Goal: Task Accomplishment & Management: Manage account settings

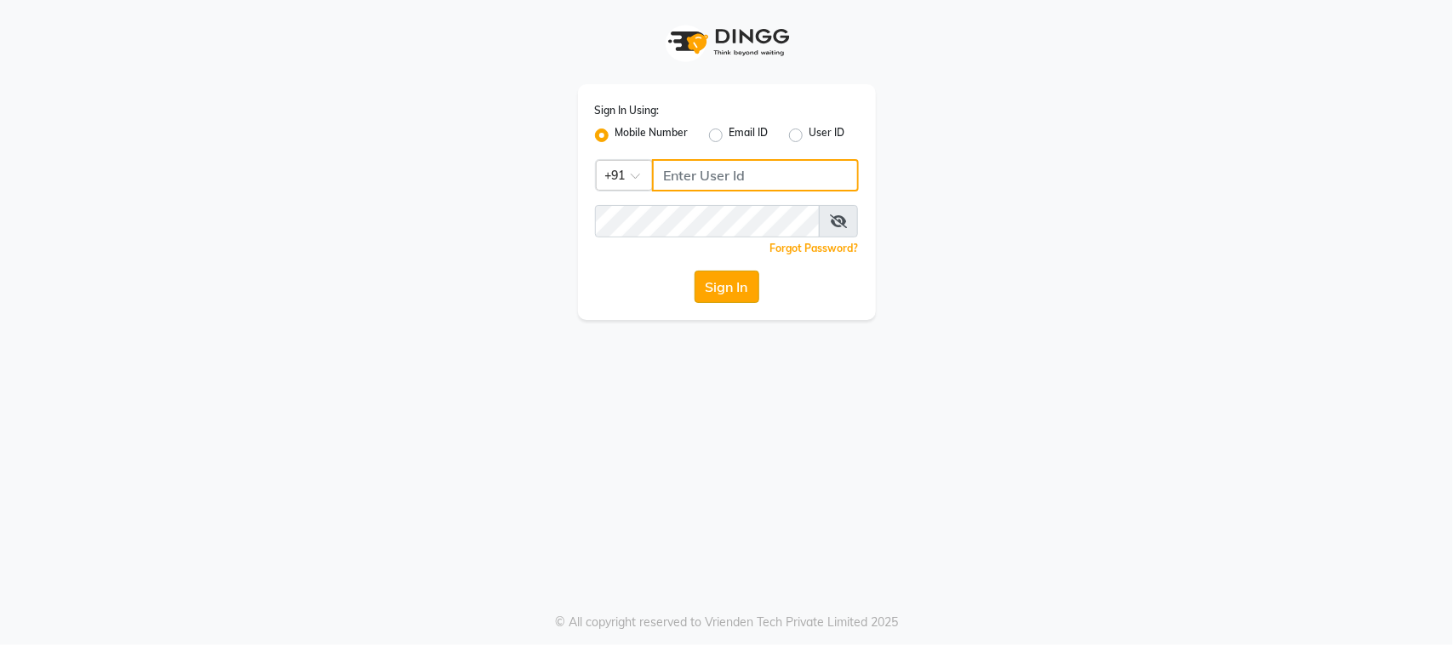
type input "8408879689"
click at [719, 288] on button "Sign In" at bounding box center [726, 287] width 65 height 32
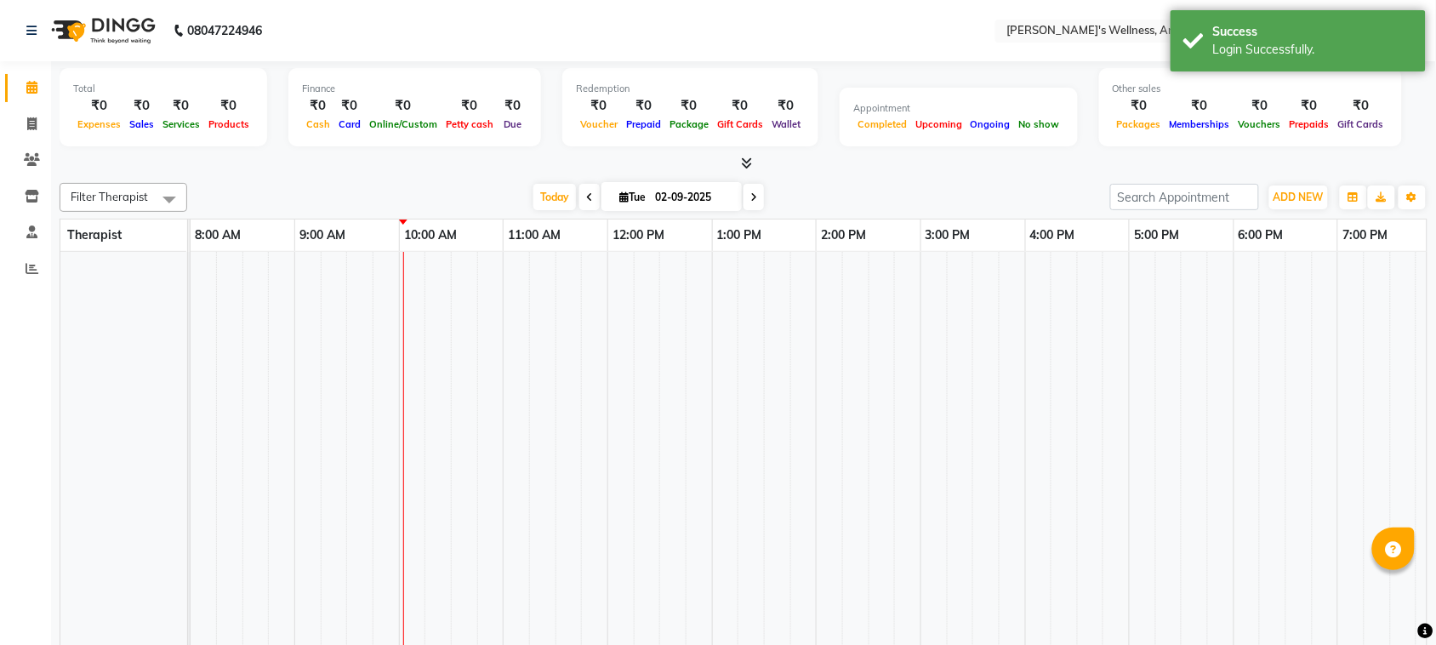
select select "en"
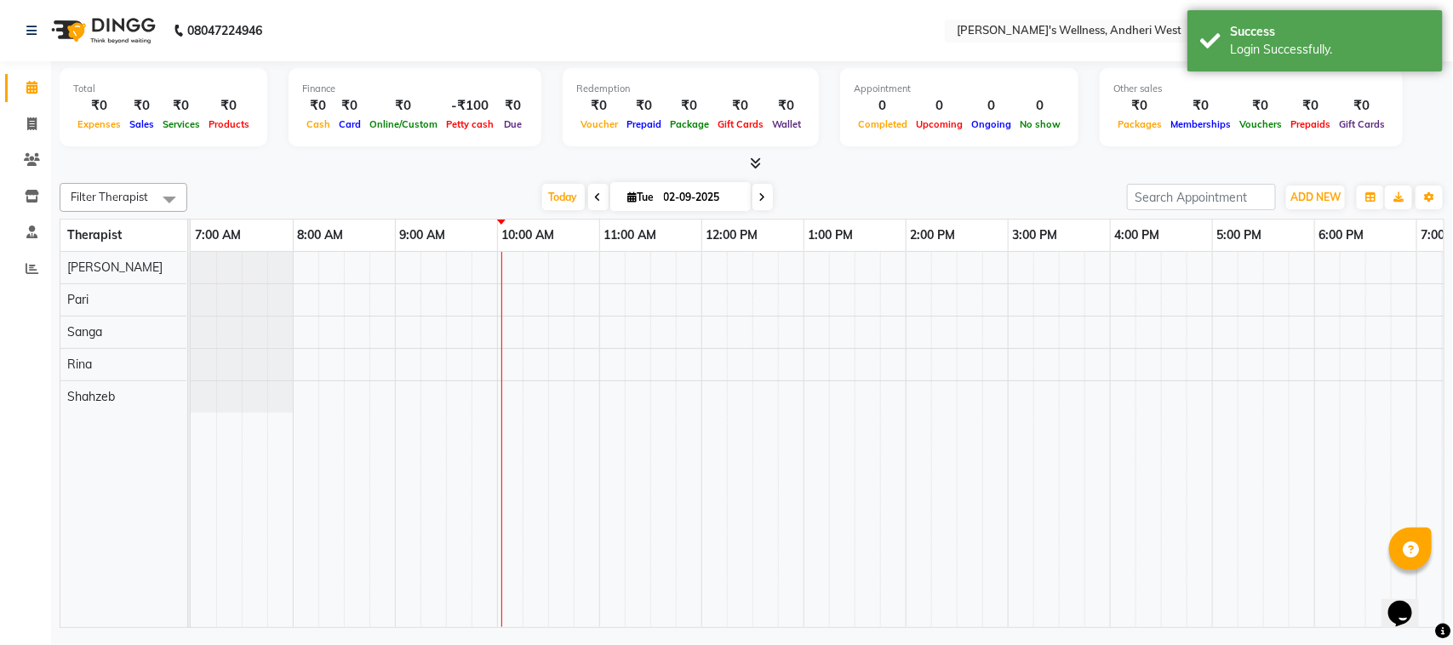
click at [787, 45] on nav "08047224946 Select Location × [PERSON_NAME]'s Wellness, Andheri West Default Pa…" at bounding box center [726, 30] width 1453 height 61
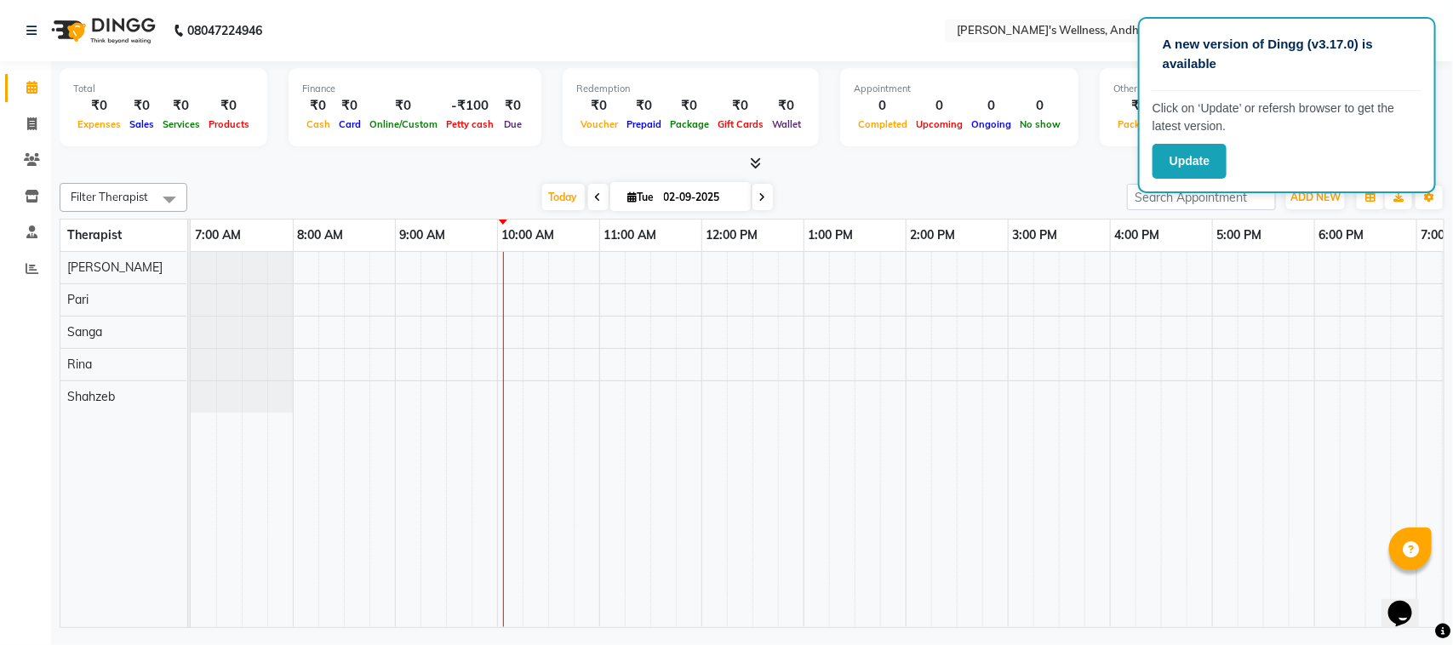
click at [661, 201] on input "02-09-2025" at bounding box center [701, 198] width 85 height 26
select select "9"
select select "2025"
click at [645, 256] on select "Jan Feb Mar Apr May Jun Jul Aug Sep Oct Nov Dec" at bounding box center [633, 251] width 65 height 26
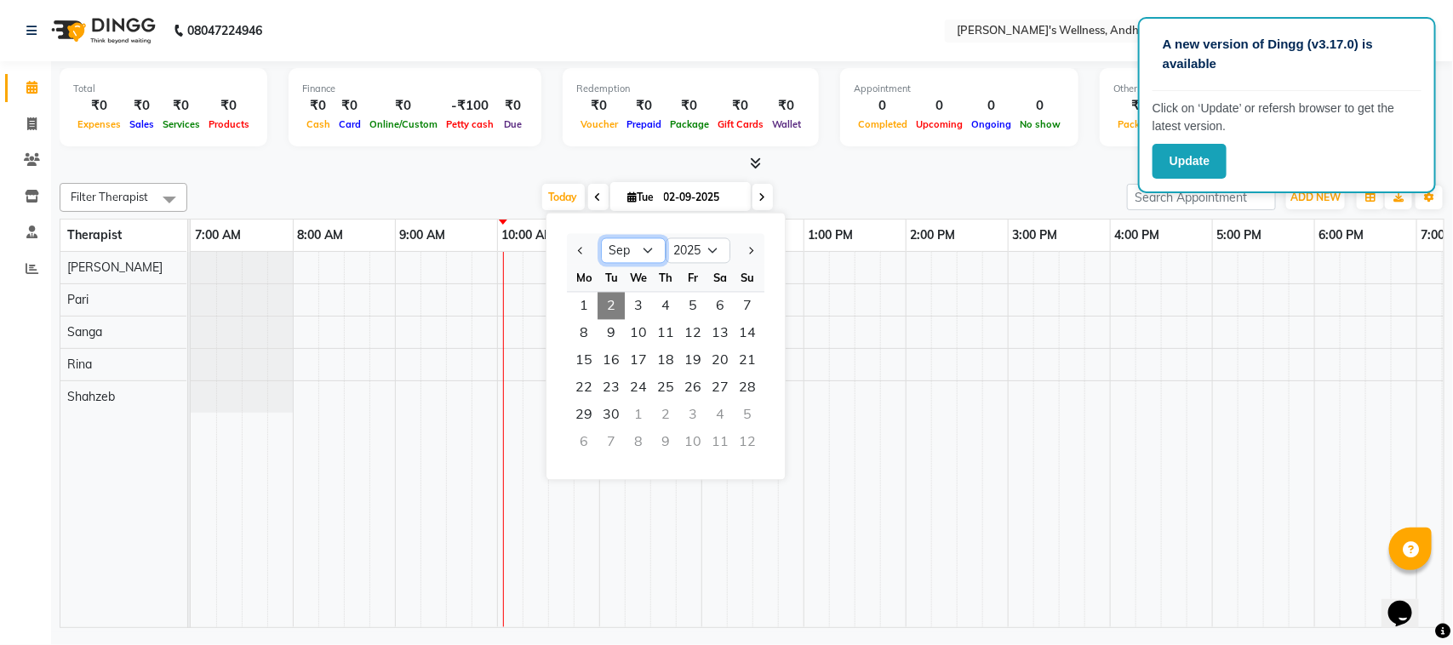
click at [656, 240] on select "Jan Feb Mar Apr May Jun Jul Aug Sep Oct Nov Dec" at bounding box center [633, 251] width 65 height 26
select select "8"
click at [601, 238] on select "Jan Feb Mar Apr May Jun Jul Aug Sep Oct Nov Dec" at bounding box center [633, 251] width 65 height 26
click at [665, 334] on span "7" at bounding box center [665, 333] width 27 height 27
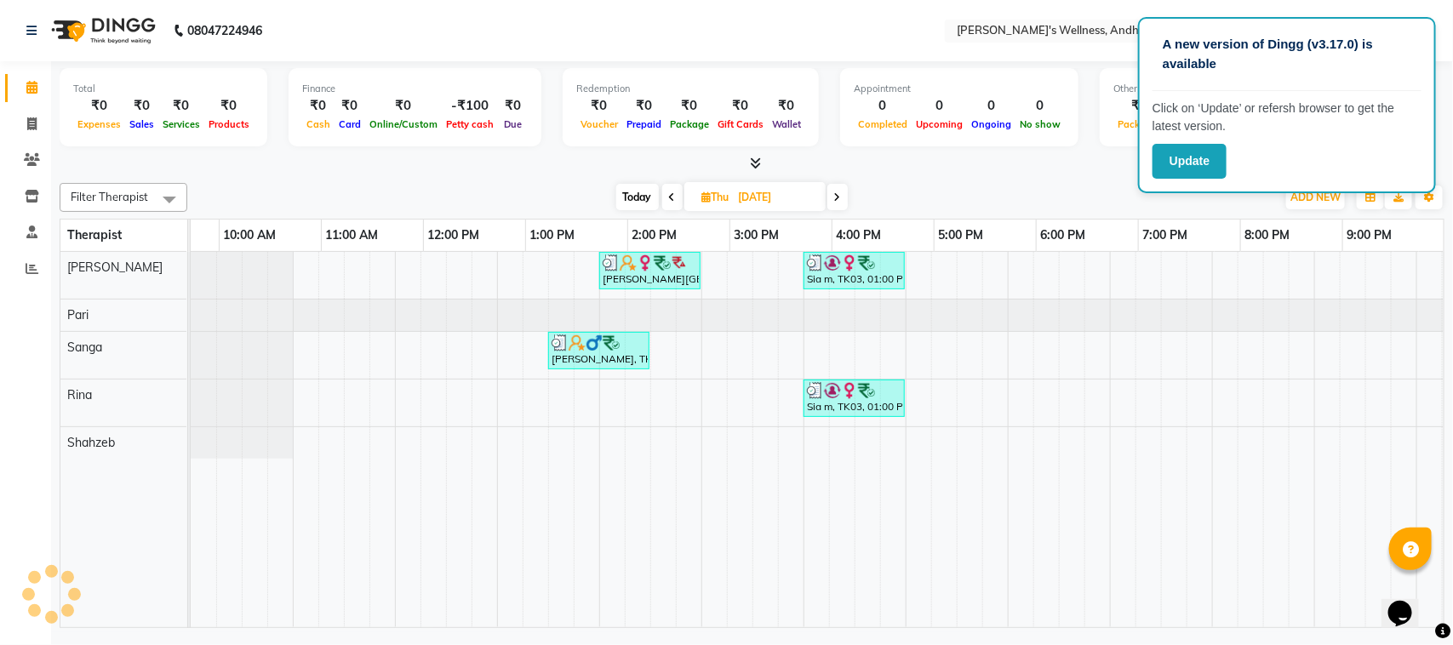
scroll to position [0, 278]
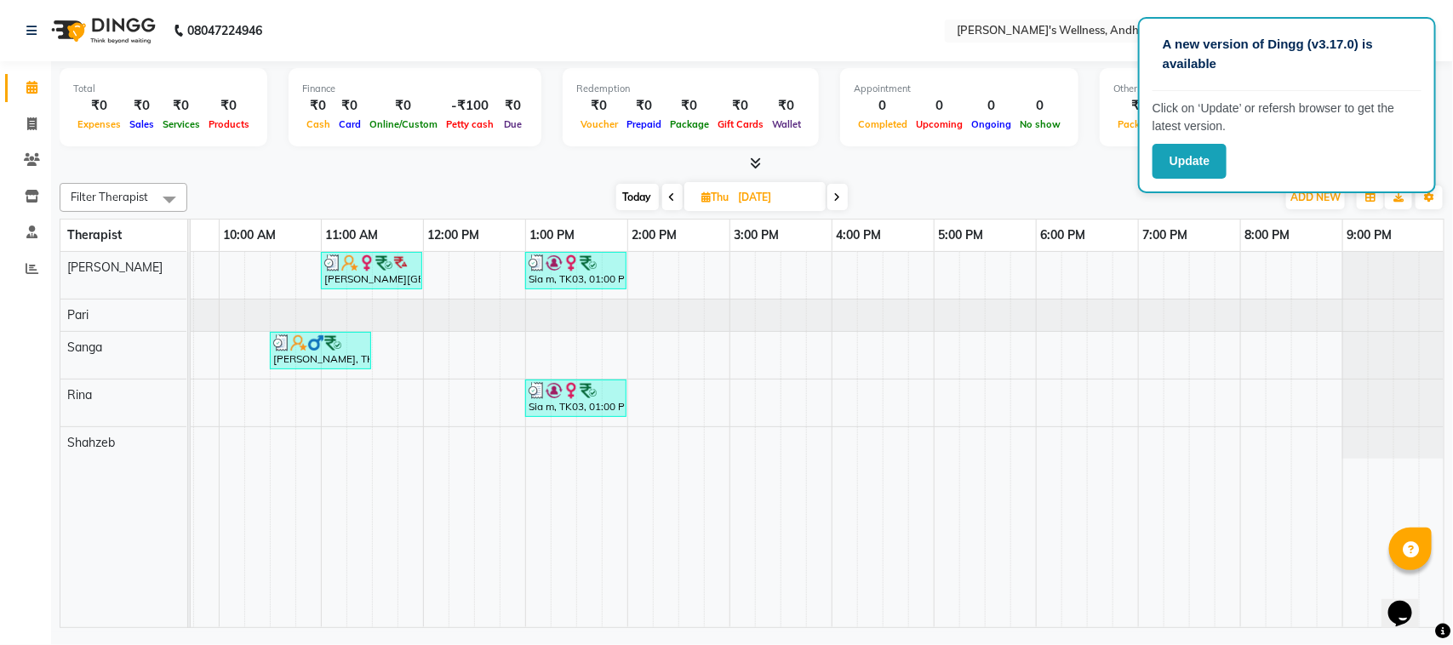
click at [840, 198] on icon at bounding box center [837, 197] width 7 height 10
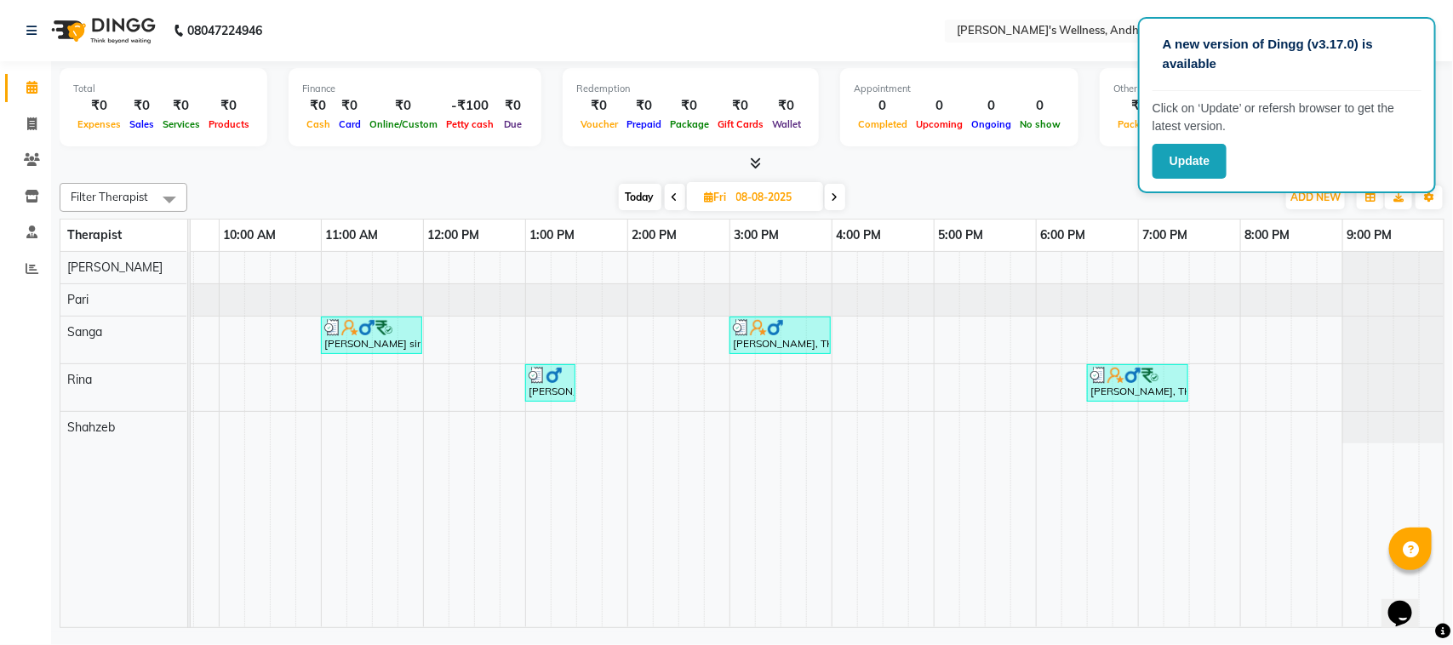
click at [840, 198] on span at bounding box center [835, 197] width 20 height 26
type input "[DATE]"
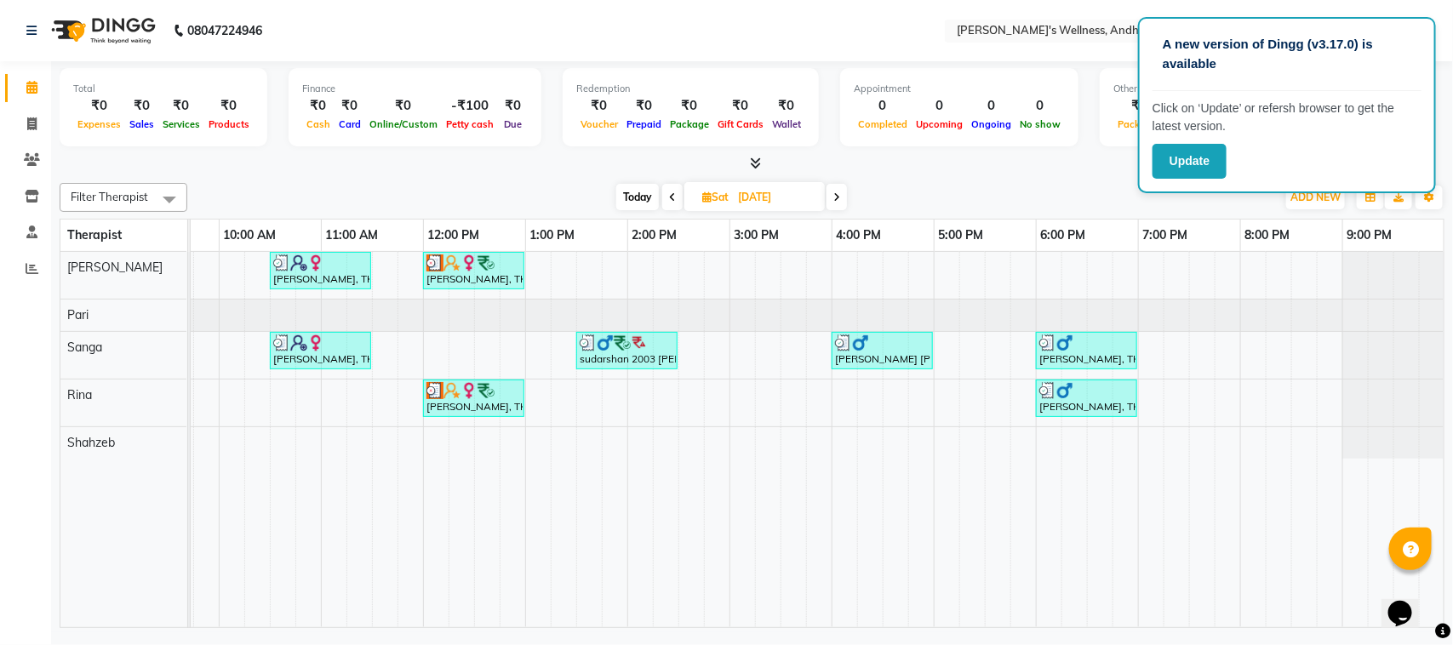
click at [417, 214] on div "Filter Therapist Select All Monika Pari Rina Sanga Shahzeb Today Sat 09-08-2025…" at bounding box center [752, 402] width 1385 height 452
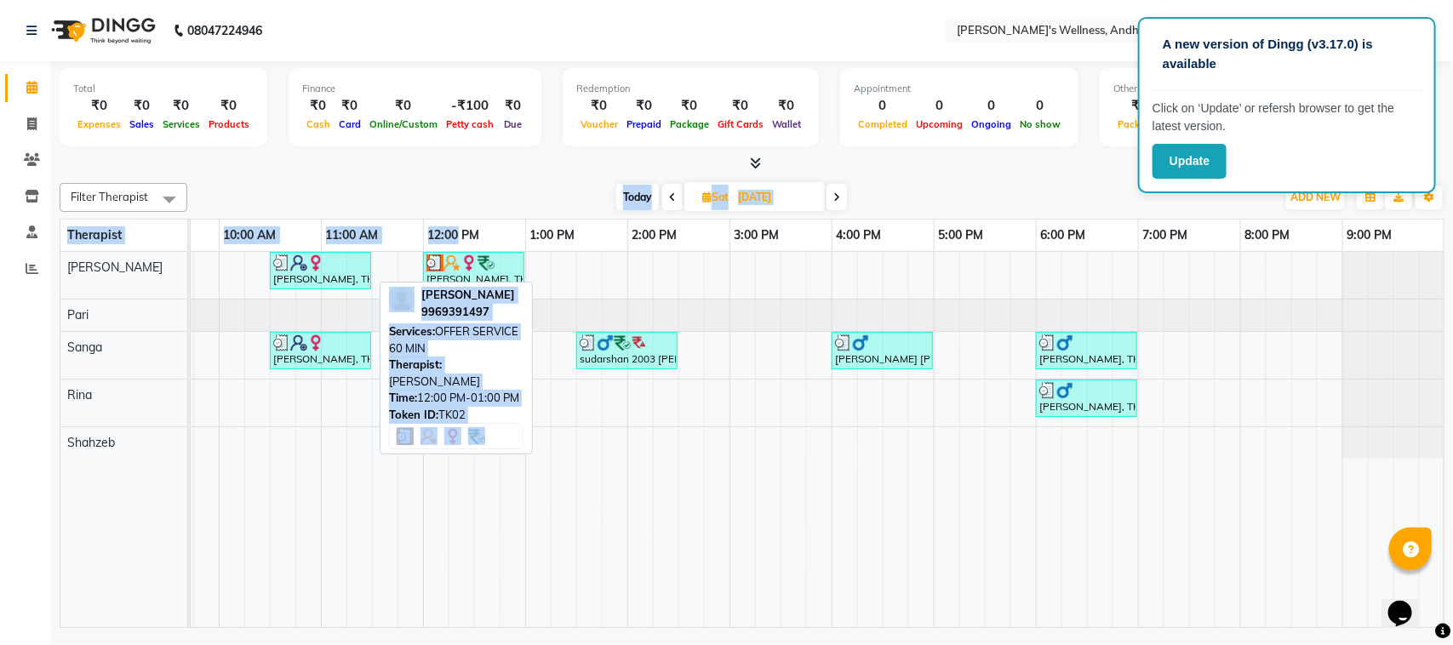
drag, startPoint x: 417, startPoint y: 214, endPoint x: 426, endPoint y: 217, distance: 9.7
click at [426, 217] on div "Filter Therapist Select All Monika Pari Rina Sanga Shahzeb Today Sat 09-08-2025…" at bounding box center [752, 402] width 1385 height 452
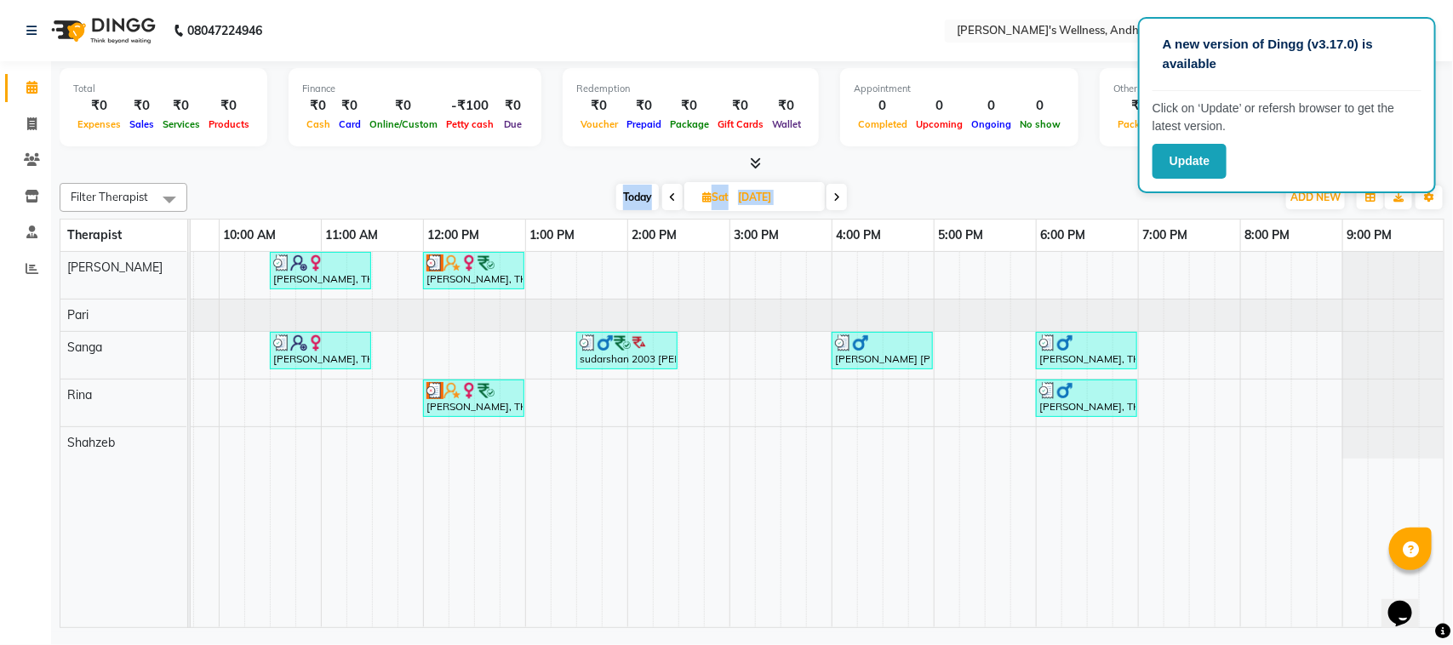
click at [426, 217] on div "Filter Therapist Select All Monika Pari Rina Sanga Shahzeb Today Sat 09-08-2025…" at bounding box center [752, 402] width 1385 height 452
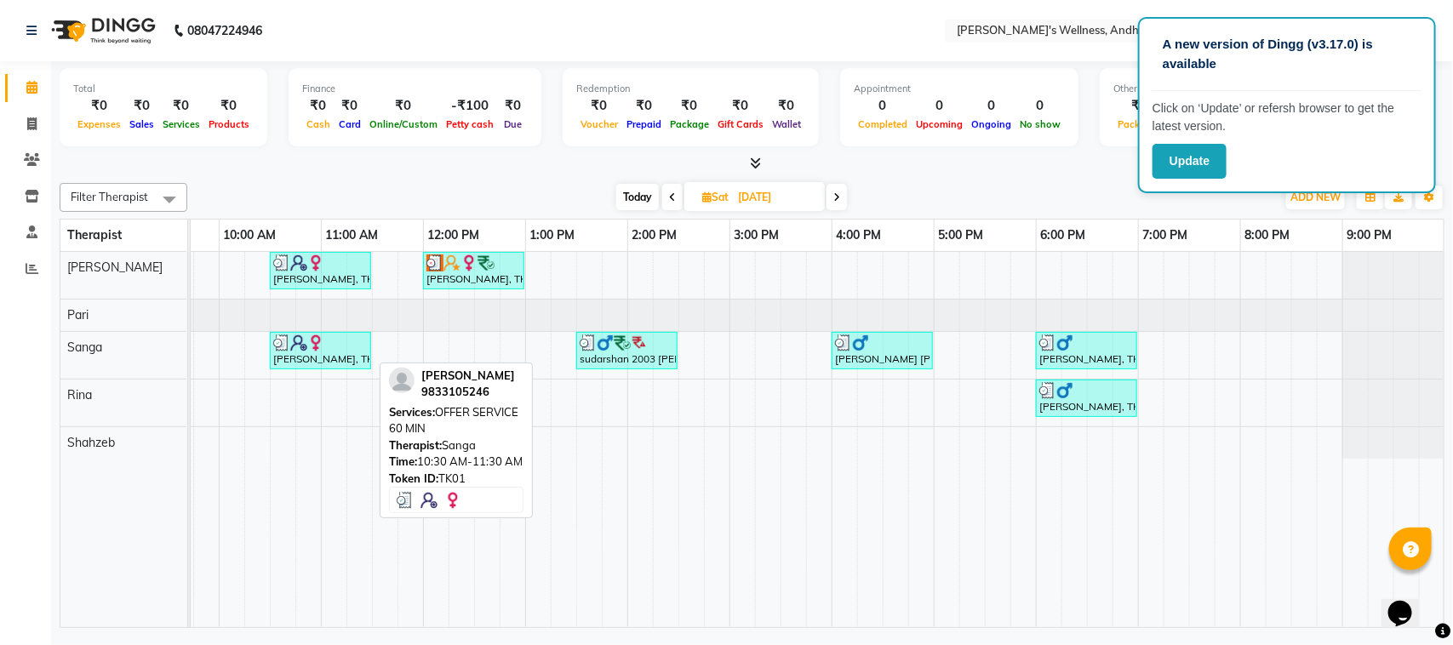
click at [332, 357] on div "bhavya kenkare, TK01, 10:30 AM-11:30 AM, OFFER SERVICE 60 MIN" at bounding box center [320, 350] width 98 height 32
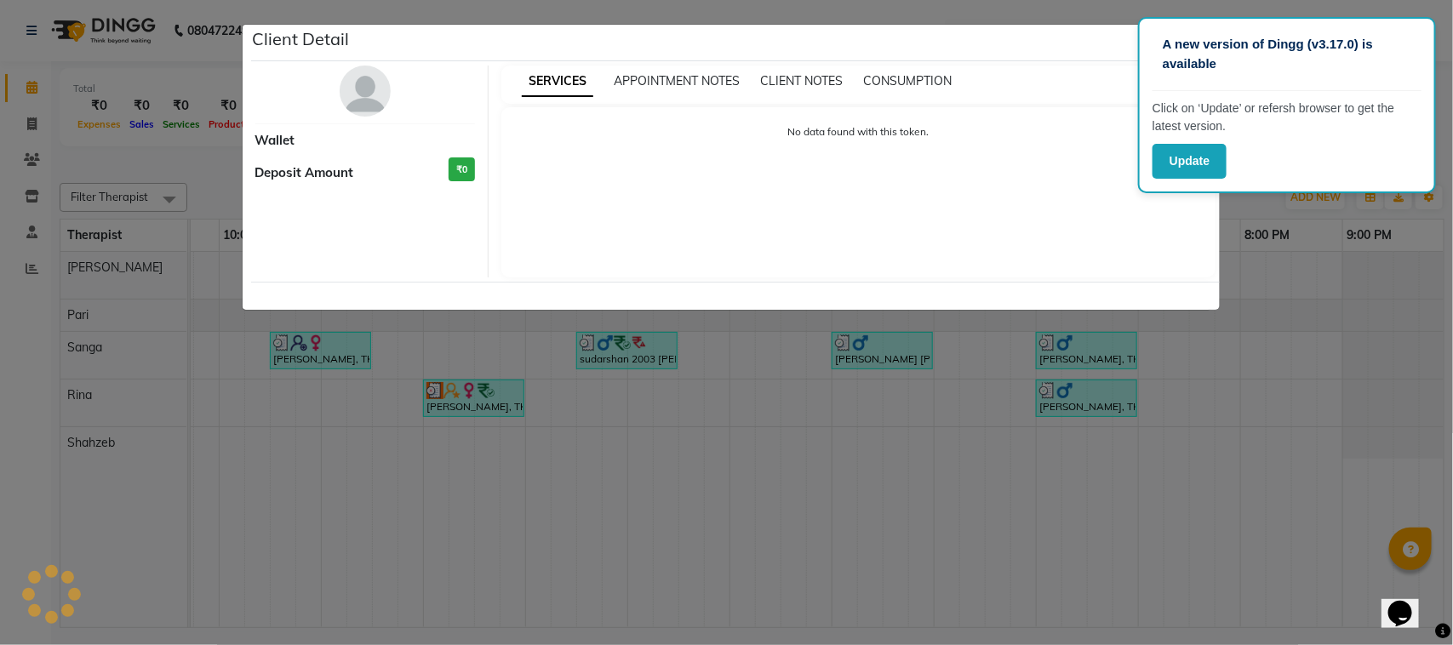
select select "3"
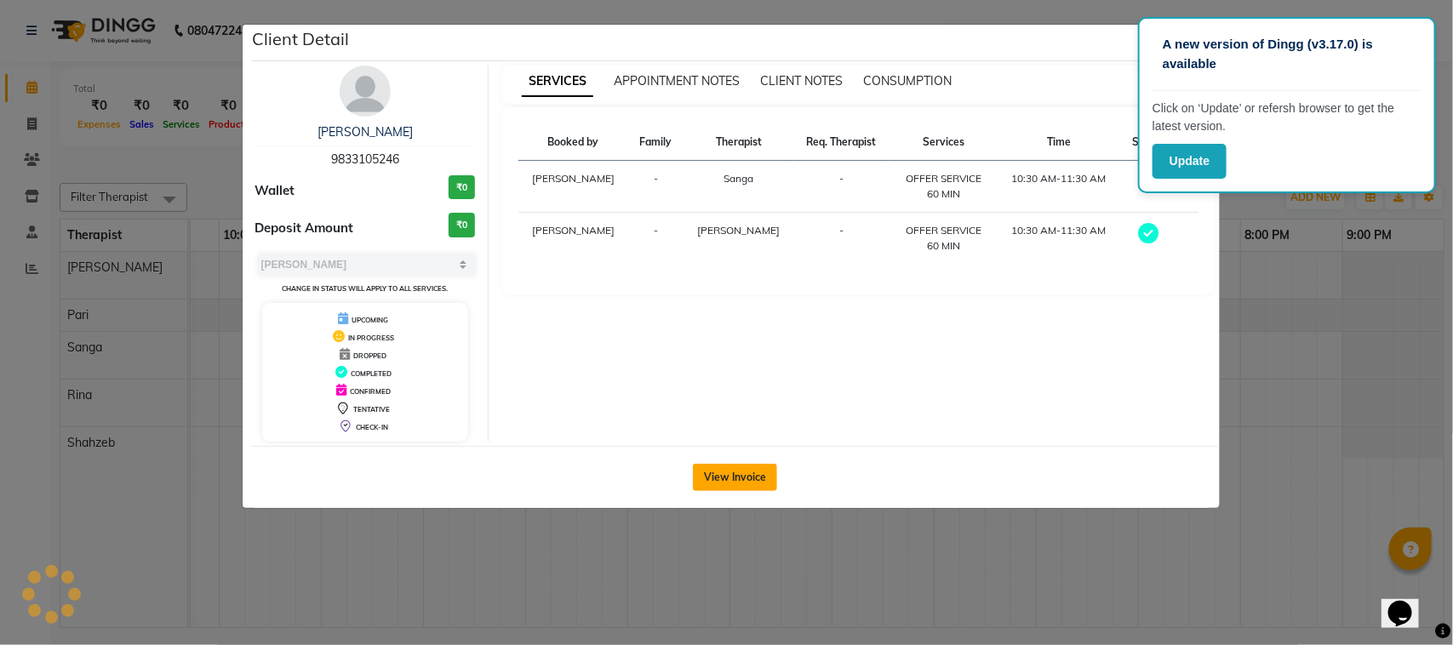
click at [740, 490] on button "View Invoice" at bounding box center [735, 477] width 84 height 27
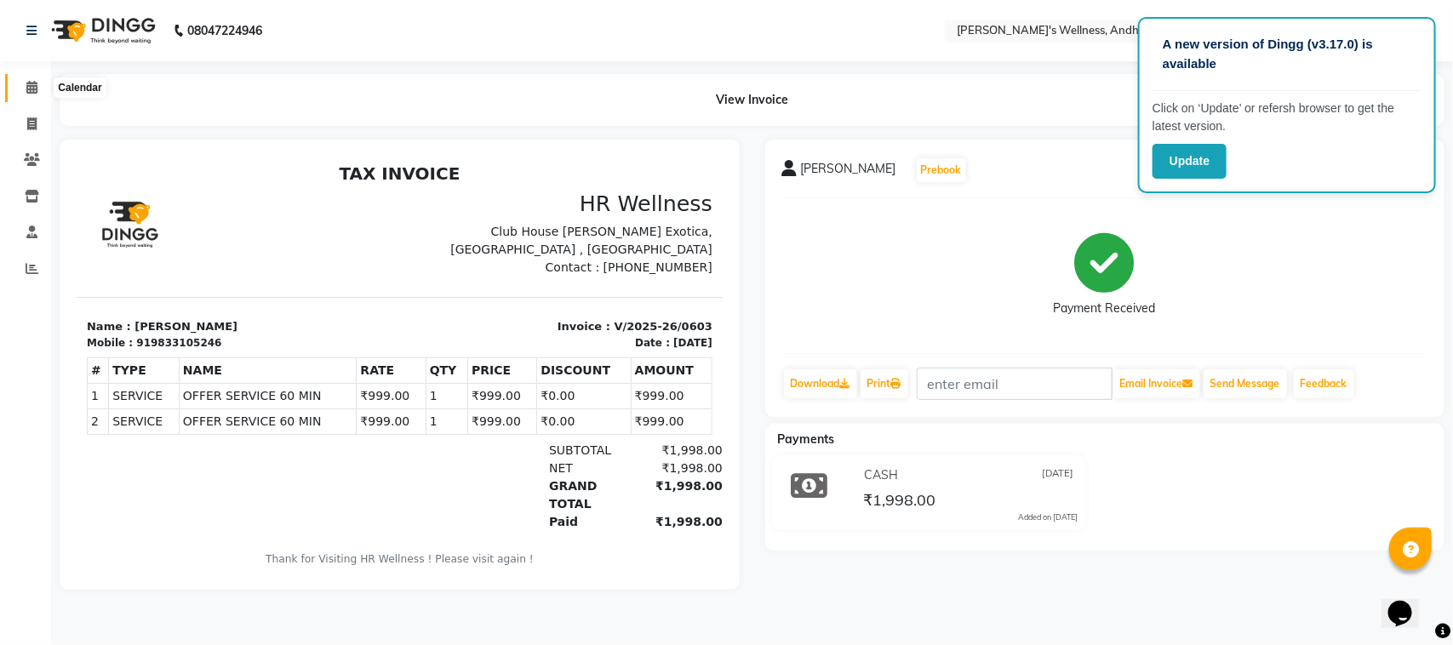
click at [36, 91] on icon at bounding box center [31, 87] width 11 height 13
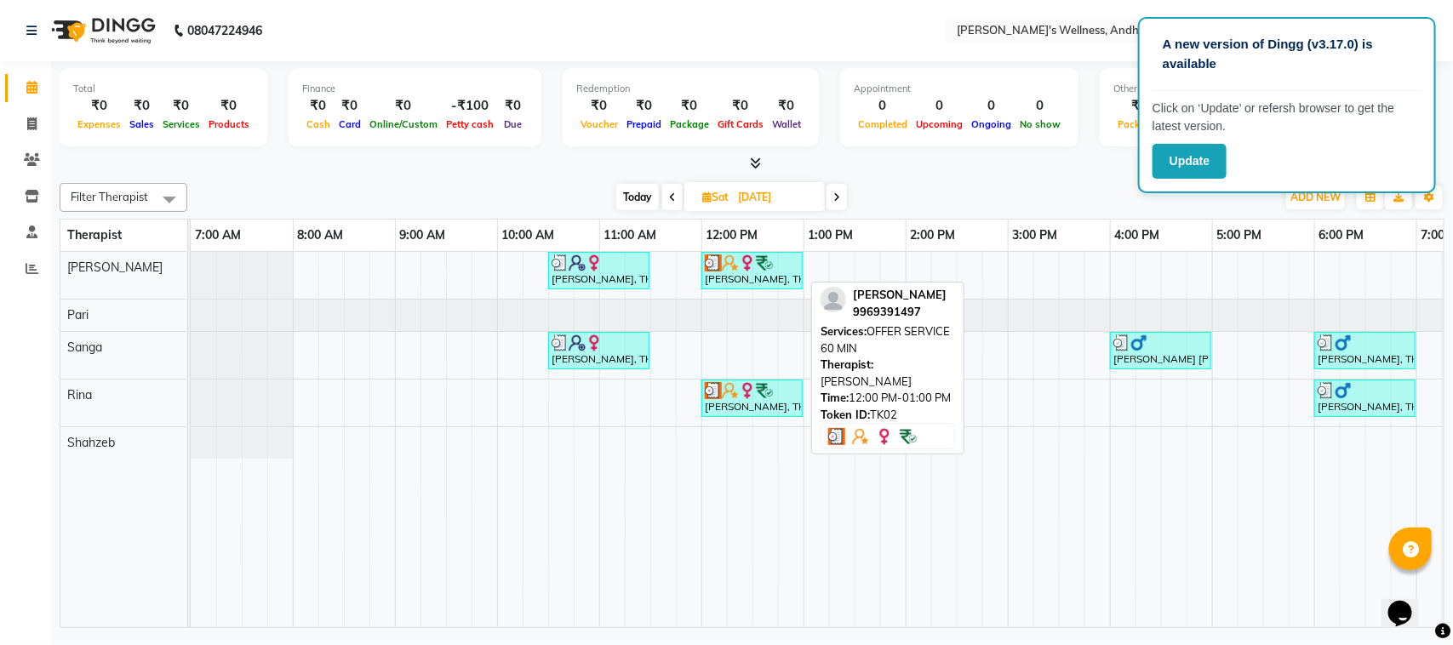
click at [5, 74] on link "Calendar" at bounding box center [25, 88] width 41 height 28
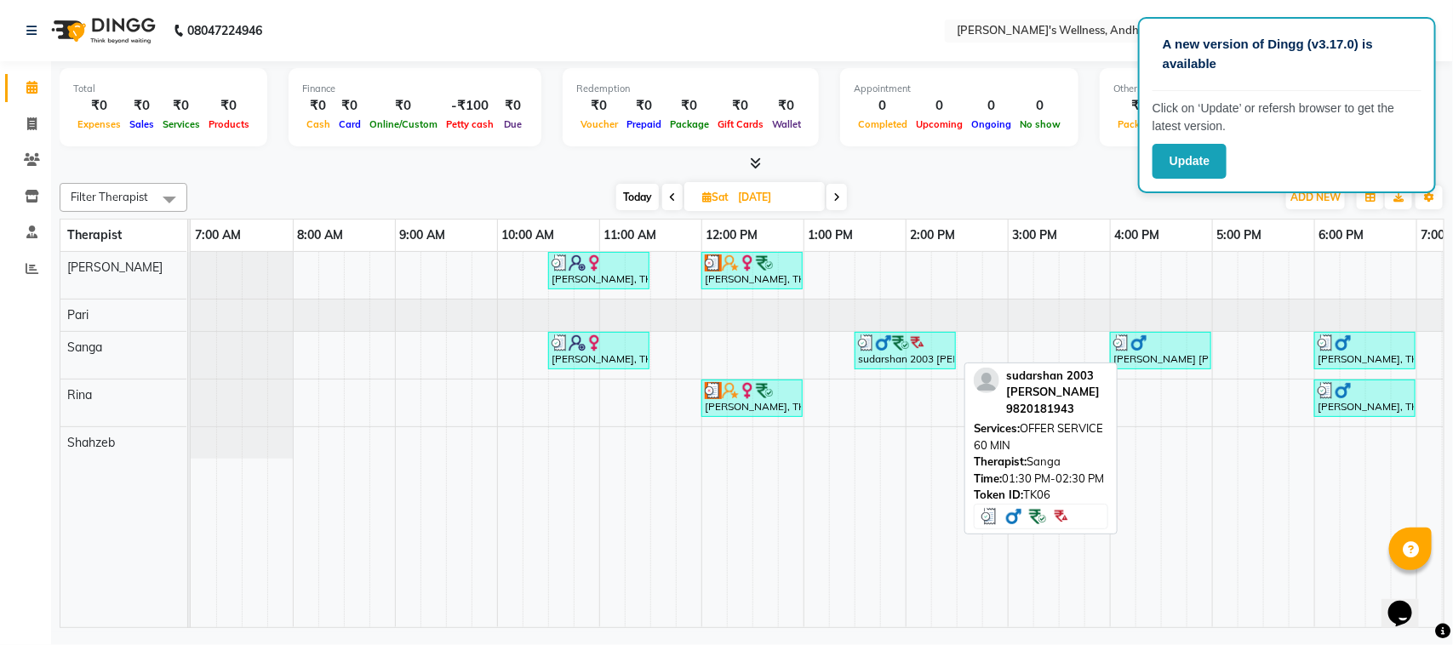
click at [896, 354] on div "sudarshan 2003 cicily, TK06, 01:30 PM-02:30 PM, OFFER SERVICE 60 MIN" at bounding box center [905, 350] width 98 height 32
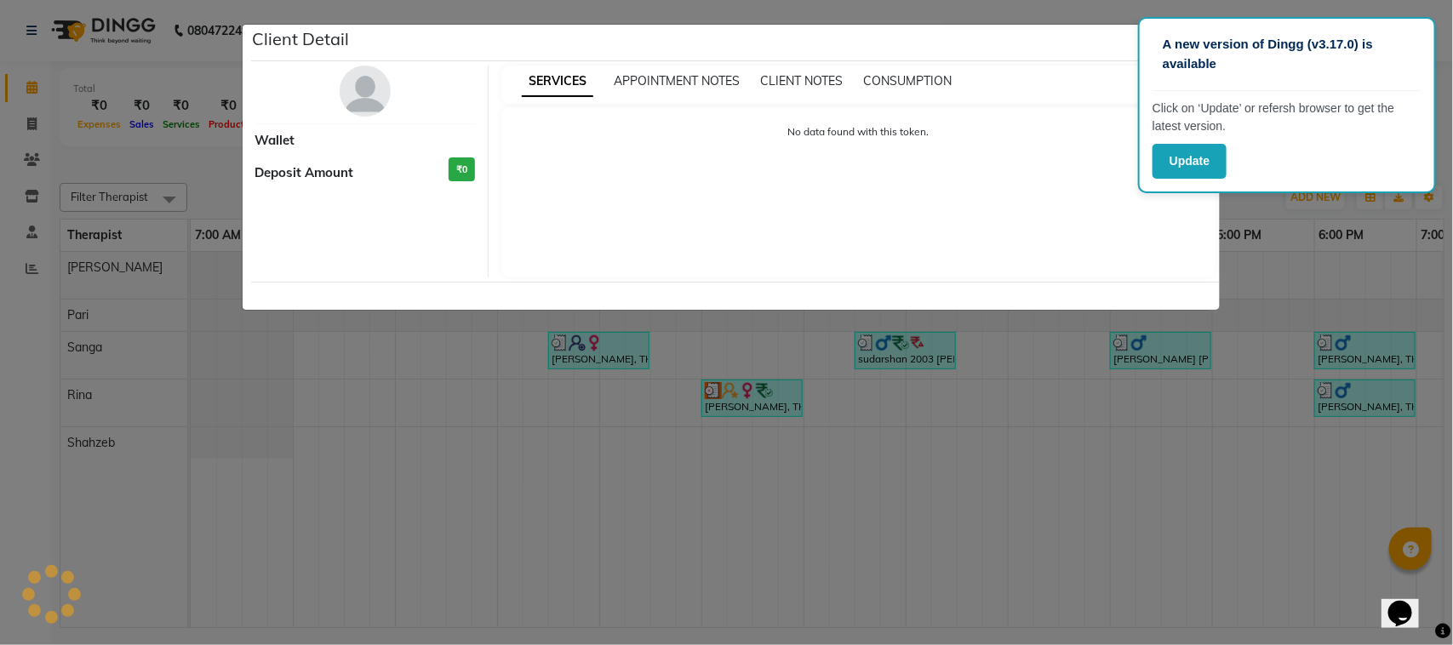
select select "3"
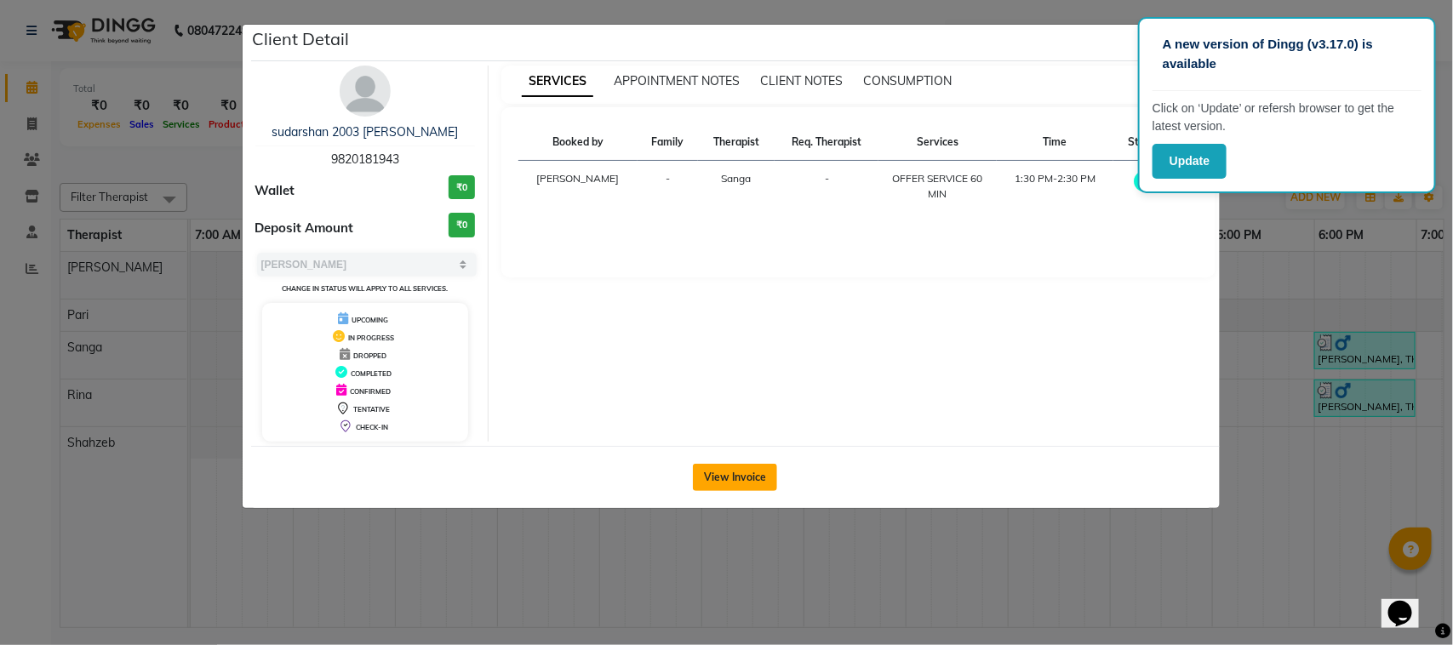
click at [753, 488] on button "View Invoice" at bounding box center [735, 477] width 84 height 27
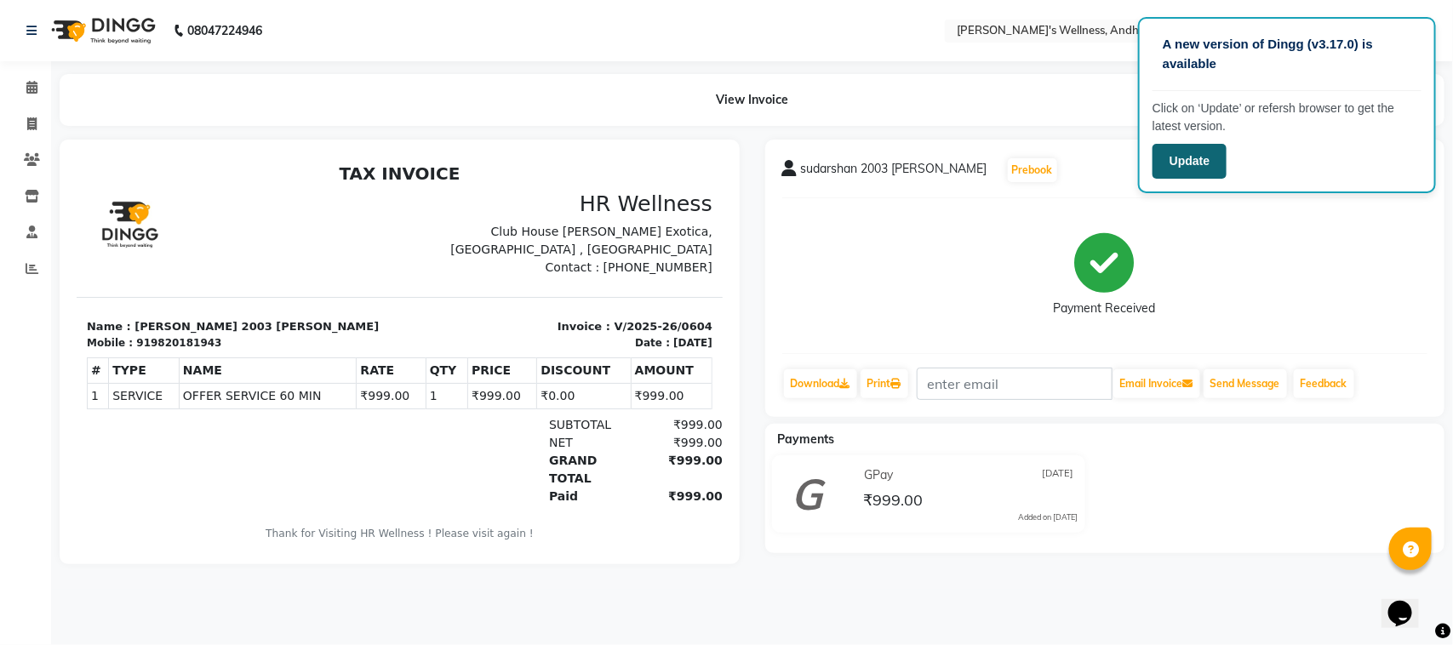
click at [1180, 147] on button "Update" at bounding box center [1189, 161] width 74 height 35
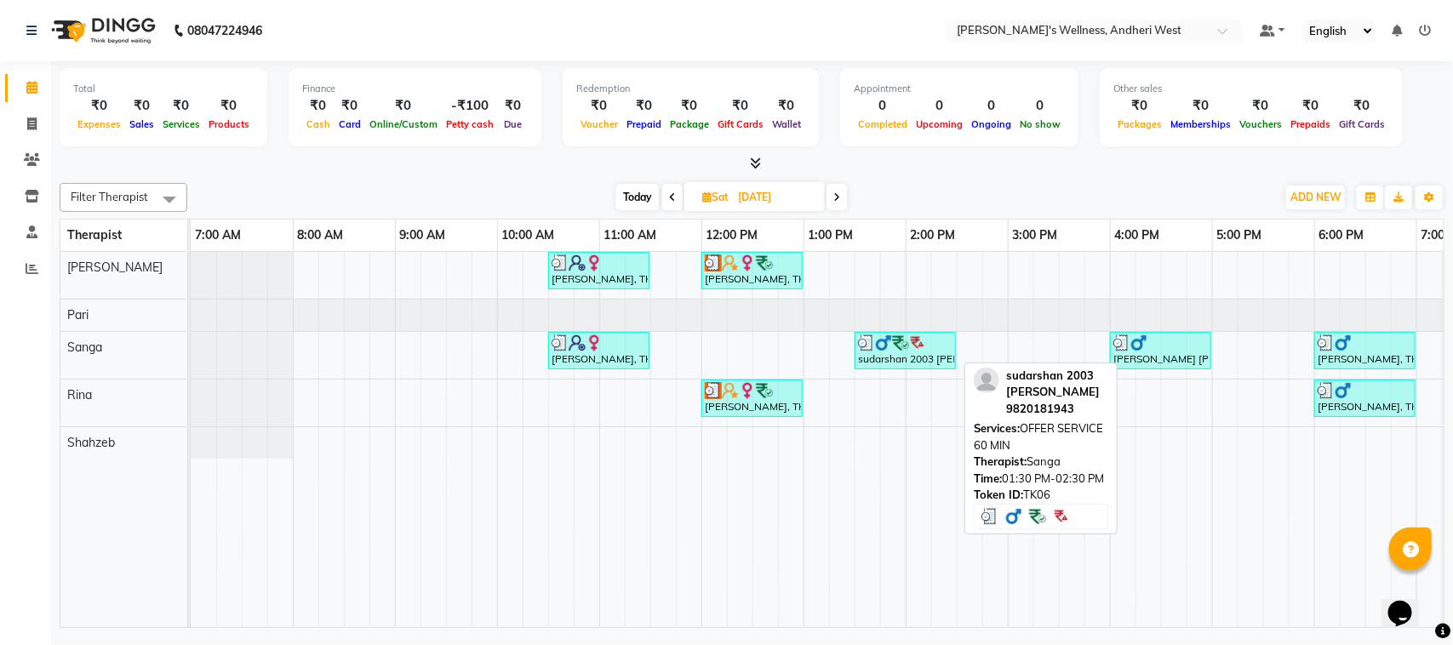
click at [932, 363] on div "sudarshan 2003 [PERSON_NAME], TK06, 01:30 PM-02:30 PM, OFFER SERVICE 60 MIN" at bounding box center [905, 350] width 98 height 32
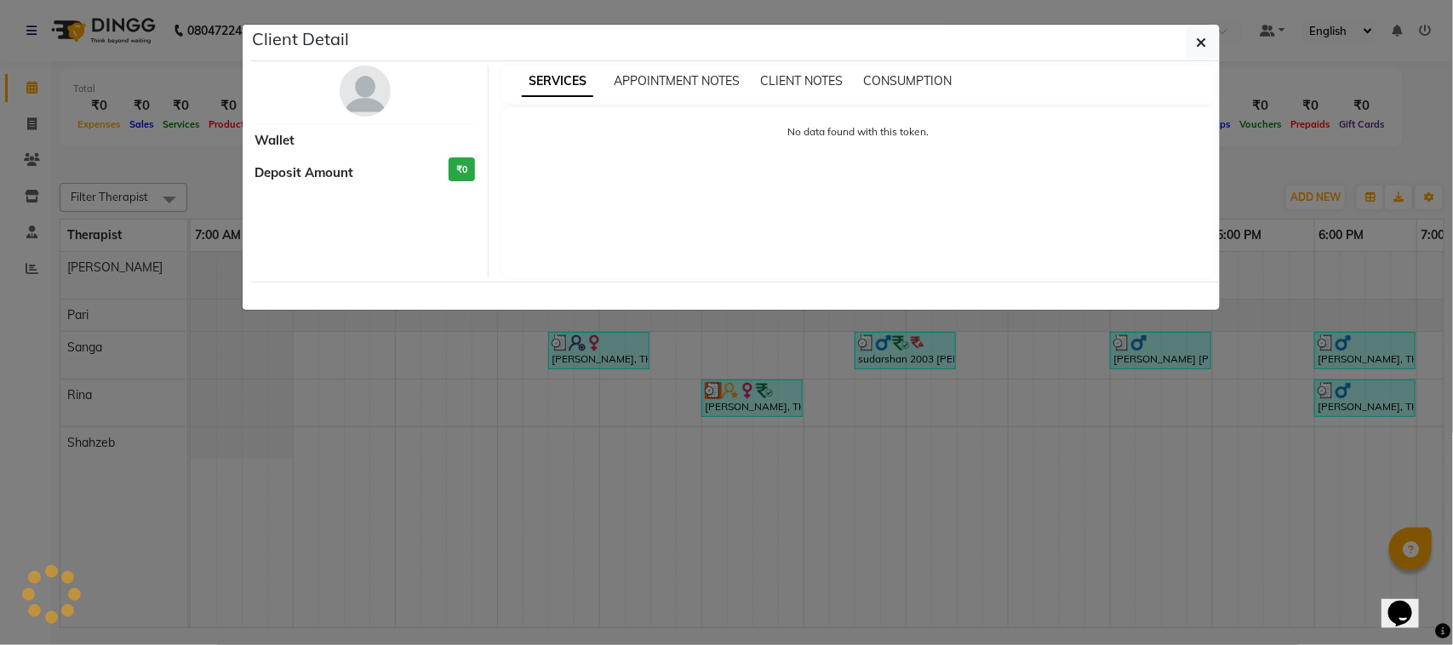
select select "3"
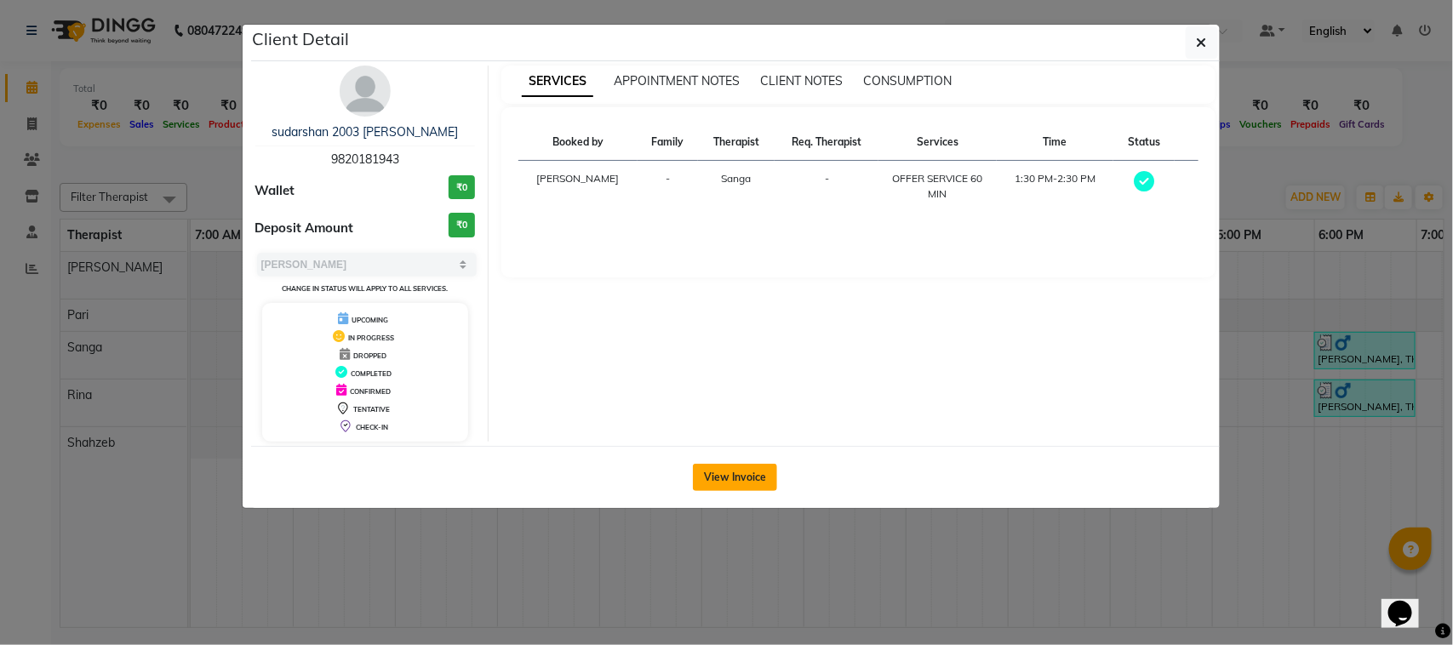
click at [743, 489] on button "View Invoice" at bounding box center [735, 477] width 84 height 27
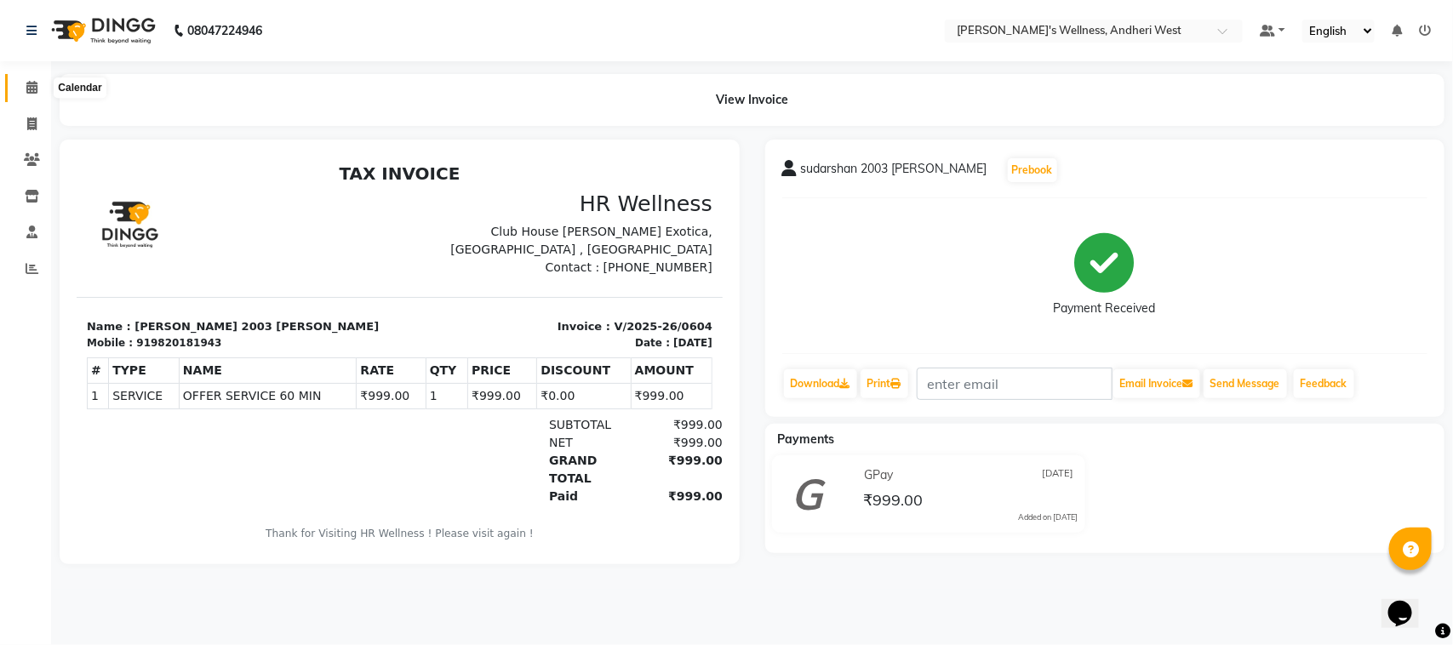
click at [24, 94] on span at bounding box center [32, 88] width 30 height 20
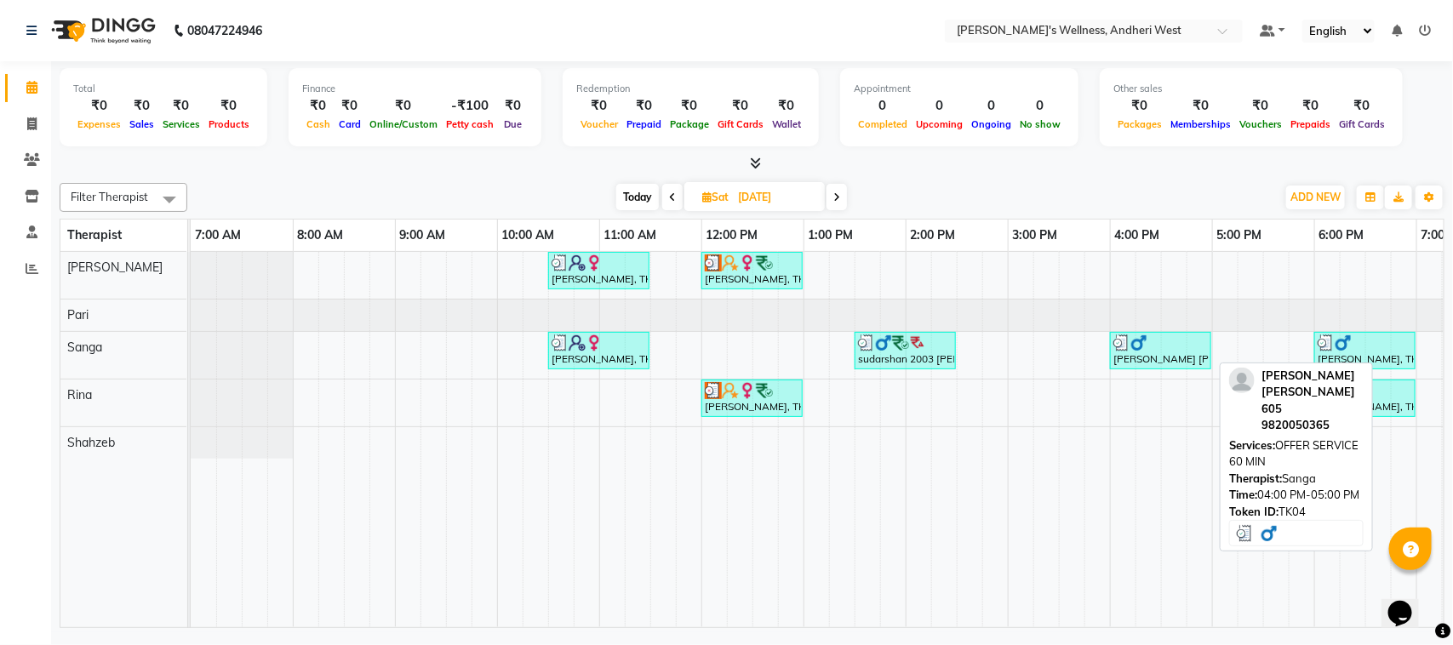
click at [1201, 359] on div "[PERSON_NAME] [PERSON_NAME] 605, TK04, 04:00 PM-05:00 PM, OFFER SERVICE 60 MIN" at bounding box center [1160, 350] width 98 height 32
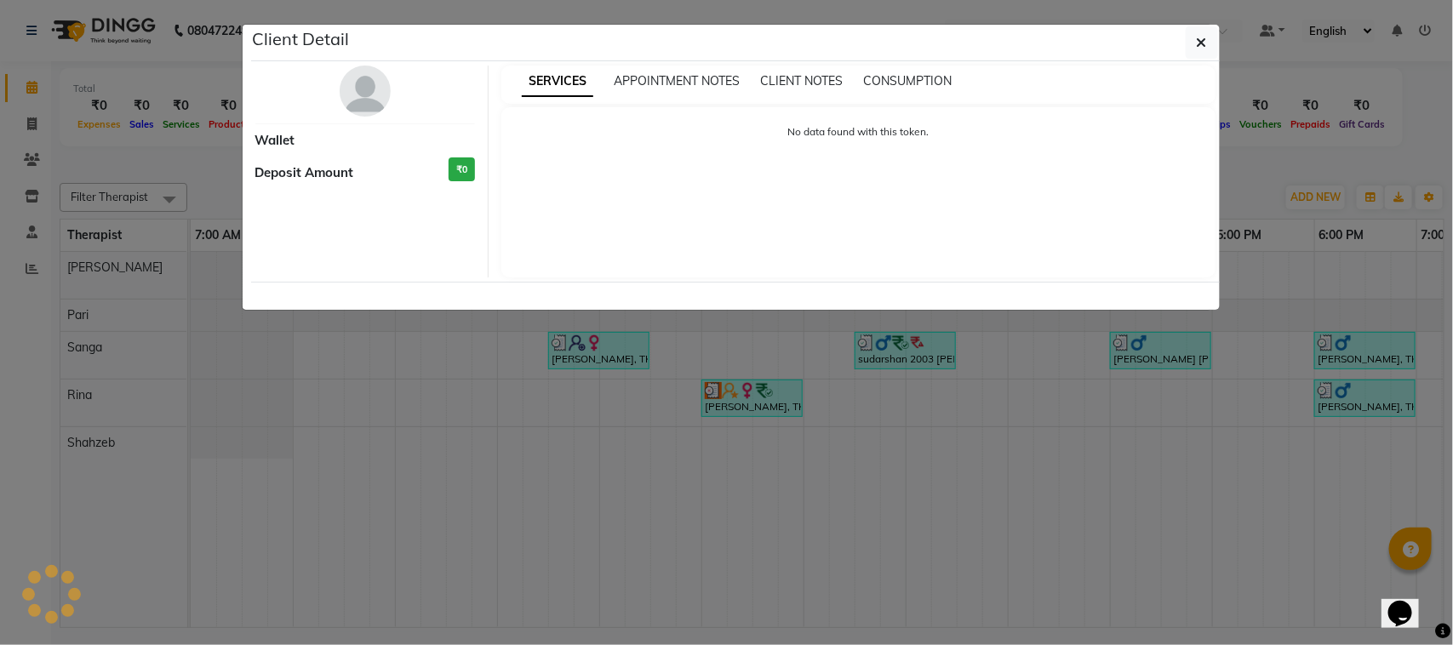
select select "3"
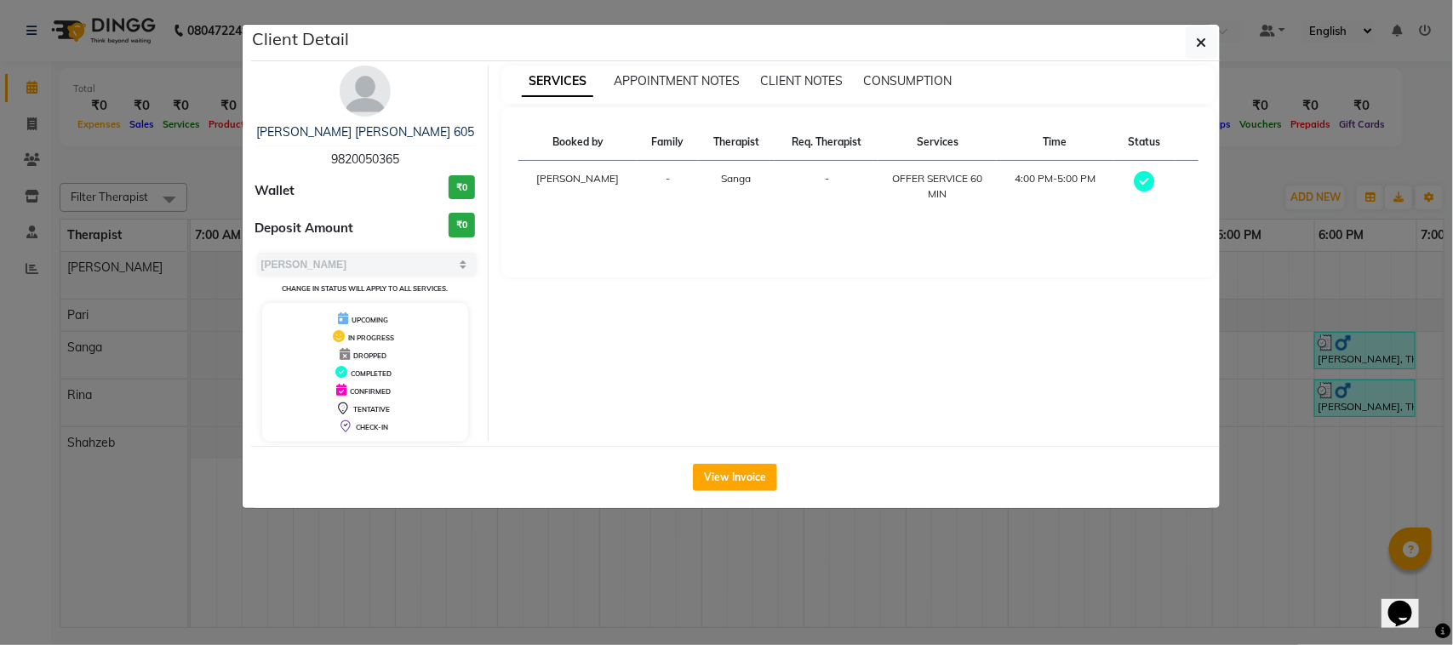
click at [737, 494] on div "View Invoice" at bounding box center [735, 477] width 968 height 62
click at [742, 478] on button "View Invoice" at bounding box center [735, 477] width 84 height 27
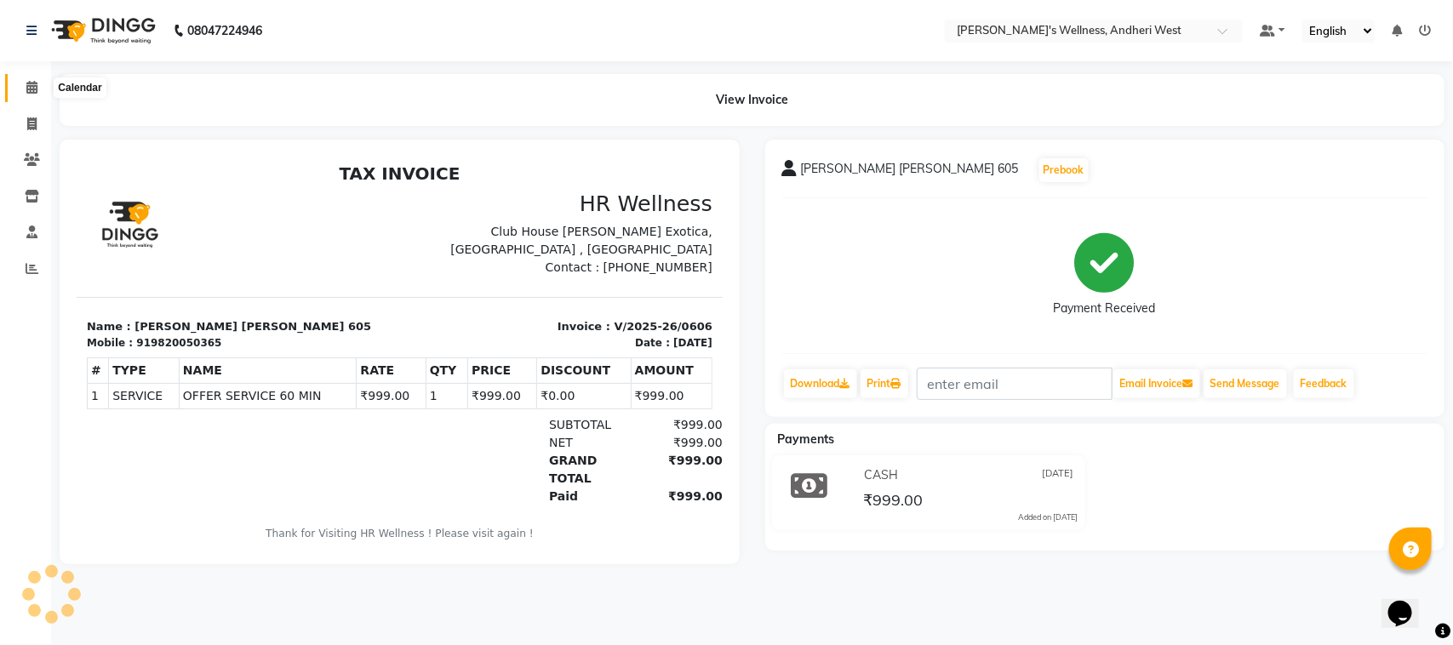
click at [26, 78] on span at bounding box center [32, 88] width 30 height 20
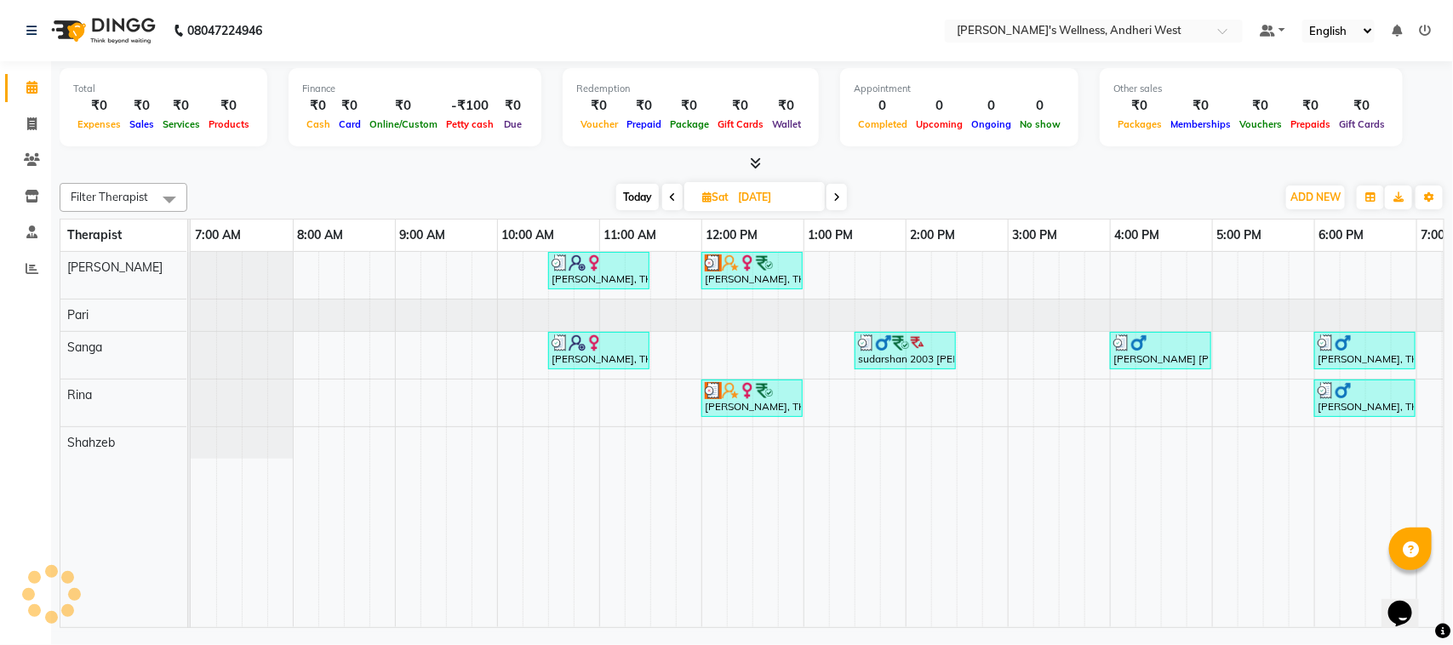
scroll to position [0, 278]
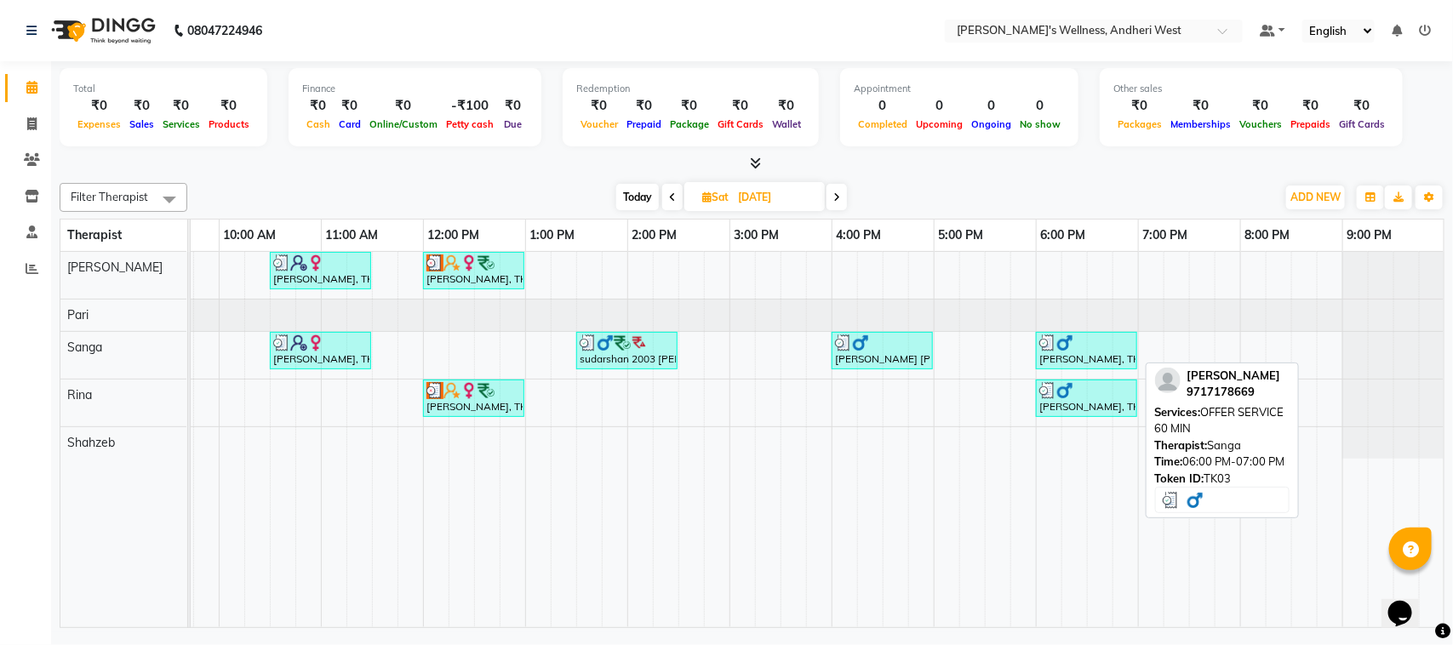
click at [1083, 363] on div "[PERSON_NAME], TK03, 06:00 PM-07:00 PM, OFFER SERVICE 60 MIN" at bounding box center [1086, 350] width 98 height 32
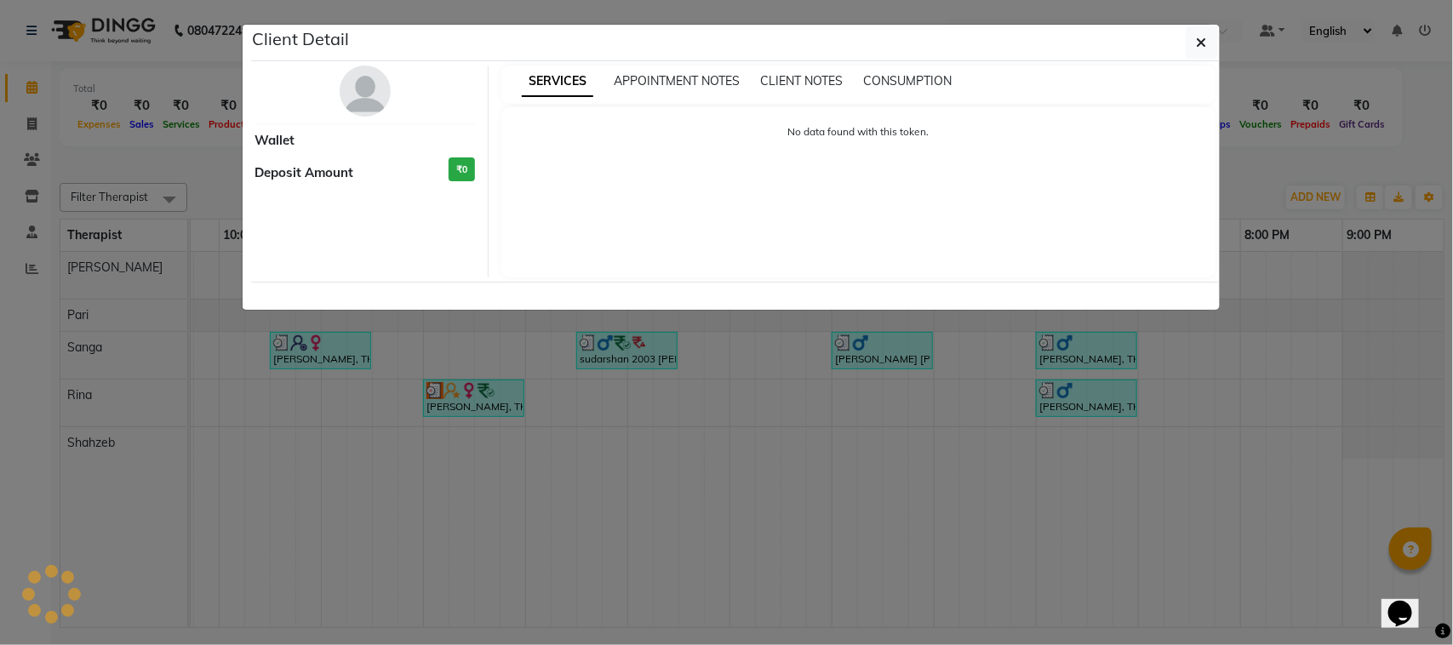
select select "3"
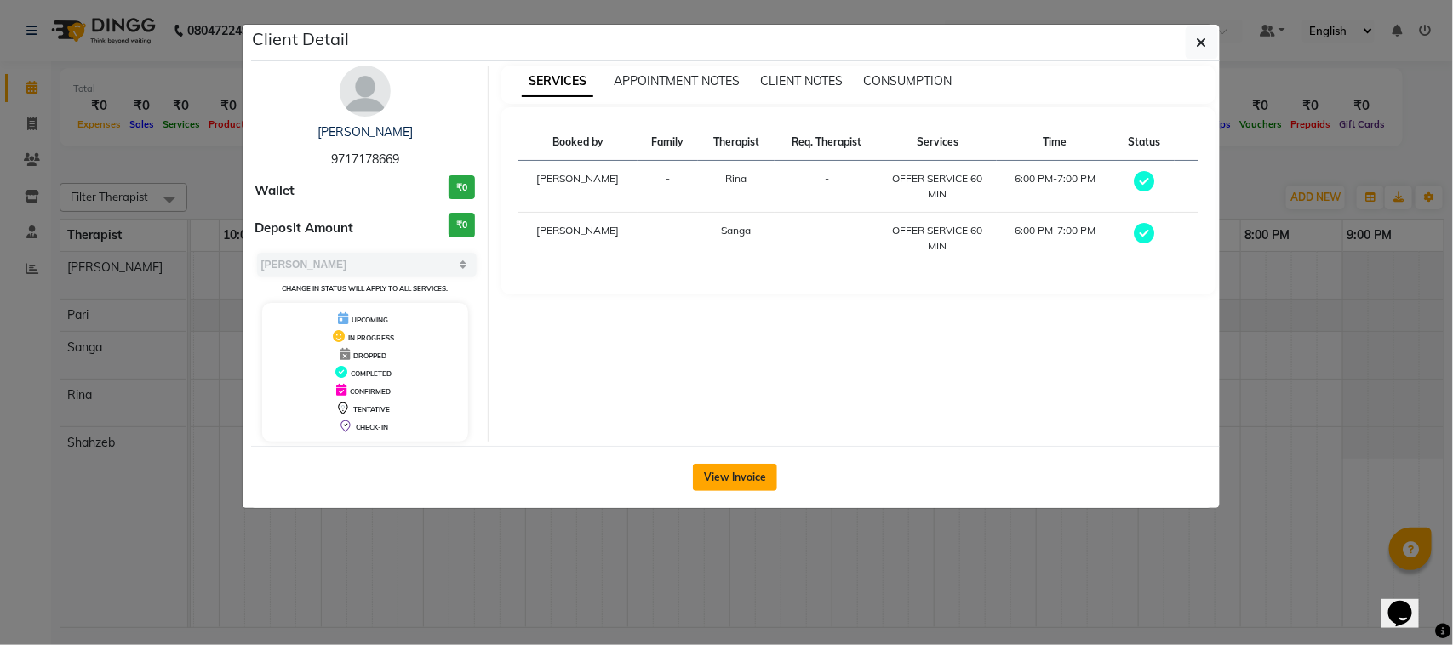
click at [746, 490] on button "View Invoice" at bounding box center [735, 477] width 84 height 27
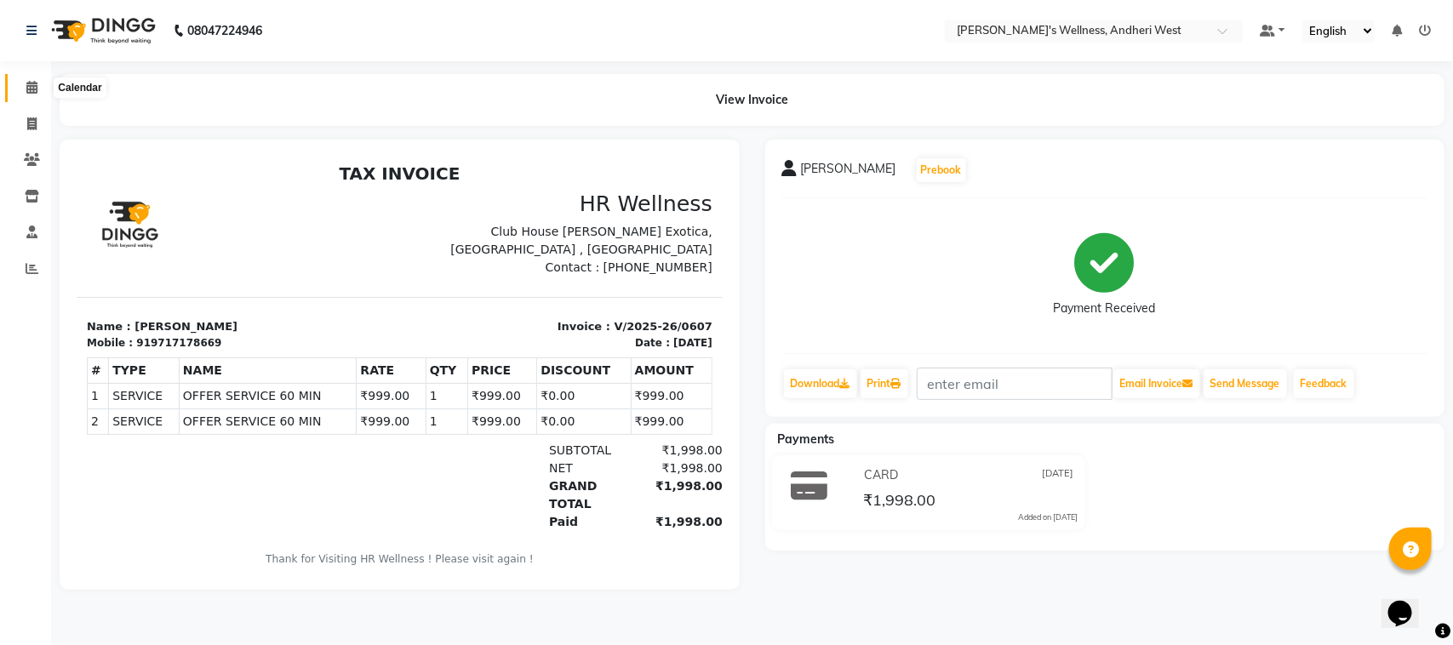
click at [30, 92] on icon at bounding box center [31, 87] width 11 height 13
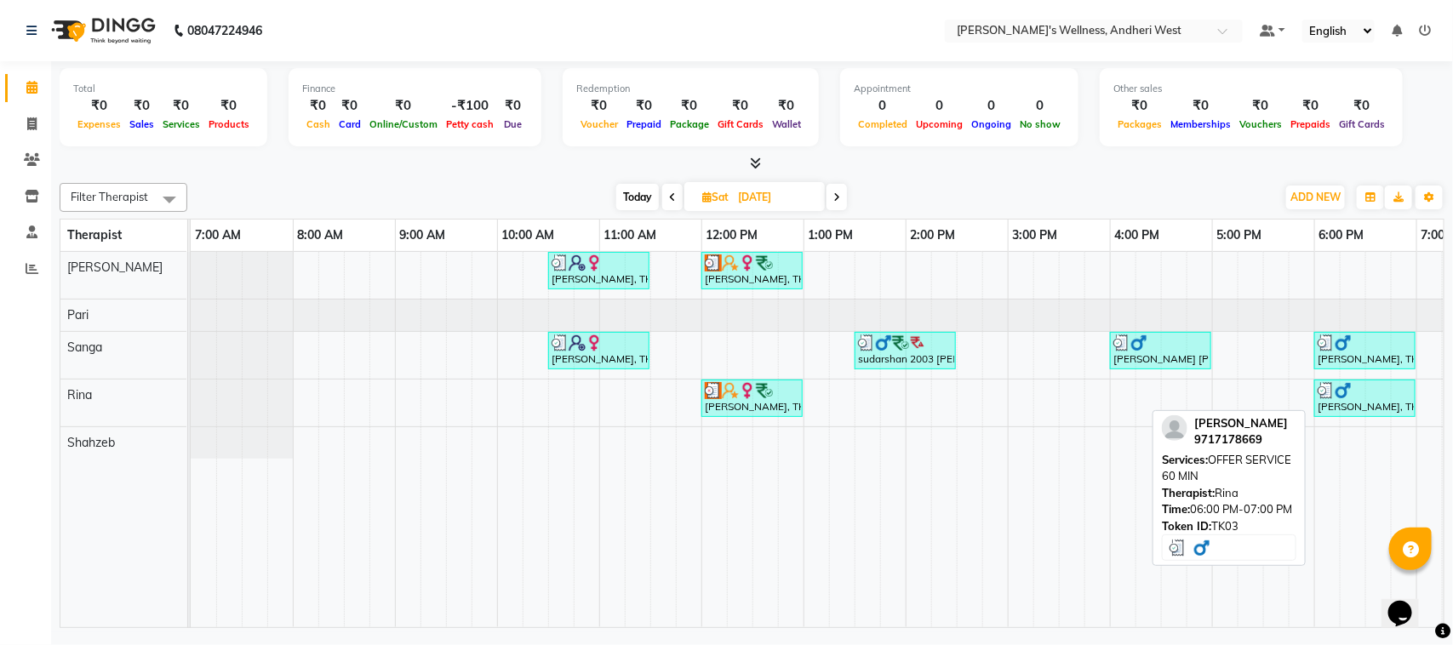
click at [1367, 390] on div at bounding box center [1364, 390] width 94 height 17
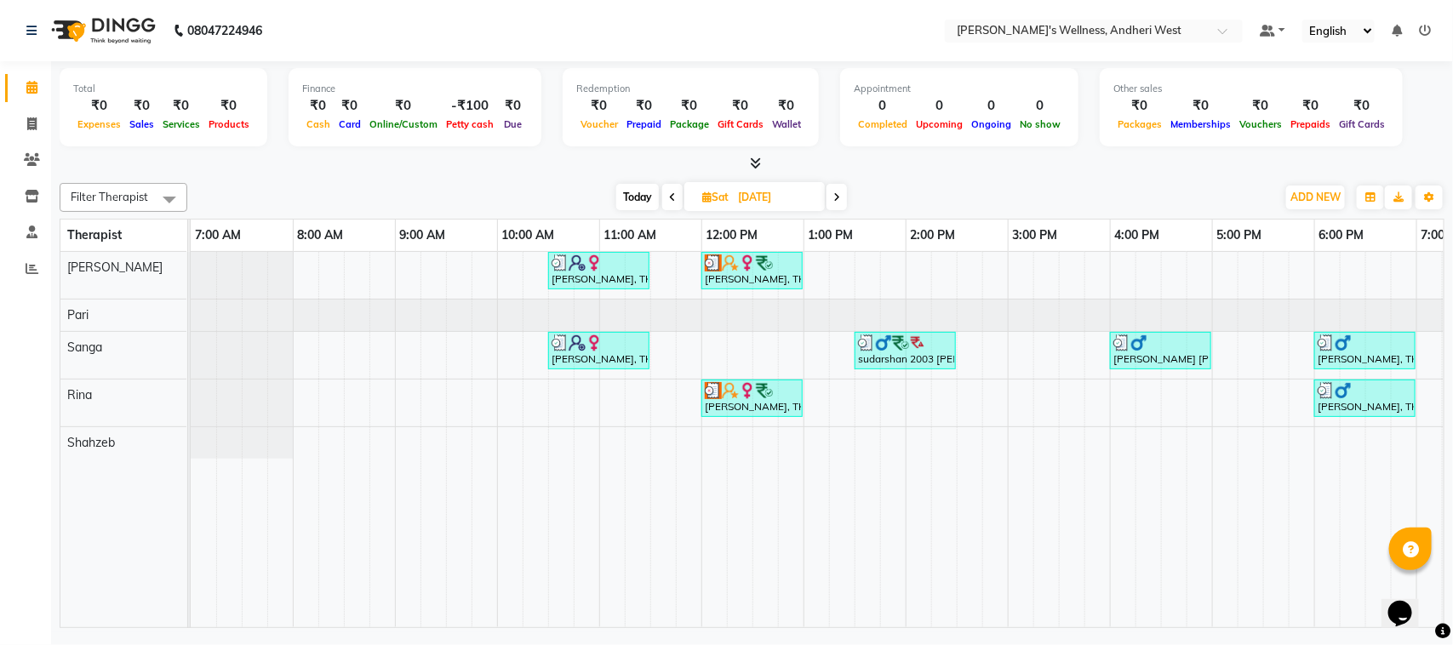
click at [835, 193] on icon at bounding box center [836, 197] width 7 height 10
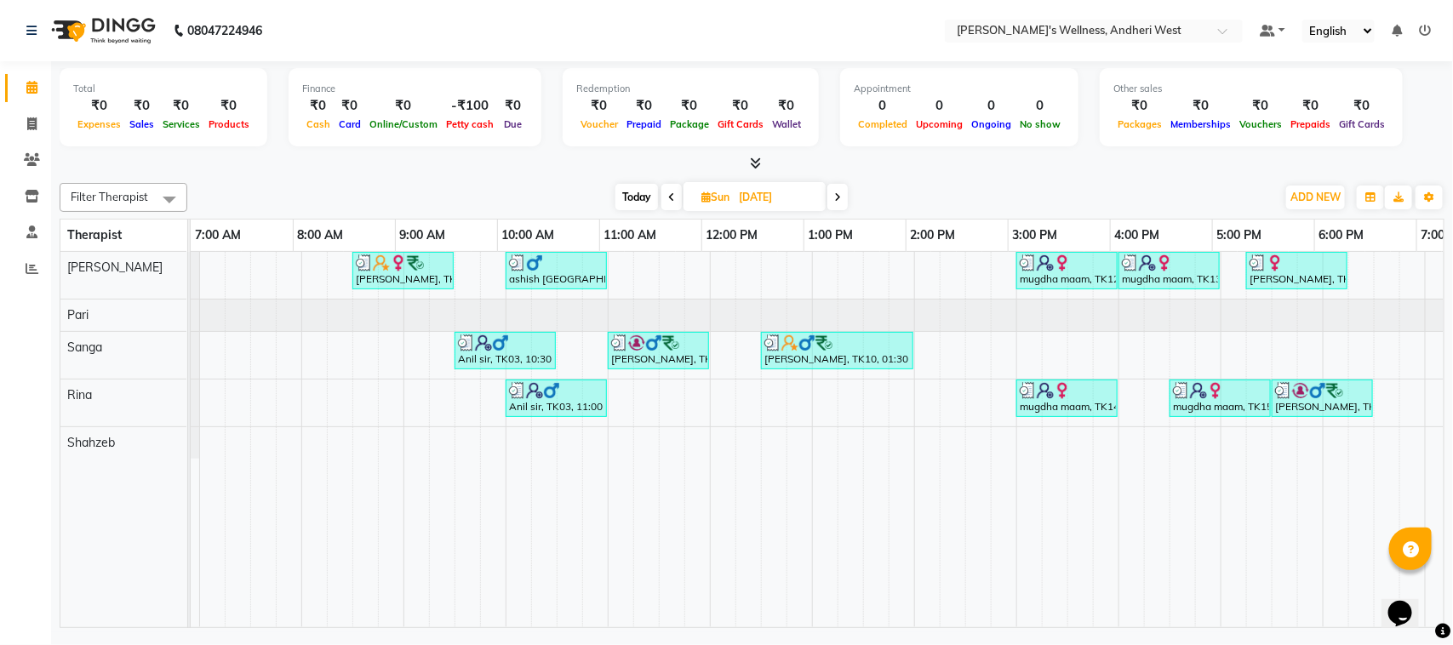
scroll to position [0, 136]
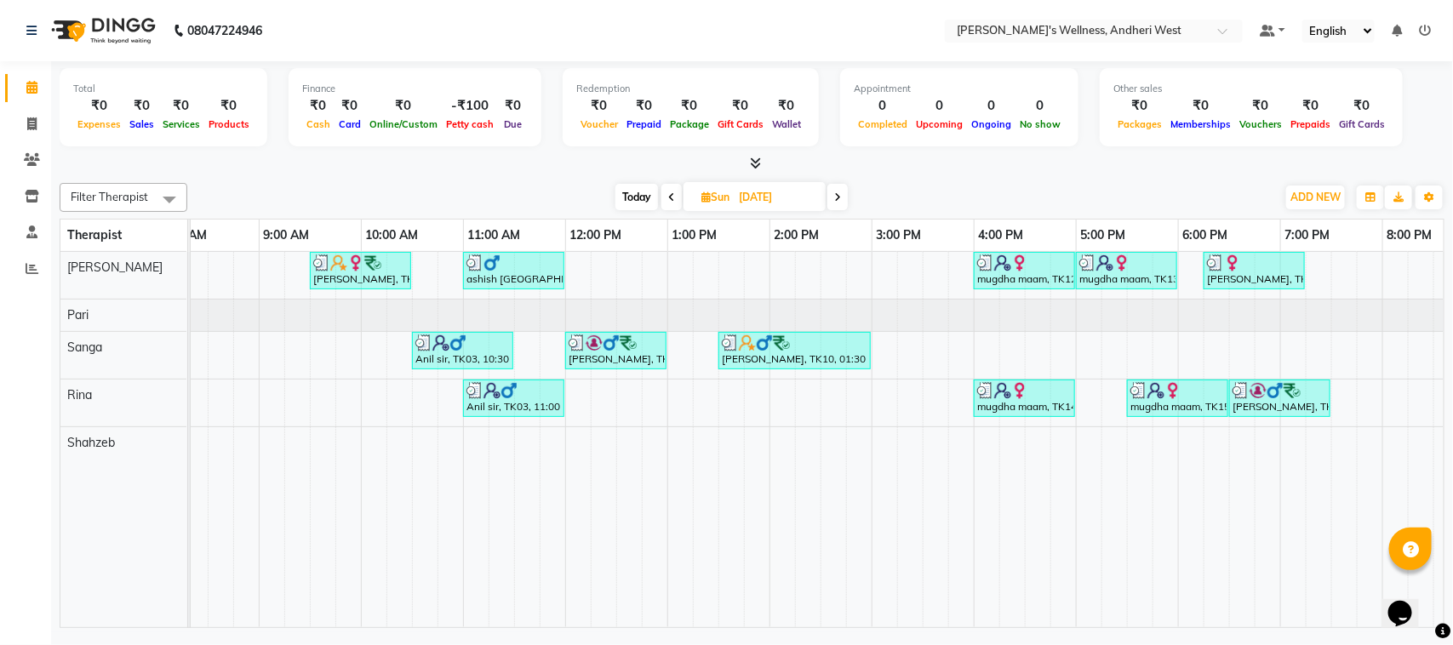
click at [673, 200] on icon at bounding box center [671, 197] width 7 height 10
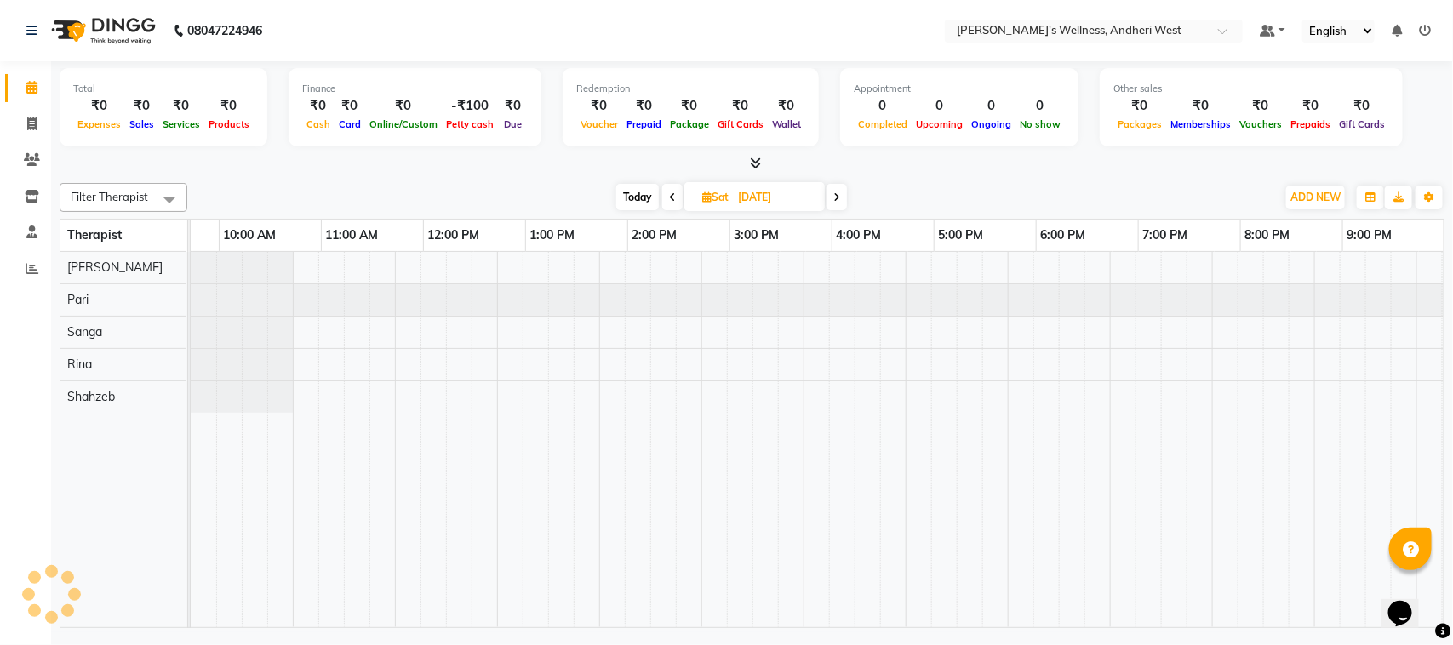
scroll to position [0, 278]
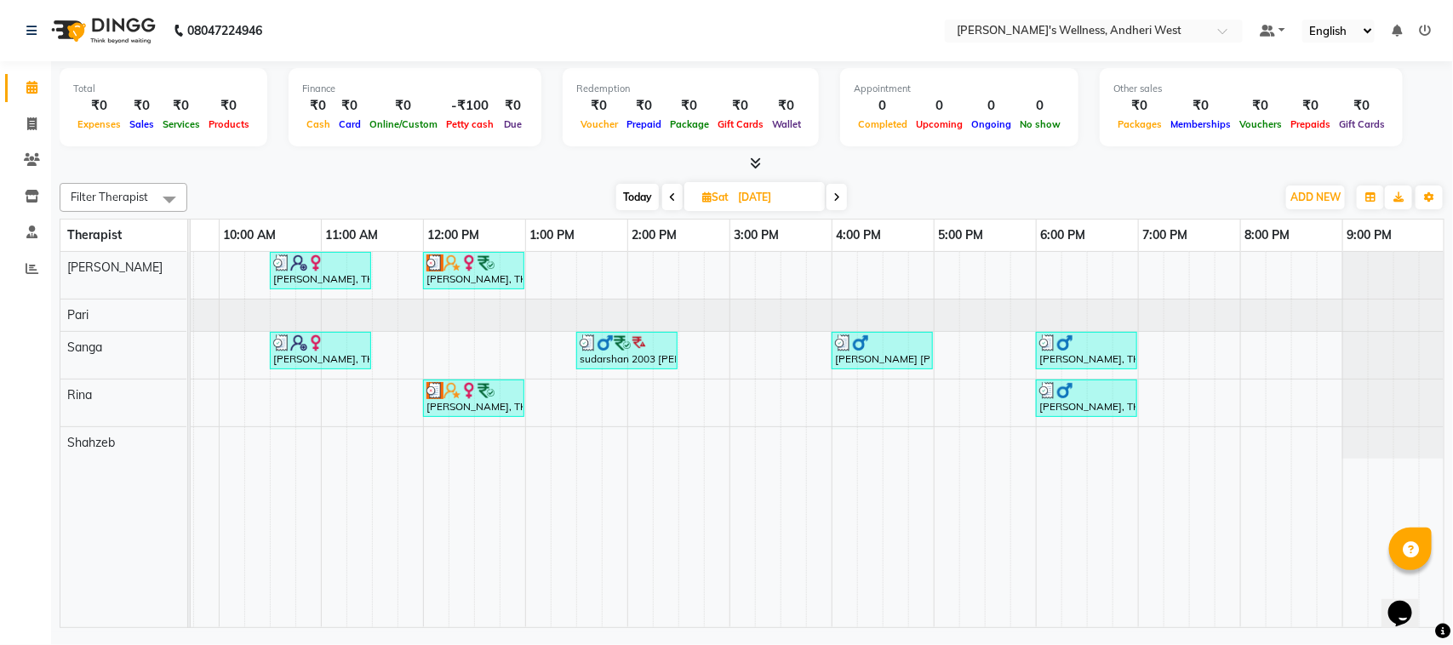
click at [673, 197] on icon at bounding box center [672, 197] width 7 height 10
type input "08-08-2025"
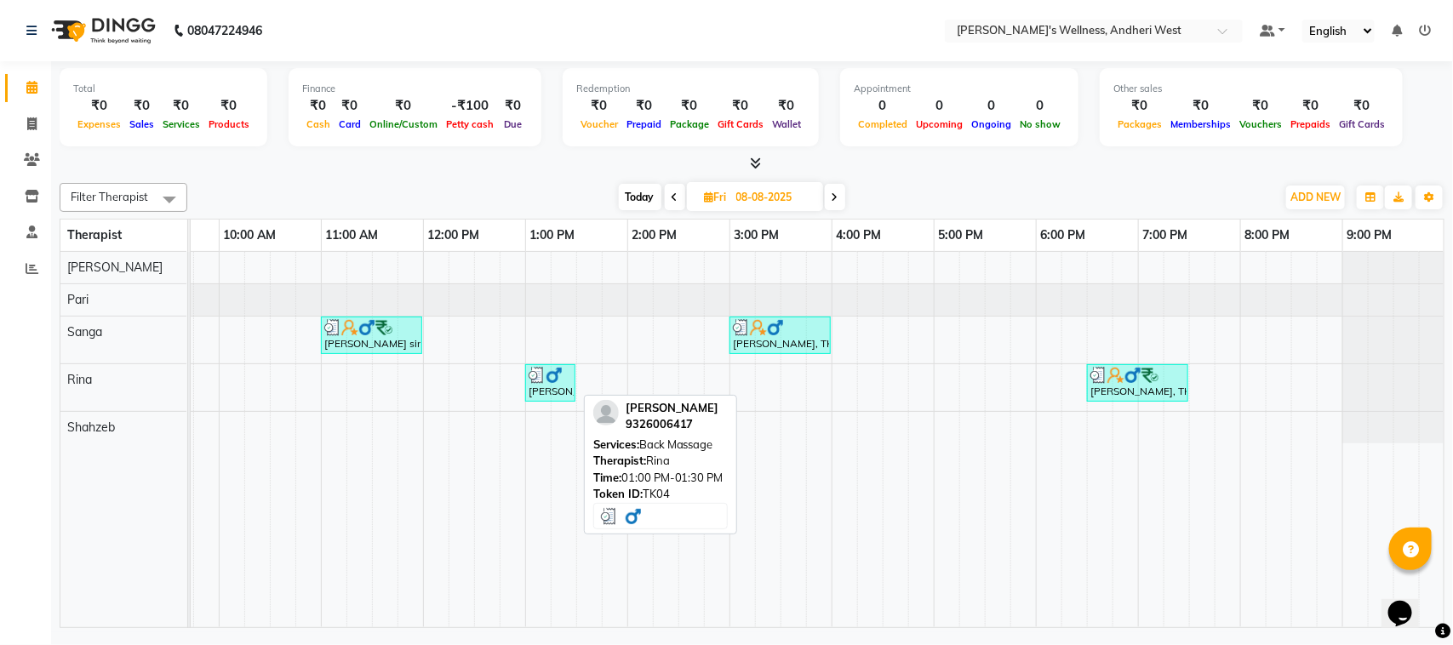
click at [553, 385] on div "sankalp mishra, TK04, 01:00 PM-01:30 PM, Back Massage" at bounding box center [550, 383] width 47 height 32
select select "3"
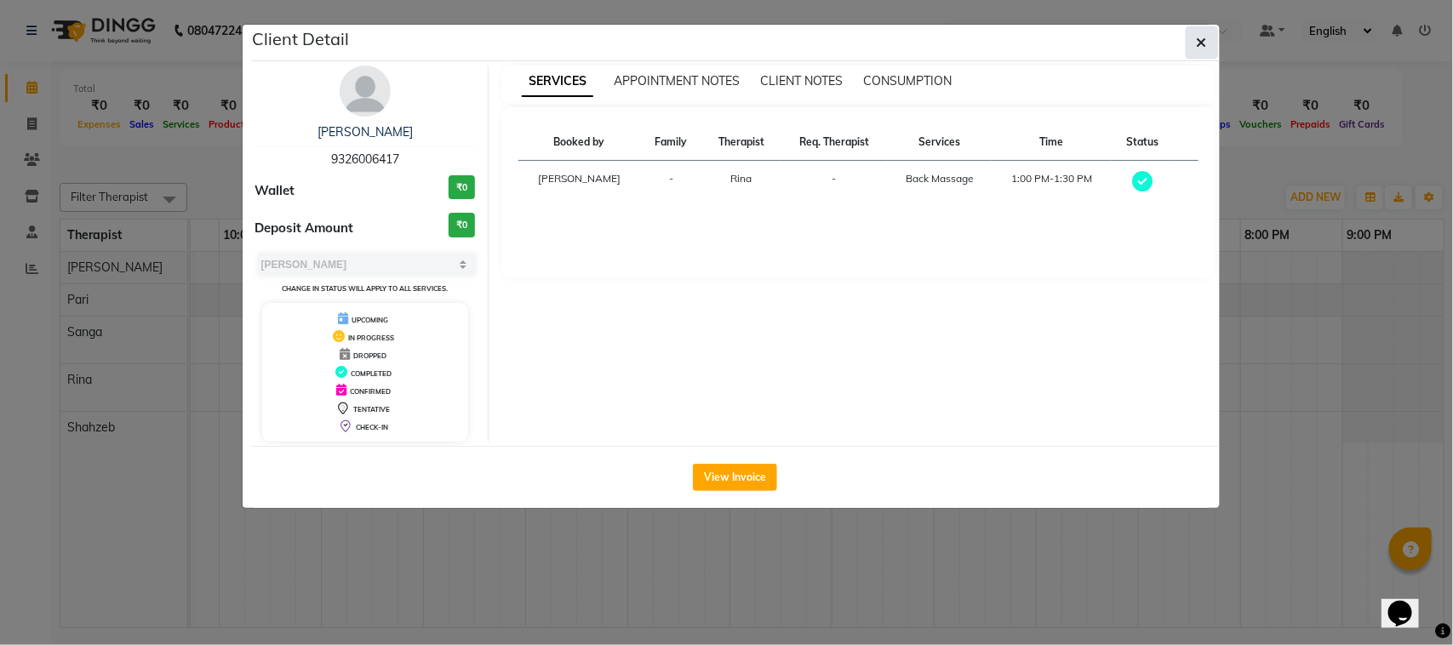
click at [1196, 47] on icon "button" at bounding box center [1201, 43] width 10 height 14
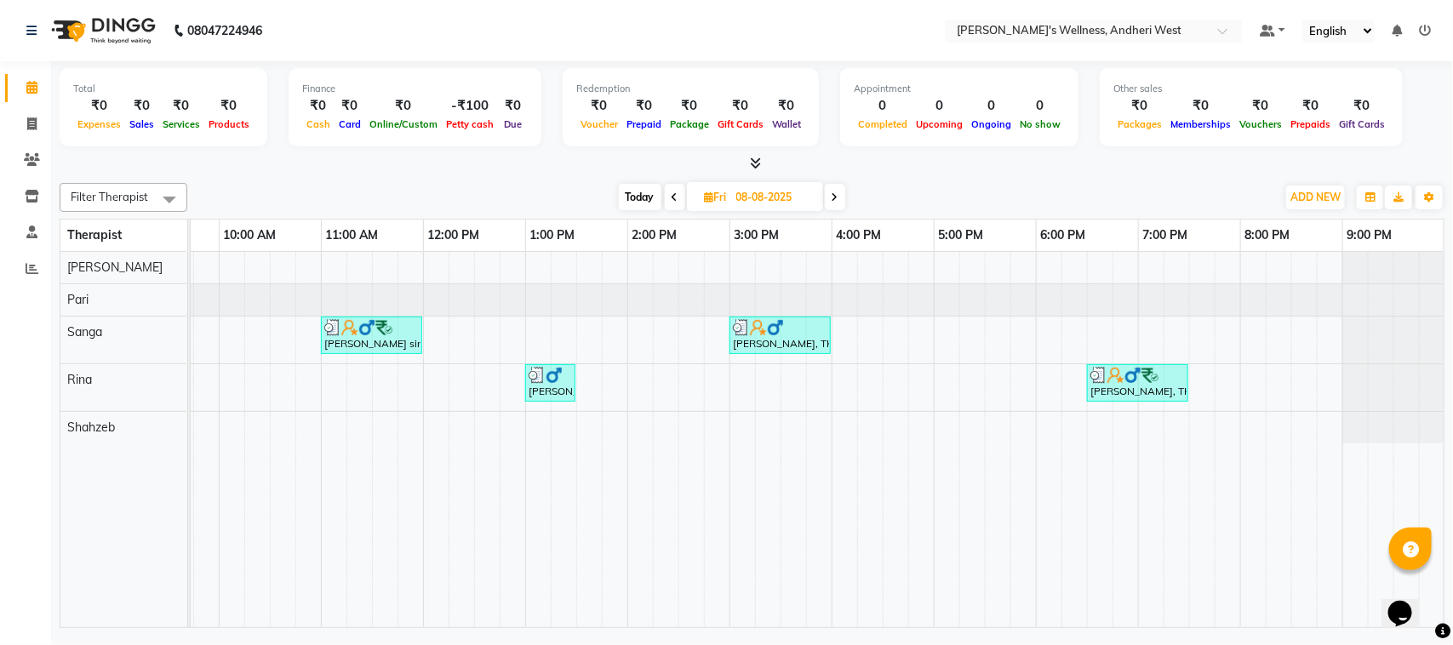
click at [554, 393] on div "sankalp mishra, TK04, 01:00 PM-01:30 PM, Back Massage" at bounding box center [550, 383] width 47 height 32
select select "3"
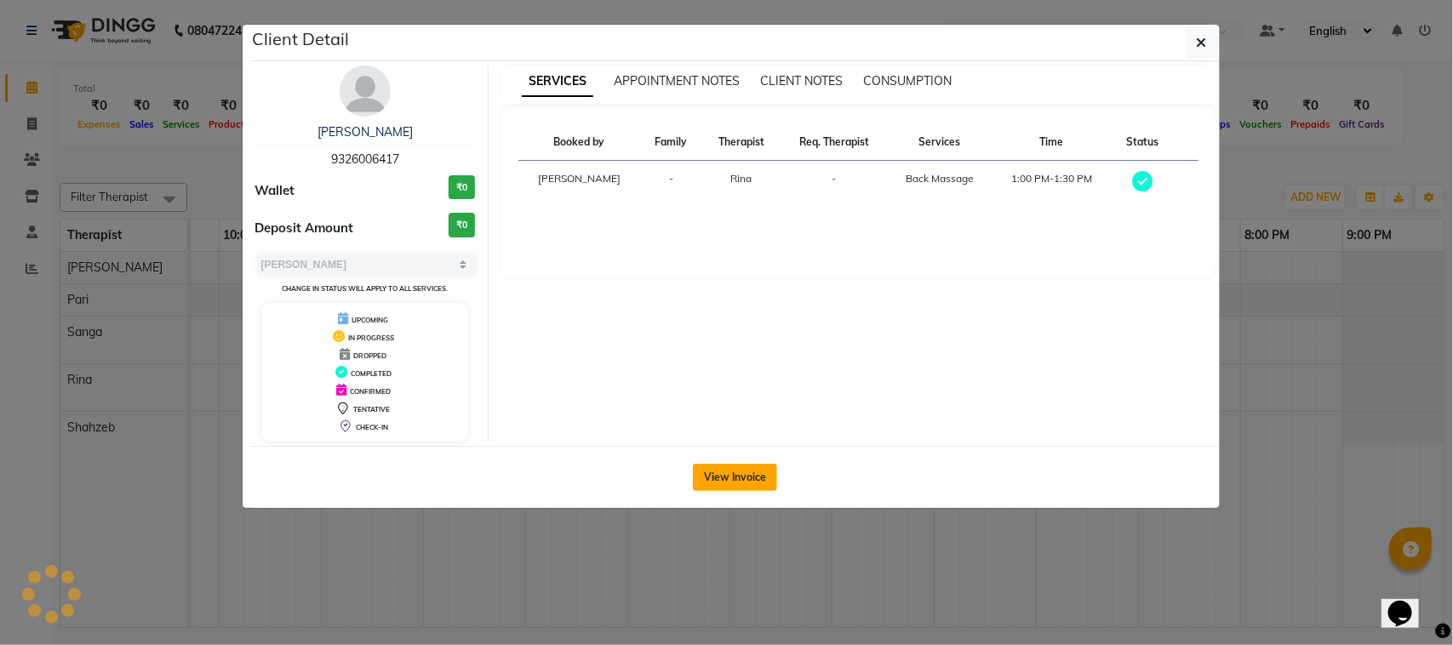
click at [720, 471] on button "View Invoice" at bounding box center [735, 477] width 84 height 27
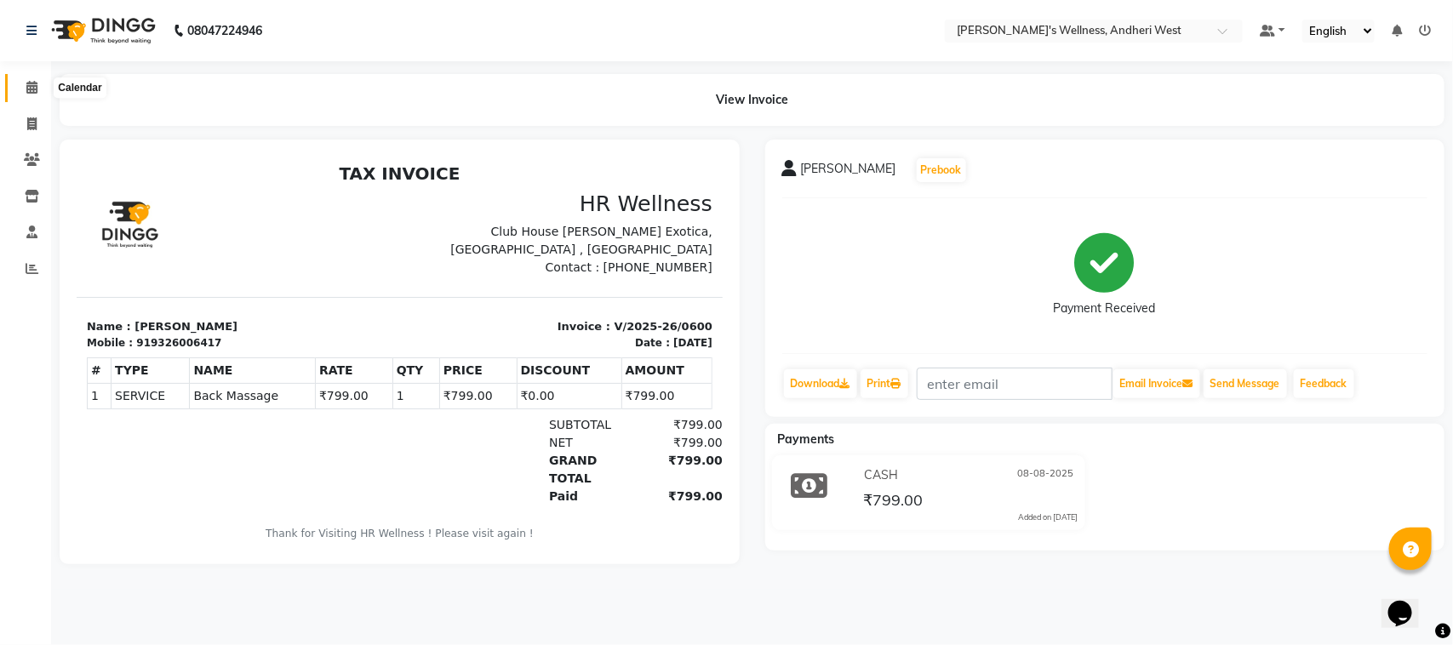
click at [30, 96] on span at bounding box center [32, 88] width 30 height 20
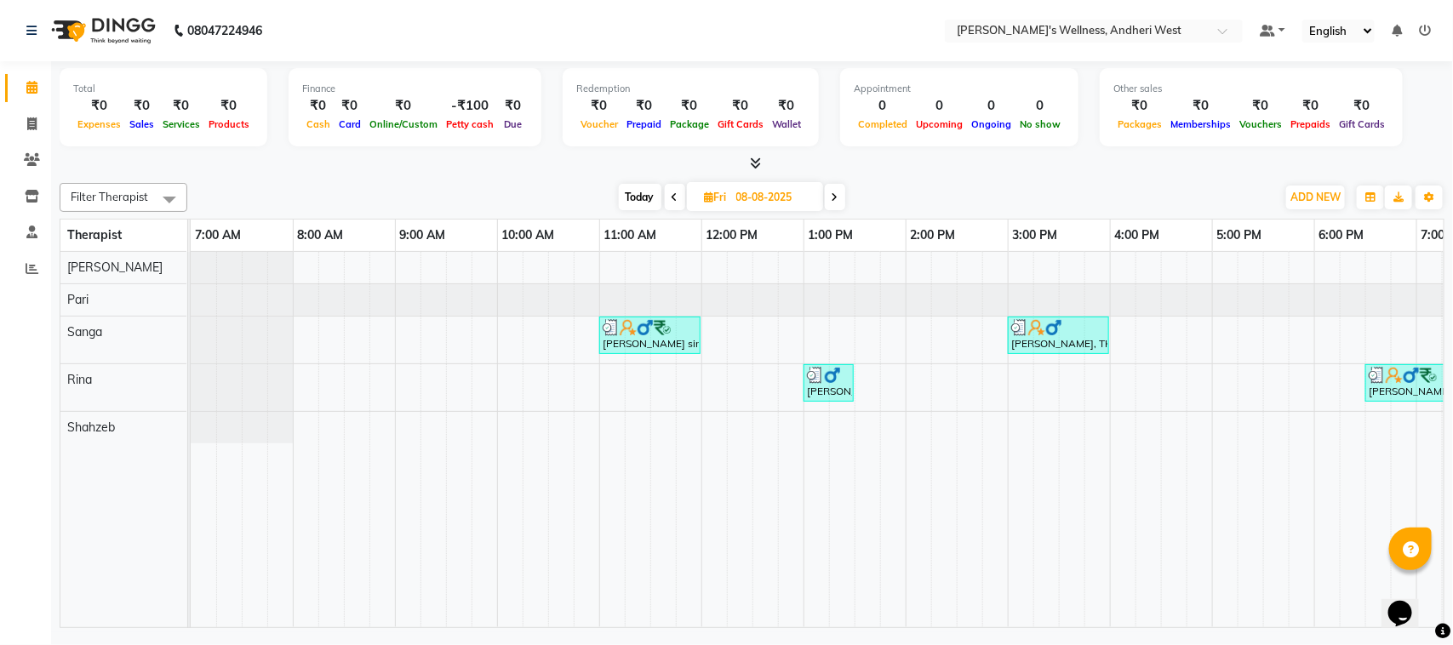
click at [835, 189] on span at bounding box center [835, 197] width 20 height 26
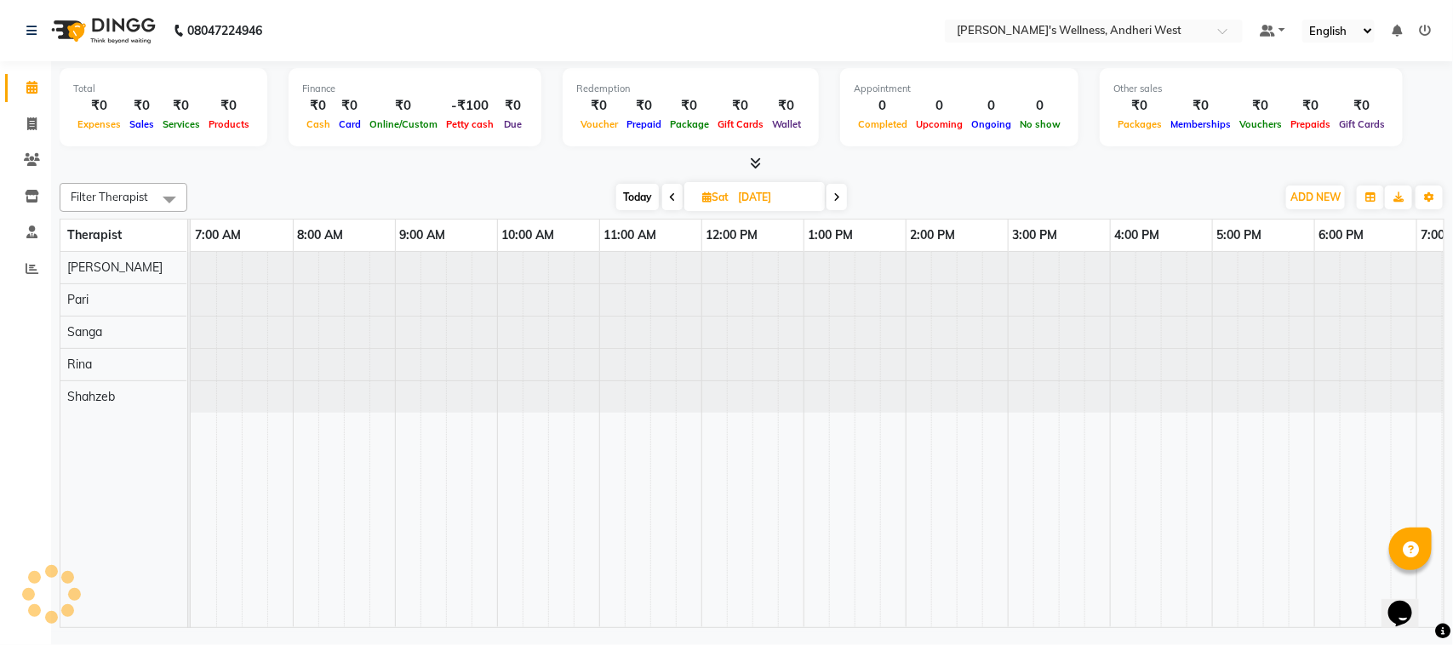
scroll to position [0, 278]
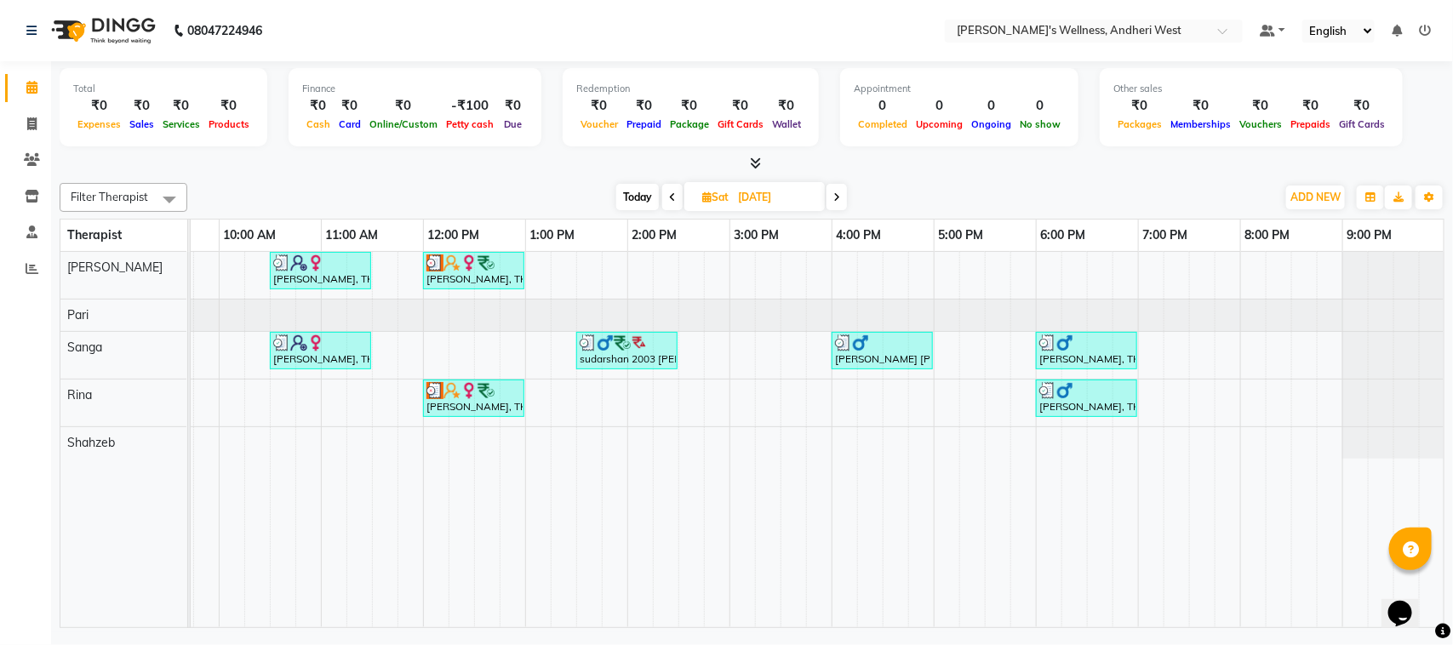
click at [835, 189] on span at bounding box center [836, 197] width 20 height 26
type input "10-08-2025"
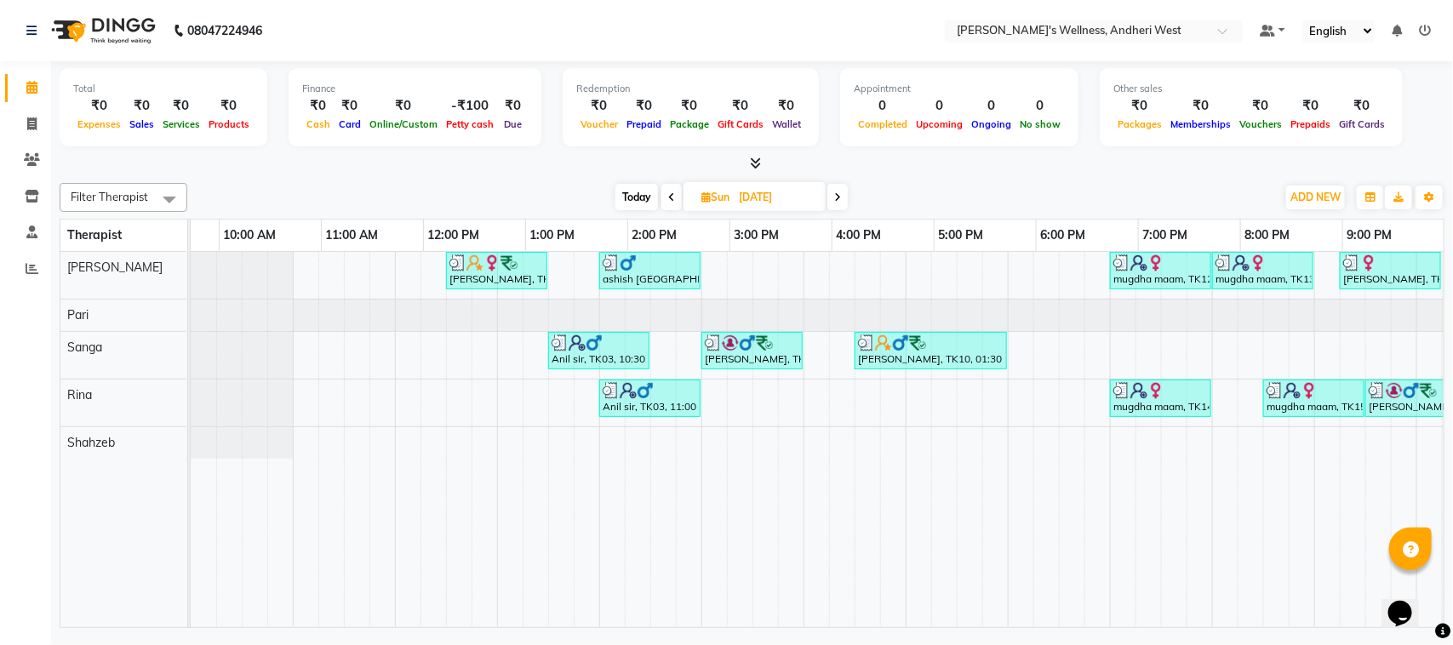
scroll to position [0, 0]
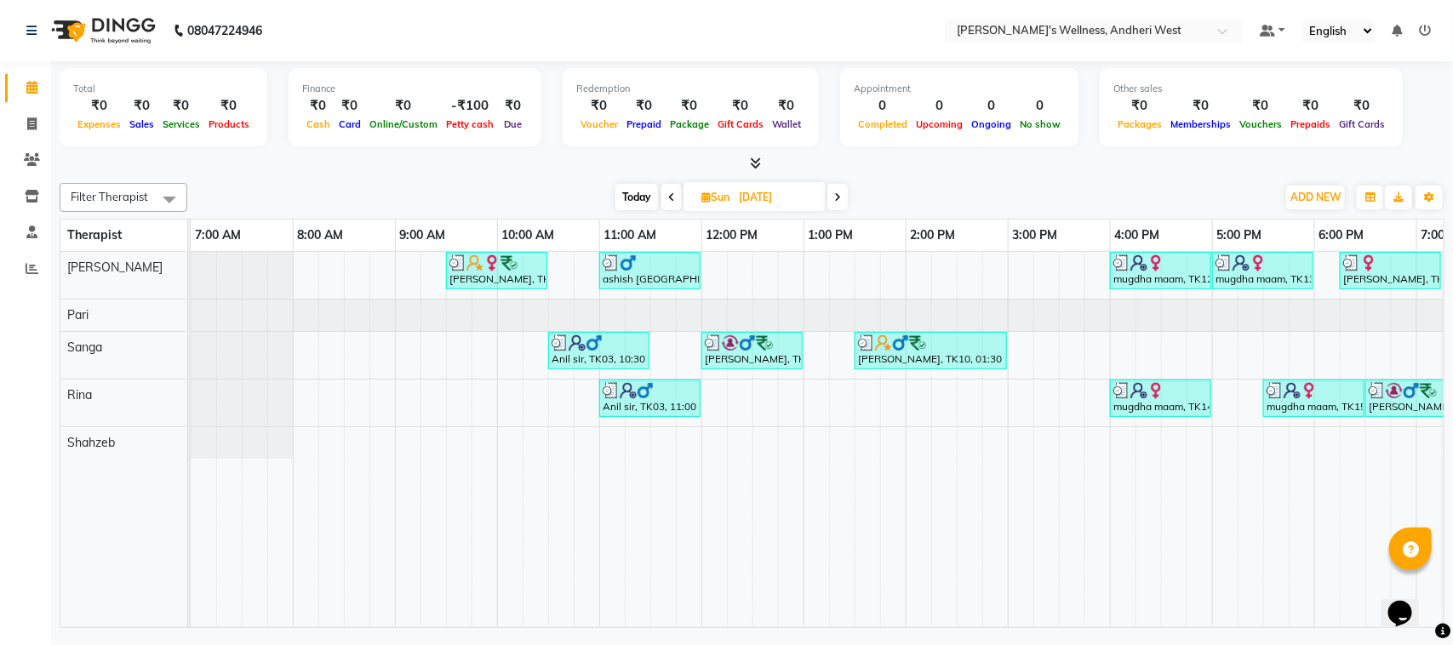
click at [299, 570] on td at bounding box center [306, 439] width 26 height 375
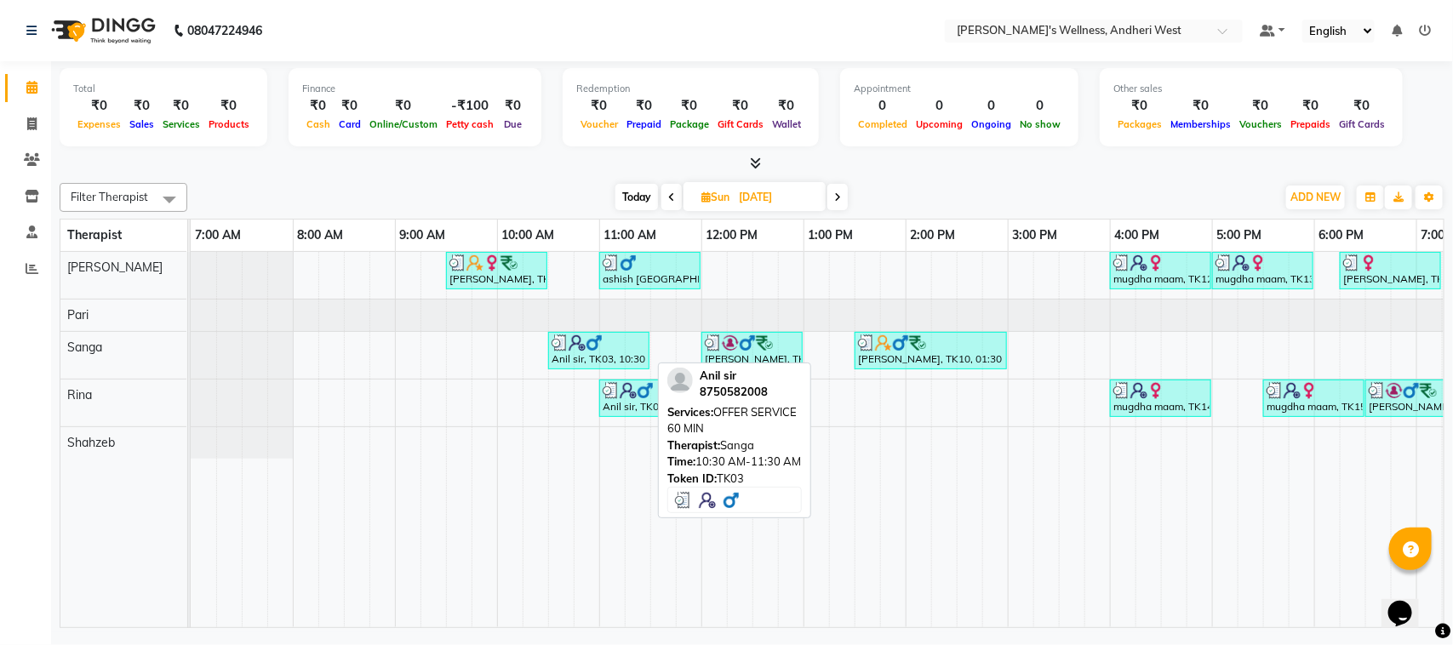
click at [579, 367] on div "Anil sir, TK03, 10:30 AM-11:30 AM, OFFER SERVICE 60 MIN" at bounding box center [599, 350] width 98 height 32
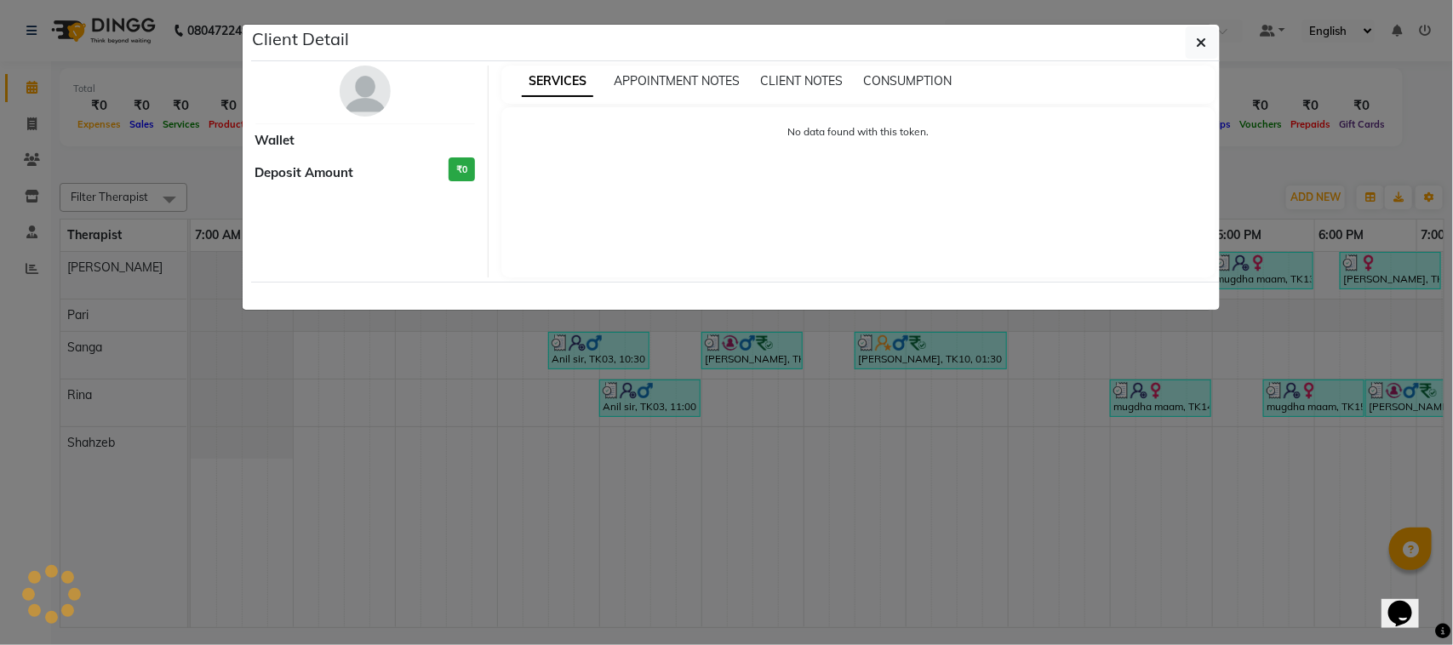
select select "3"
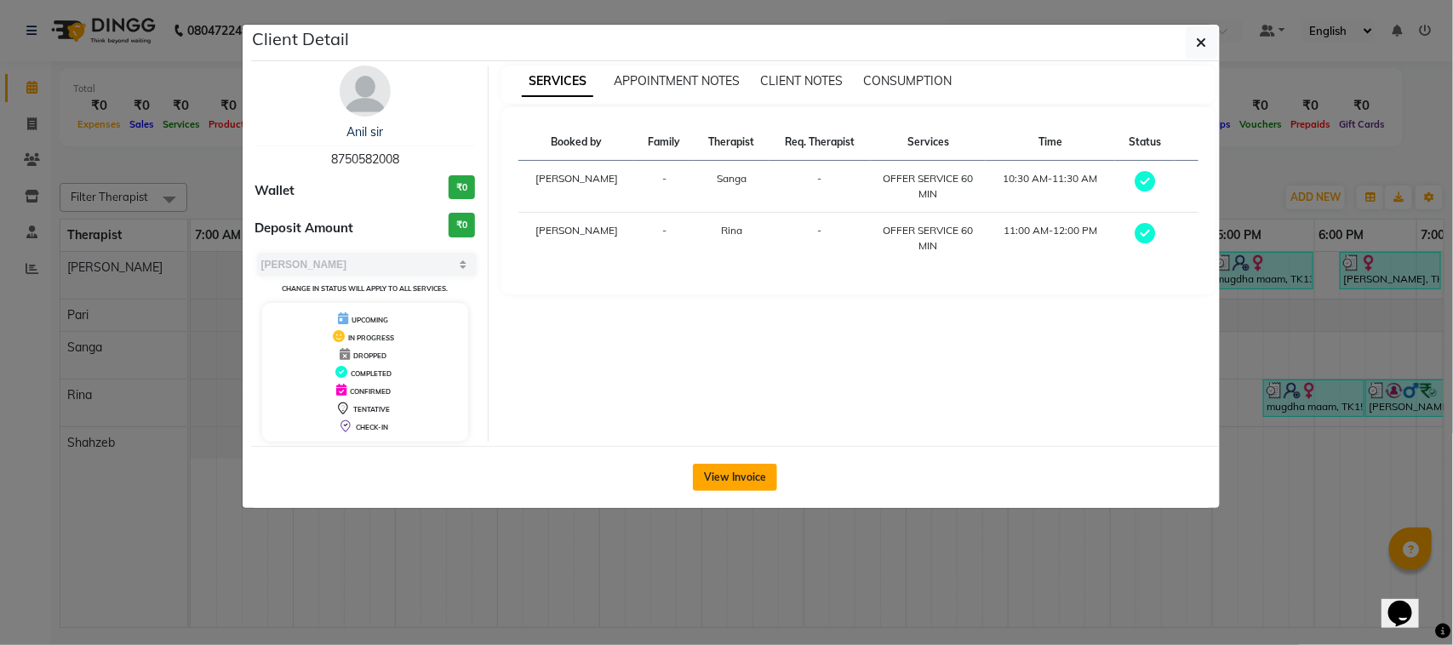
click at [766, 477] on button "View Invoice" at bounding box center [735, 477] width 84 height 27
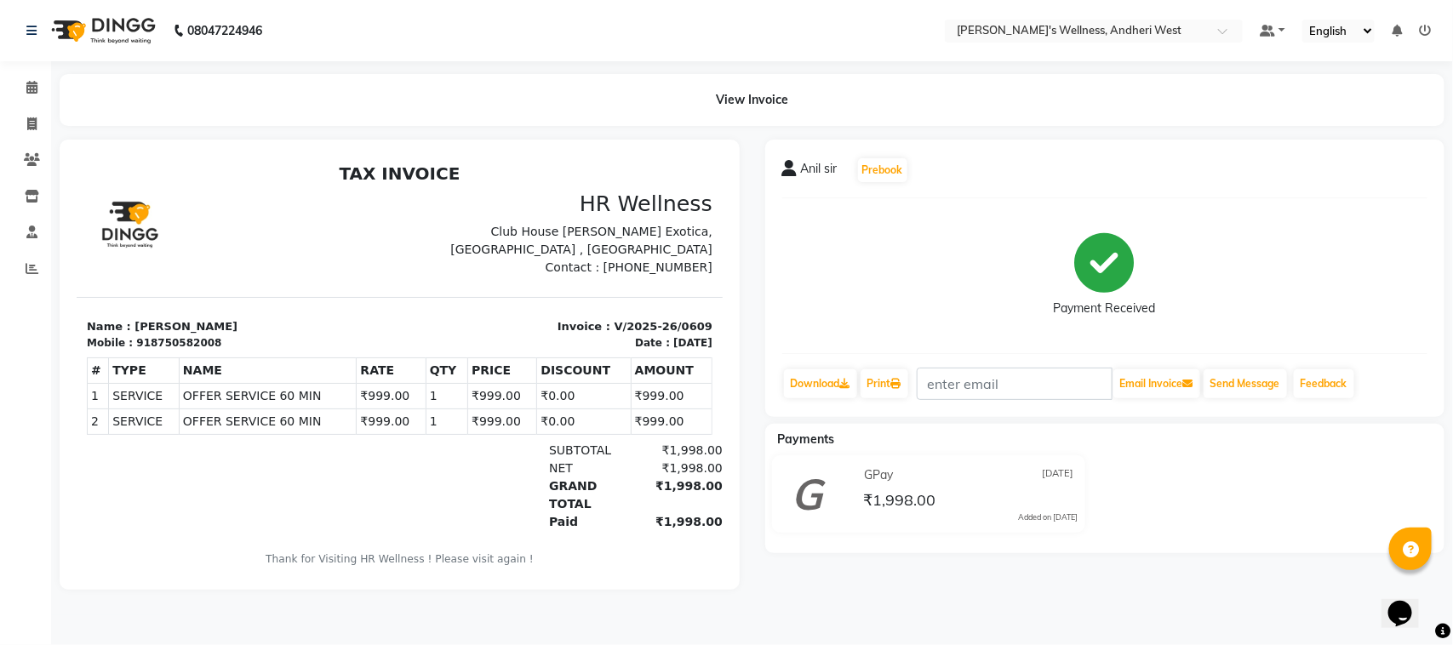
click at [27, 103] on li "Calendar" at bounding box center [25, 88] width 51 height 37
click at [21, 85] on span at bounding box center [32, 88] width 30 height 20
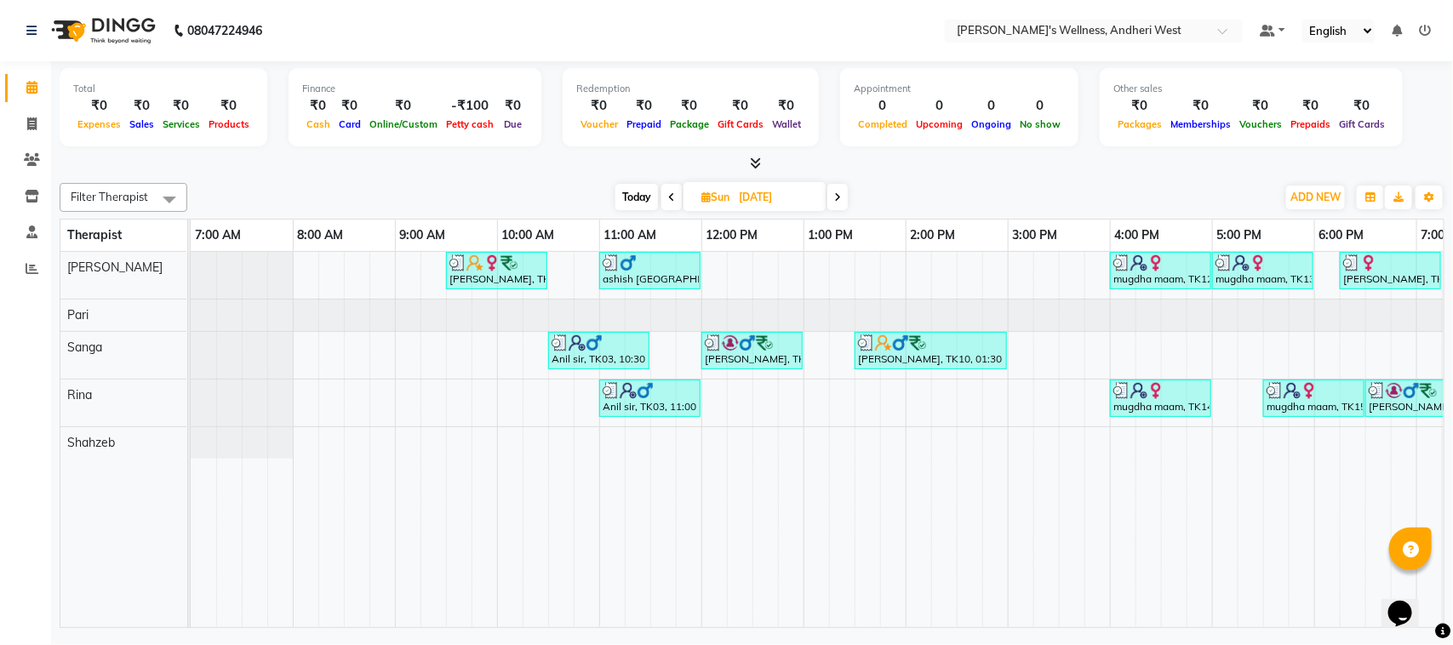
click at [1436, 11] on nav "08047224946 Select Location × Sumi's Wellness, Andheri West Default Panel My Pa…" at bounding box center [726, 30] width 1453 height 61
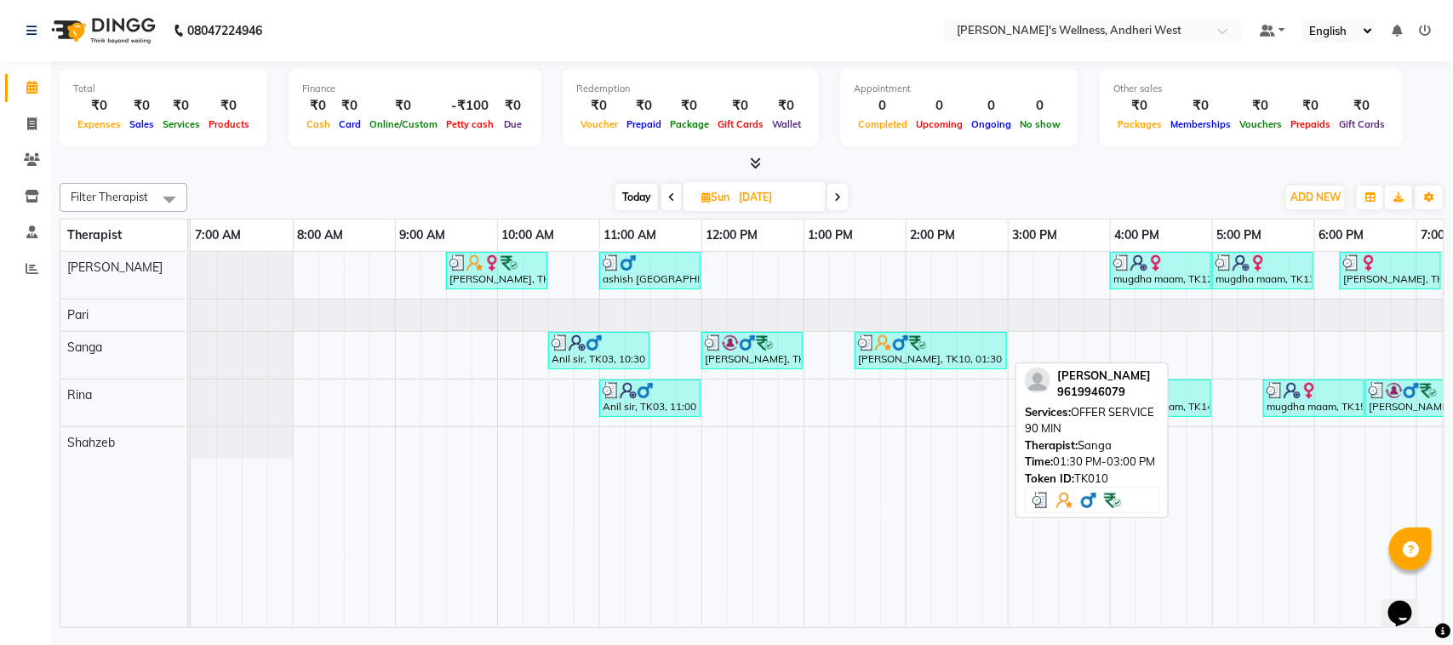
click at [913, 354] on div "Nishant, TK10, 01:30 PM-03:00 PM, OFFER SERVICE 90 MIN" at bounding box center [930, 350] width 149 height 32
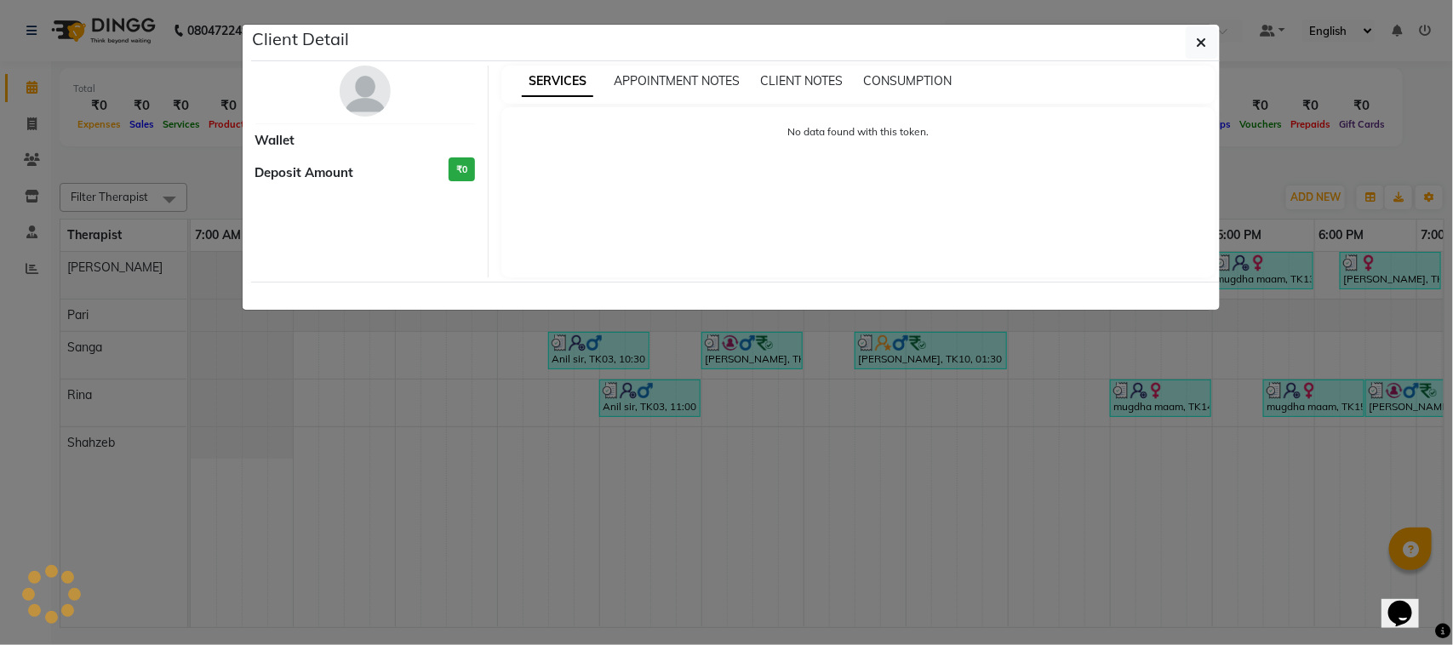
select select "3"
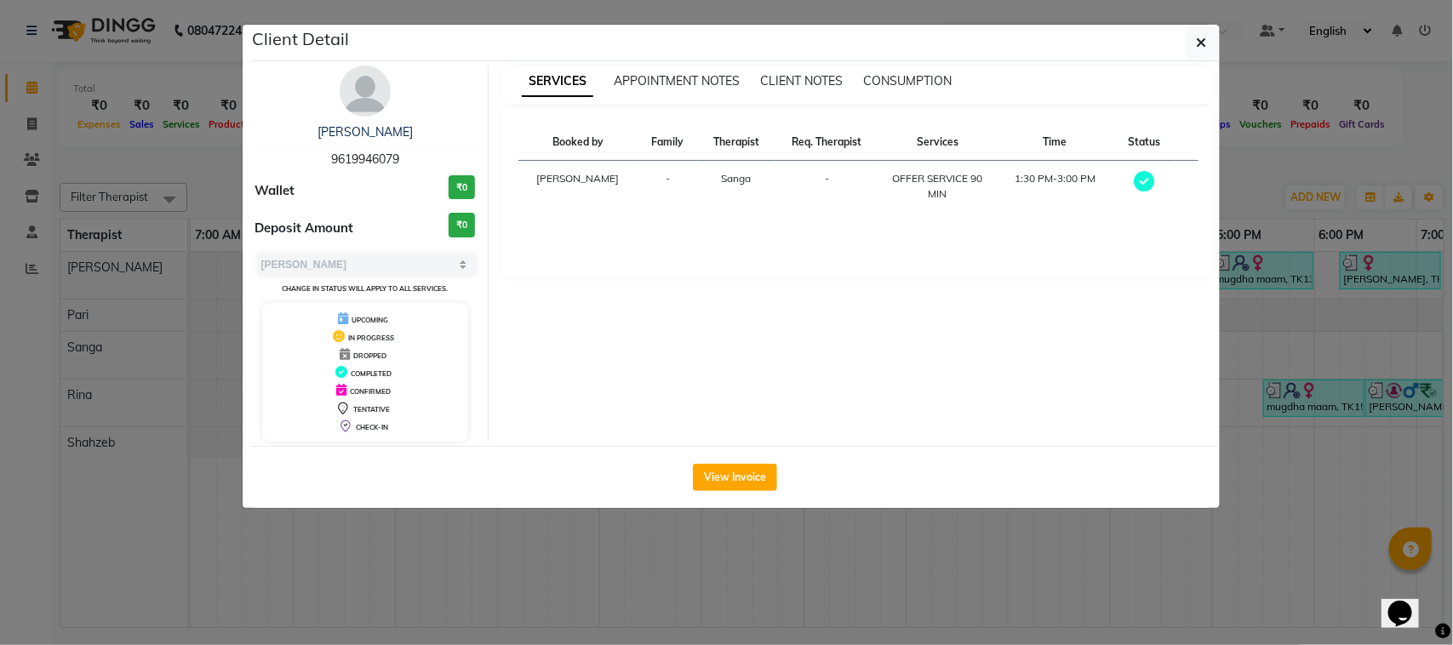
click at [913, 354] on div "SERVICES APPOINTMENT NOTES CLIENT NOTES CONSUMPTION Booked by Family Therapist …" at bounding box center [857, 254] width 739 height 376
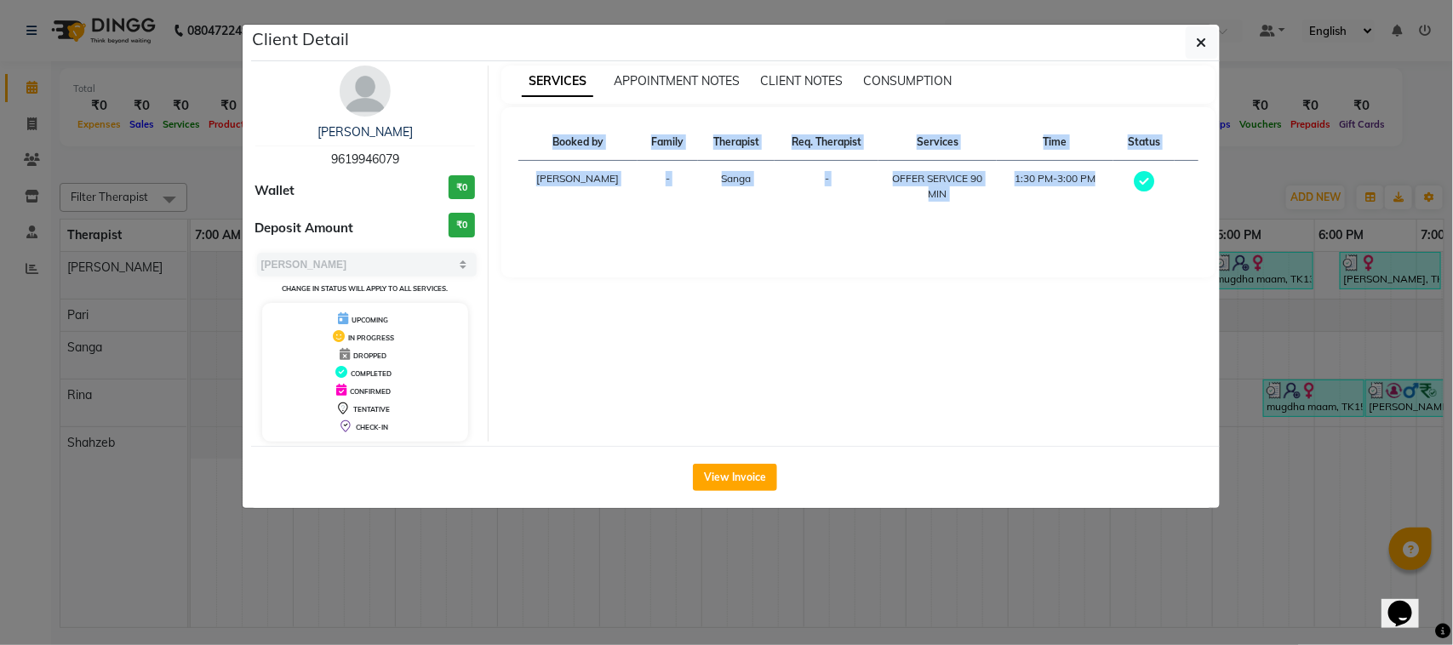
click at [913, 354] on div "SERVICES APPOINTMENT NOTES CLIENT NOTES CONSUMPTION Booked by Family Therapist …" at bounding box center [857, 254] width 739 height 376
click at [1209, 44] on button "button" at bounding box center [1201, 42] width 32 height 32
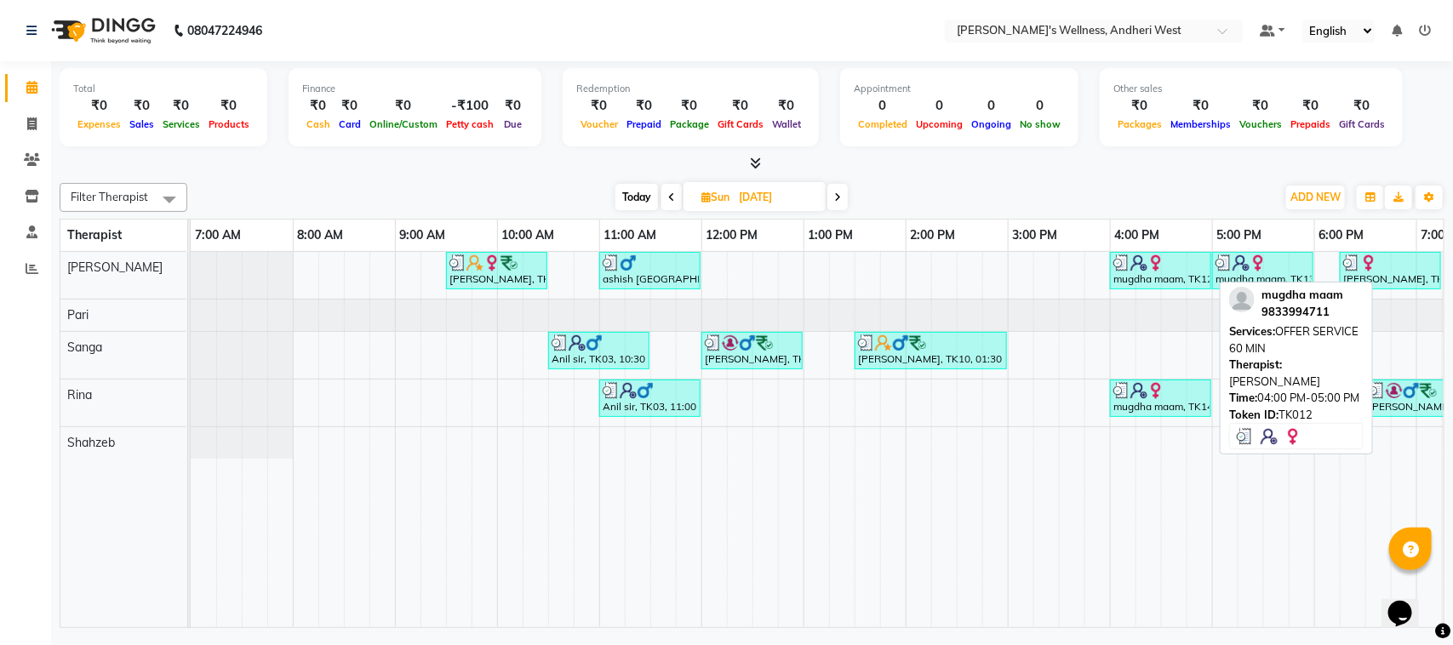
click at [1185, 261] on div at bounding box center [1160, 262] width 94 height 17
select select "3"
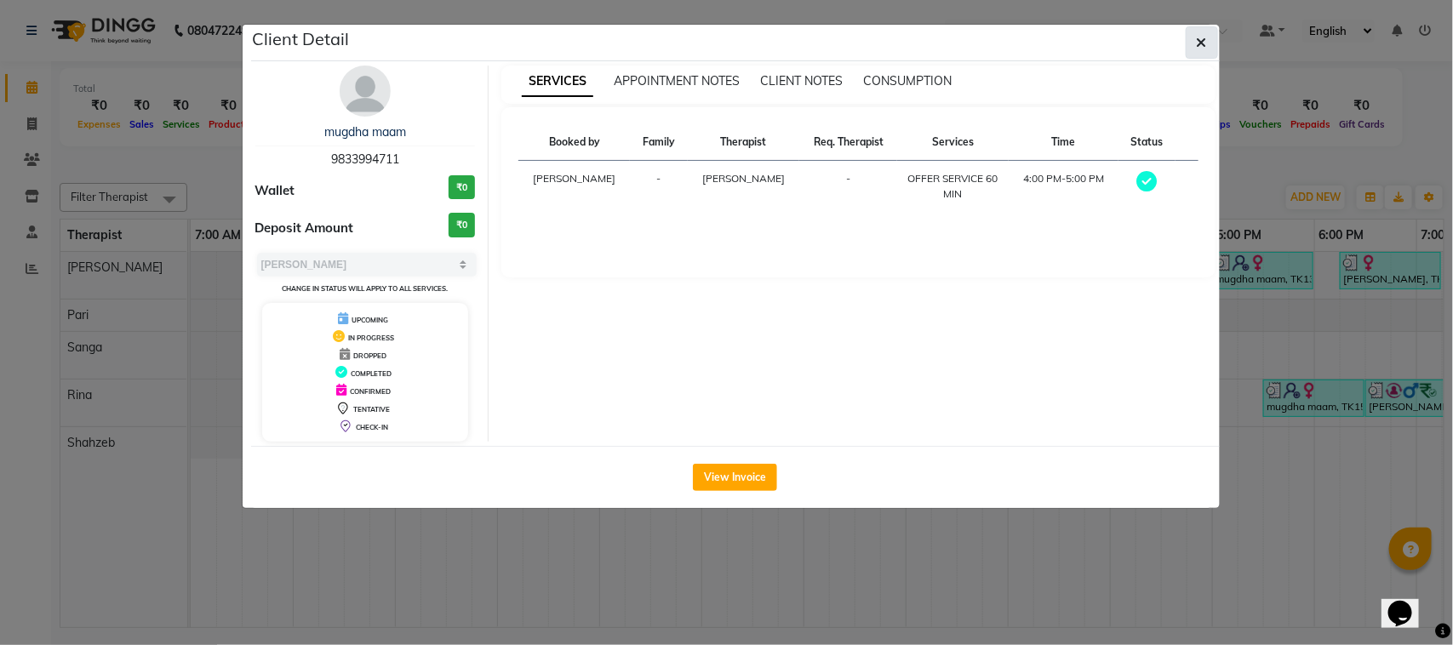
click at [1194, 45] on button "button" at bounding box center [1201, 42] width 32 height 32
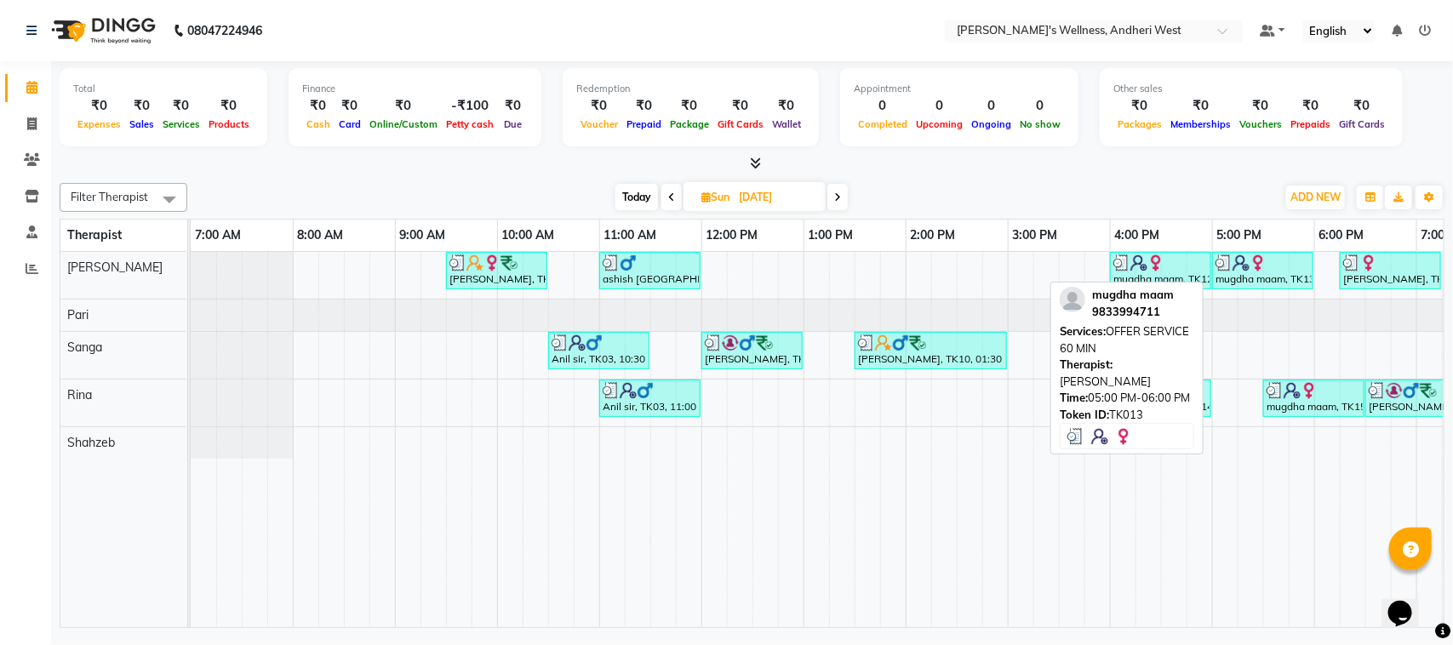
click at [1268, 269] on div at bounding box center [1262, 262] width 94 height 17
select select "3"
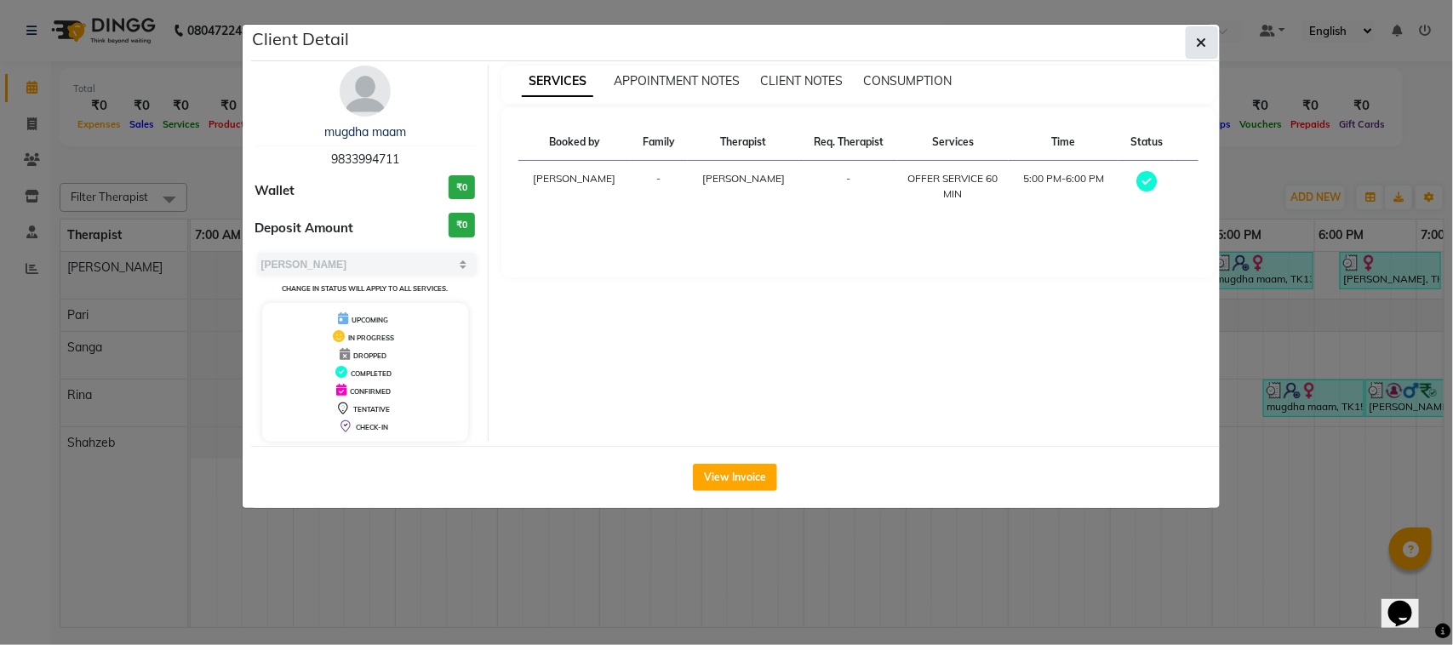
click at [1200, 47] on icon "button" at bounding box center [1201, 43] width 10 height 14
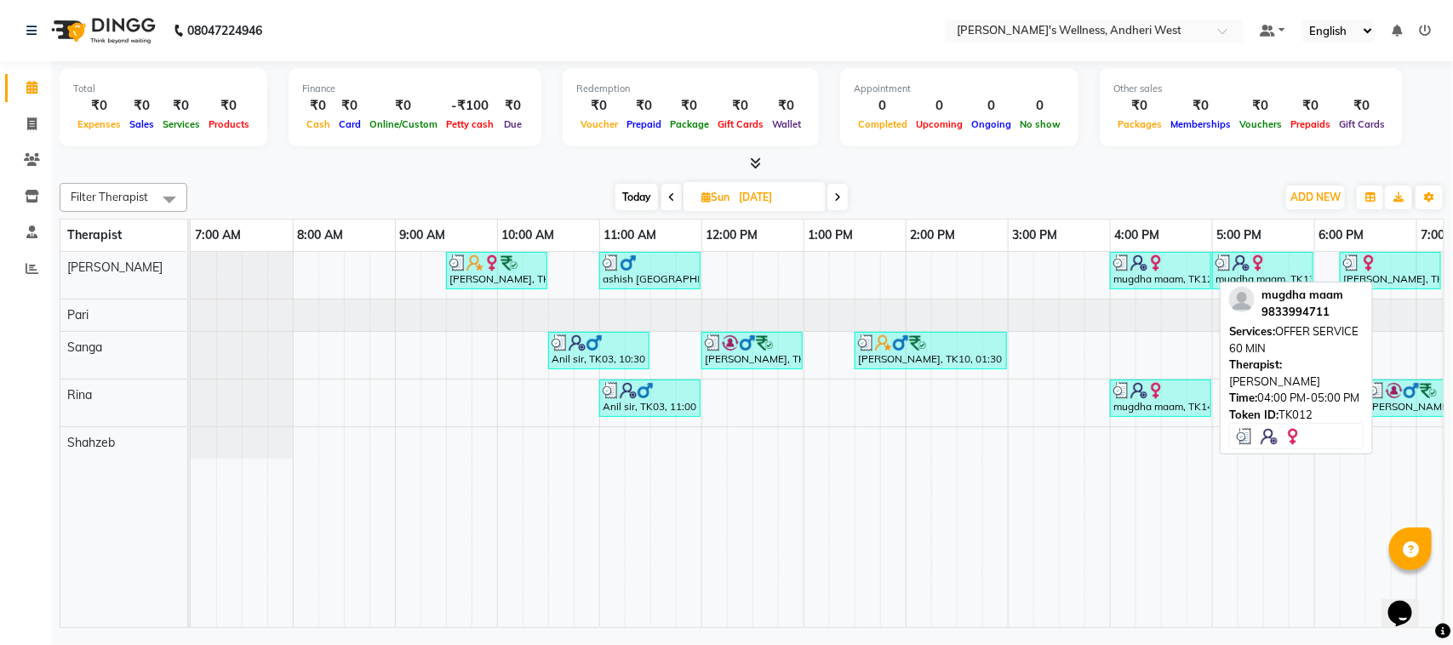
click at [1145, 285] on div "mugdha maam, TK12, 04:00 PM-05:00 PM, OFFER SERVICE 60 MIN" at bounding box center [1160, 270] width 98 height 32
select select "3"
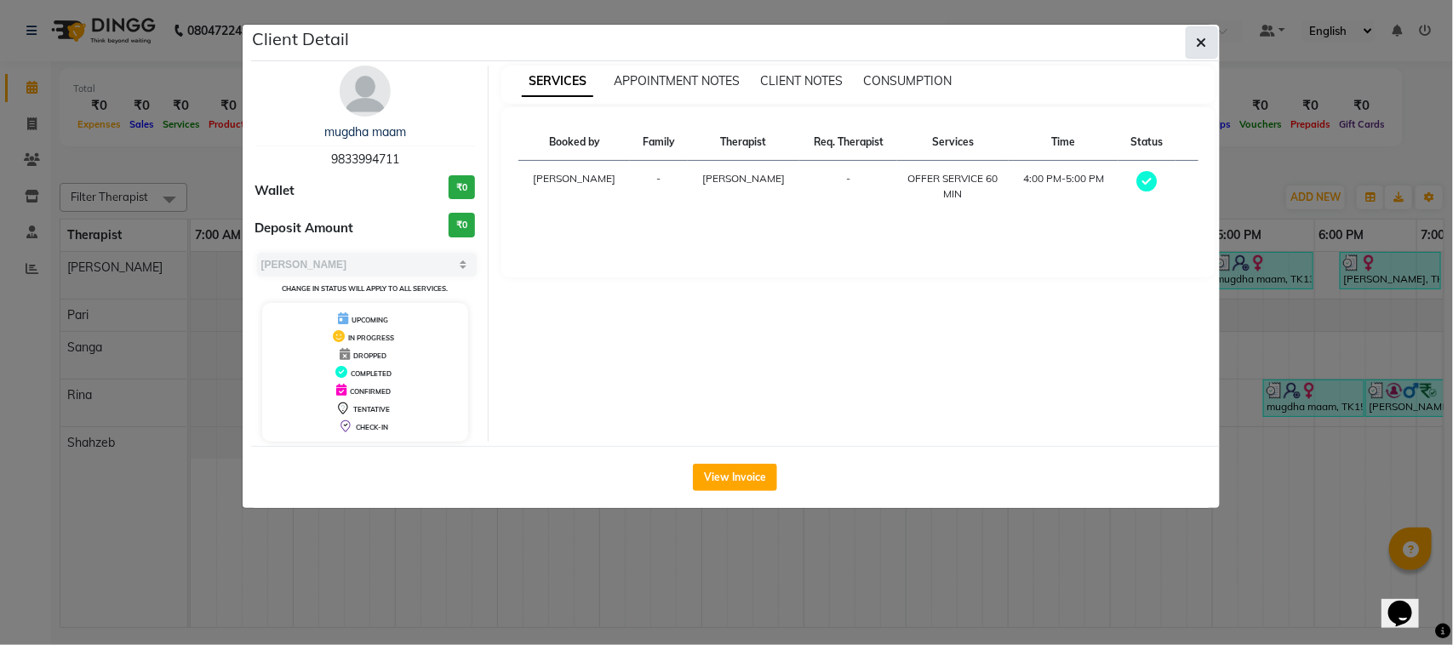
click at [1194, 48] on button "button" at bounding box center [1201, 42] width 32 height 32
click at [1194, 48] on div "Client Detail mugdha maam 9833994711 Wallet ₹0 Deposit Amount ₹0 Select MARK DO…" at bounding box center [735, 266] width 968 height 483
click at [1194, 66] on div "SERVICES APPOINTMENT NOTES CLIENT NOTES CONSUMPTION" at bounding box center [858, 85] width 714 height 38
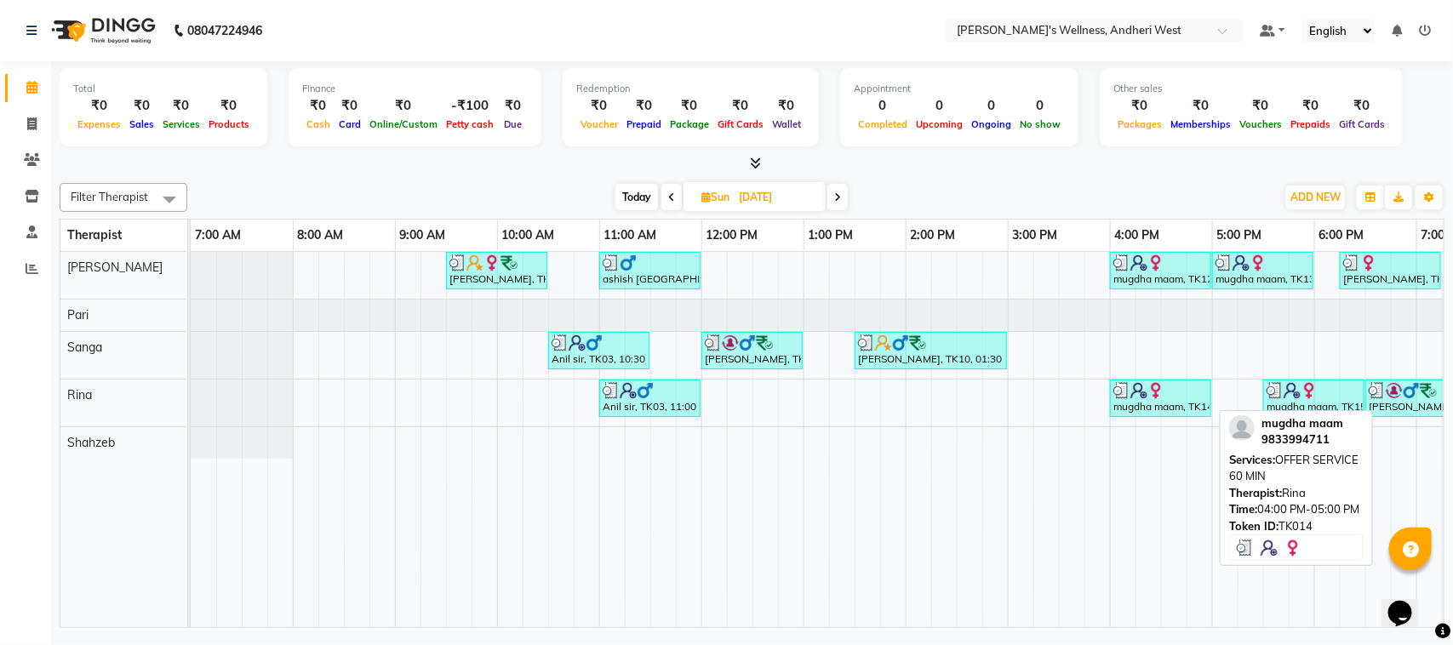
click at [1189, 404] on div "mugdha maam, TK14, 04:00 PM-05:00 PM, OFFER SERVICE 60 MIN" at bounding box center [1160, 398] width 98 height 32
select select "3"
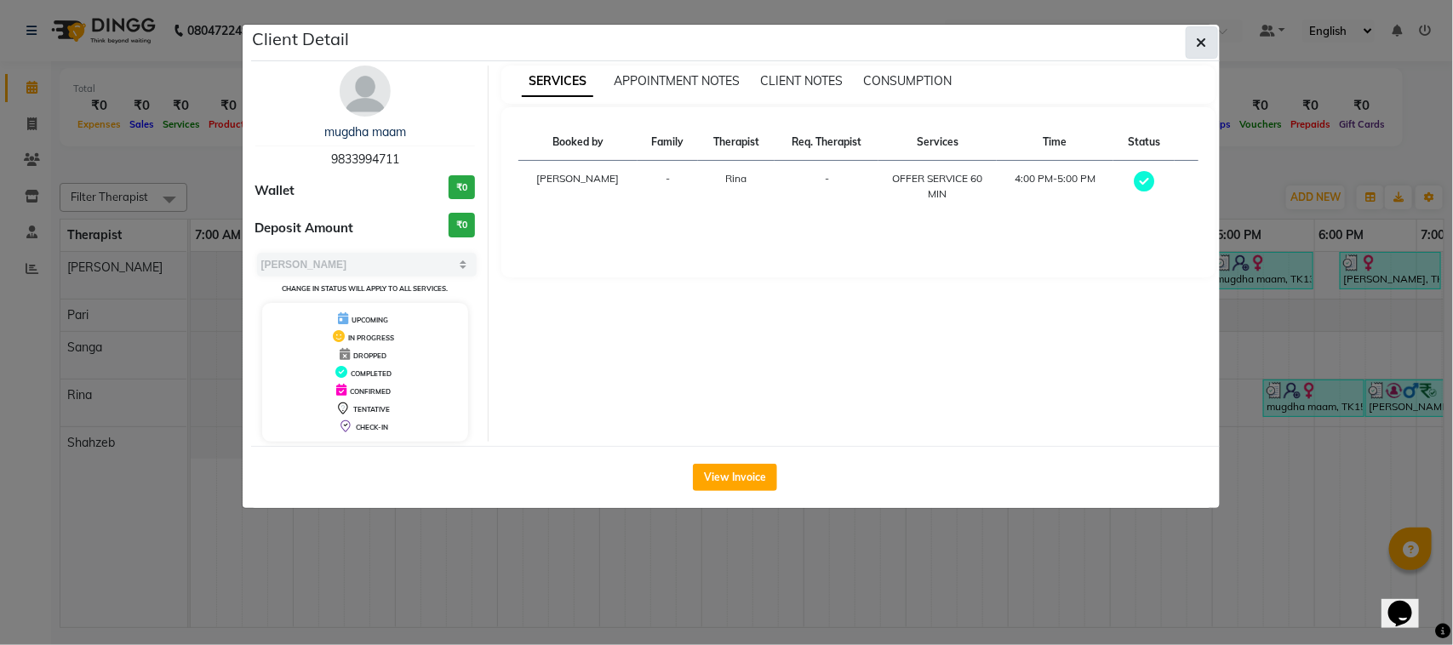
click at [1210, 49] on button "button" at bounding box center [1201, 42] width 32 height 32
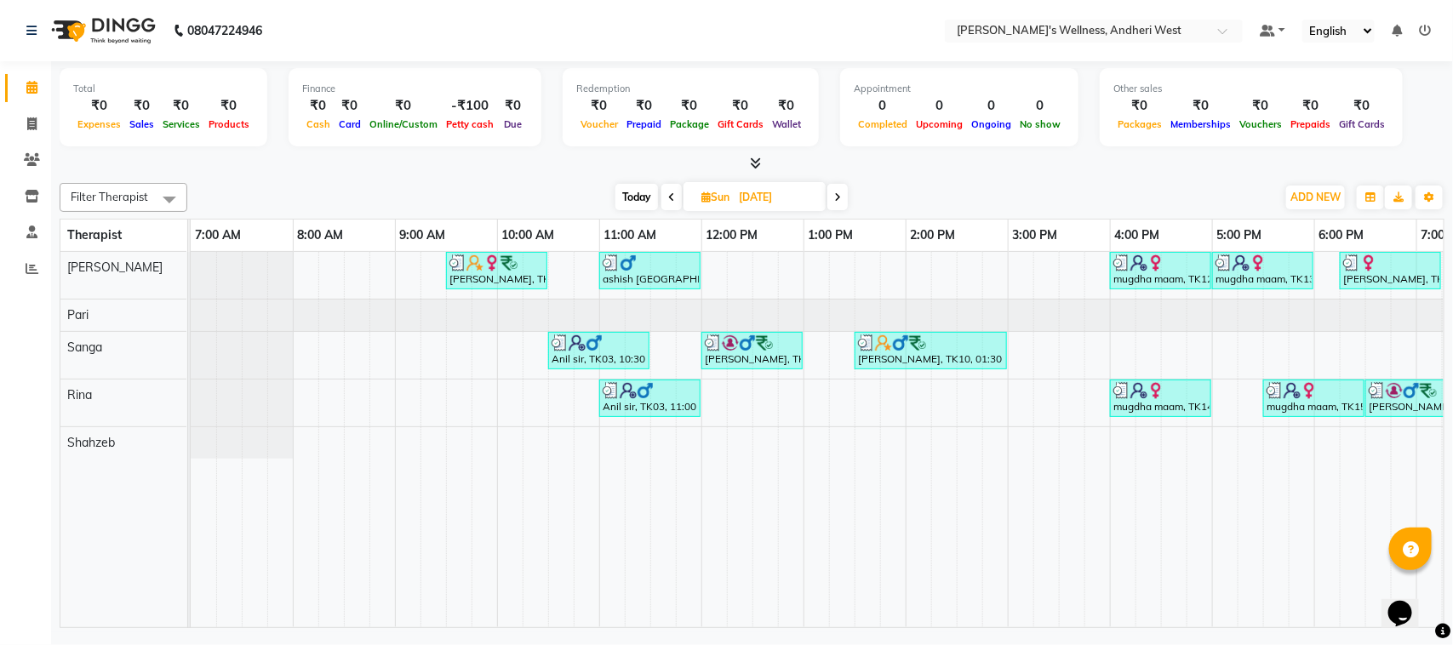
click at [1340, 379] on div "swapnali, TK02, 09:30 AM-10:30 AM, OFFER SERVICE 60 MIN ashish 505 sevilla, TK0…" at bounding box center [957, 439] width 1532 height 375
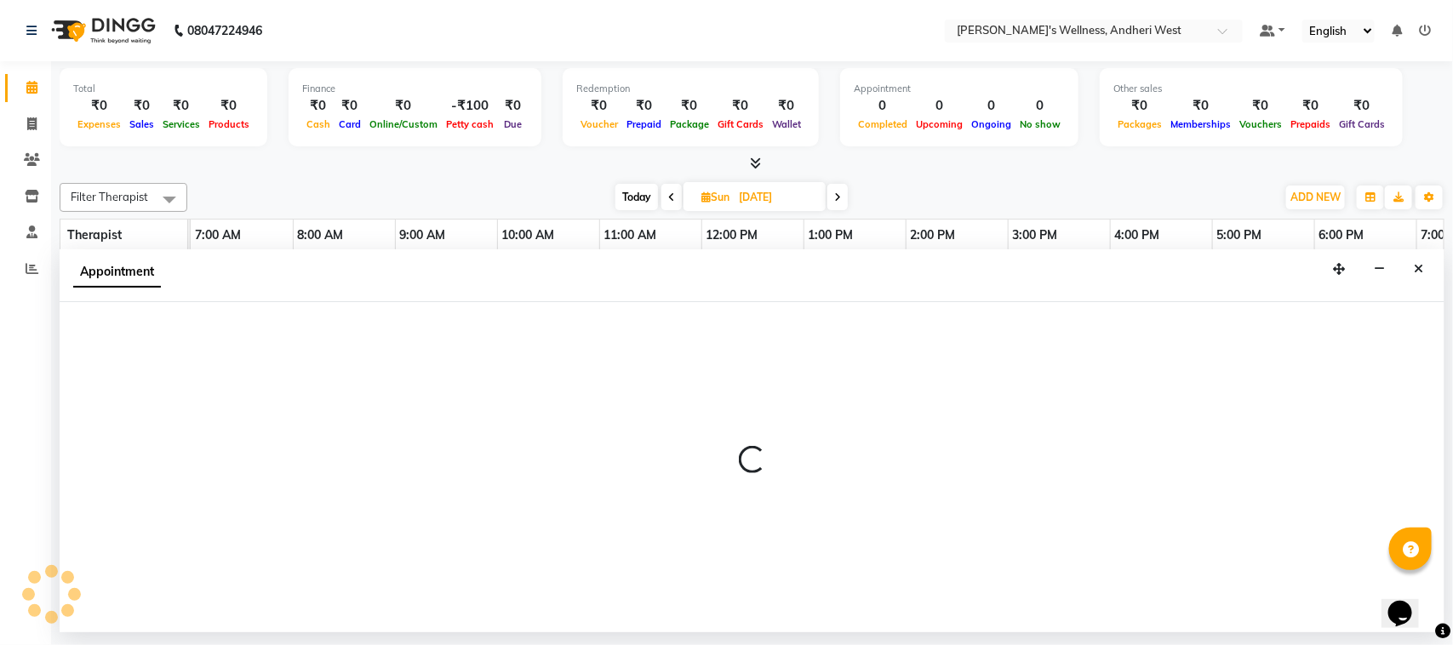
select select "77787"
select select "1095"
select select "tentative"
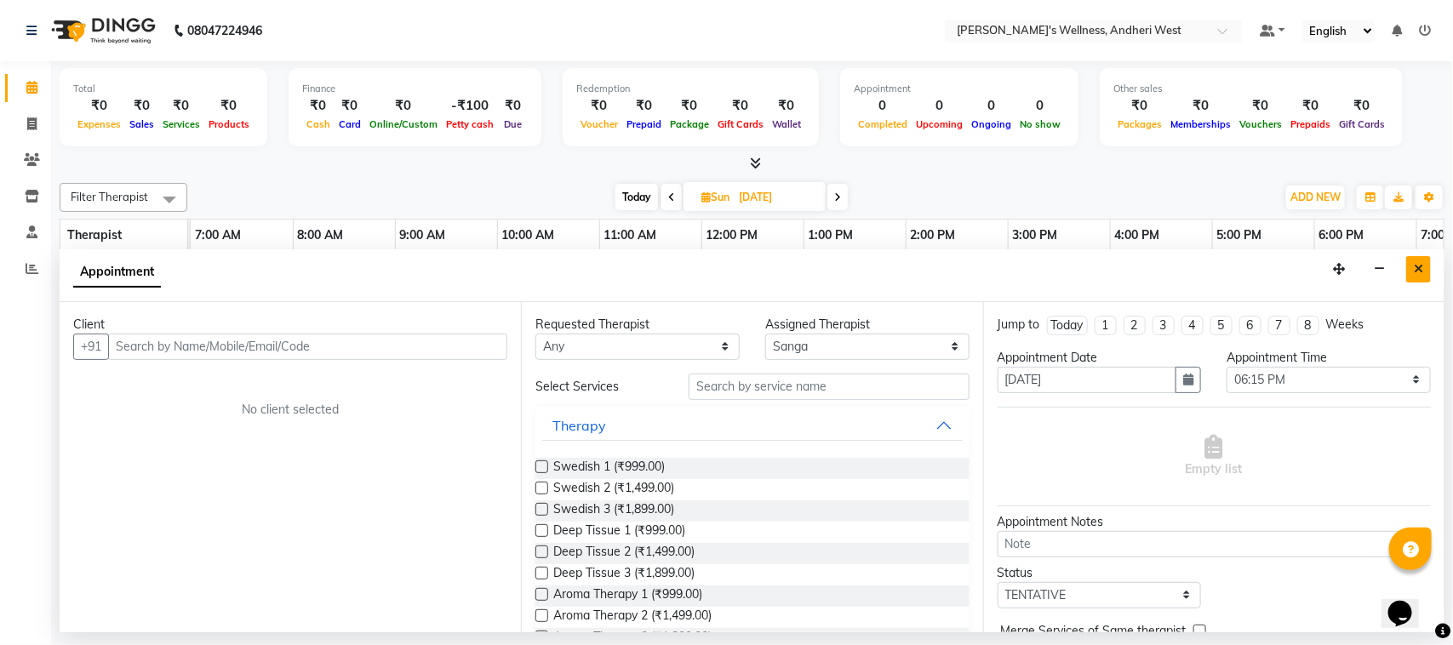
click at [1419, 268] on icon "Close" at bounding box center [1417, 269] width 9 height 12
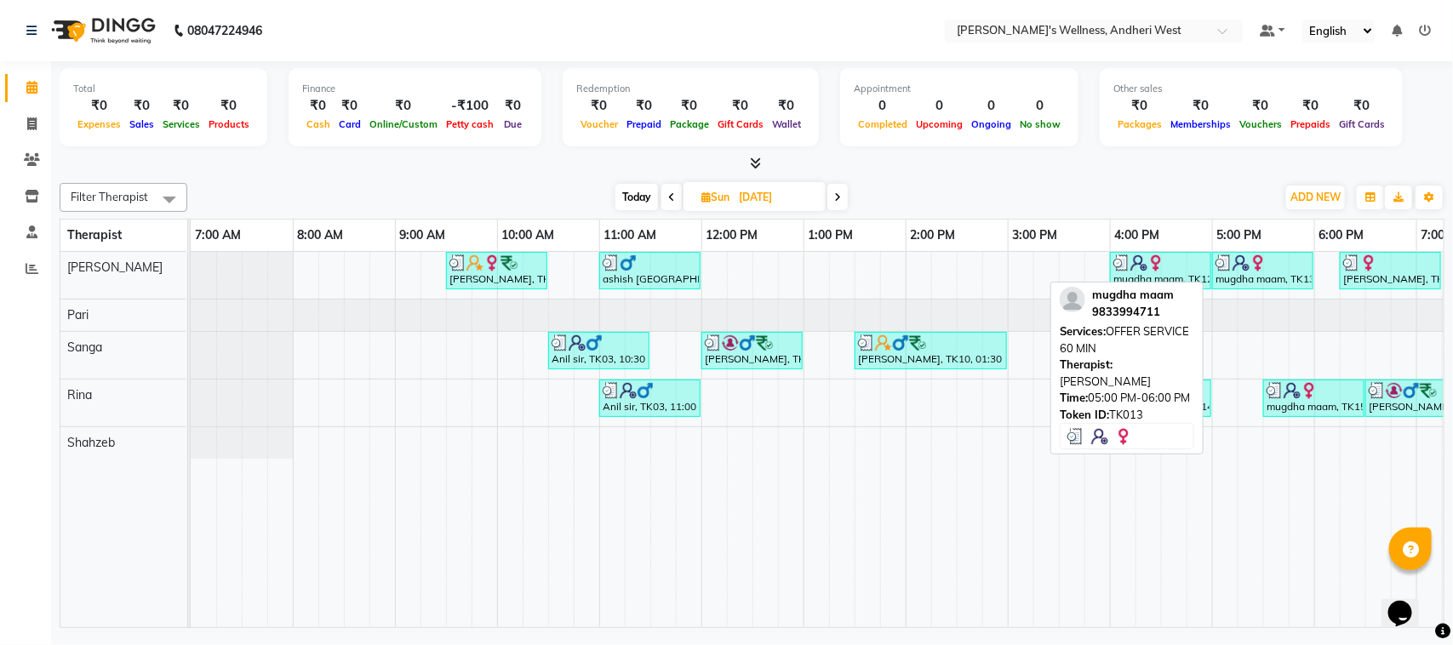
click at [1270, 274] on div "mugdha maam, TK13, 05:00 PM-06:00 PM, OFFER SERVICE 60 MIN" at bounding box center [1262, 270] width 98 height 32
select select "3"
click at [1270, 274] on div "mugdha maam, TK13, 05:00 PM-06:00 PM, OFFER SERVICE 60 MIN" at bounding box center [1262, 270] width 98 height 32
select select "3"
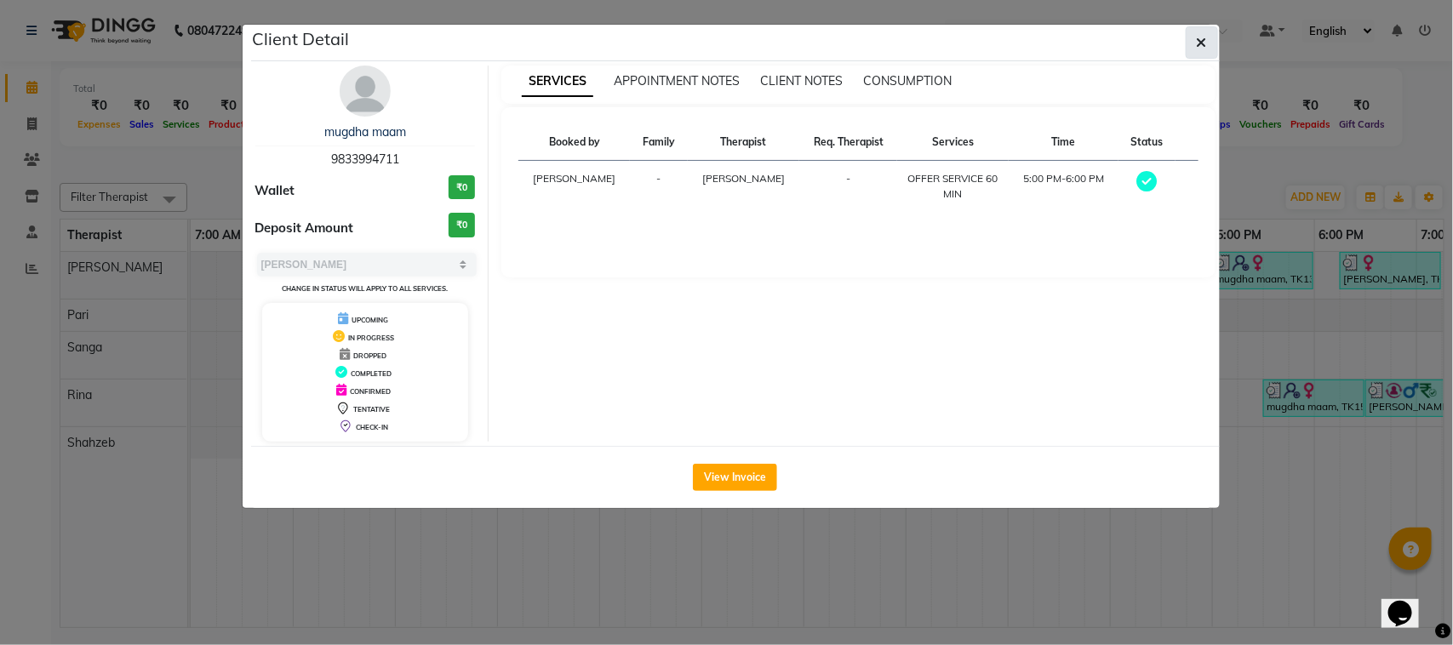
click at [1194, 44] on button "button" at bounding box center [1201, 42] width 32 height 32
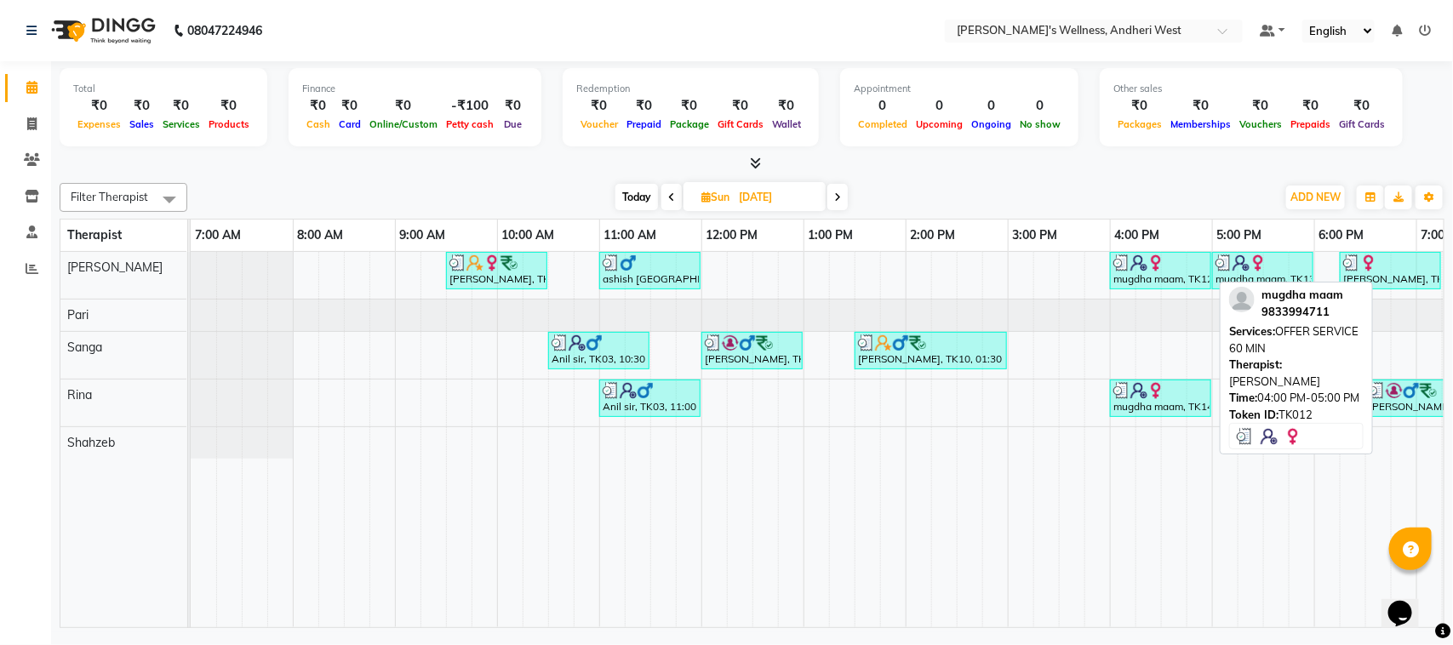
click at [1184, 268] on div at bounding box center [1160, 262] width 94 height 17
select select "3"
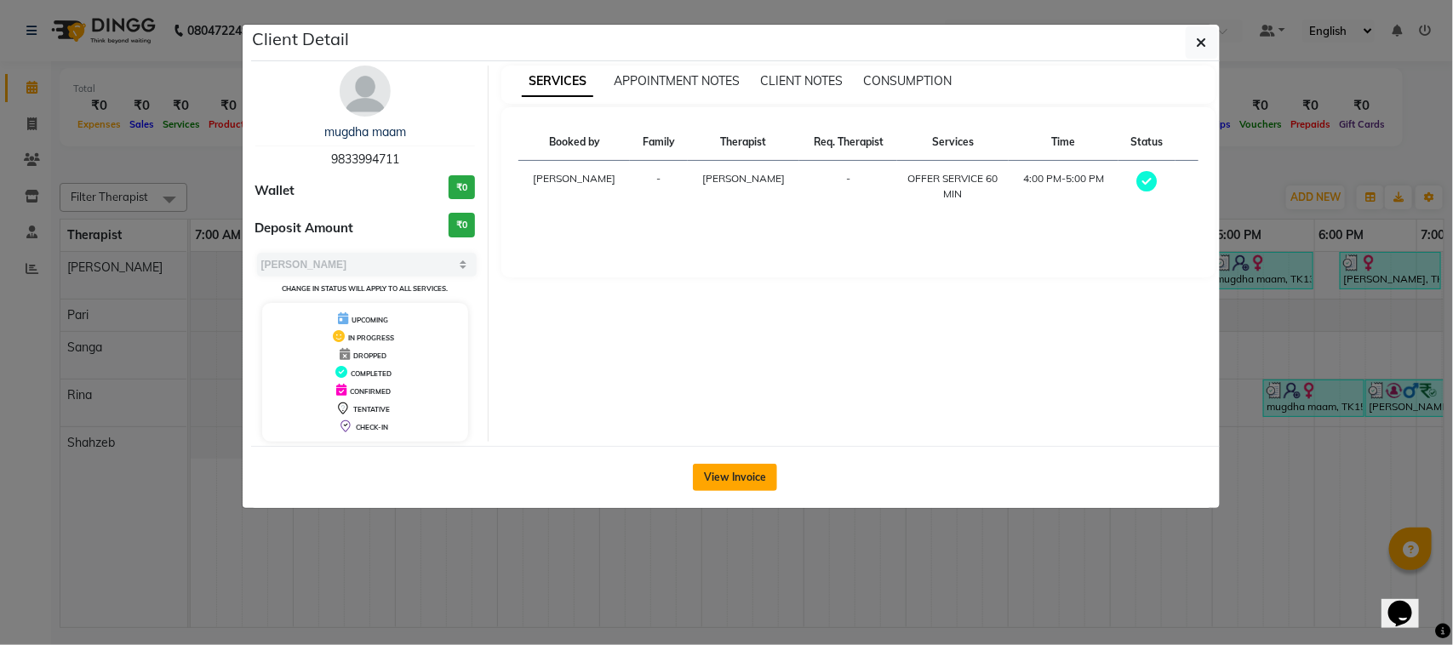
click at [734, 479] on button "View Invoice" at bounding box center [735, 477] width 84 height 27
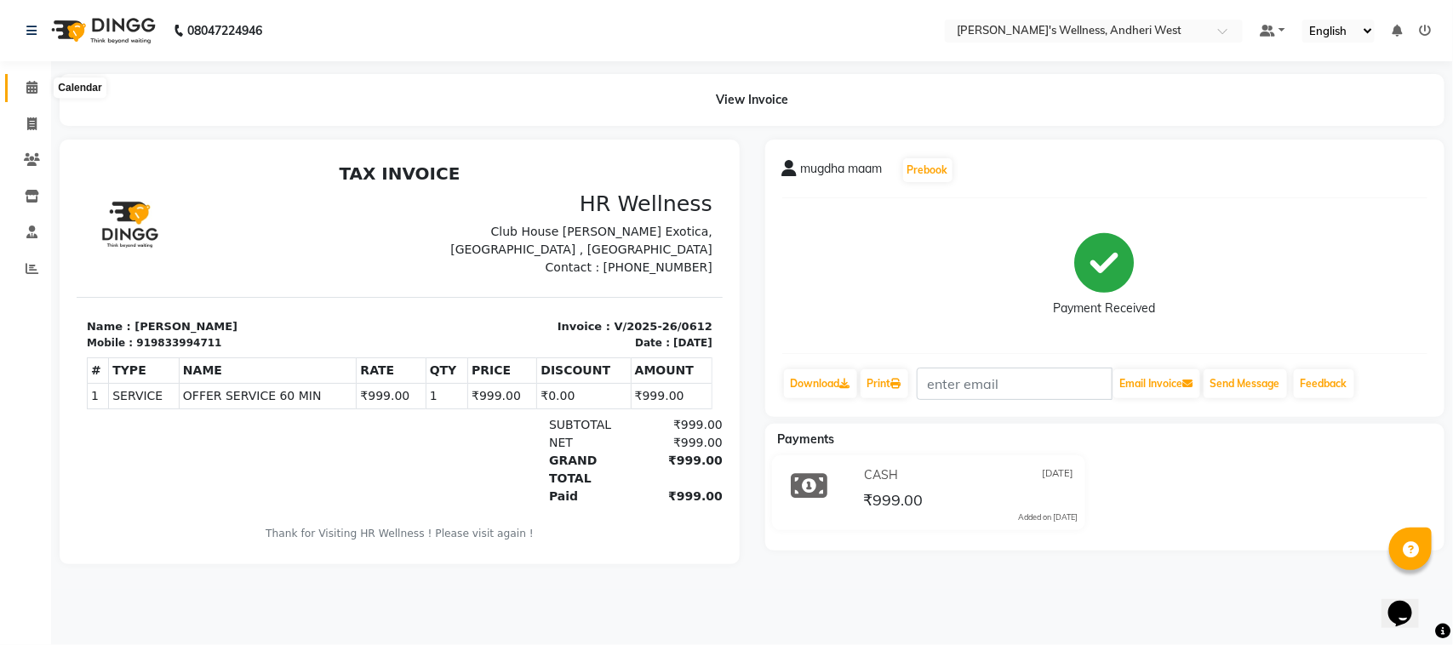
click at [18, 89] on span at bounding box center [32, 88] width 30 height 20
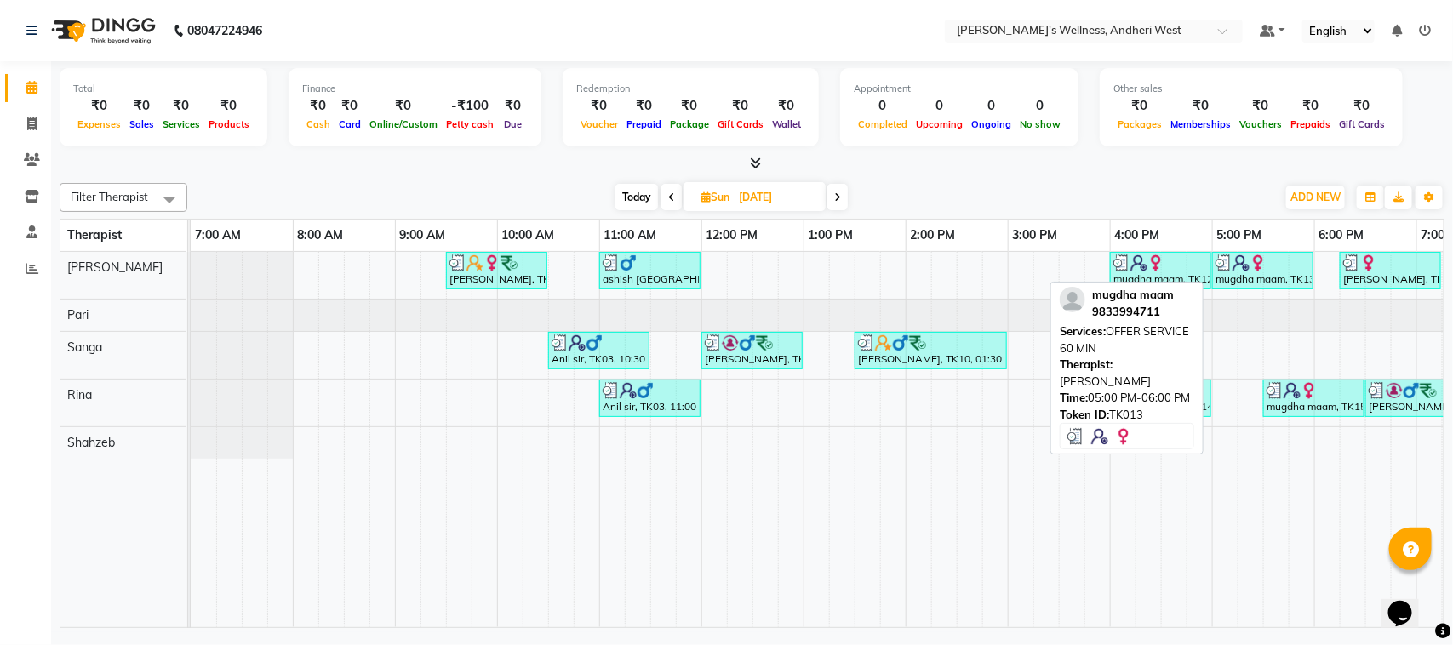
click at [1258, 279] on div "mugdha maam, TK13, 05:00 PM-06:00 PM, OFFER SERVICE 60 MIN" at bounding box center [1262, 270] width 98 height 32
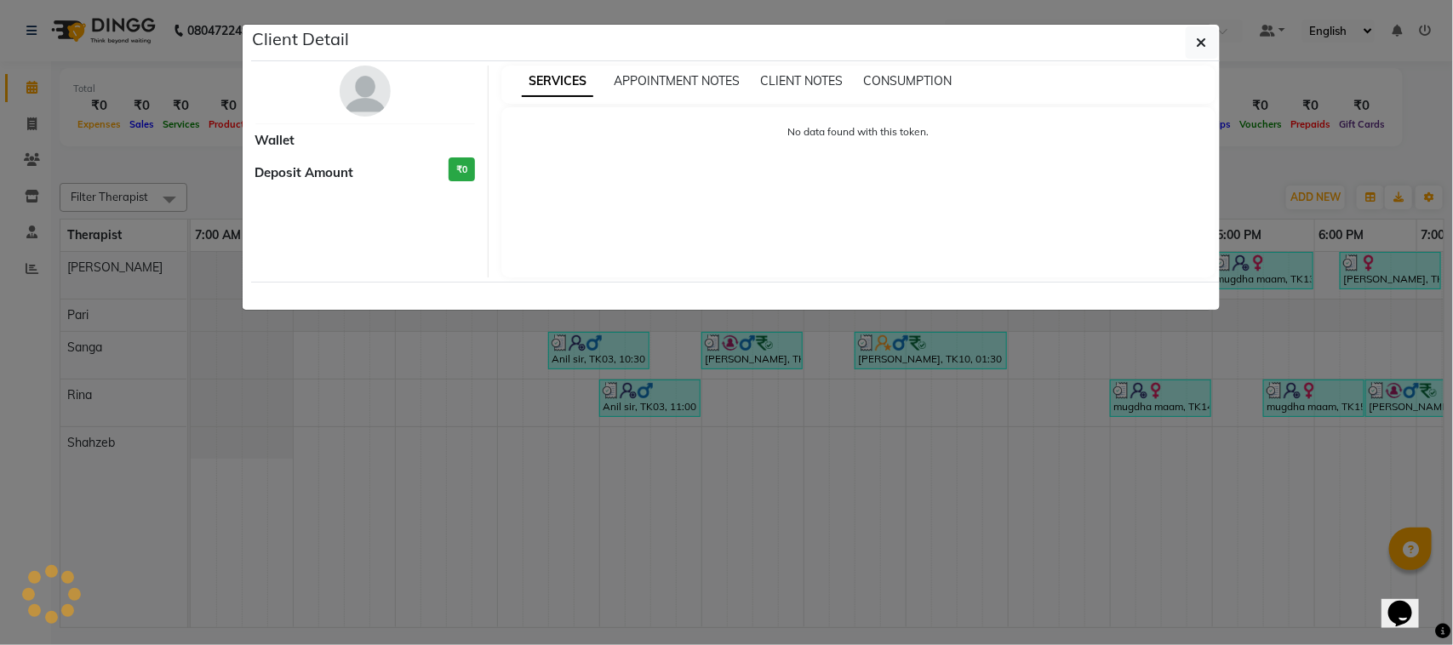
select select "3"
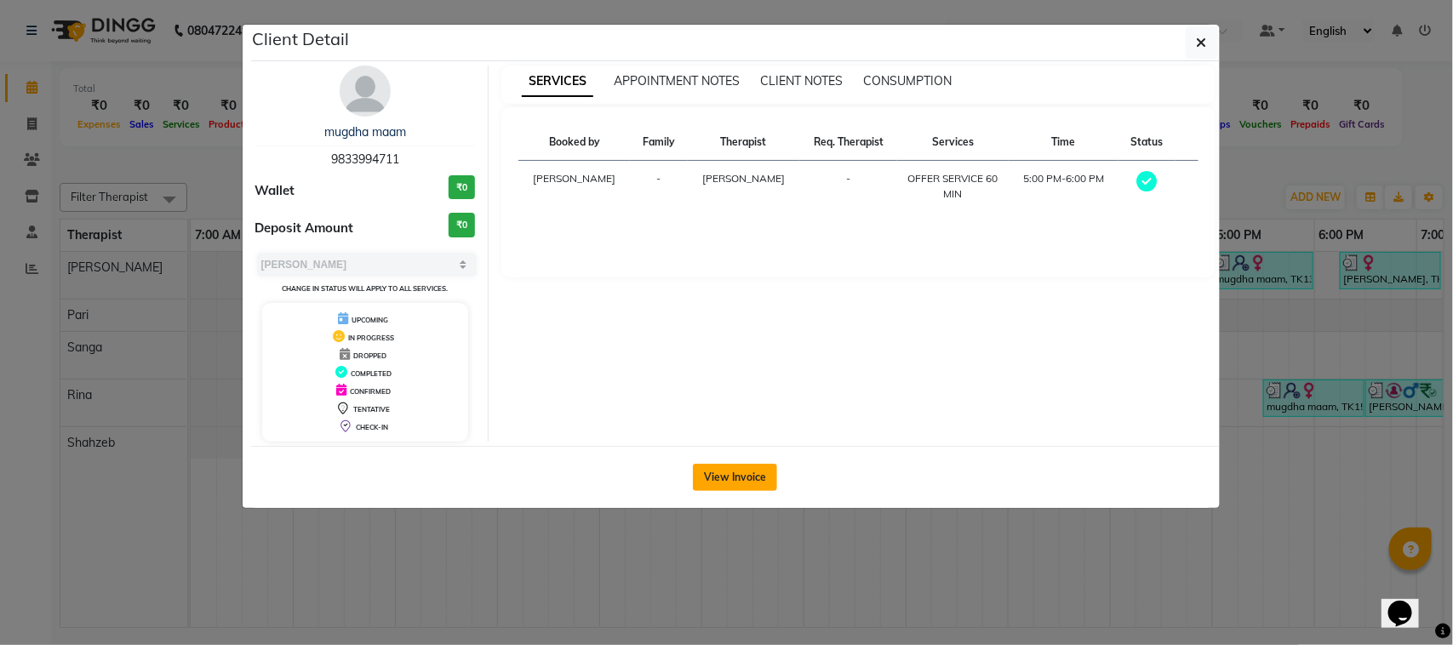
click at [756, 481] on button "View Invoice" at bounding box center [735, 477] width 84 height 27
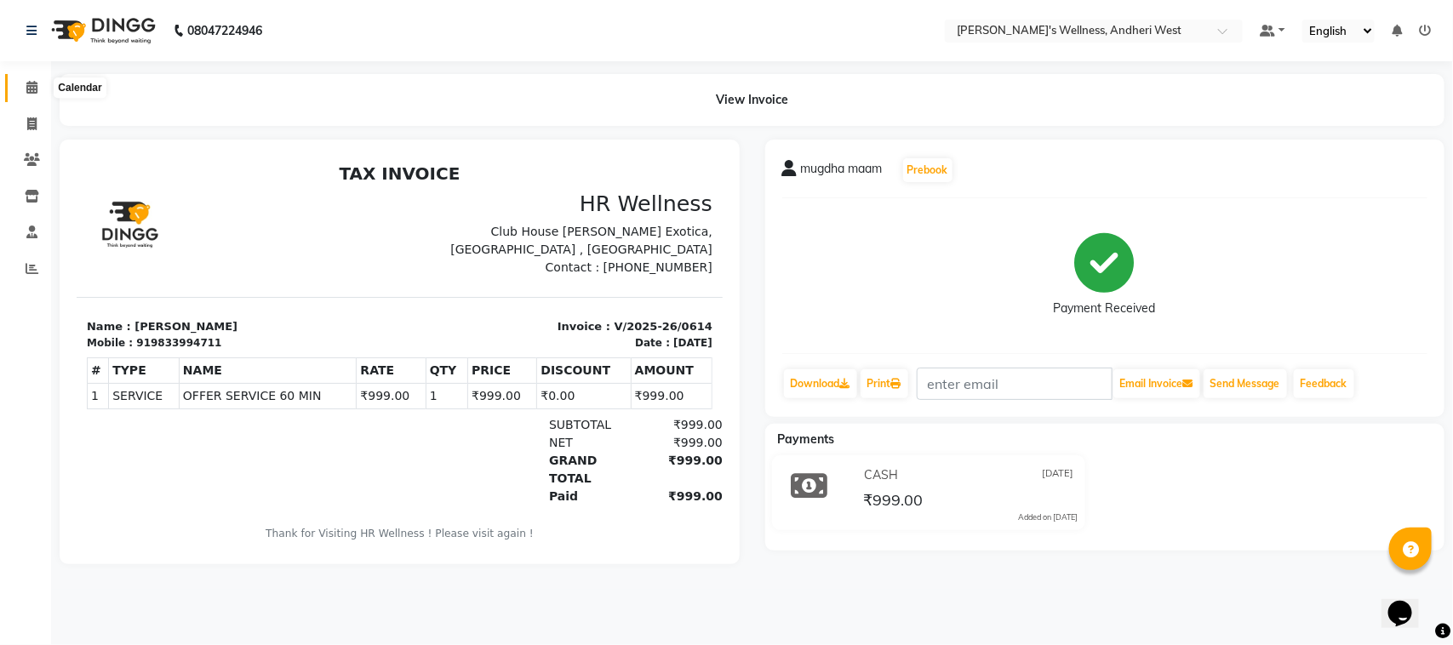
click at [26, 82] on icon at bounding box center [31, 87] width 11 height 13
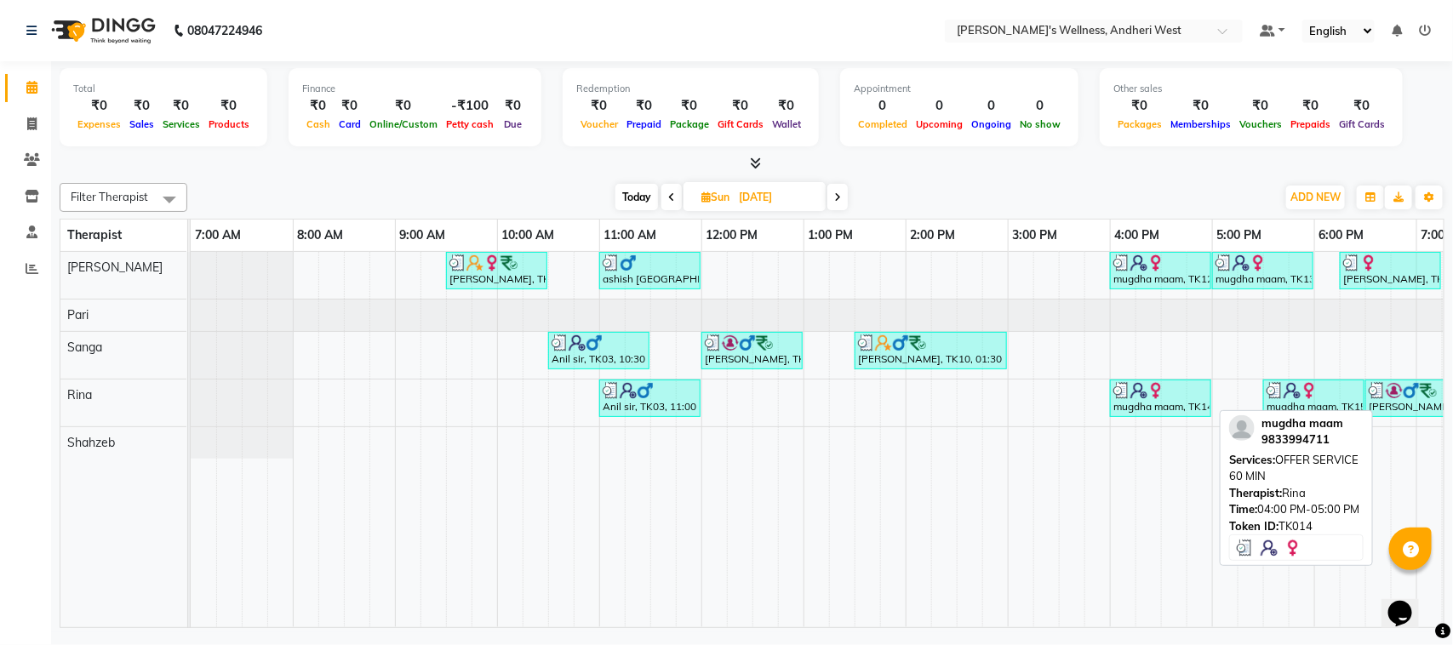
click at [1154, 406] on div "mugdha maam, TK14, 04:00 PM-05:00 PM, OFFER SERVICE 60 MIN" at bounding box center [1160, 398] width 98 height 32
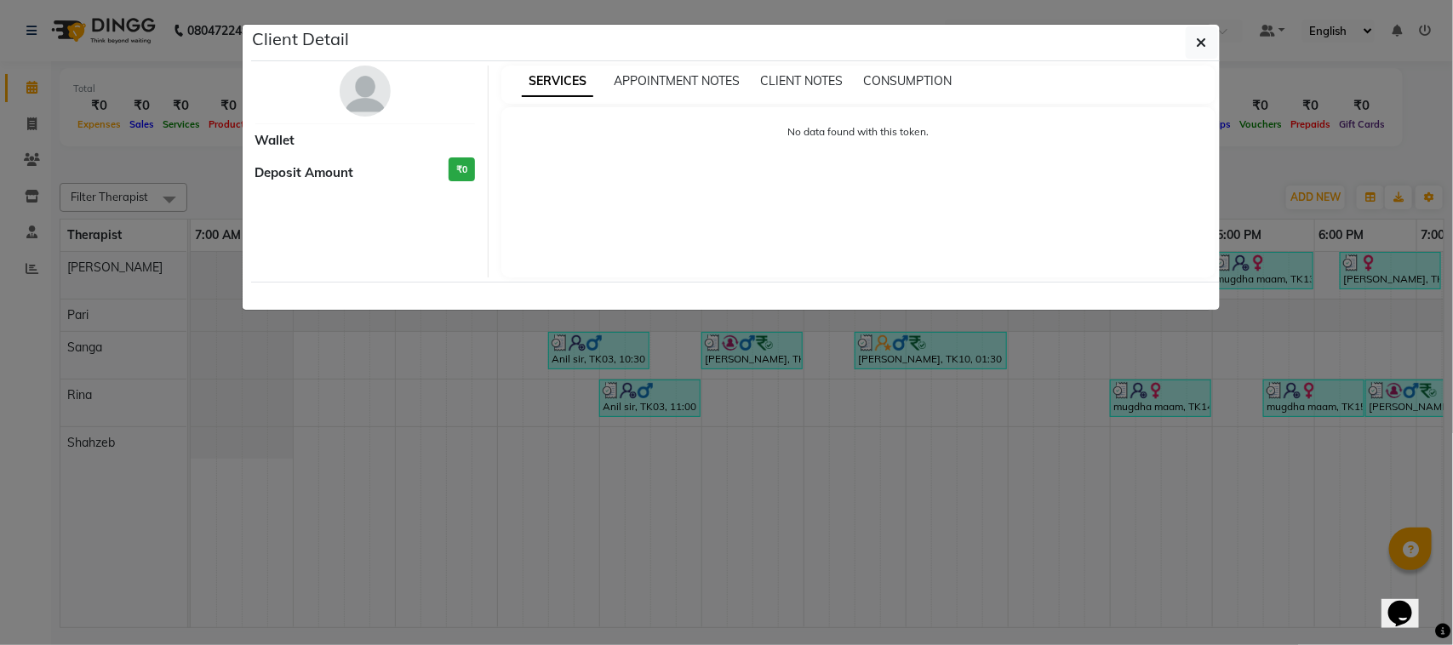
select select "3"
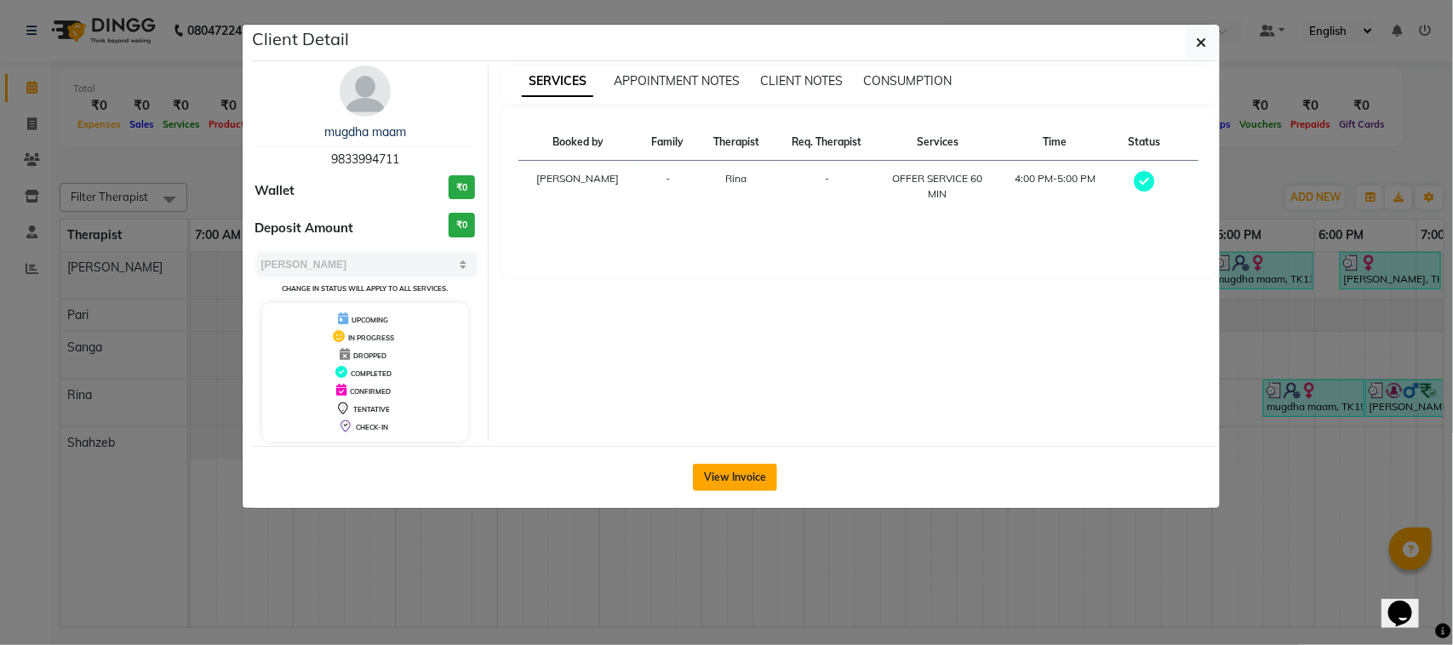
click at [700, 479] on button "View Invoice" at bounding box center [735, 477] width 84 height 27
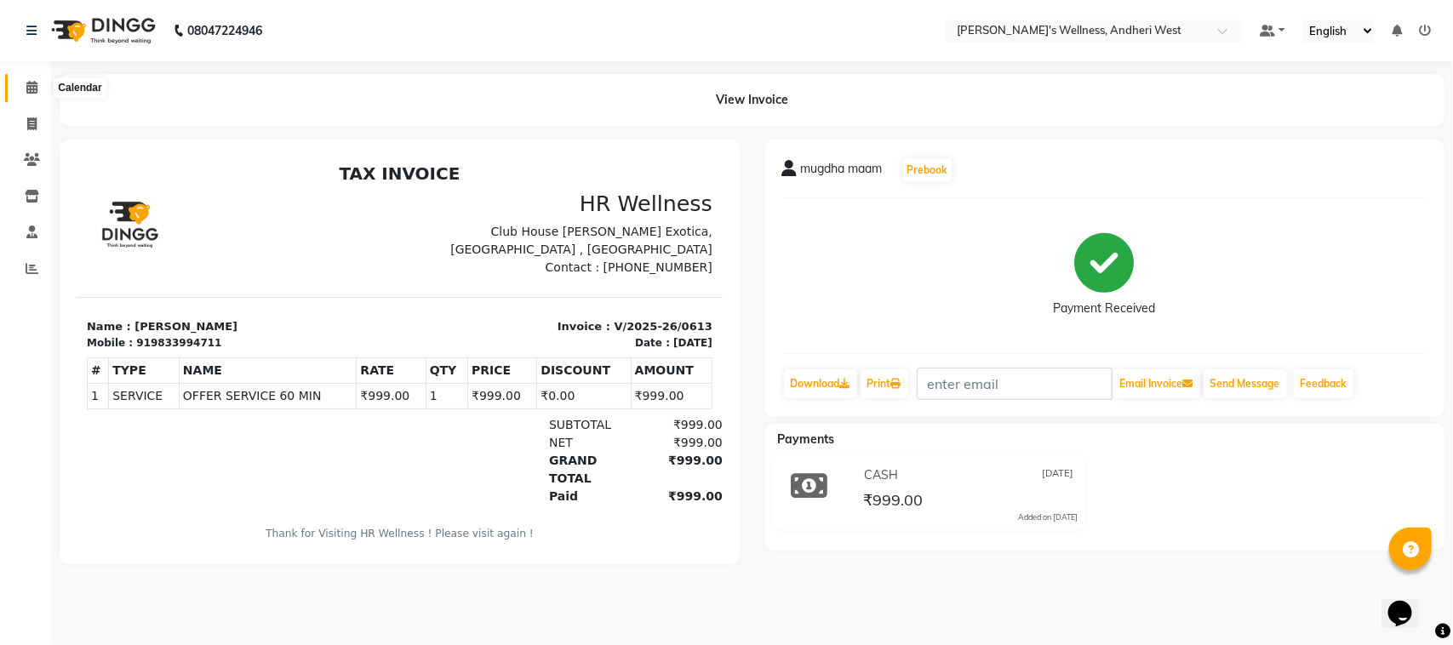
click at [39, 96] on span at bounding box center [32, 88] width 30 height 20
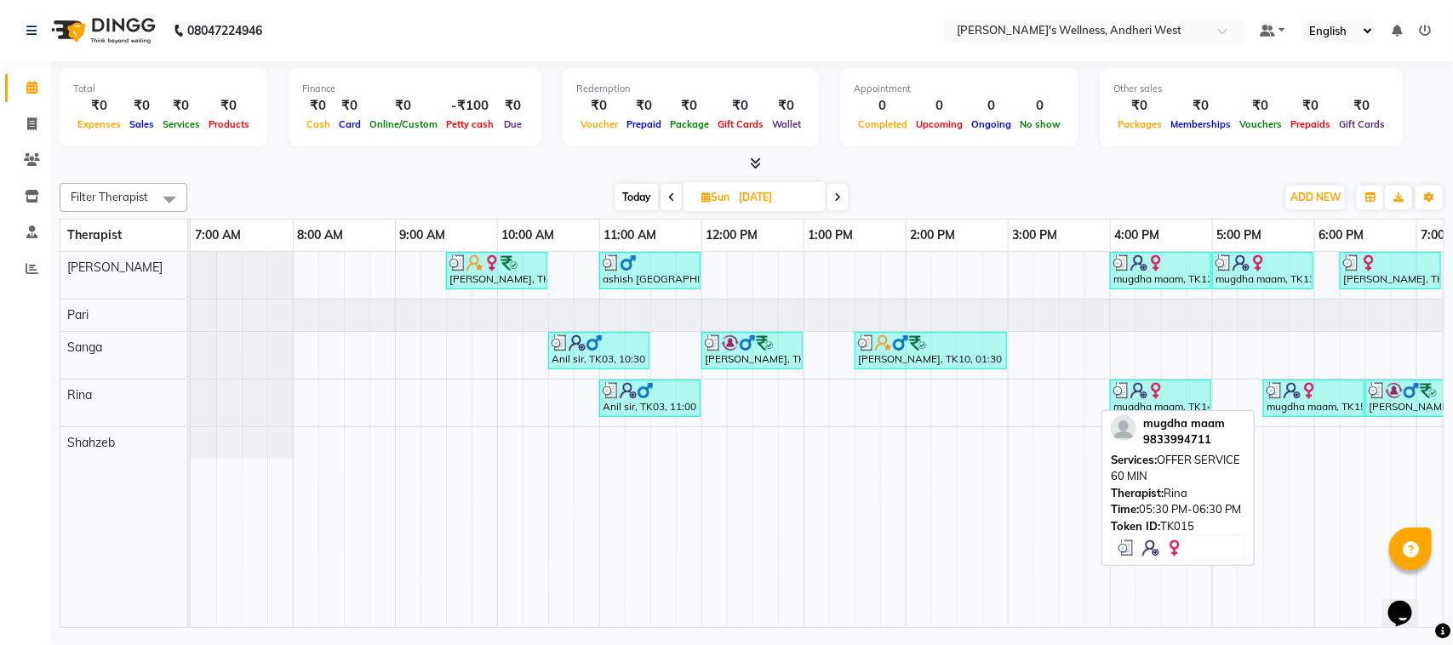
click at [1286, 408] on div "mugdha maam, TK15, 05:30 PM-06:30 PM, OFFER SERVICE 60 MIN" at bounding box center [1314, 398] width 98 height 32
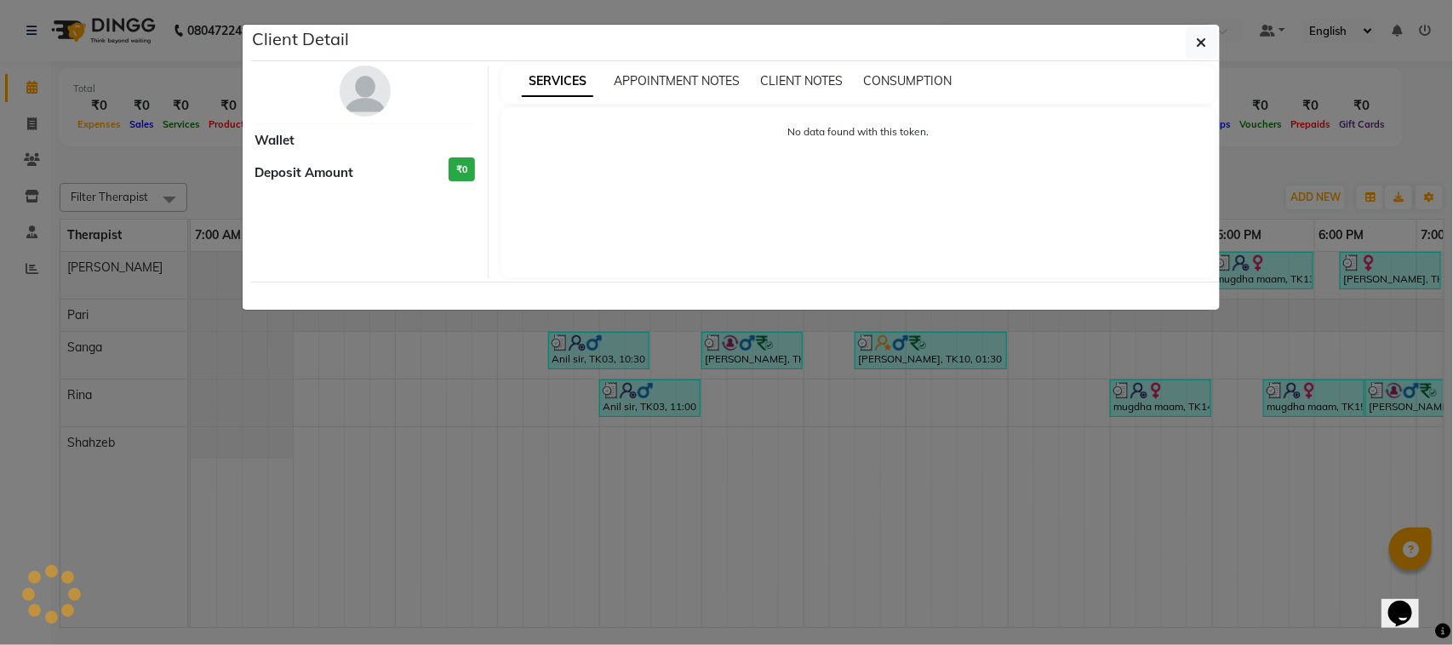
select select "3"
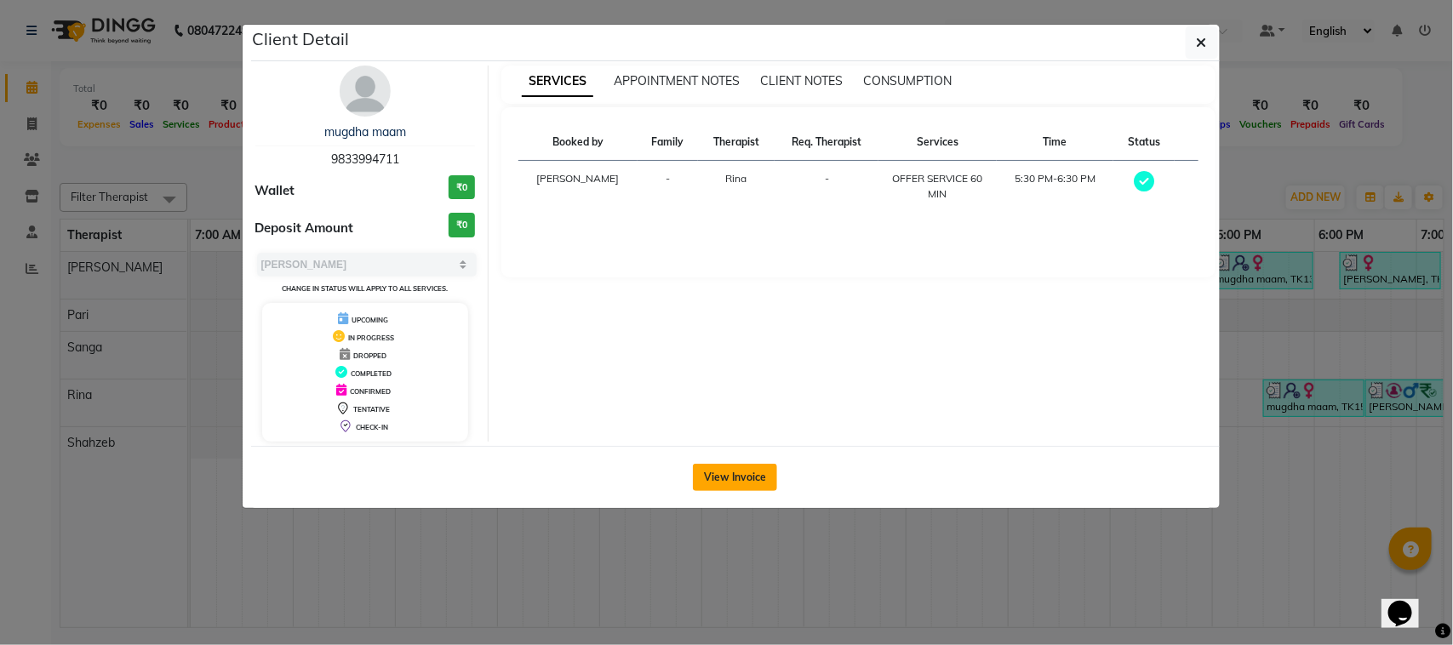
click at [721, 475] on button "View Invoice" at bounding box center [735, 477] width 84 height 27
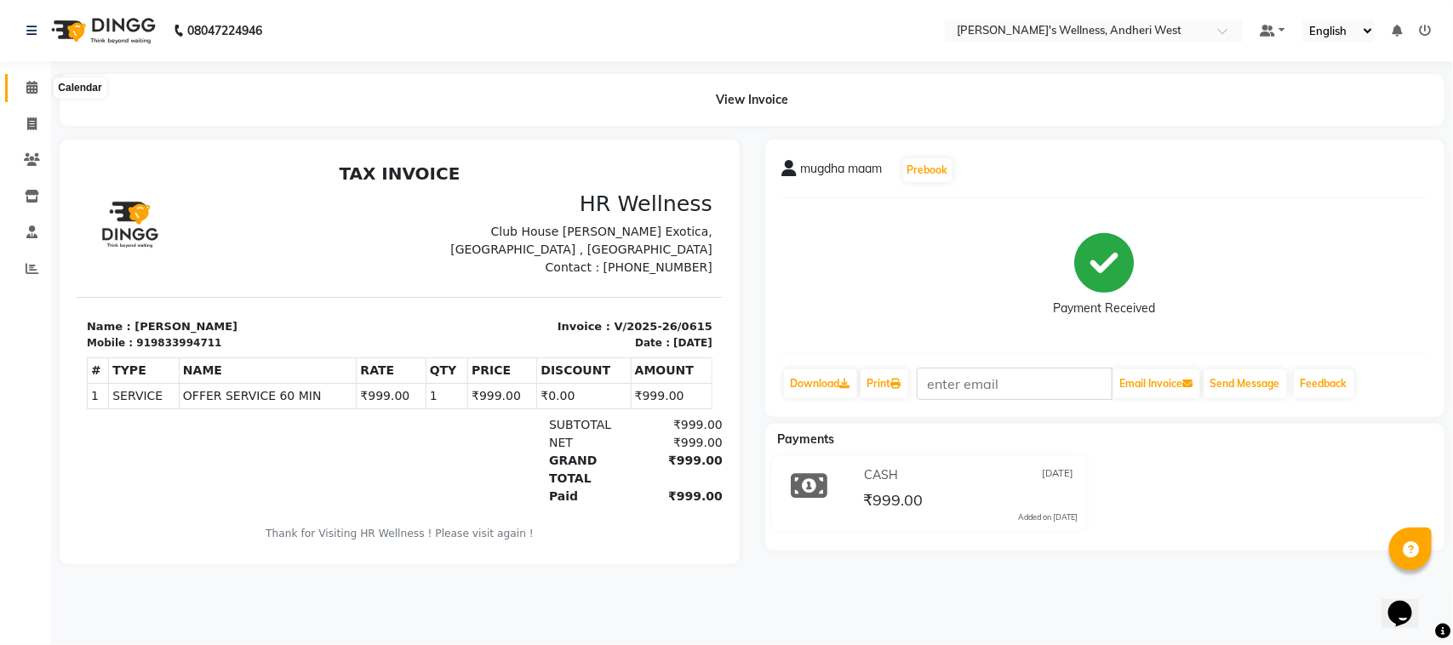
click at [35, 87] on icon at bounding box center [31, 87] width 11 height 13
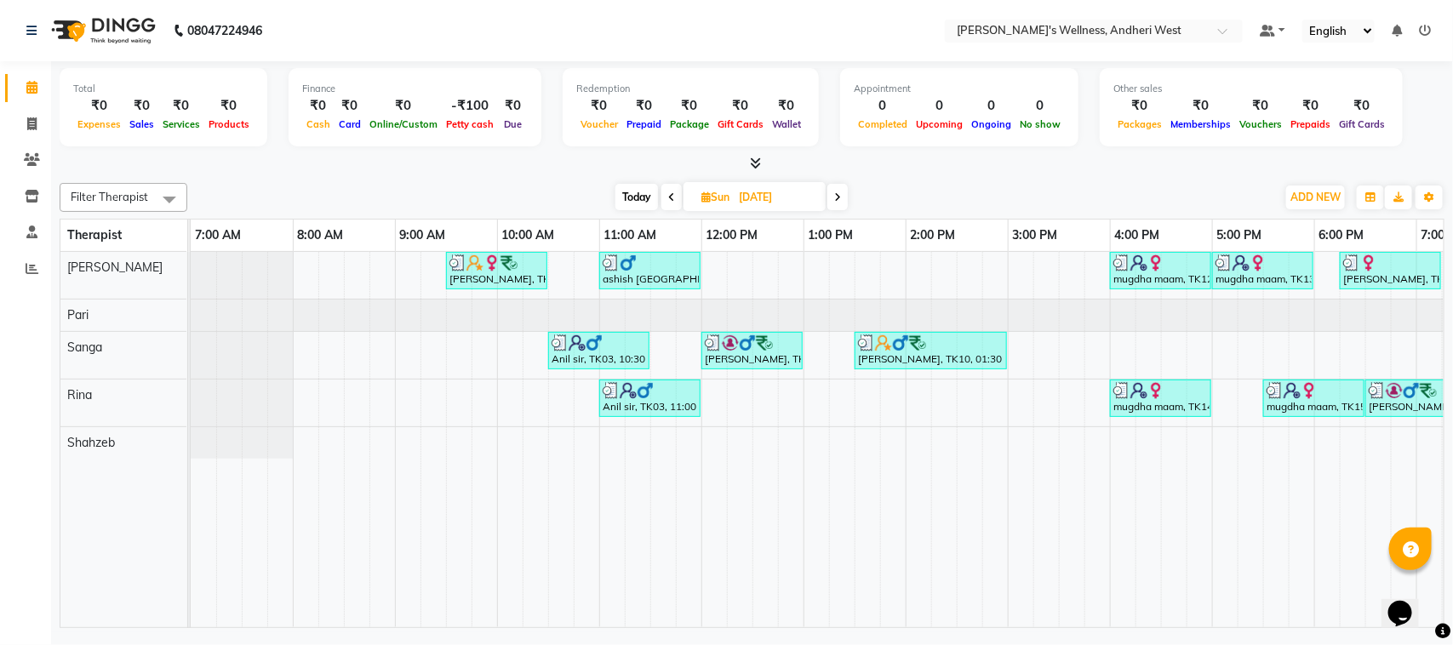
scroll to position [0, 278]
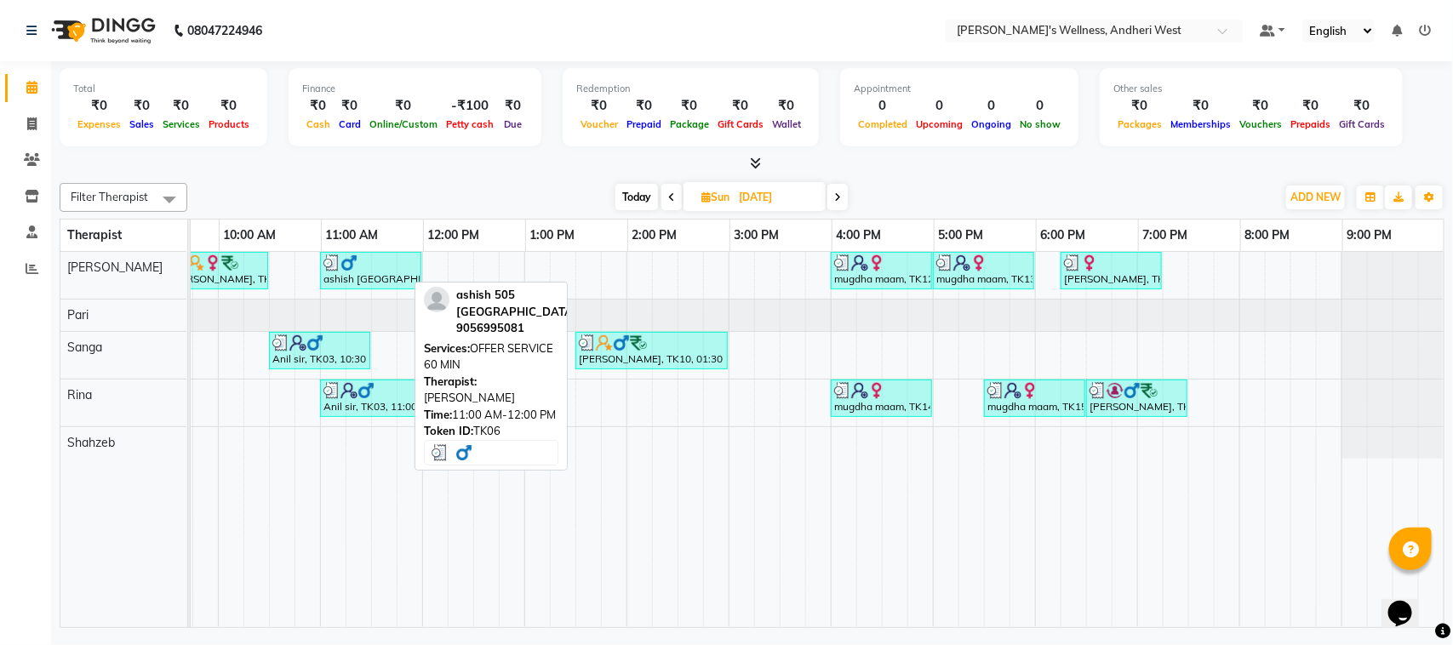
click at [340, 257] on img at bounding box center [348, 262] width 17 height 17
select select "3"
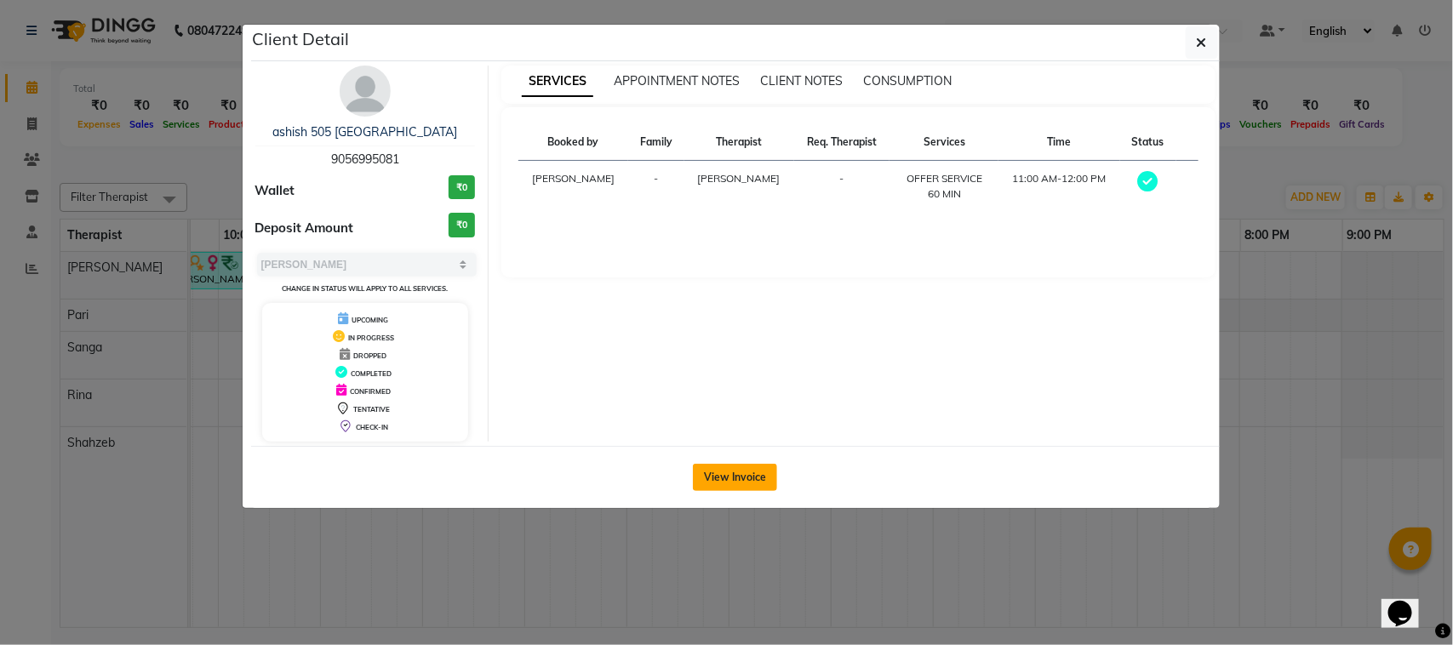
click at [763, 478] on button "View Invoice" at bounding box center [735, 477] width 84 height 27
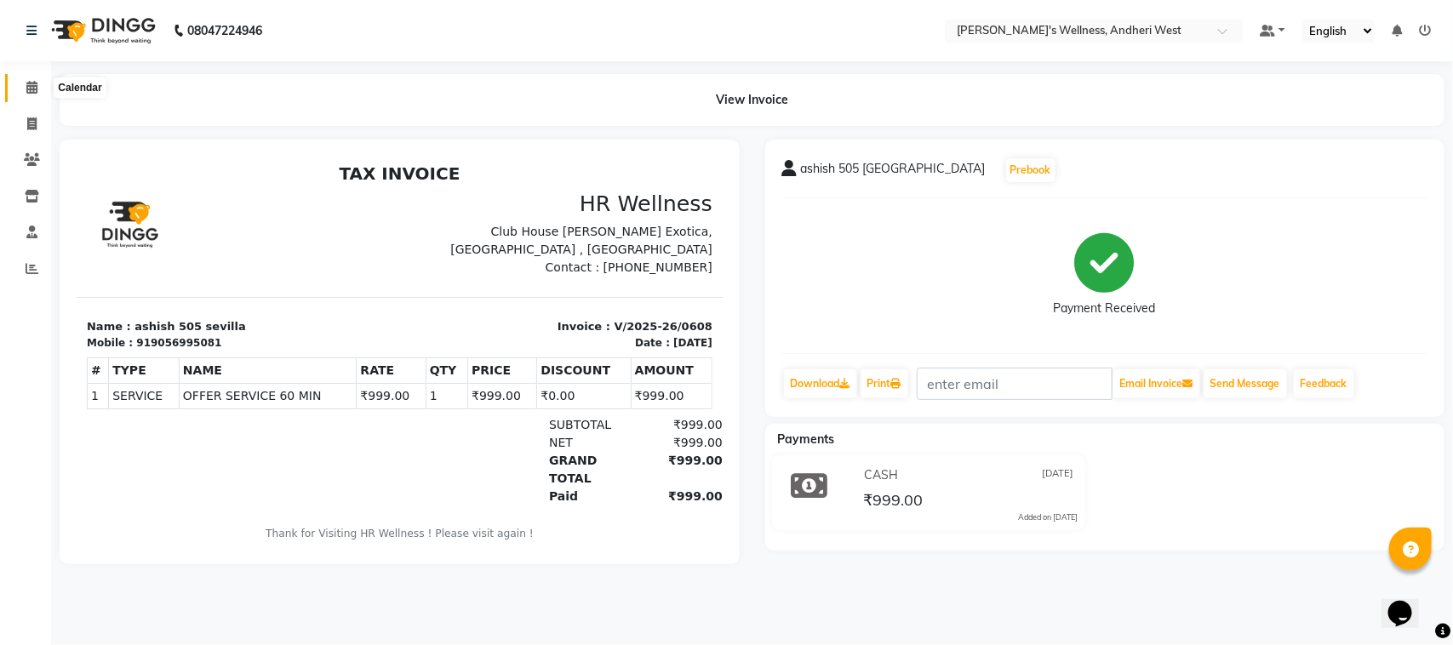
click at [23, 91] on span at bounding box center [32, 88] width 30 height 20
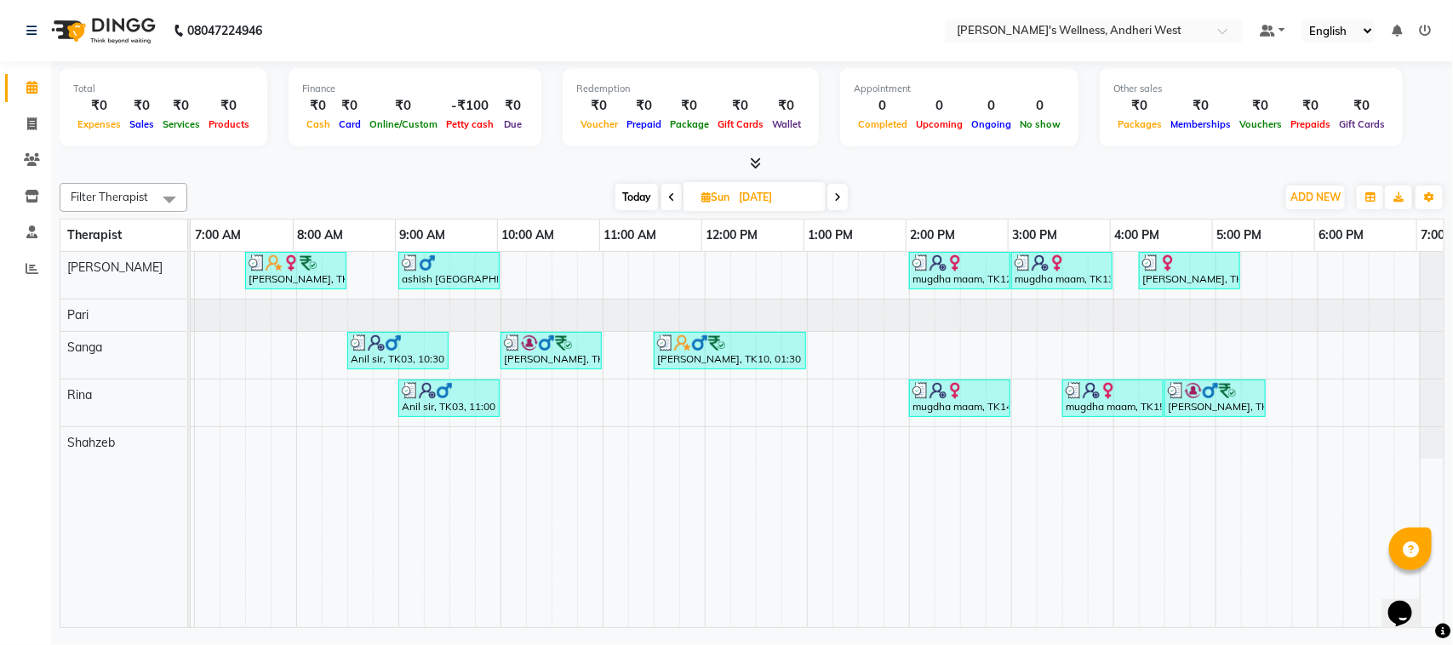
scroll to position [0, 278]
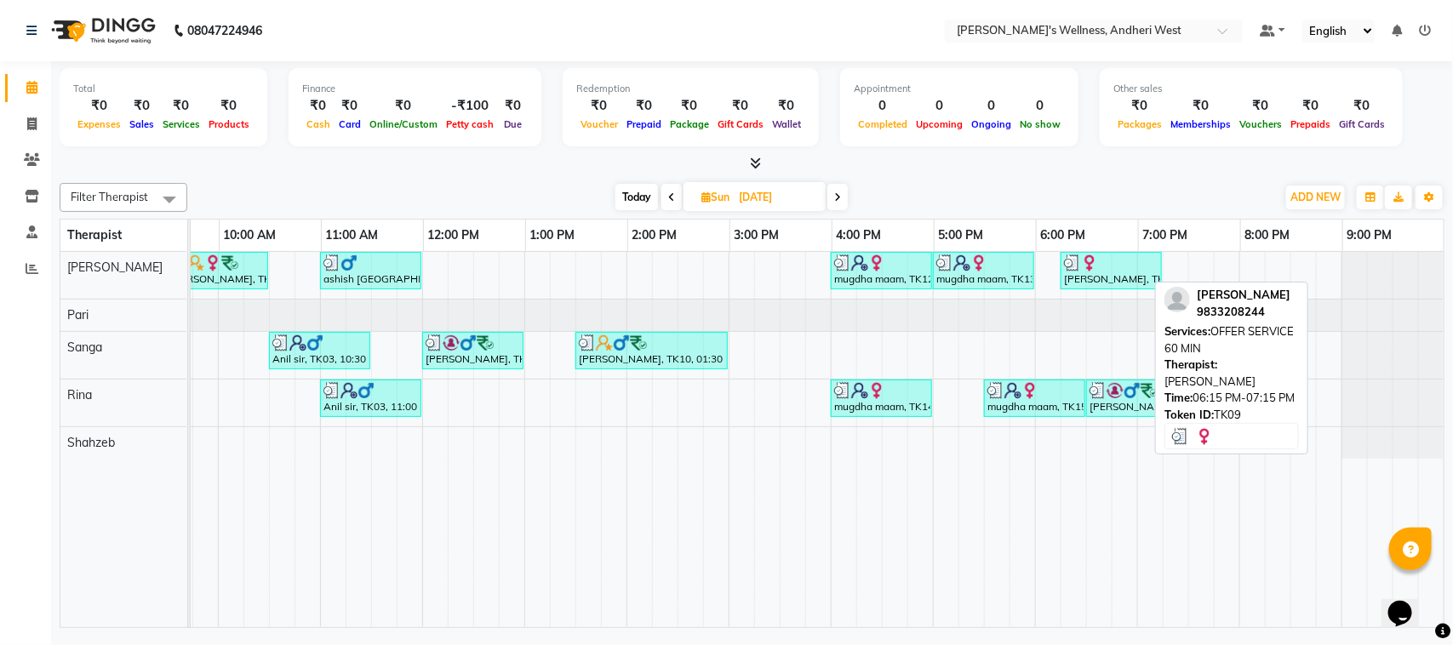
click at [1103, 277] on div "Amira maam, TK09, 06:15 PM-07:15 PM, OFFER SERVICE 60 MIN" at bounding box center [1111, 270] width 98 height 32
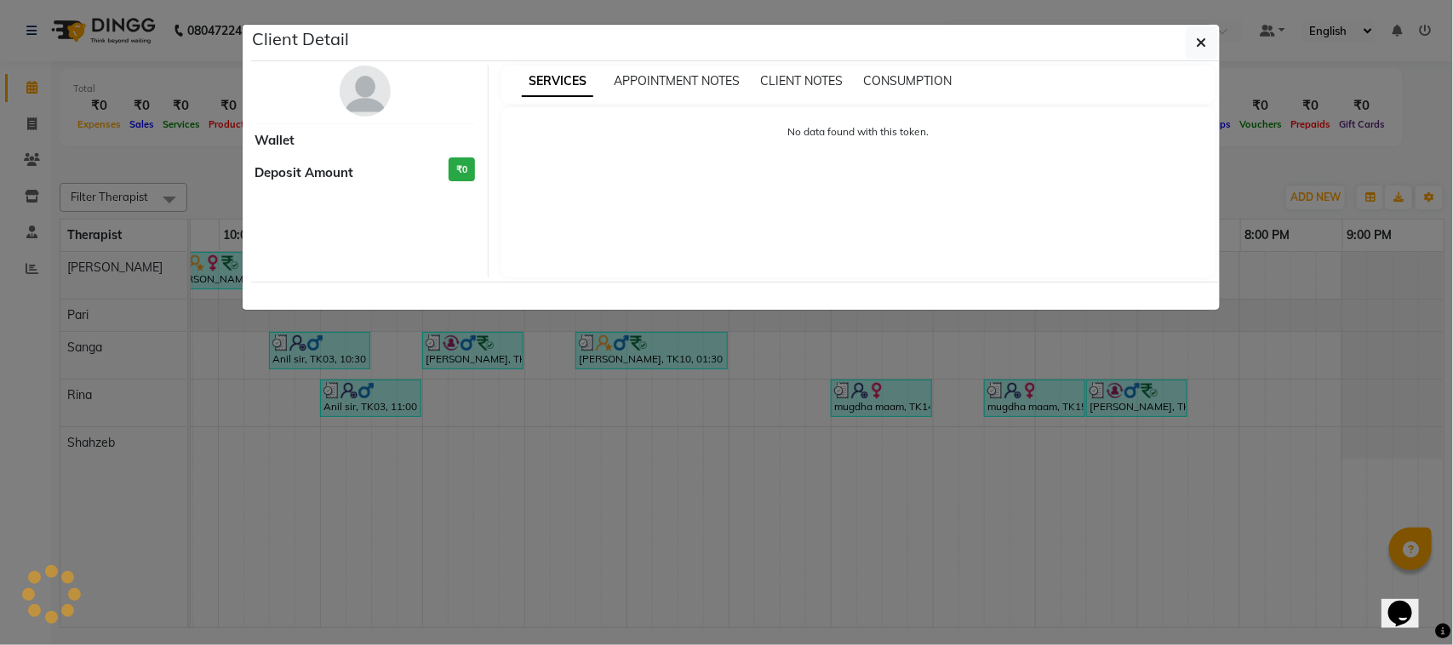
select select "3"
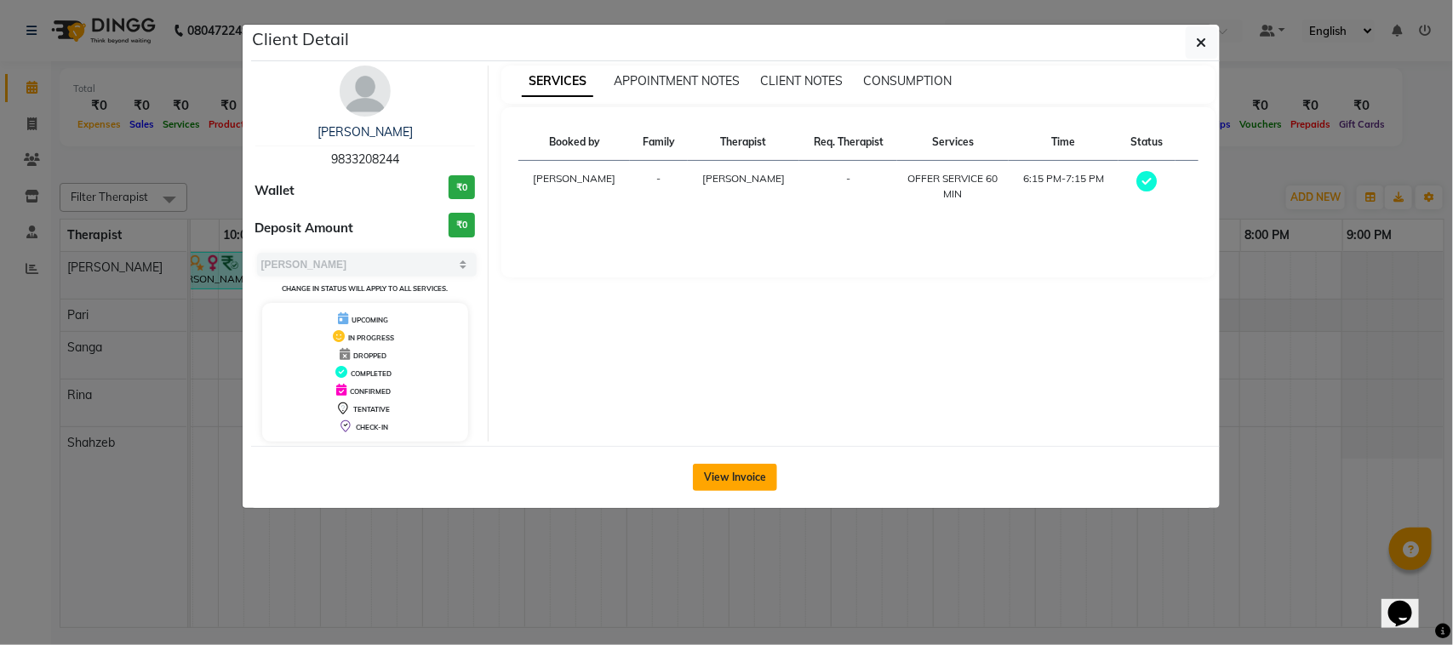
click at [732, 481] on button "View Invoice" at bounding box center [735, 477] width 84 height 27
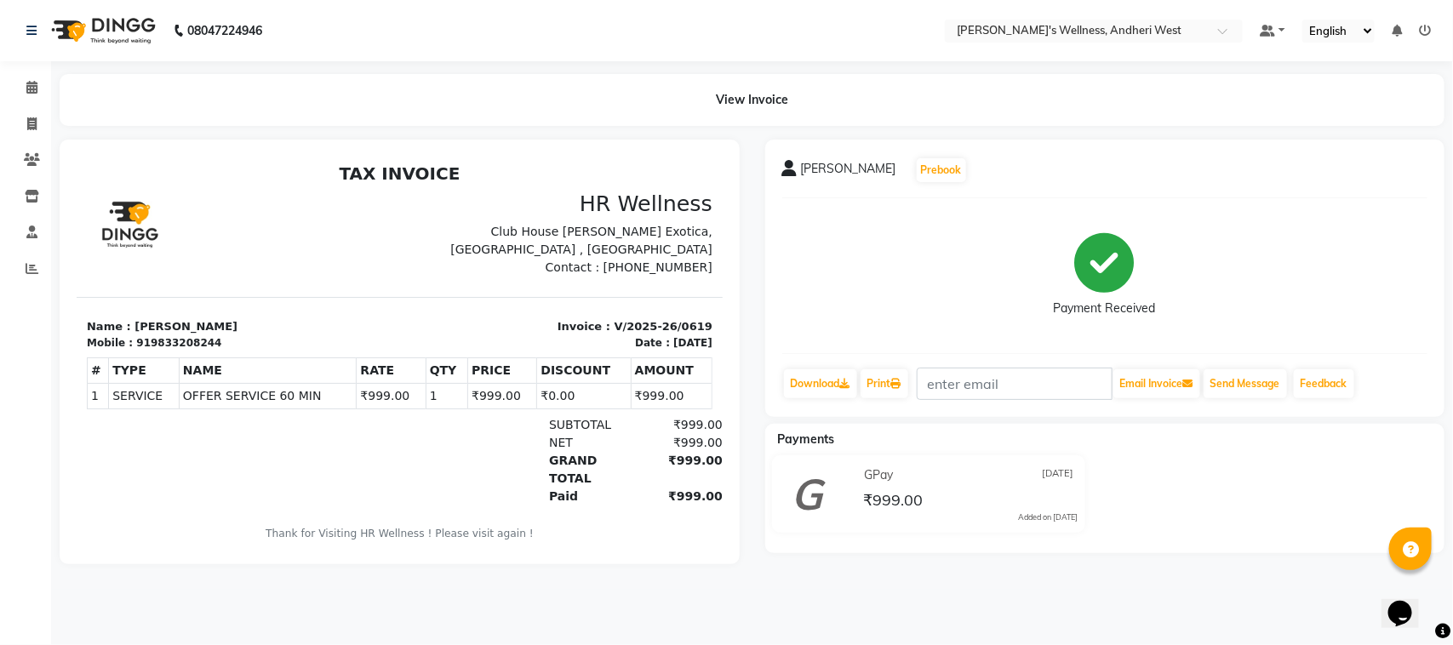
click at [9, 72] on li "Calendar" at bounding box center [25, 88] width 51 height 37
click at [27, 85] on icon at bounding box center [31, 87] width 11 height 13
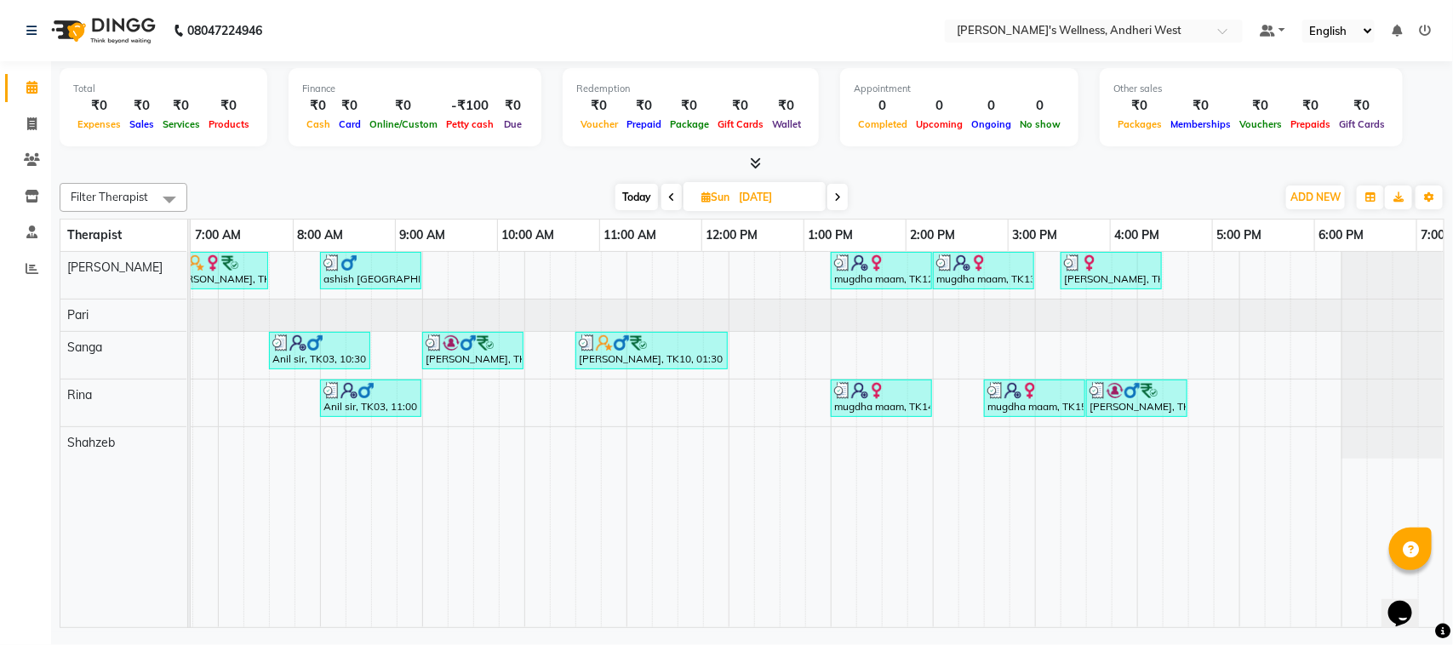
scroll to position [0, 278]
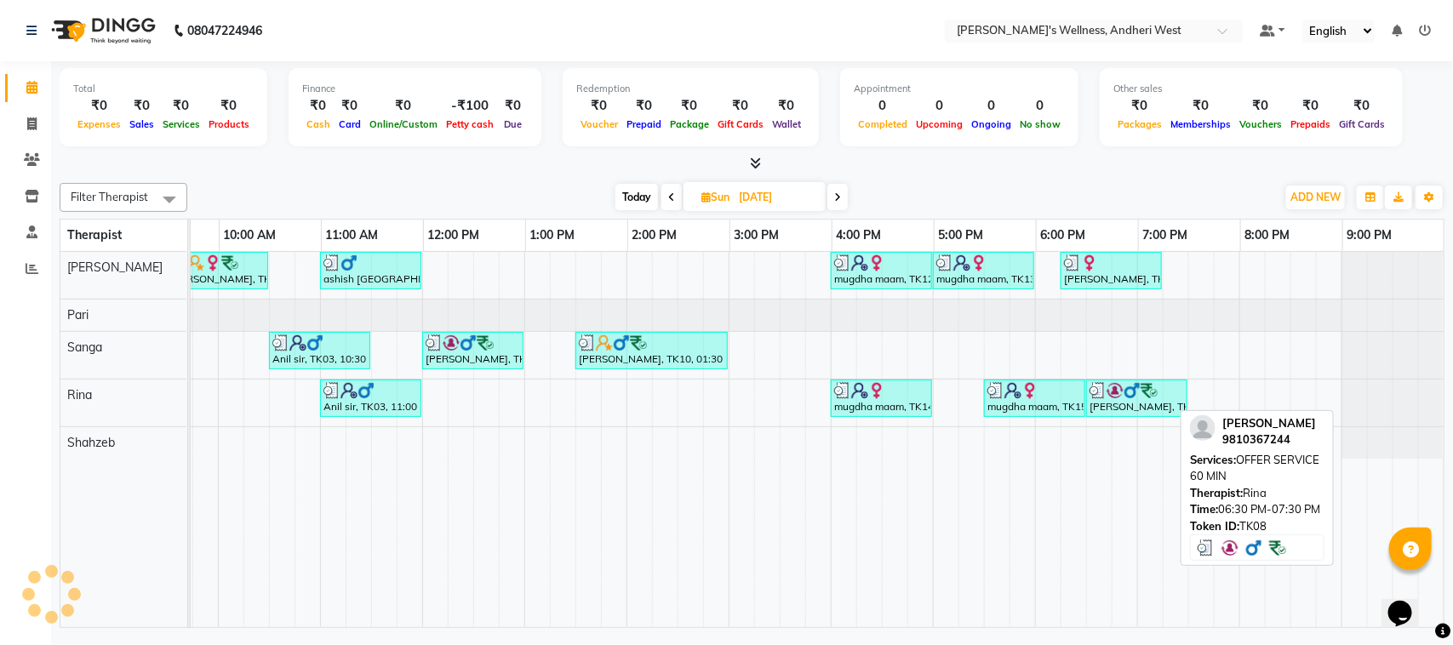
click at [1158, 413] on div "Nandan Saxsena, TK08, 06:30 PM-07:30 PM, OFFER SERVICE 60 MIN" at bounding box center [1137, 398] width 98 height 32
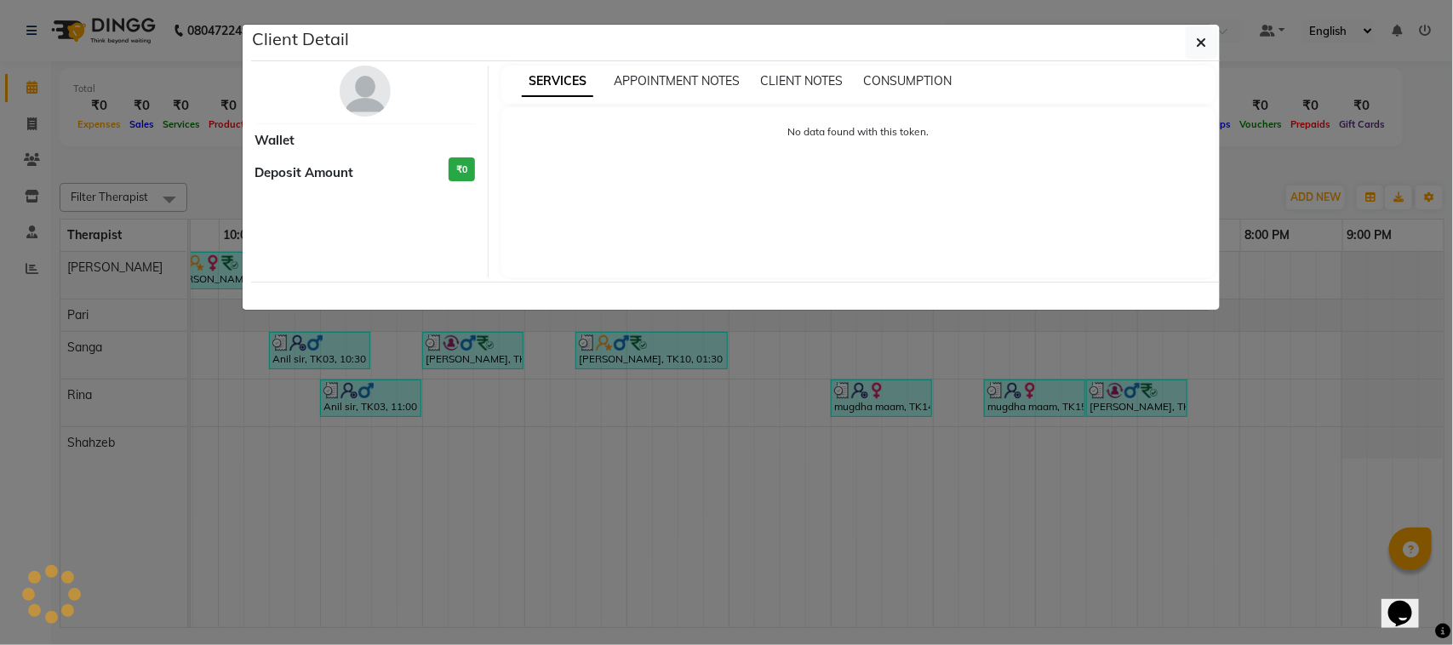
select select "3"
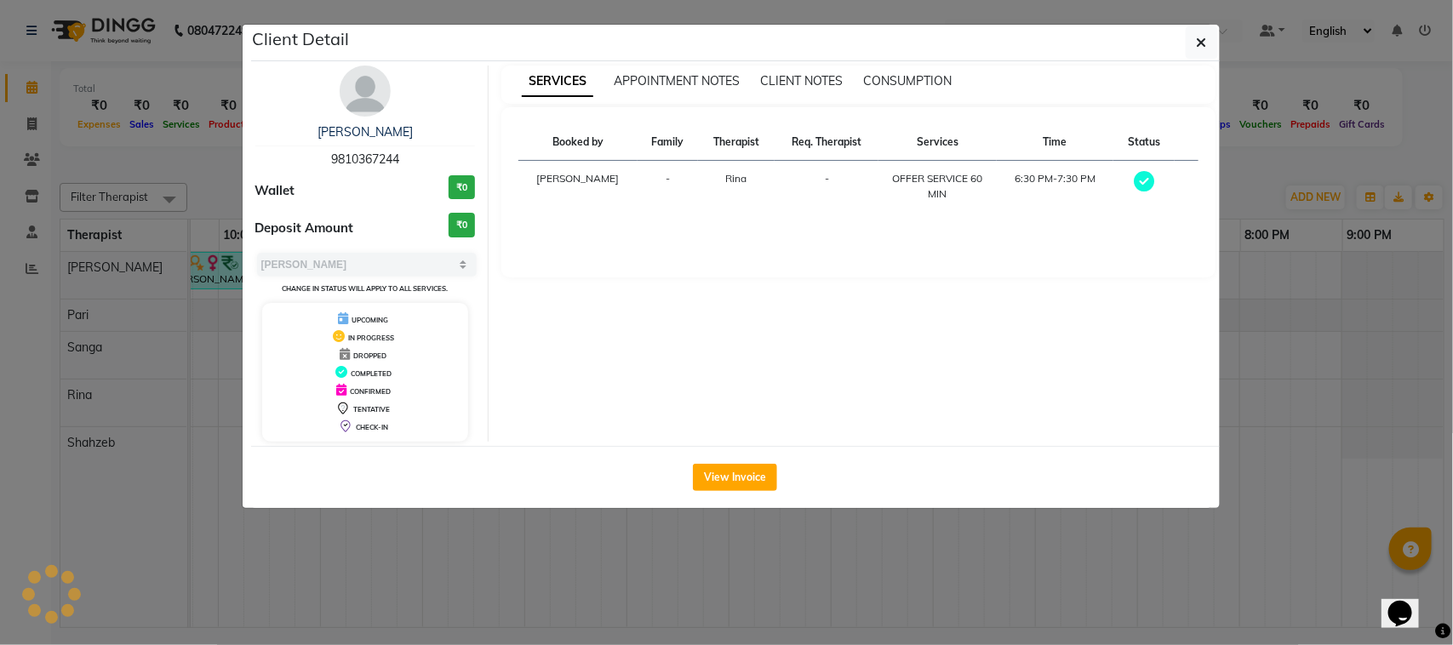
click at [691, 485] on div "View Invoice" at bounding box center [735, 477] width 968 height 62
click at [711, 483] on button "View Invoice" at bounding box center [735, 477] width 84 height 27
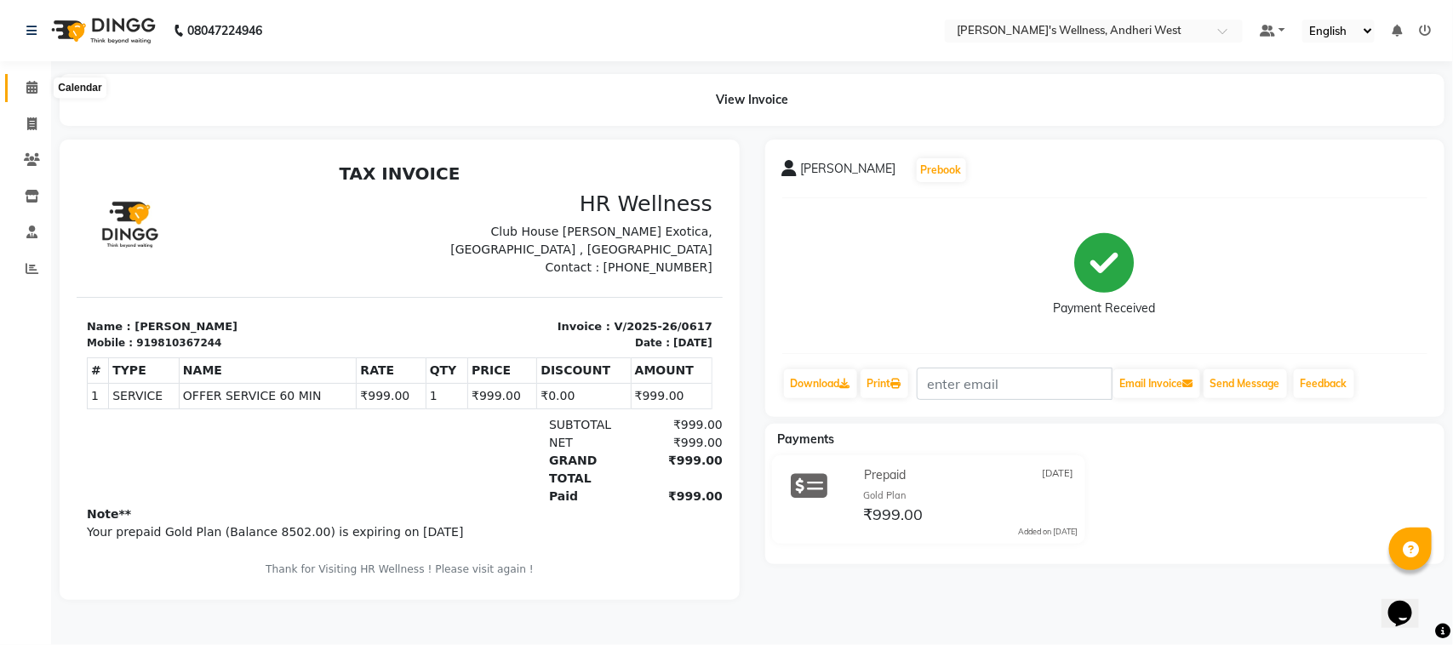
click at [35, 87] on icon at bounding box center [31, 87] width 11 height 13
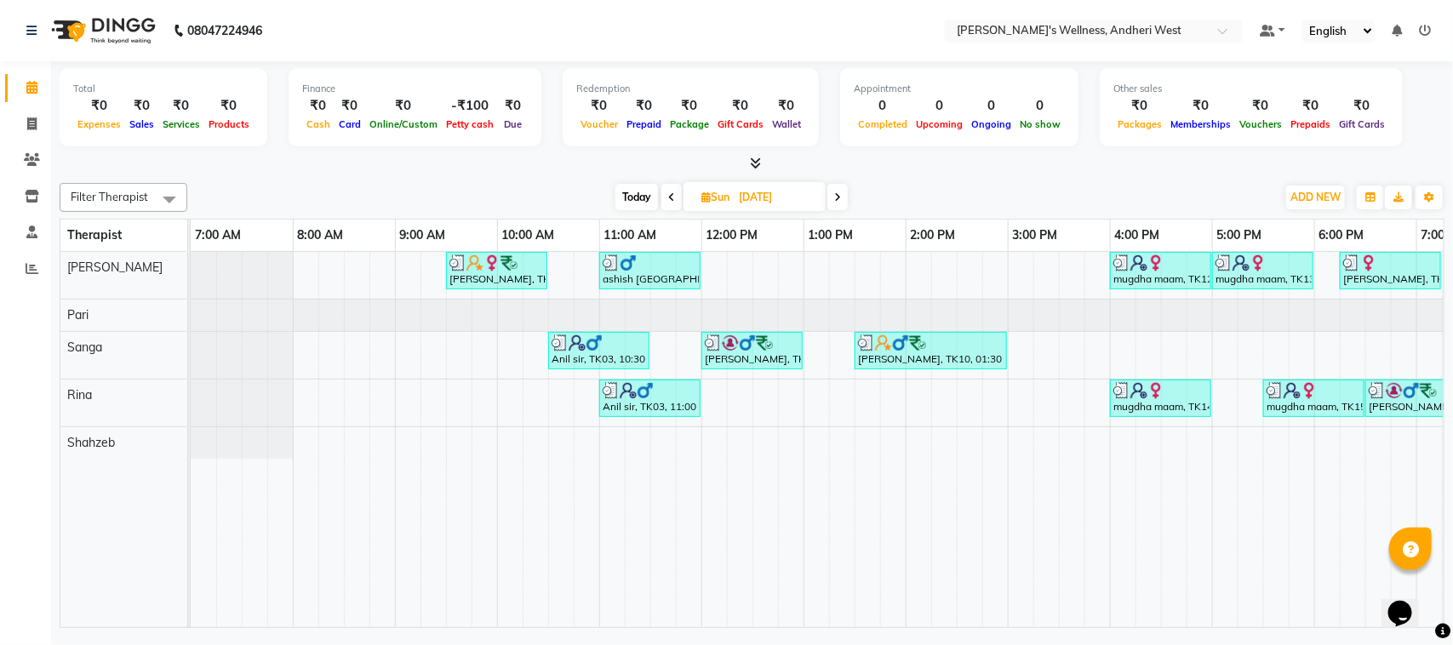
scroll to position [0, 278]
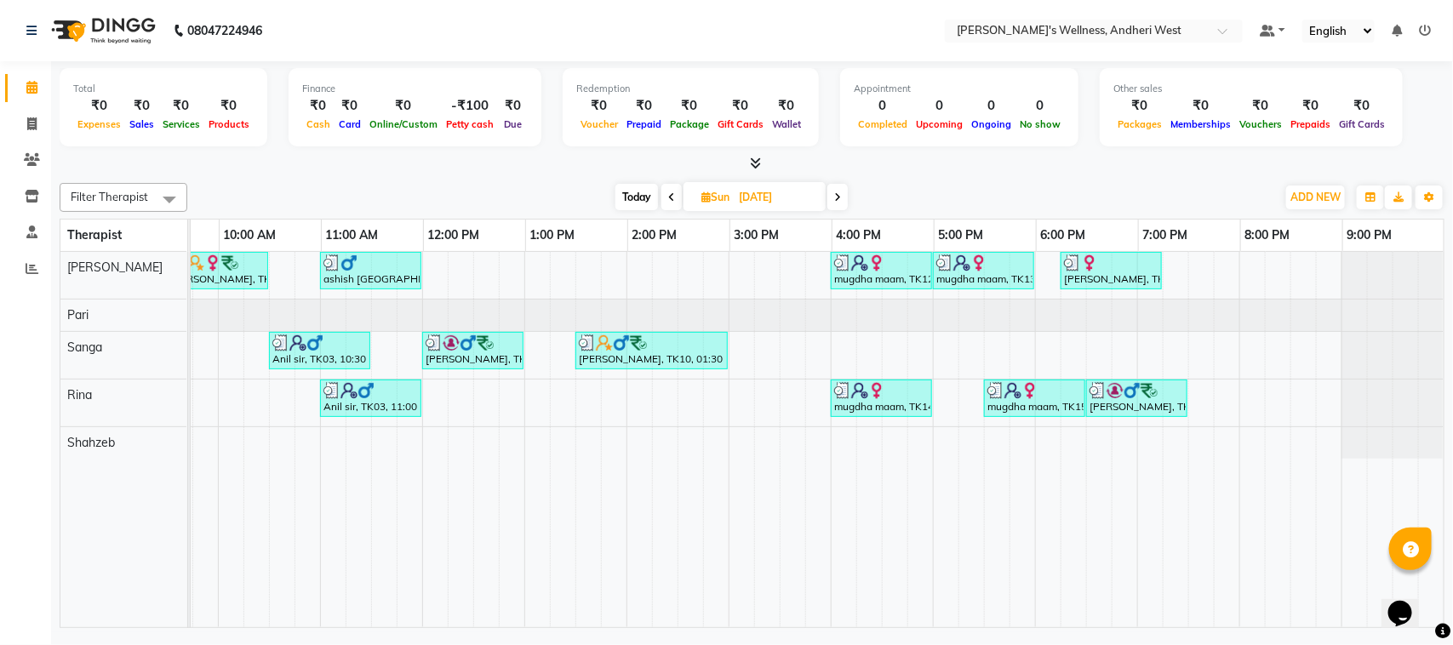
click at [835, 192] on icon at bounding box center [837, 197] width 7 height 10
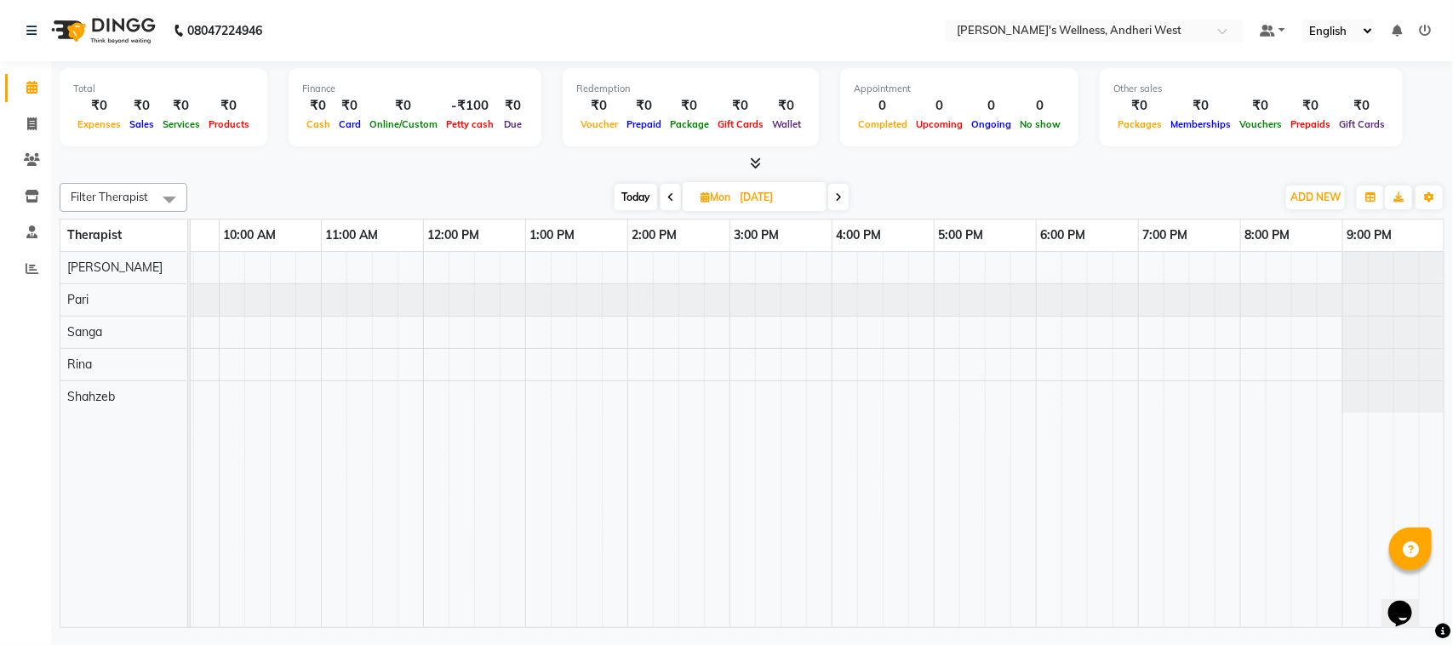
click at [843, 196] on span at bounding box center [838, 197] width 20 height 26
click at [843, 196] on span at bounding box center [836, 197] width 20 height 26
type input "13-08-2025"
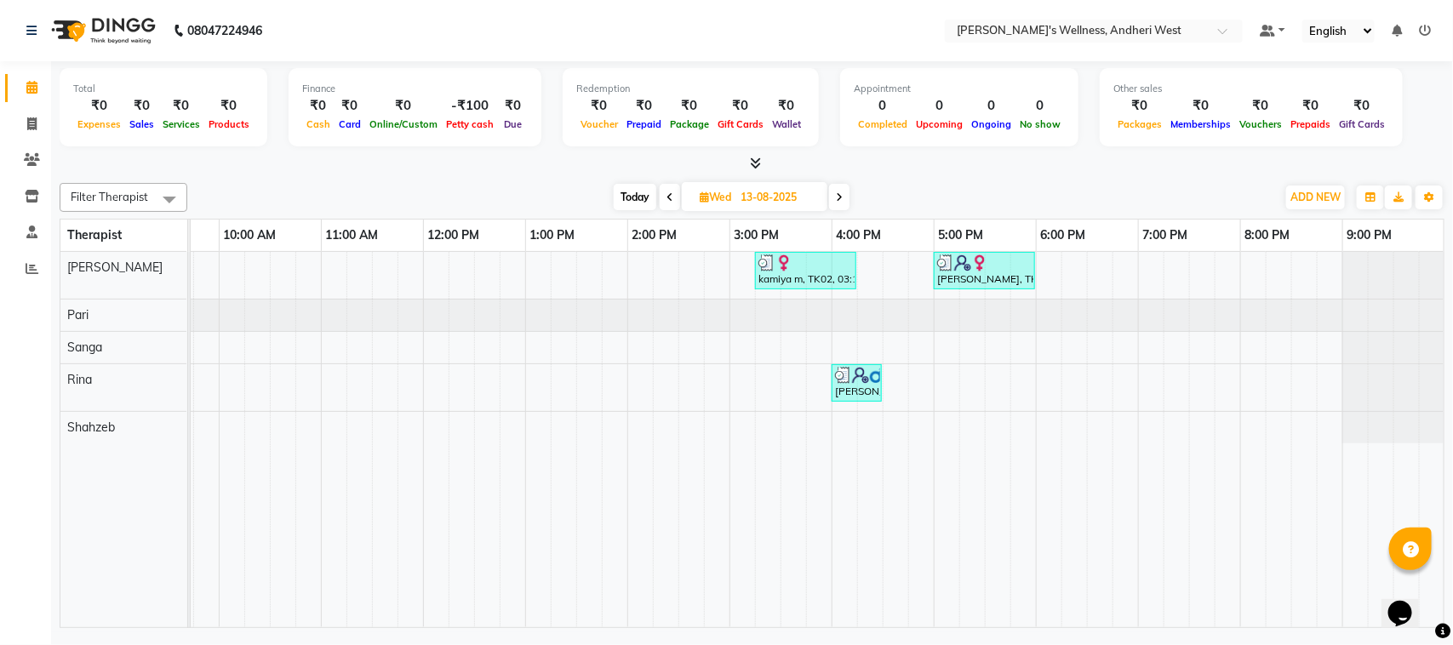
drag, startPoint x: 838, startPoint y: 123, endPoint x: 912, endPoint y: 338, distance: 226.9
click at [912, 338] on tr at bounding box center [678, 439] width 1532 height 375
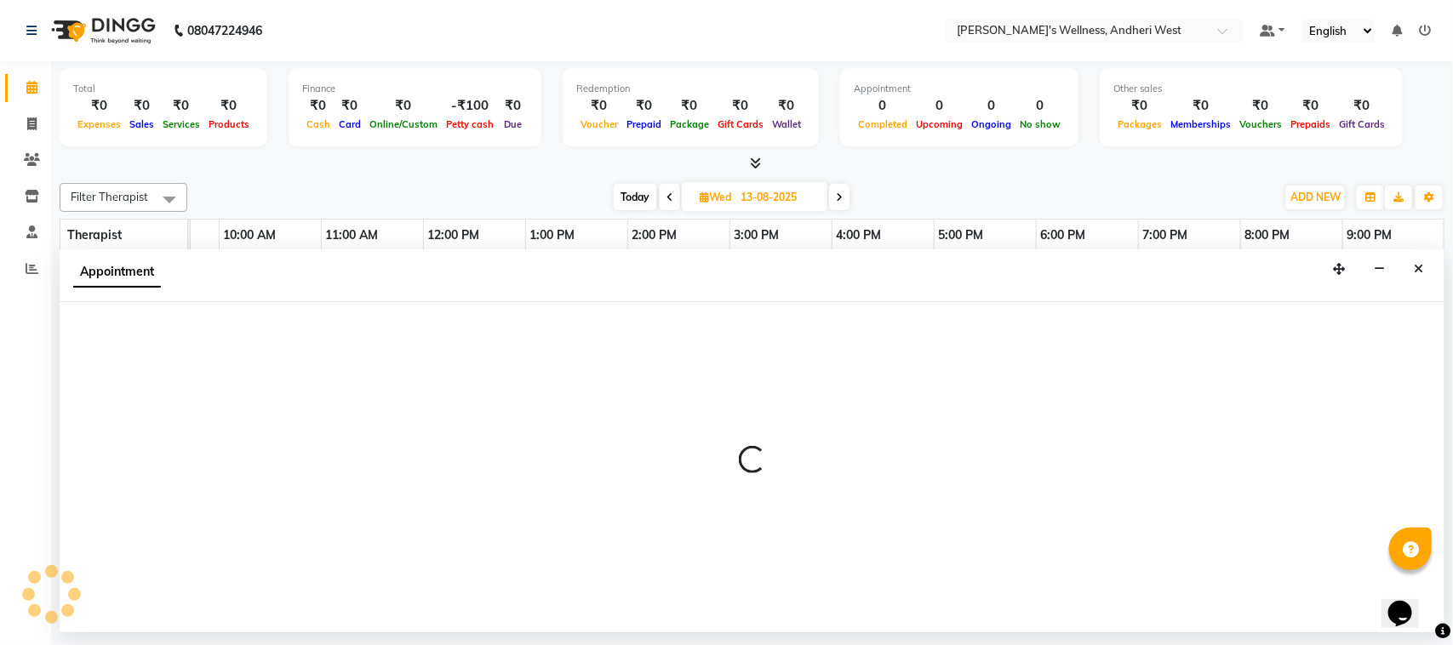
click at [984, 292] on div "Appointment" at bounding box center [752, 275] width 1385 height 53
select select "66471"
select select "990"
select select "tentative"
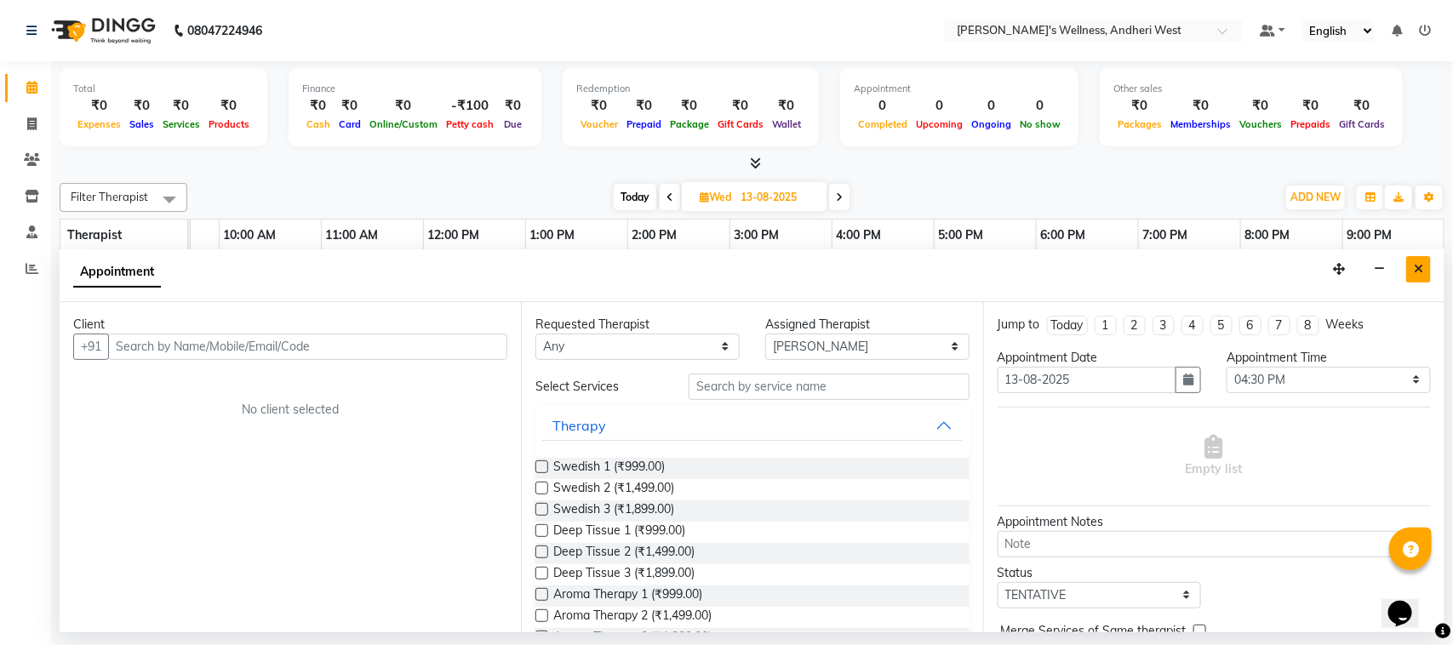
click at [1424, 273] on button "Close" at bounding box center [1418, 269] width 25 height 26
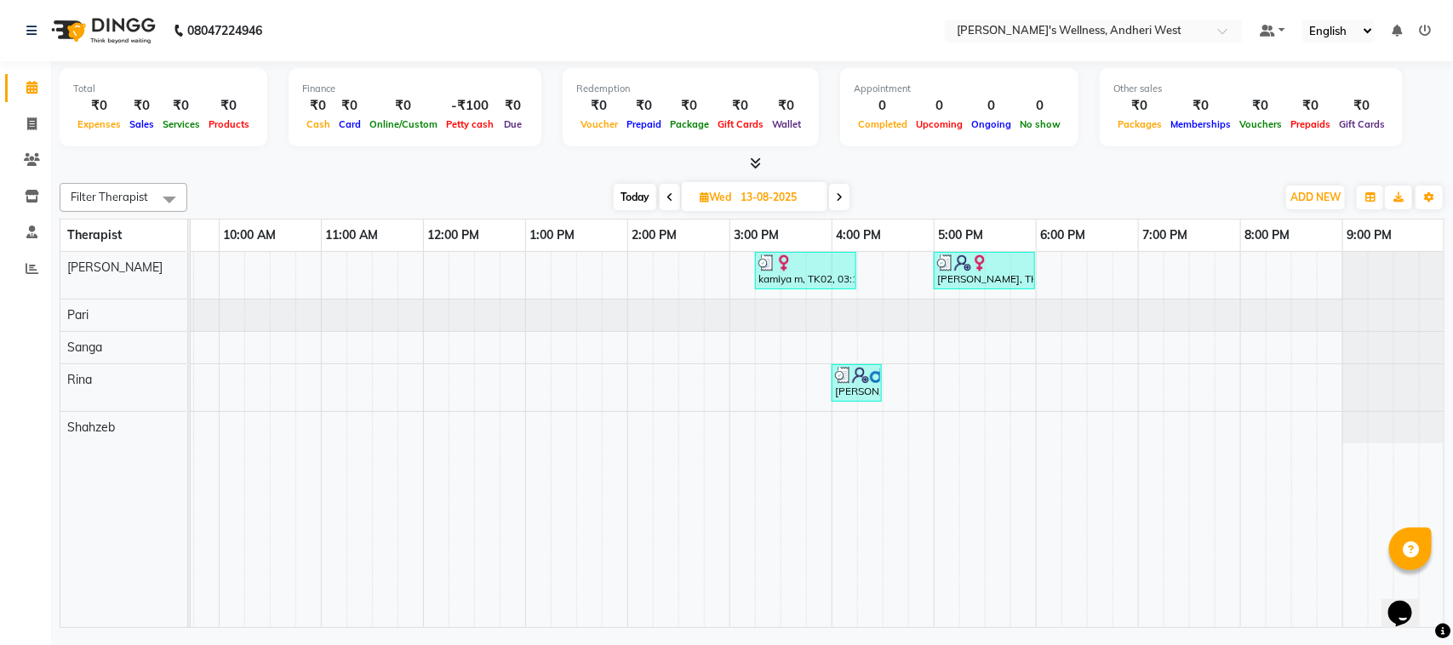
click at [668, 200] on icon at bounding box center [669, 197] width 7 height 10
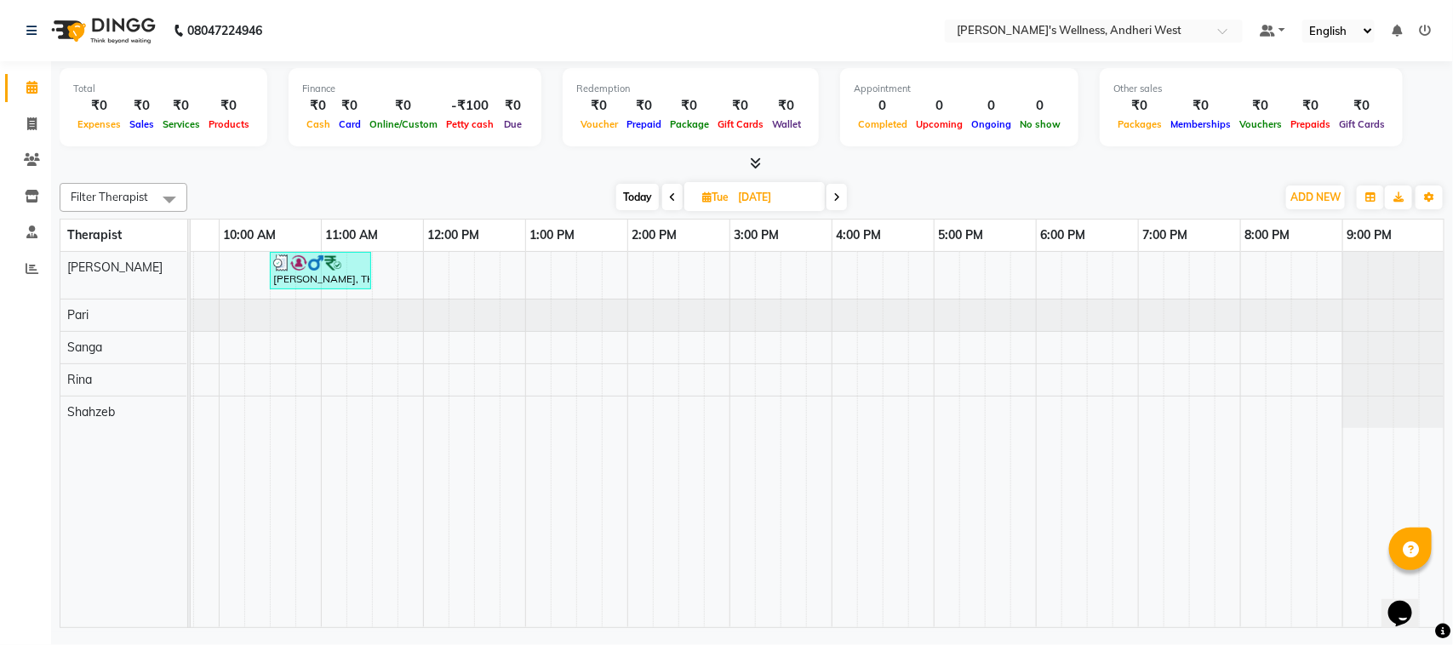
click at [838, 197] on icon at bounding box center [836, 197] width 7 height 10
type input "13-08-2025"
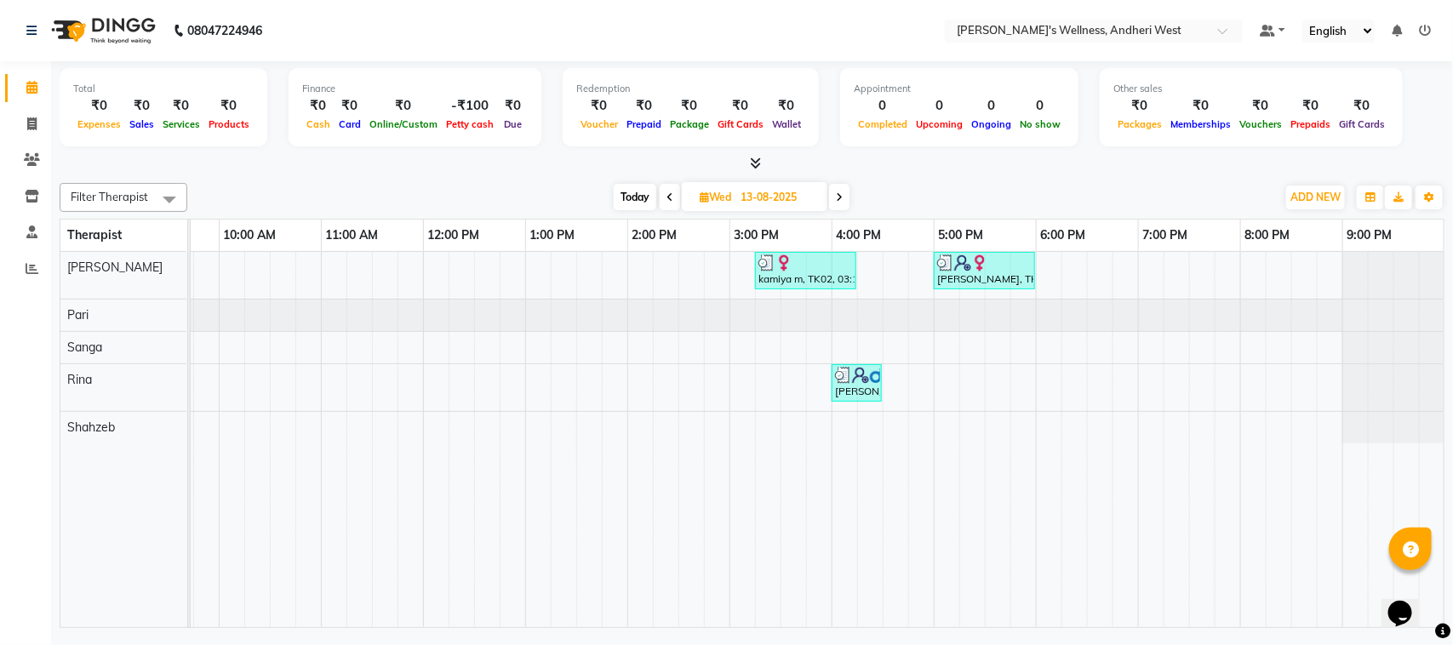
click at [860, 203] on div "Today Wed 13-08-2025" at bounding box center [731, 198] width 1071 height 26
click at [865, 360] on div "kamiya m, TK02, 03:15 PM-04:15 PM, OFFER SERVICE 60 MIN kannika bajaj, TK03, 05…" at bounding box center [678, 439] width 1532 height 375
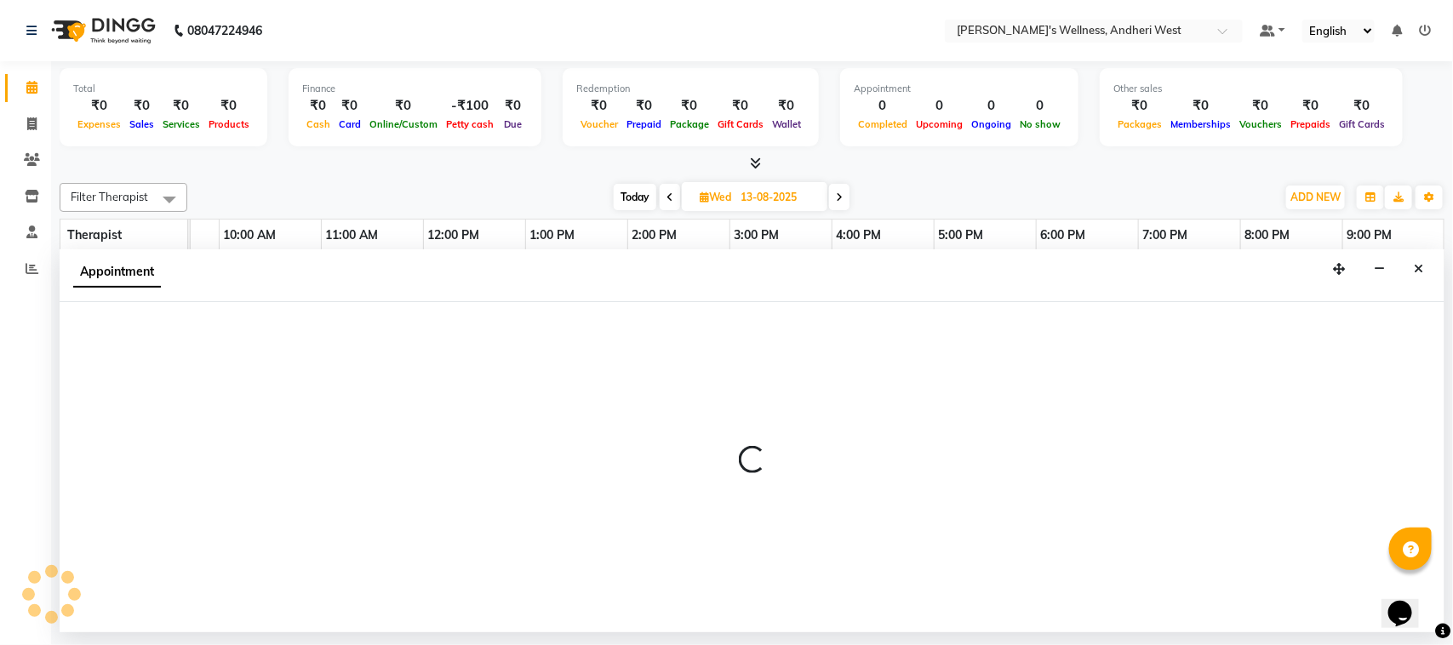
select select "77787"
select select "975"
select select "tentative"
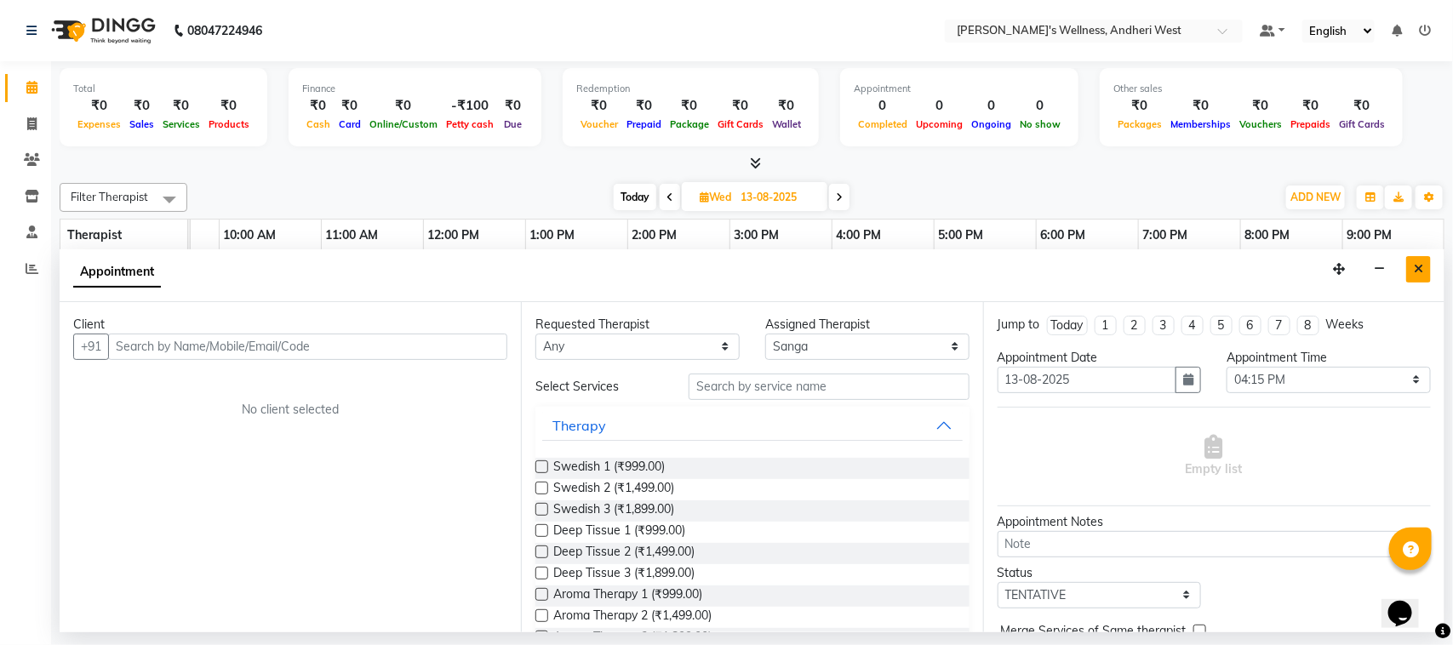
click at [1418, 264] on icon "Close" at bounding box center [1417, 269] width 9 height 12
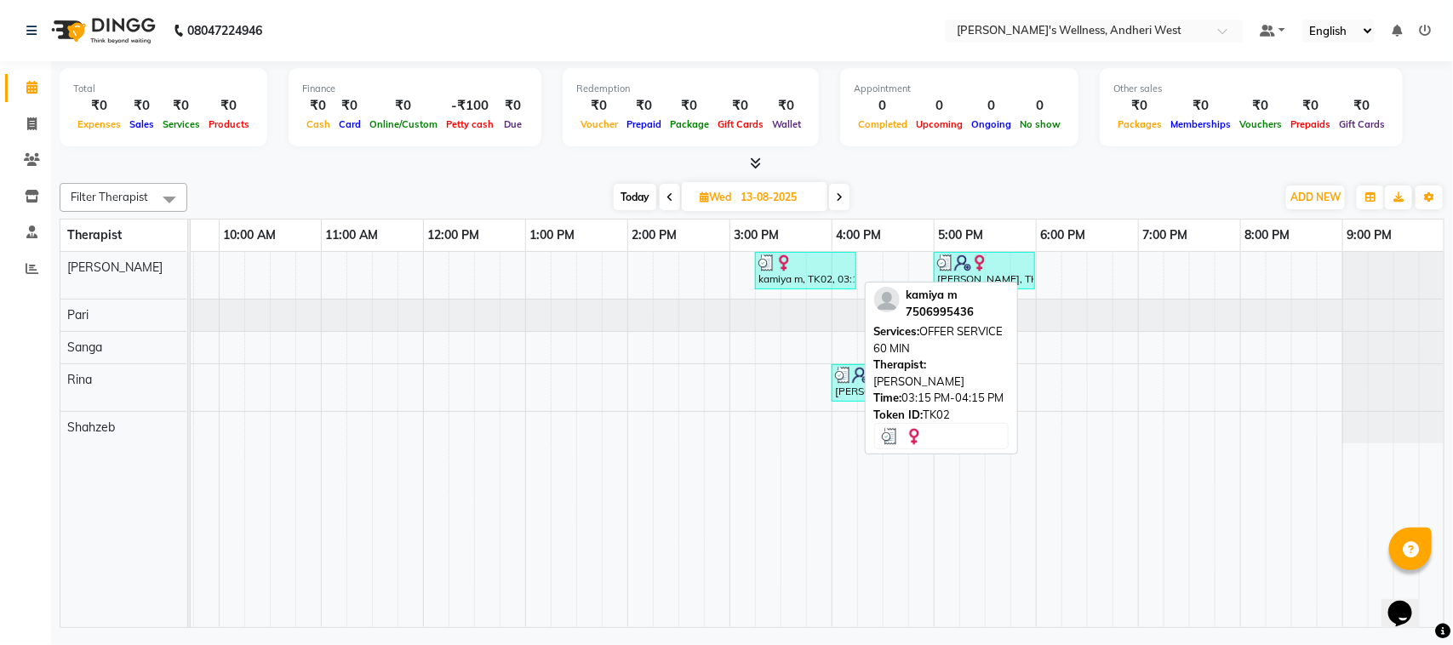
click at [800, 285] on div "kamiya m, TK02, 03:15 PM-04:15 PM, OFFER SERVICE 60 MIN" at bounding box center [805, 270] width 98 height 32
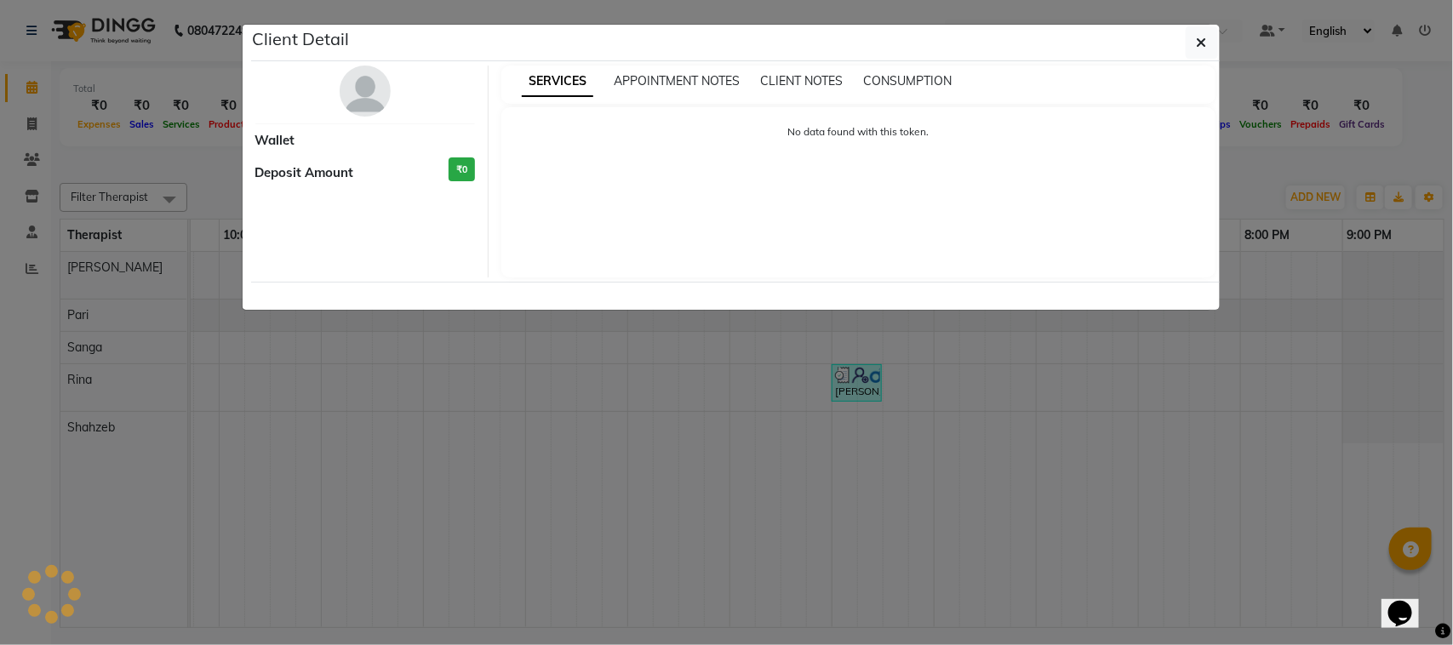
click at [1316, 279] on ngb-modal-window "Client Detail Wallet Deposit Amount ₹0 SERVICES APPOINTMENT NOTES CLIENT NOTES …" at bounding box center [726, 322] width 1453 height 645
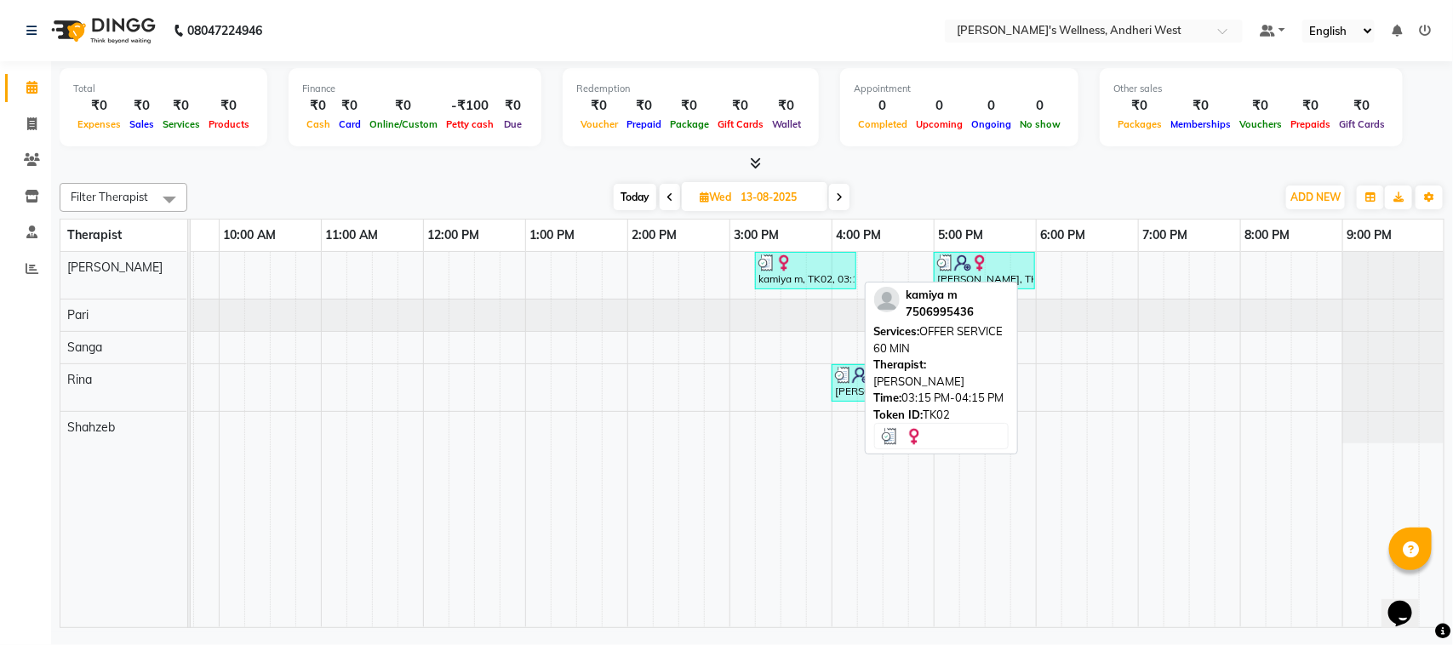
click at [802, 266] on div at bounding box center [805, 262] width 94 height 17
select select "3"
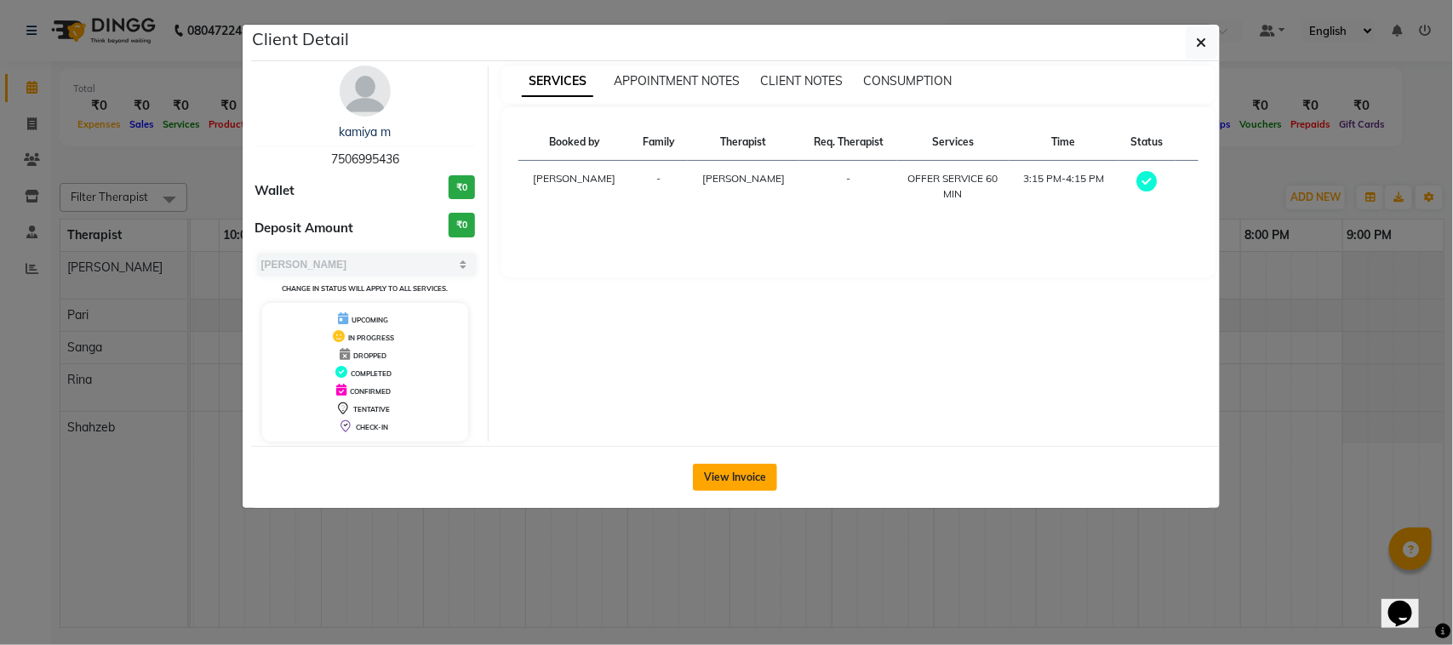
click at [736, 470] on button "View Invoice" at bounding box center [735, 477] width 84 height 27
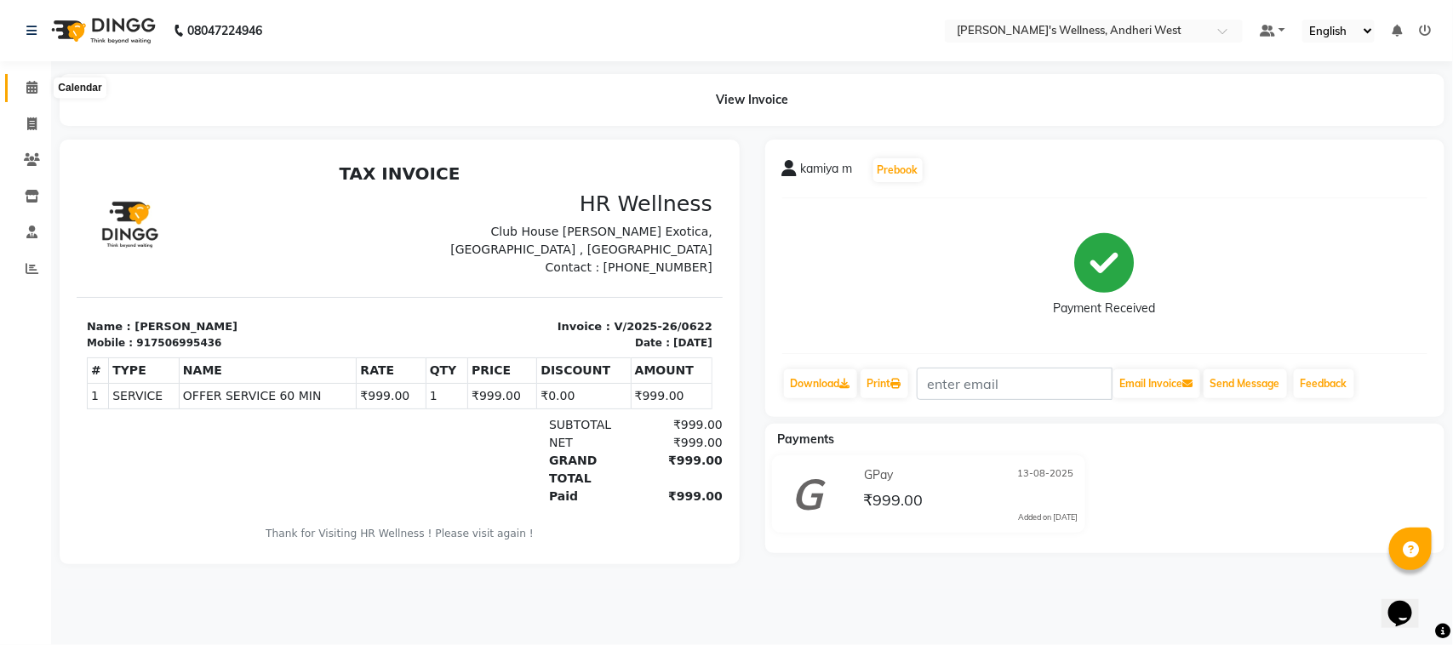
click at [31, 87] on icon at bounding box center [31, 87] width 11 height 13
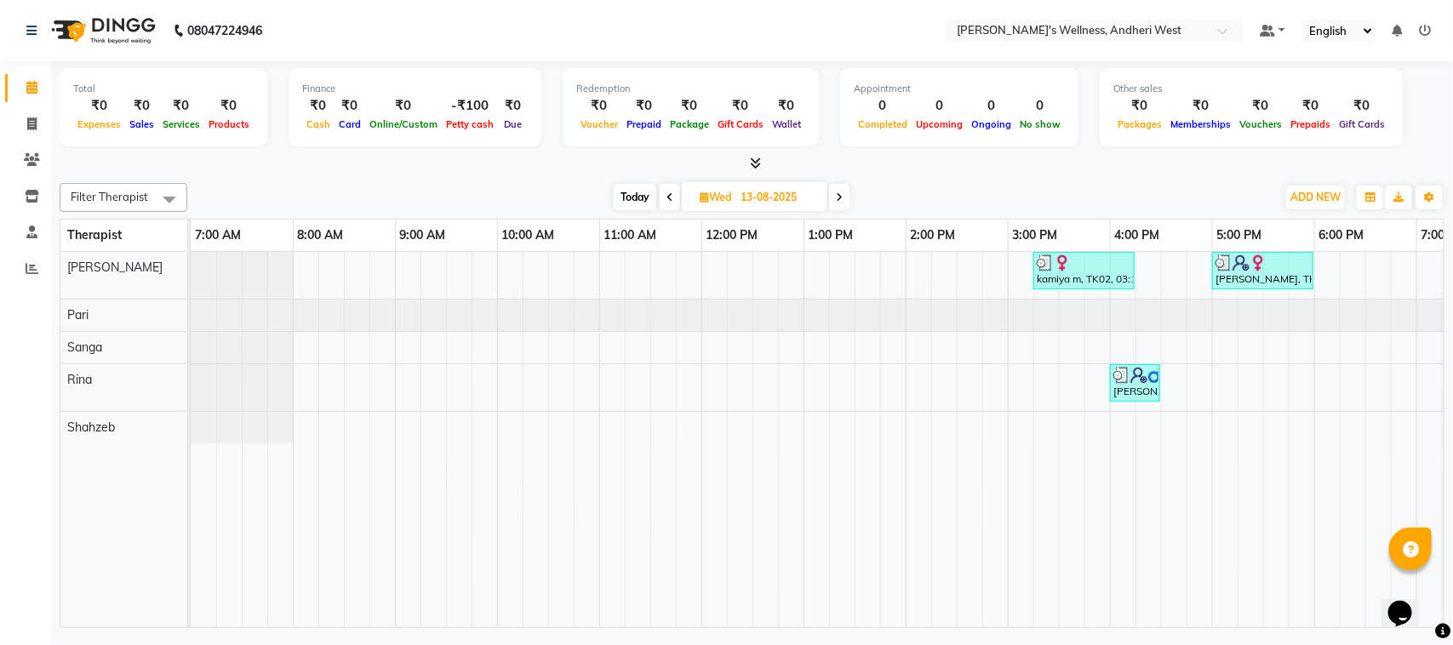
scroll to position [0, 278]
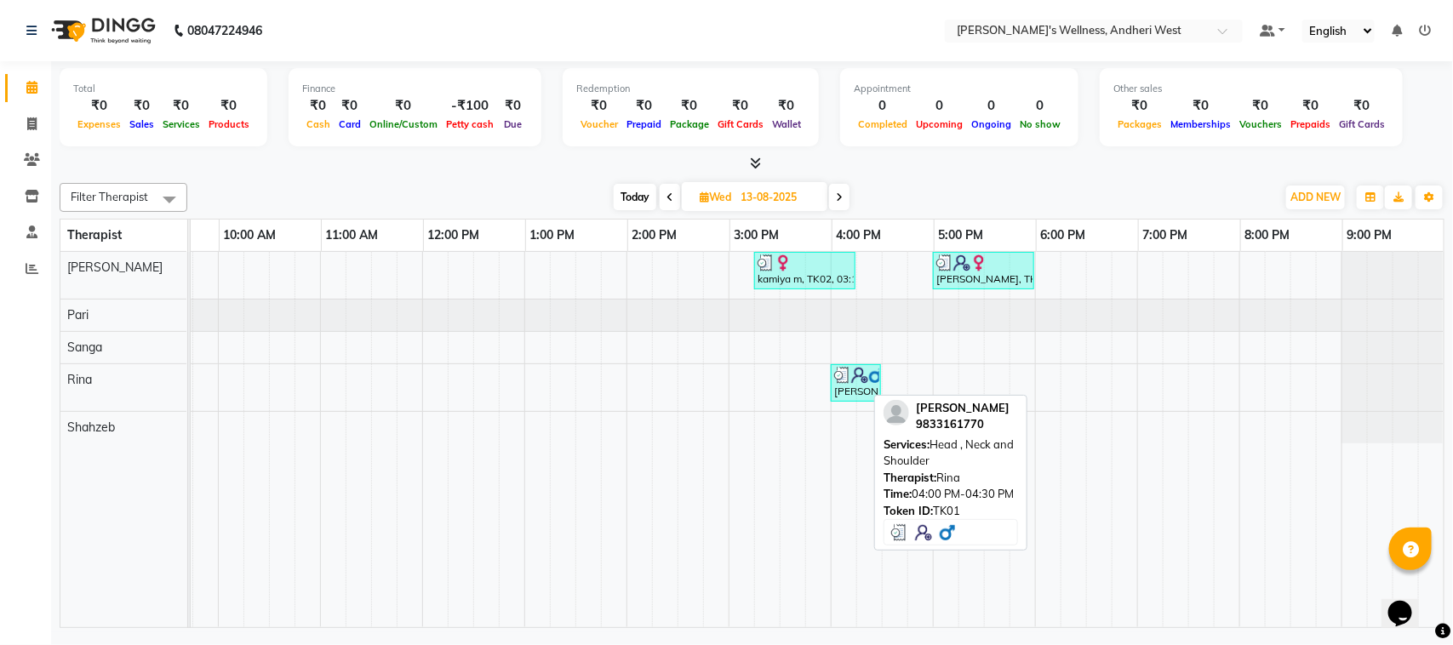
click at [848, 385] on div "akash sarvsai, TK01, 04:00 PM-04:30 PM, Head , Neck and Shoulder" at bounding box center [855, 383] width 47 height 32
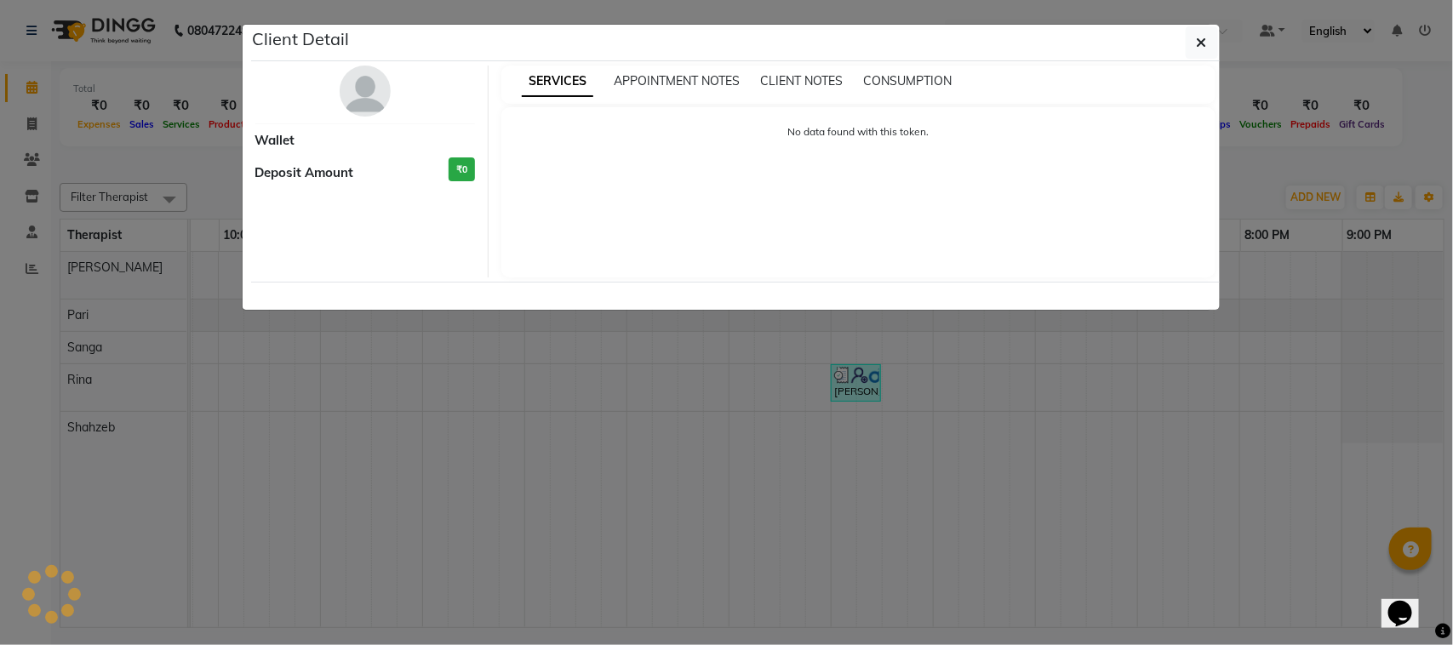
select select "3"
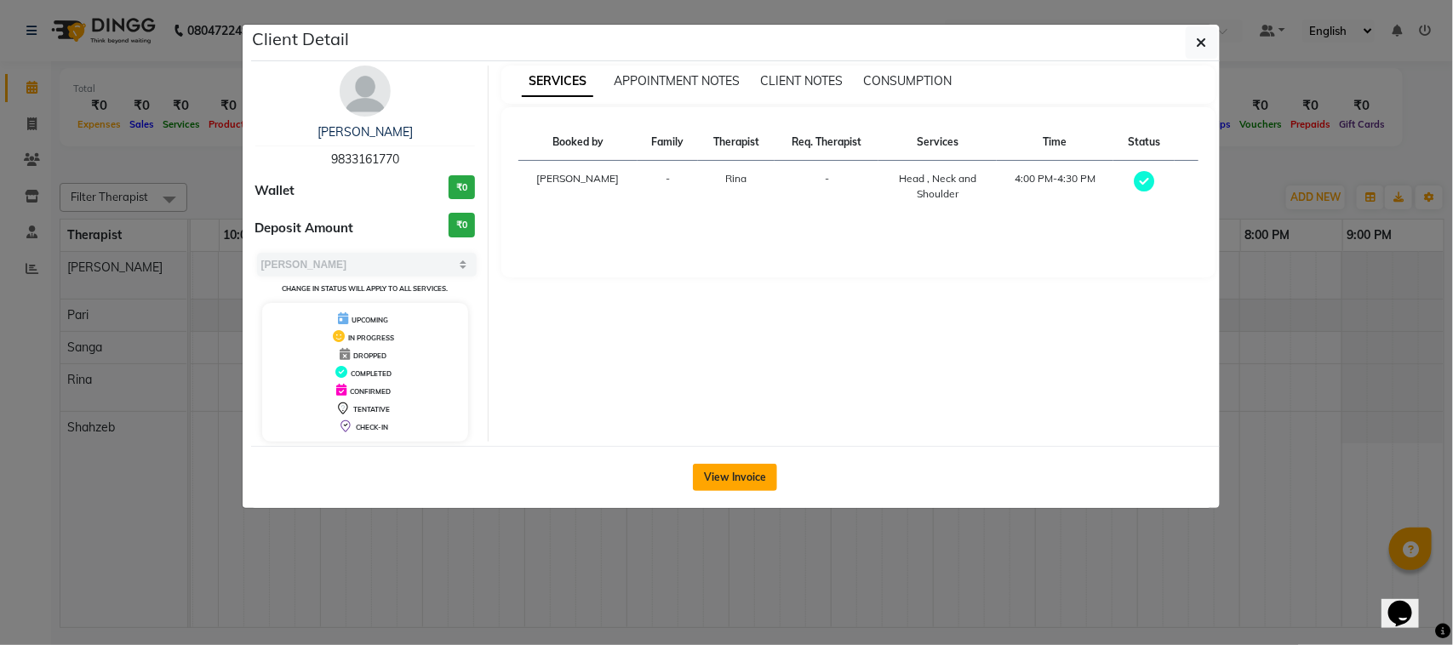
click at [725, 471] on button "View Invoice" at bounding box center [735, 477] width 84 height 27
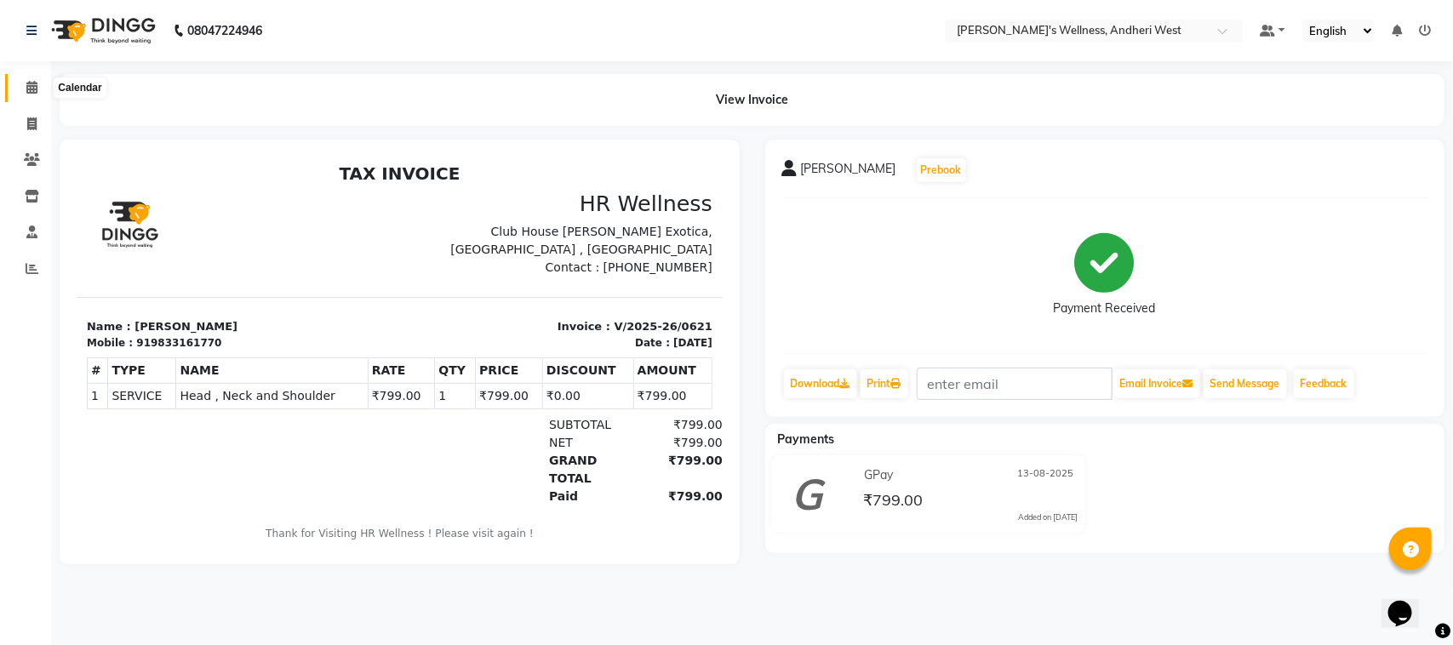
click at [34, 82] on icon at bounding box center [31, 87] width 11 height 13
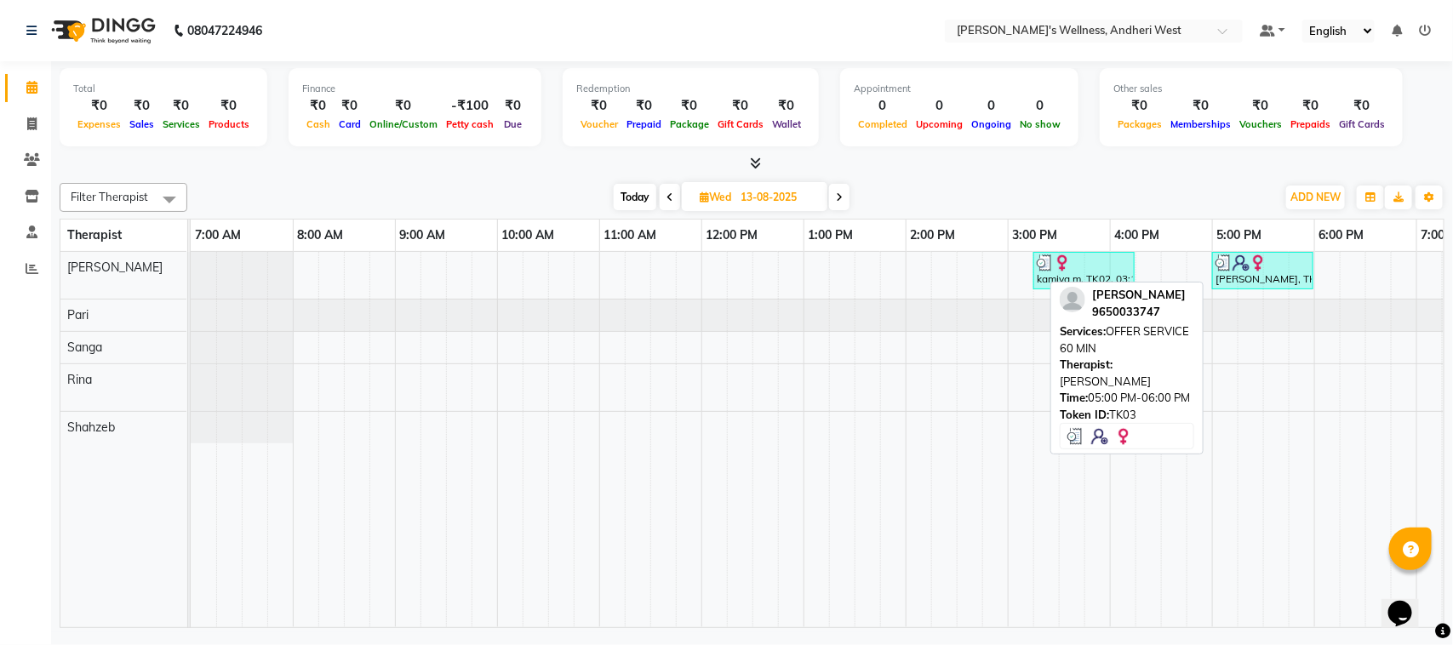
click at [1270, 283] on div "kannika bajaj, TK03, 05:00 PM-06:00 PM, OFFER SERVICE 60 MIN" at bounding box center [1262, 270] width 98 height 32
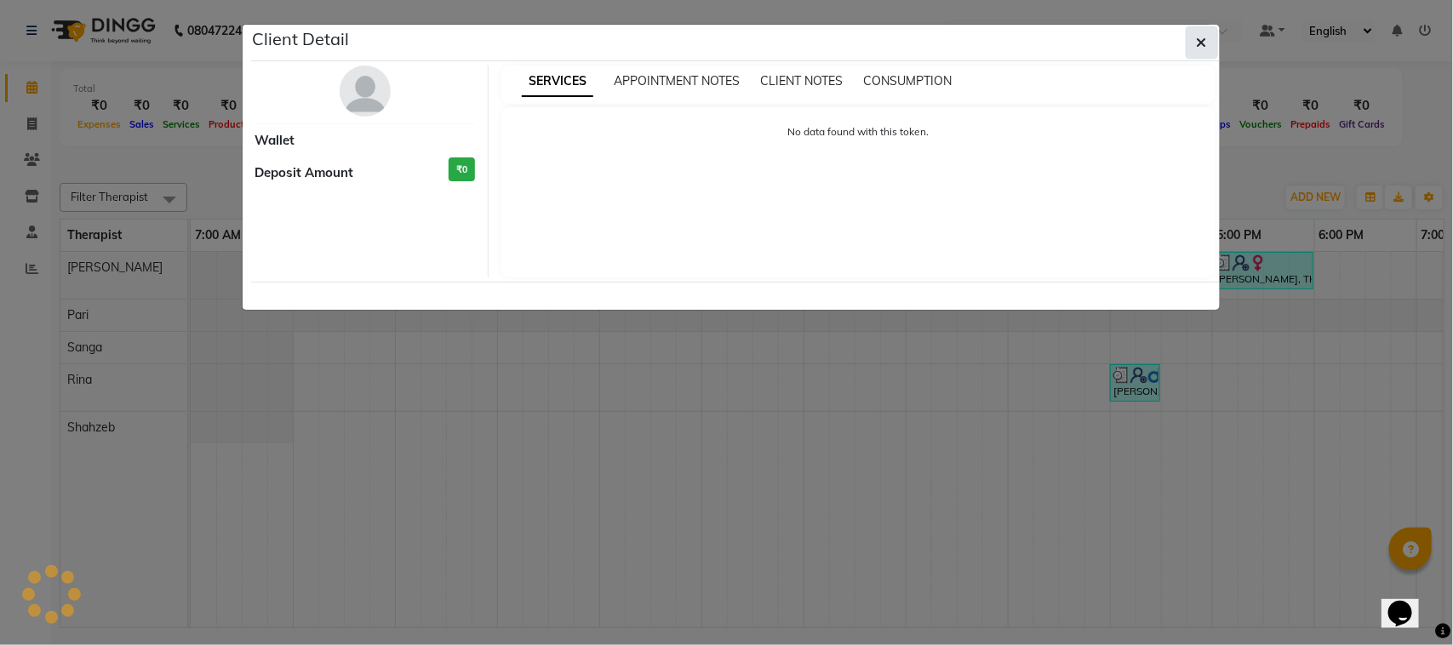
click at [1200, 39] on icon "button" at bounding box center [1201, 43] width 10 height 14
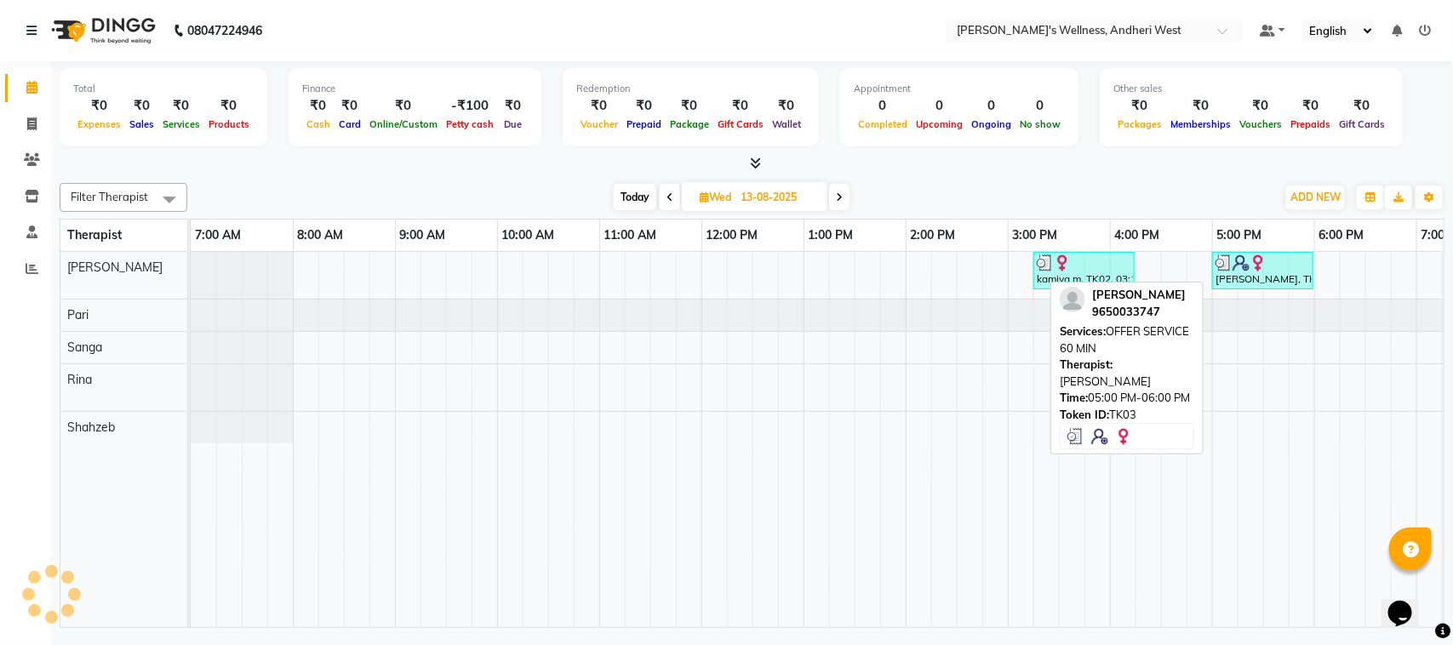
click at [1257, 275] on div "kannika bajaj, TK03, 05:00 PM-06:00 PM, OFFER SERVICE 60 MIN" at bounding box center [1262, 270] width 98 height 32
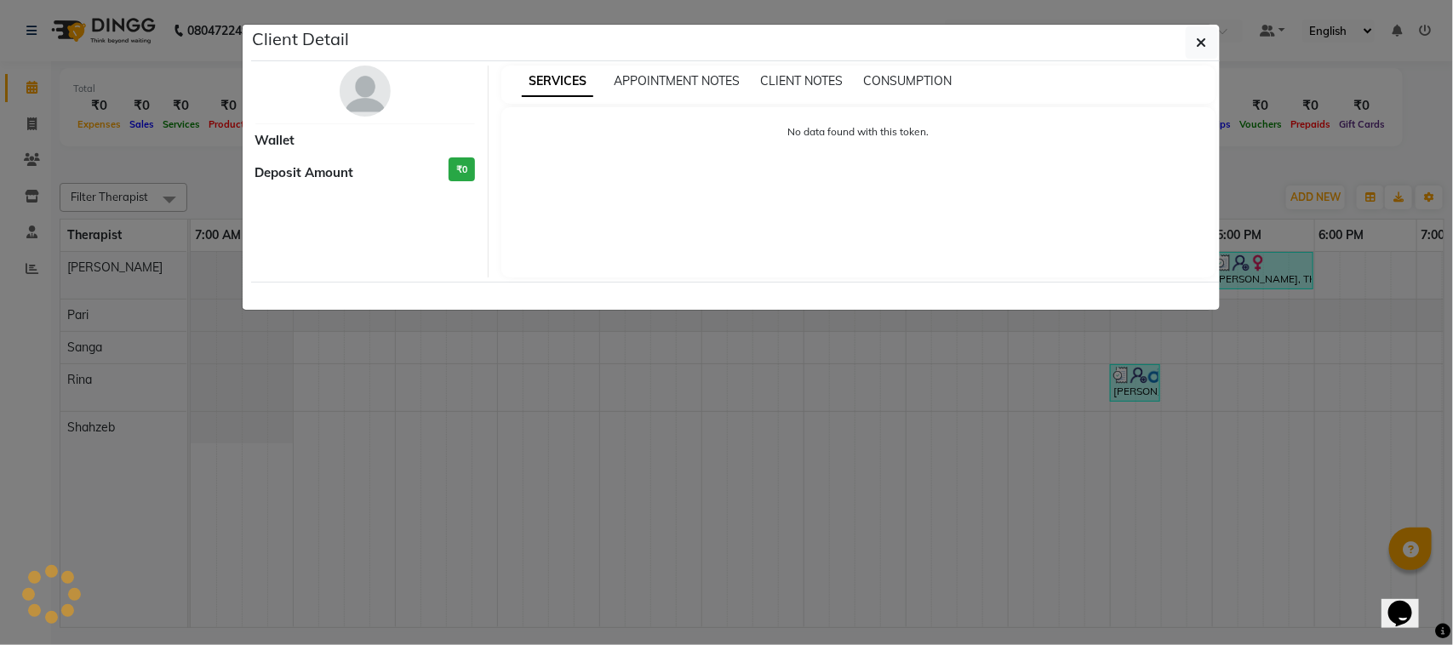
click at [1316, 286] on ngb-modal-window "Client Detail Wallet Deposit Amount ₹0 SERVICES APPOINTMENT NOTES CLIENT NOTES …" at bounding box center [726, 322] width 1453 height 645
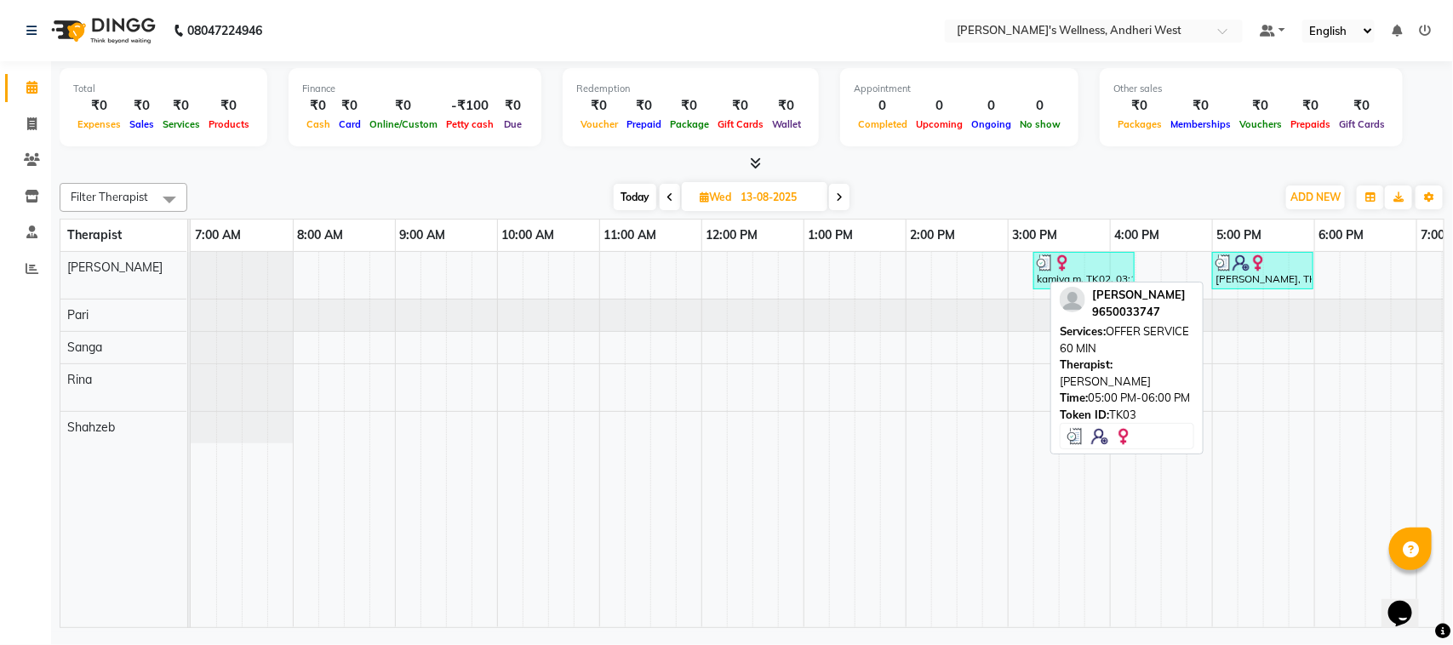
click at [1225, 273] on div "[PERSON_NAME], TK03, 05:00 PM-06:00 PM, OFFER SERVICE 60 MIN" at bounding box center [1262, 270] width 98 height 32
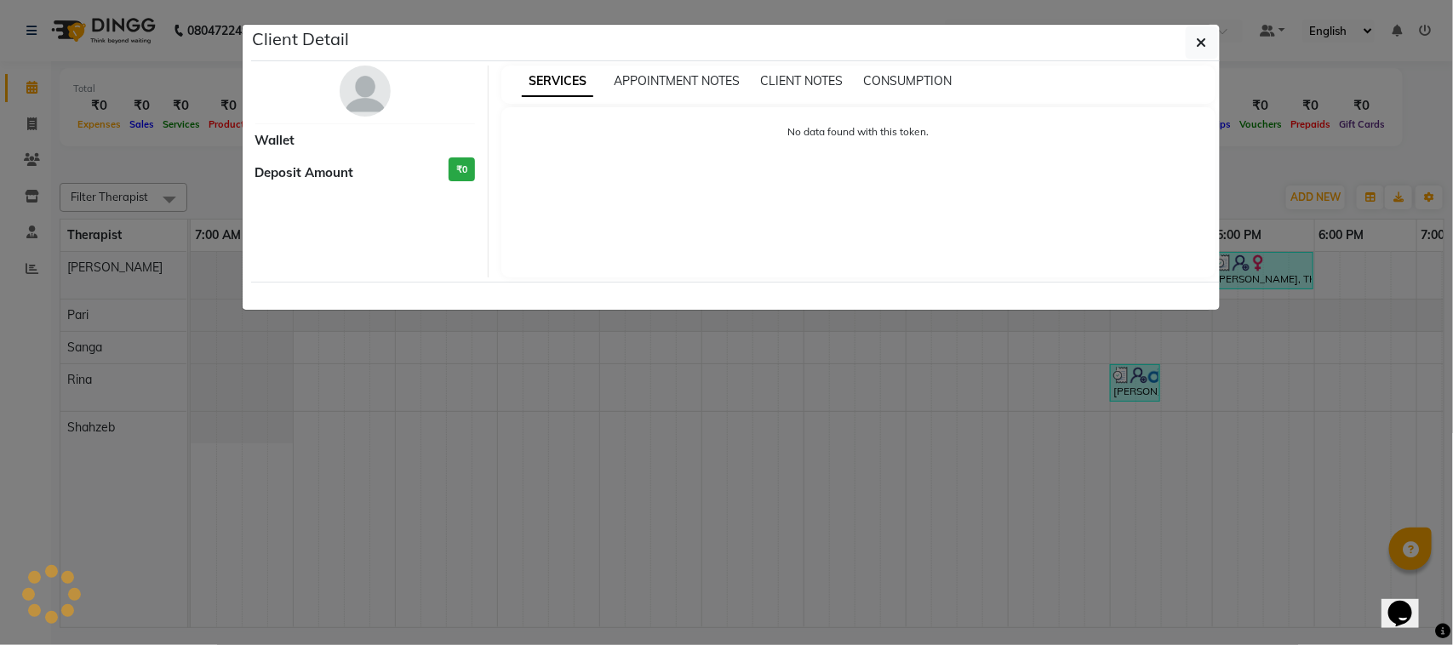
drag, startPoint x: 771, startPoint y: 396, endPoint x: 787, endPoint y: 397, distance: 16.3
click at [776, 397] on ngb-modal-window "Client Detail Wallet Deposit Amount ₹0 SERVICES APPOINTMENT NOTES CLIENT NOTES …" at bounding box center [726, 322] width 1453 height 645
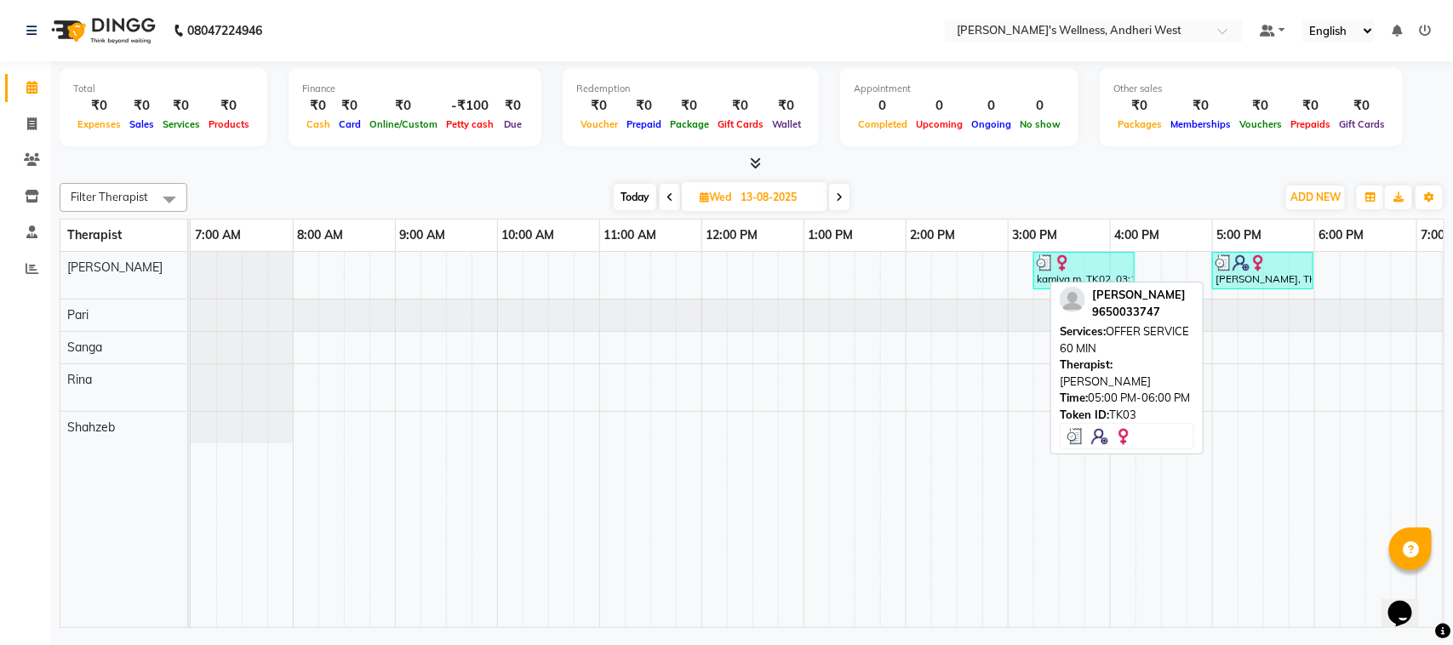
click at [1270, 277] on div "[PERSON_NAME], TK03, 05:00 PM-06:00 PM, OFFER SERVICE 60 MIN" at bounding box center [1262, 270] width 98 height 32
select select "3"
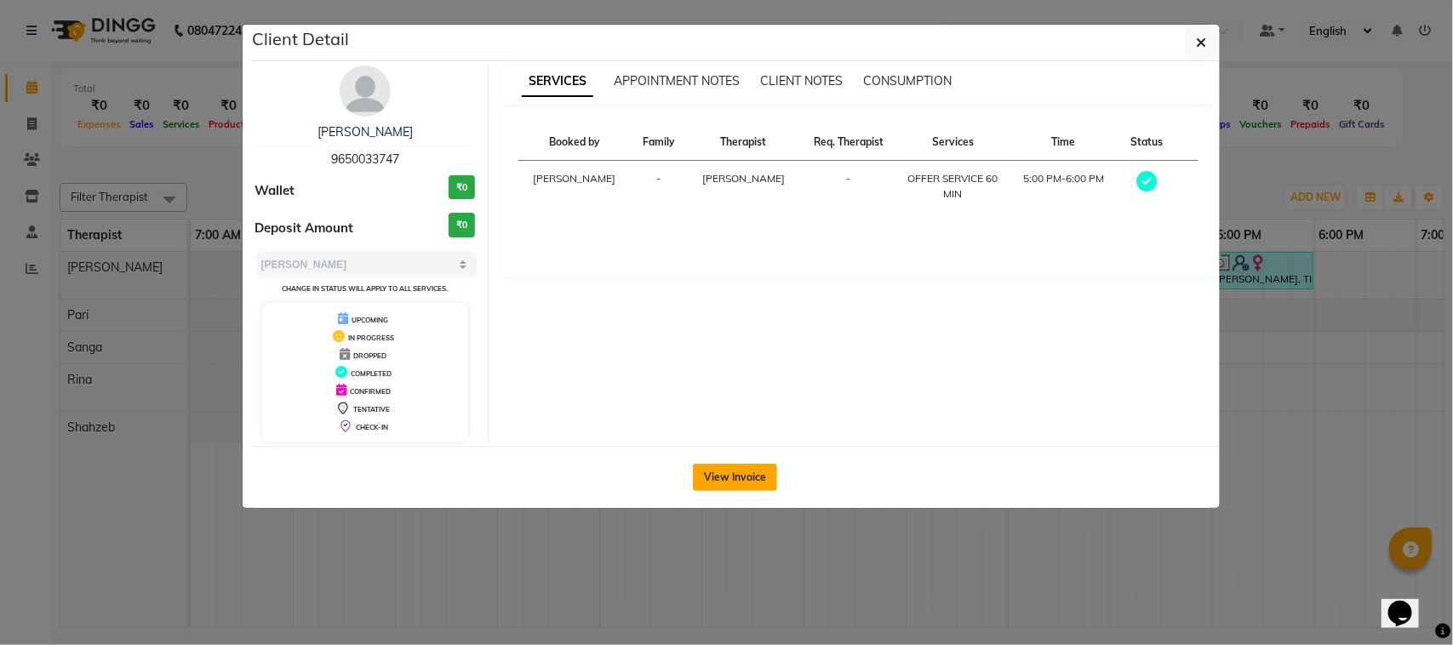
click at [738, 479] on button "View Invoice" at bounding box center [735, 477] width 84 height 27
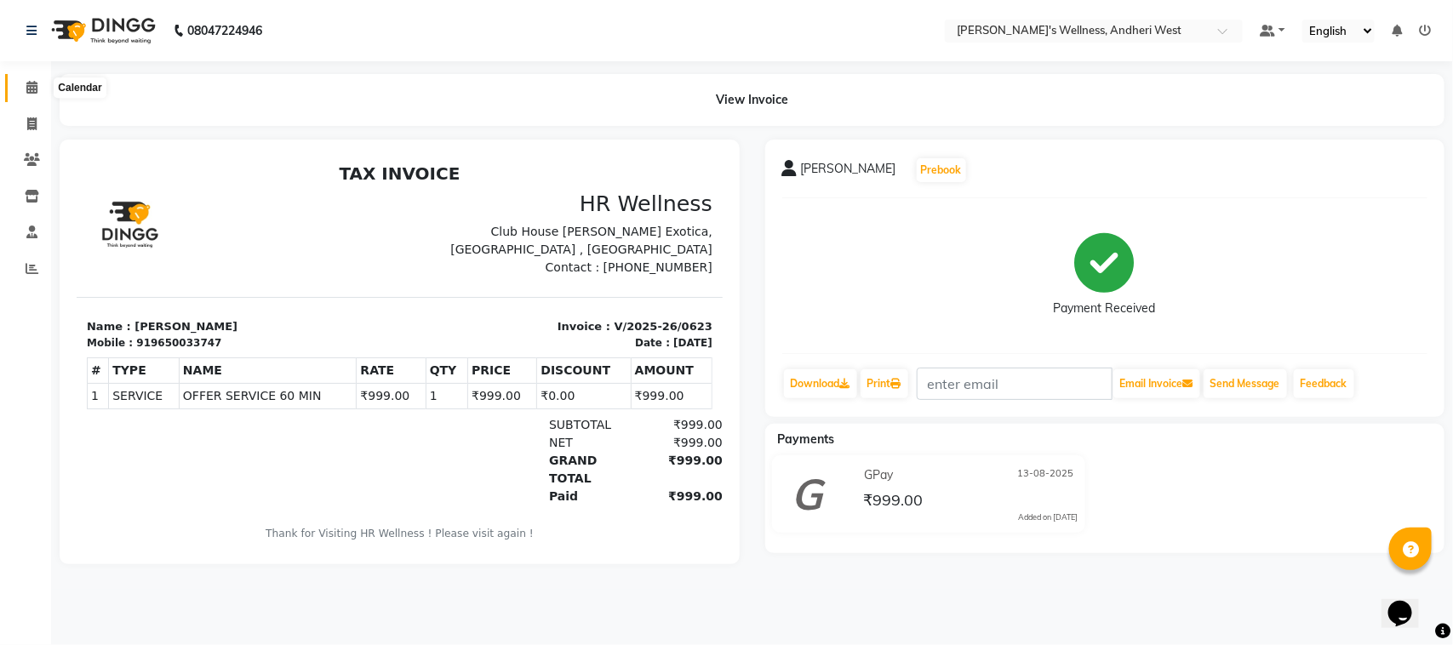
click at [36, 88] on icon at bounding box center [31, 87] width 11 height 13
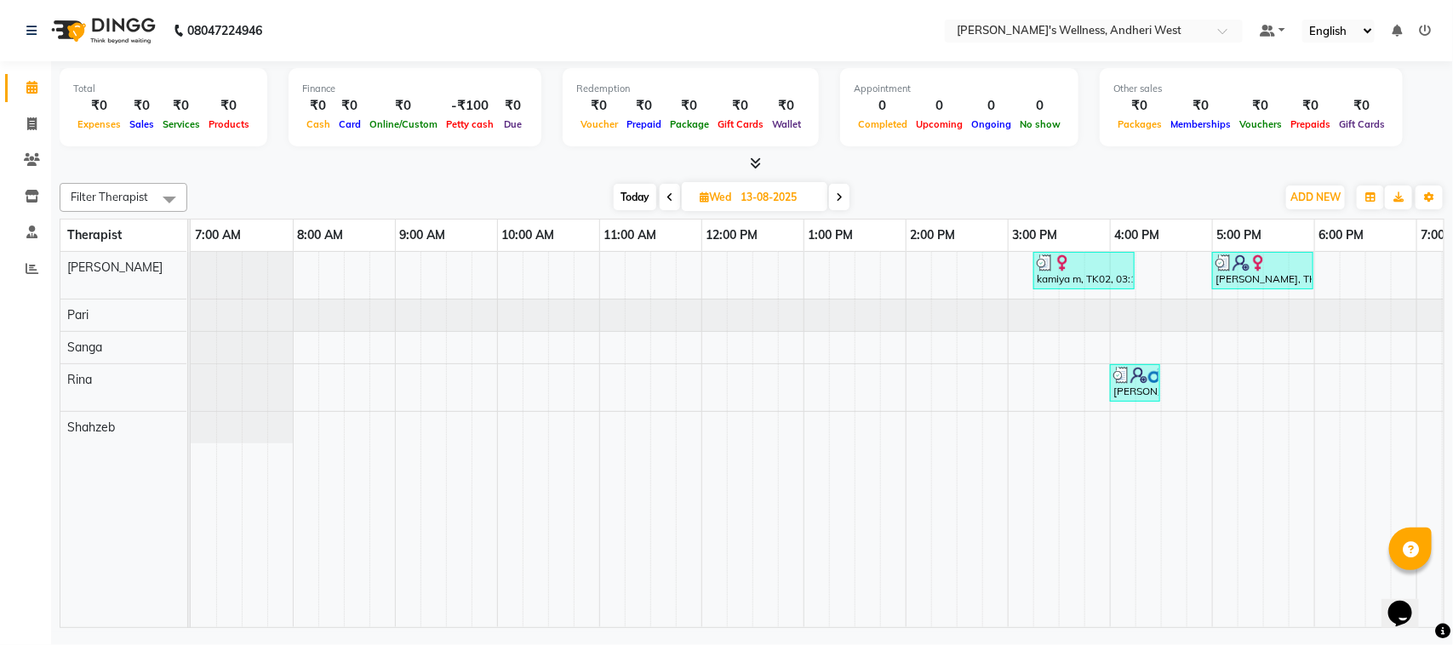
click at [839, 201] on icon at bounding box center [839, 197] width 7 height 10
type input "14-08-2025"
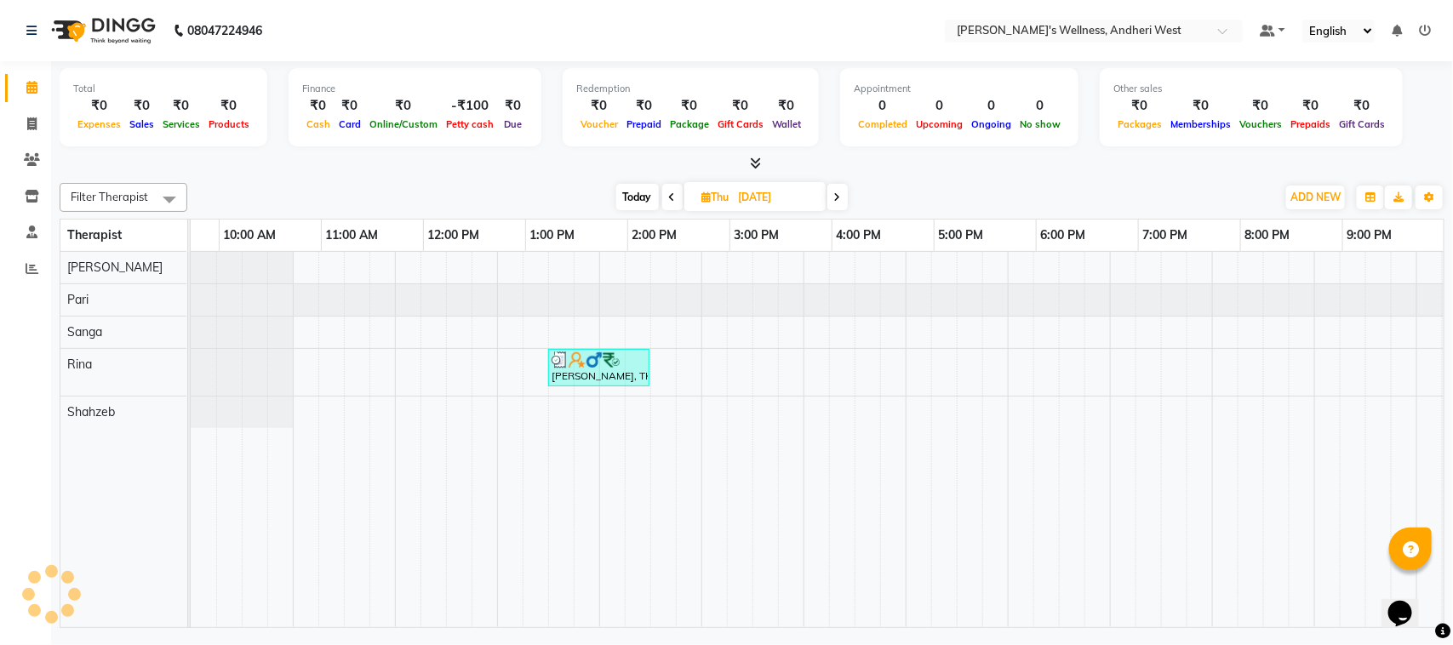
scroll to position [0, 278]
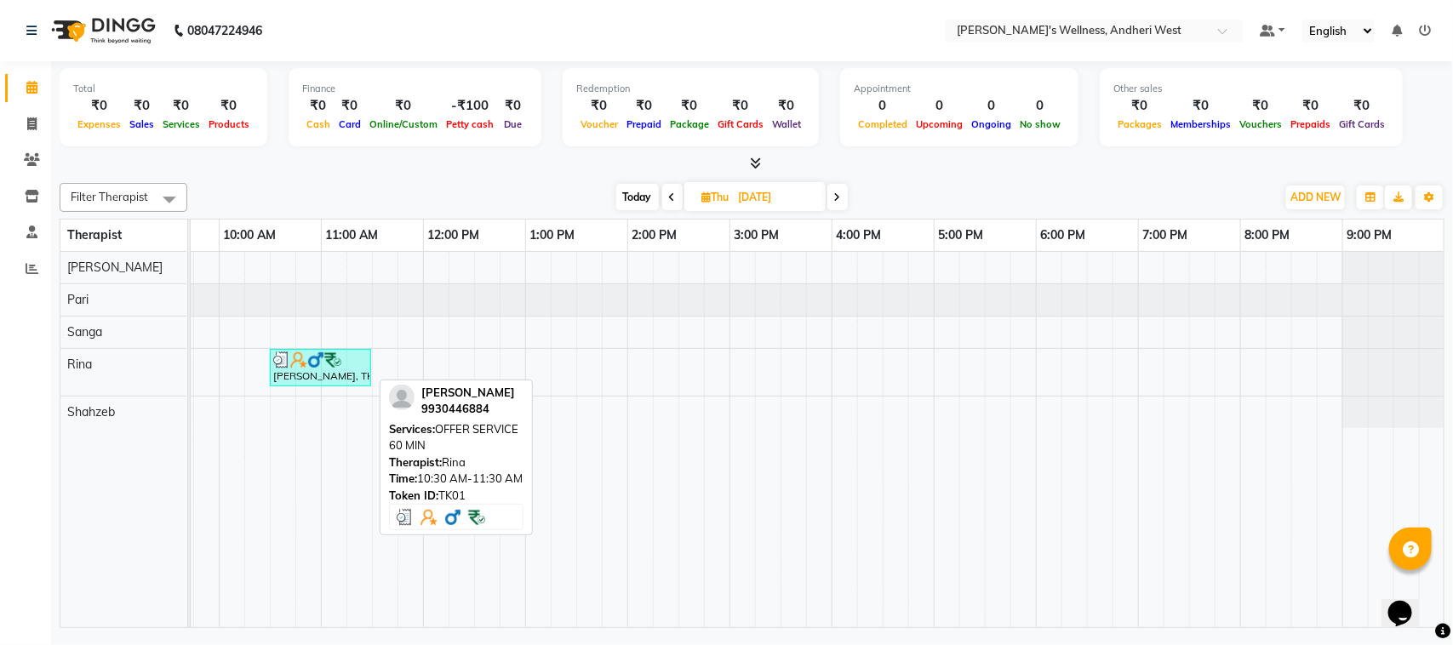
click at [357, 371] on div "shiv kumar sir, TK01, 10:30 AM-11:30 AM, OFFER SERVICE 60 MIN" at bounding box center [320, 367] width 98 height 32
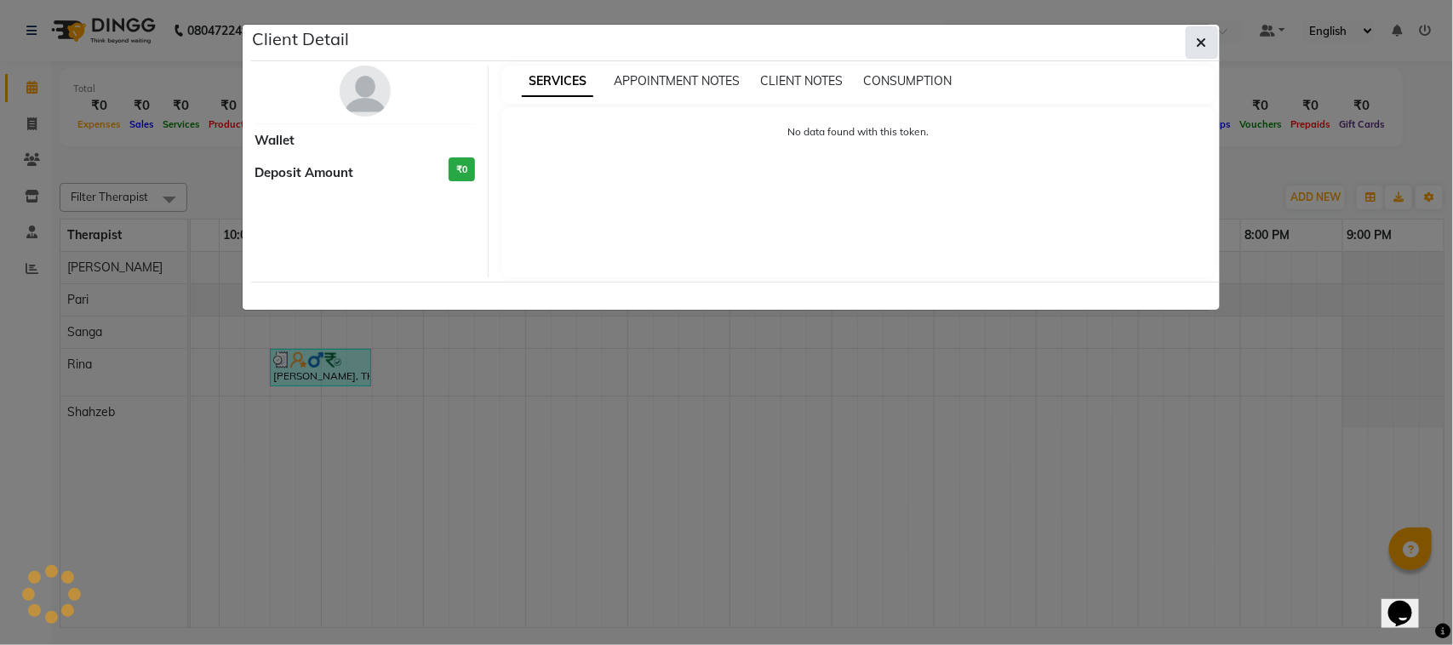
click at [1189, 53] on button "button" at bounding box center [1201, 42] width 32 height 32
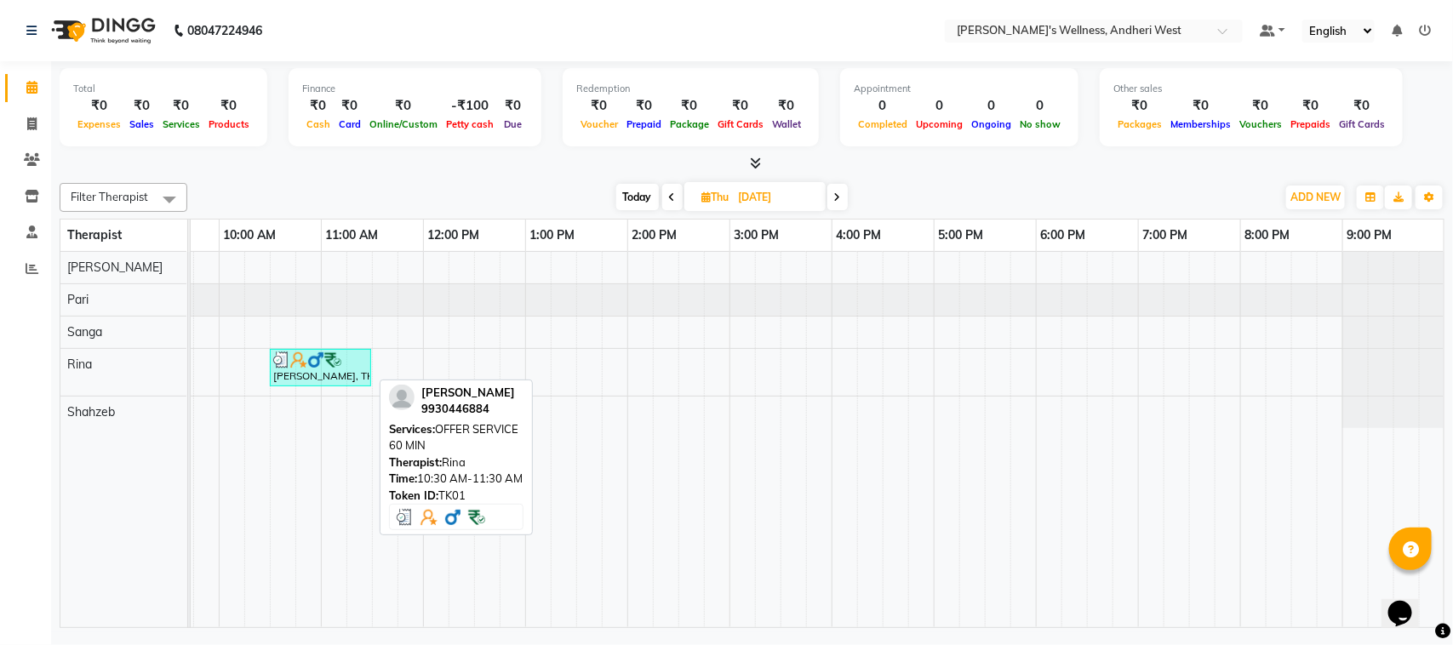
click at [305, 380] on div "shiv kumar sir, TK01, 10:30 AM-11:30 AM, OFFER SERVICE 60 MIN" at bounding box center [320, 367] width 98 height 32
select select "3"
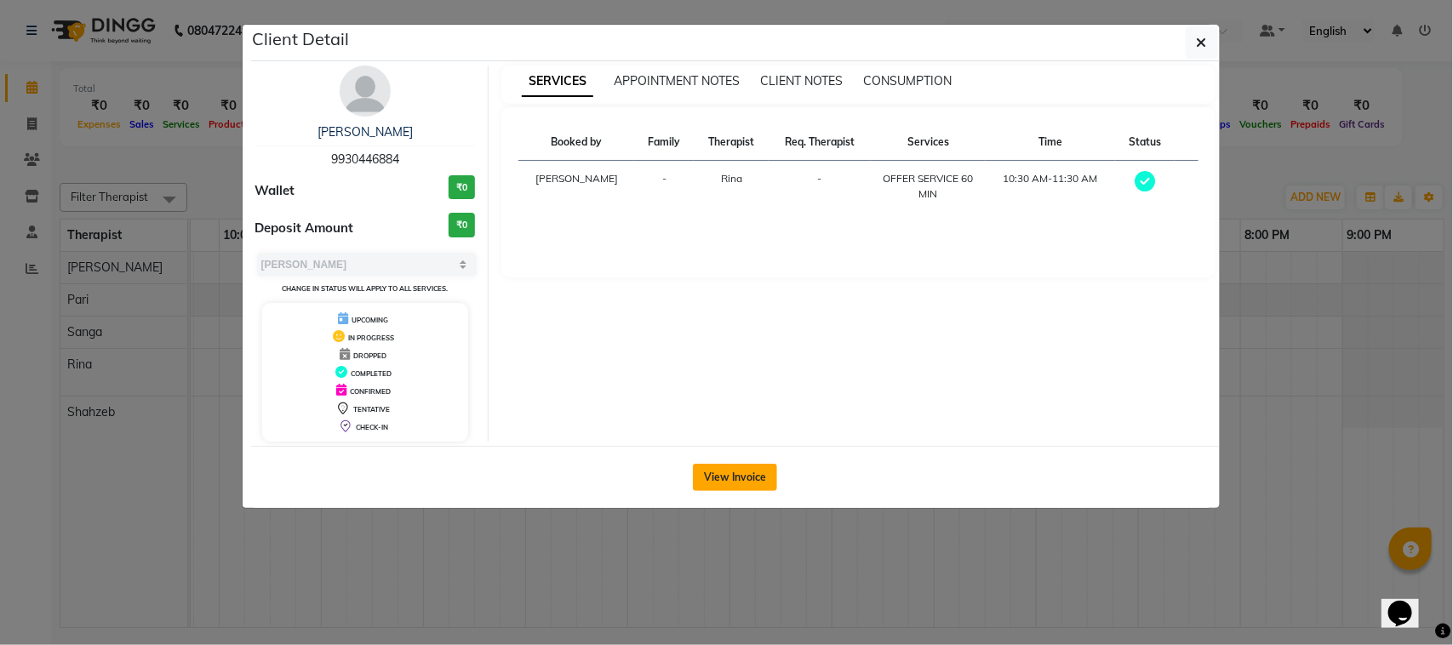
click at [737, 475] on button "View Invoice" at bounding box center [735, 477] width 84 height 27
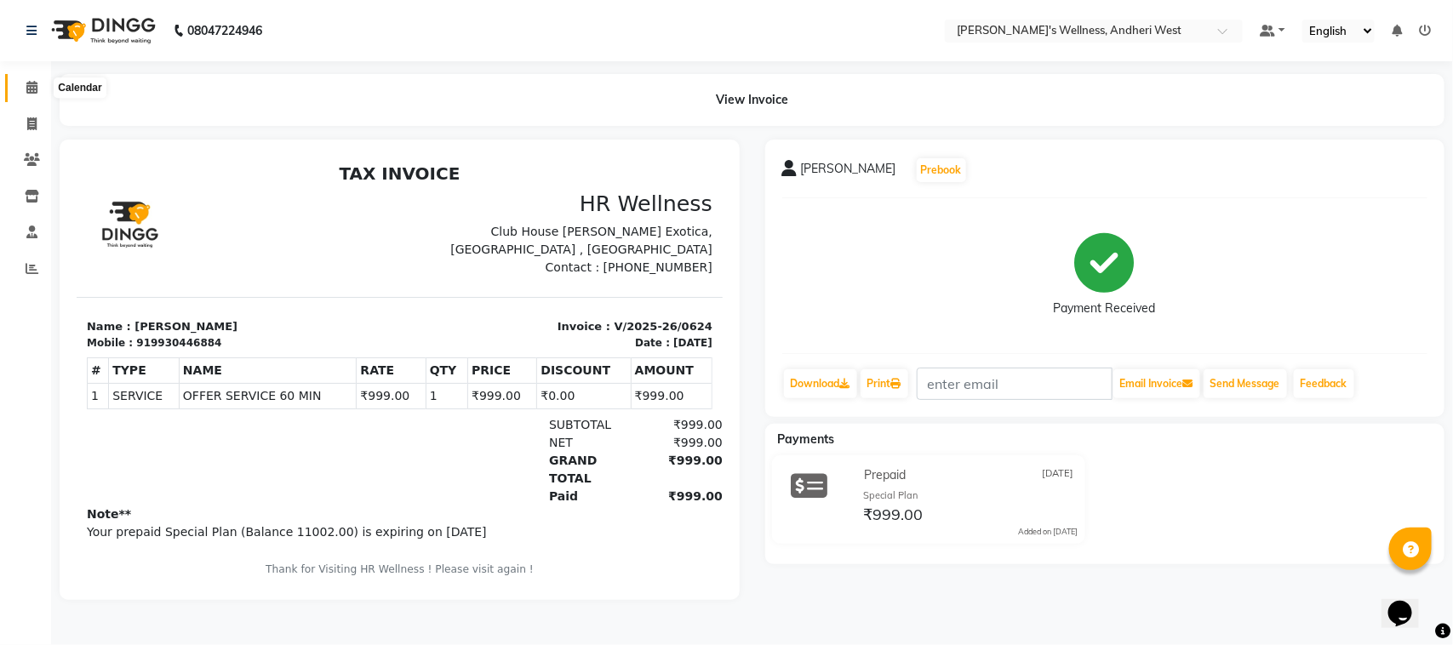
click at [20, 85] on span at bounding box center [32, 88] width 30 height 20
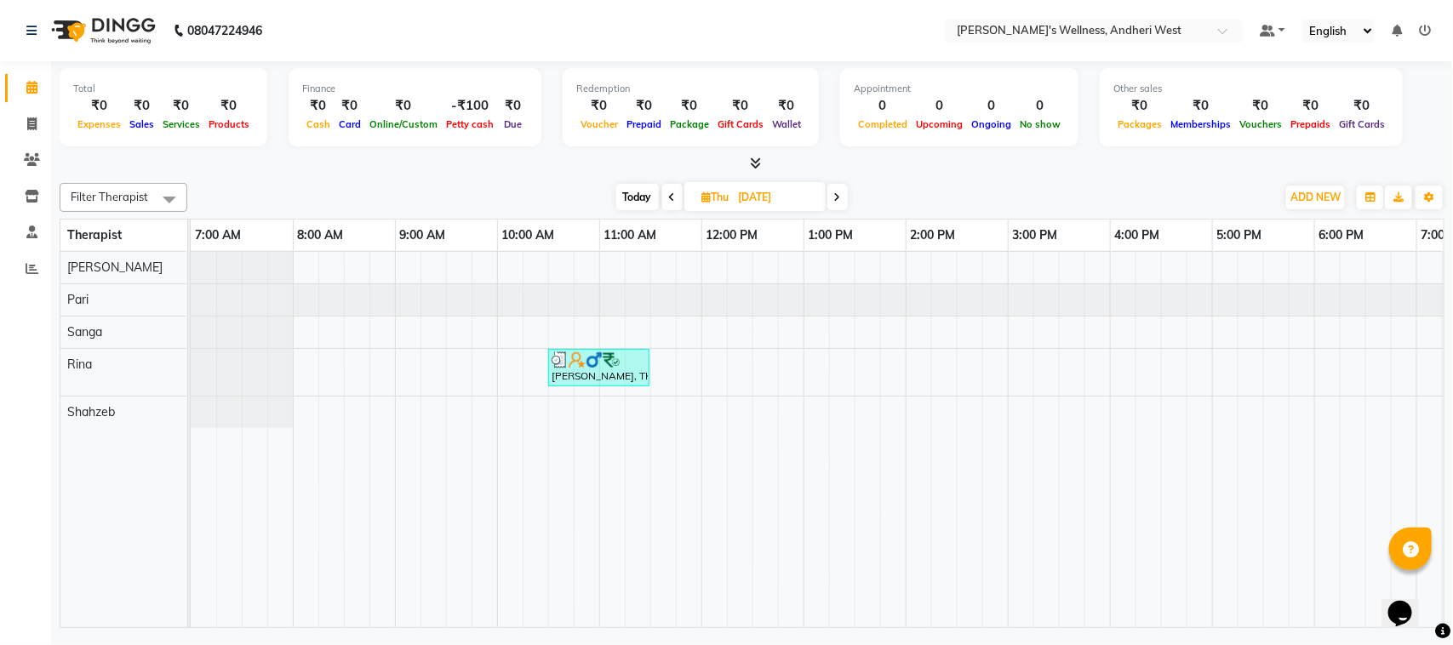
click at [835, 200] on icon at bounding box center [837, 197] width 7 height 10
type input "15-08-2025"
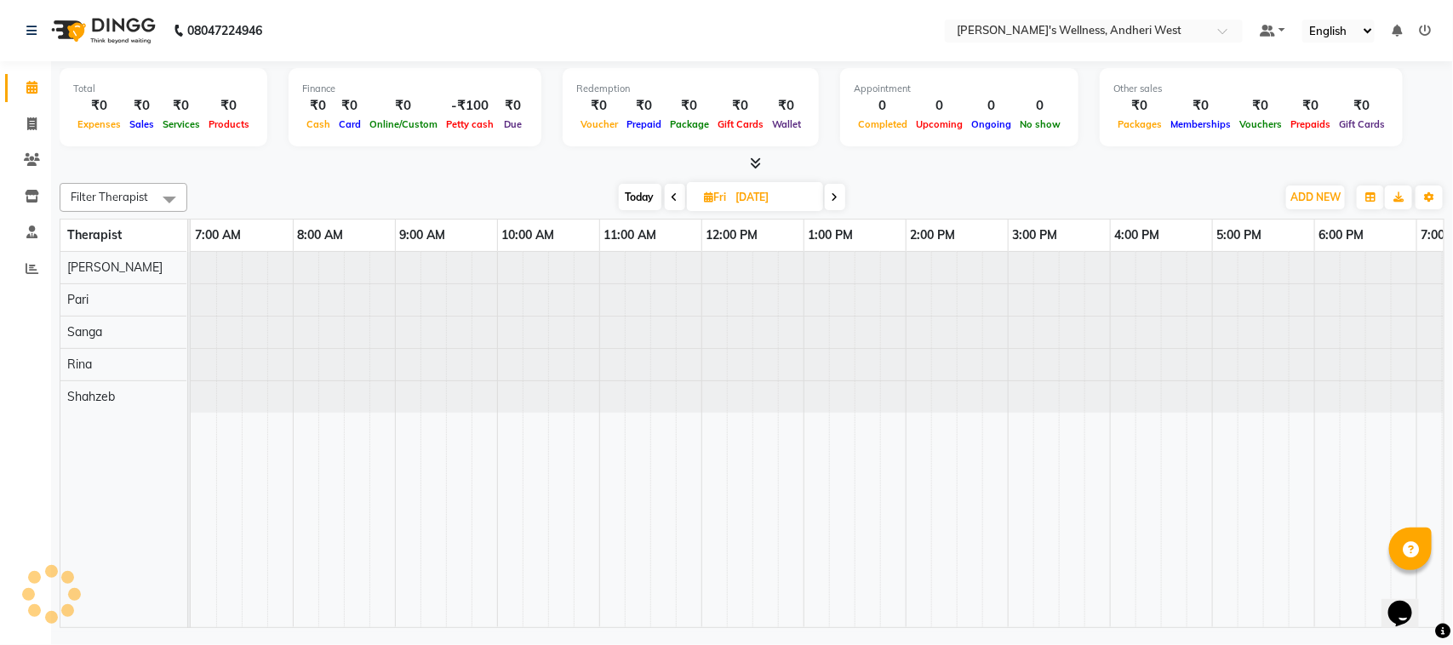
scroll to position [0, 278]
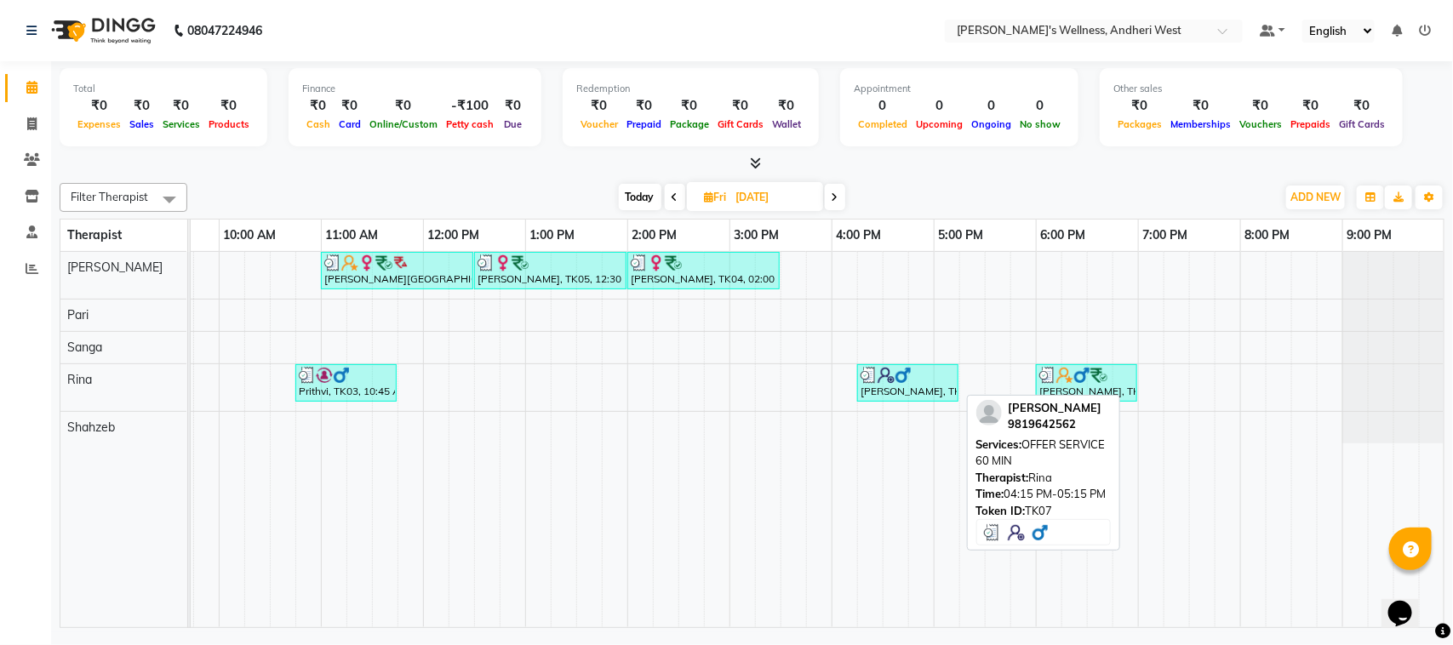
click at [871, 372] on img at bounding box center [868, 375] width 17 height 17
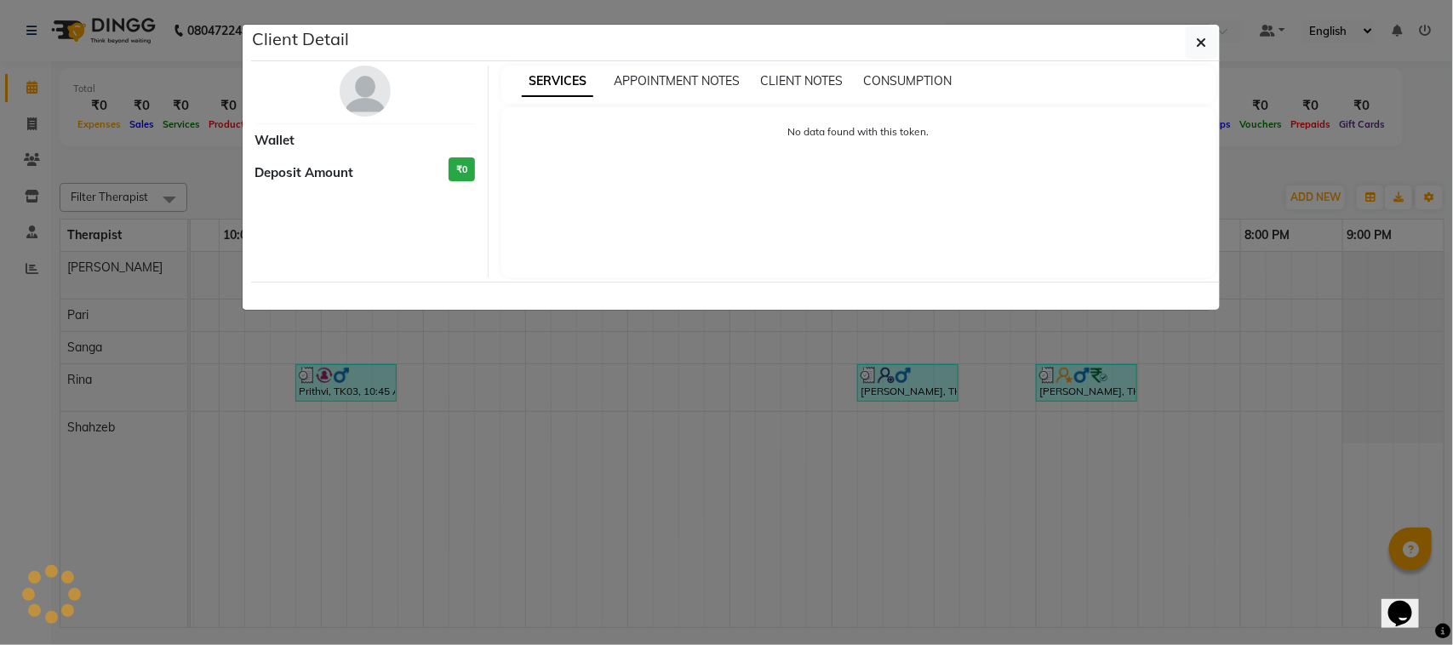
click at [1332, 505] on ngb-modal-window "Client Detail Wallet Deposit Amount ₹0 SERVICES APPOINTMENT NOTES CLIENT NOTES …" at bounding box center [726, 322] width 1453 height 645
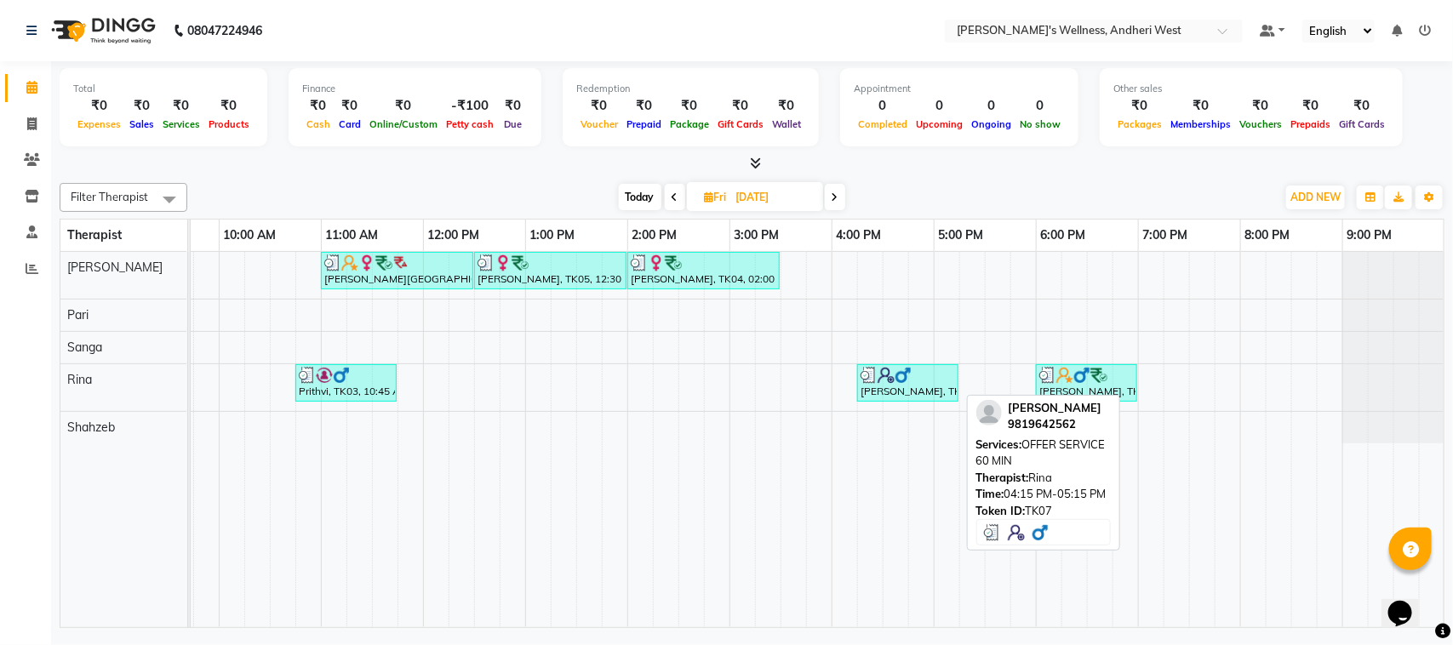
click at [912, 387] on div "pratik shah, TK07, 04:15 PM-05:15 PM, OFFER SERVICE 60 MIN" at bounding box center [908, 383] width 98 height 32
select select "3"
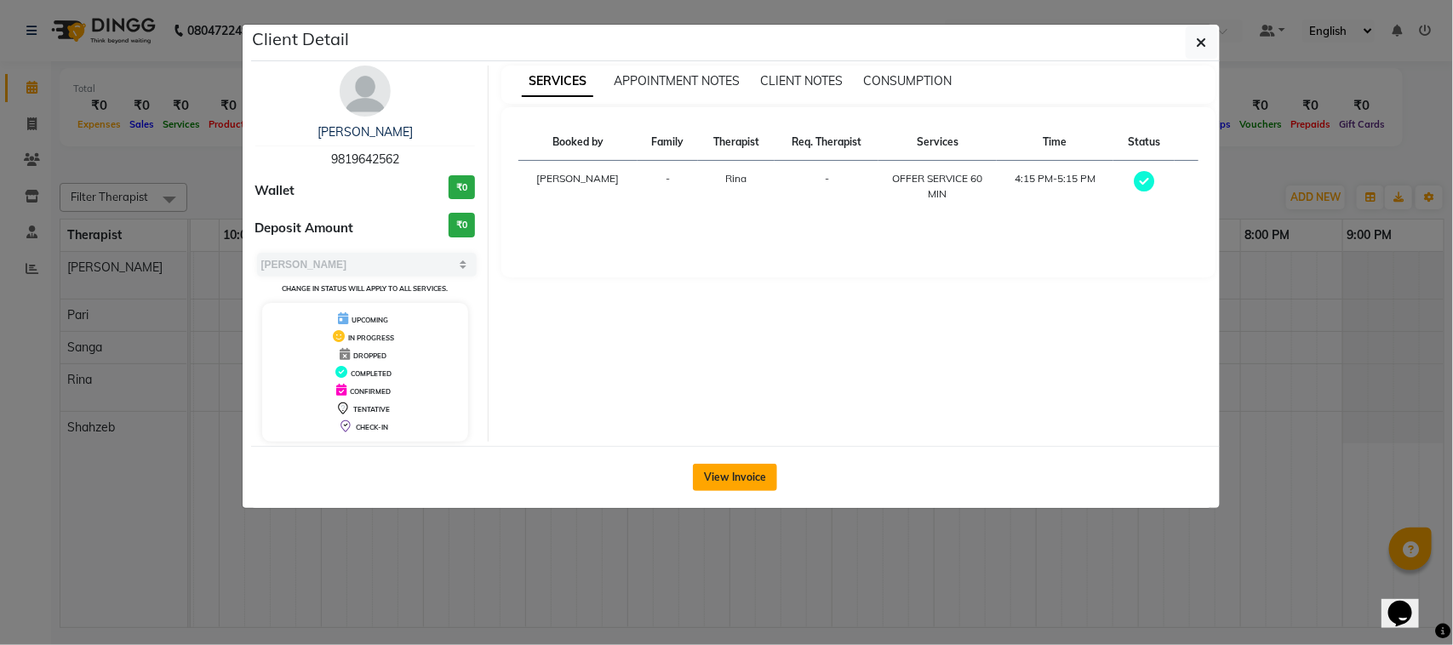
click at [733, 473] on button "View Invoice" at bounding box center [735, 477] width 84 height 27
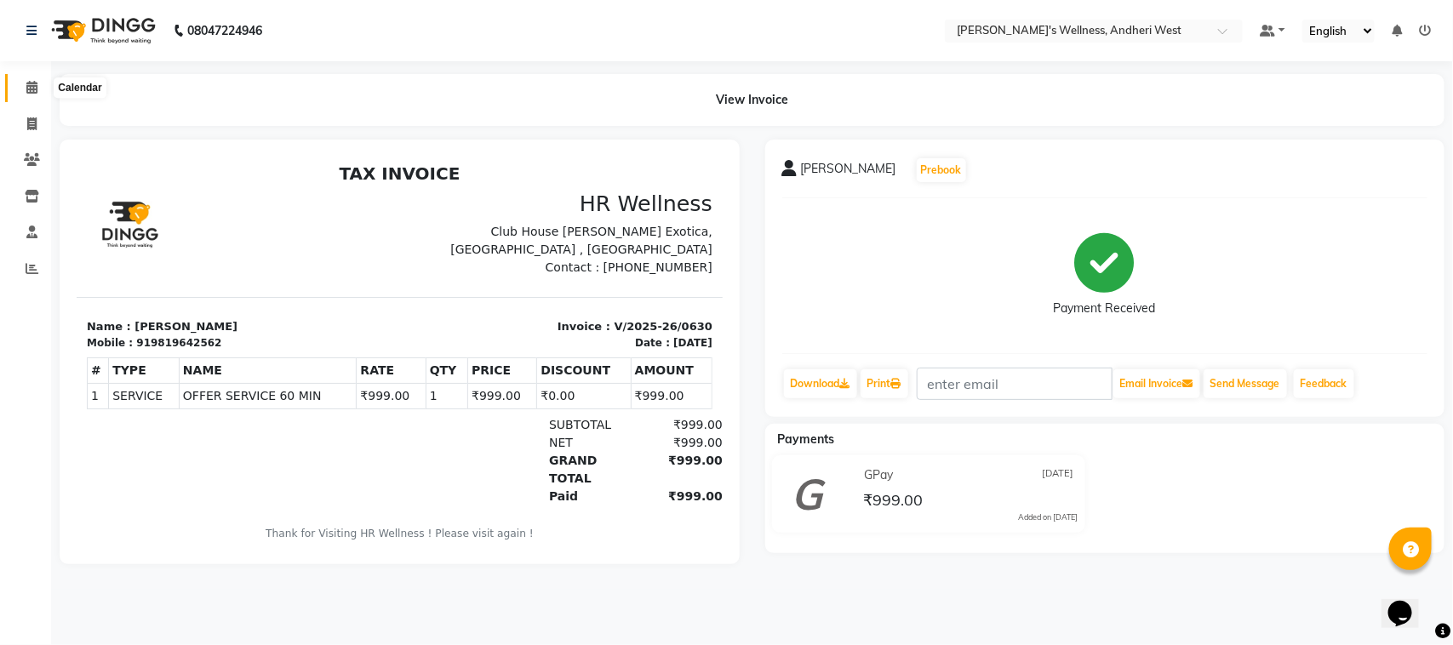
click at [32, 94] on icon at bounding box center [31, 87] width 11 height 13
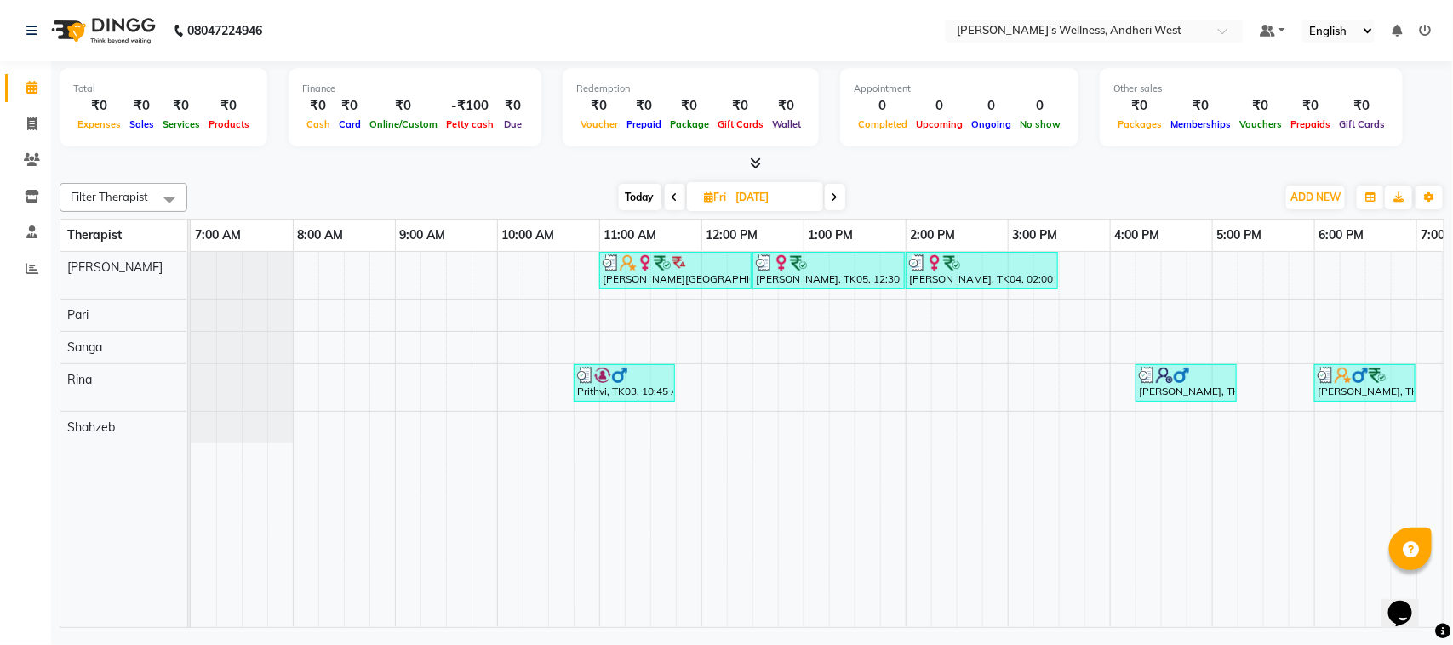
click at [834, 194] on icon at bounding box center [834, 197] width 7 height 10
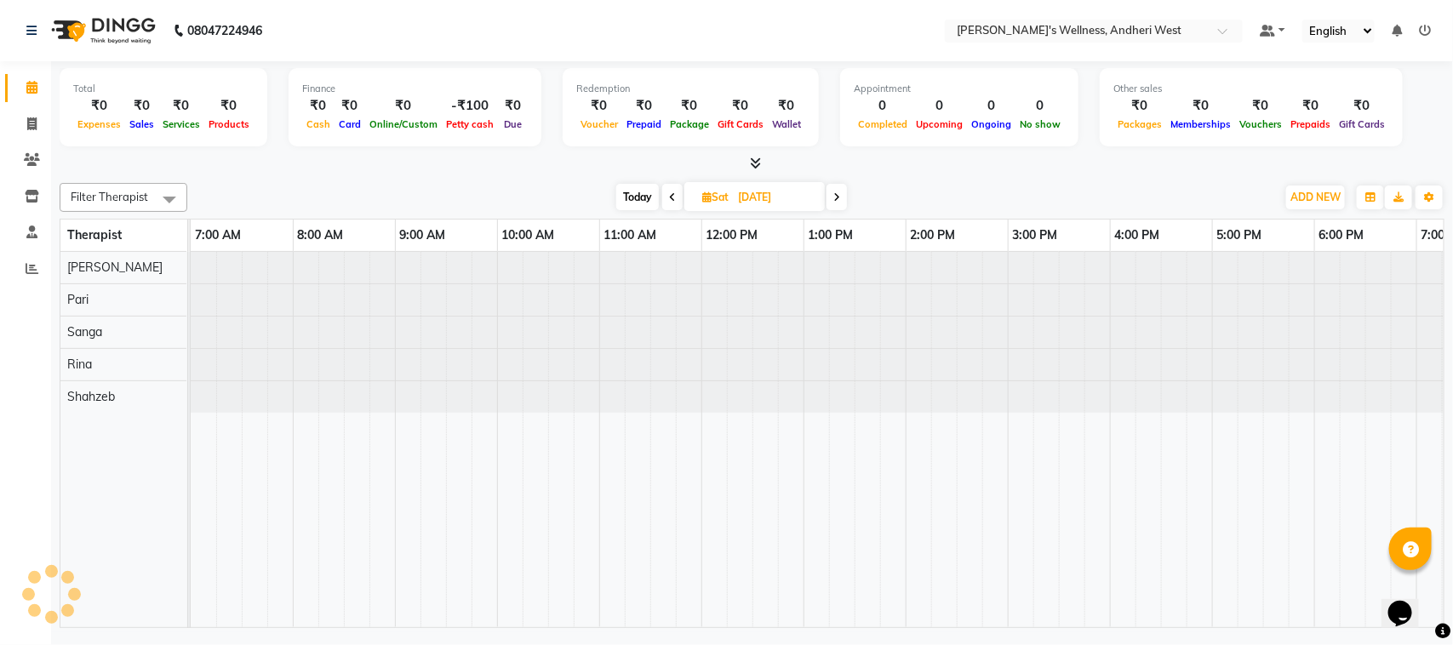
scroll to position [0, 278]
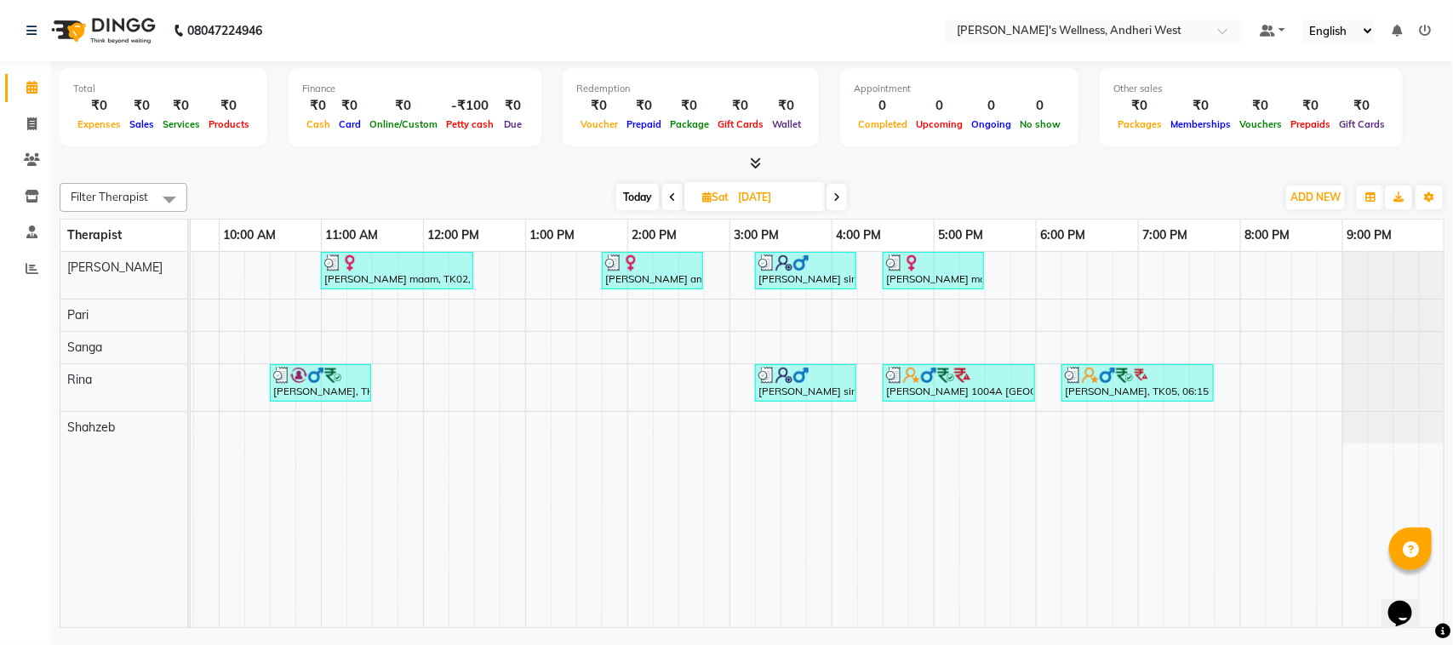
click at [644, 197] on span "Today" at bounding box center [637, 197] width 43 height 26
type input "02-09-2025"
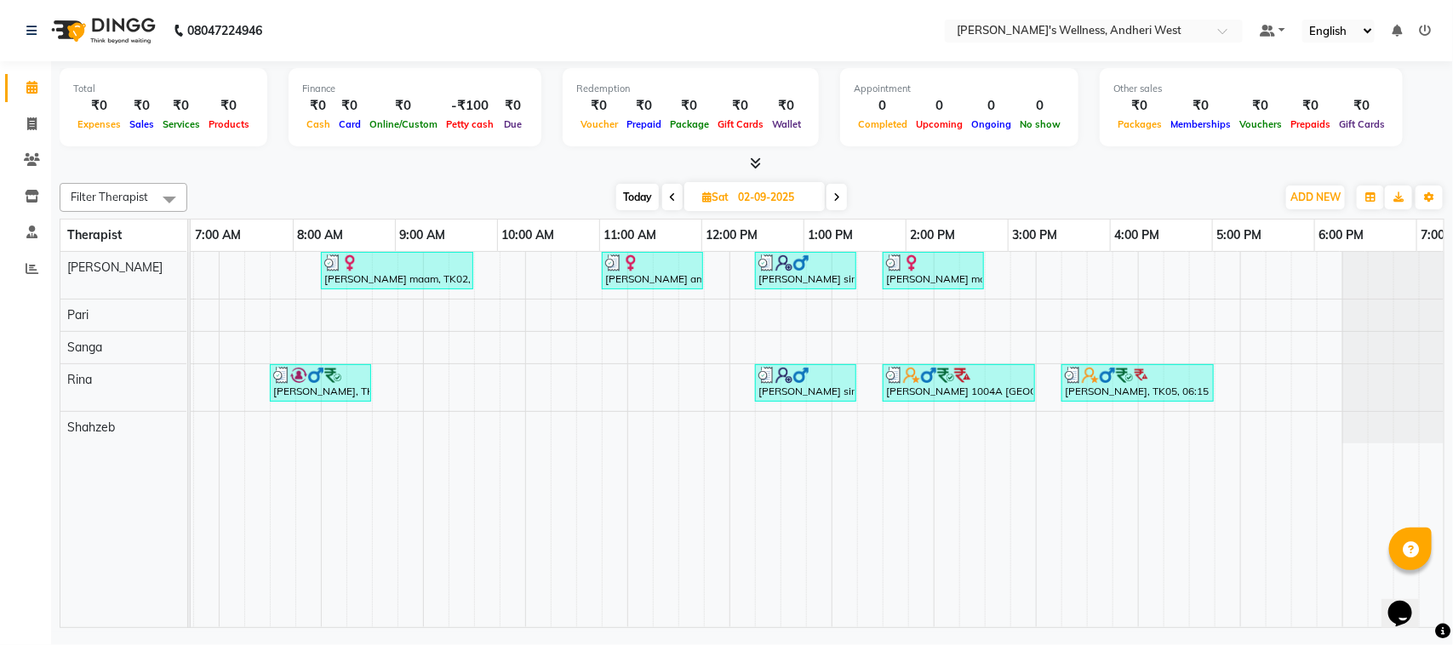
scroll to position [0, 0]
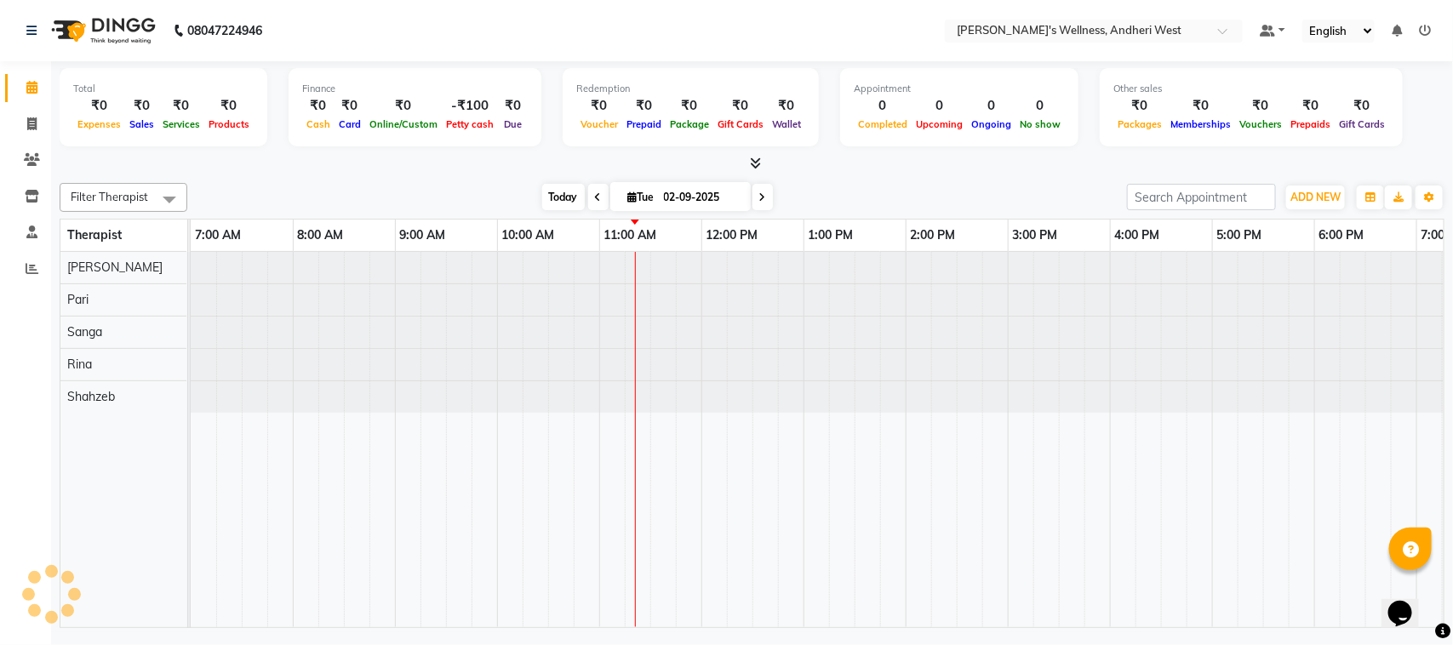
click at [562, 191] on span "Today" at bounding box center [563, 197] width 43 height 26
click at [563, 191] on span "Today" at bounding box center [563, 197] width 43 height 26
click at [649, 197] on span "Tue" at bounding box center [641, 197] width 35 height 13
select select "9"
select select "2025"
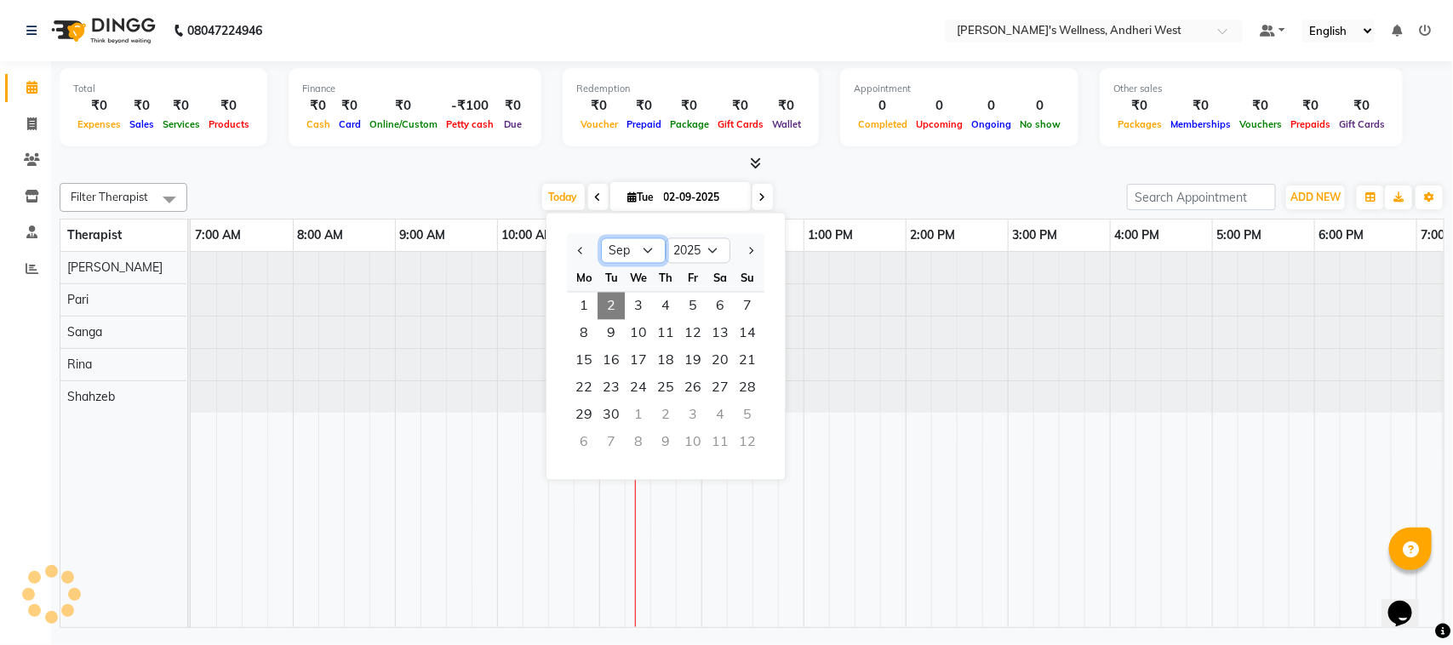
click at [637, 248] on select "Jan Feb Mar Apr May Jun [DATE] Aug Sep Oct Nov Dec" at bounding box center [633, 251] width 65 height 26
select select "2"
click at [601, 238] on select "Jan Feb Mar Apr May Jun [DATE] Aug Sep Oct Nov Dec" at bounding box center [633, 251] width 65 height 26
click at [711, 305] on span "1" at bounding box center [719, 306] width 27 height 27
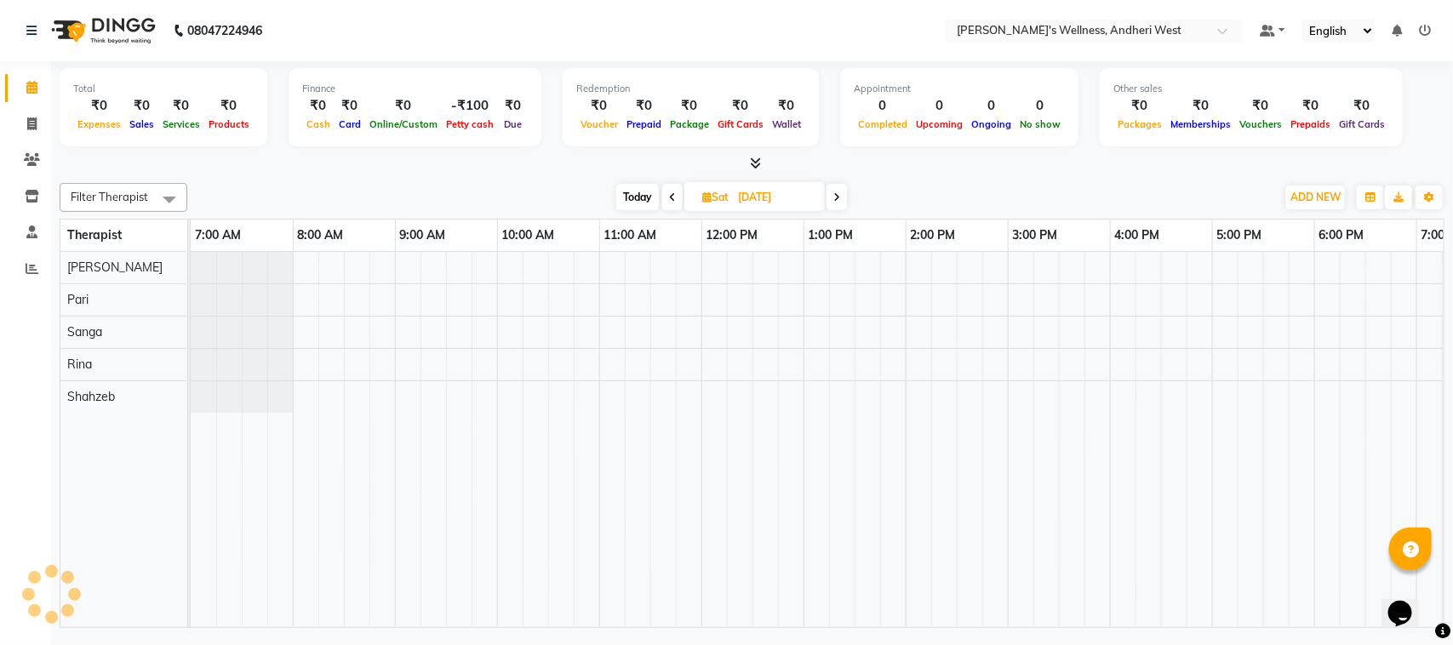
click at [832, 197] on span at bounding box center [836, 197] width 20 height 26
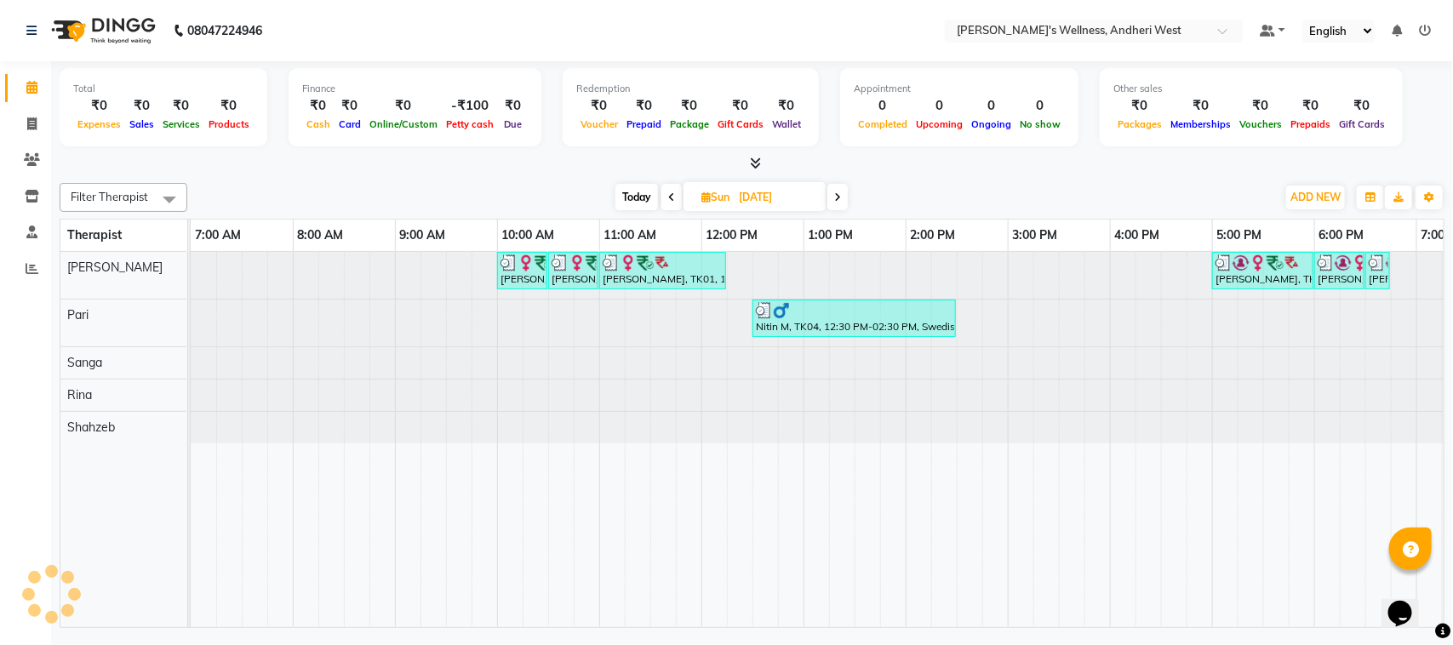
scroll to position [0, 294]
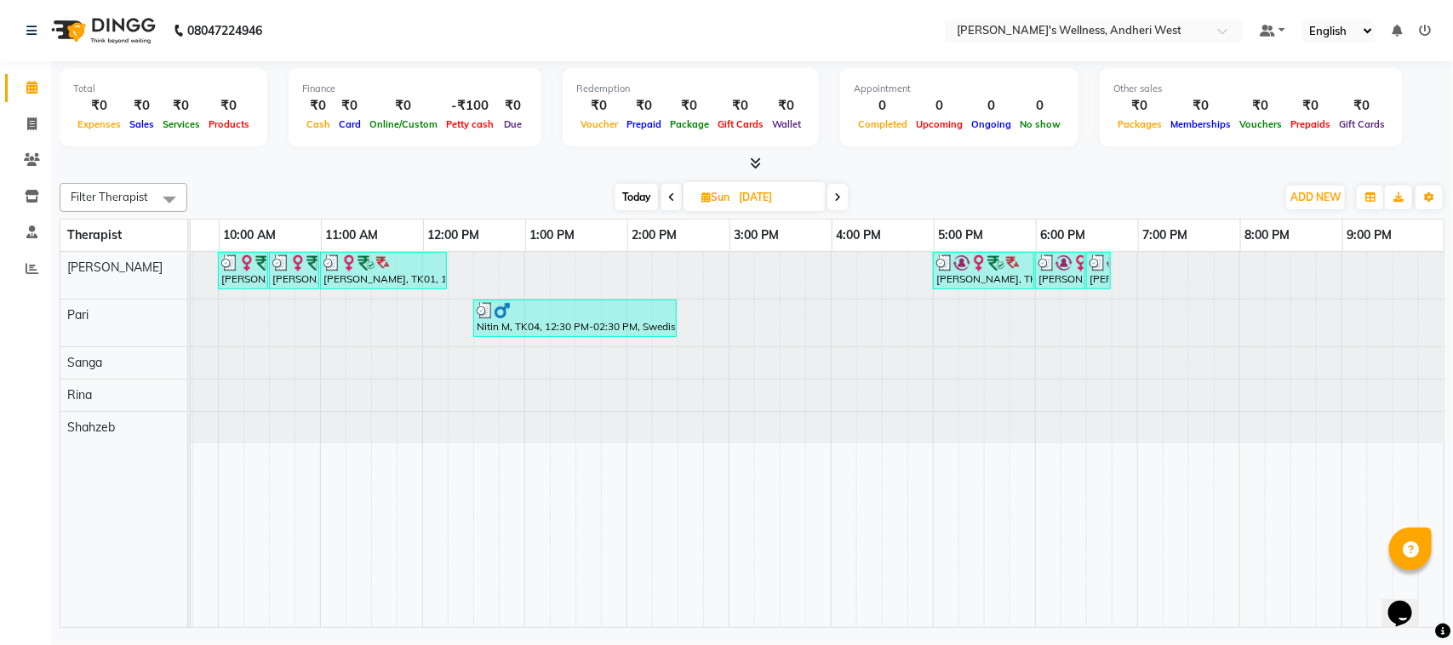
click at [668, 198] on icon at bounding box center [671, 197] width 7 height 10
type input "01-02-2025"
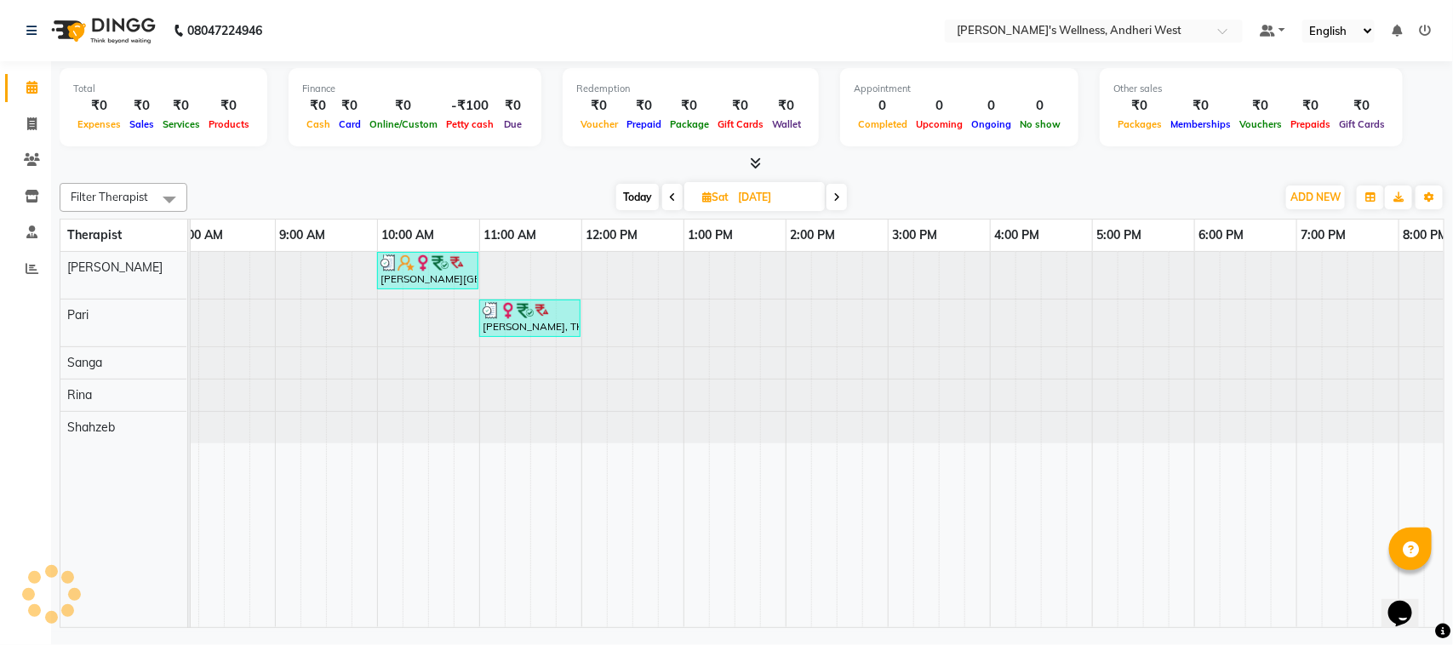
scroll to position [0, 13]
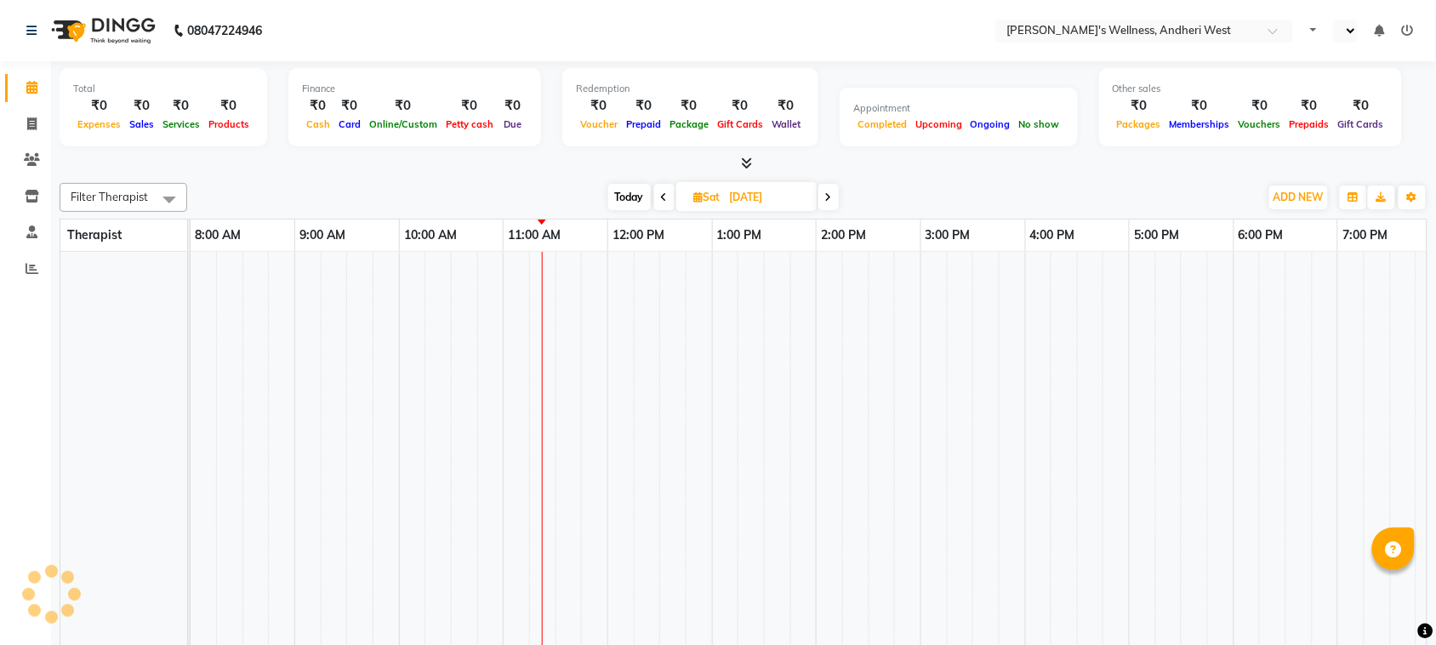
select select "en"
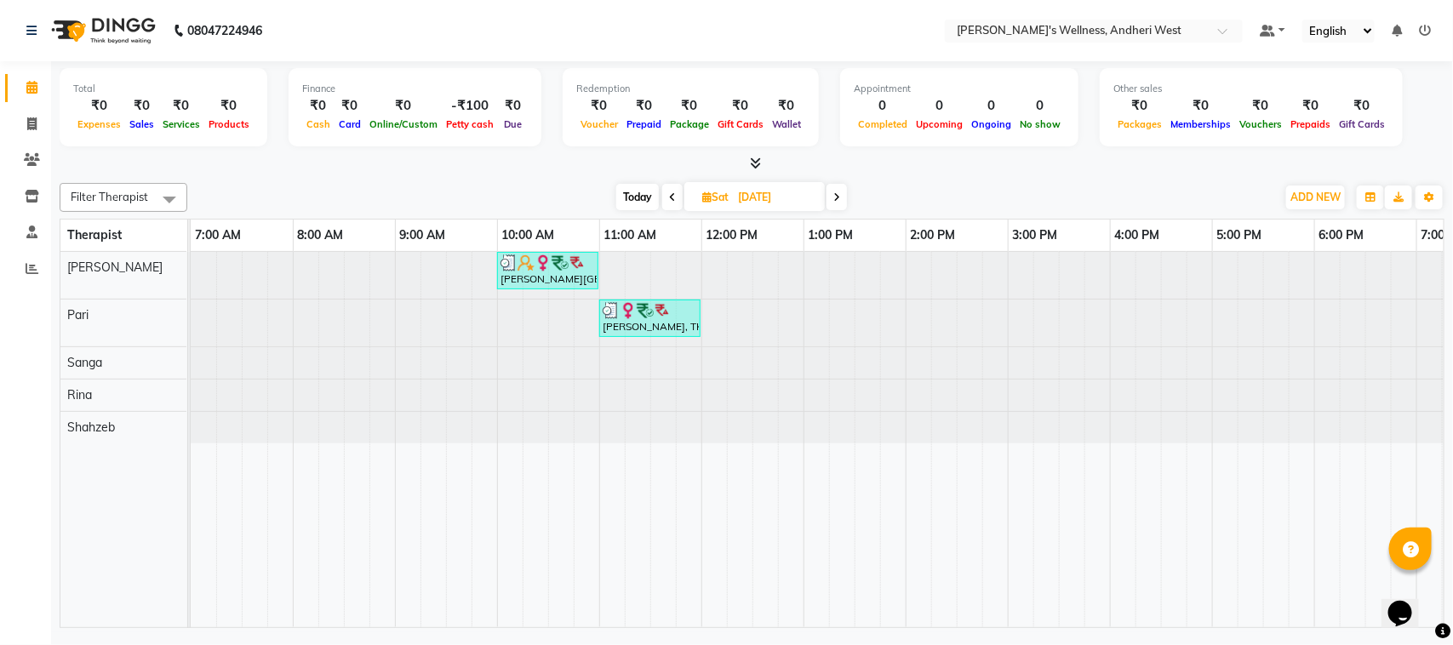
click at [834, 202] on icon at bounding box center [836, 197] width 7 height 10
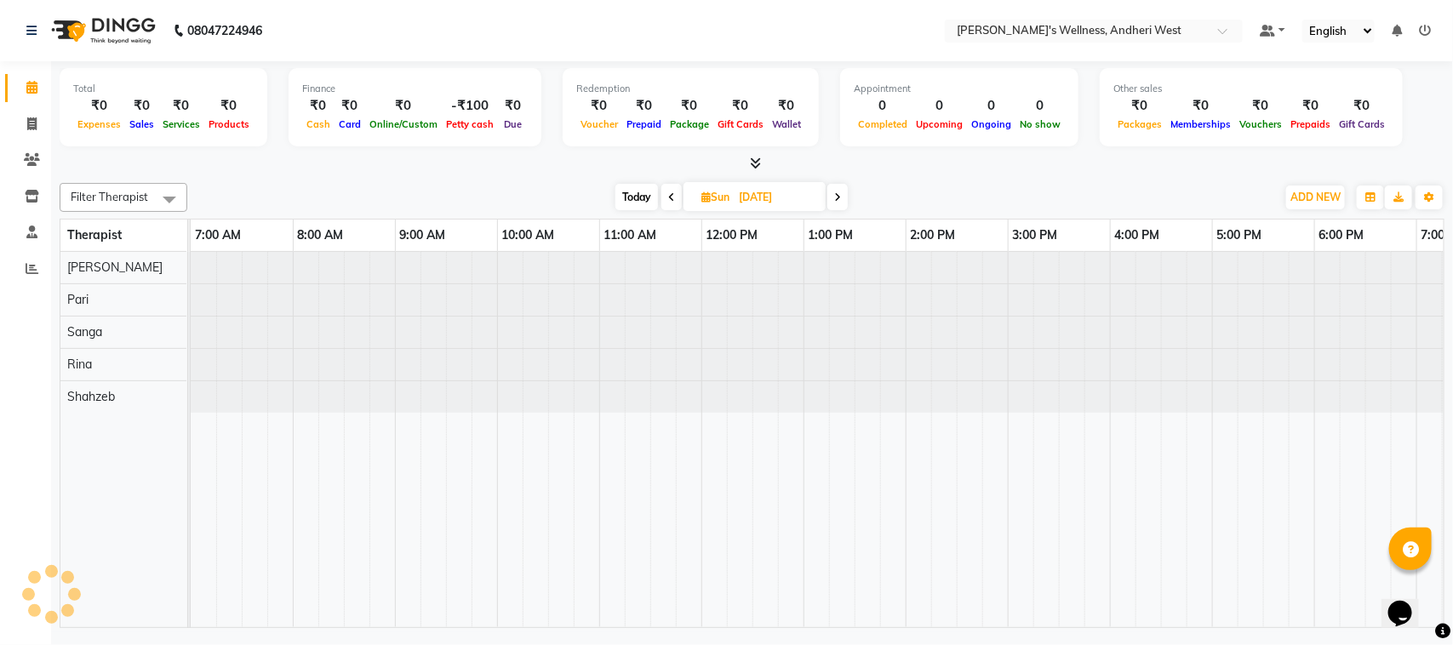
scroll to position [0, 278]
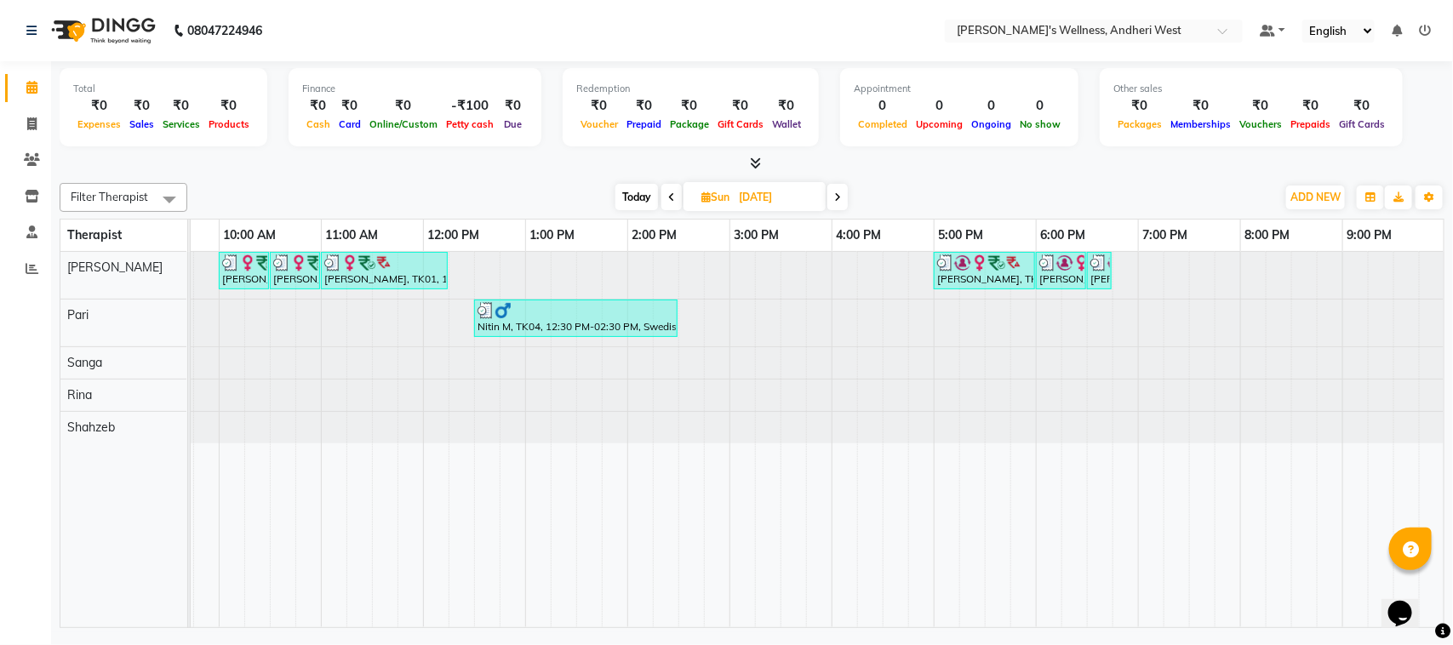
click at [840, 187] on span at bounding box center [837, 197] width 20 height 26
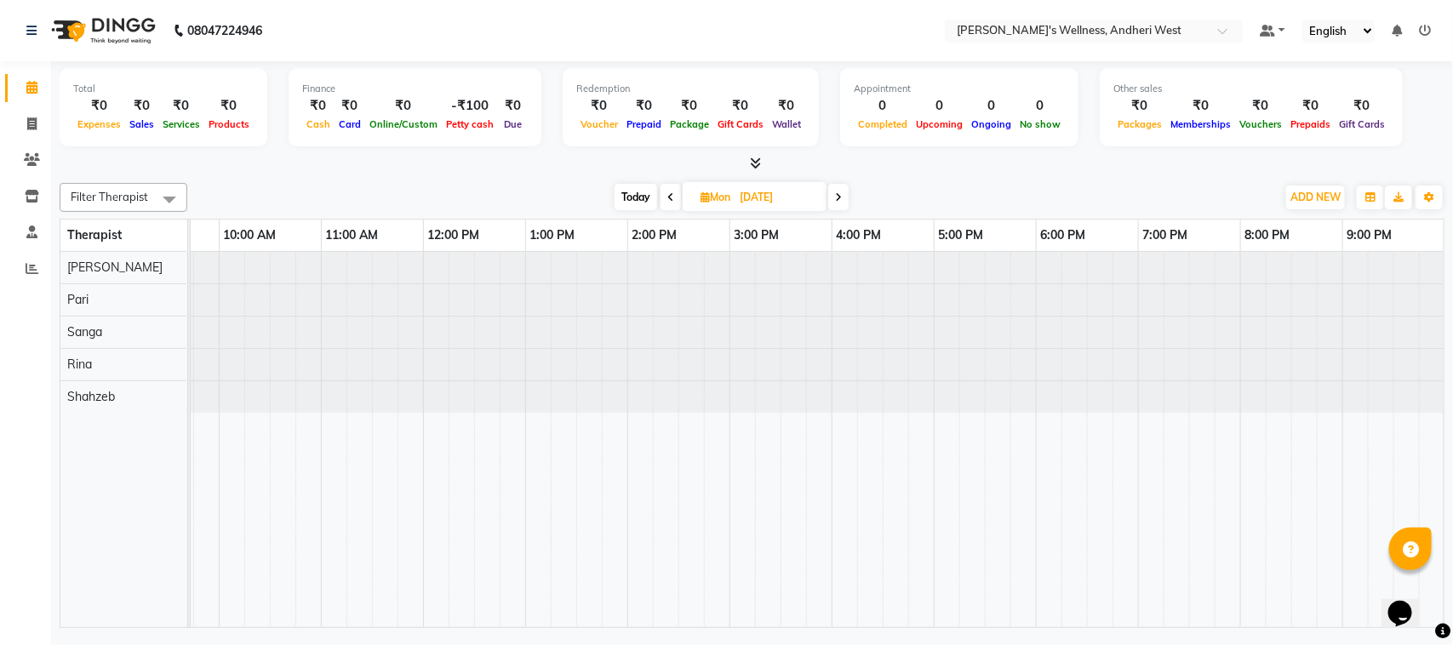
click at [840, 187] on span at bounding box center [838, 197] width 20 height 26
click at [836, 198] on icon at bounding box center [836, 197] width 7 height 10
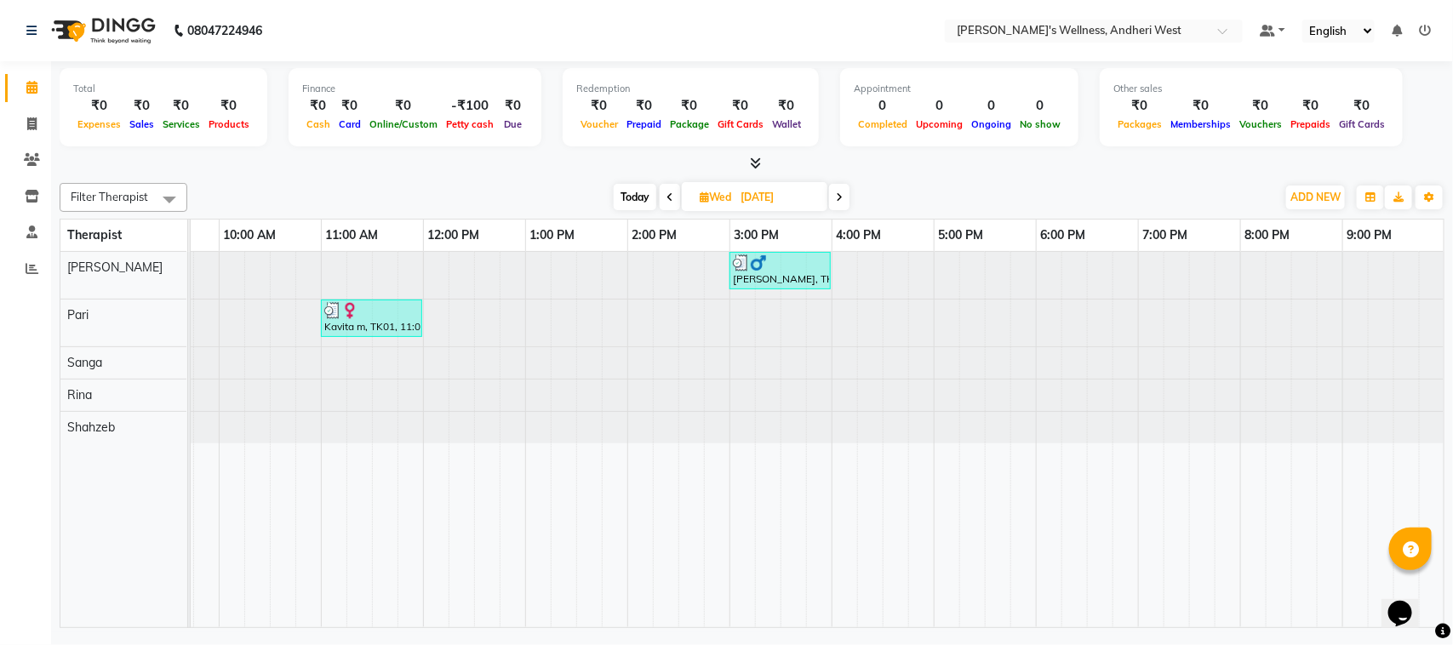
click at [838, 200] on icon at bounding box center [839, 197] width 7 height 10
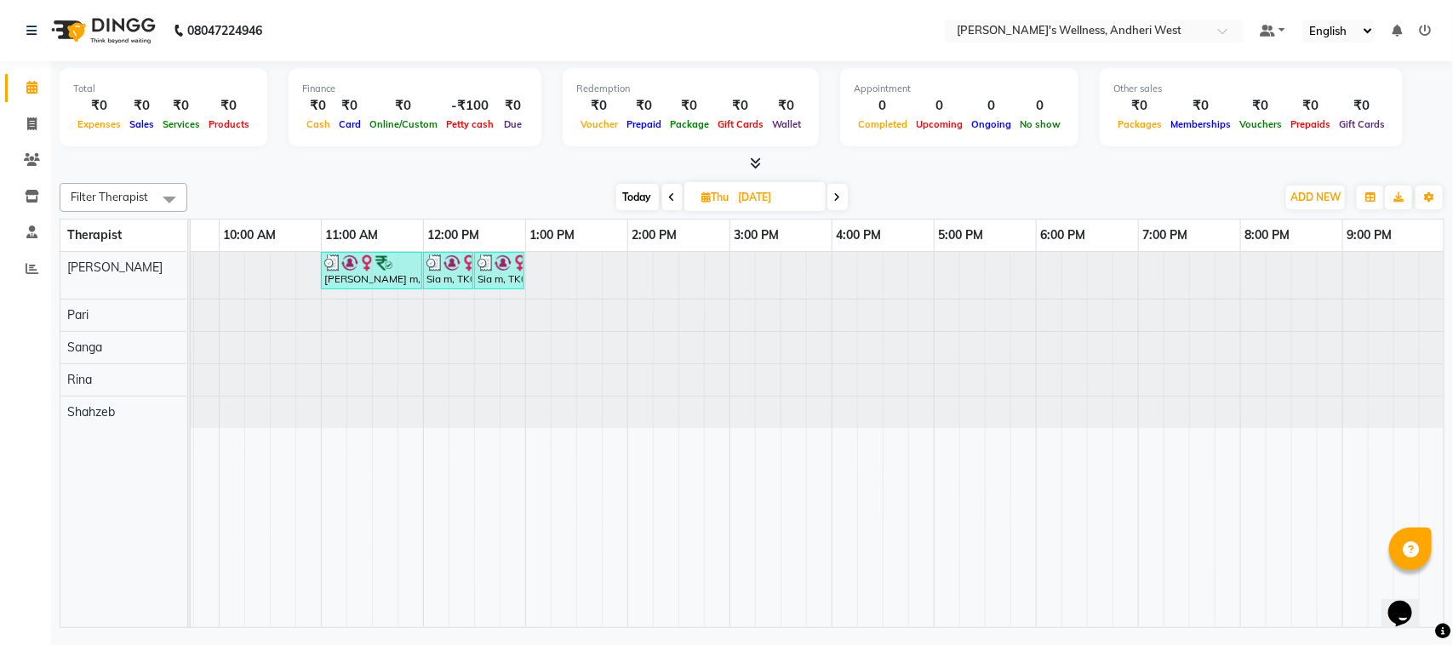
click at [838, 200] on icon at bounding box center [837, 197] width 7 height 10
type input "07-02-2025"
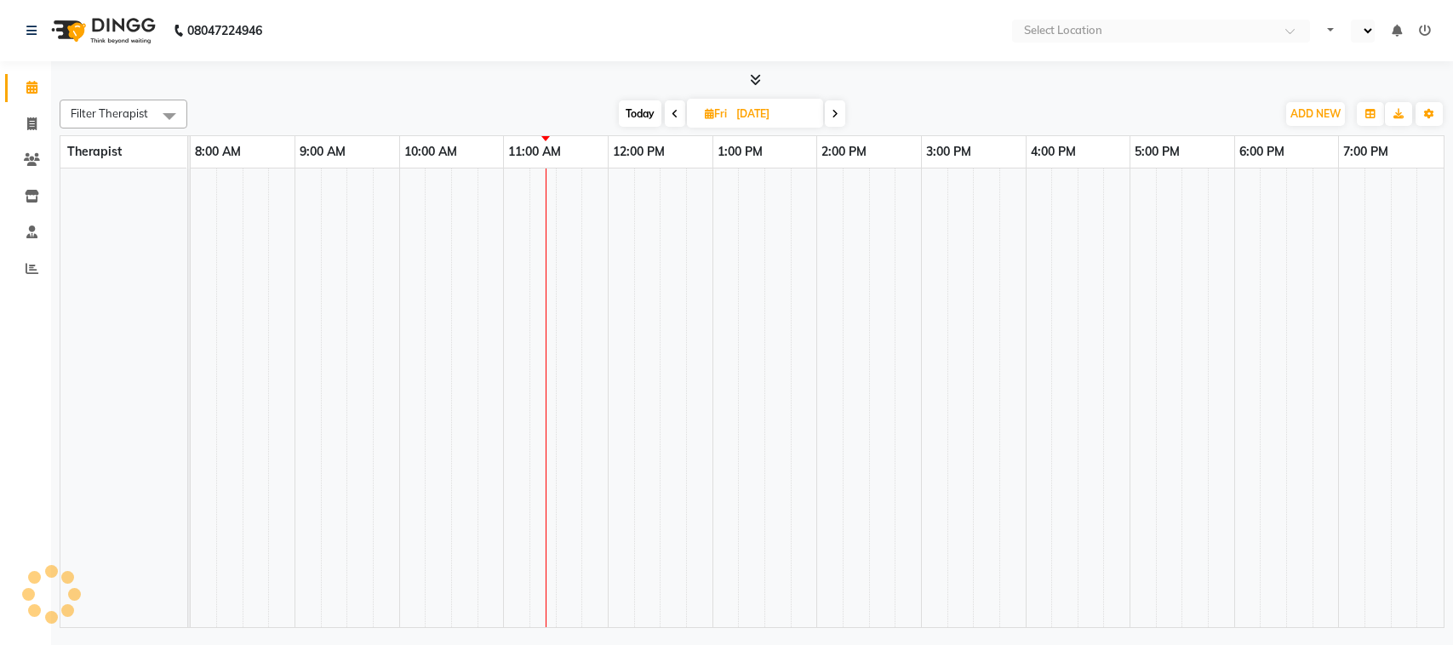
select select "en"
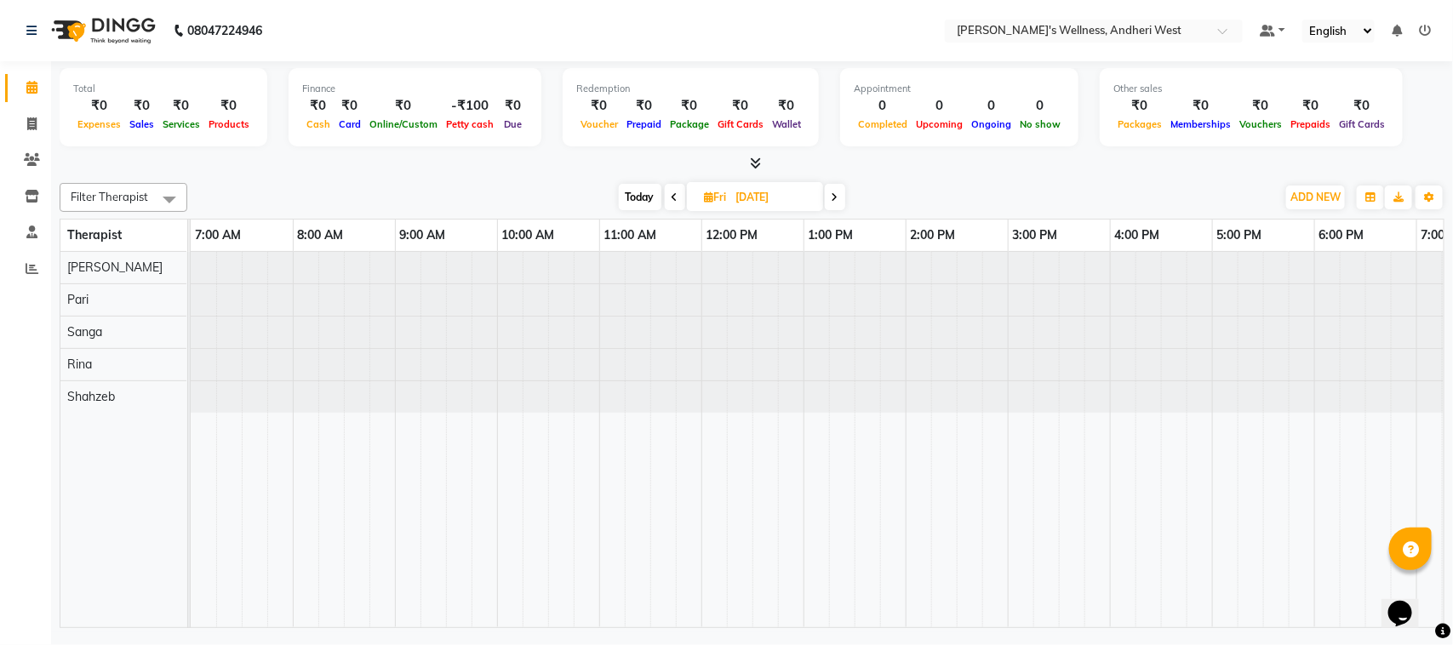
click at [839, 201] on span at bounding box center [835, 197] width 20 height 26
click at [838, 201] on icon at bounding box center [834, 197] width 7 height 10
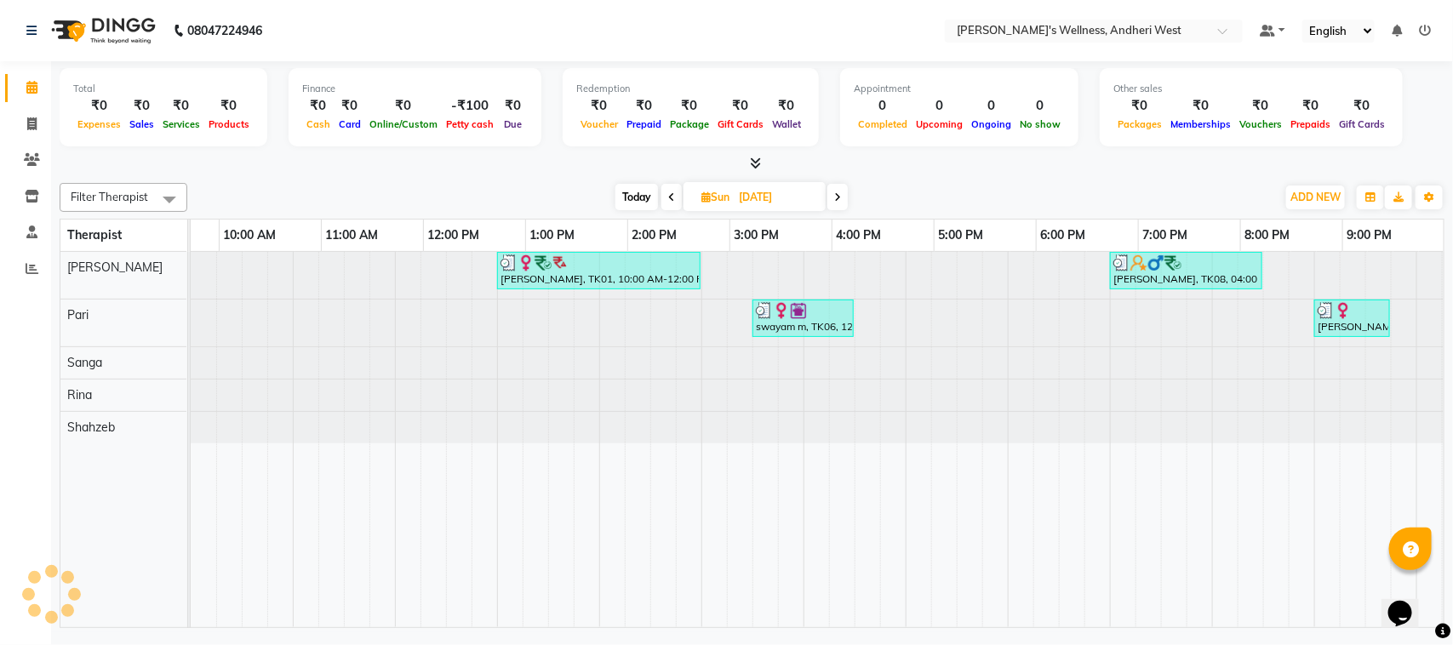
scroll to position [0, 278]
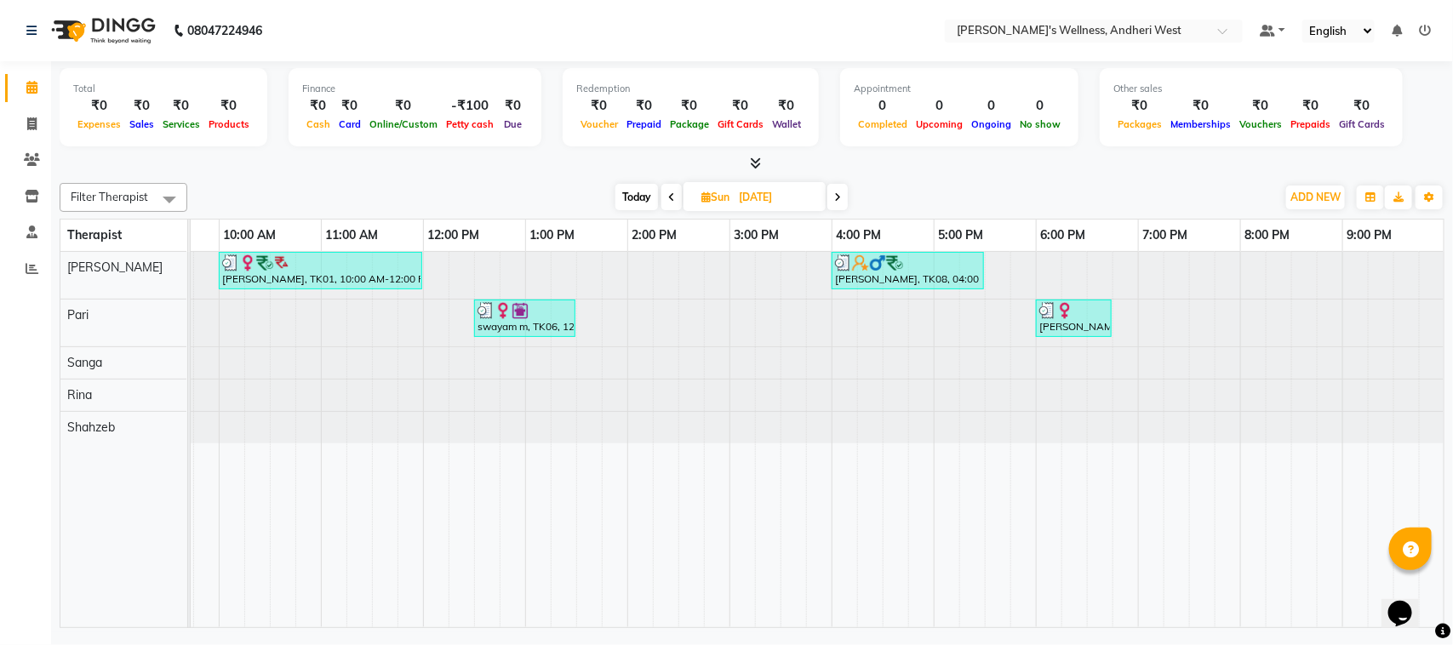
click at [670, 197] on icon at bounding box center [671, 197] width 7 height 10
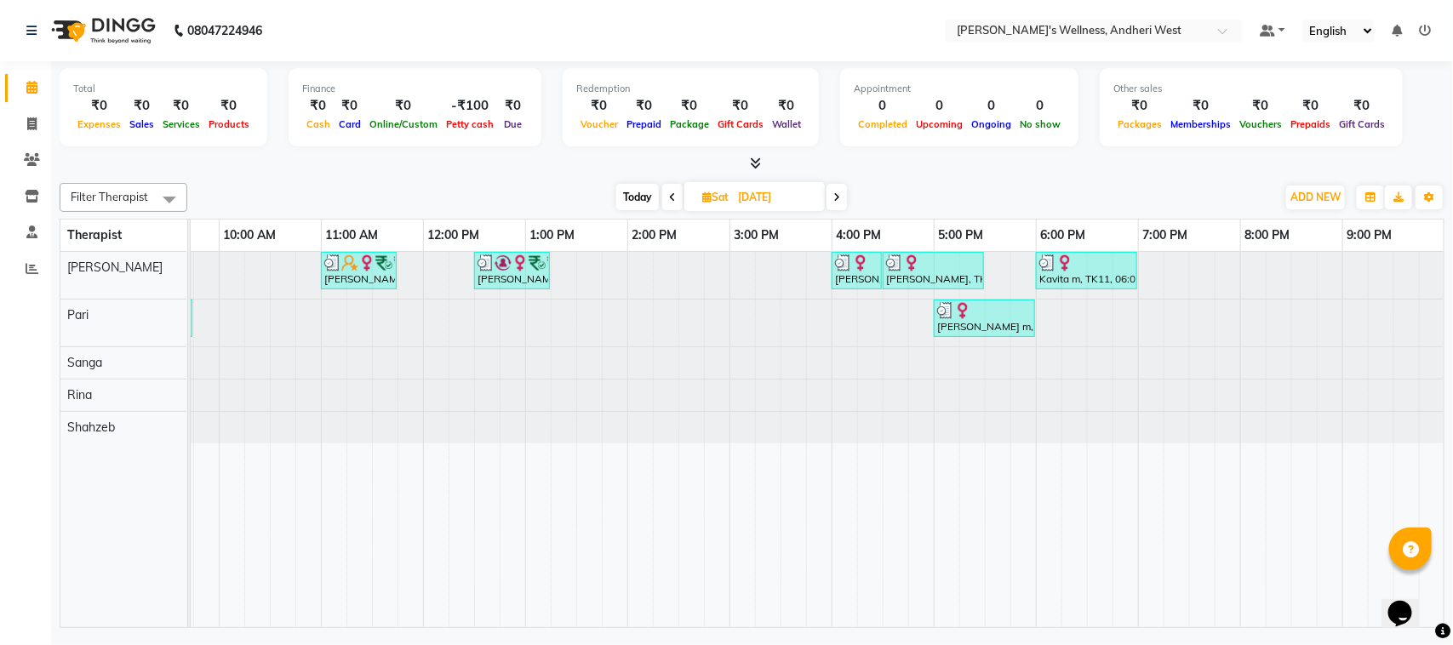
click at [640, 197] on span "Today" at bounding box center [637, 197] width 43 height 26
type input "02-09-2025"
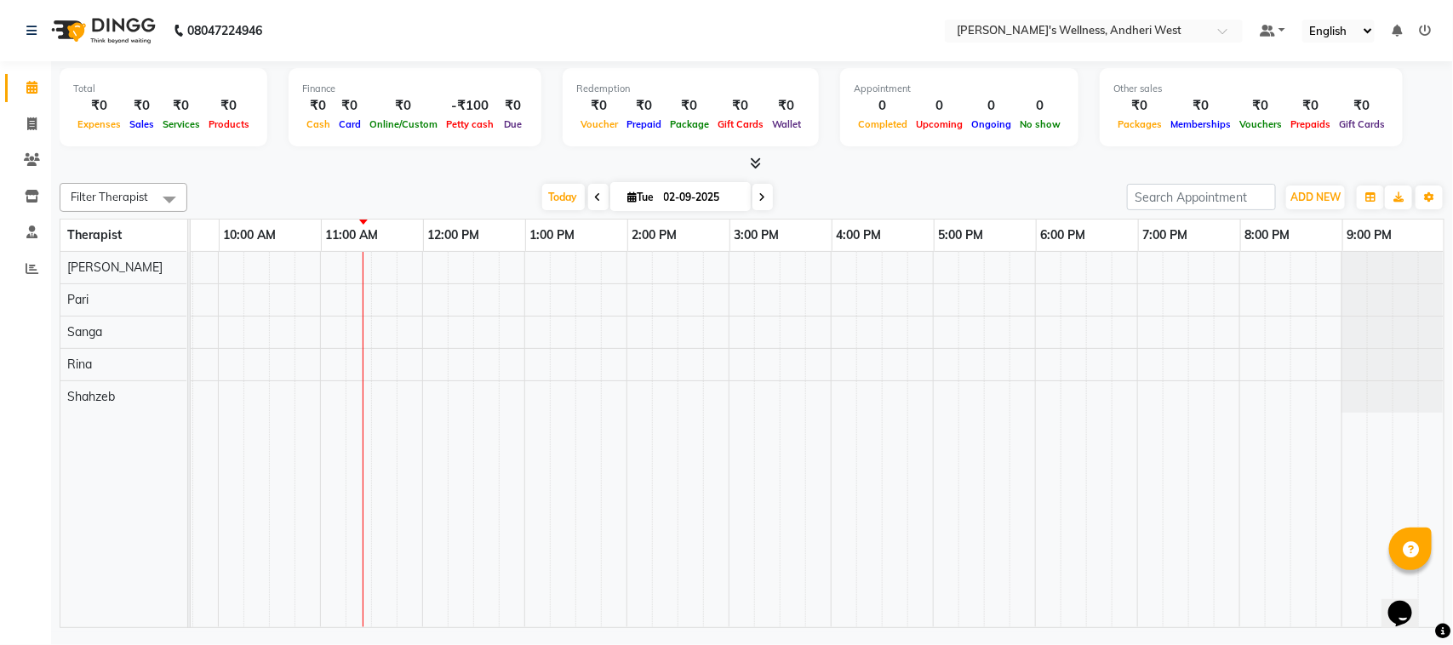
click at [691, 194] on input "02-09-2025" at bounding box center [701, 198] width 85 height 26
select select "9"
select select "2025"
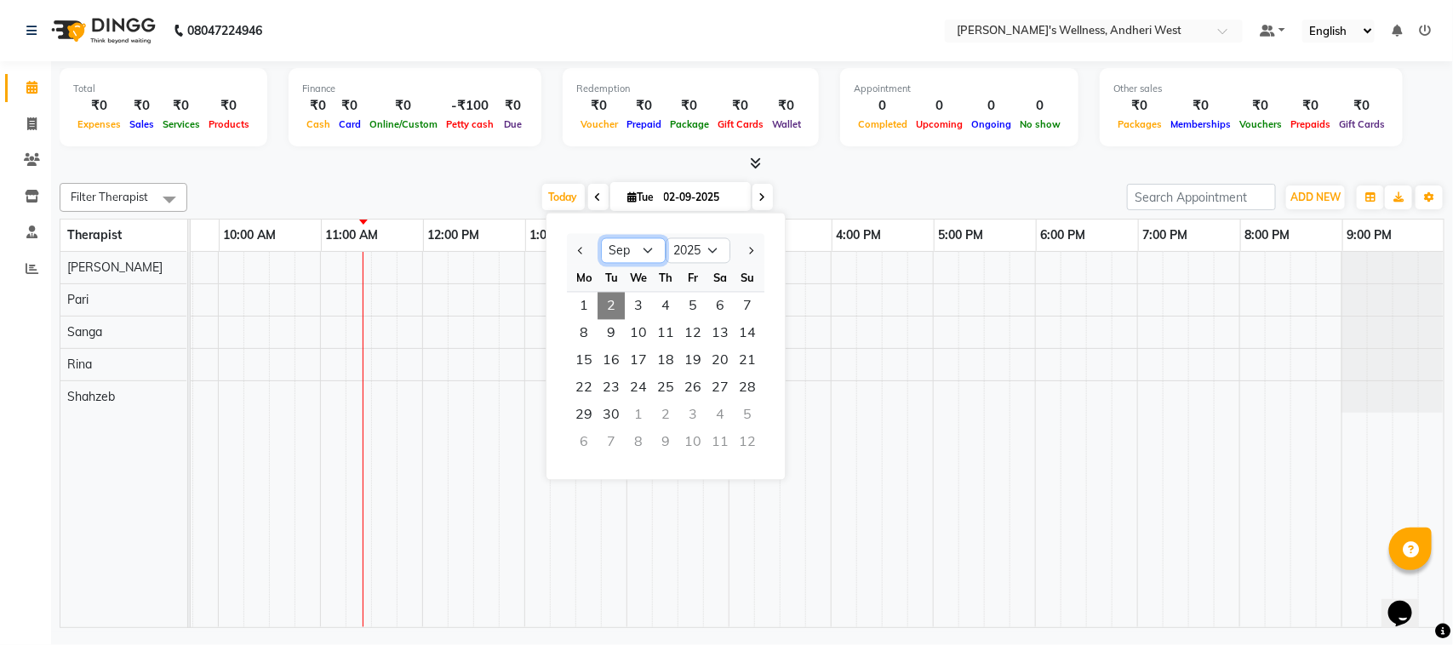
click at [661, 248] on select "Jan Feb Mar Apr May Jun [DATE] Aug Sep Oct Nov Dec" at bounding box center [633, 251] width 65 height 26
click at [642, 254] on select "Jan Feb Mar Apr May Jun [DATE] Aug Sep Oct Nov Dec" at bounding box center [633, 251] width 65 height 26
select select "2"
click at [601, 238] on select "Jan Feb Mar Apr May Jun [DATE] Aug Sep Oct Nov Dec" at bounding box center [633, 251] width 65 height 26
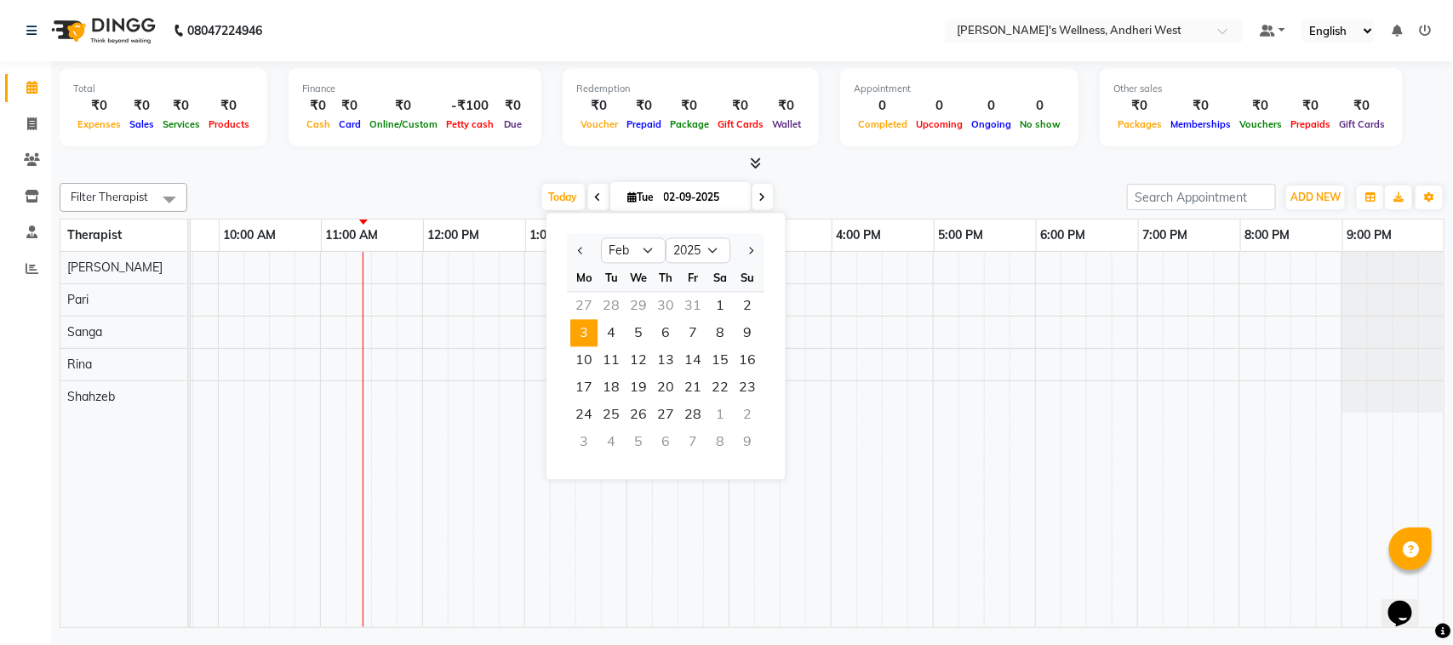
click at [588, 326] on span "3" at bounding box center [583, 333] width 27 height 27
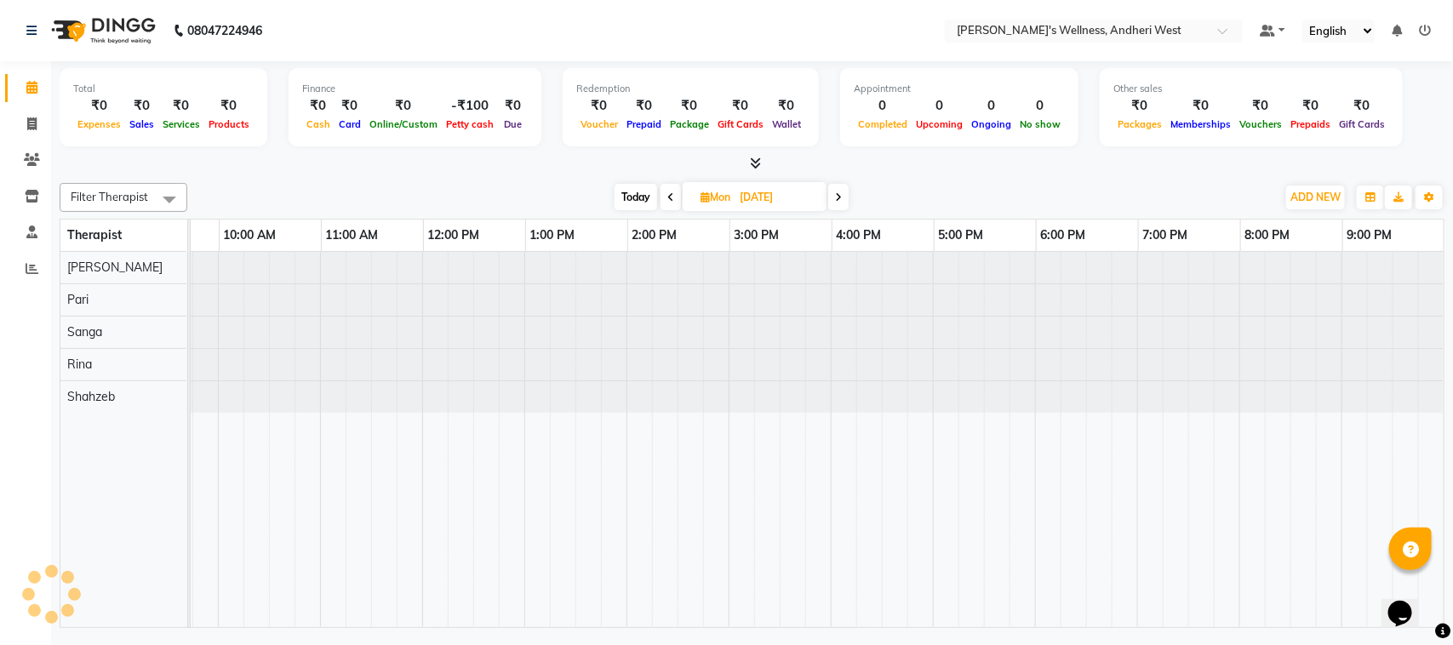
scroll to position [0, 0]
click at [838, 197] on icon at bounding box center [838, 197] width 7 height 10
click at [838, 197] on icon at bounding box center [836, 197] width 7 height 10
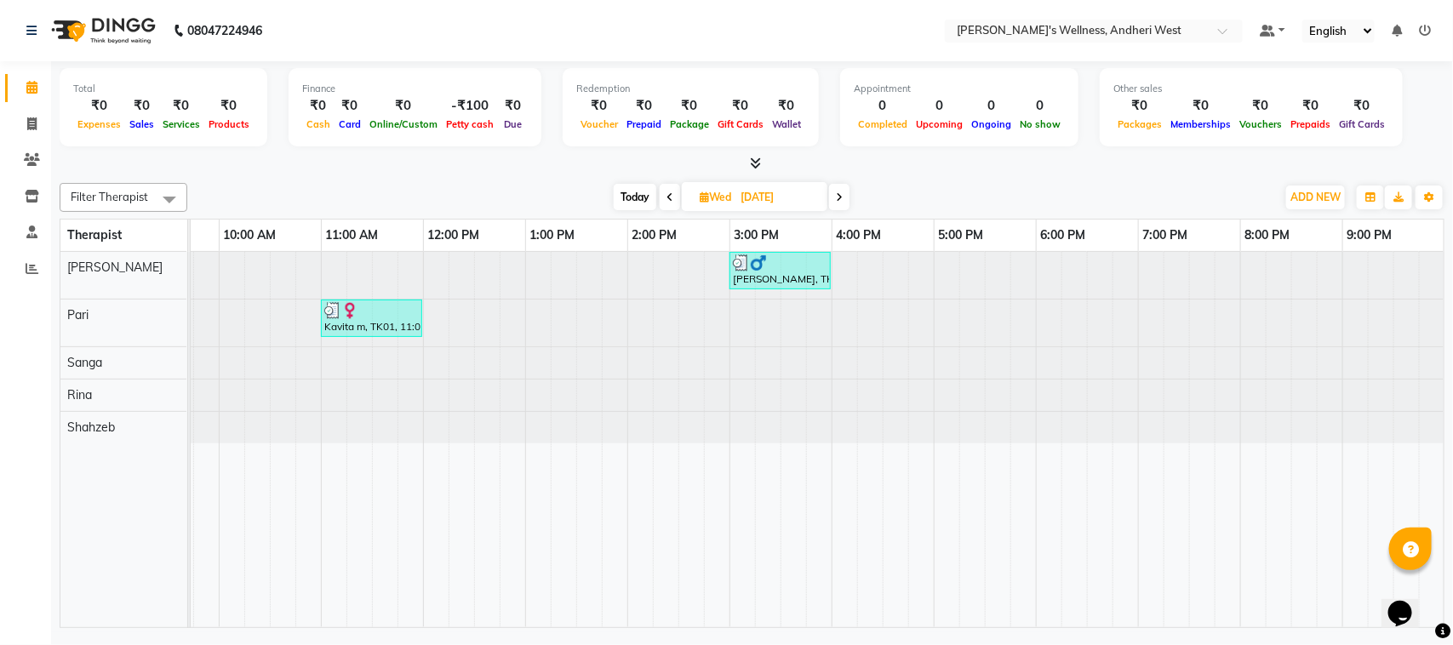
click at [838, 197] on icon at bounding box center [839, 197] width 7 height 10
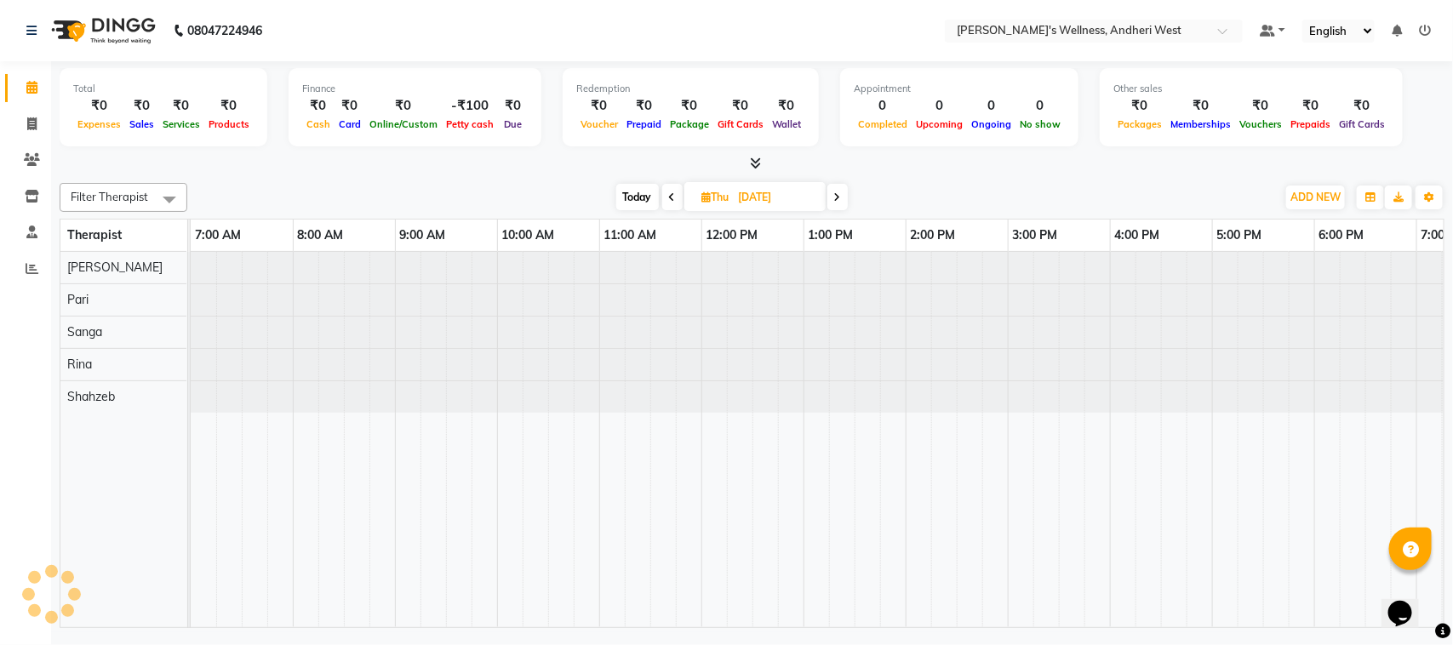
click at [838, 197] on icon at bounding box center [837, 197] width 7 height 10
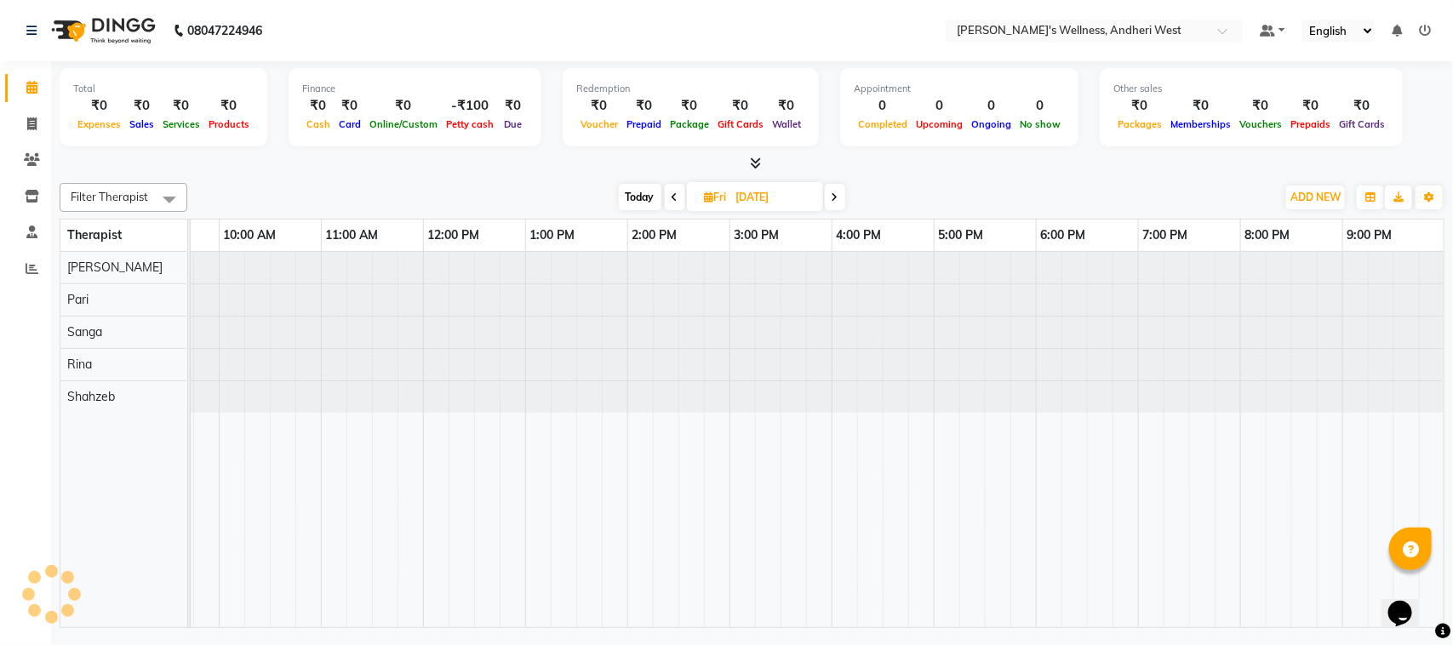
click at [673, 194] on icon at bounding box center [674, 197] width 7 height 10
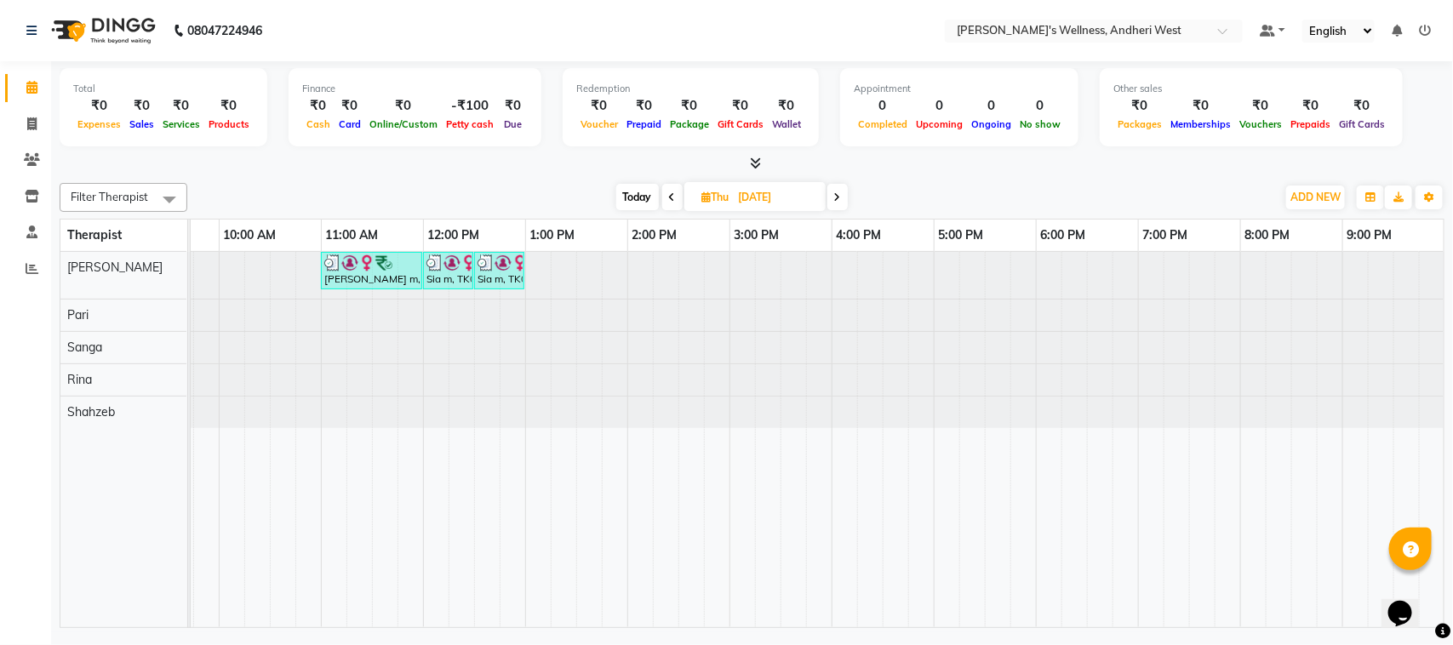
click at [836, 204] on span at bounding box center [837, 197] width 20 height 26
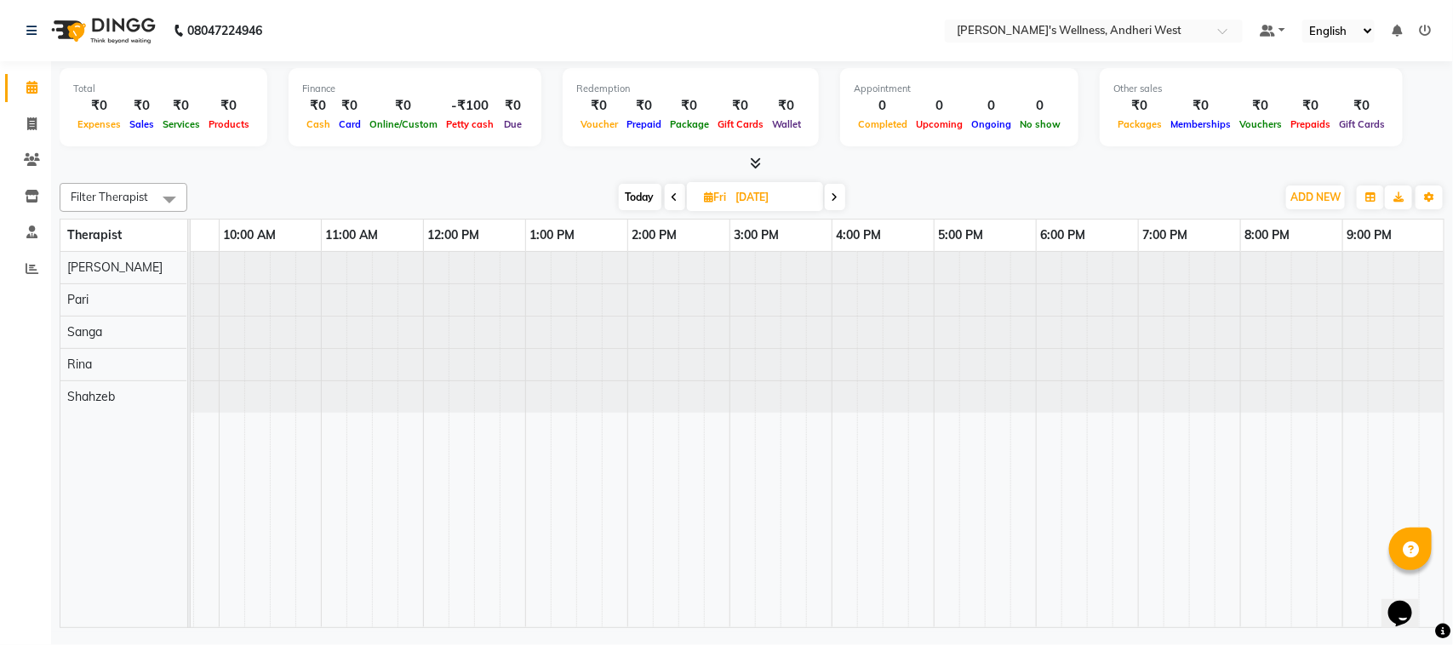
click at [836, 204] on span at bounding box center [835, 197] width 20 height 26
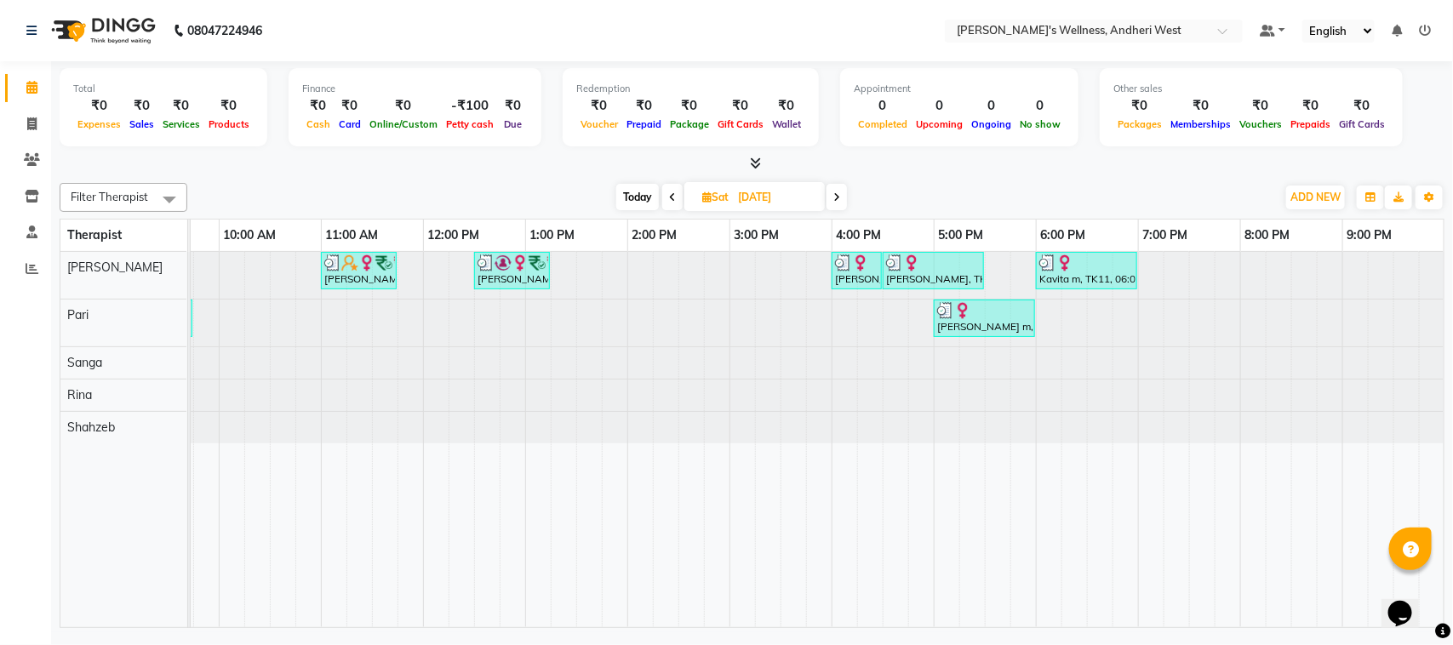
click at [836, 204] on span at bounding box center [836, 197] width 20 height 26
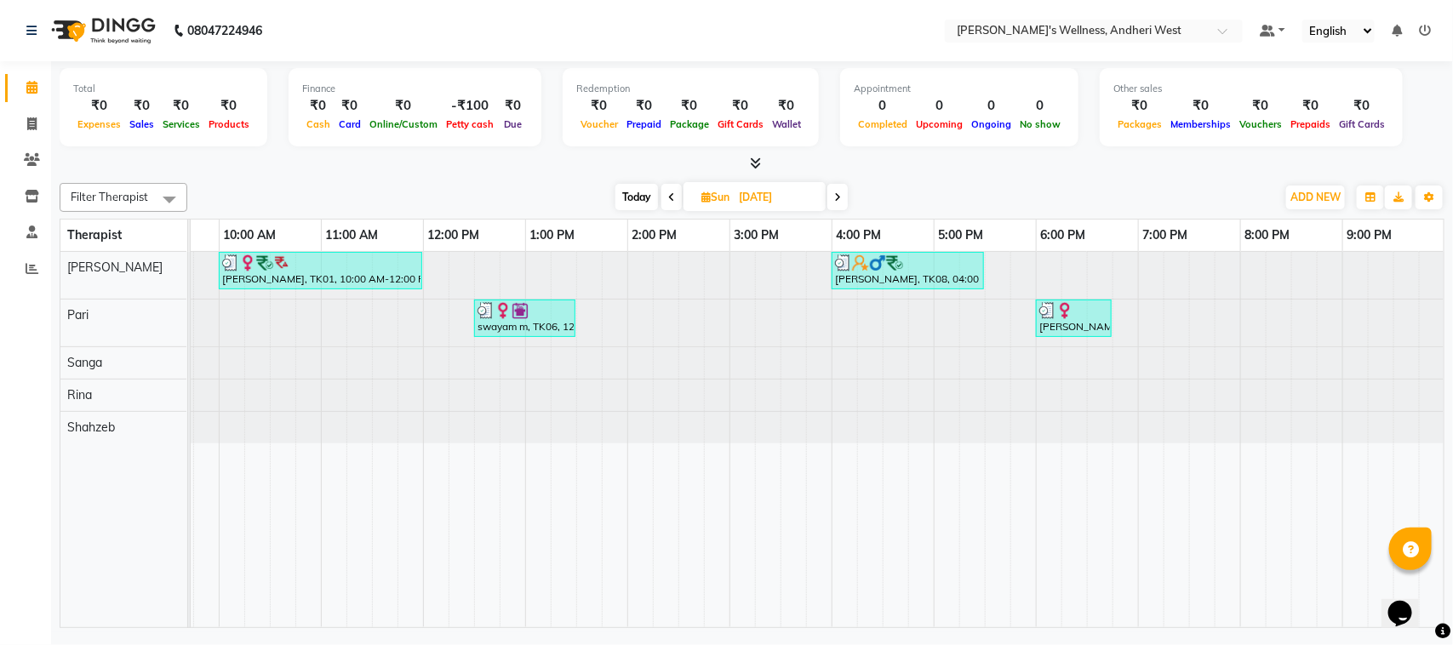
click at [836, 204] on span at bounding box center [837, 197] width 20 height 26
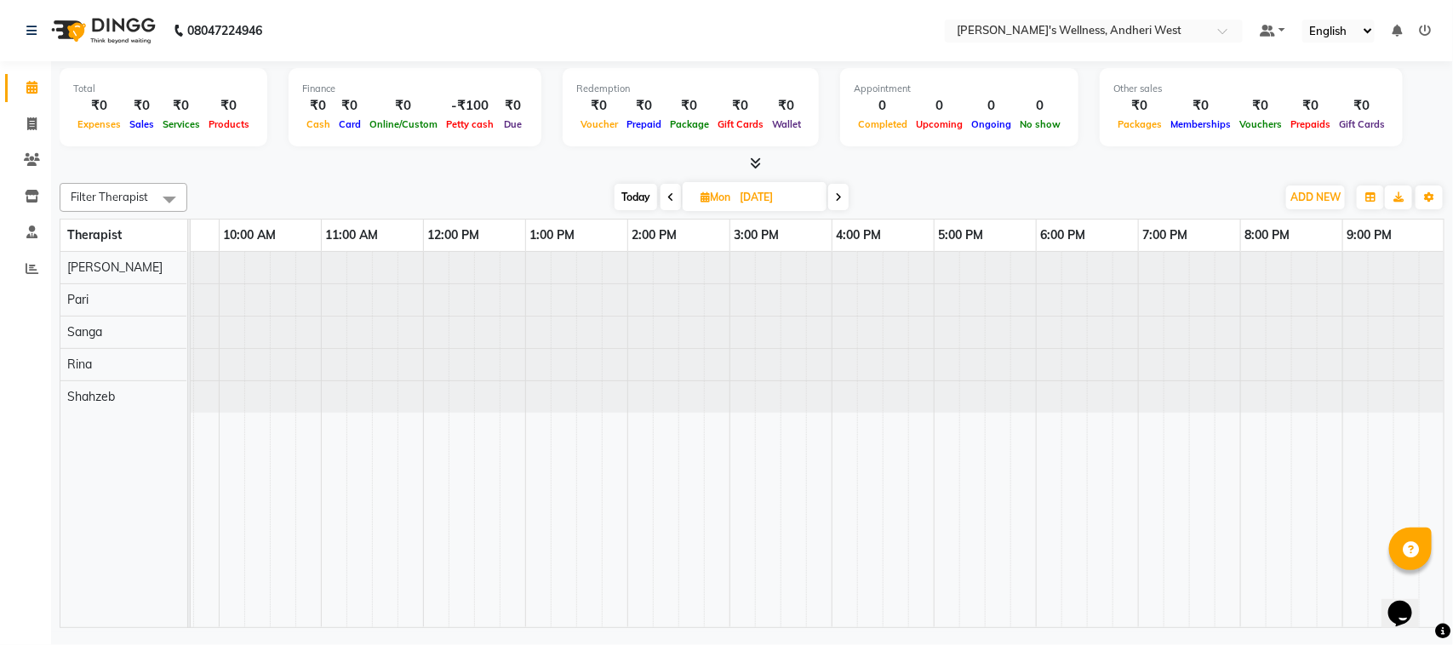
click at [836, 204] on span at bounding box center [838, 197] width 20 height 26
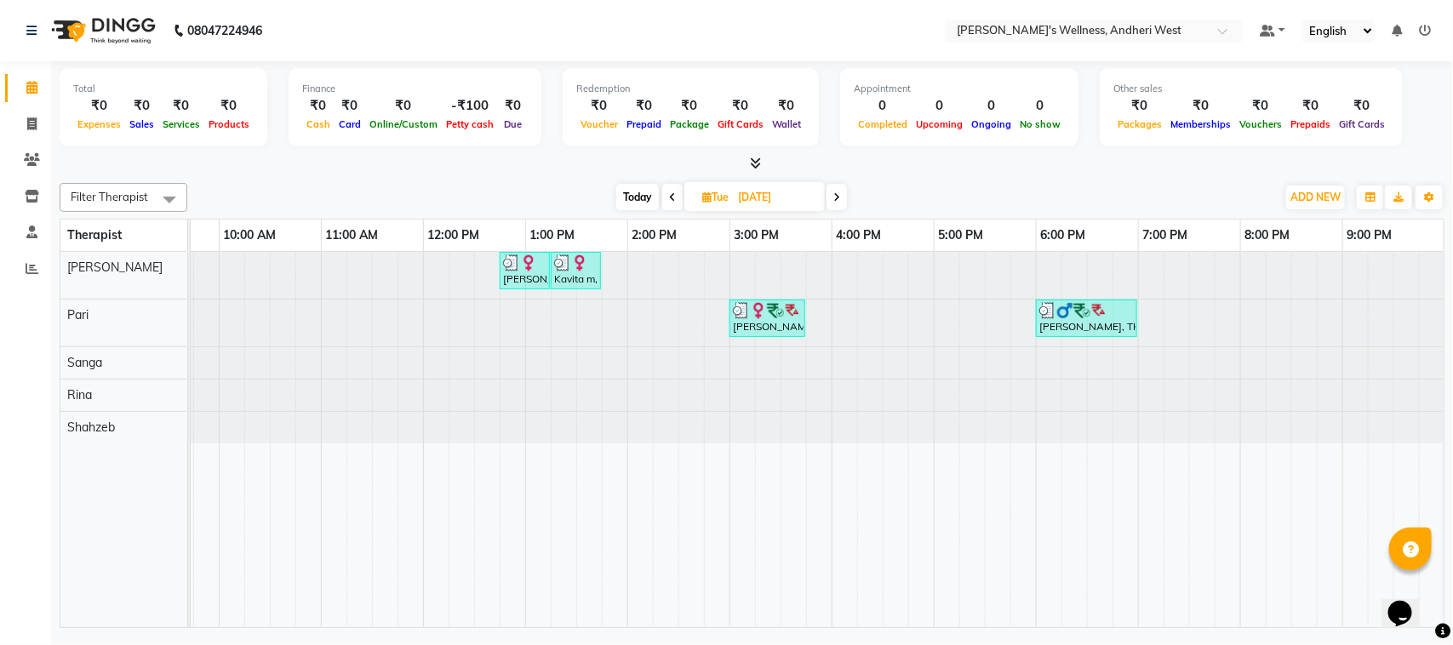
click at [835, 192] on icon at bounding box center [836, 197] width 7 height 10
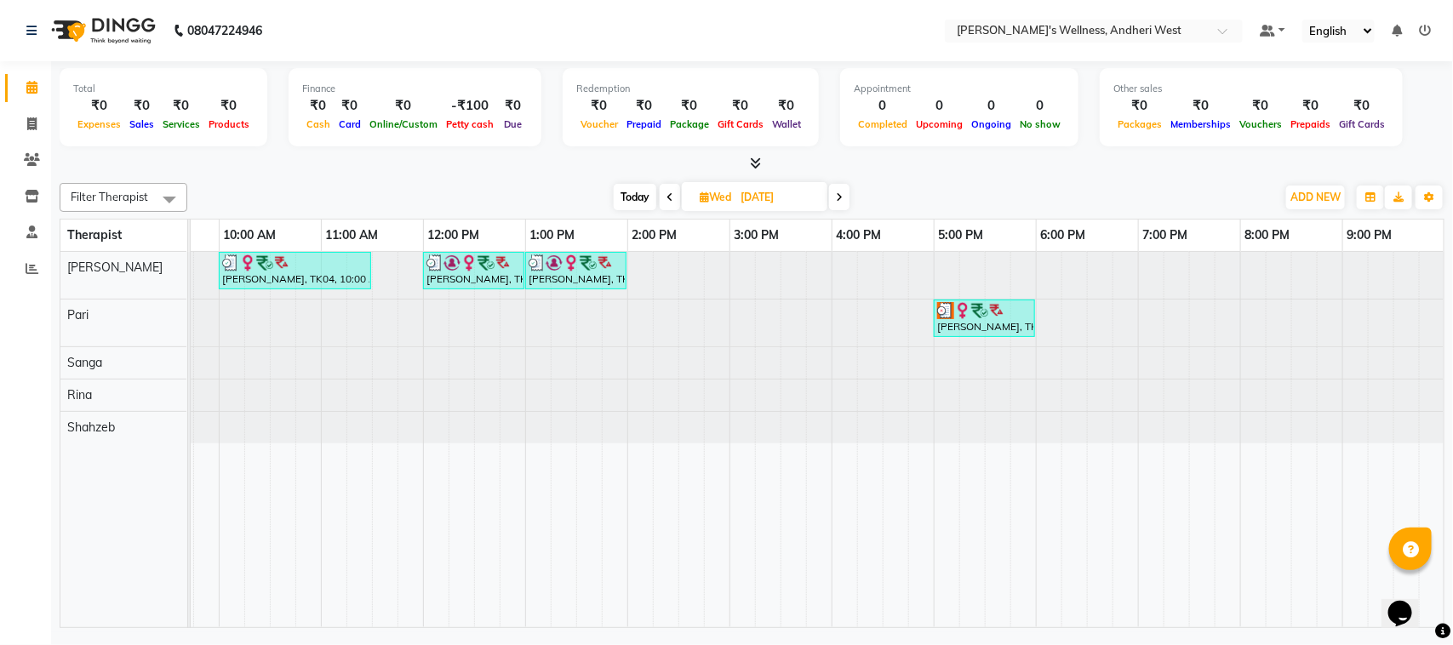
click at [835, 191] on span at bounding box center [839, 197] width 20 height 26
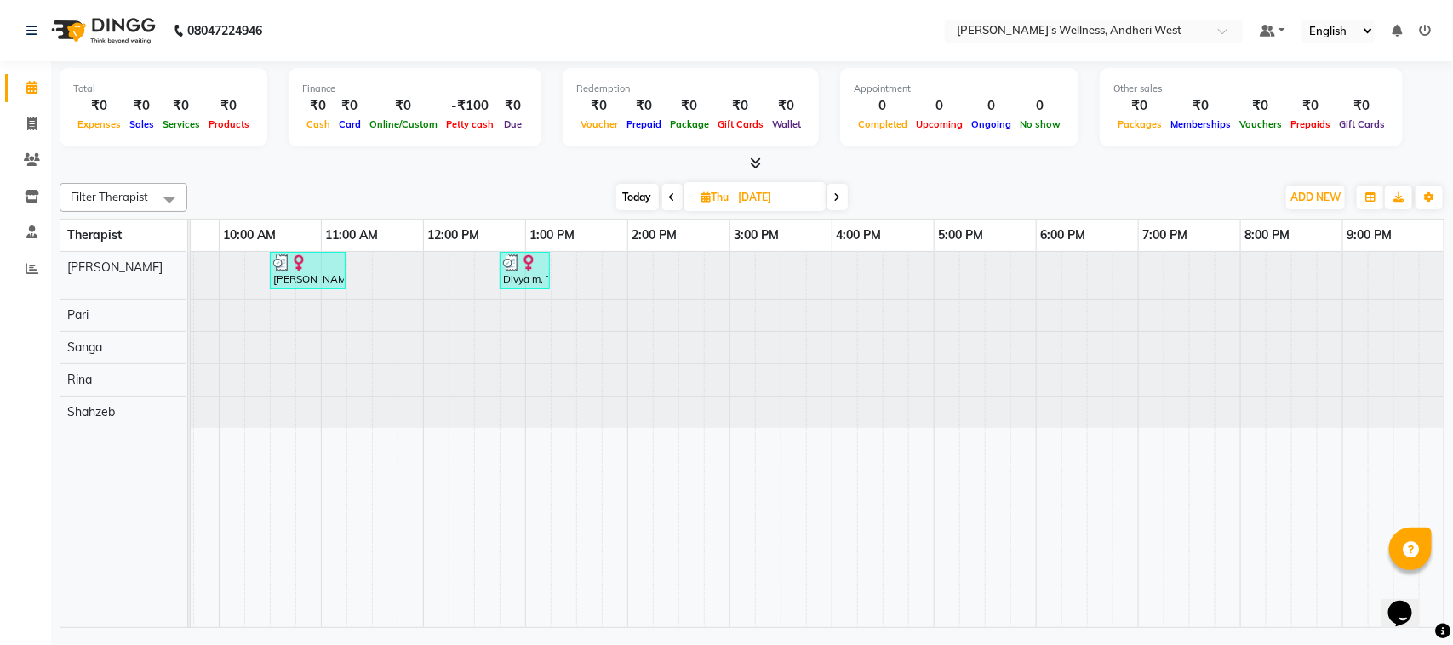
click at [835, 192] on icon at bounding box center [837, 197] width 7 height 10
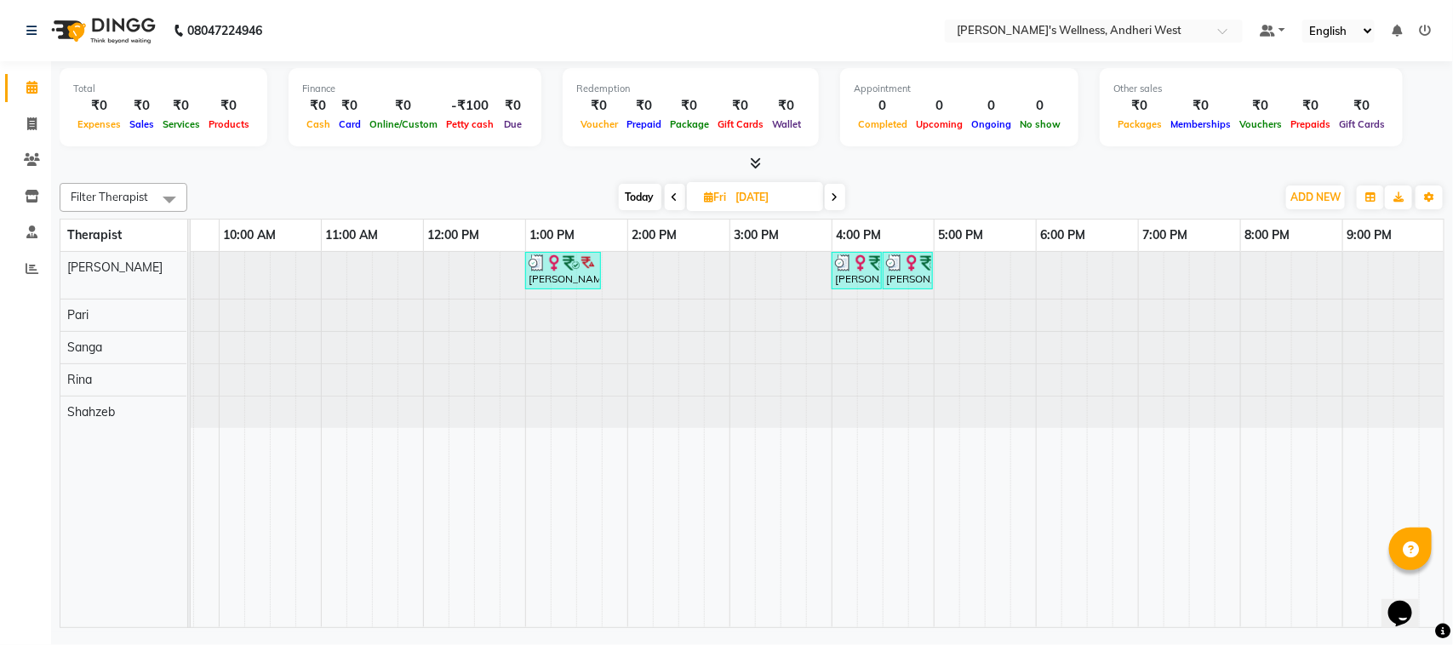
click at [835, 192] on icon at bounding box center [834, 197] width 7 height 10
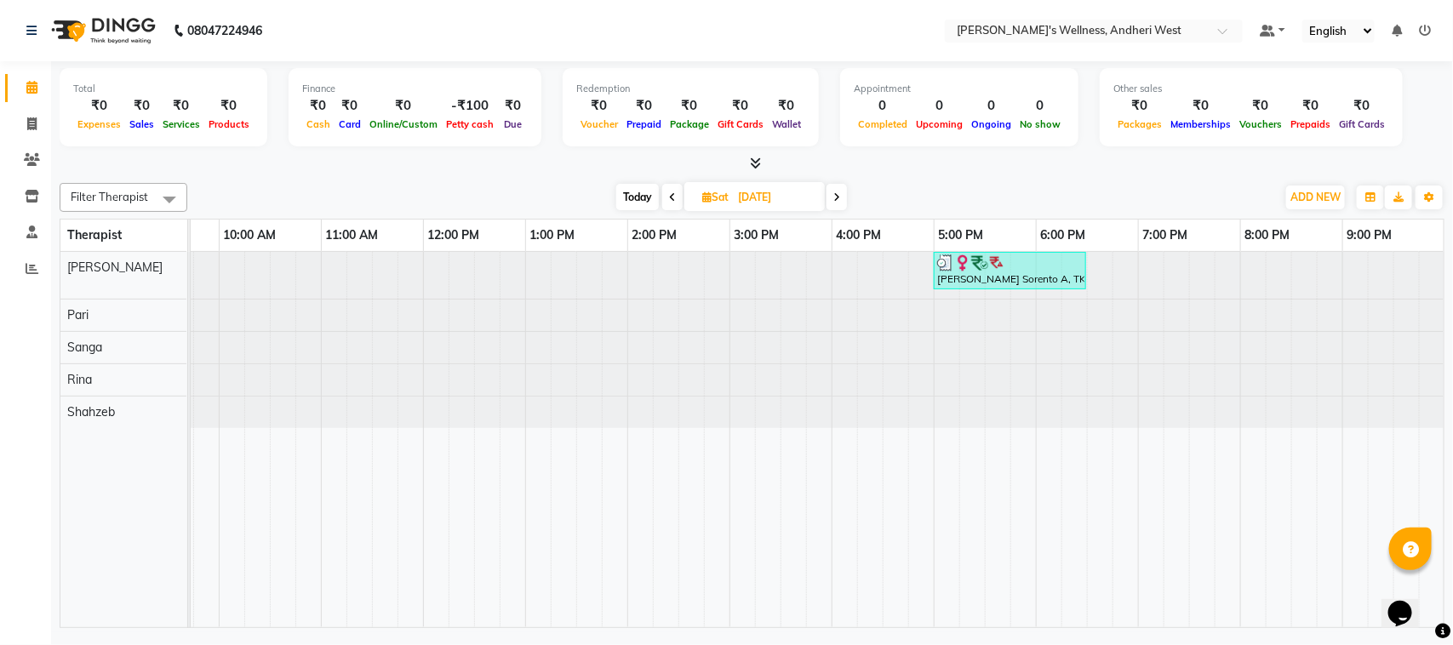
click at [835, 192] on icon at bounding box center [836, 197] width 7 height 10
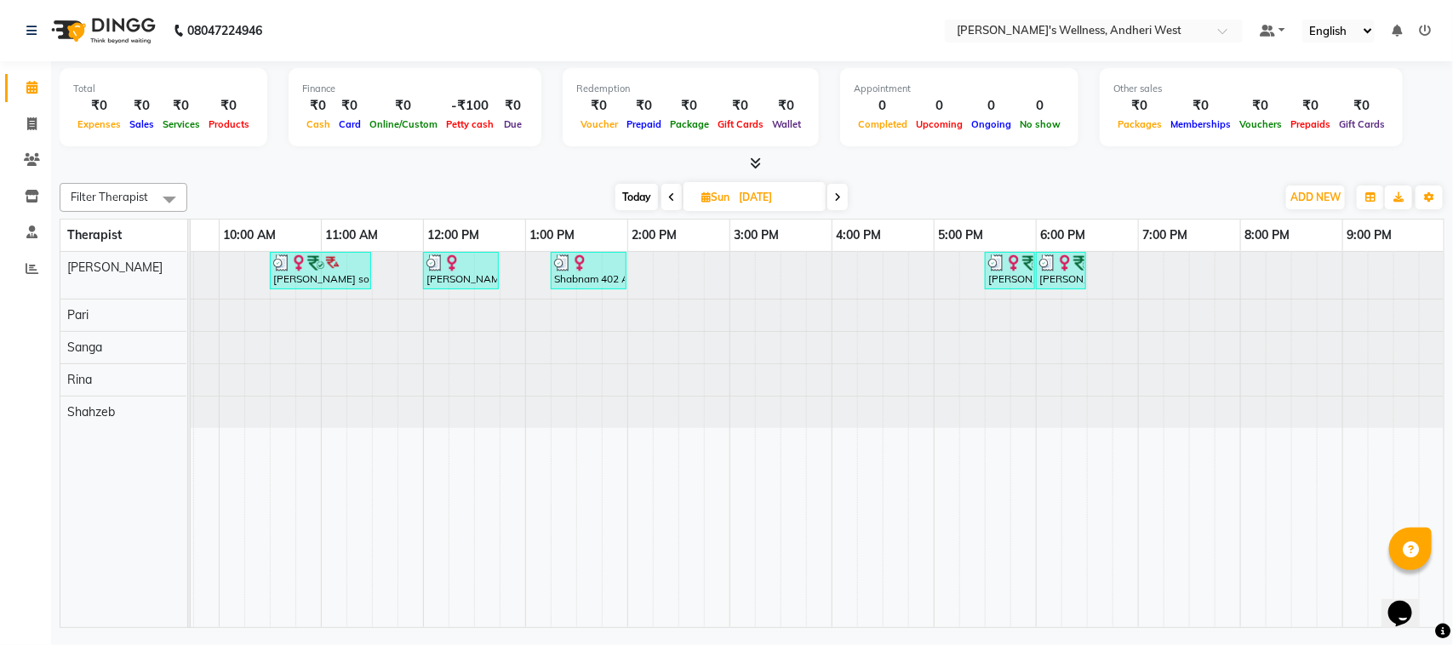
click at [835, 192] on icon at bounding box center [837, 197] width 7 height 10
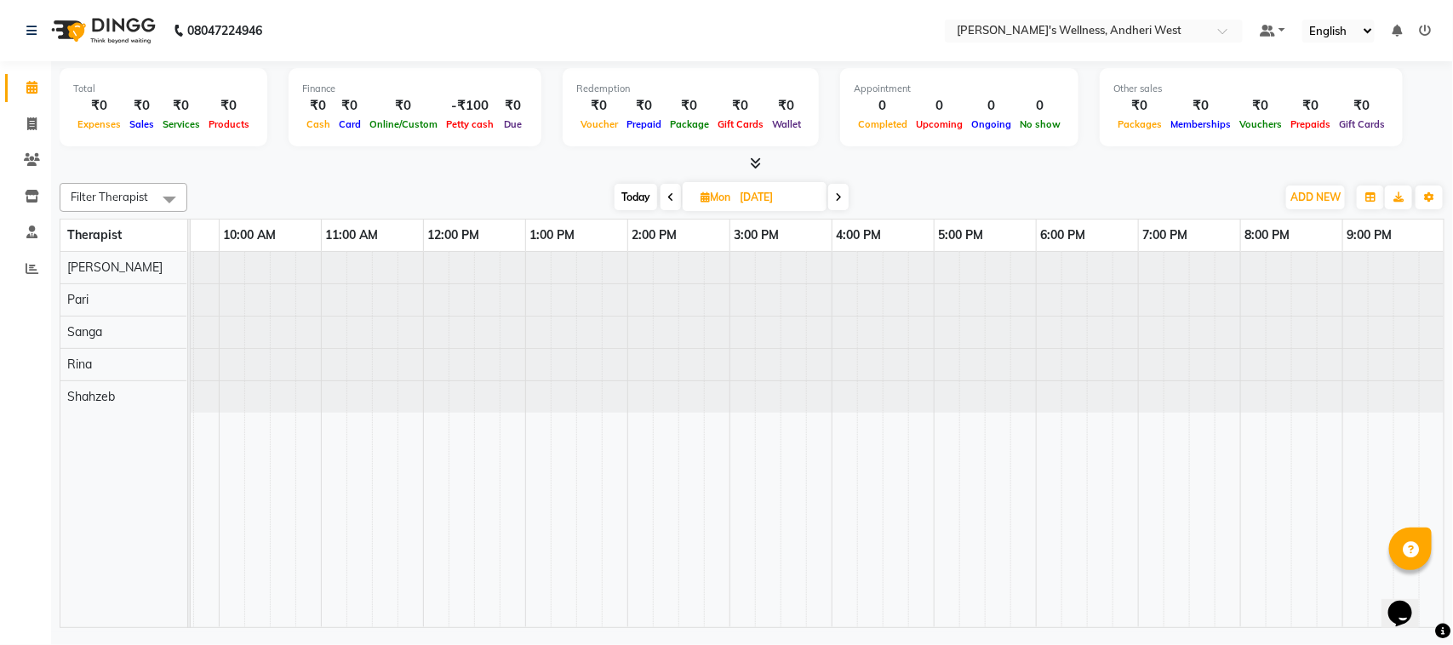
click at [835, 191] on span at bounding box center [838, 197] width 20 height 26
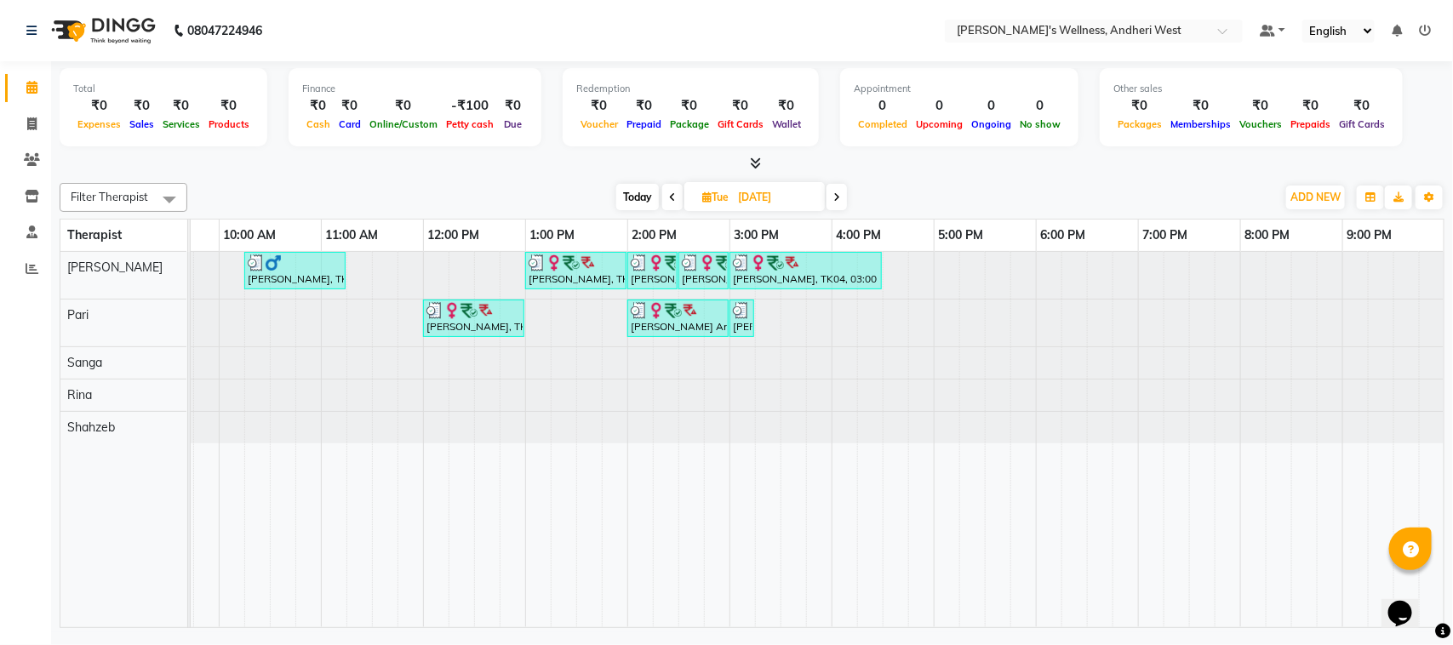
click at [835, 192] on icon at bounding box center [836, 197] width 7 height 10
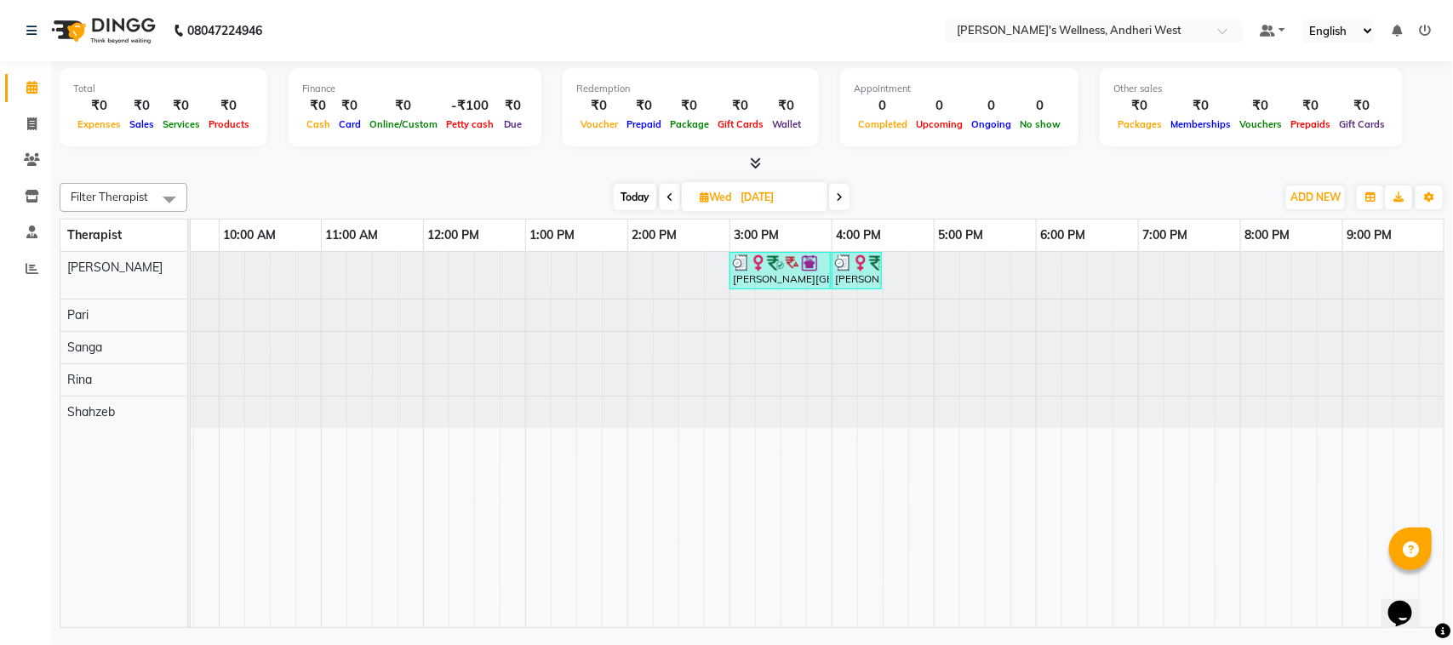
click at [835, 191] on span at bounding box center [839, 197] width 20 height 26
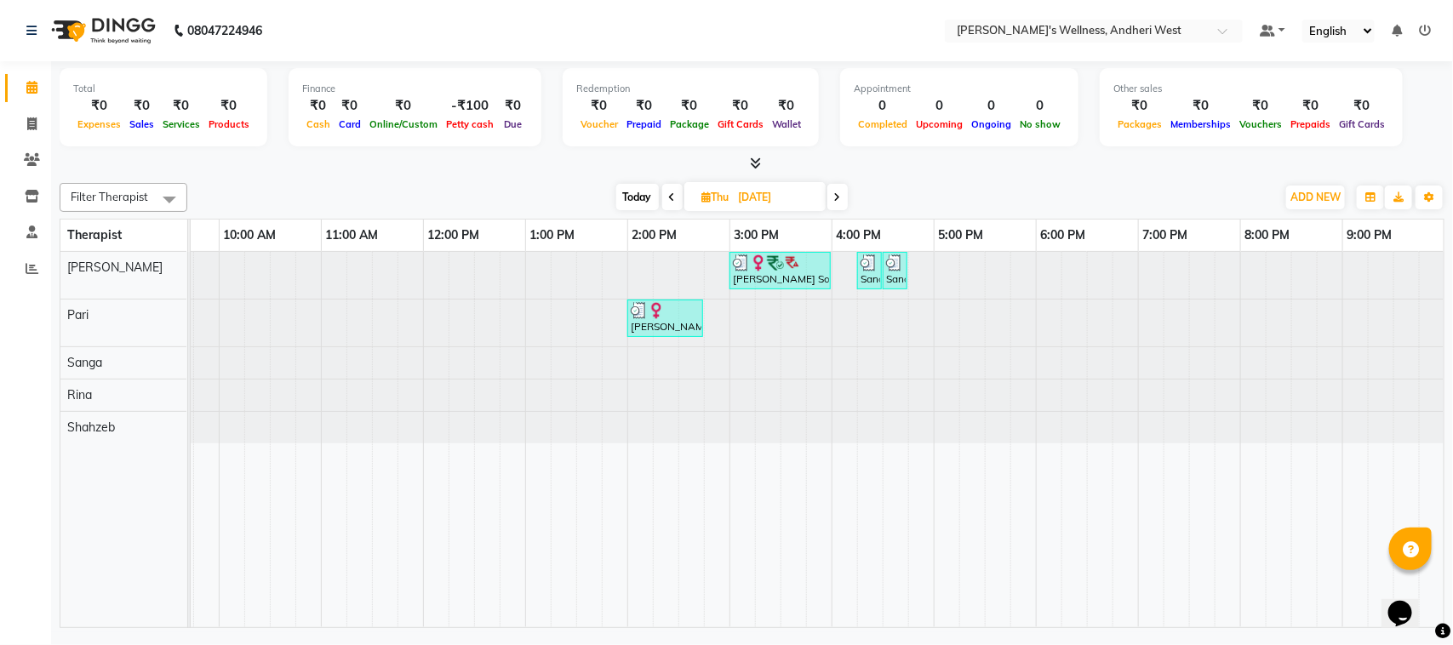
click at [835, 192] on icon at bounding box center [837, 197] width 7 height 10
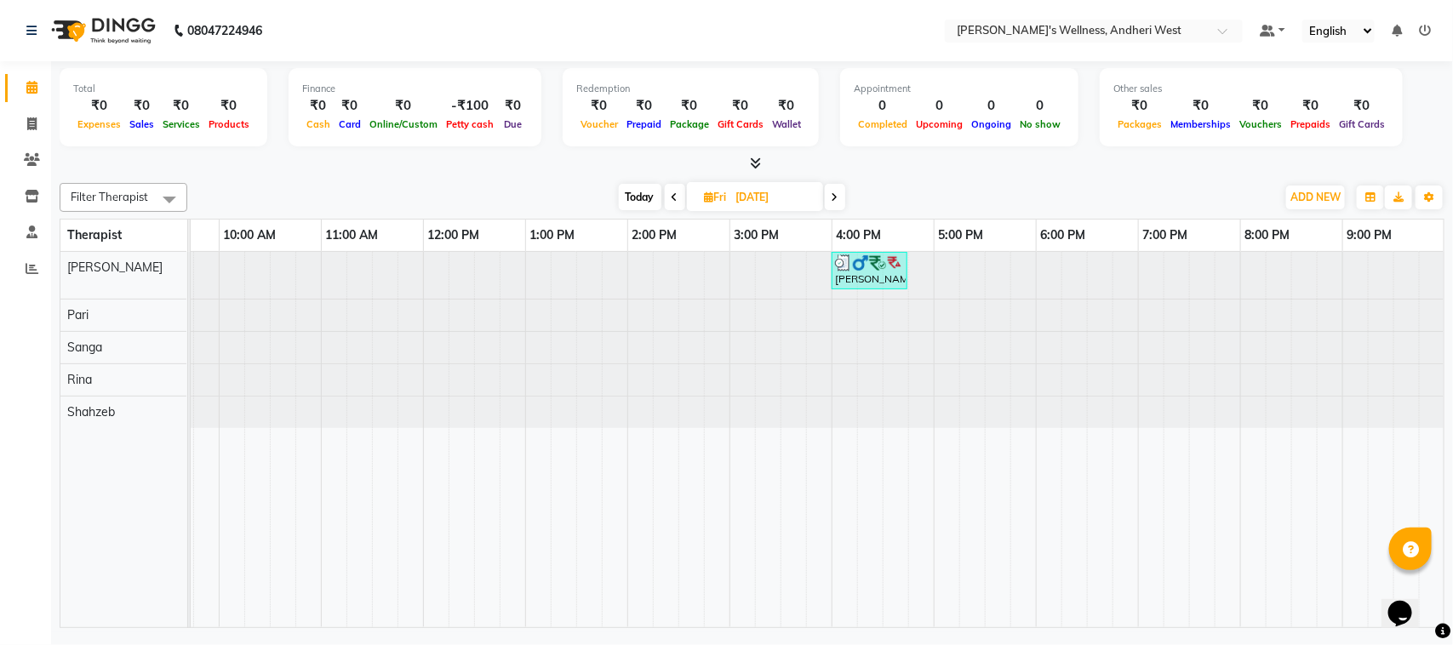
click at [835, 192] on icon at bounding box center [834, 197] width 7 height 10
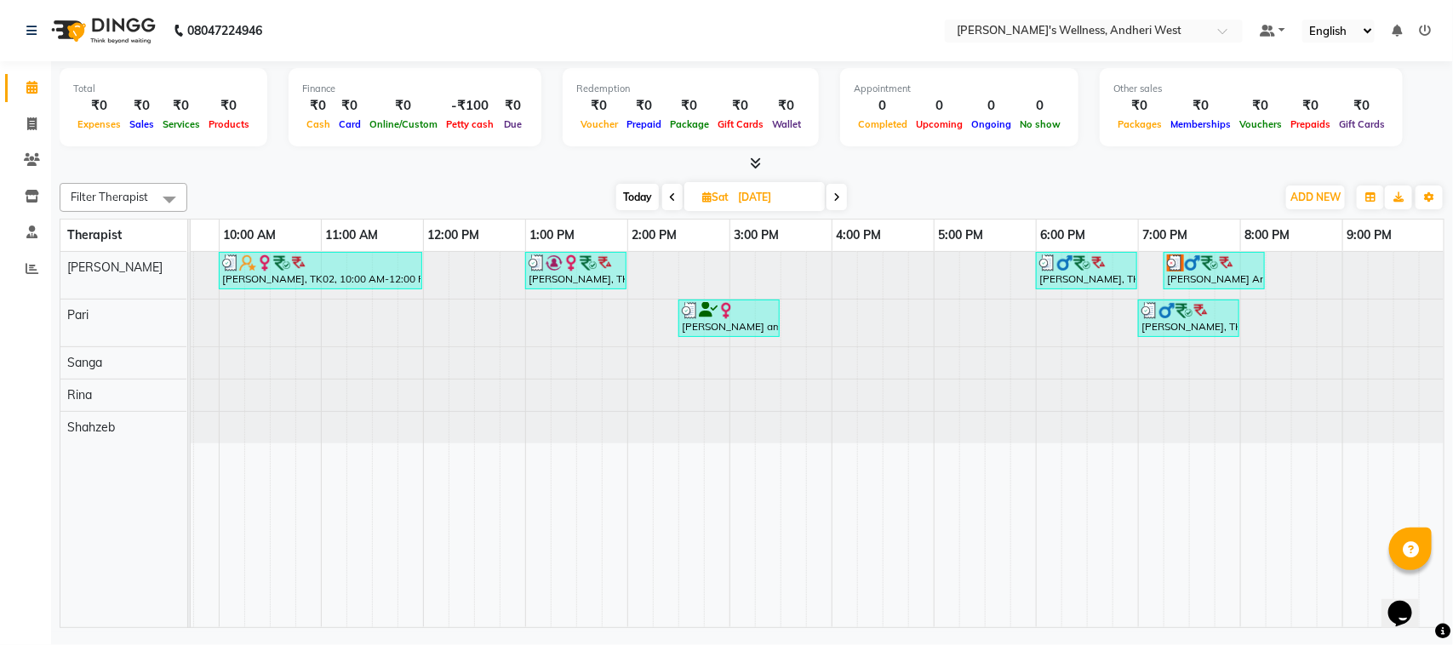
click at [836, 198] on icon at bounding box center [836, 197] width 7 height 10
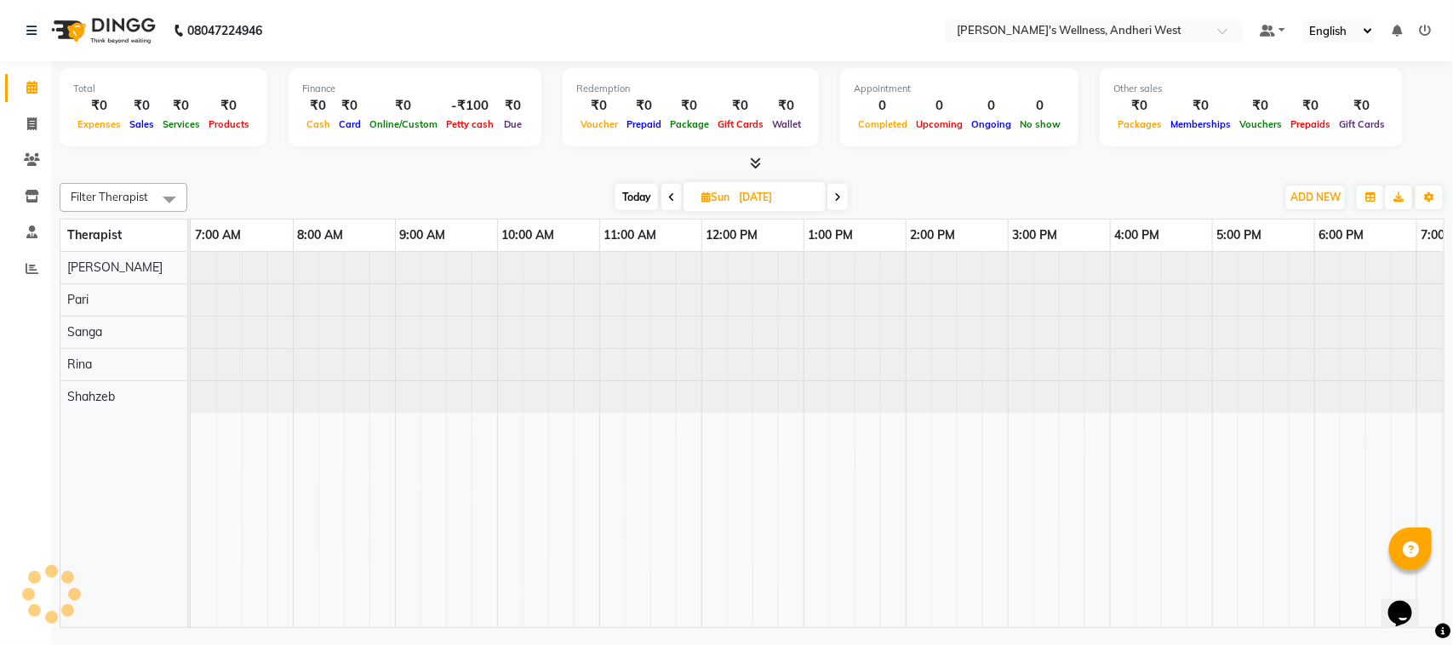
scroll to position [0, 278]
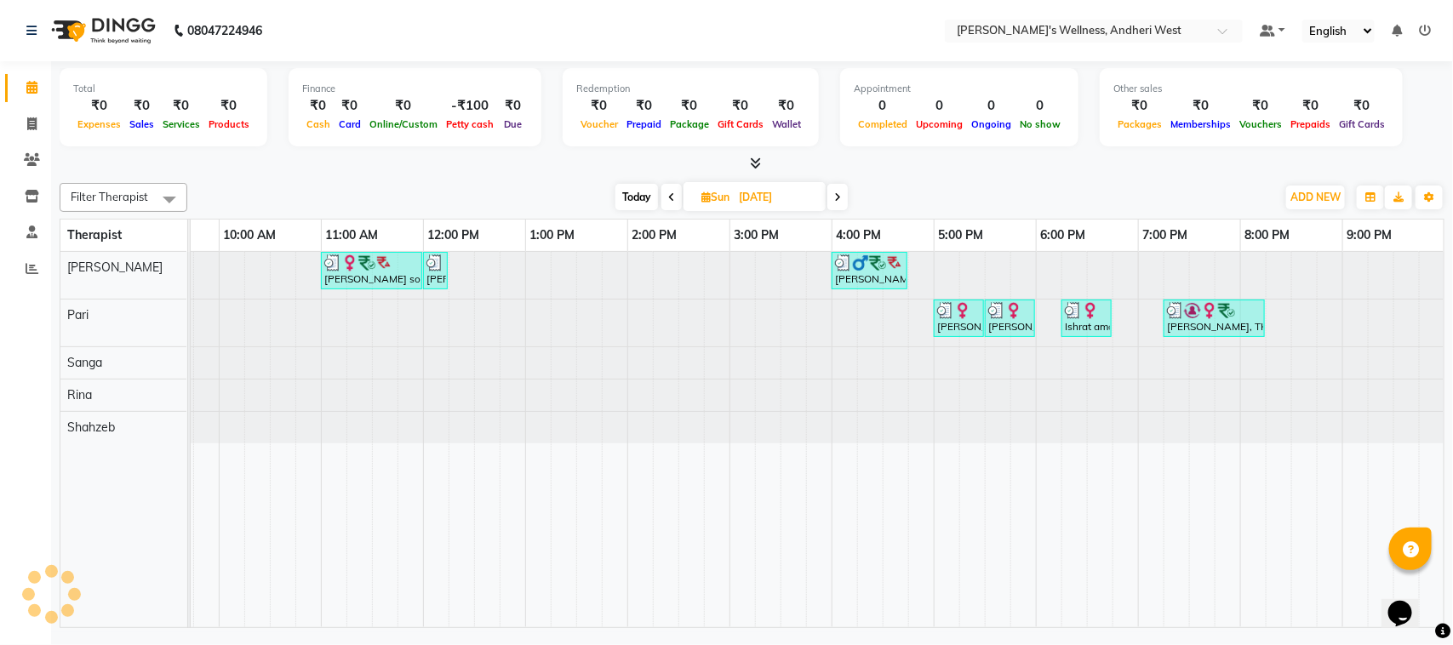
click at [836, 198] on icon at bounding box center [837, 197] width 7 height 10
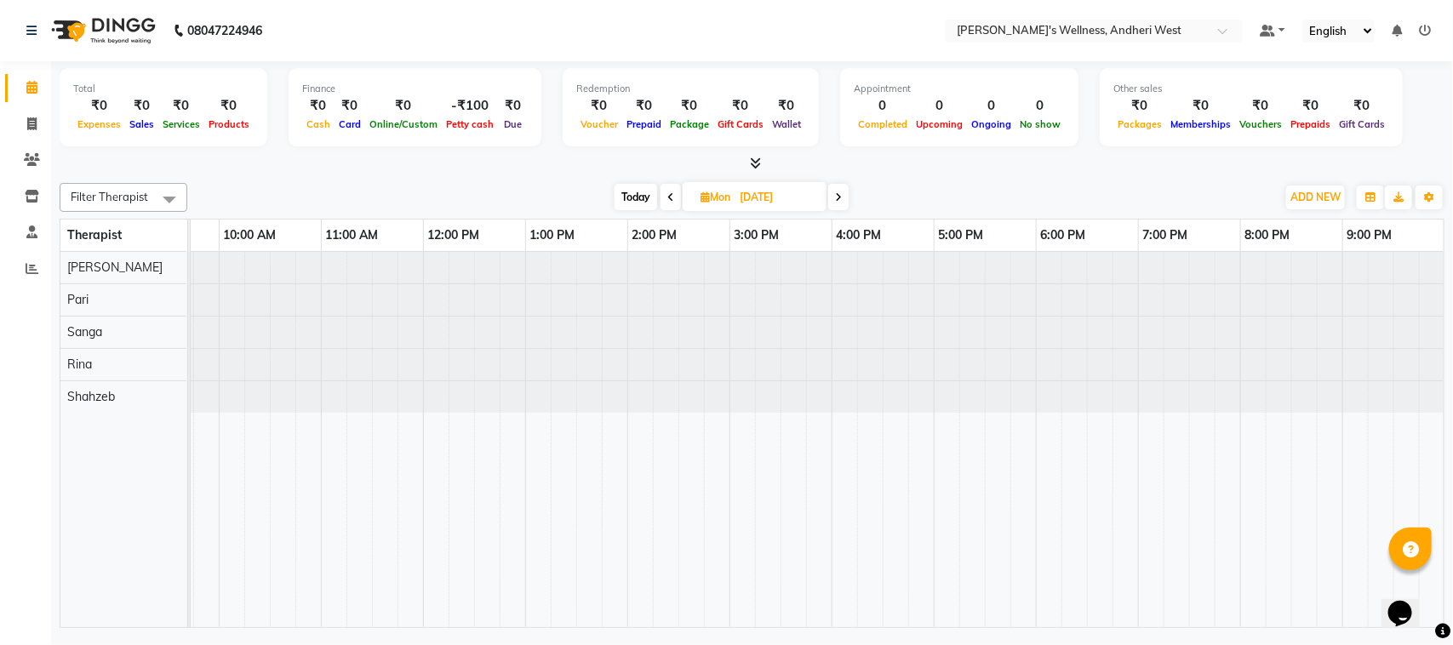
click at [661, 192] on span at bounding box center [670, 197] width 20 height 26
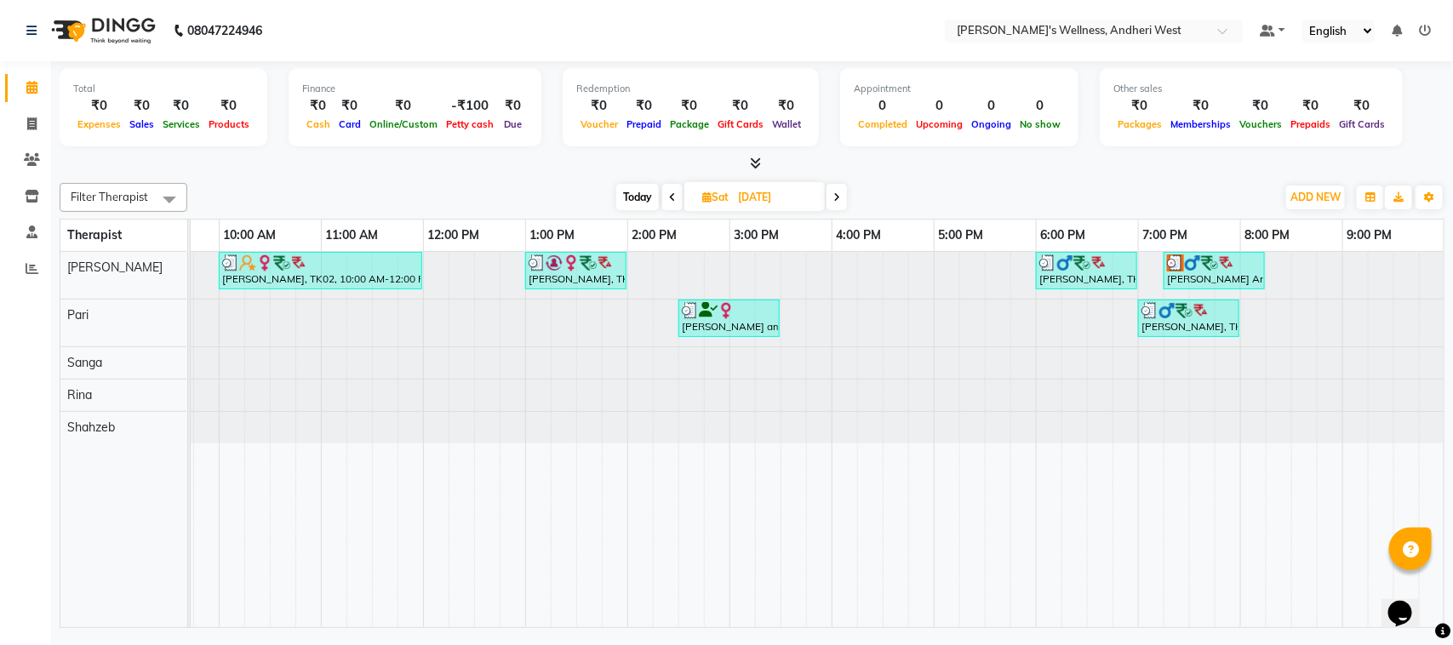
click at [835, 200] on icon at bounding box center [836, 197] width 7 height 10
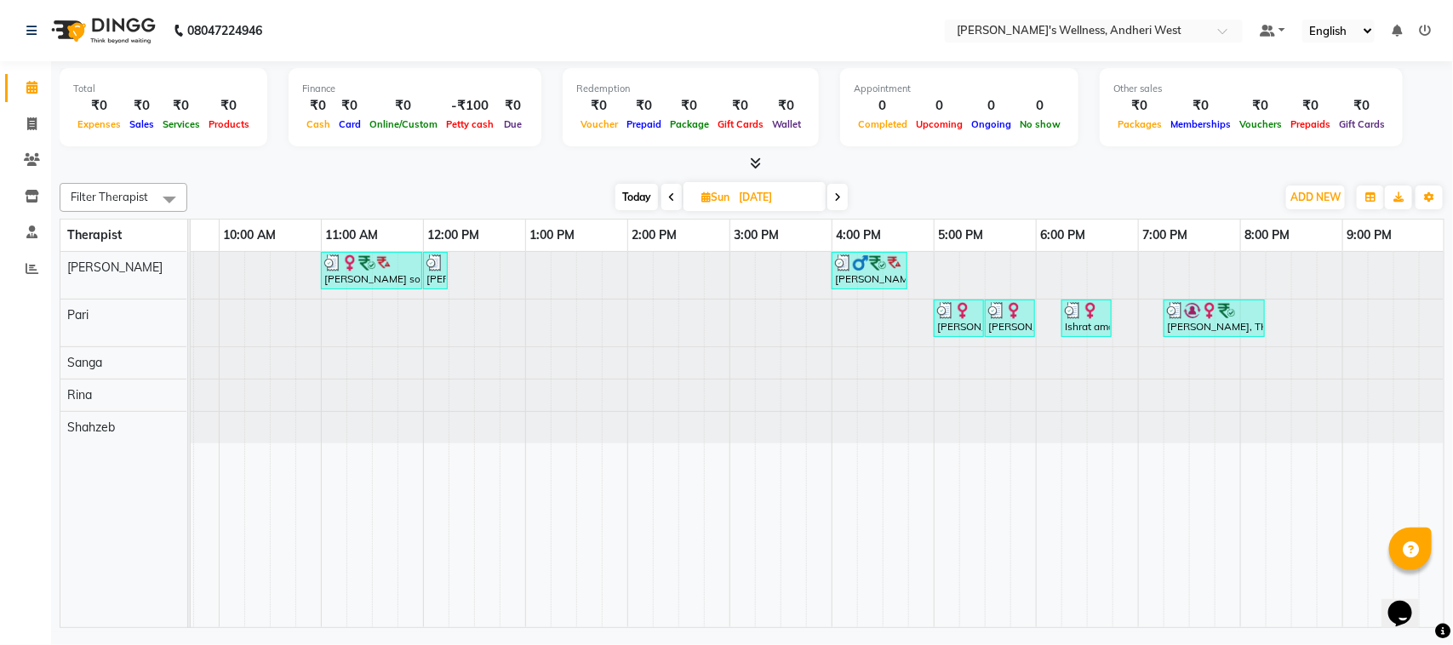
click at [835, 200] on icon at bounding box center [837, 197] width 7 height 10
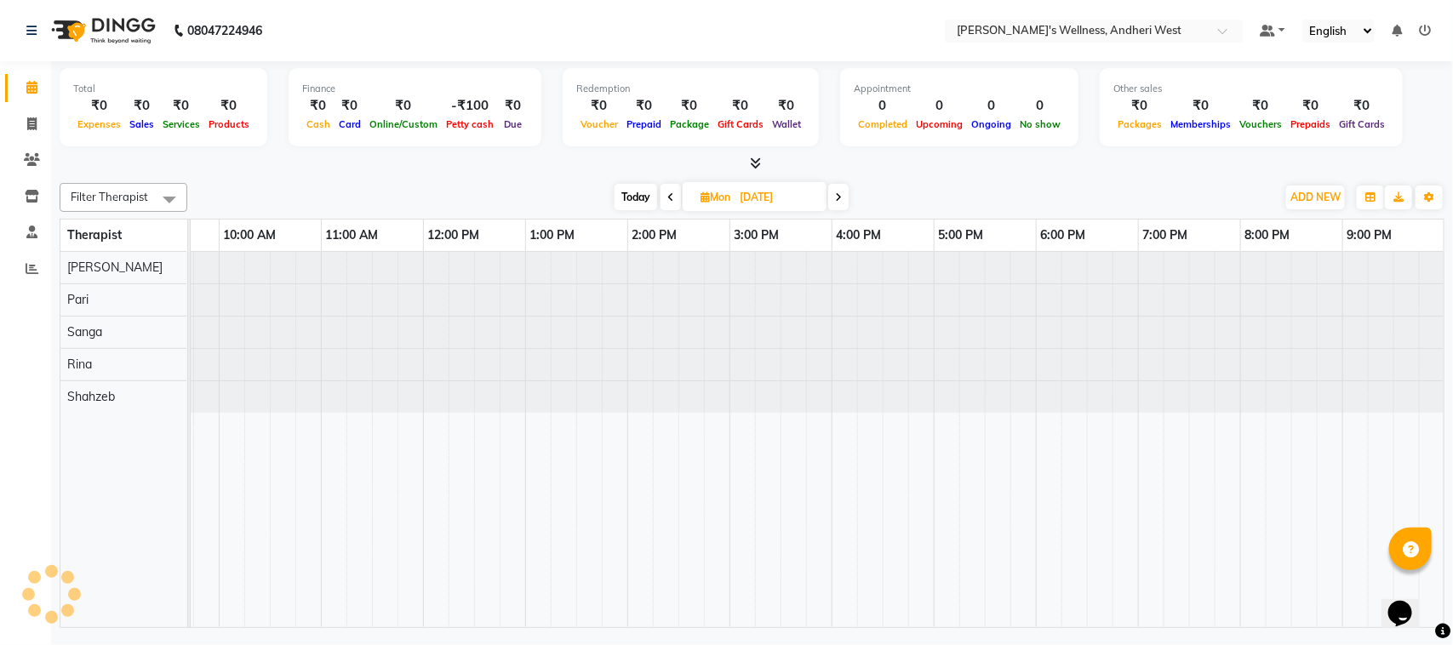
scroll to position [0, 0]
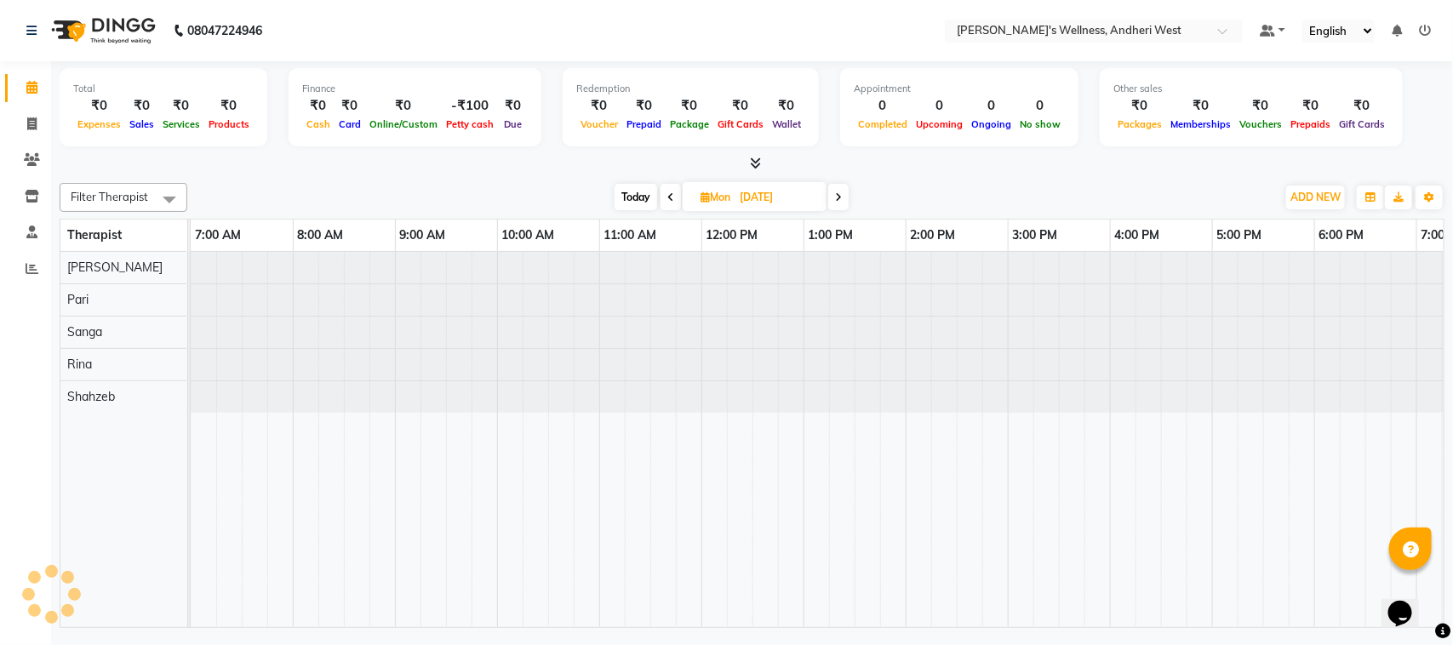
click at [835, 200] on span at bounding box center [838, 197] width 20 height 26
type input "25-02-2025"
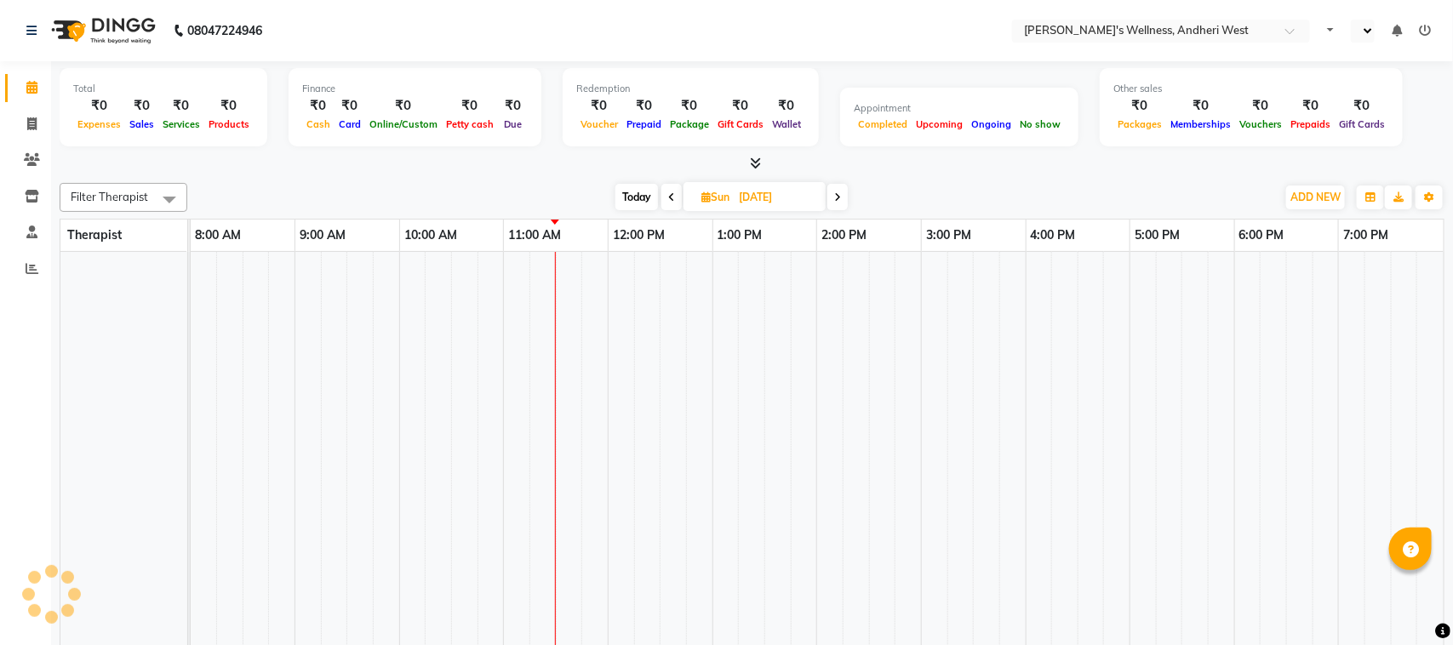
select select "en"
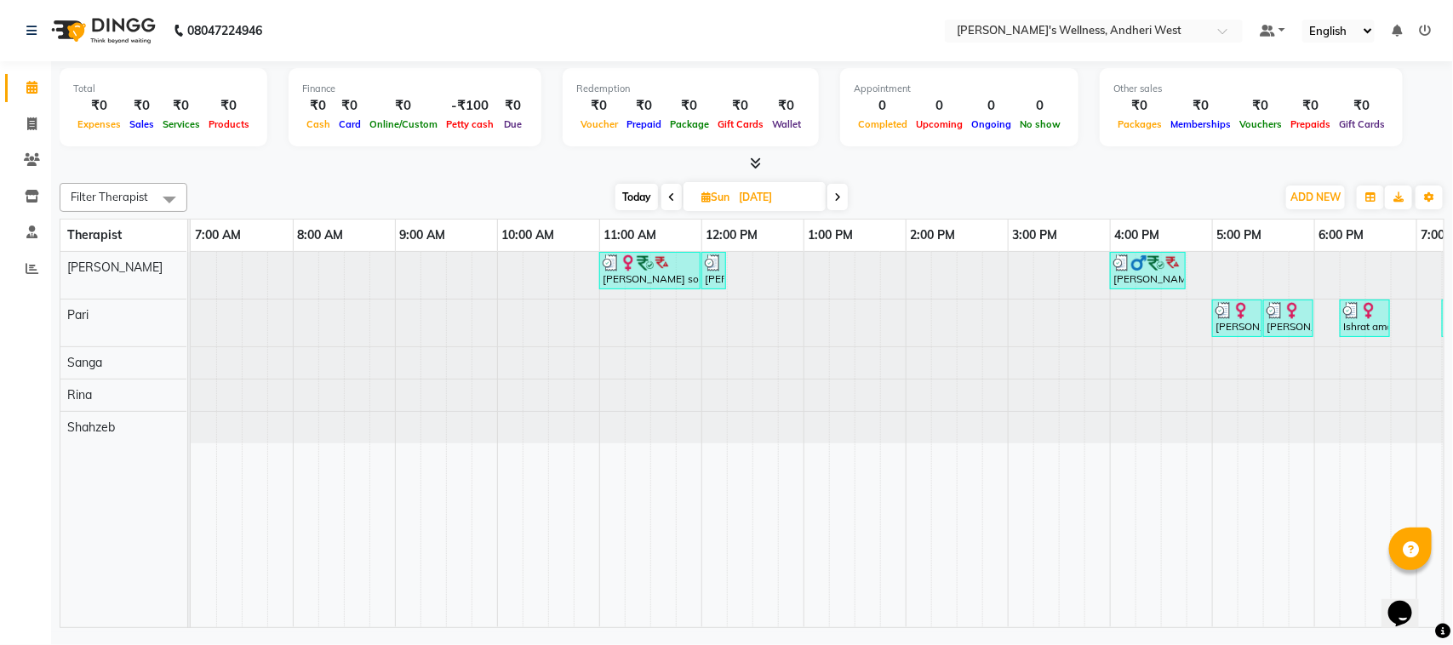
click at [842, 197] on span at bounding box center [837, 197] width 20 height 26
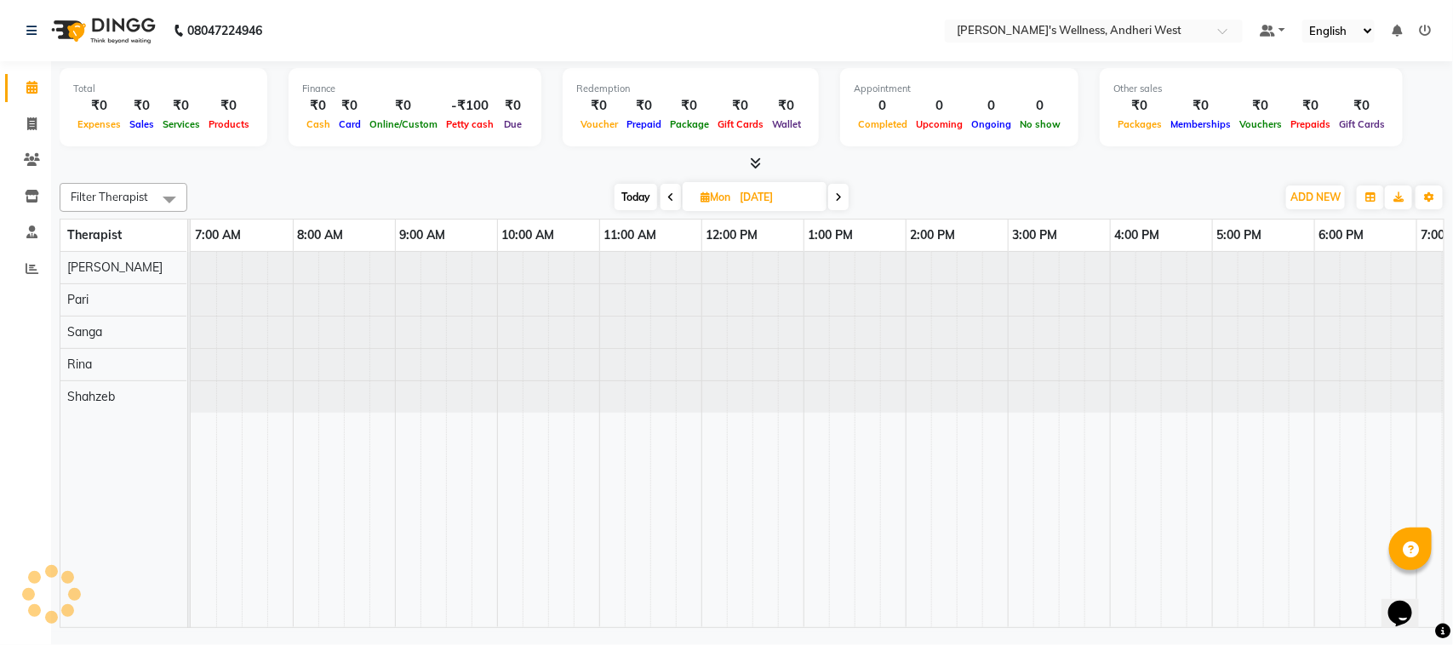
scroll to position [0, 278]
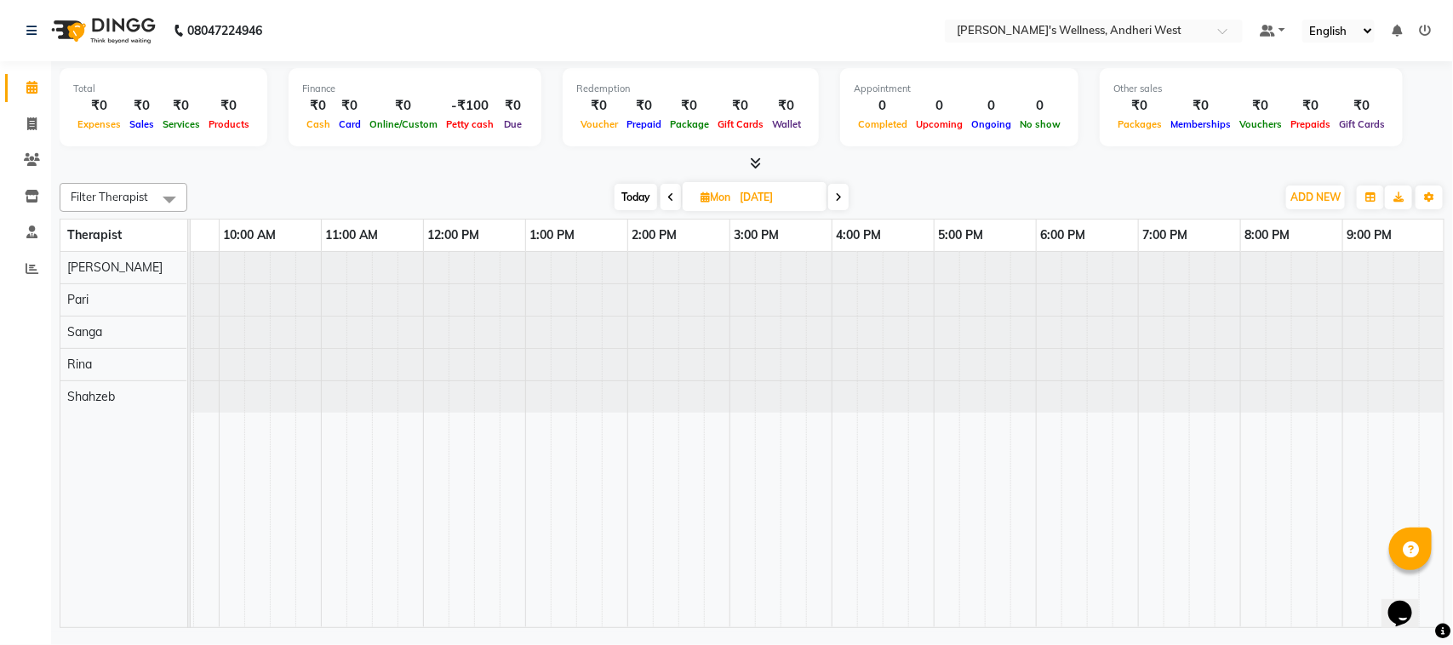
click at [842, 197] on icon at bounding box center [838, 197] width 7 height 10
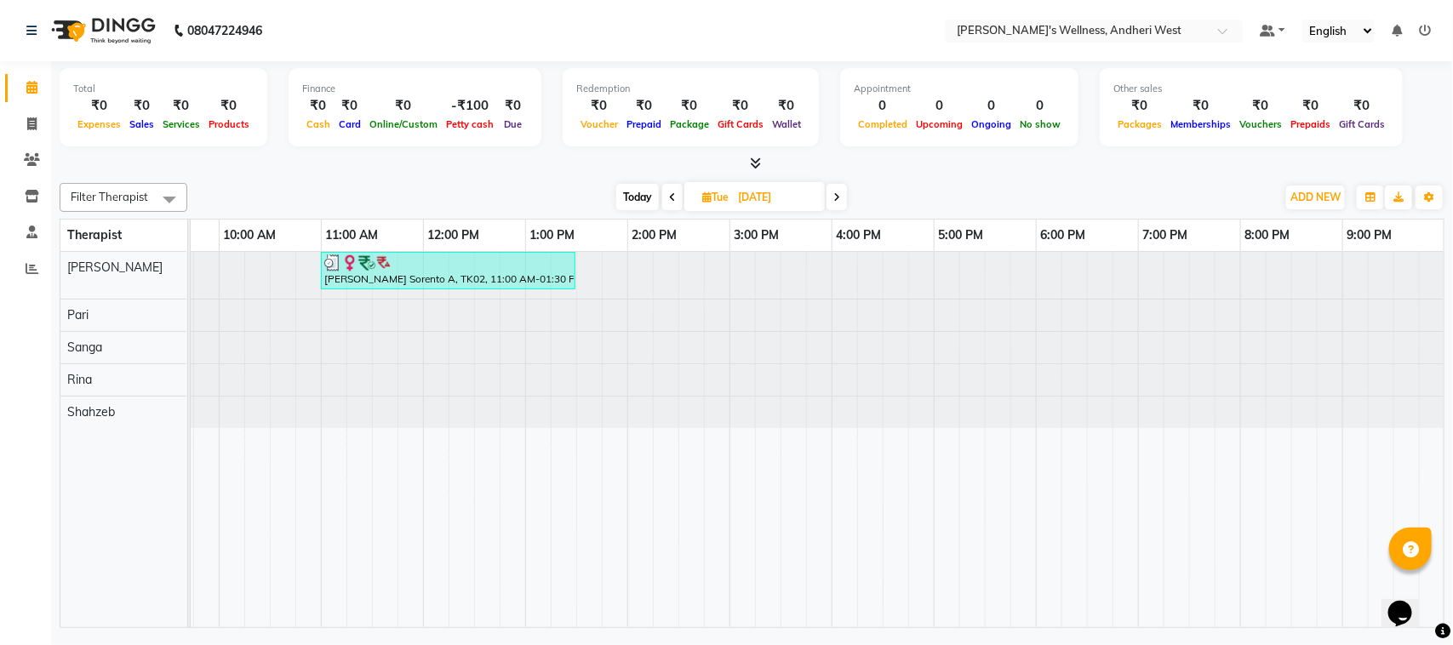
click at [842, 197] on span at bounding box center [836, 197] width 20 height 26
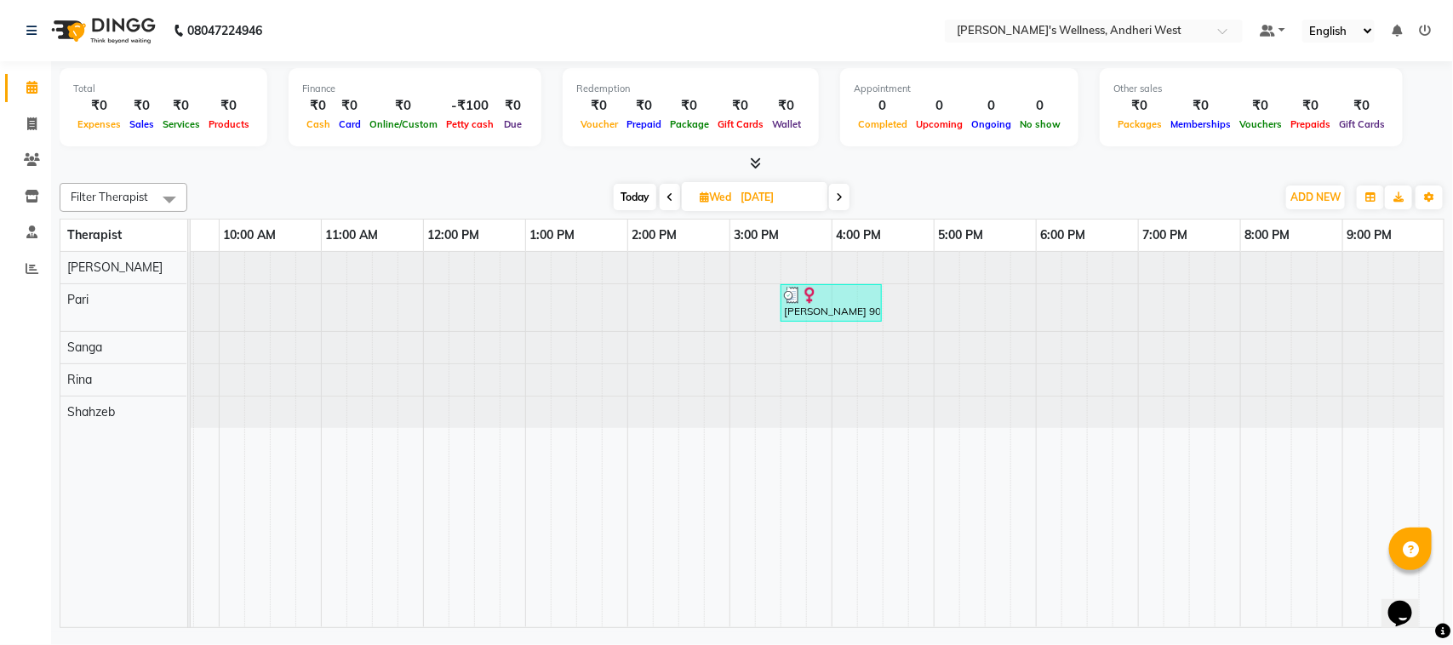
click at [841, 192] on icon at bounding box center [839, 197] width 7 height 10
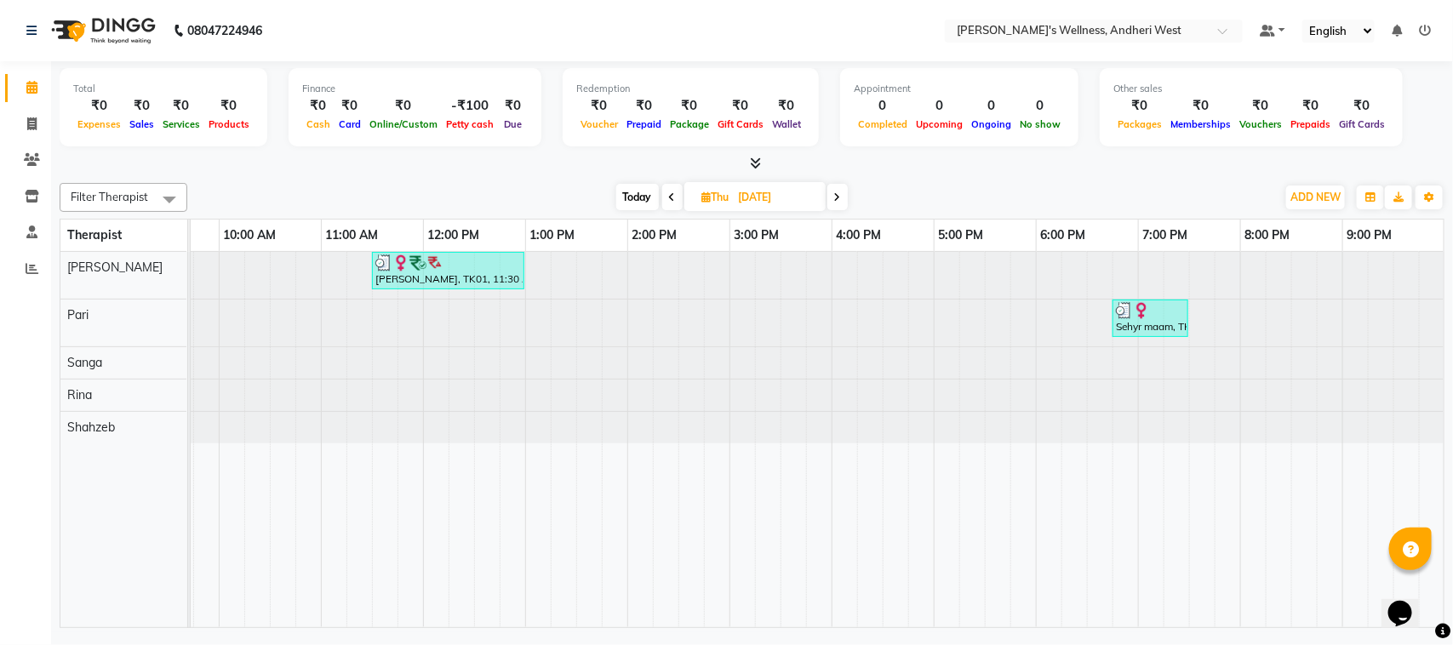
click at [841, 192] on icon at bounding box center [837, 197] width 7 height 10
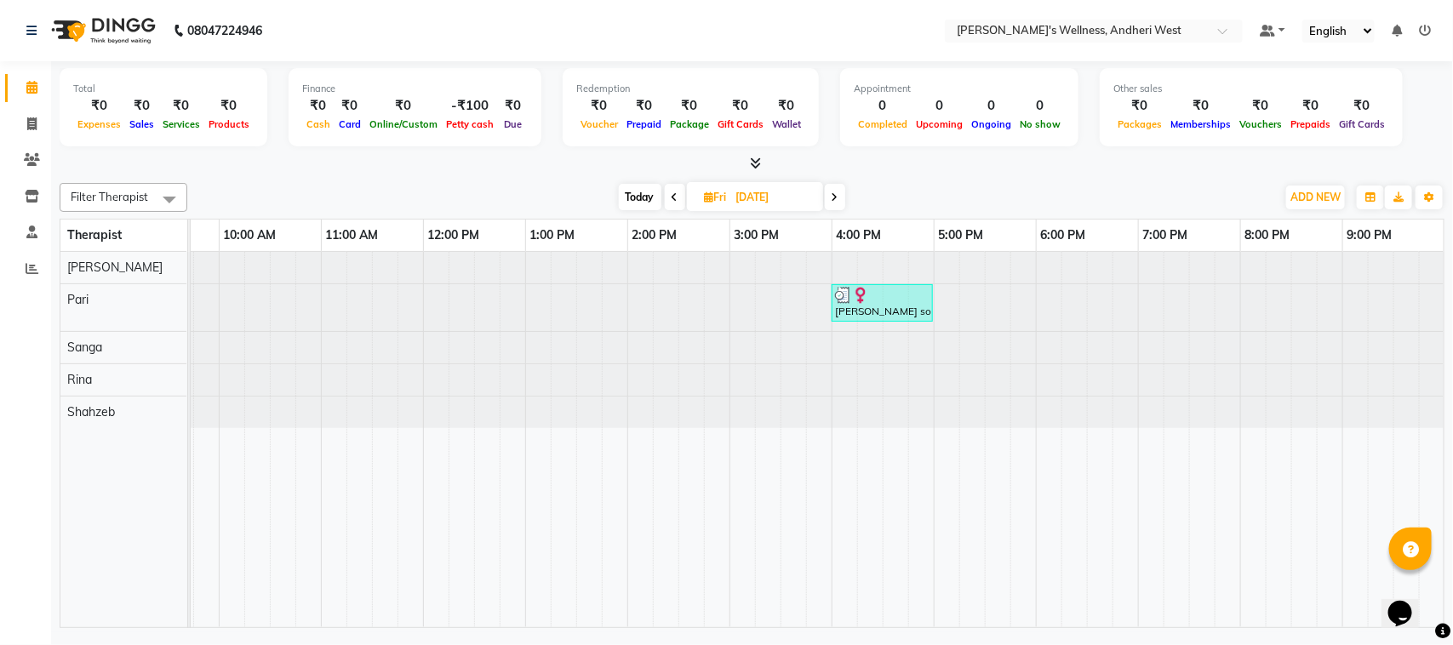
click at [841, 192] on span at bounding box center [835, 197] width 20 height 26
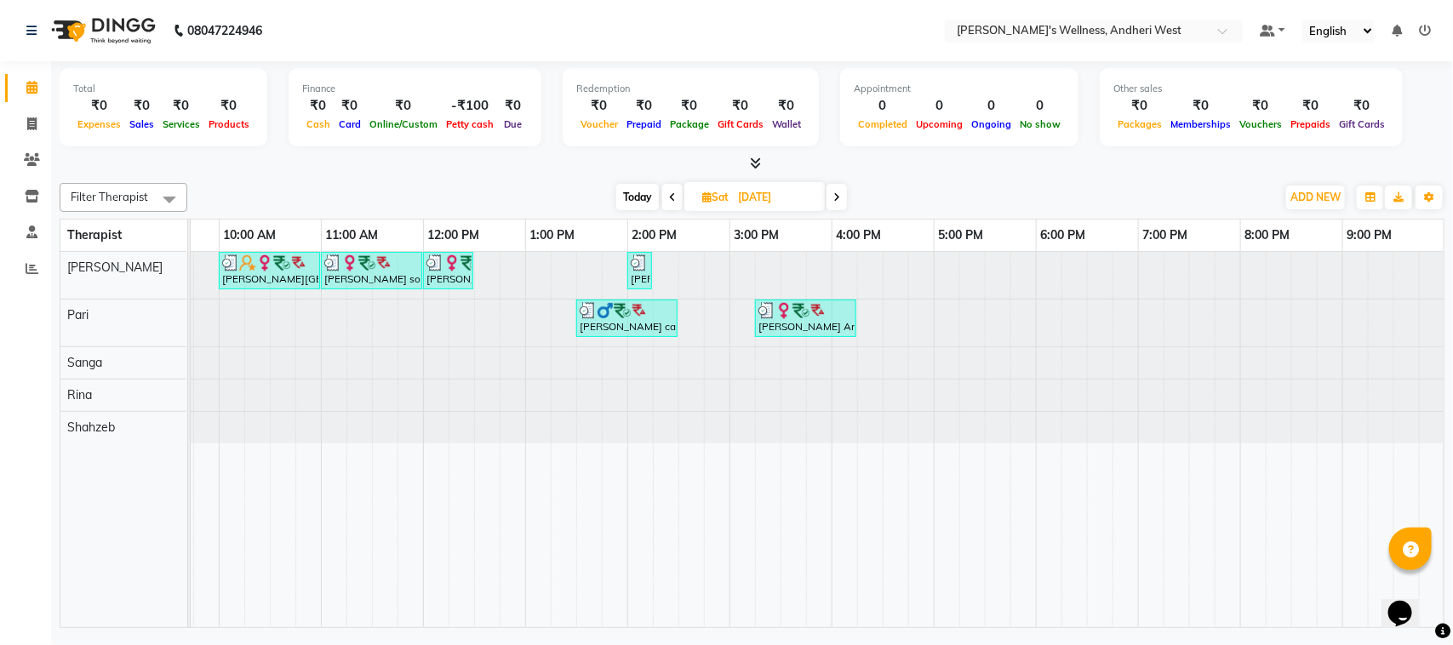
click at [640, 193] on span "Today" at bounding box center [637, 197] width 43 height 26
type input "02-09-2025"
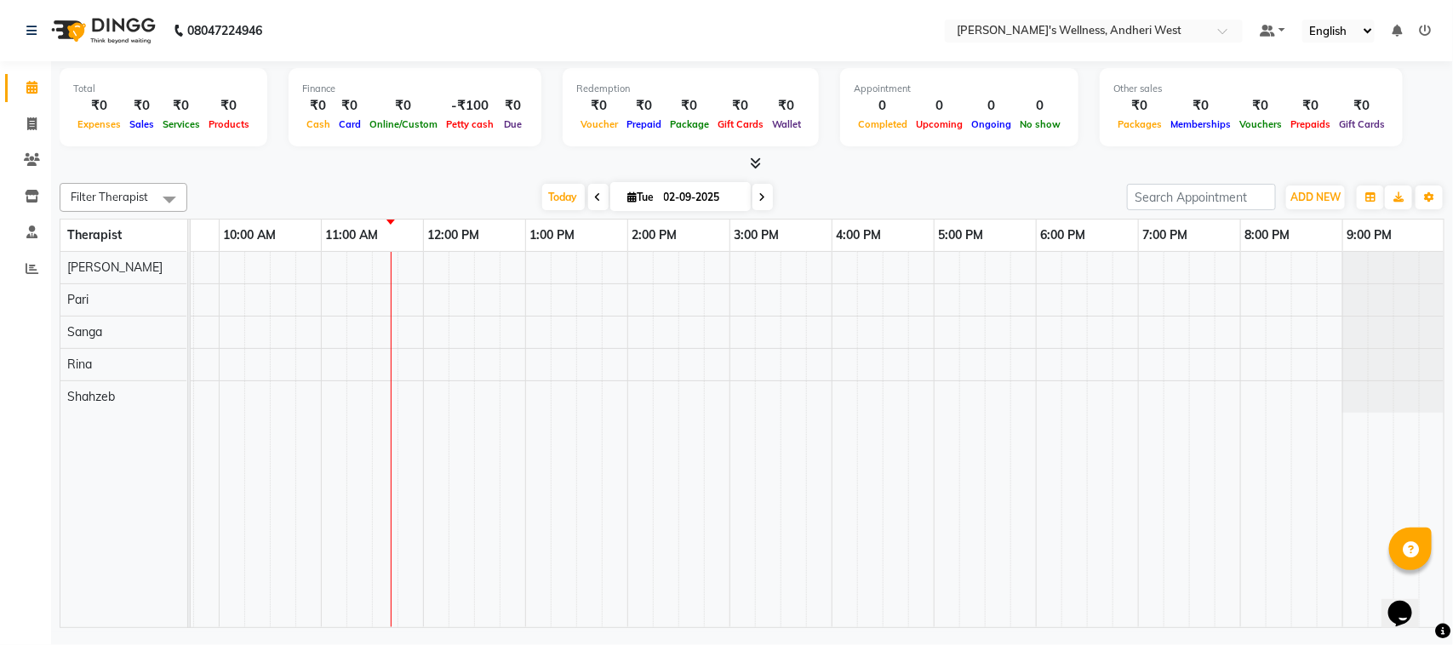
click at [640, 193] on span "Tue" at bounding box center [641, 197] width 35 height 13
select select "9"
select select "2025"
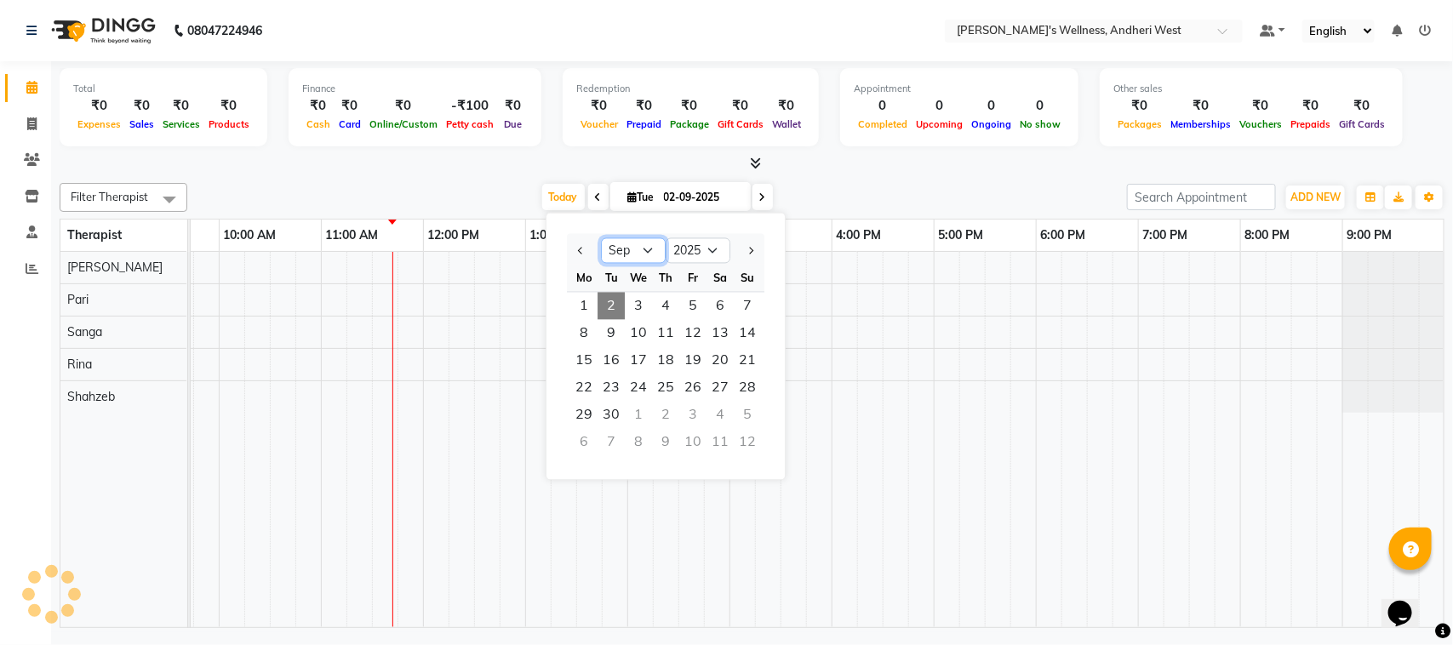
click at [628, 245] on select "Jan Feb Mar Apr May Jun [DATE] Aug Sep Oct Nov Dec" at bounding box center [633, 251] width 65 height 26
click at [645, 254] on select "Jan Feb Mar Apr May Jun [DATE] Aug Sep Oct Nov Dec" at bounding box center [633, 251] width 65 height 26
select select "8"
click at [601, 238] on select "Jan Feb Mar Apr May Jun [DATE] Aug Sep Oct Nov Dec" at bounding box center [633, 251] width 65 height 26
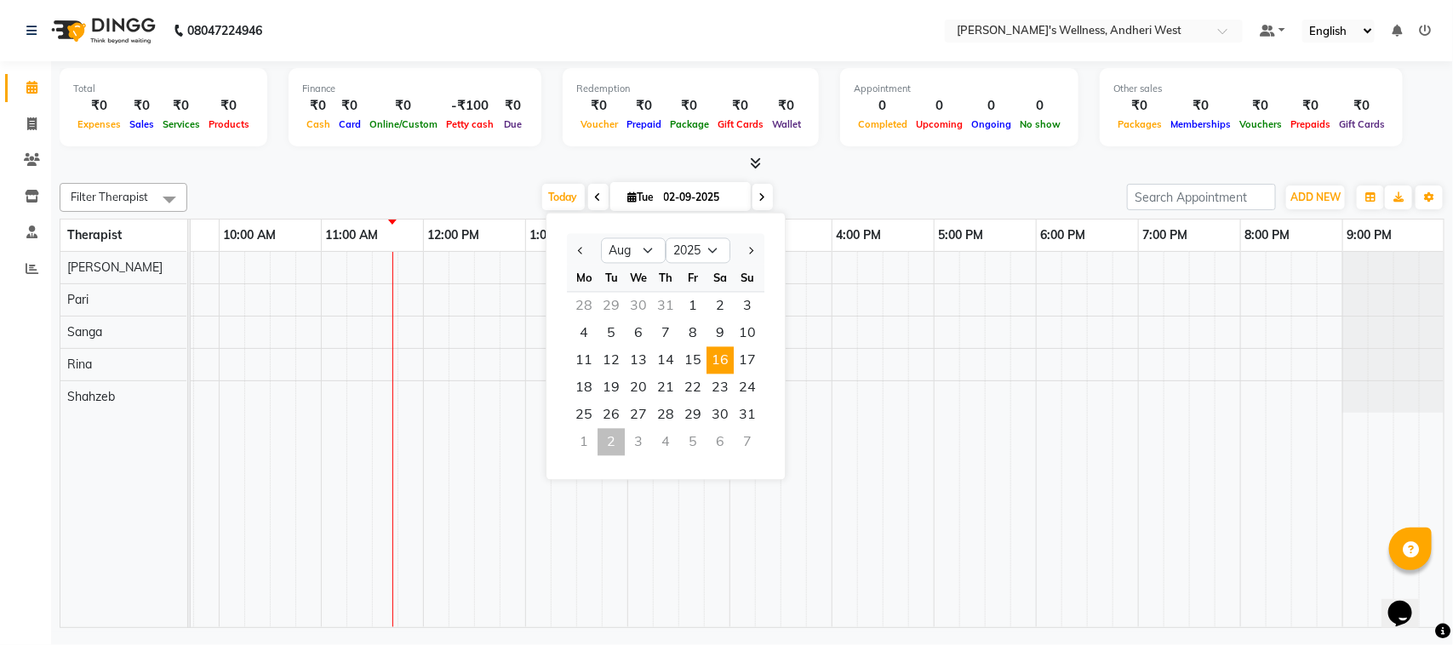
click at [716, 362] on span "16" at bounding box center [719, 360] width 27 height 27
type input "[DATE]"
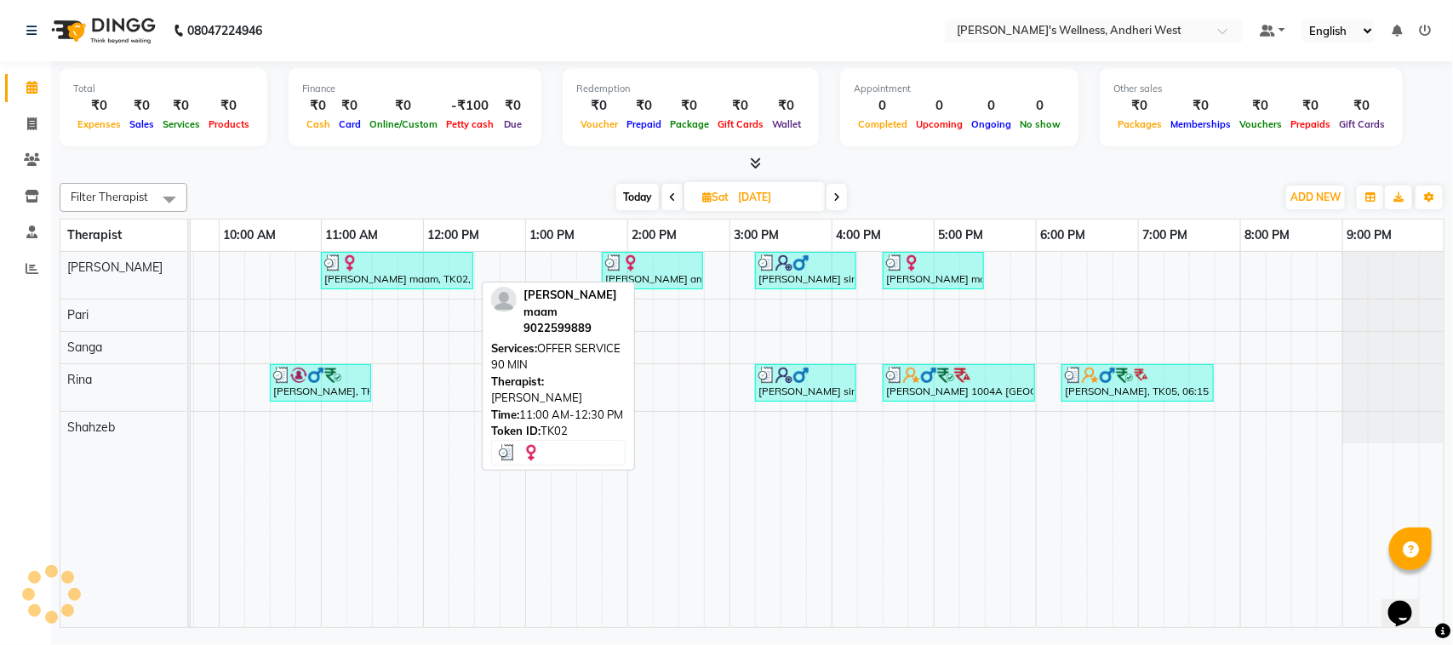
click at [438, 272] on div "[PERSON_NAME] maam, TK02, 11:00 AM-12:30 PM, OFFER SERVICE 90 MIN" at bounding box center [397, 270] width 149 height 32
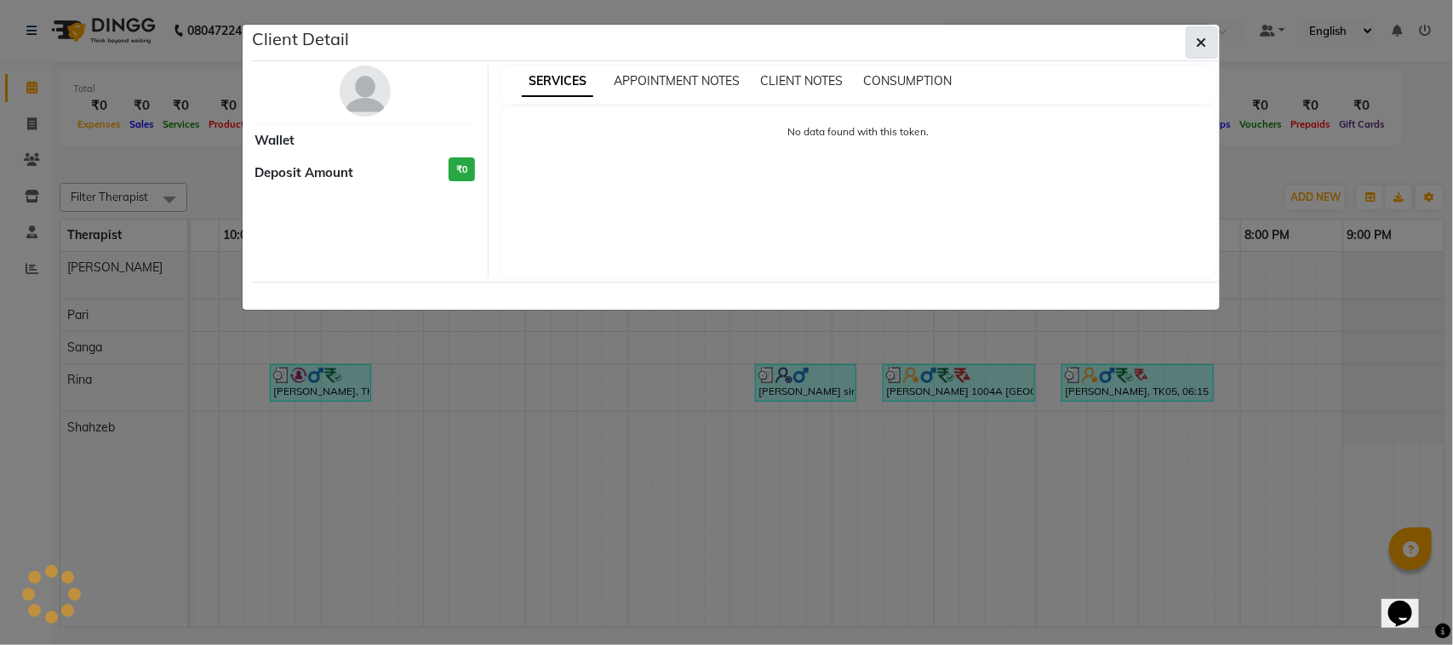
click at [1191, 39] on button "button" at bounding box center [1201, 42] width 32 height 32
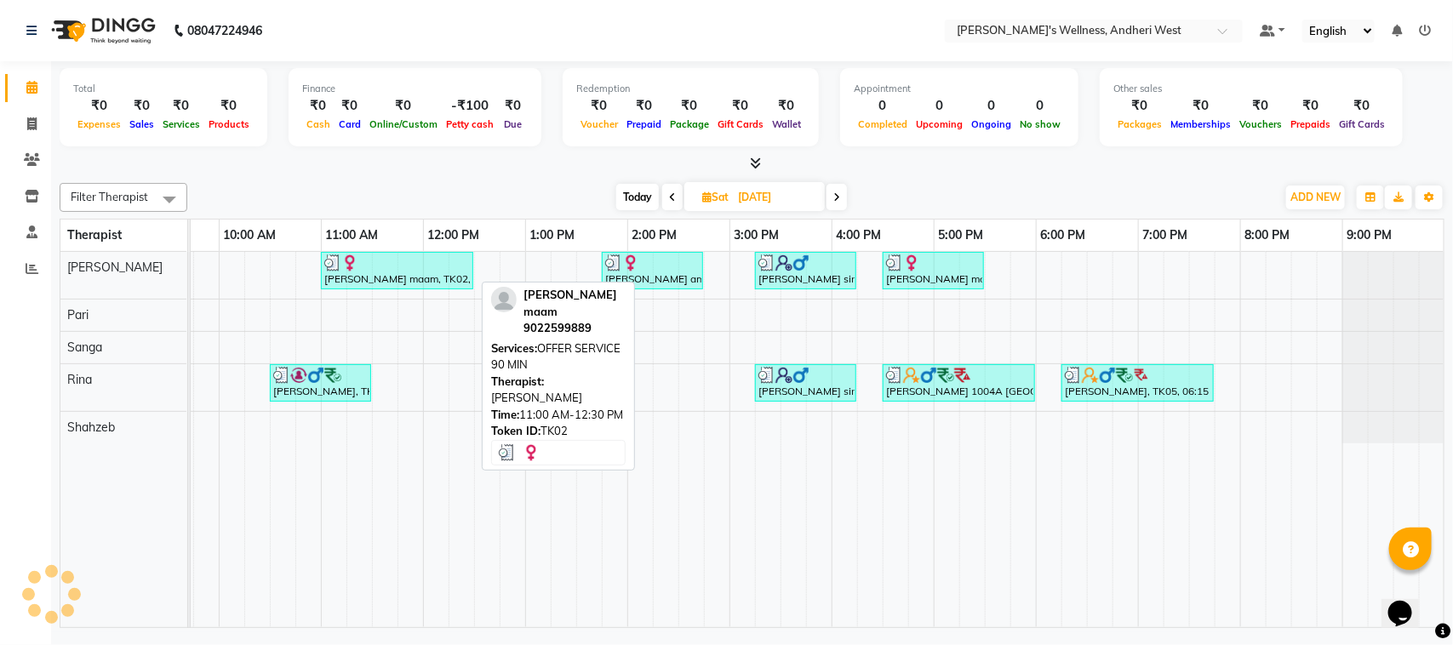
click at [400, 282] on div "[PERSON_NAME] maam, TK02, 11:00 AM-12:30 PM, OFFER SERVICE 90 MIN" at bounding box center [397, 270] width 149 height 32
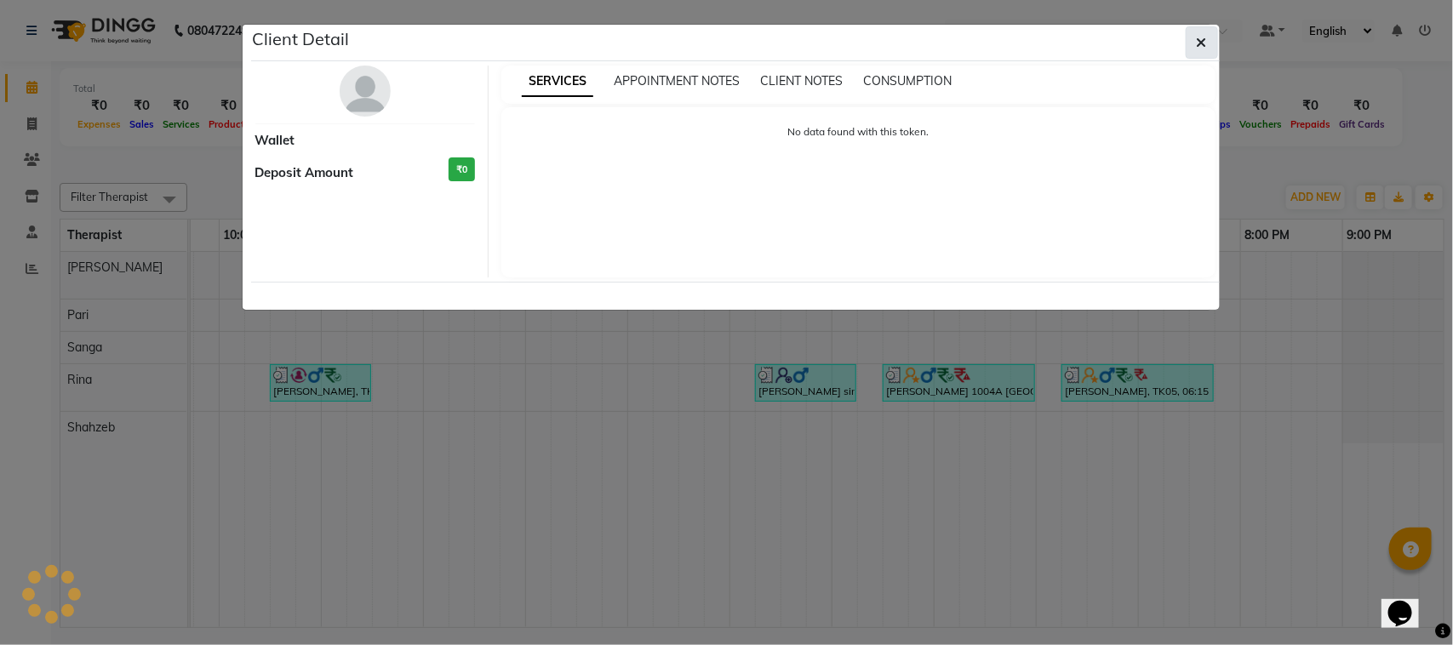
click at [1205, 58] on button "button" at bounding box center [1201, 42] width 32 height 32
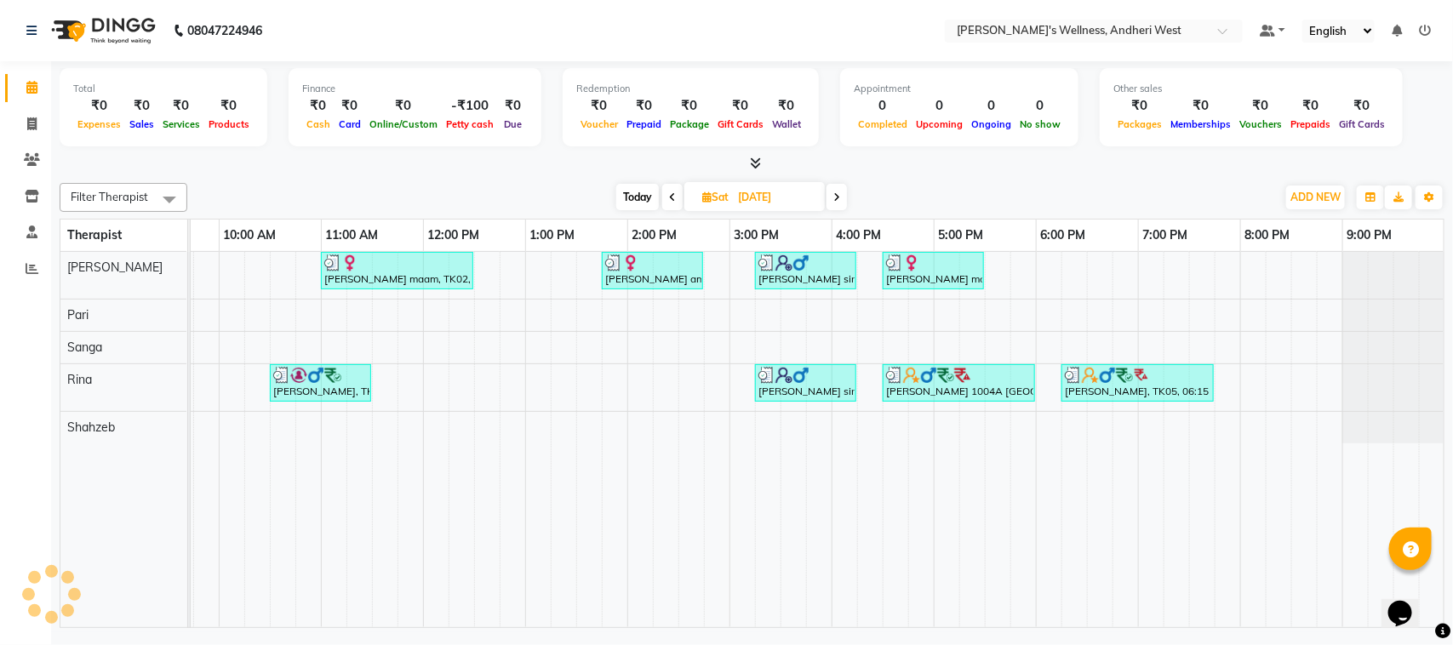
click at [461, 186] on div "Today Sat 16-08-2025" at bounding box center [731, 198] width 1071 height 26
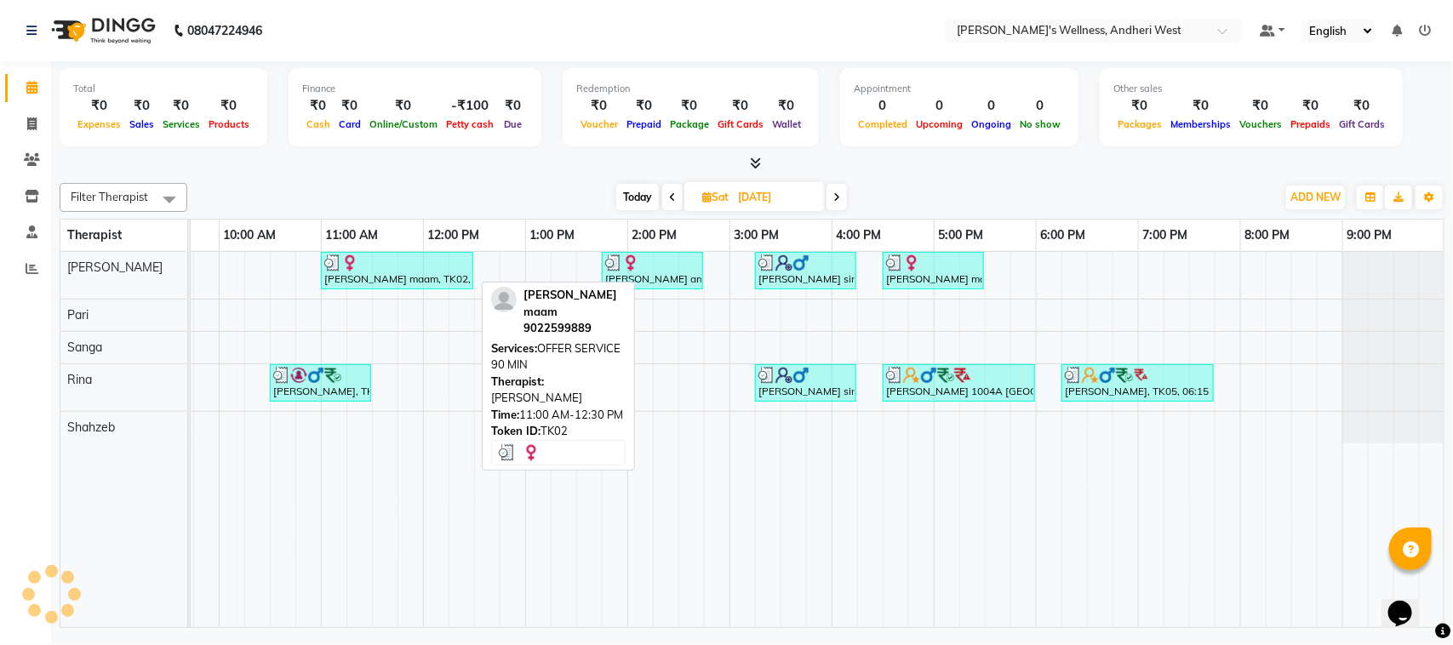
click at [441, 274] on div "[PERSON_NAME] maam, TK02, 11:00 AM-12:30 PM, OFFER SERVICE 90 MIN" at bounding box center [397, 270] width 149 height 32
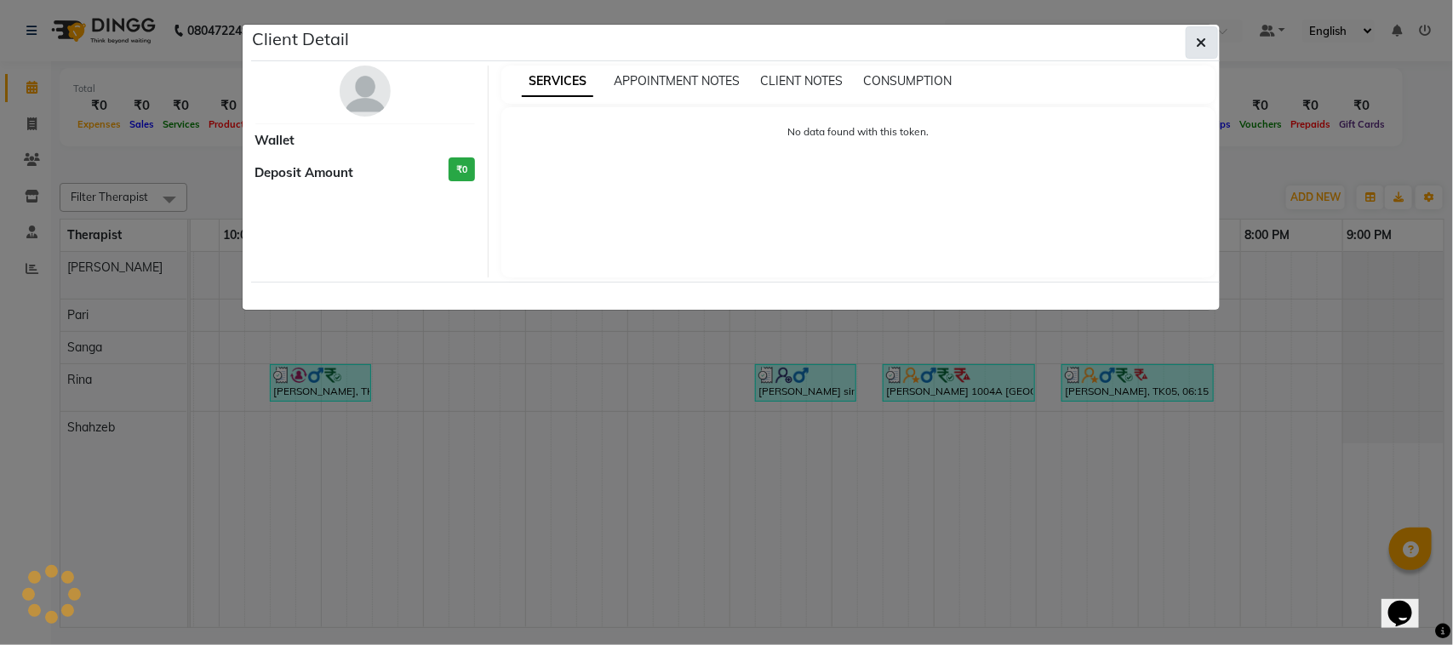
click at [1214, 51] on button "button" at bounding box center [1201, 42] width 32 height 32
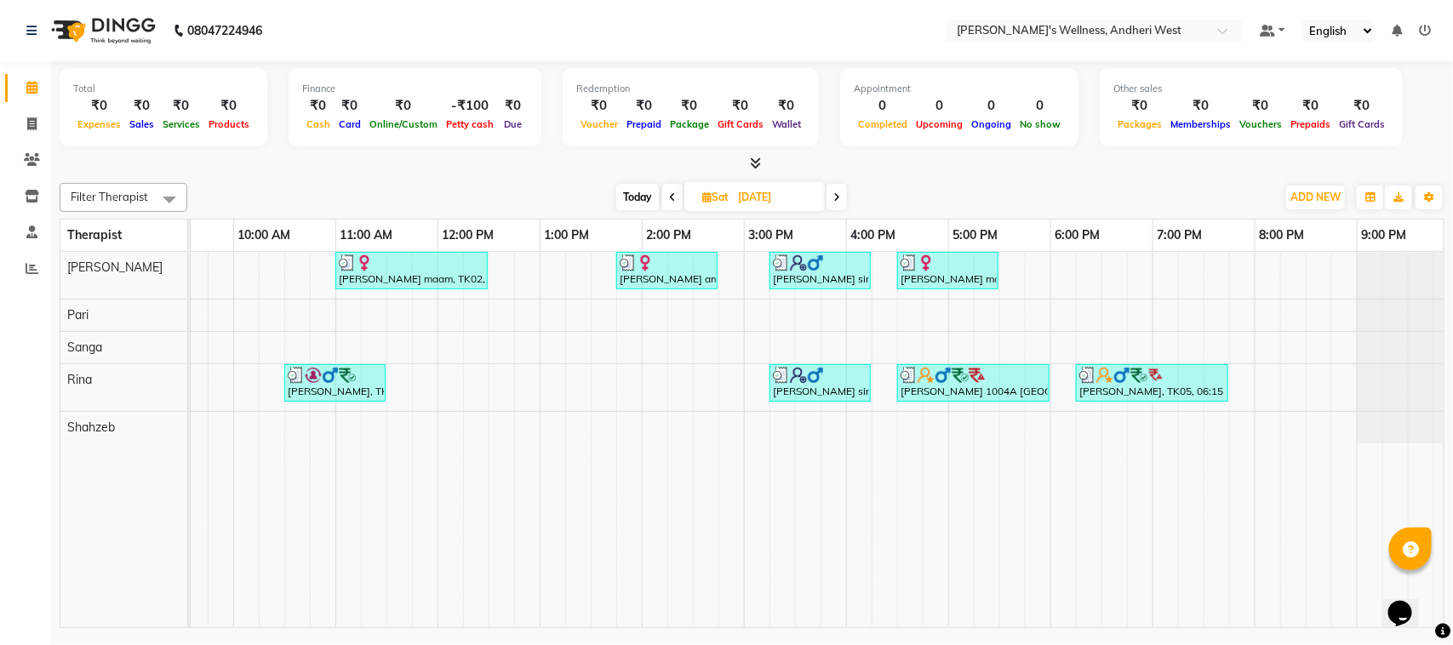
click at [596, 285] on div "[PERSON_NAME] maam, TK02, 11:00 AM-12:30 PM, OFFER SERVICE 90 MIN [PERSON_NAME]…" at bounding box center [693, 439] width 1532 height 375
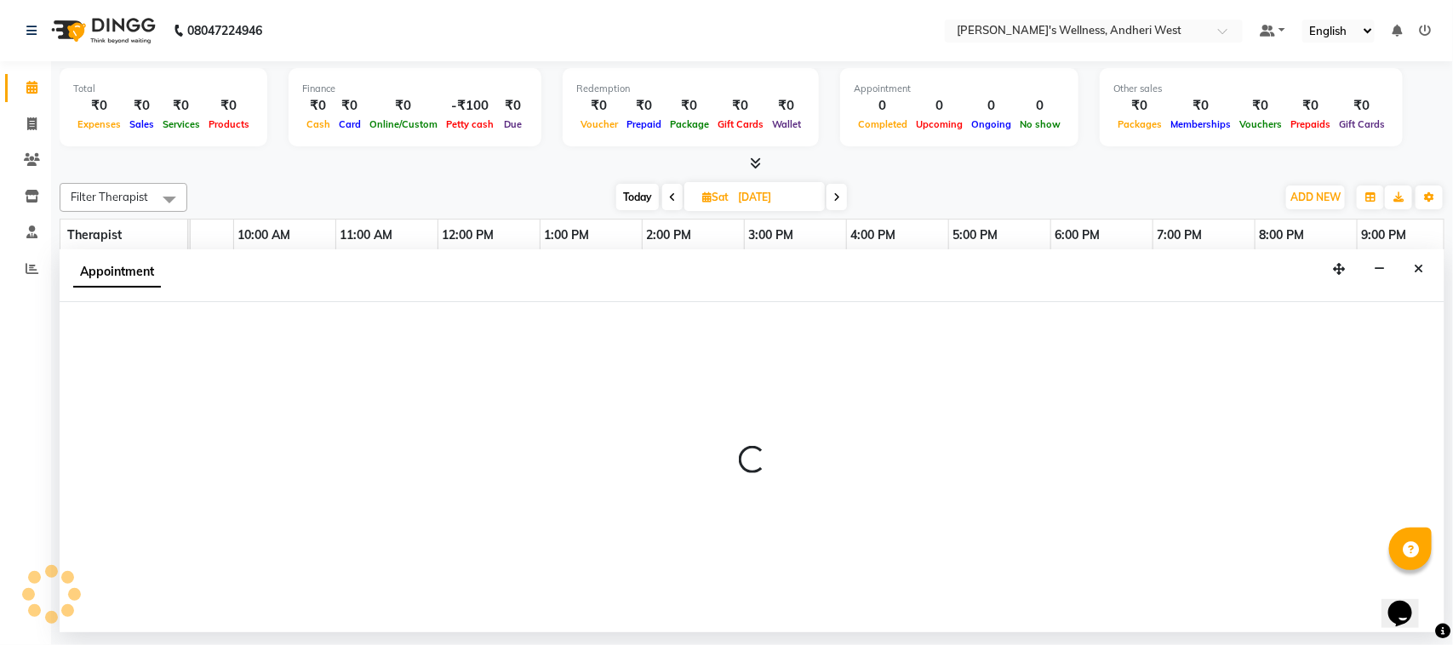
select select "66471"
select select "tentative"
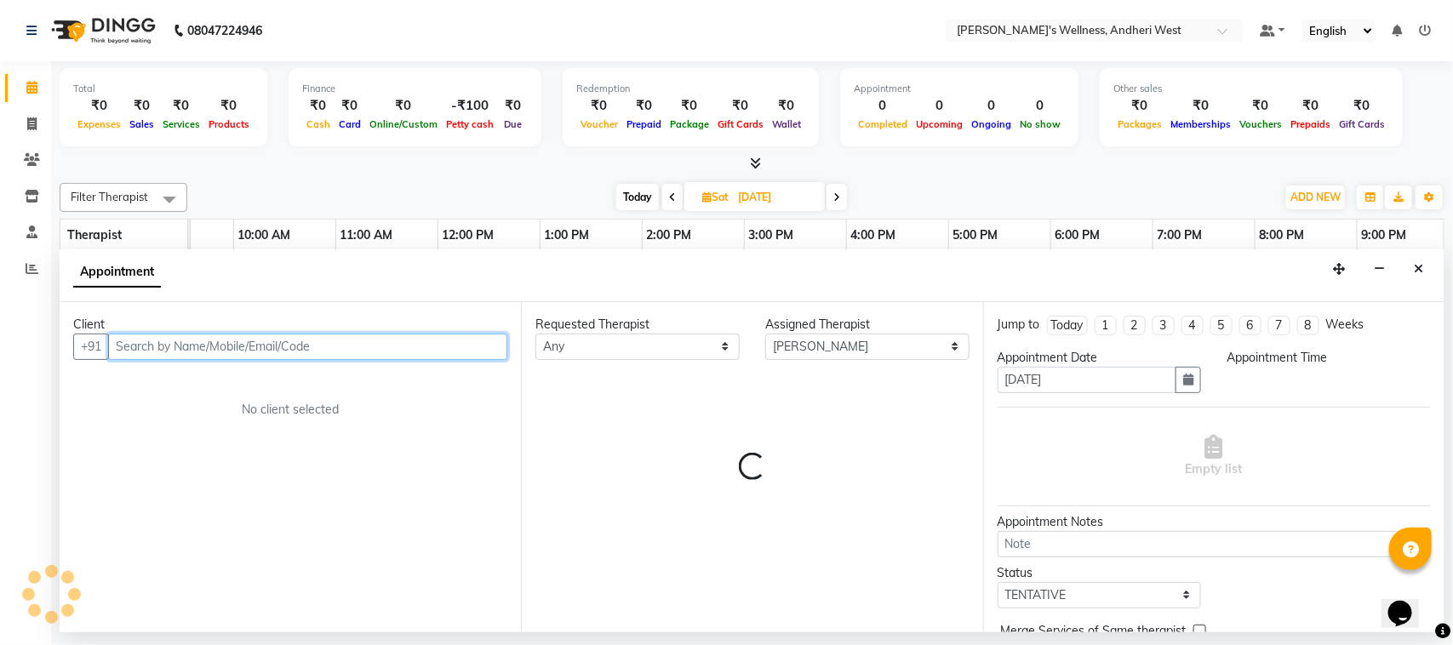
select select "810"
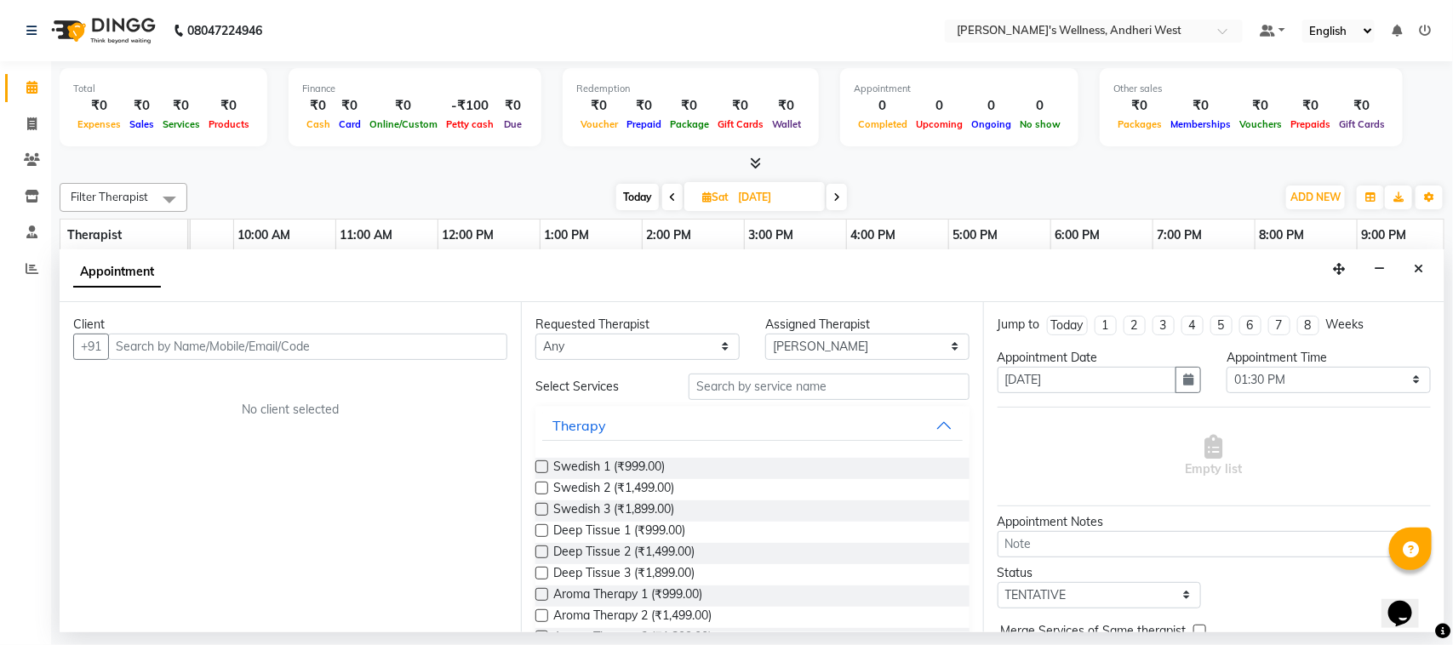
click at [606, 279] on div "Appointment" at bounding box center [752, 275] width 1385 height 53
click at [707, 285] on div "Appointment" at bounding box center [752, 275] width 1385 height 53
click at [785, 292] on div "Appointment" at bounding box center [752, 275] width 1385 height 53
click at [1418, 260] on button "Close" at bounding box center [1418, 269] width 25 height 26
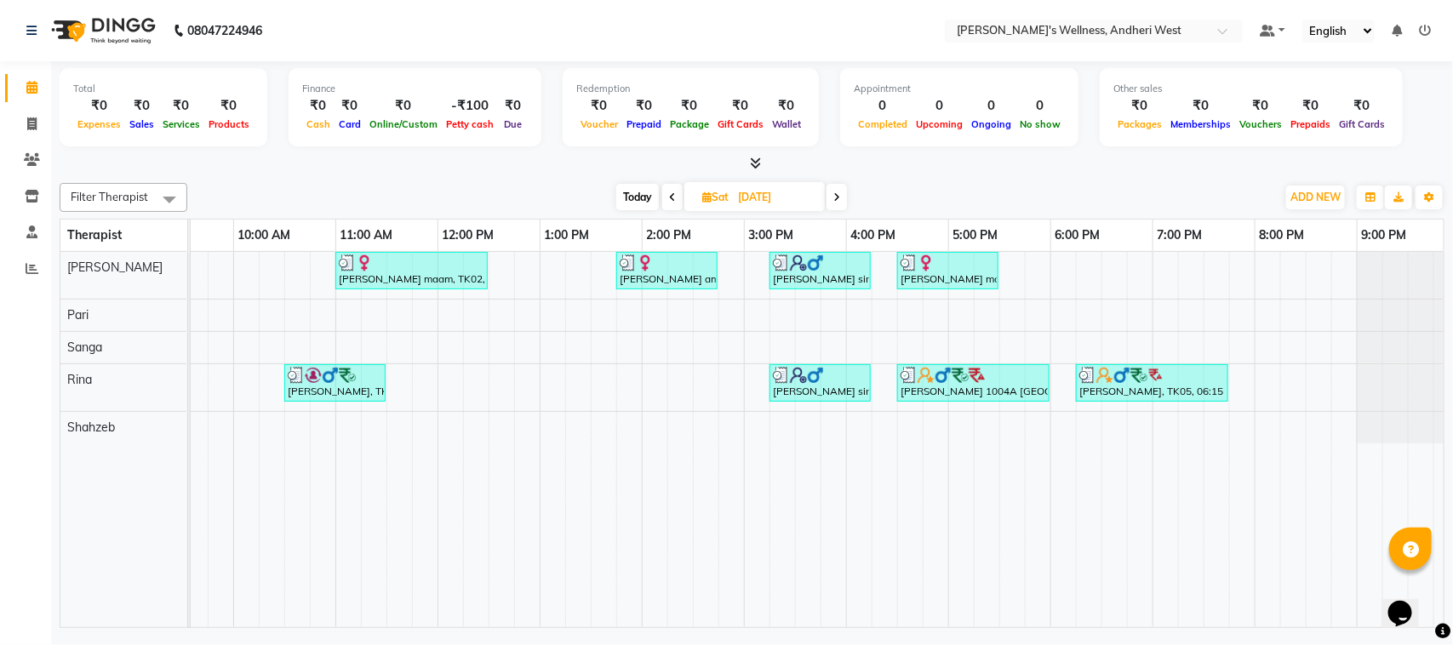
click at [1418, 260] on div at bounding box center [1406, 275] width 101 height 47
drag, startPoint x: 1418, startPoint y: 260, endPoint x: 1358, endPoint y: 243, distance: 62.0
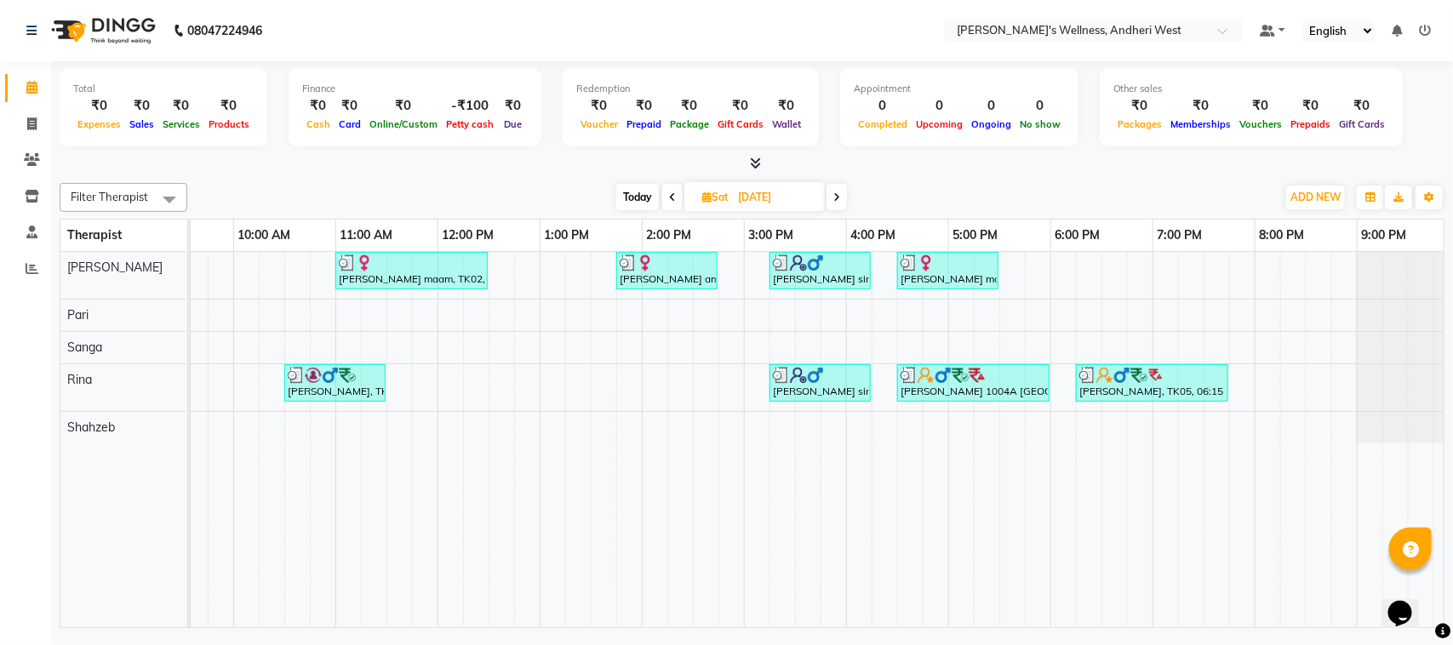
click at [1418, 260] on div at bounding box center [1406, 275] width 101 height 47
drag, startPoint x: 1358, startPoint y: 243, endPoint x: 1452, endPoint y: 235, distance: 93.9
click at [1452, 235] on div "Total ₹0 Expenses ₹0 Sales ₹0 Services ₹0 Products Finance ₹0 Cash ₹0 Card ₹0 O…" at bounding box center [752, 346] width 1402 height 571
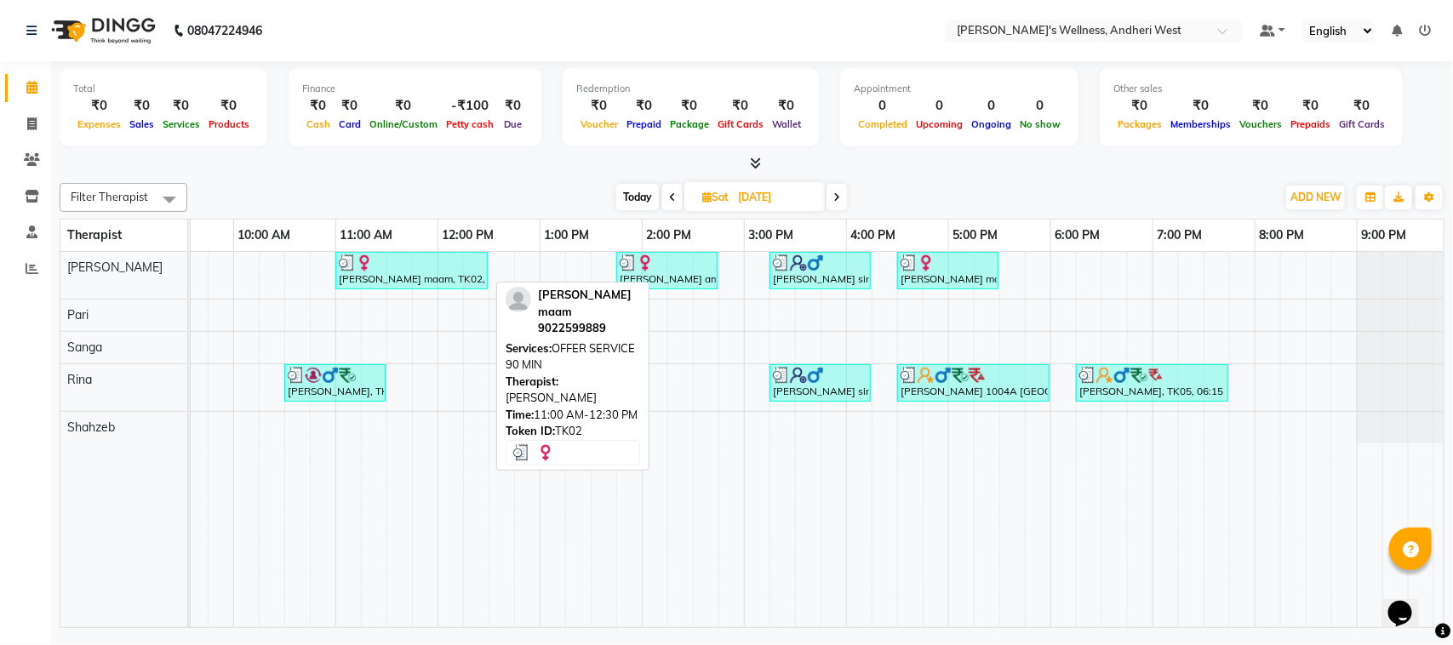
click at [381, 283] on div "prachi maam, TK02, 11:00 AM-12:30 PM, OFFER SERVICE 90 MIN" at bounding box center [411, 270] width 149 height 32
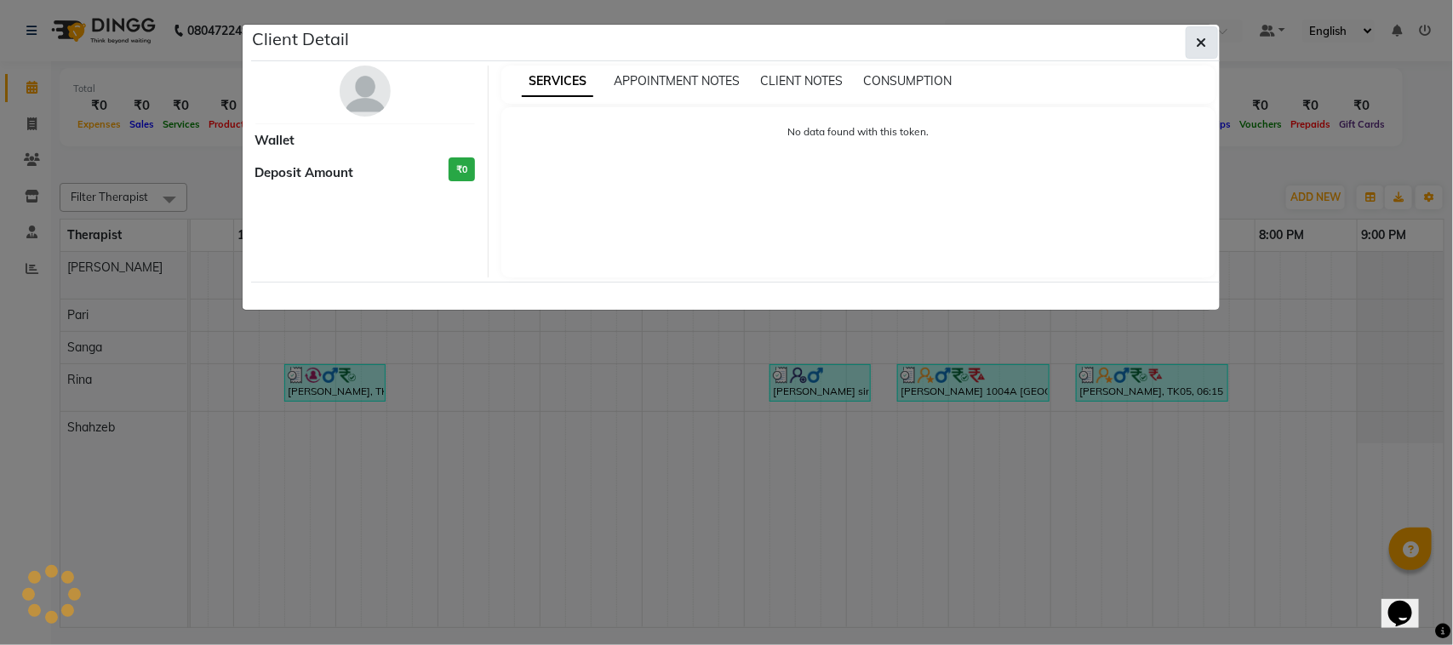
click at [1192, 44] on button "button" at bounding box center [1201, 42] width 32 height 32
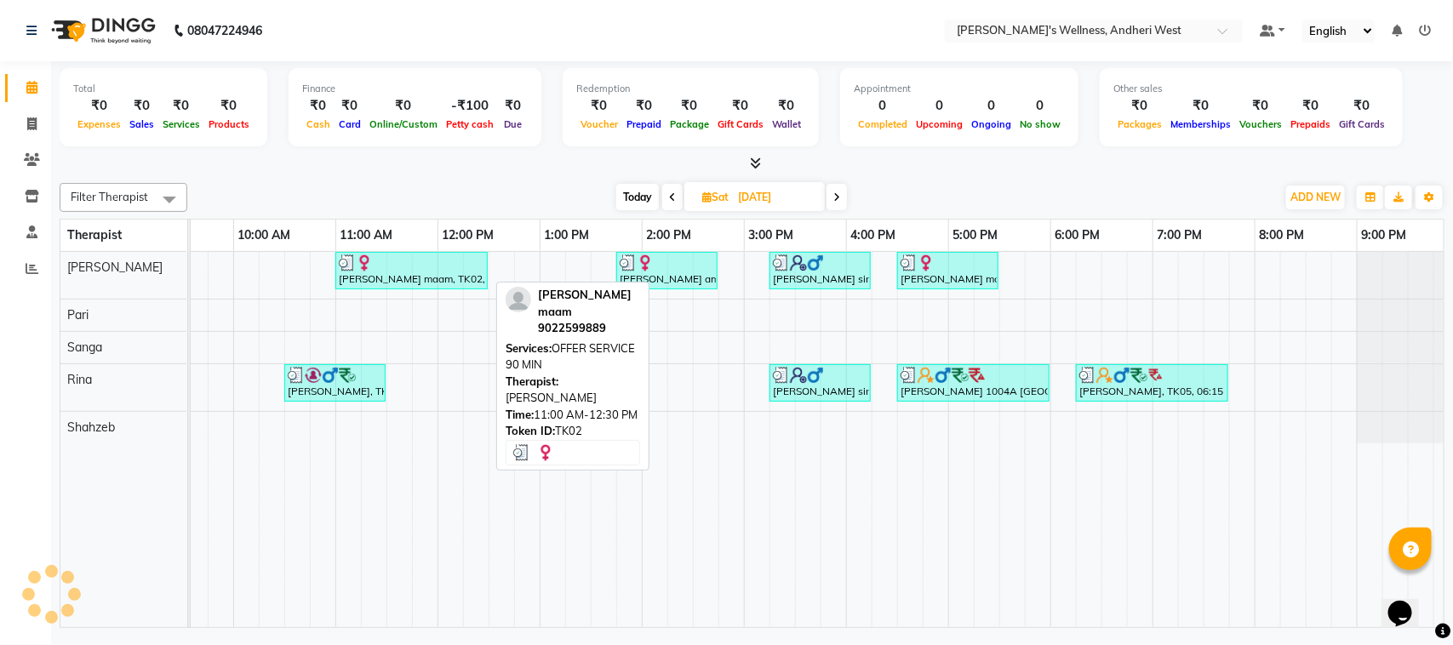
click at [460, 277] on div "prachi maam, TK02, 11:00 AM-12:30 PM, OFFER SERVICE 90 MIN" at bounding box center [411, 270] width 149 height 32
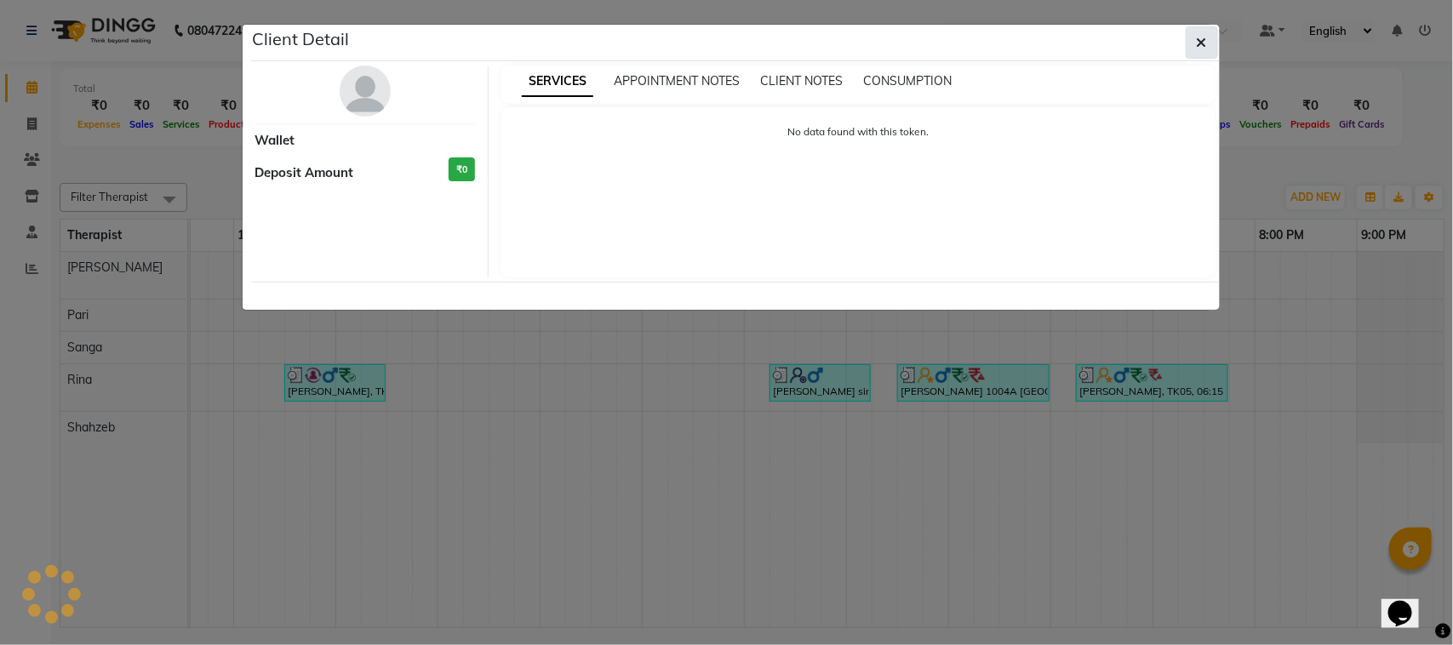
click at [1192, 43] on button "button" at bounding box center [1201, 42] width 32 height 32
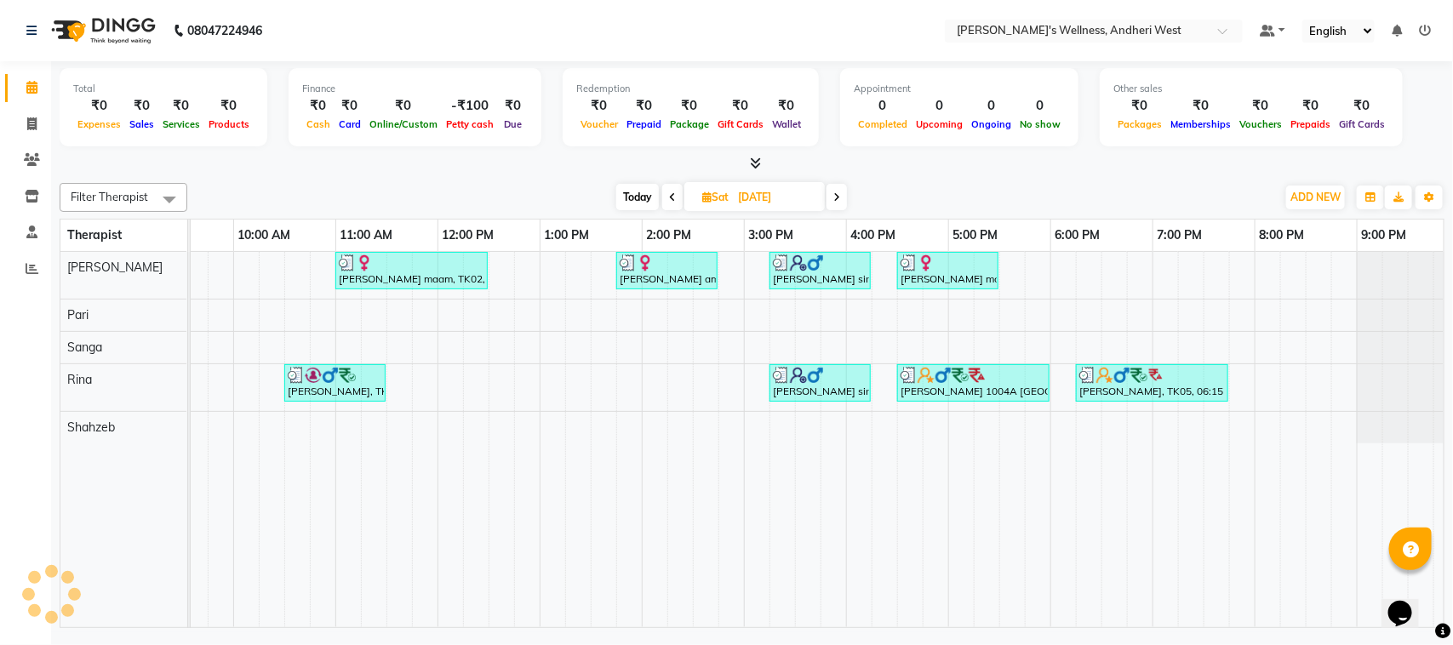
click at [506, 176] on div "Filter Therapist Select All Monika Pari Rina Sanga Shahzeb Today Sat 16-08-2025…" at bounding box center [752, 402] width 1385 height 452
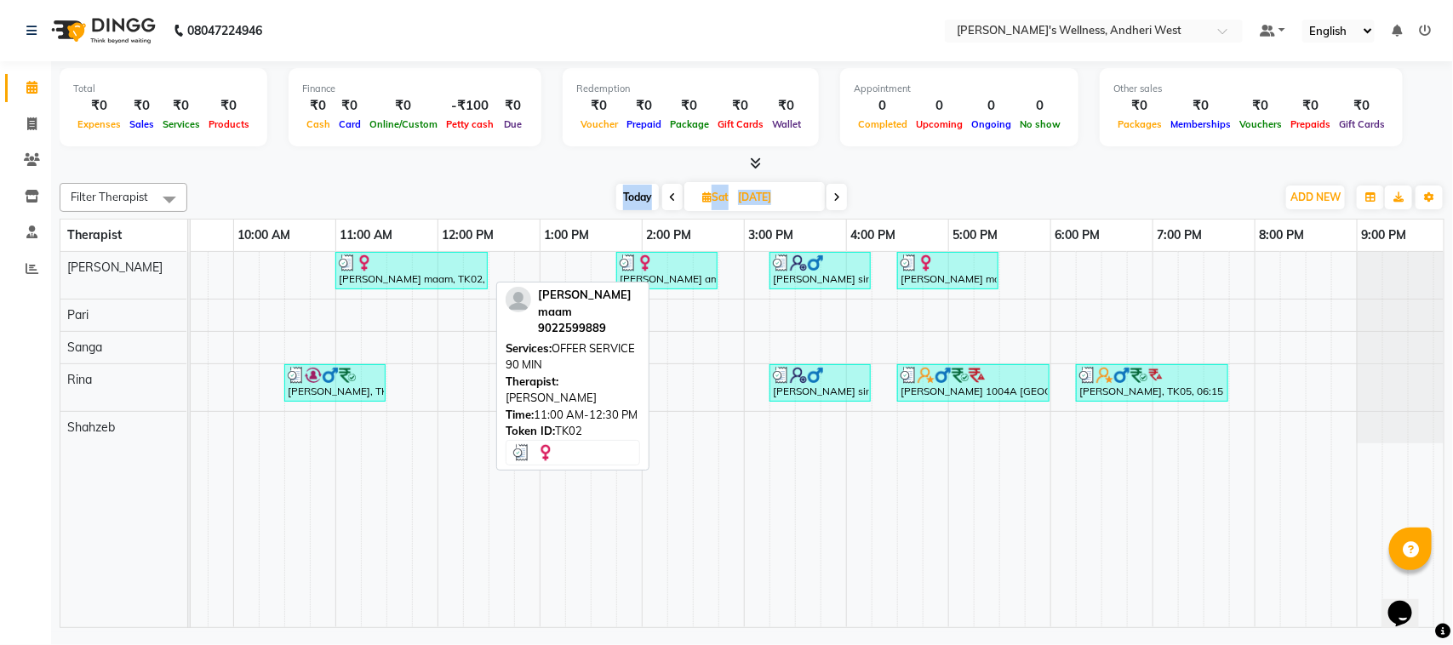
click at [434, 285] on div "prachi maam, TK02, 11:00 AM-12:30 PM, OFFER SERVICE 90 MIN" at bounding box center [411, 270] width 149 height 32
select select "3"
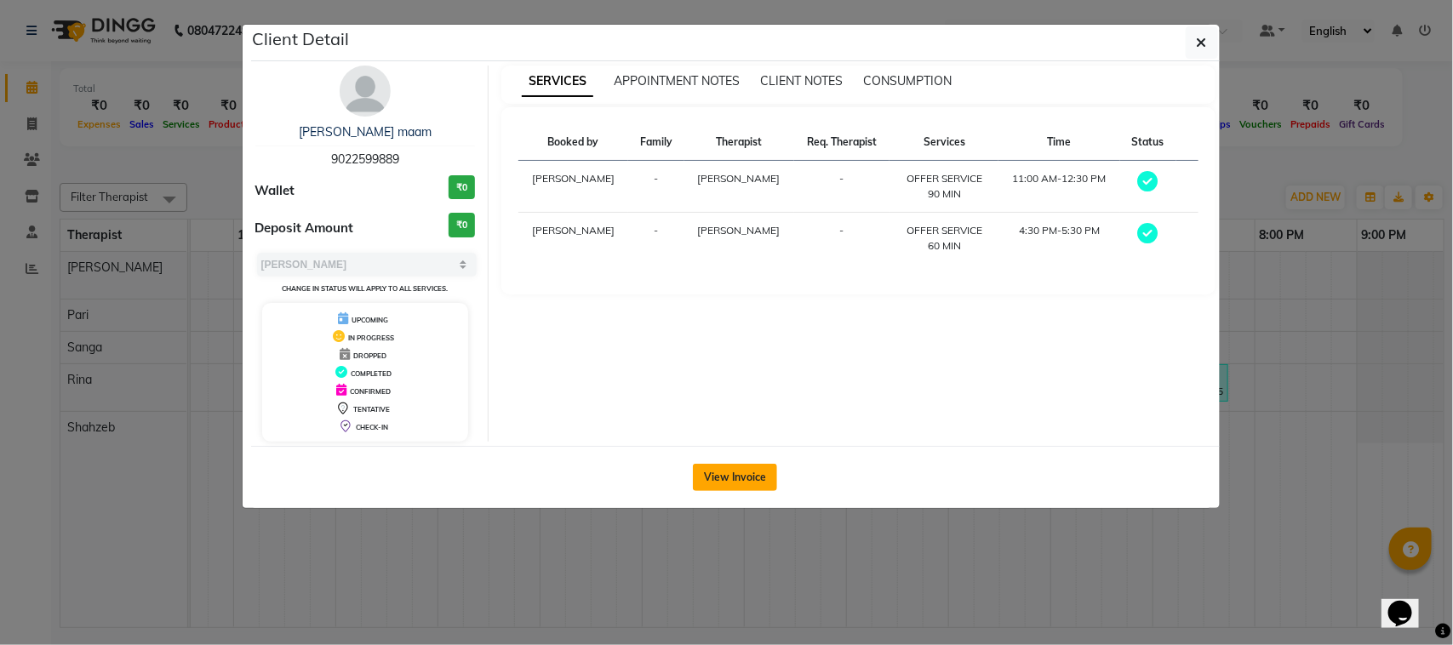
click at [723, 468] on button "View Invoice" at bounding box center [735, 477] width 84 height 27
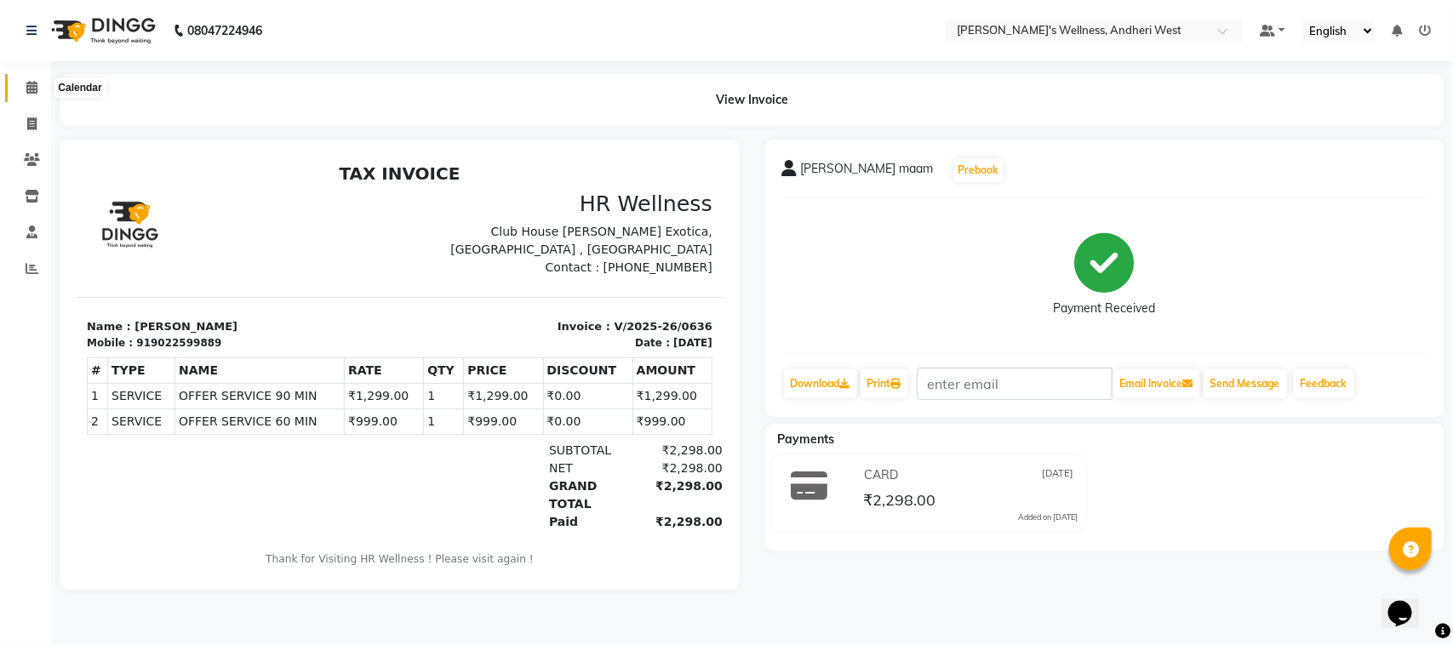
click at [24, 92] on span at bounding box center [32, 88] width 30 height 20
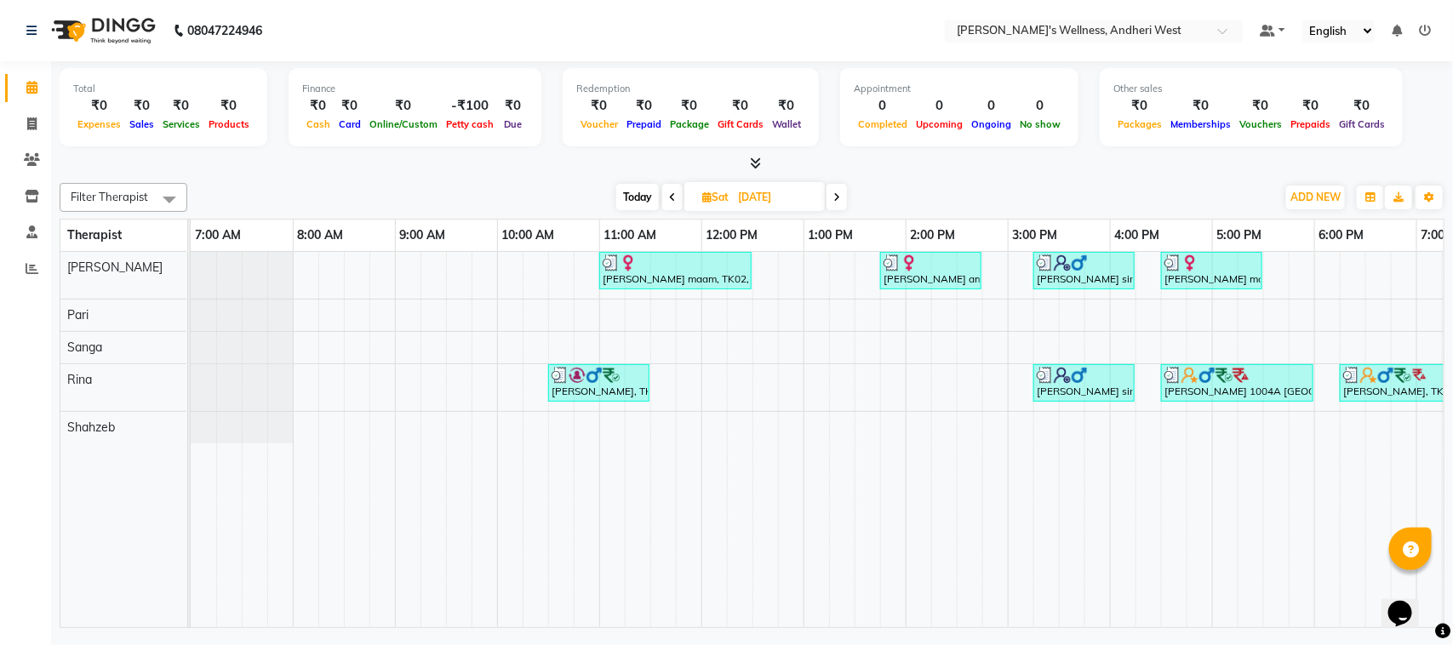
click at [5, 74] on link "Calendar" at bounding box center [25, 88] width 41 height 28
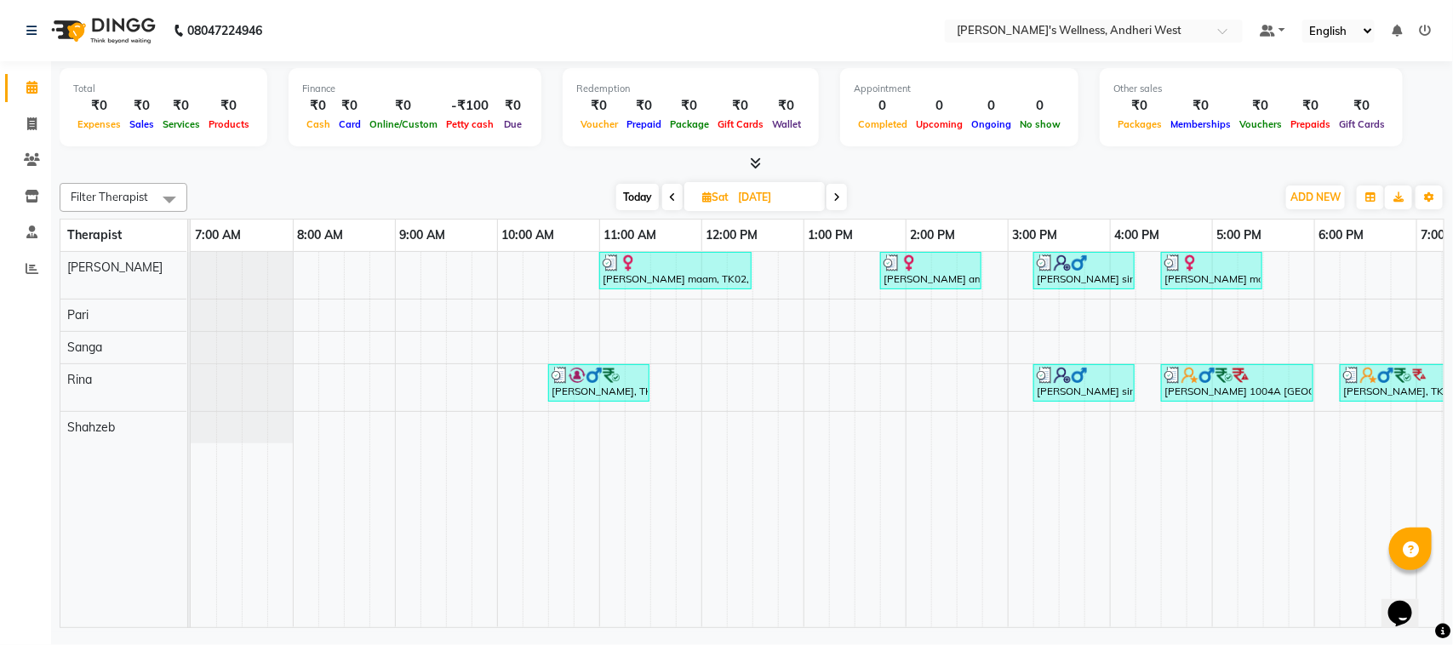
click at [5, 74] on link "Calendar" at bounding box center [25, 88] width 41 height 28
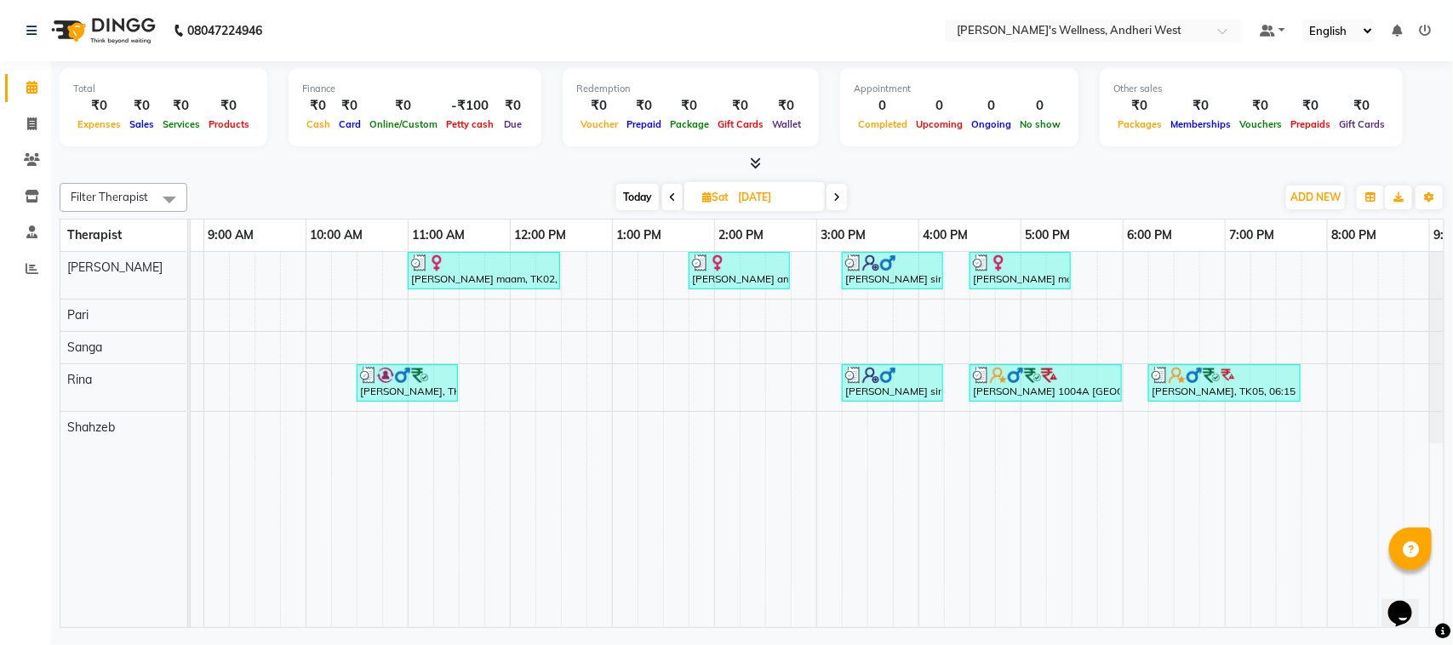
scroll to position [0, 215]
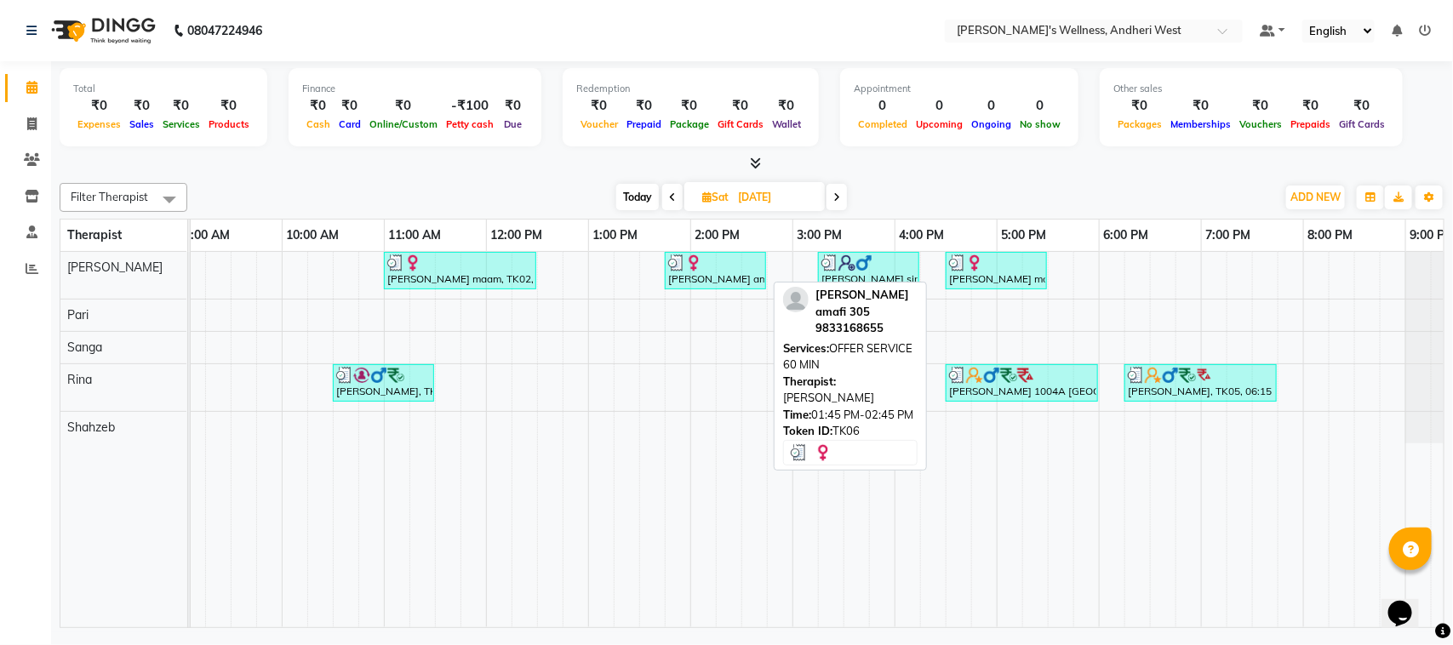
click at [721, 264] on div at bounding box center [715, 262] width 94 height 17
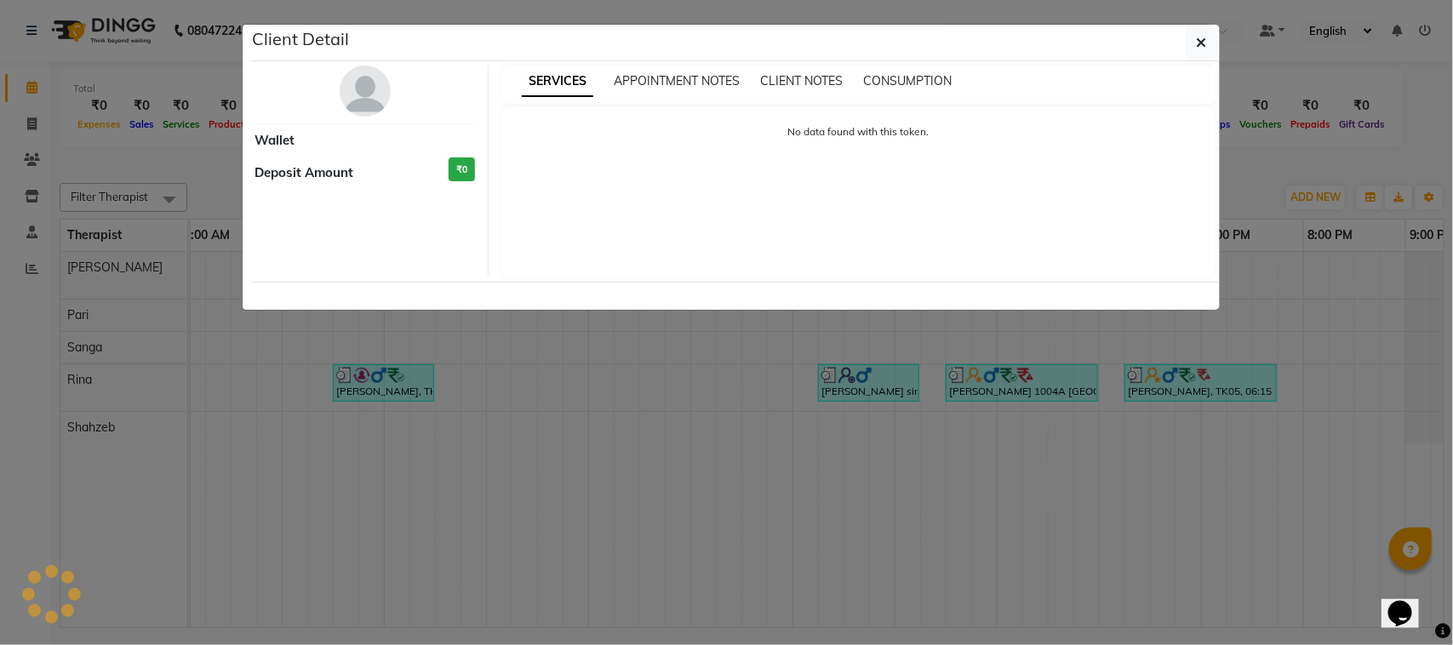
select select "3"
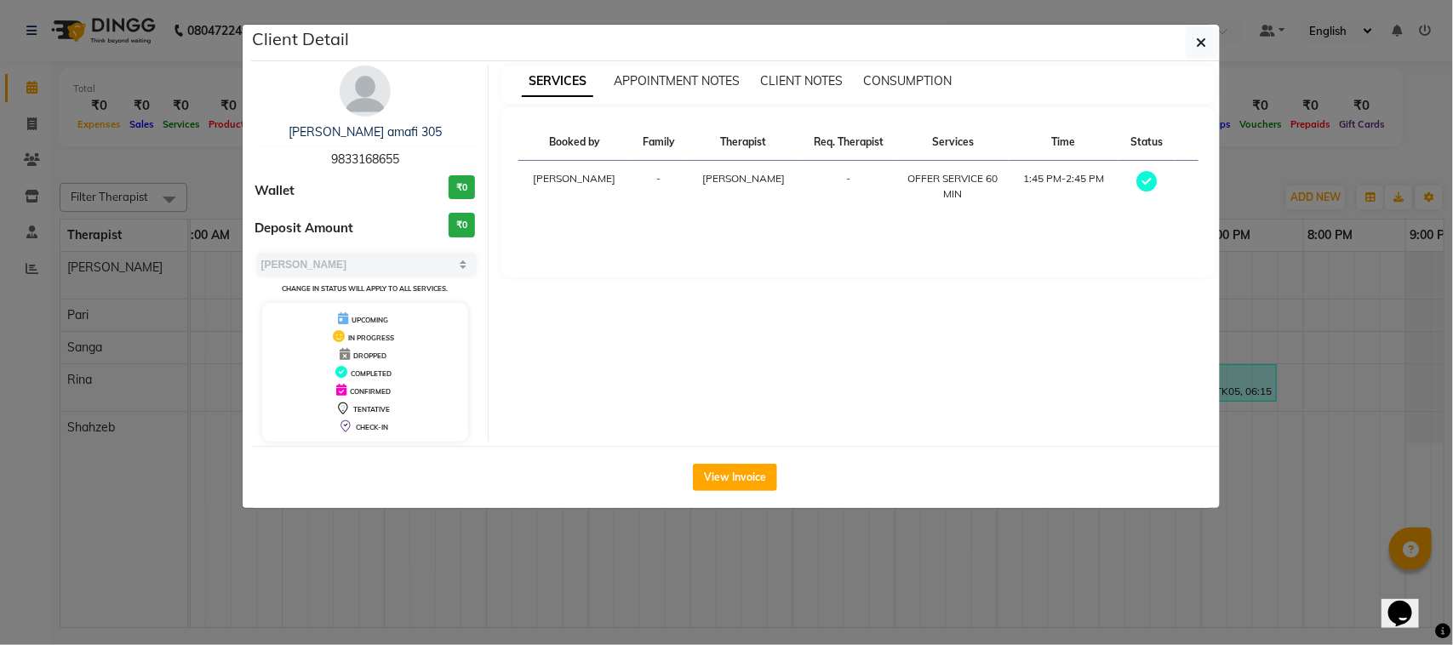
click at [721, 264] on div "Booked by Family Therapist Req. Therapist Services Time Status Ruhi Memon - Mon…" at bounding box center [858, 192] width 714 height 170
click at [1205, 53] on button "button" at bounding box center [1201, 42] width 32 height 32
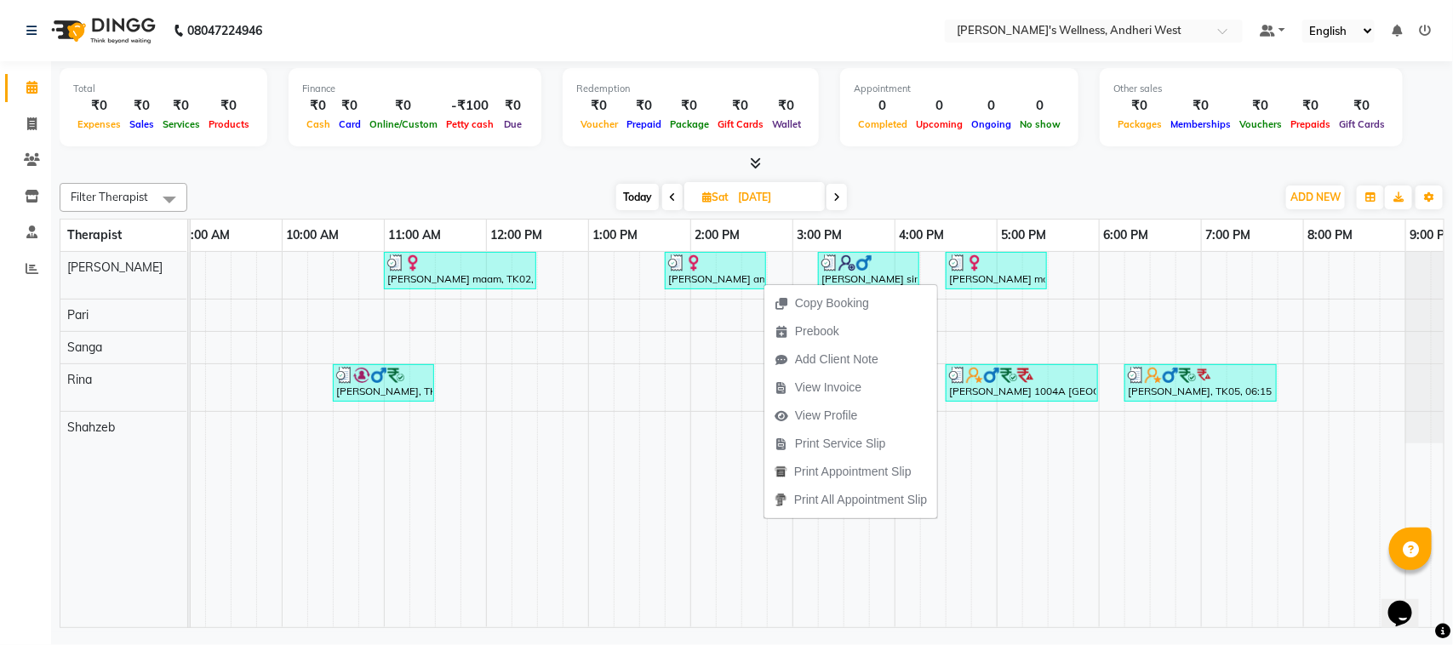
click at [868, 176] on div "Filter Therapist Select All Monika Pari Rina Sanga Shahzeb Today Sat 16-08-2025…" at bounding box center [752, 402] width 1385 height 452
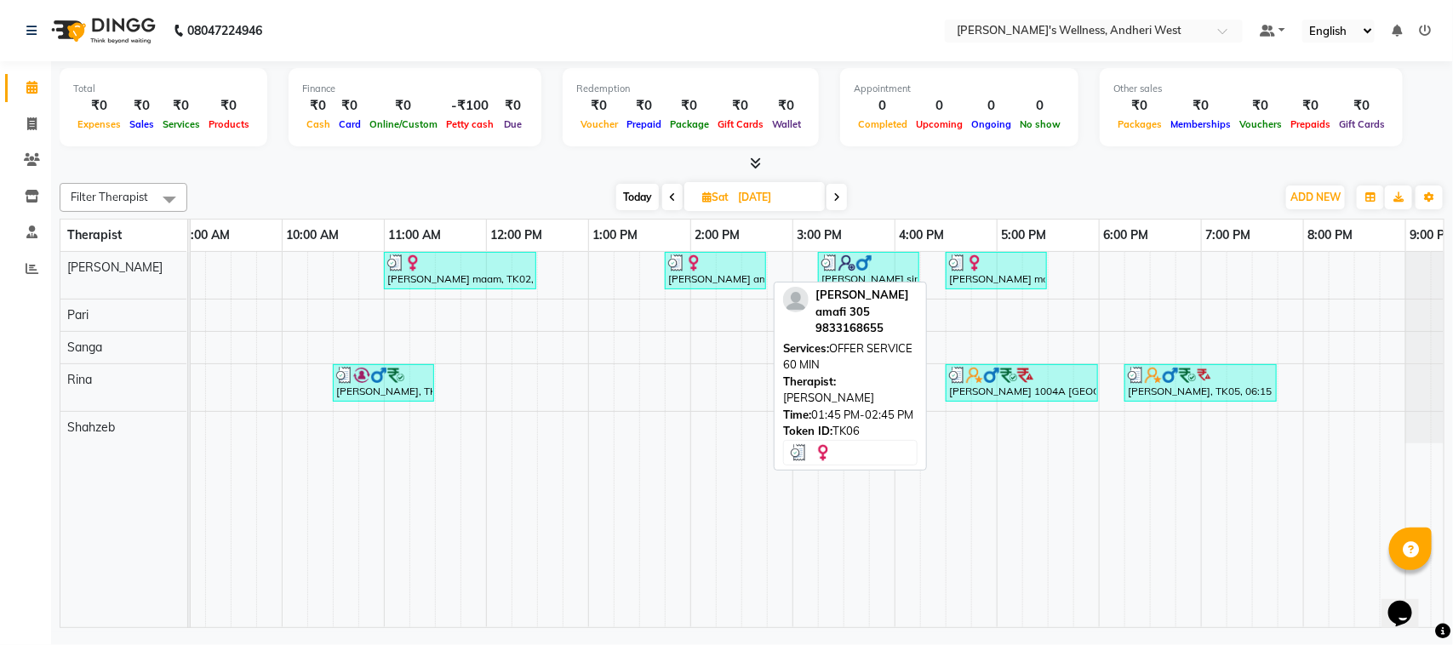
click at [674, 283] on div "Sapna sardesai amafi 305, TK06, 01:45 PM-02:45 PM, OFFER SERVICE 60 MIN" at bounding box center [715, 270] width 98 height 32
select select "3"
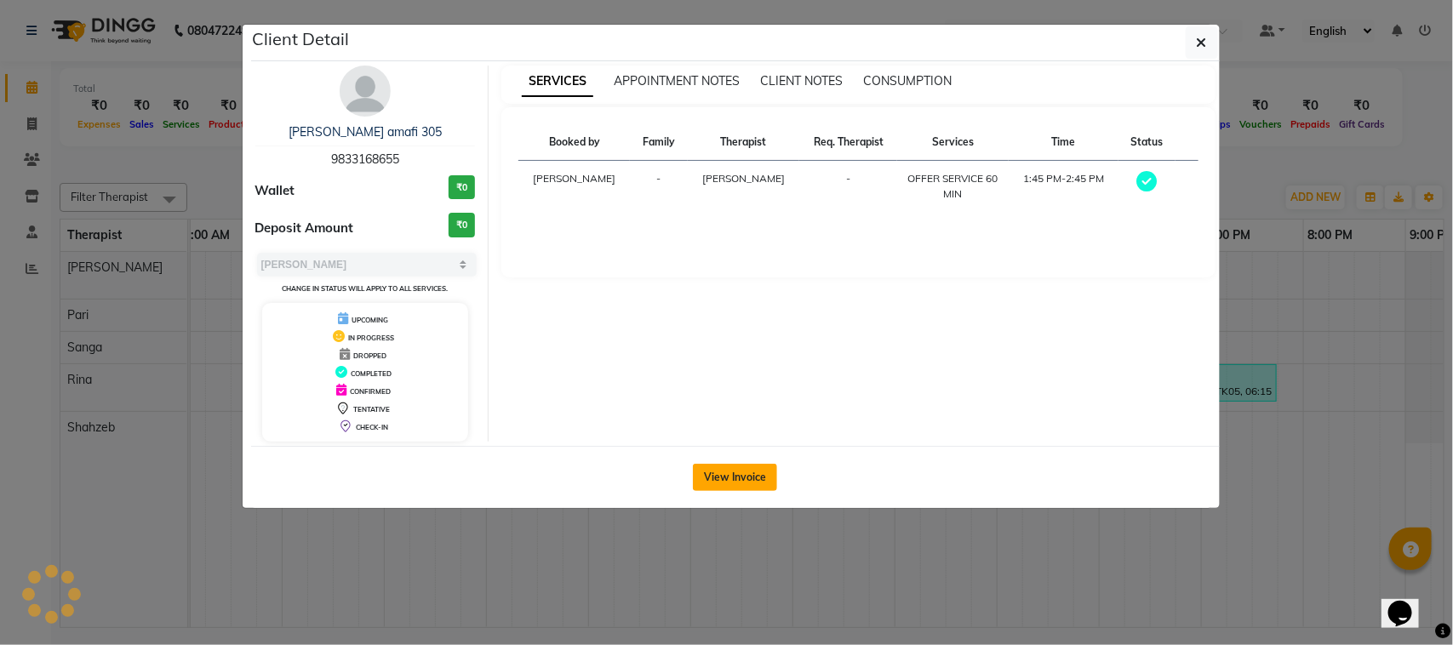
click at [746, 481] on button "View Invoice" at bounding box center [735, 477] width 84 height 27
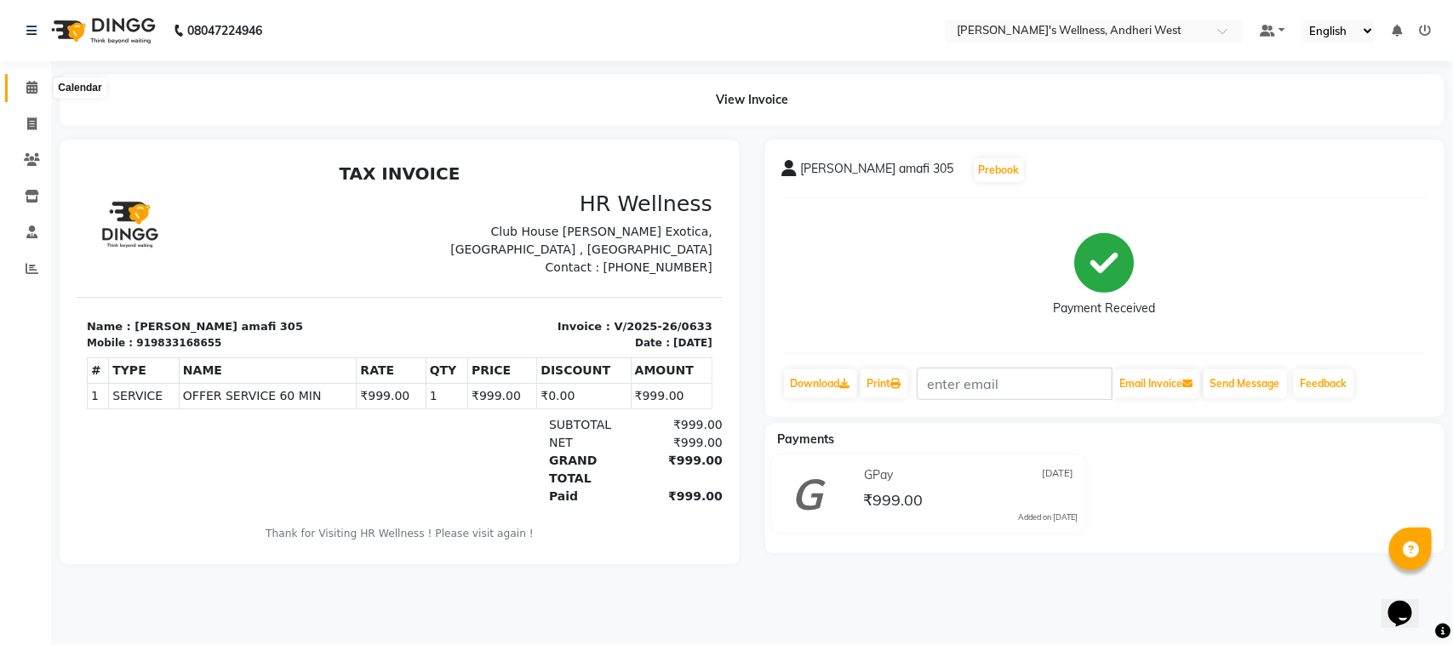
click at [26, 94] on span at bounding box center [32, 88] width 30 height 20
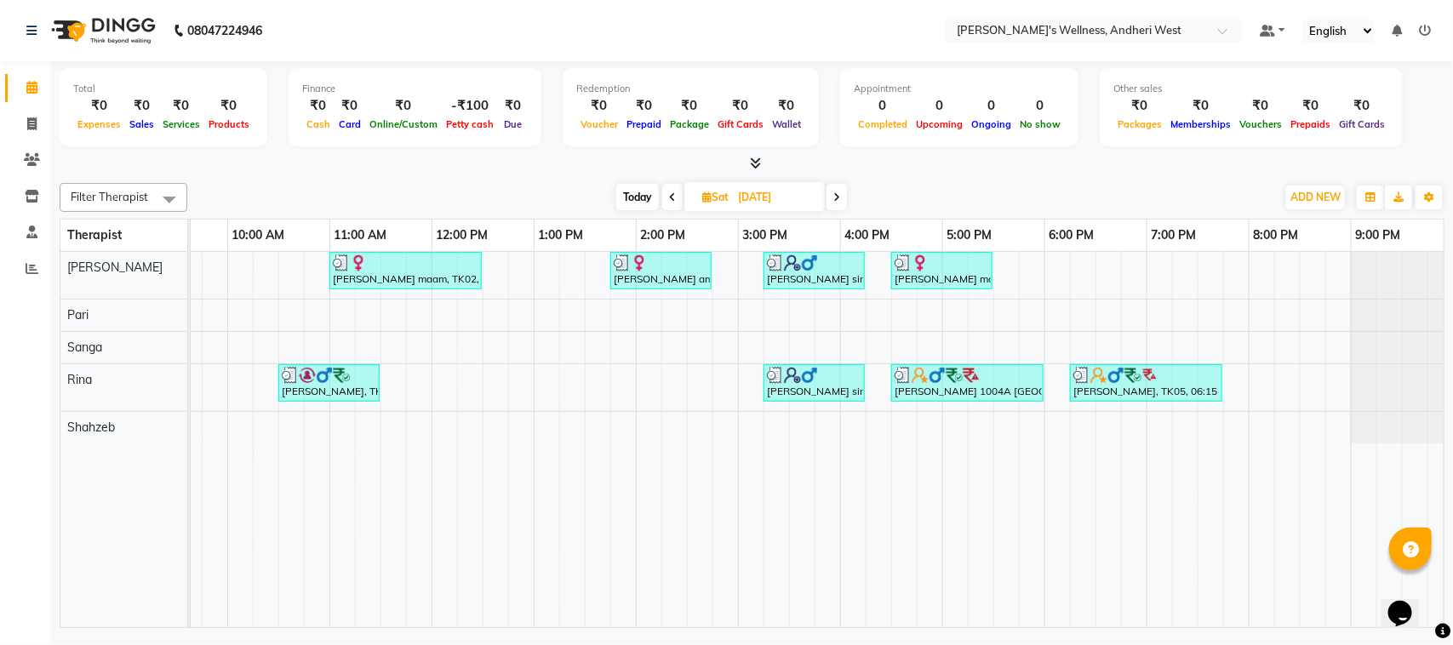
scroll to position [0, 278]
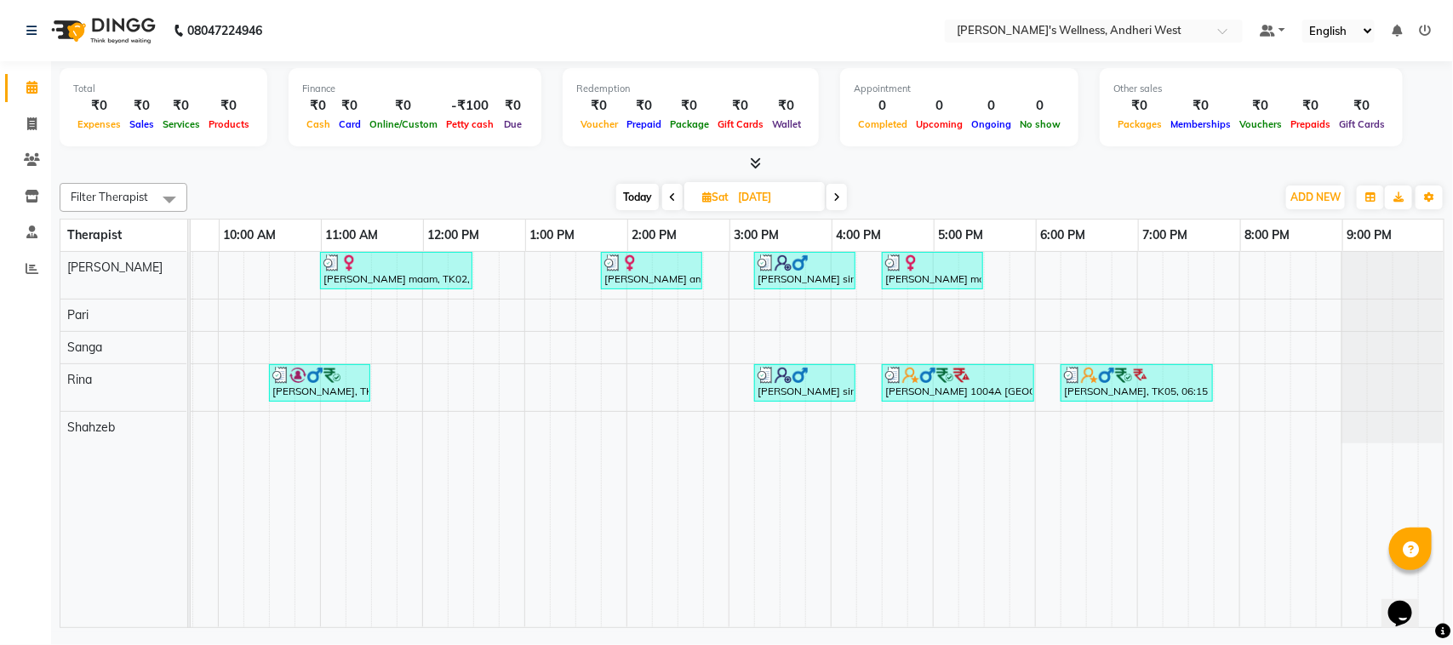
click at [751, 300] on div "prachi maam, TK02, 11:00 AM-12:30 PM, OFFER SERVICE 90 MIN Sapna sardesai amafi…" at bounding box center [678, 439] width 1532 height 375
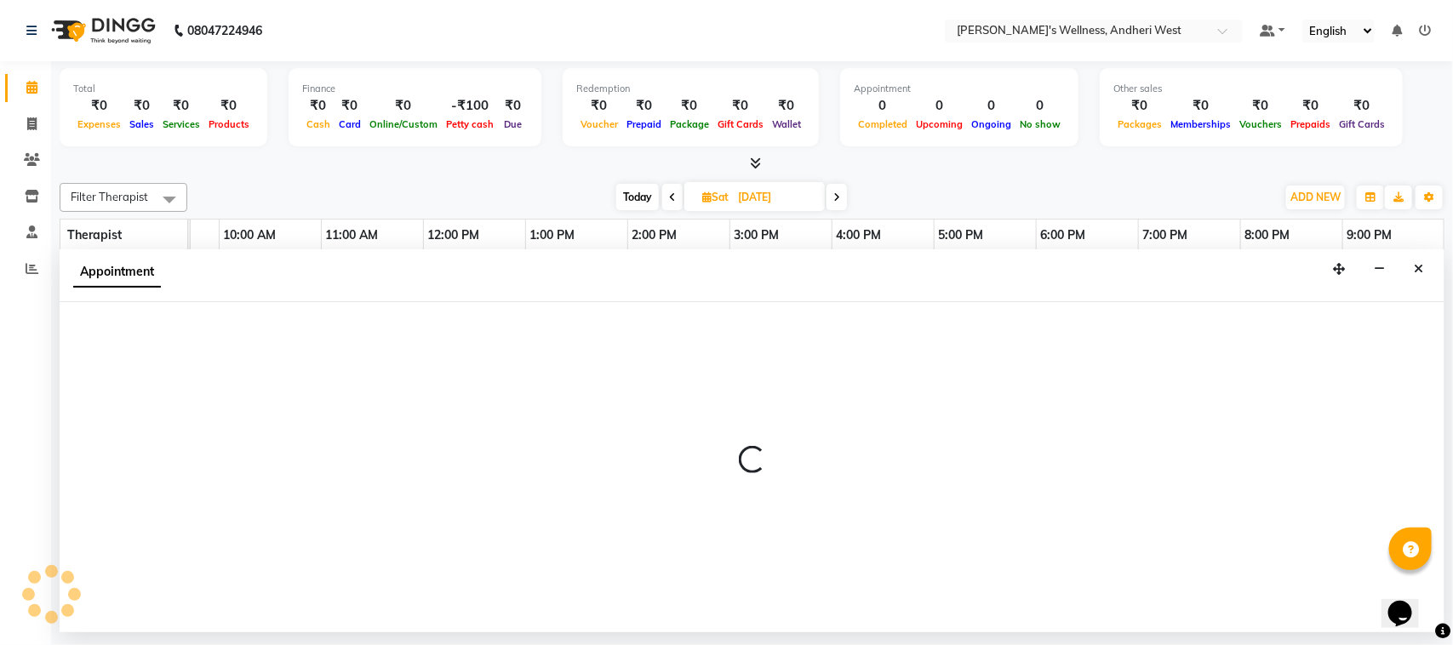
click at [751, 300] on div "Appointment" at bounding box center [752, 275] width 1385 height 53
select select "67186"
select select "915"
select select "tentative"
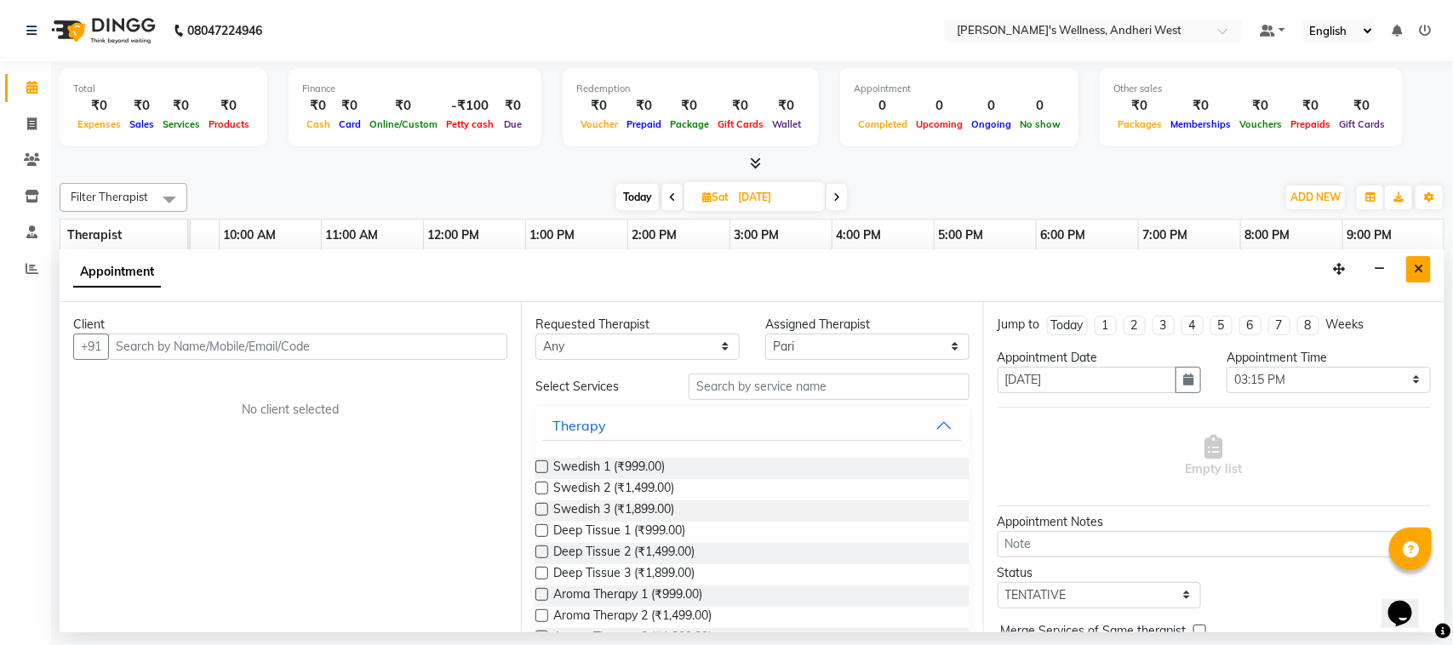
click at [1410, 266] on button "Close" at bounding box center [1418, 269] width 25 height 26
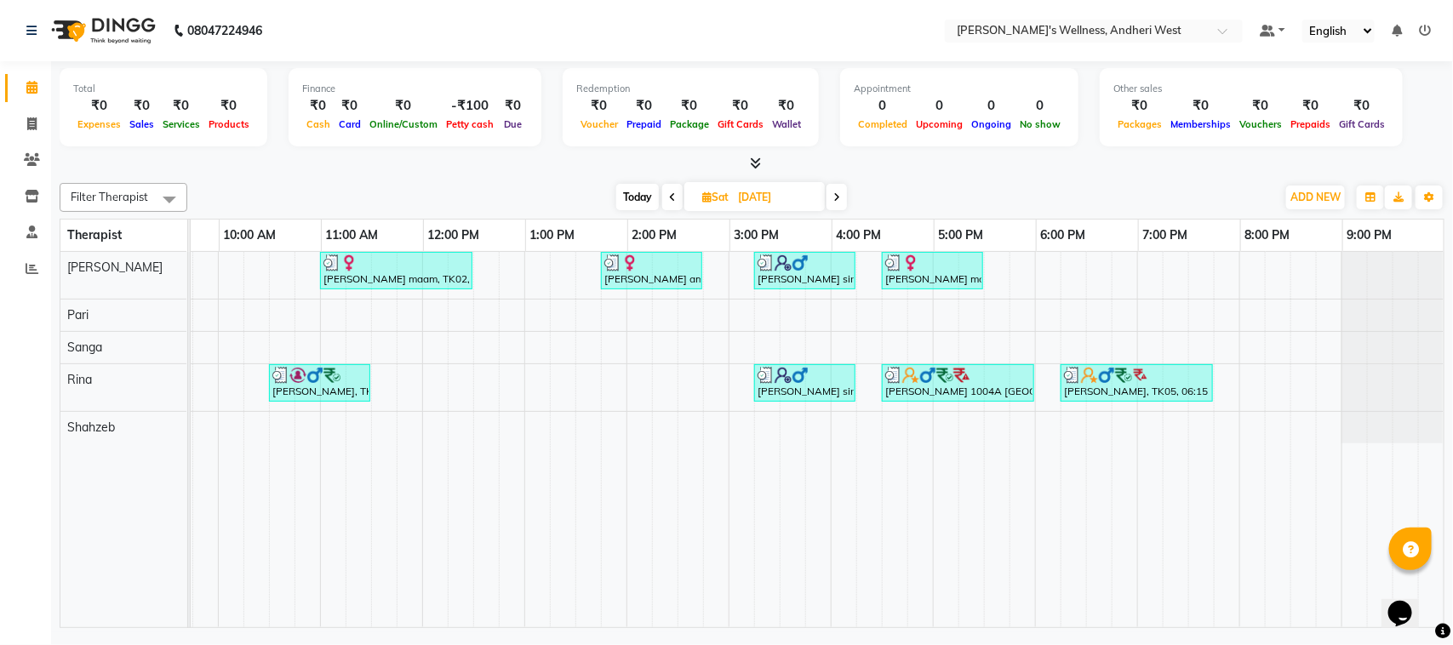
click at [1326, 239] on div "8:00 PM" at bounding box center [1291, 235] width 101 height 31
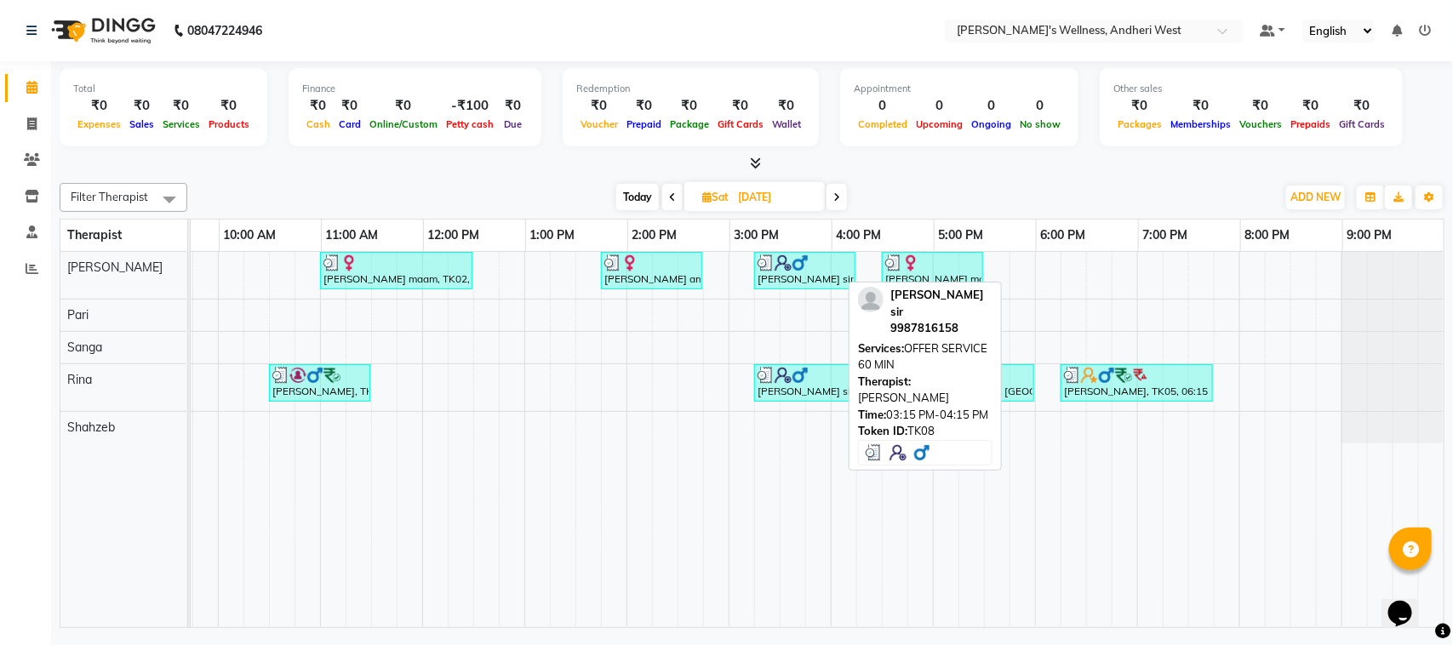
click at [791, 266] on img at bounding box center [799, 262] width 17 height 17
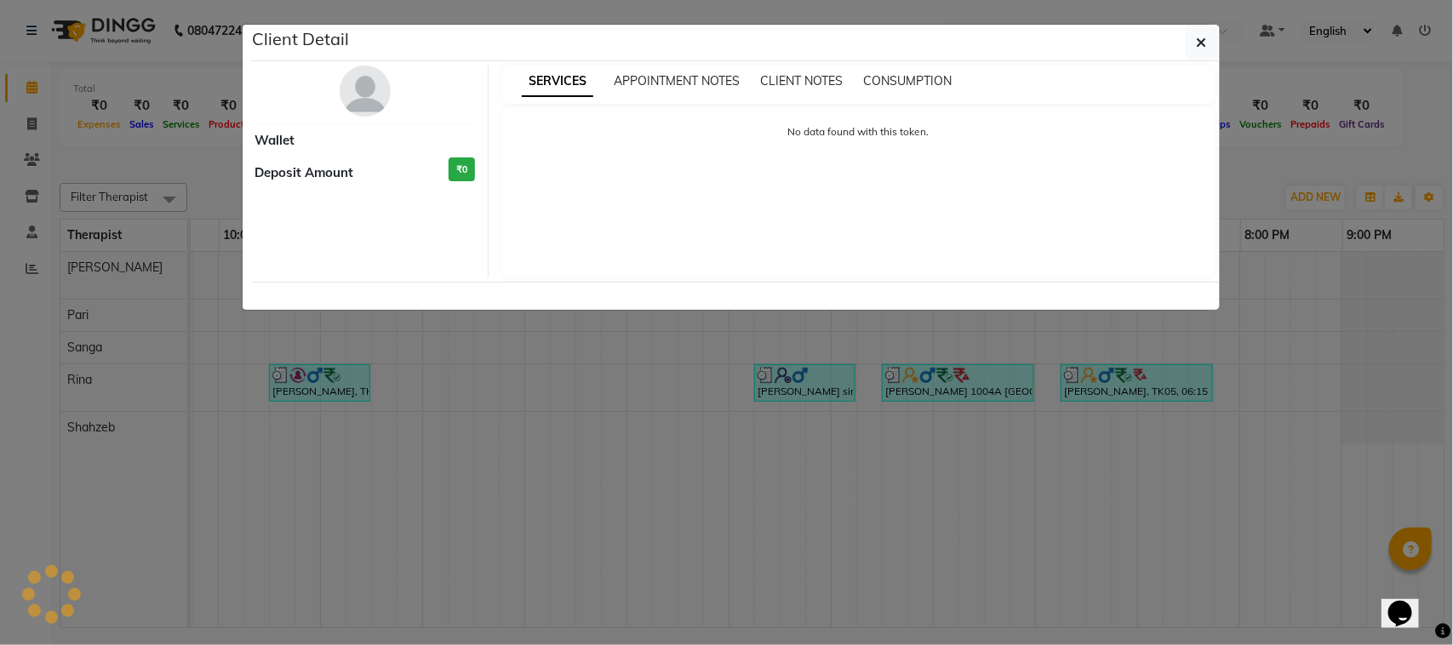
click at [1452, 260] on ngb-modal-window "Client Detail Wallet Deposit Amount ₹0 SERVICES APPOINTMENT NOTES CLIENT NOTES …" at bounding box center [726, 322] width 1453 height 645
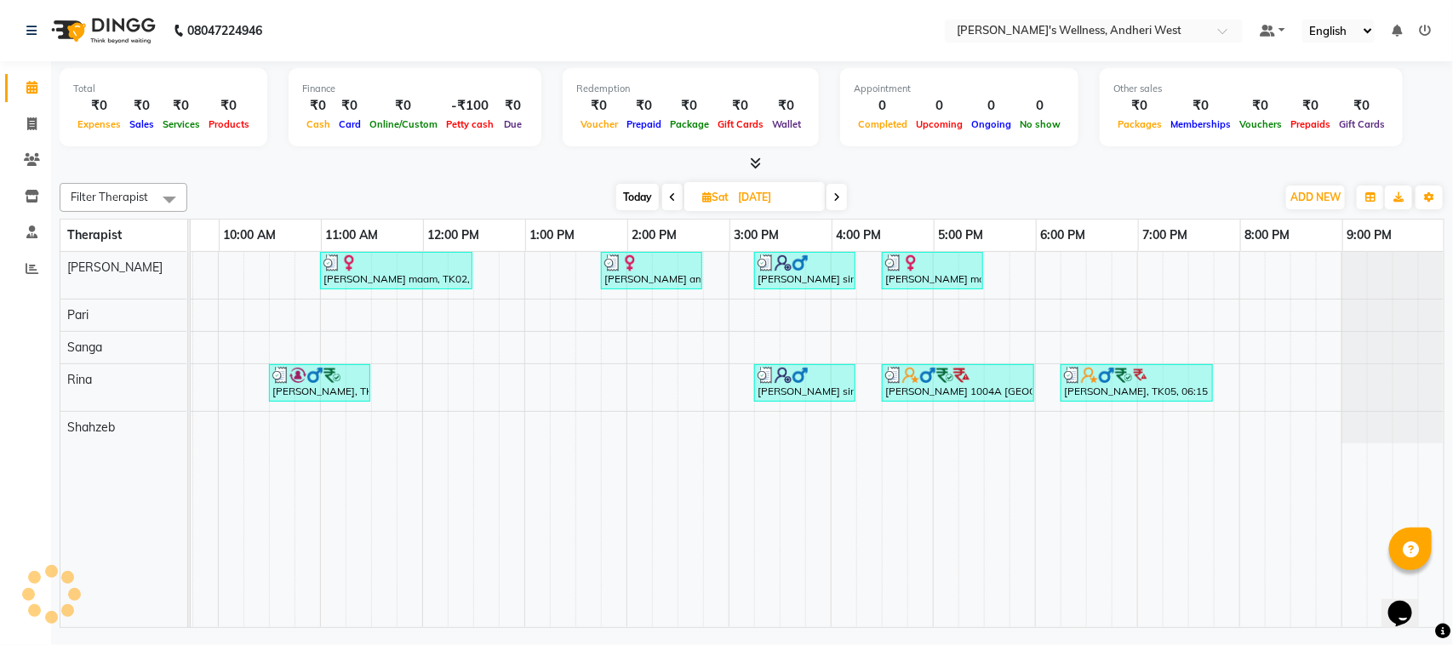
click at [430, 187] on div "Today Sat 16-08-2025" at bounding box center [731, 198] width 1071 height 26
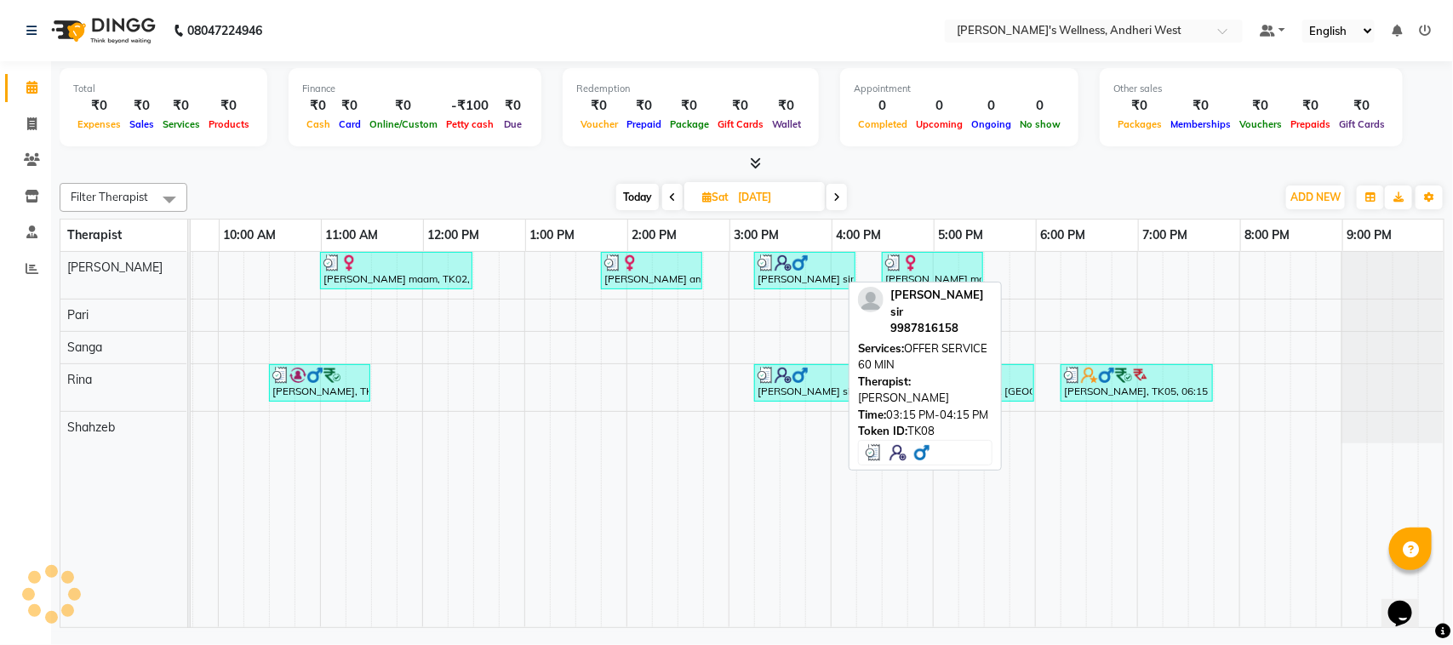
click at [796, 271] on div "viraj sir, TK08, 03:15 PM-04:15 PM, OFFER SERVICE 60 MIN" at bounding box center [805, 270] width 98 height 32
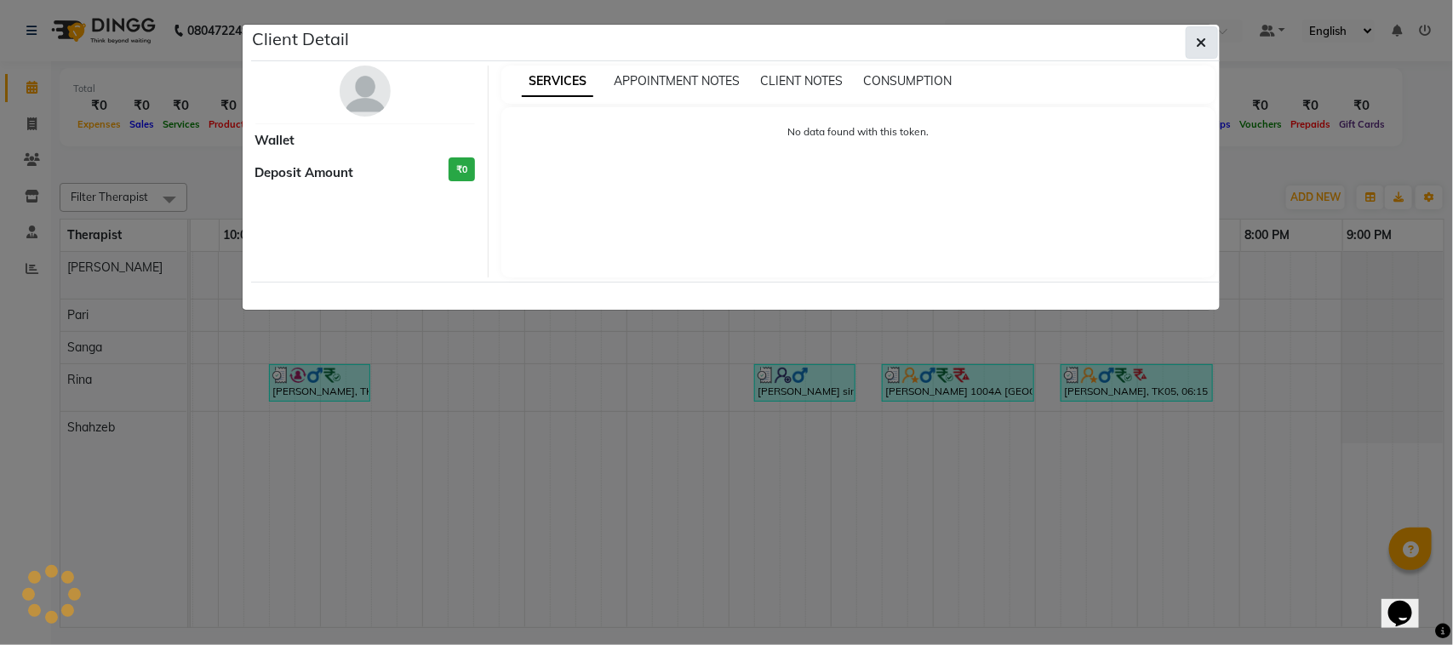
click at [1196, 47] on icon "button" at bounding box center [1201, 43] width 10 height 14
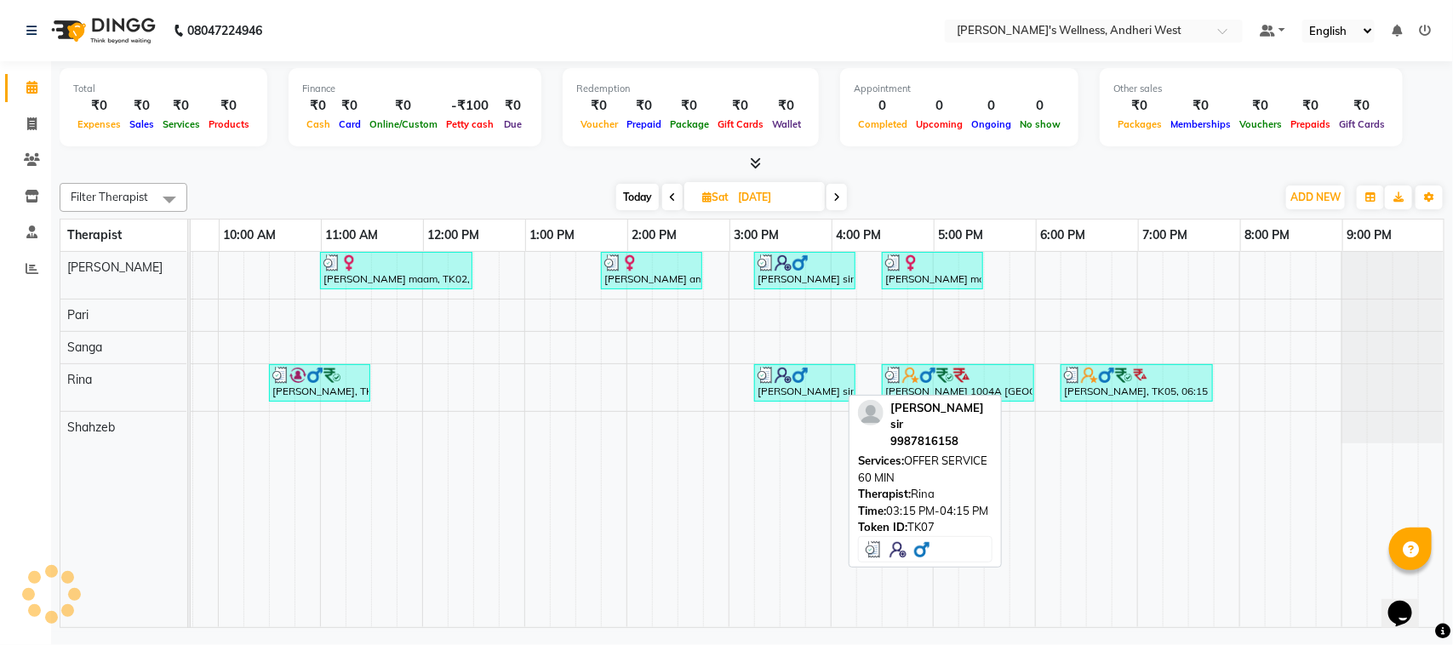
click at [792, 393] on div "viraj sir, TK07, 03:15 PM-04:15 PM, OFFER SERVICE 60 MIN" at bounding box center [805, 383] width 98 height 32
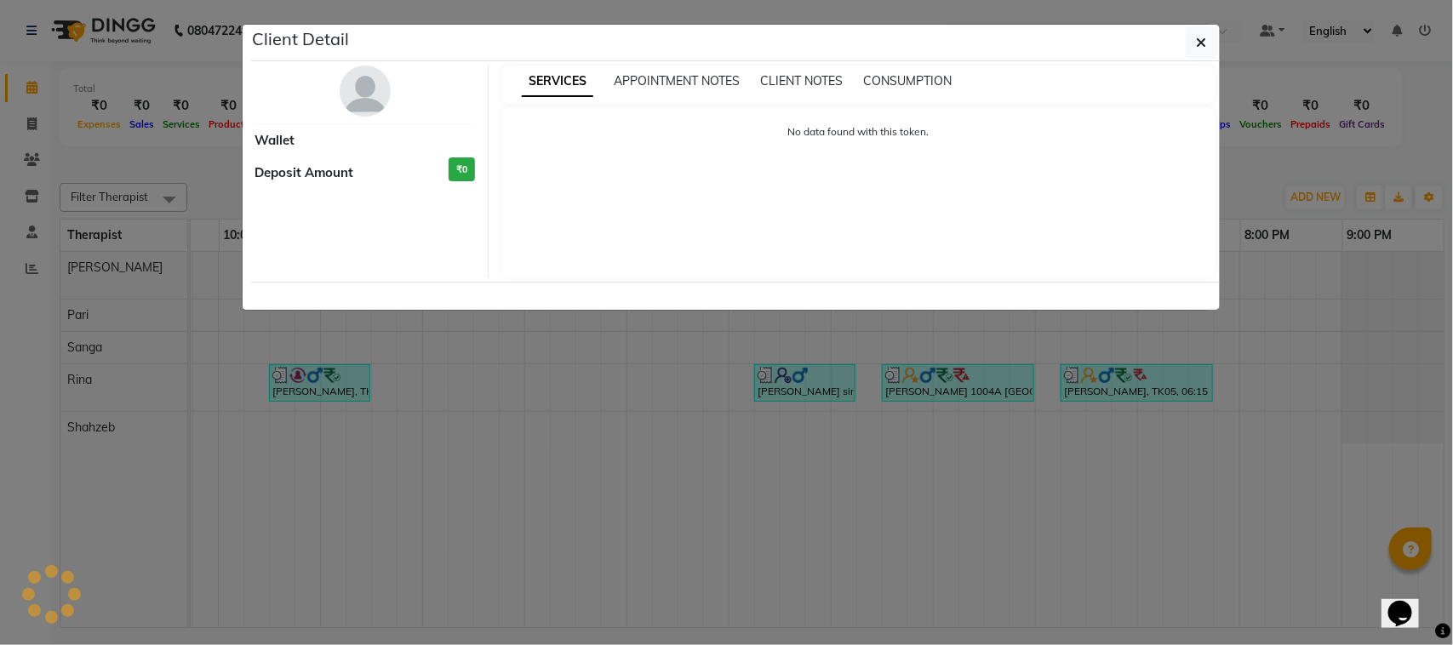
click at [1245, 289] on ngb-modal-window "Client Detail Wallet Deposit Amount ₹0 SERVICES APPOINTMENT NOTES CLIENT NOTES …" at bounding box center [726, 322] width 1453 height 645
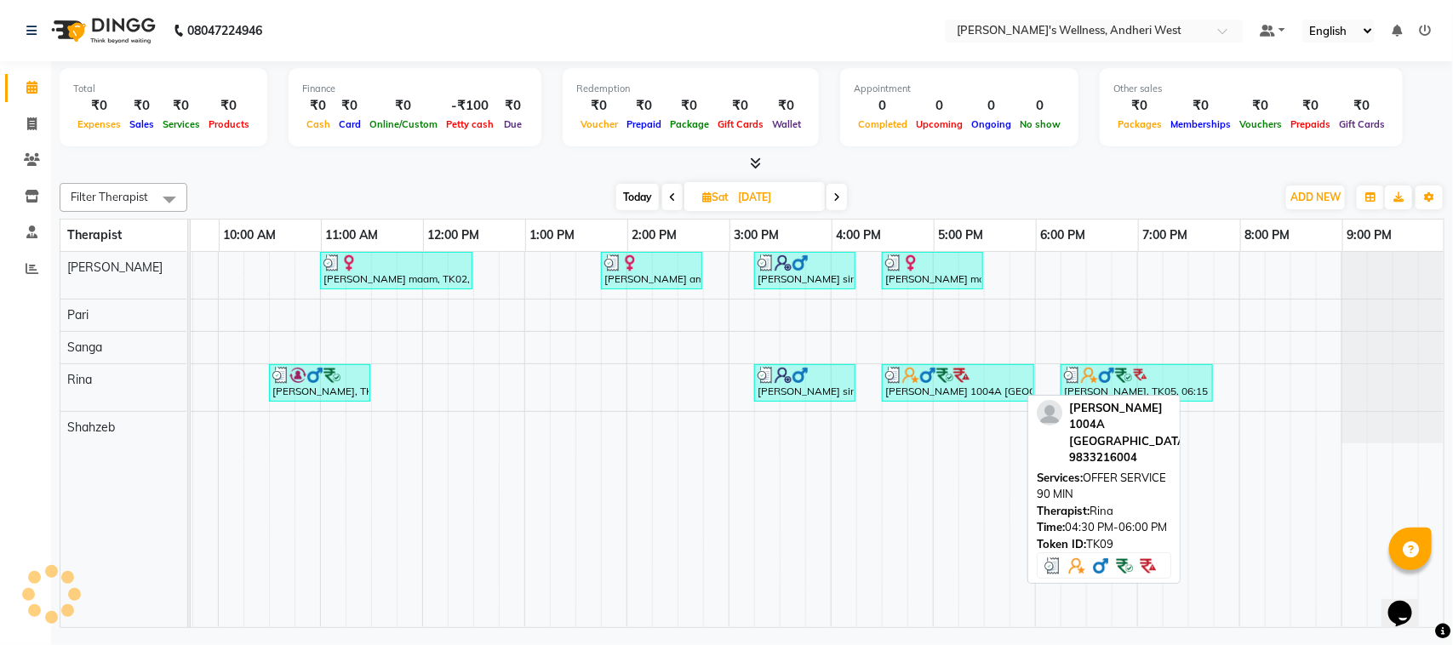
click at [888, 394] on div "Sidharth 1004A Andalusia, TK09, 04:30 PM-06:00 PM, OFFER SERVICE 90 MIN" at bounding box center [957, 383] width 149 height 32
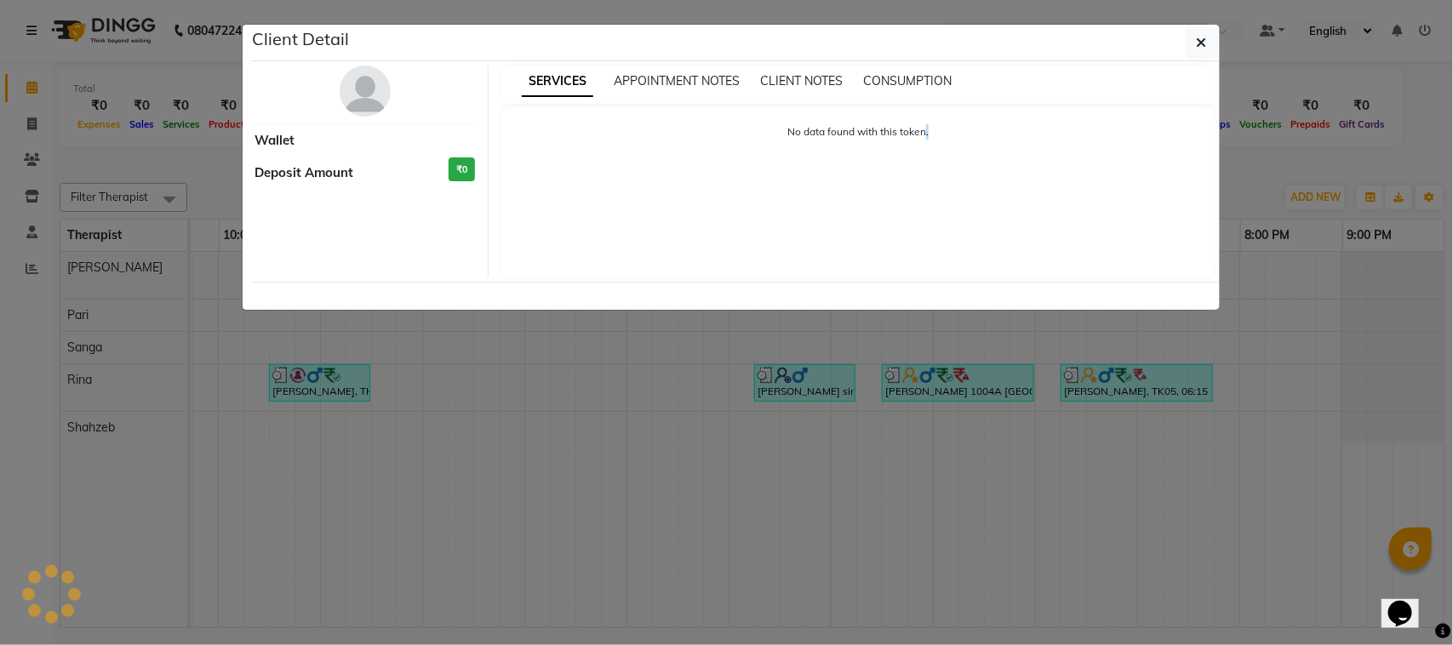
click at [888, 394] on ngb-modal-window "Client Detail Wallet Deposit Amount ₹0 SERVICES APPOINTMENT NOTES CLIENT NOTES …" at bounding box center [726, 322] width 1453 height 645
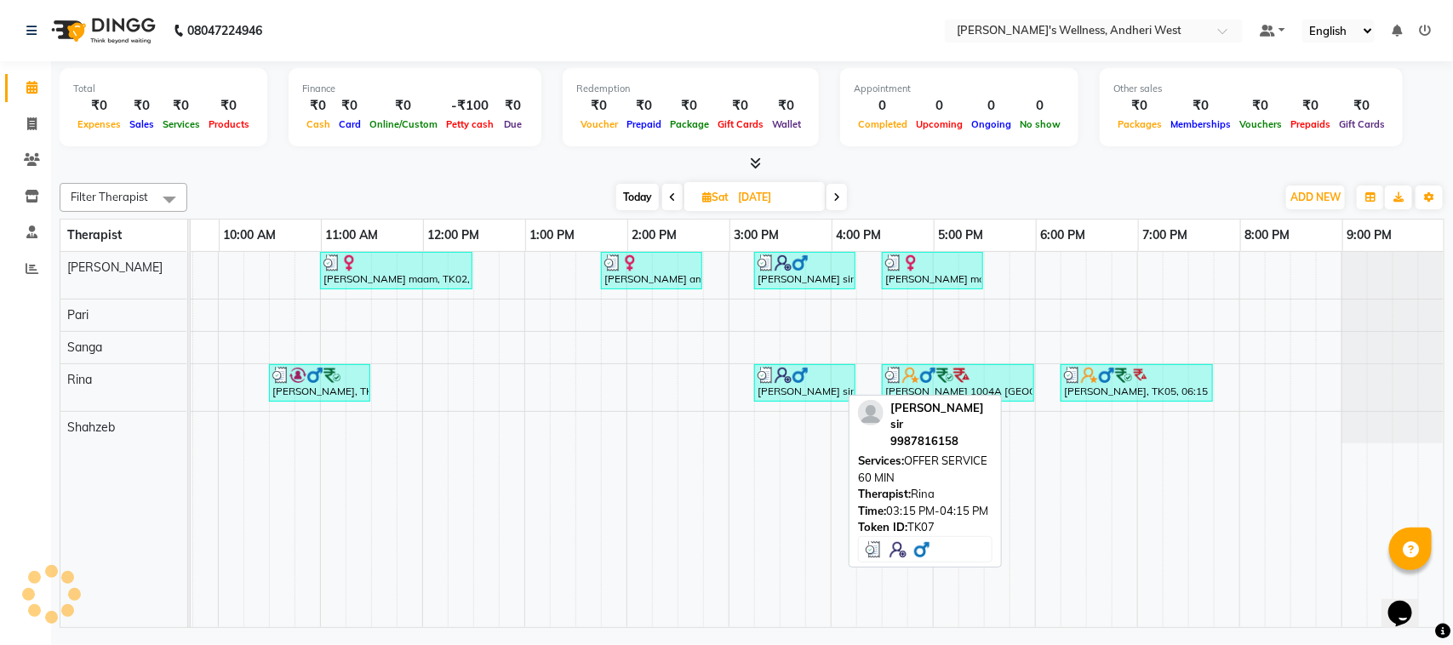
click at [773, 387] on div "viraj sir, TK07, 03:15 PM-04:15 PM, OFFER SERVICE 60 MIN" at bounding box center [805, 383] width 98 height 32
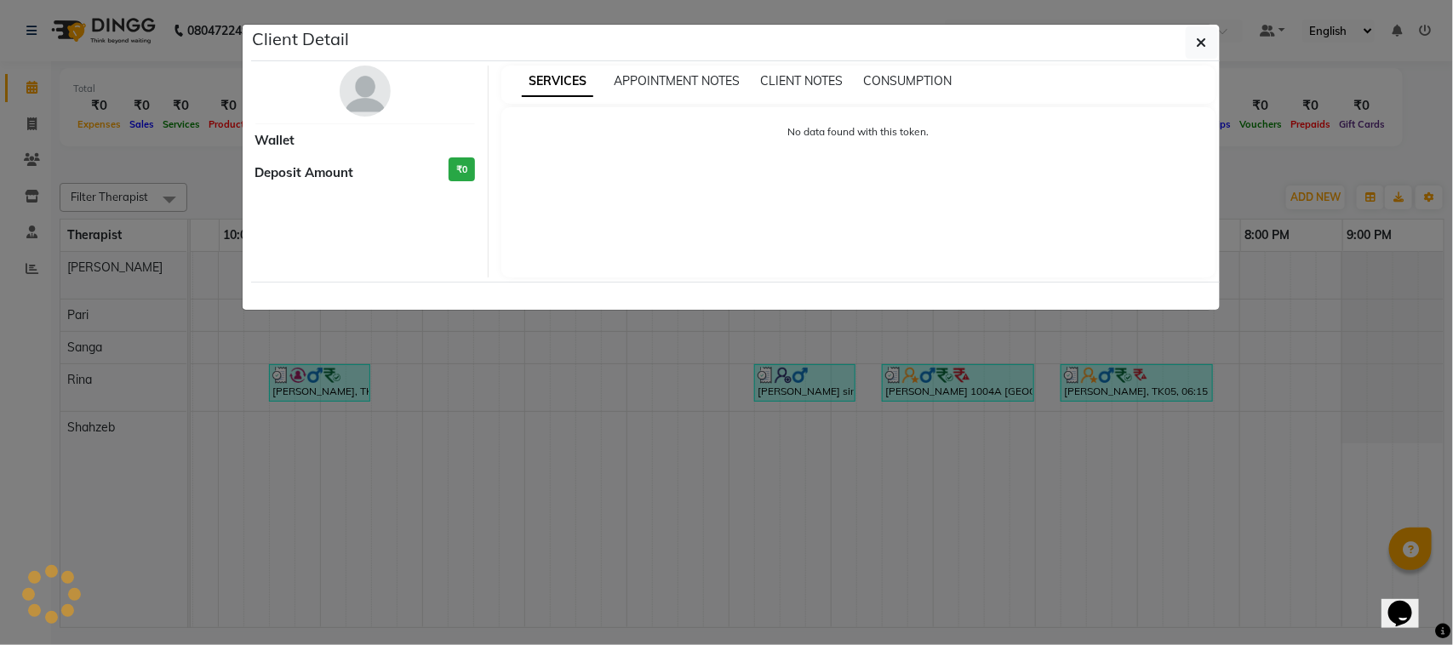
click at [800, 379] on ngb-modal-window "Client Detail Wallet Deposit Amount ₹0 SERVICES APPOINTMENT NOTES CLIENT NOTES …" at bounding box center [726, 322] width 1453 height 645
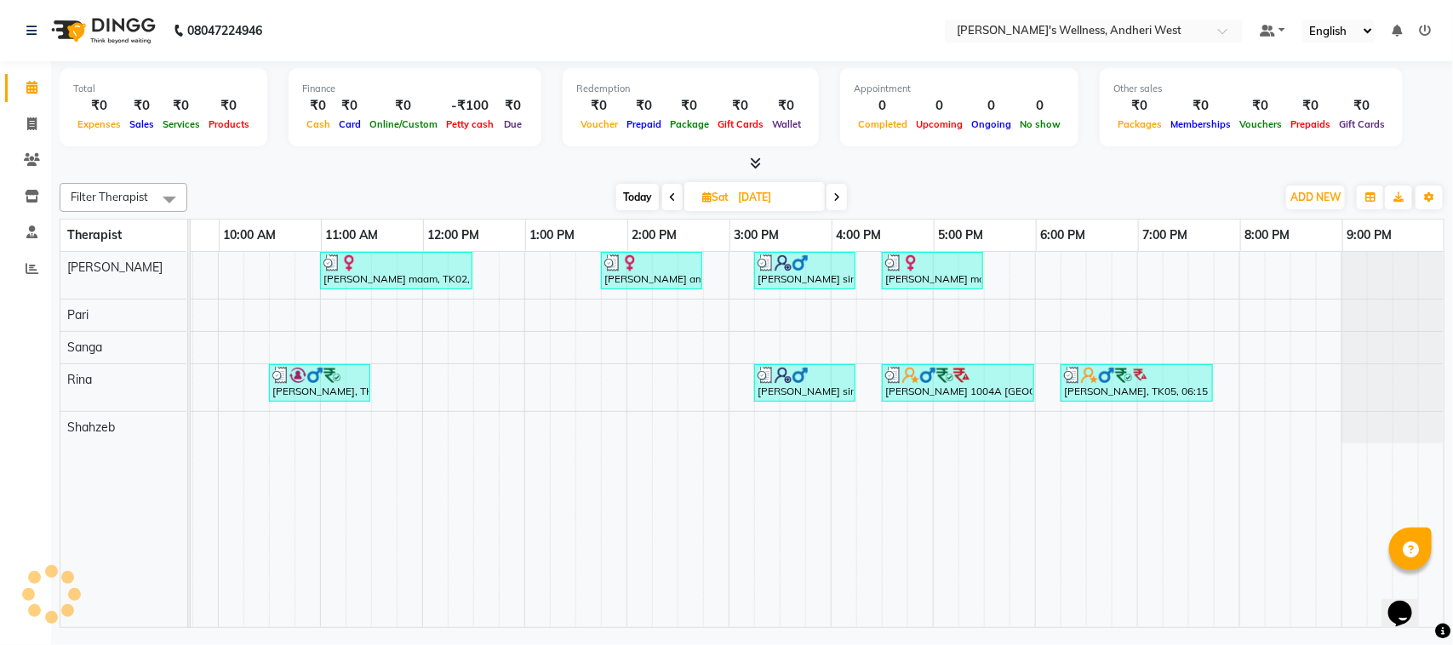
click at [800, 379] on ngb-modal-window "Client Detail Wallet Deposit Amount ₹0 SERVICES APPOINTMENT NOTES CLIENT NOTES …" at bounding box center [726, 322] width 1453 height 645
click at [924, 209] on div "Today Sat 16-08-2025" at bounding box center [731, 198] width 1071 height 26
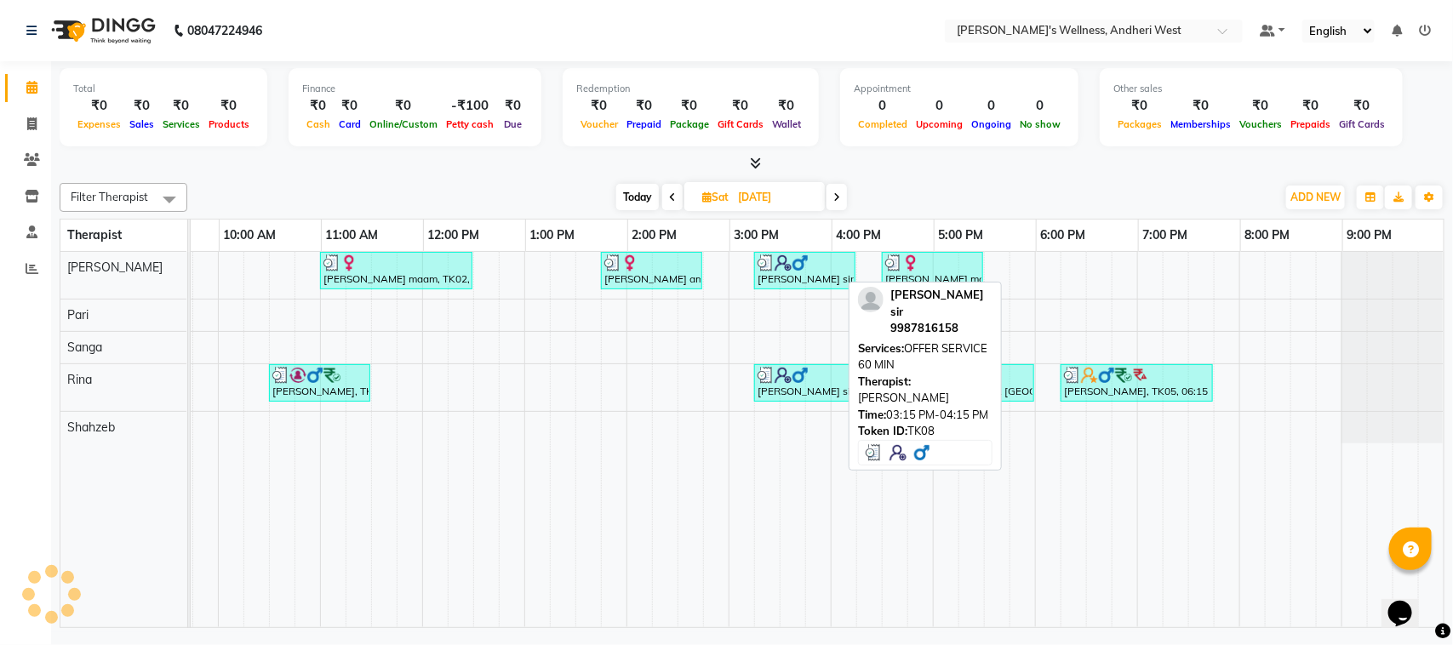
click at [798, 274] on div "viraj sir, TK08, 03:15 PM-04:15 PM, OFFER SERVICE 60 MIN" at bounding box center [805, 270] width 98 height 32
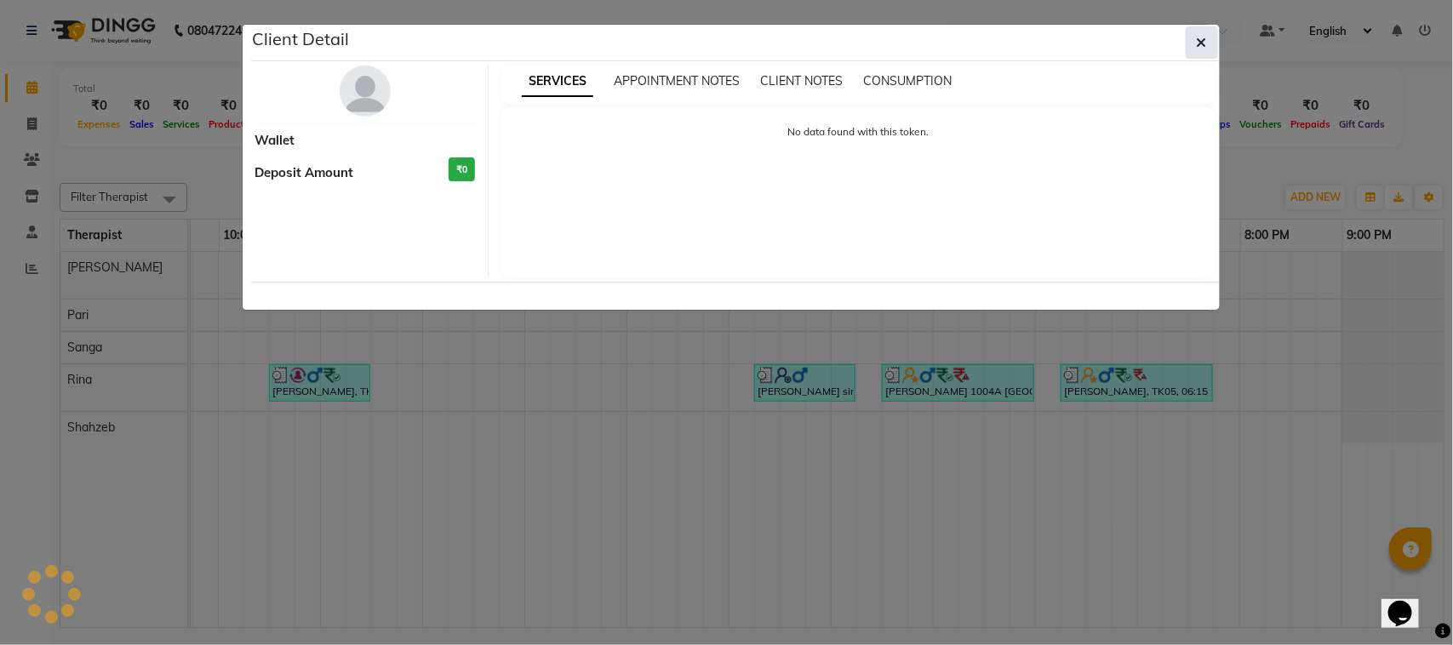
click at [1185, 49] on button "button" at bounding box center [1201, 42] width 32 height 32
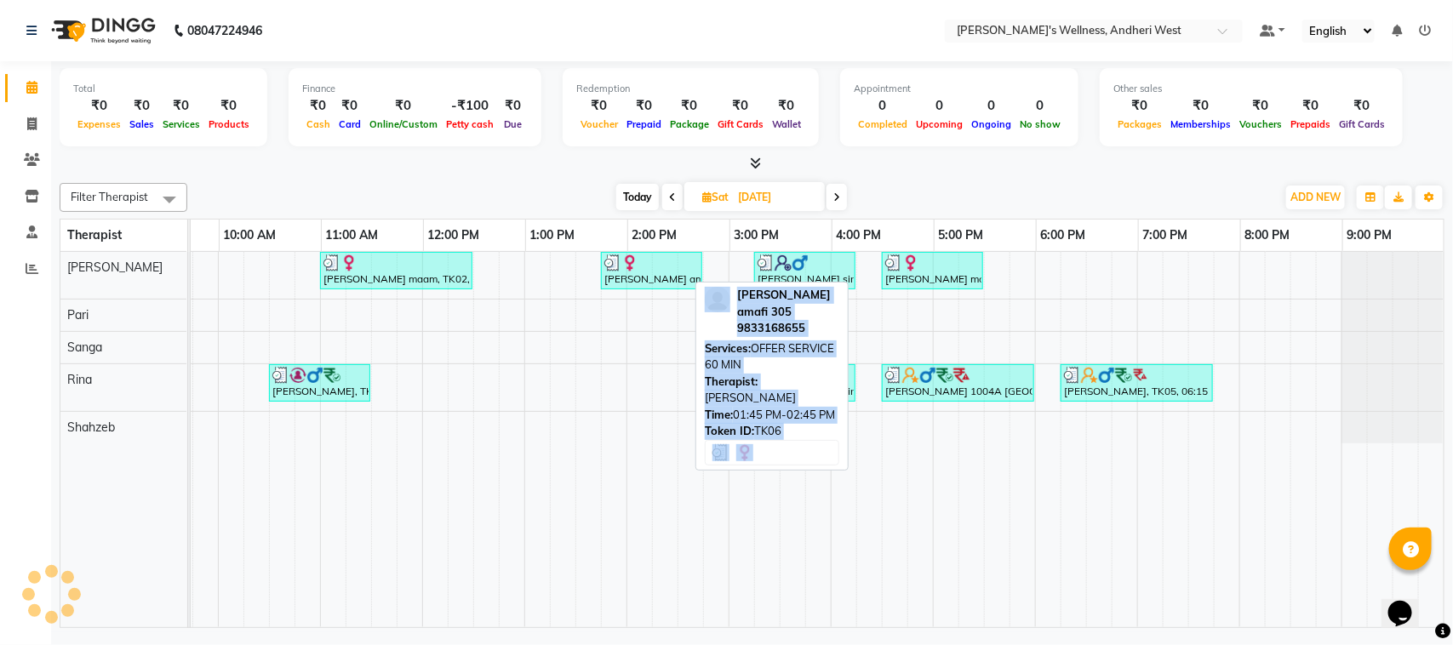
click at [662, 283] on div "Sapna sardesai amafi 305, TK06, 01:45 PM-02:45 PM, OFFER SERVICE 60 MIN" at bounding box center [651, 270] width 98 height 32
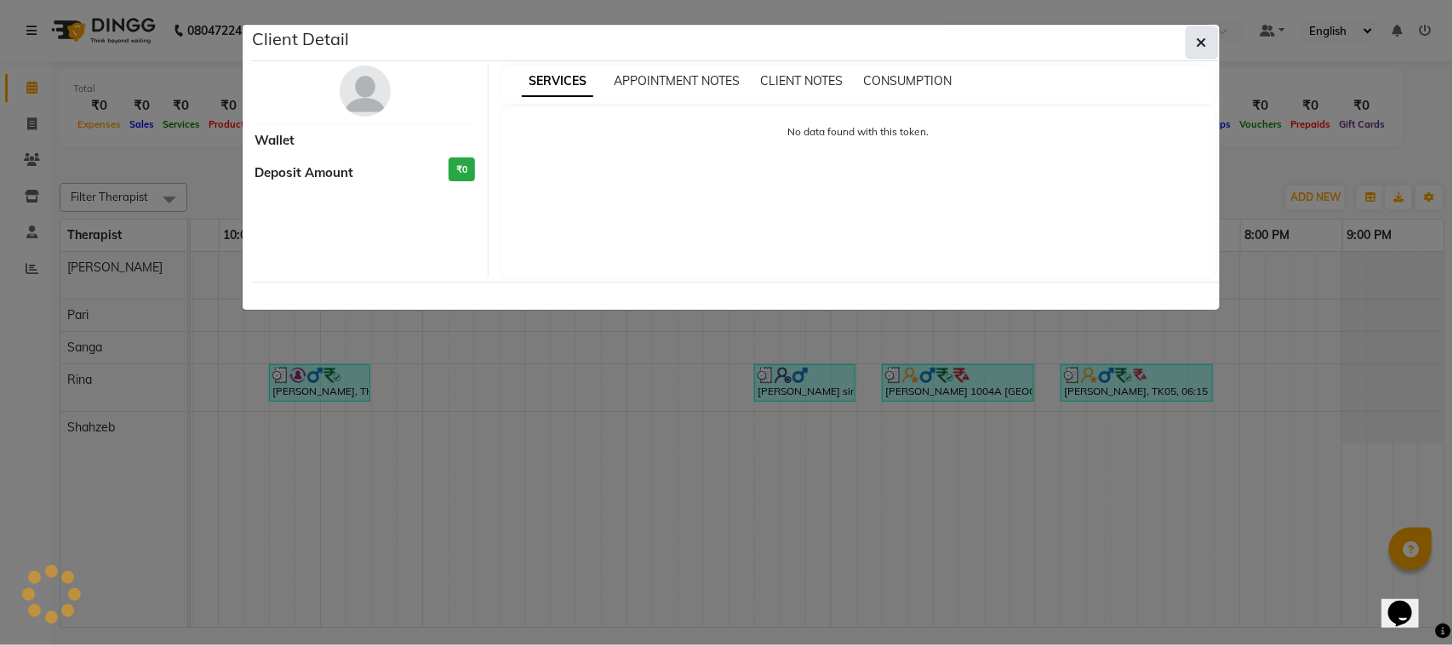
click at [1206, 30] on button "button" at bounding box center [1201, 42] width 32 height 32
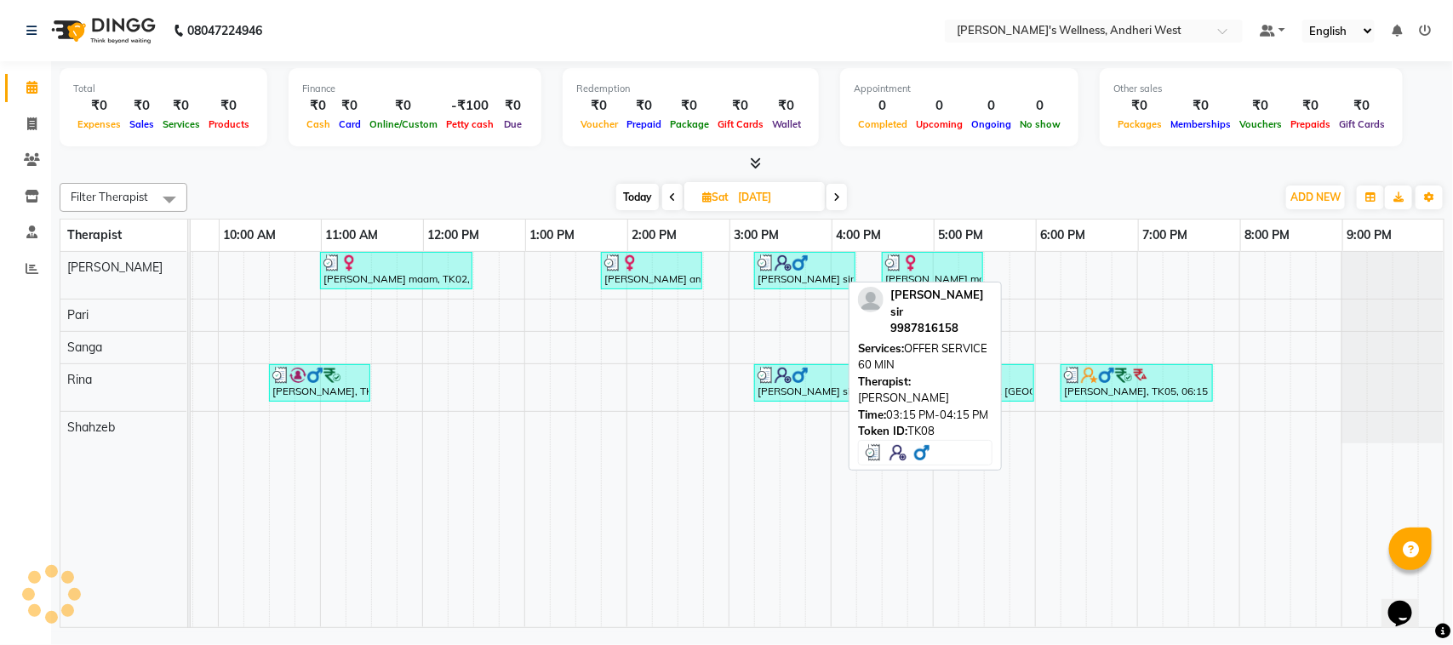
click at [774, 261] on img at bounding box center [782, 262] width 17 height 17
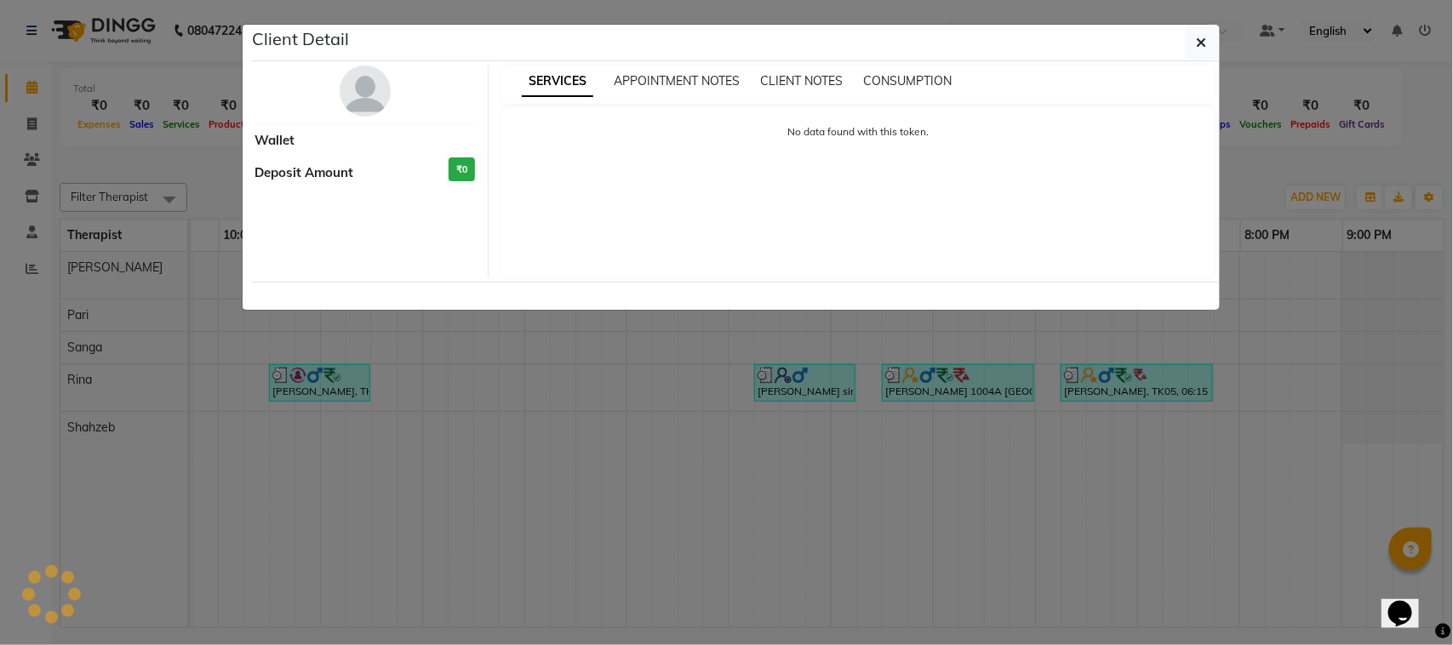
click at [760, 261] on div "No data found with this token." at bounding box center [858, 192] width 714 height 170
select select "3"
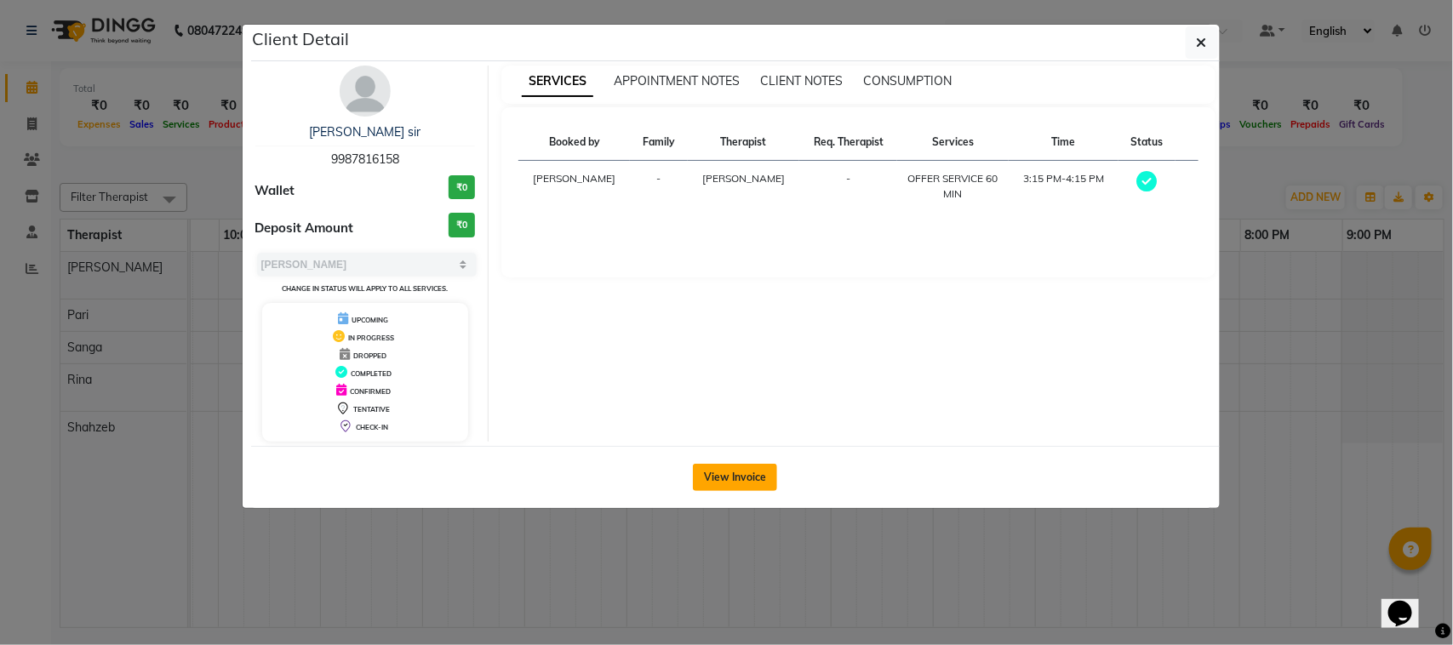
click at [738, 479] on button "View Invoice" at bounding box center [735, 477] width 84 height 27
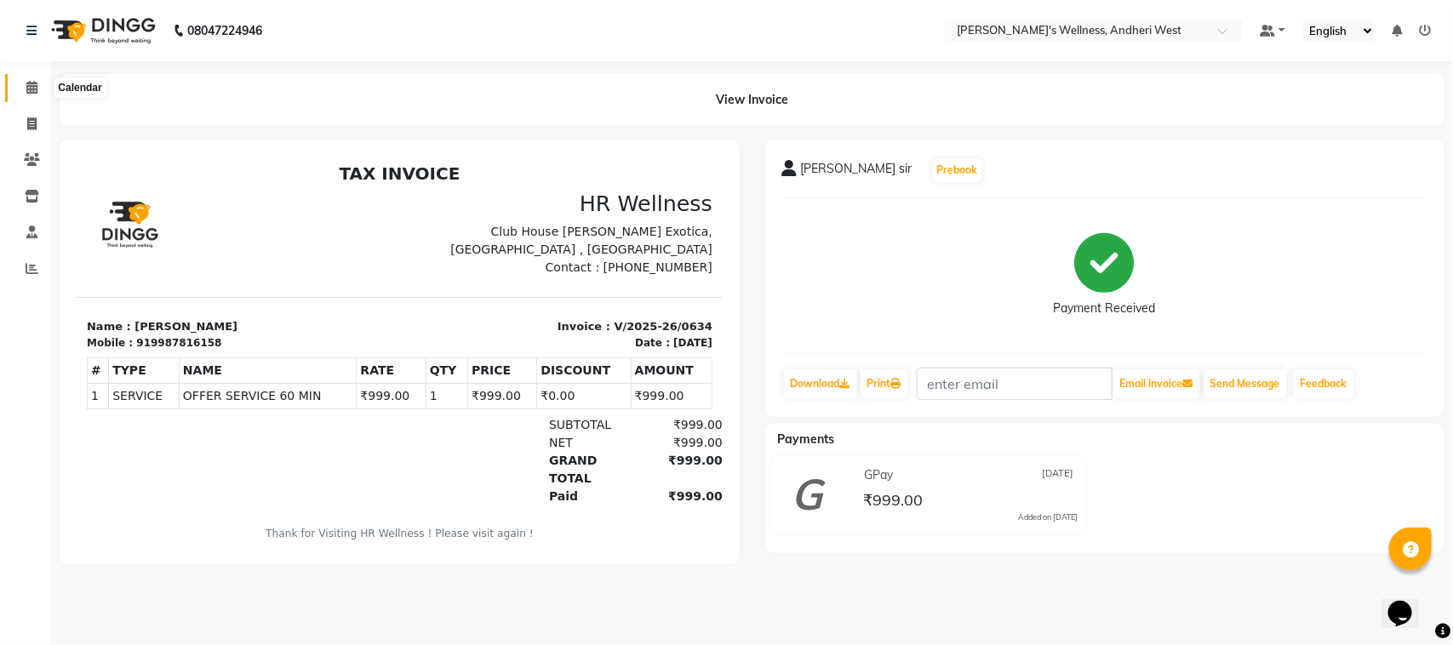
click at [27, 83] on icon at bounding box center [31, 87] width 11 height 13
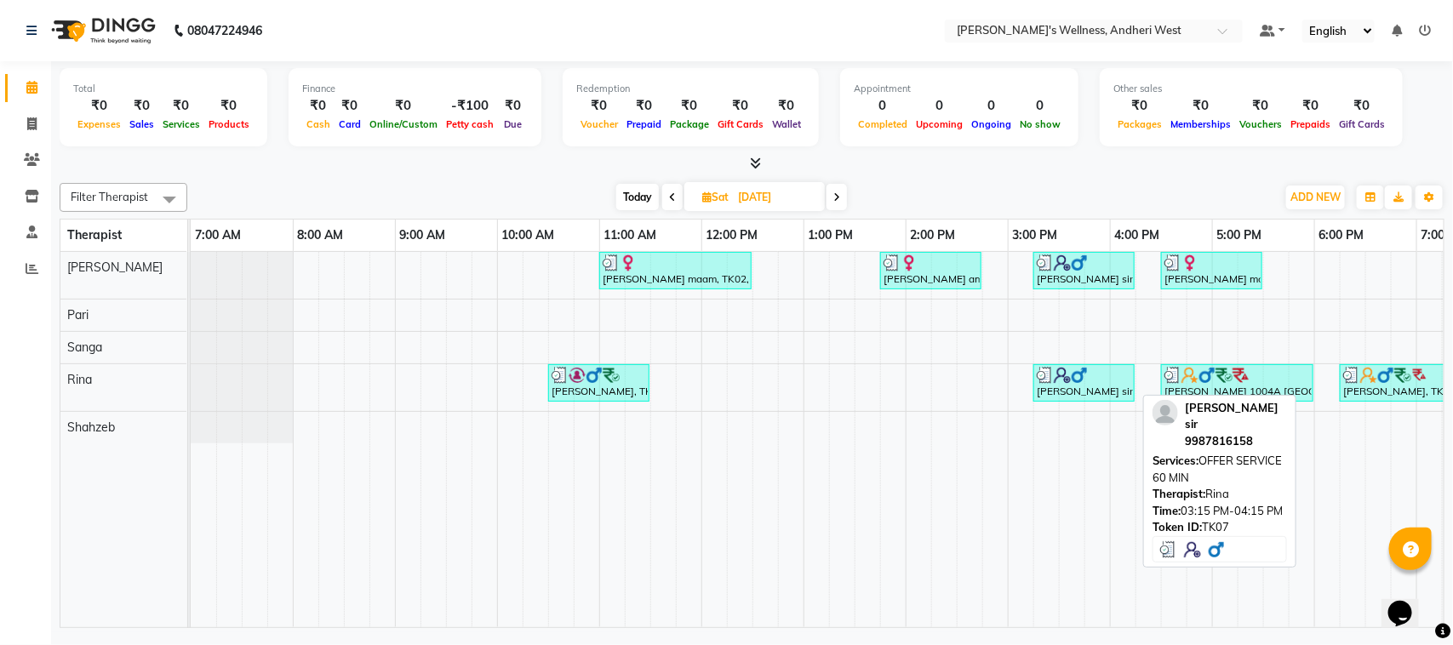
click at [1058, 394] on div "viraj sir, TK07, 03:15 PM-04:15 PM, OFFER SERVICE 60 MIN" at bounding box center [1084, 383] width 98 height 32
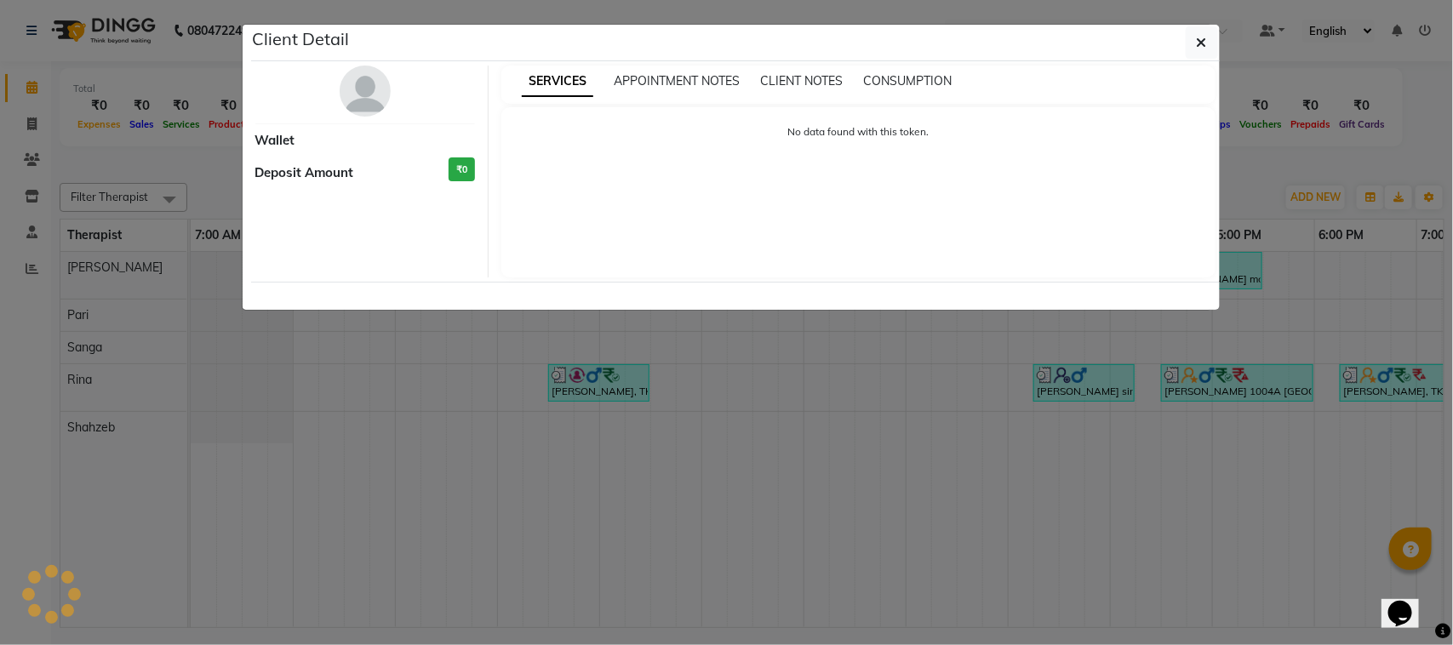
select select "3"
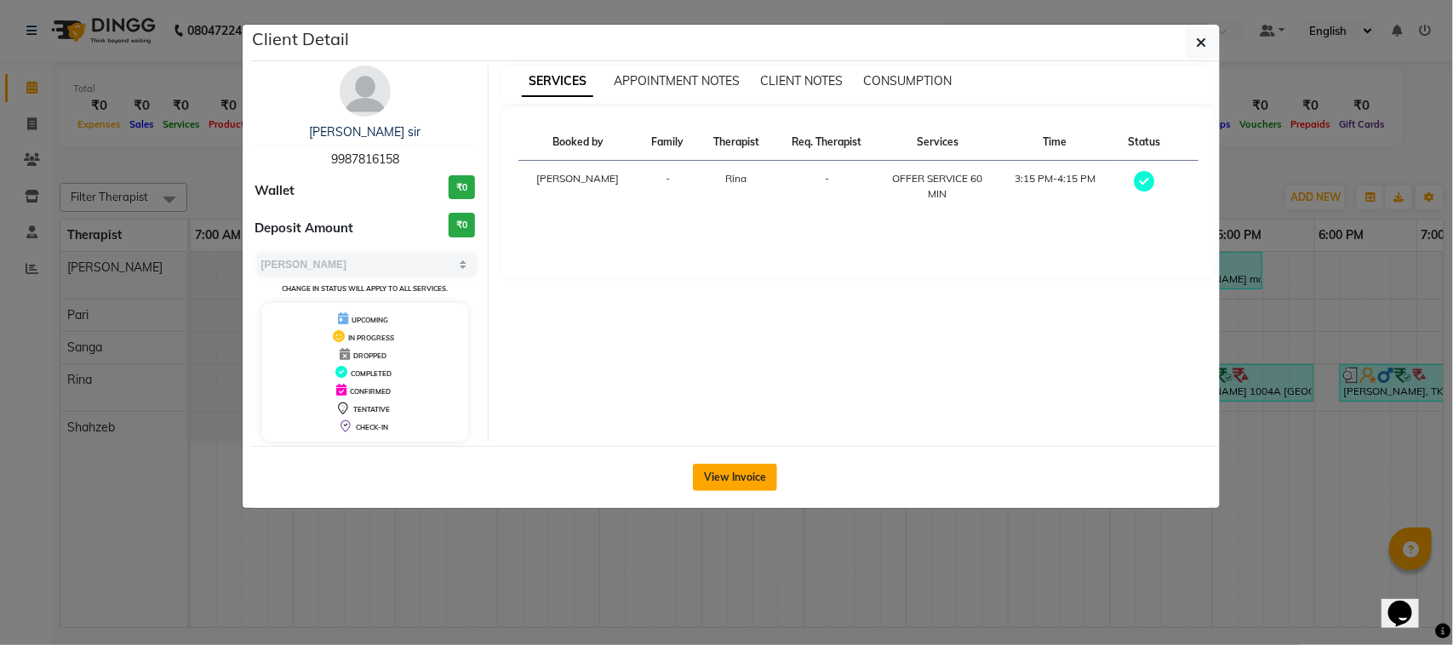
click at [762, 482] on button "View Invoice" at bounding box center [735, 477] width 84 height 27
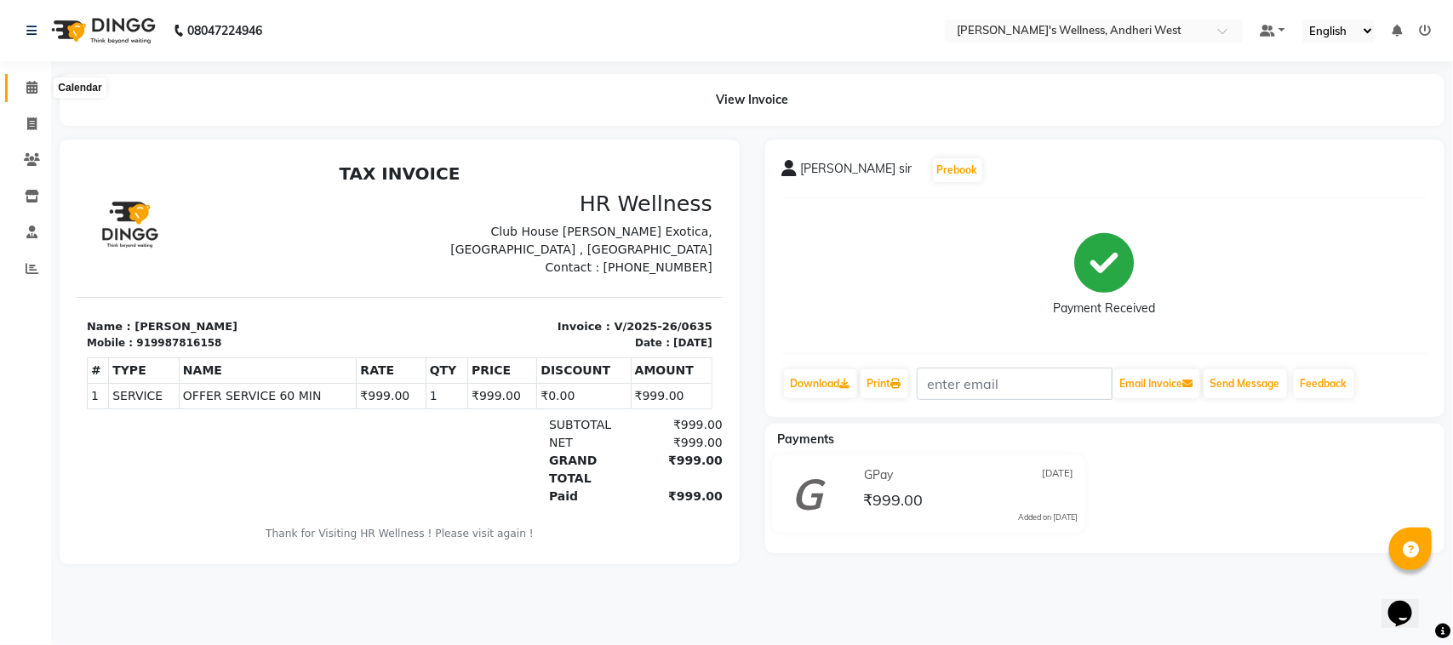
click at [31, 78] on span at bounding box center [32, 88] width 30 height 20
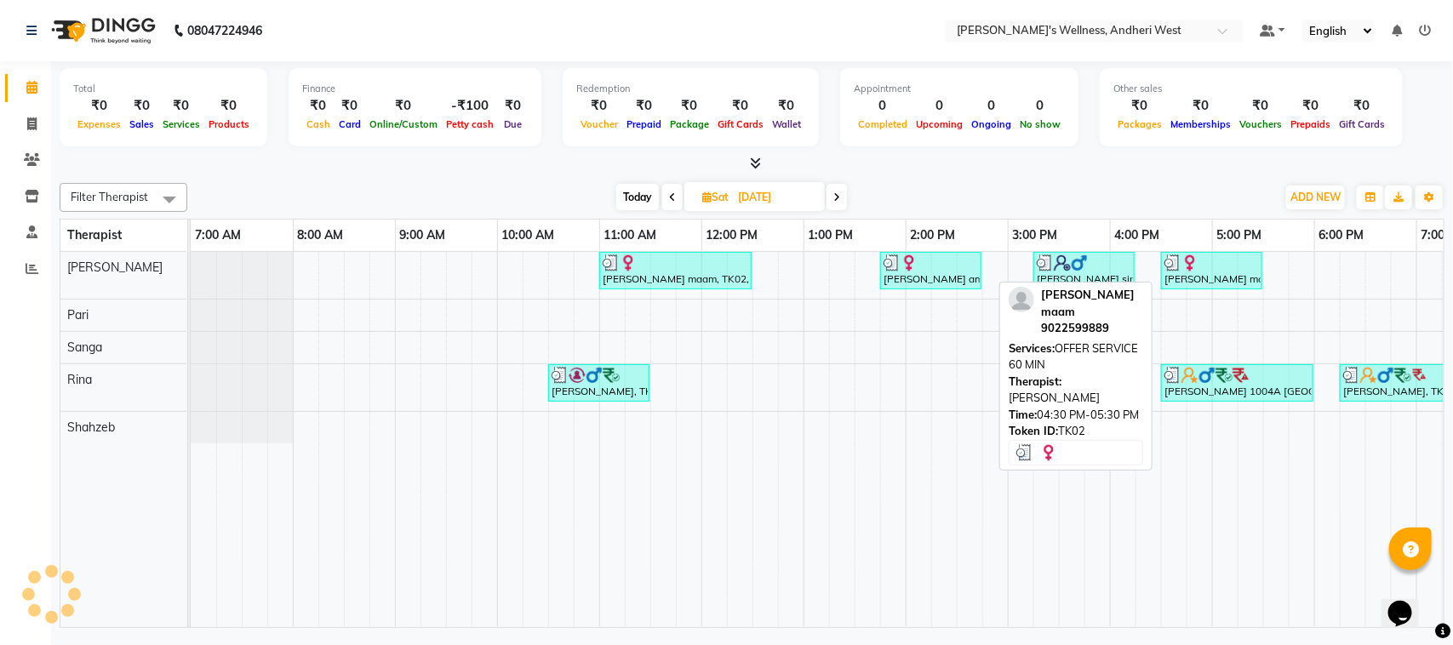
click at [1224, 268] on div at bounding box center [1211, 262] width 94 height 17
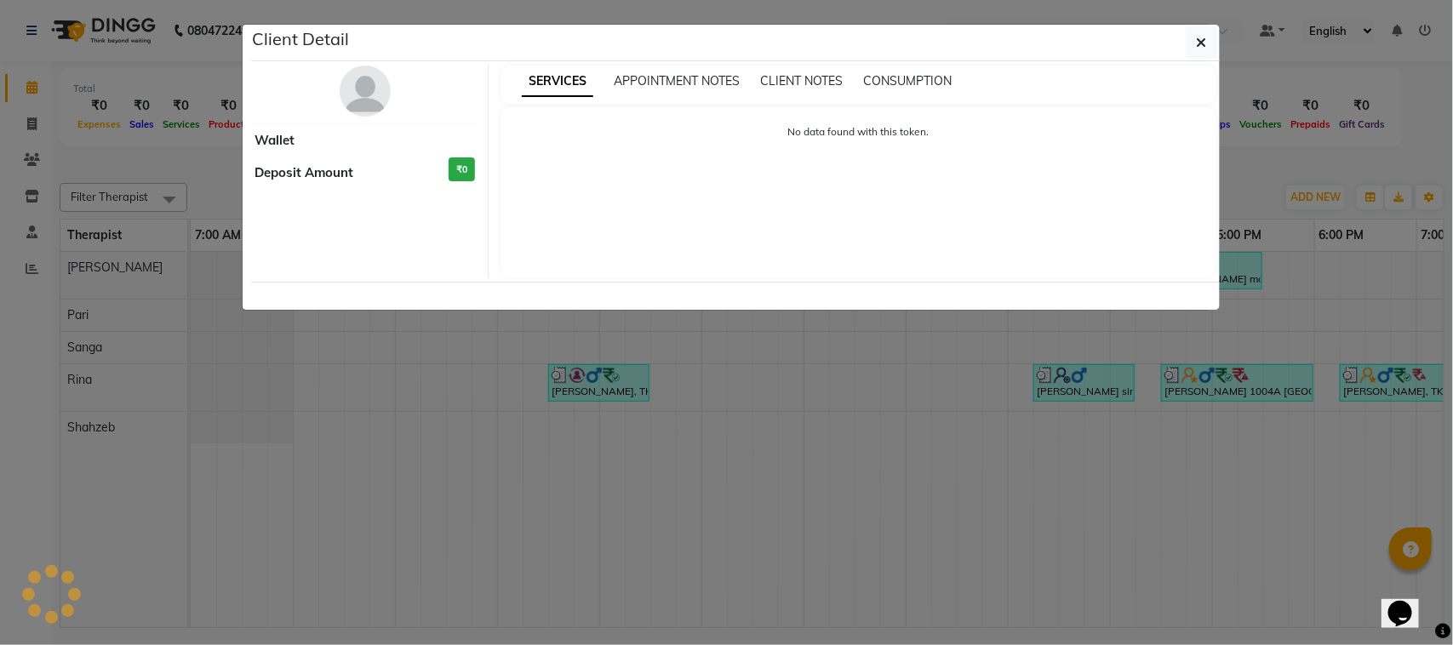
select select "3"
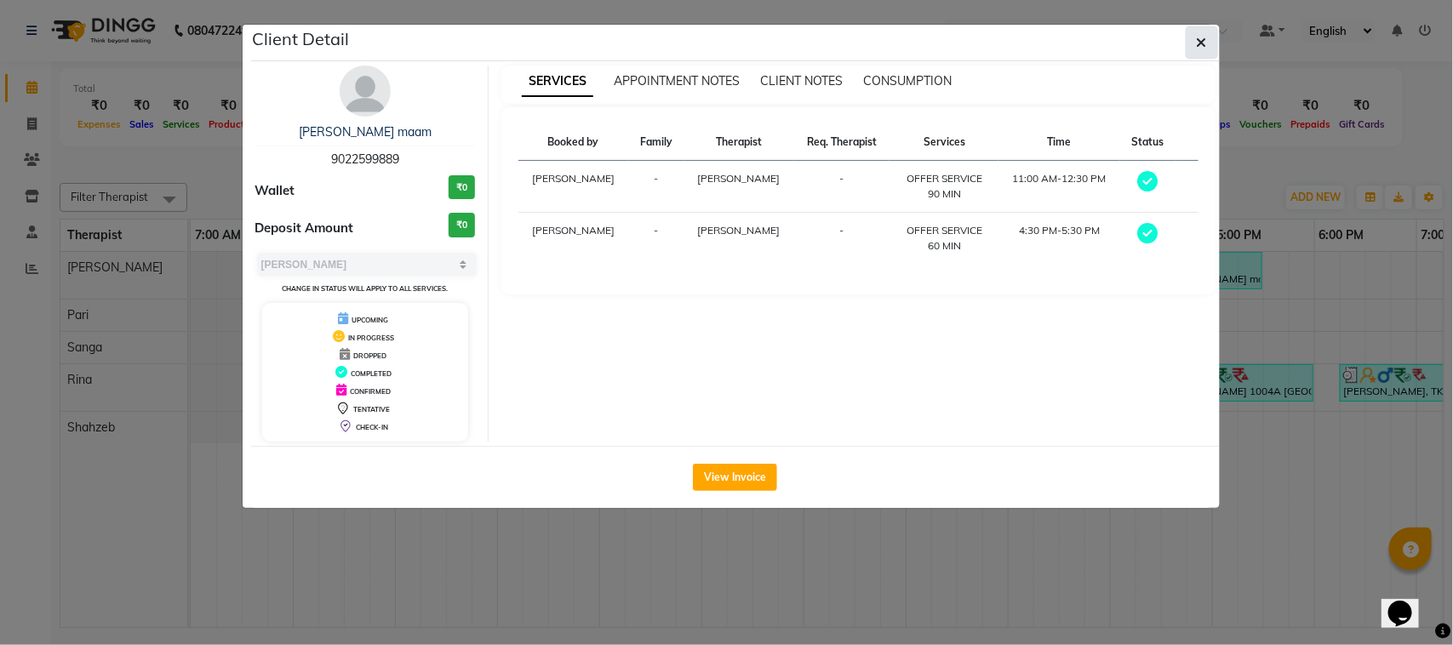
click at [1204, 53] on button "button" at bounding box center [1201, 42] width 32 height 32
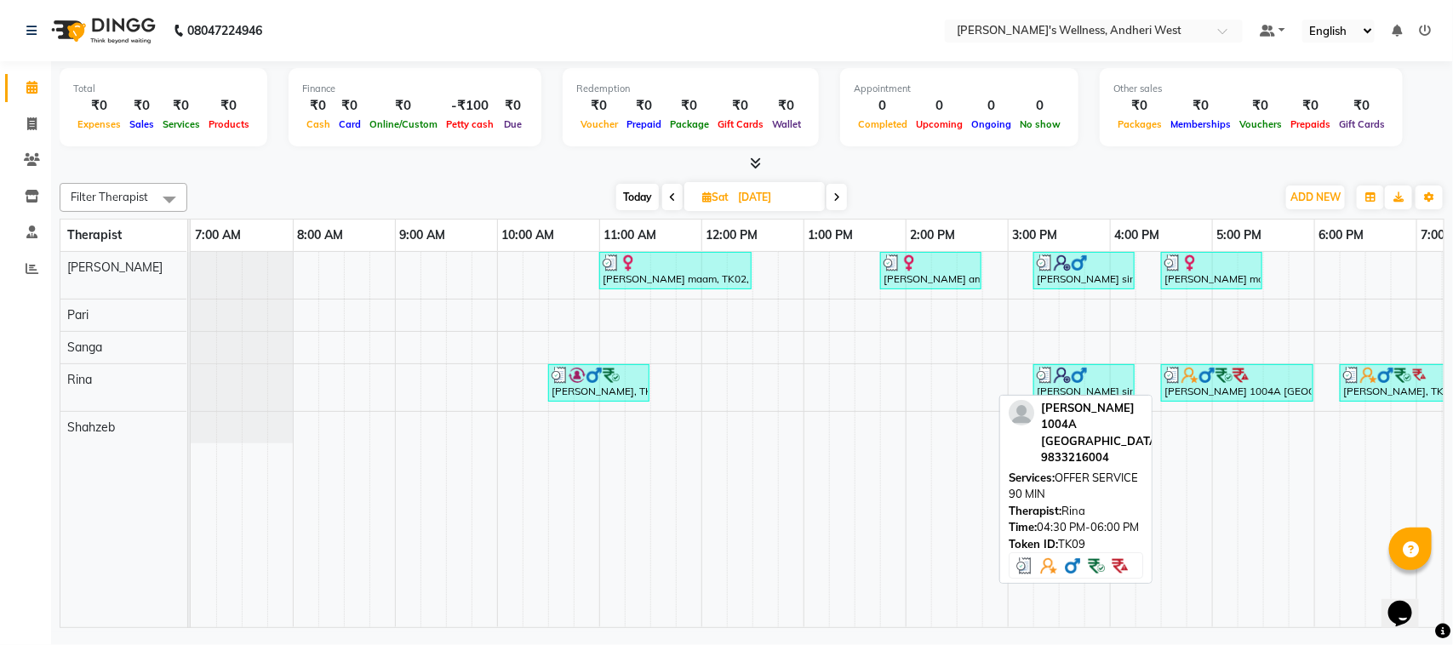
click at [1162, 372] on div "Sidharth 1004A Andalusia, TK09, 04:30 PM-06:00 PM, OFFER SERVICE 90 MIN" at bounding box center [1236, 383] width 149 height 32
select select "3"
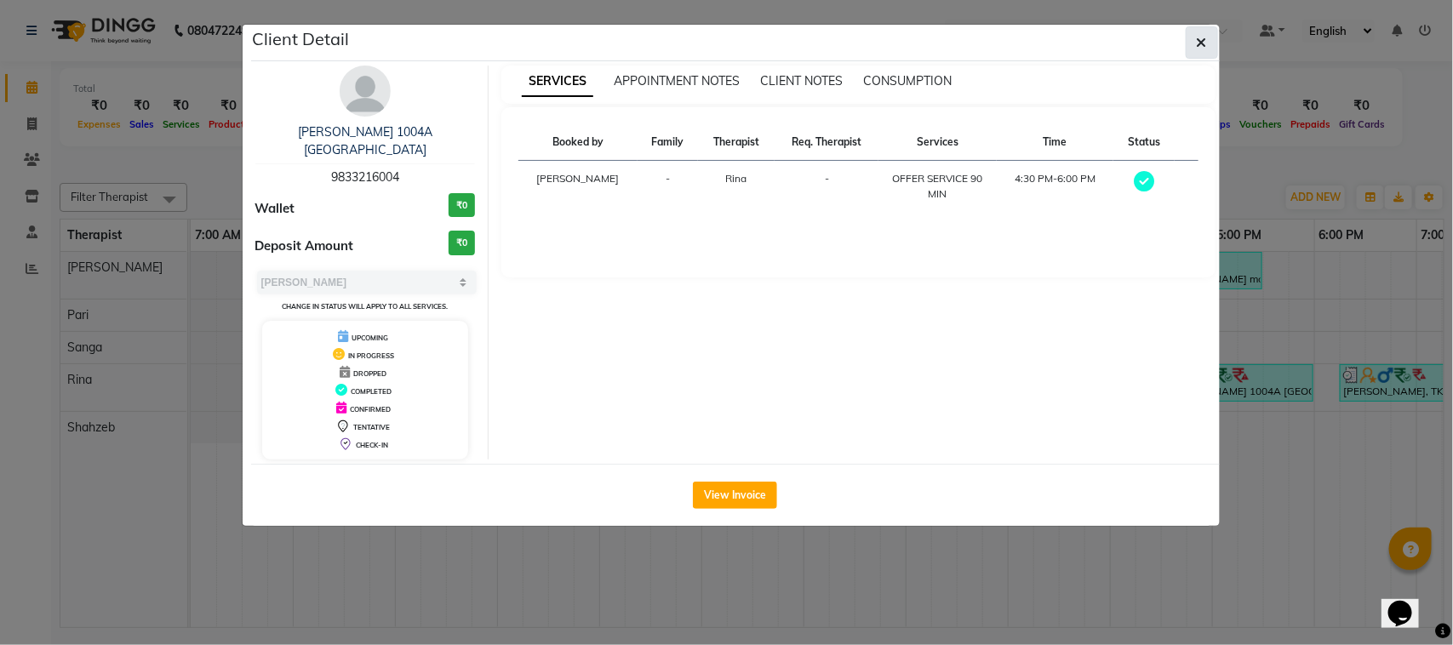
click at [1207, 38] on button "button" at bounding box center [1201, 42] width 32 height 32
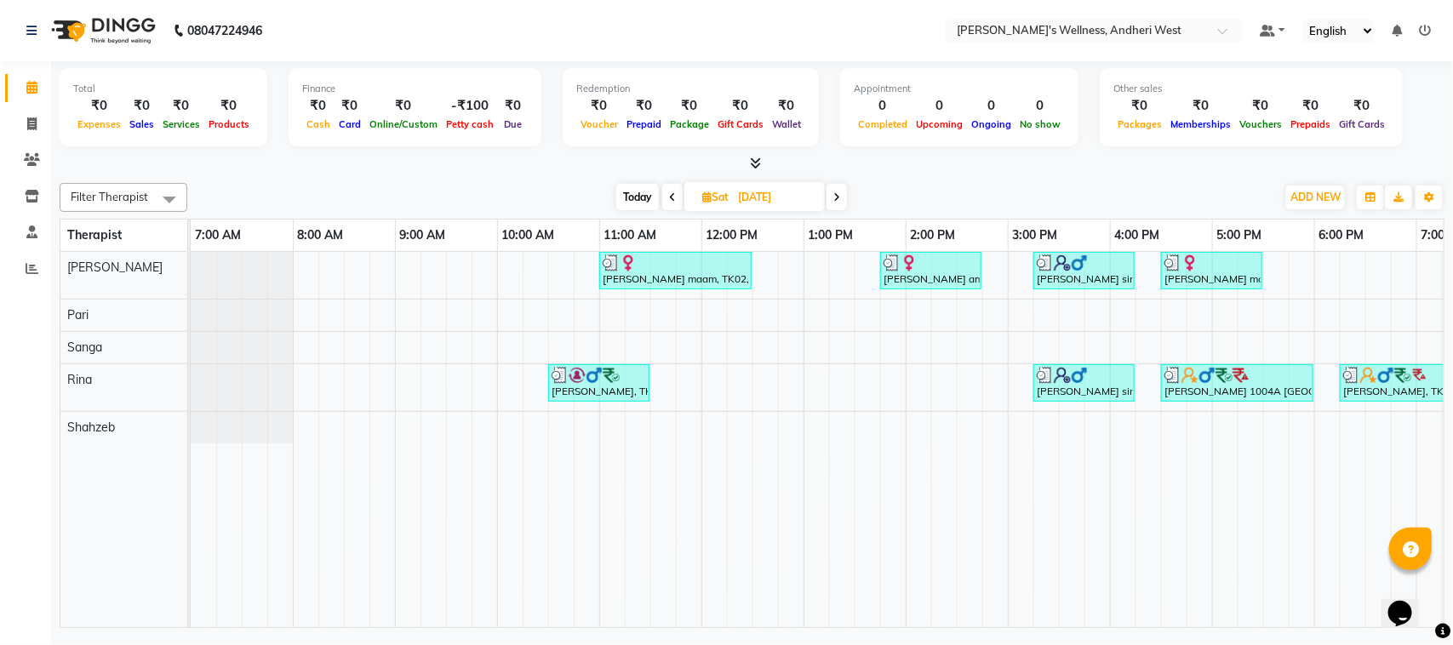
scroll to position [0, 278]
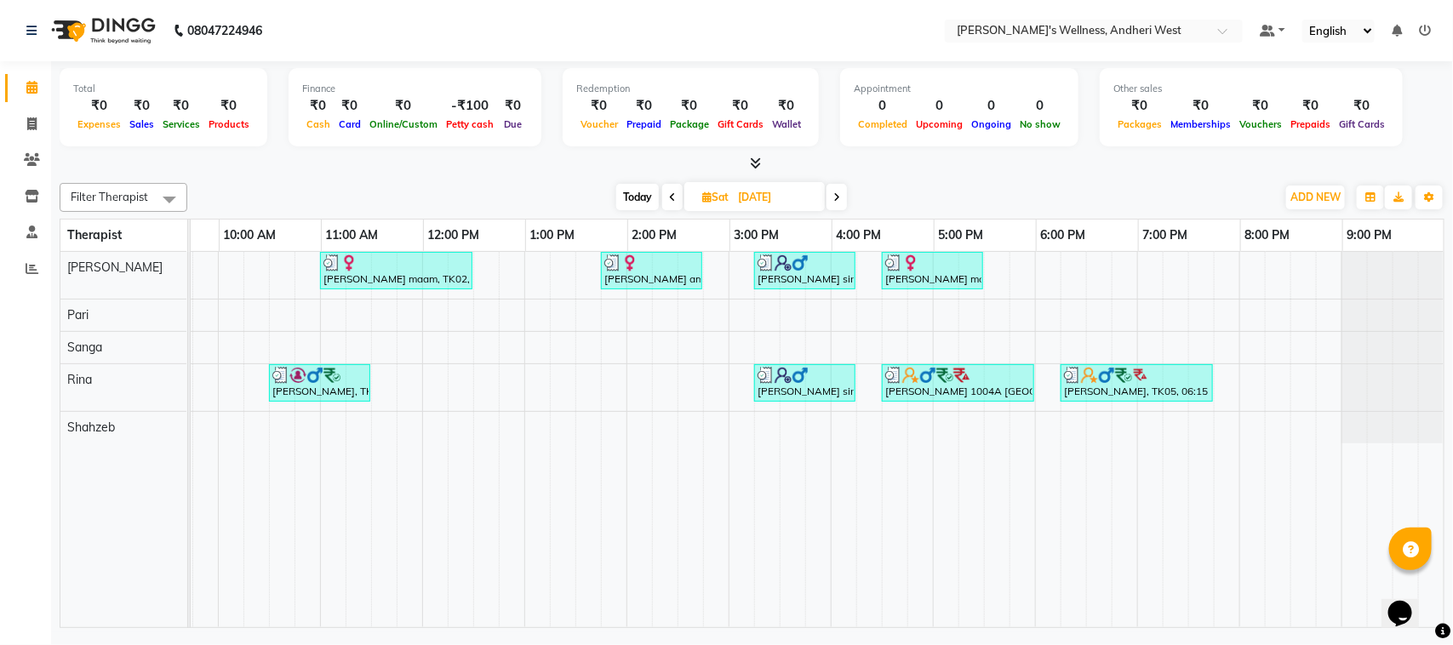
click at [842, 200] on span at bounding box center [836, 197] width 20 height 26
type input "17-08-2025"
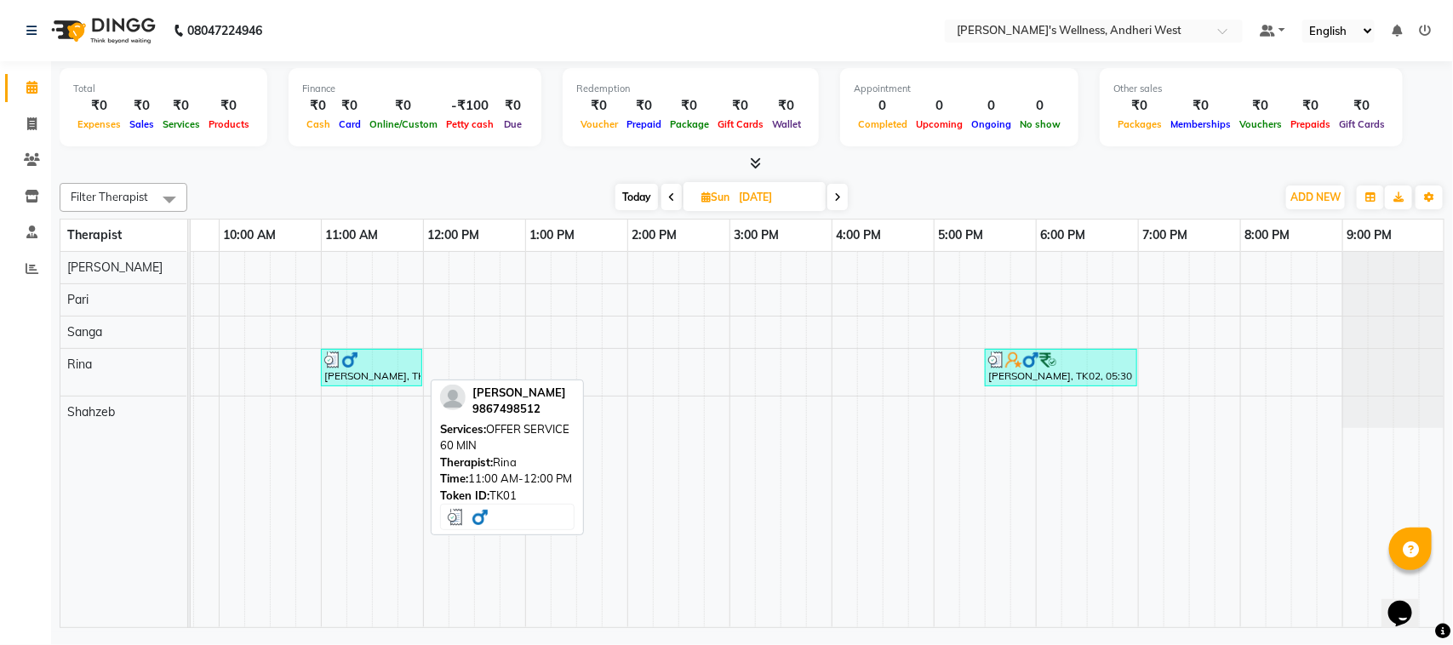
click at [374, 381] on div "Tushar Sabharwal, TK01, 11:00 AM-12:00 PM, OFFER SERVICE 60 MIN" at bounding box center [372, 367] width 98 height 32
select select "3"
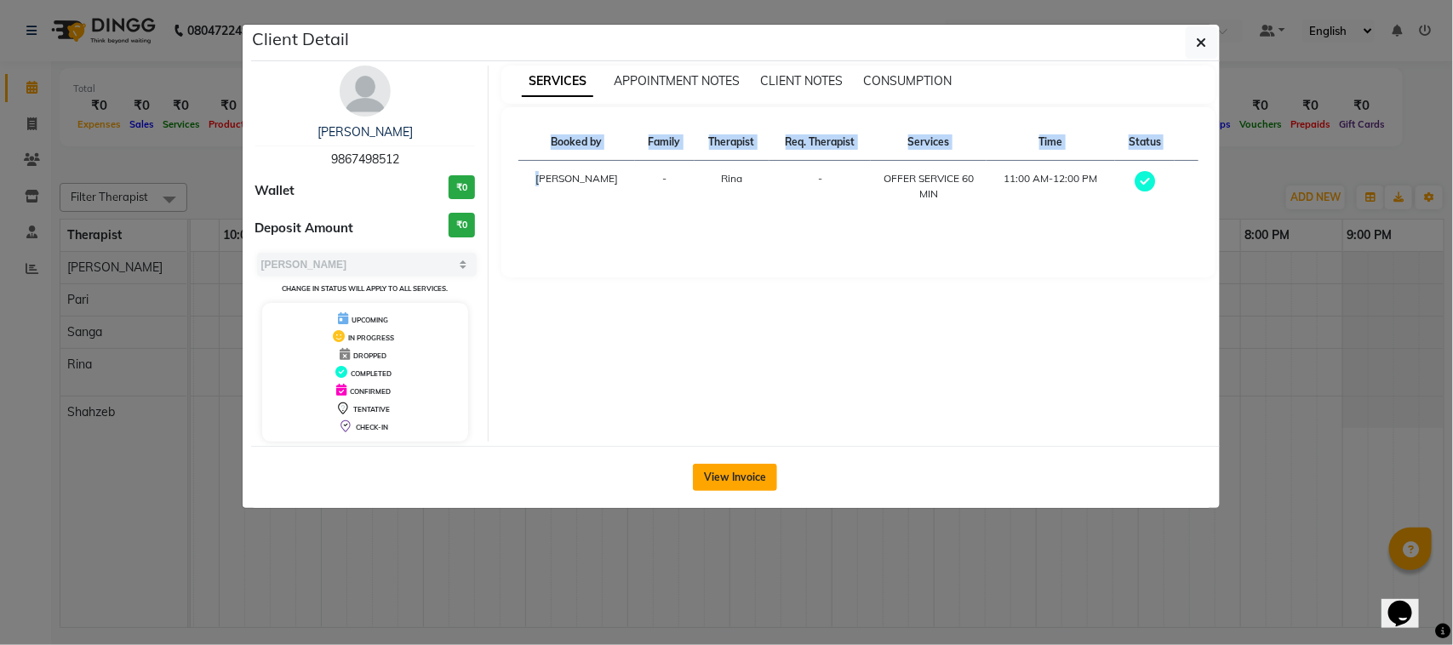
click at [745, 482] on button "View Invoice" at bounding box center [735, 477] width 84 height 27
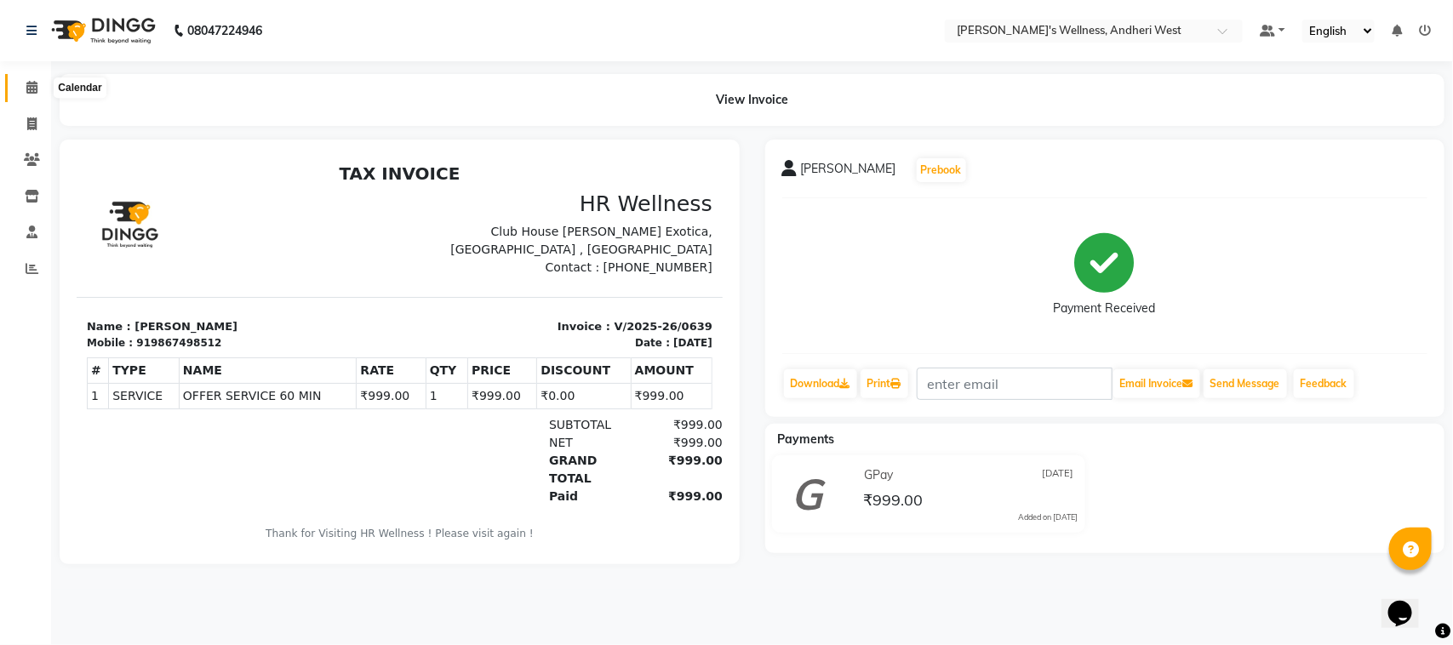
click at [23, 85] on span at bounding box center [32, 88] width 30 height 20
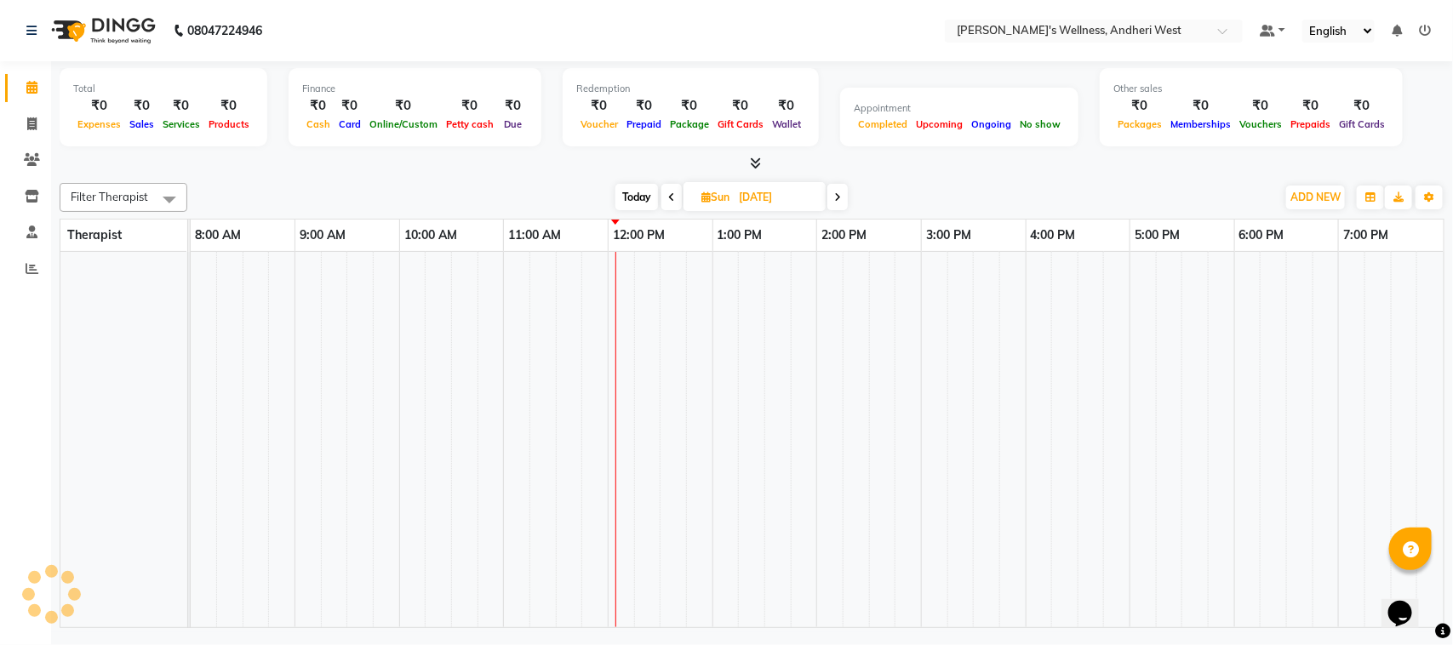
click at [838, 200] on icon at bounding box center [837, 197] width 7 height 10
click at [838, 200] on icon at bounding box center [838, 197] width 7 height 10
type input "19-08-2025"
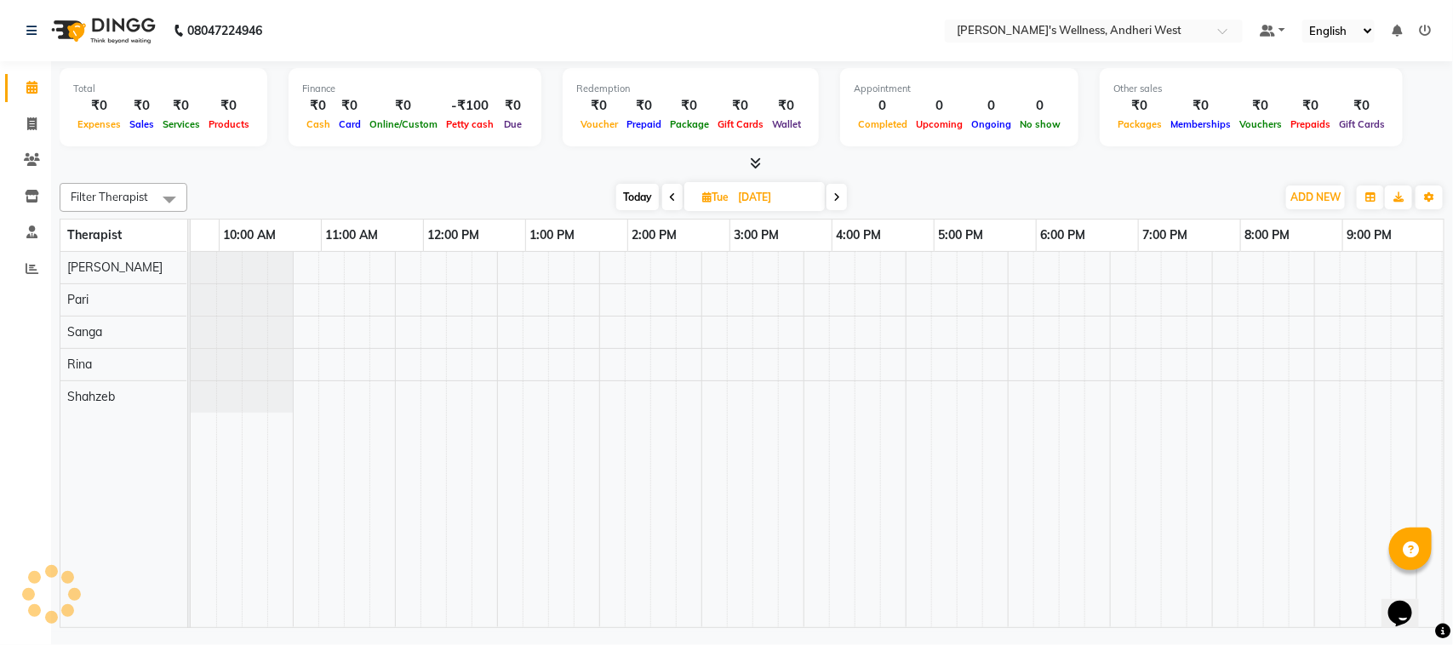
scroll to position [0, 294]
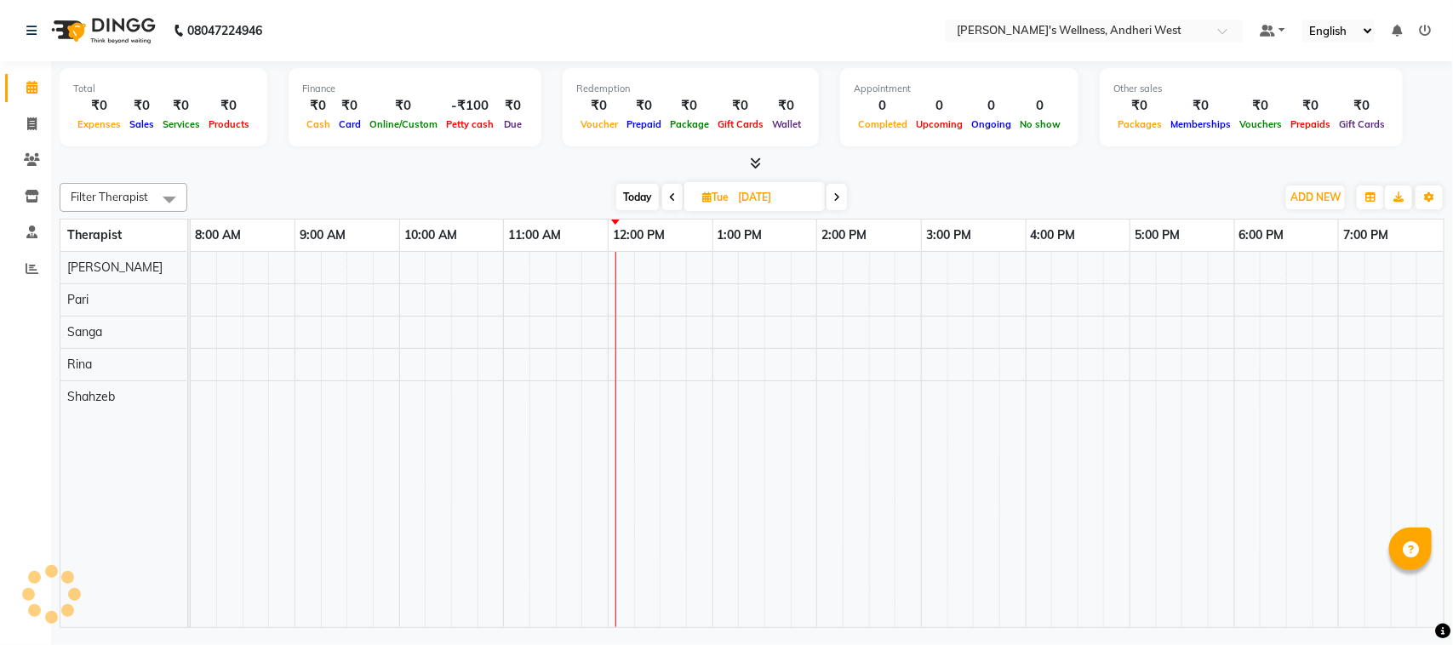
select select "en"
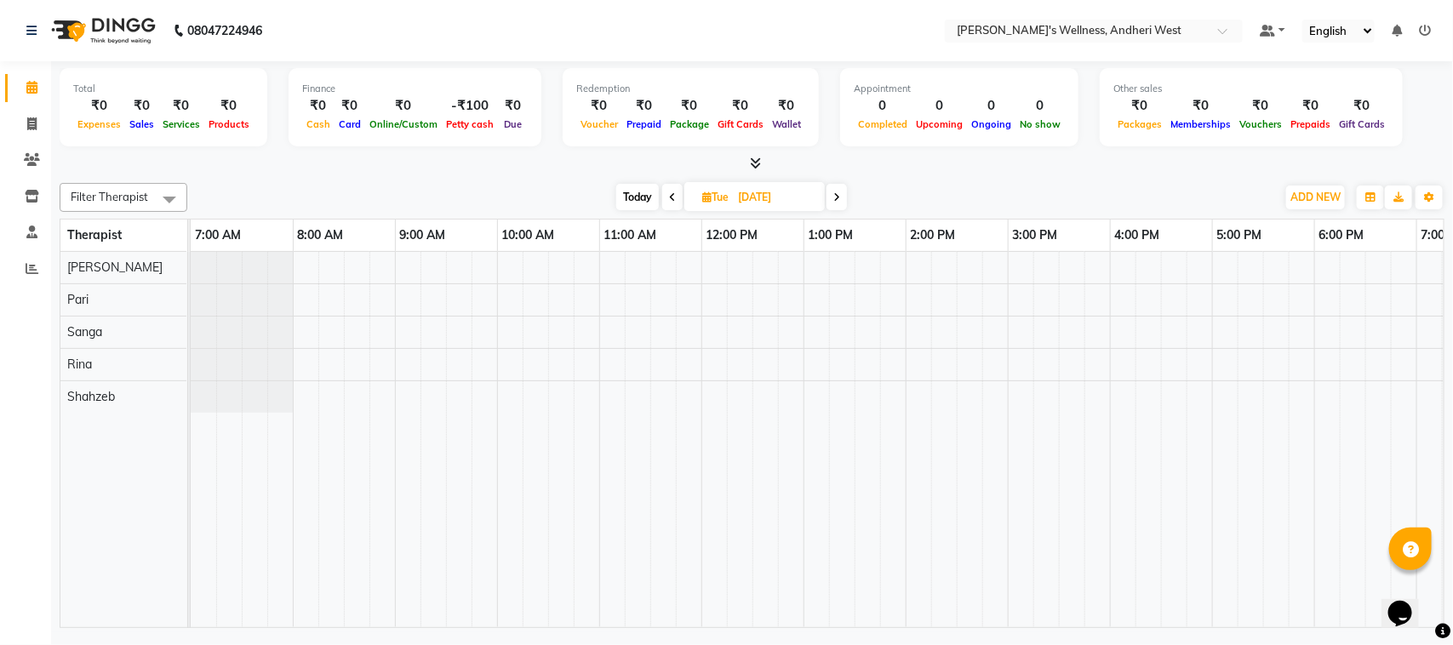
click at [836, 206] on span at bounding box center [836, 197] width 20 height 26
type input "[DATE]"
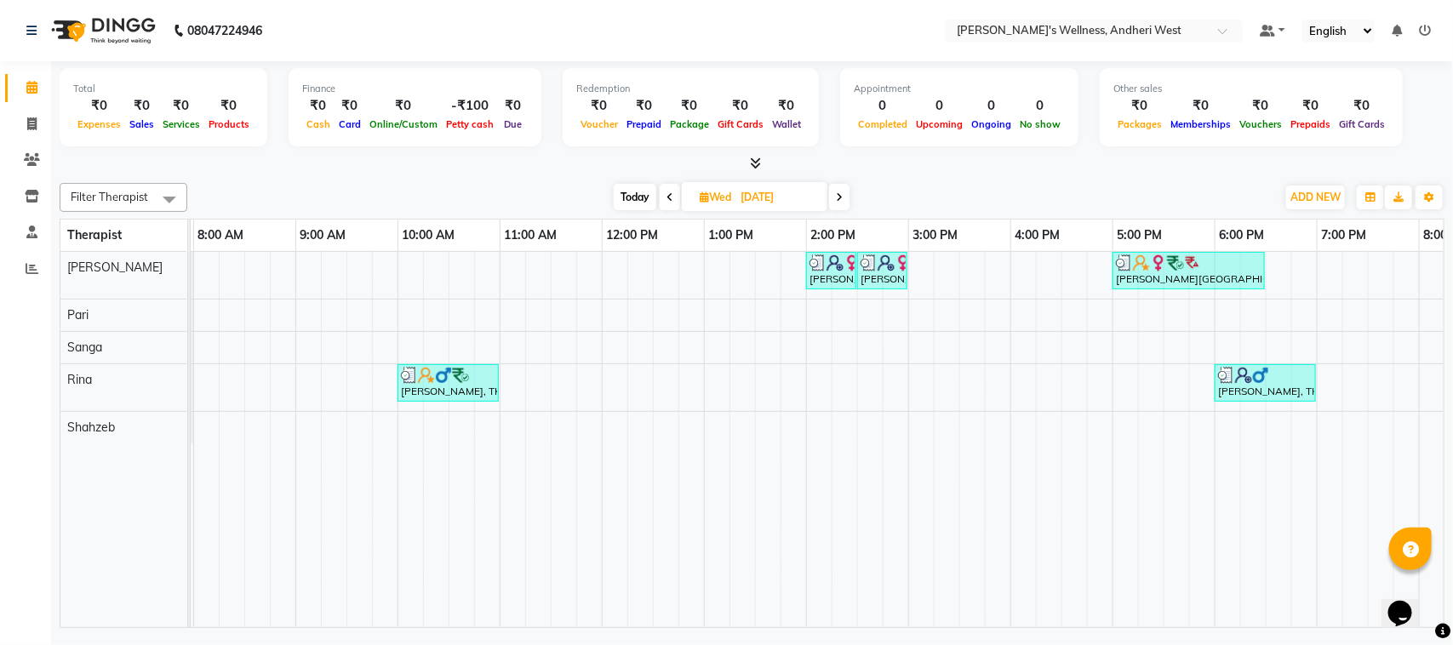
scroll to position [0, 92]
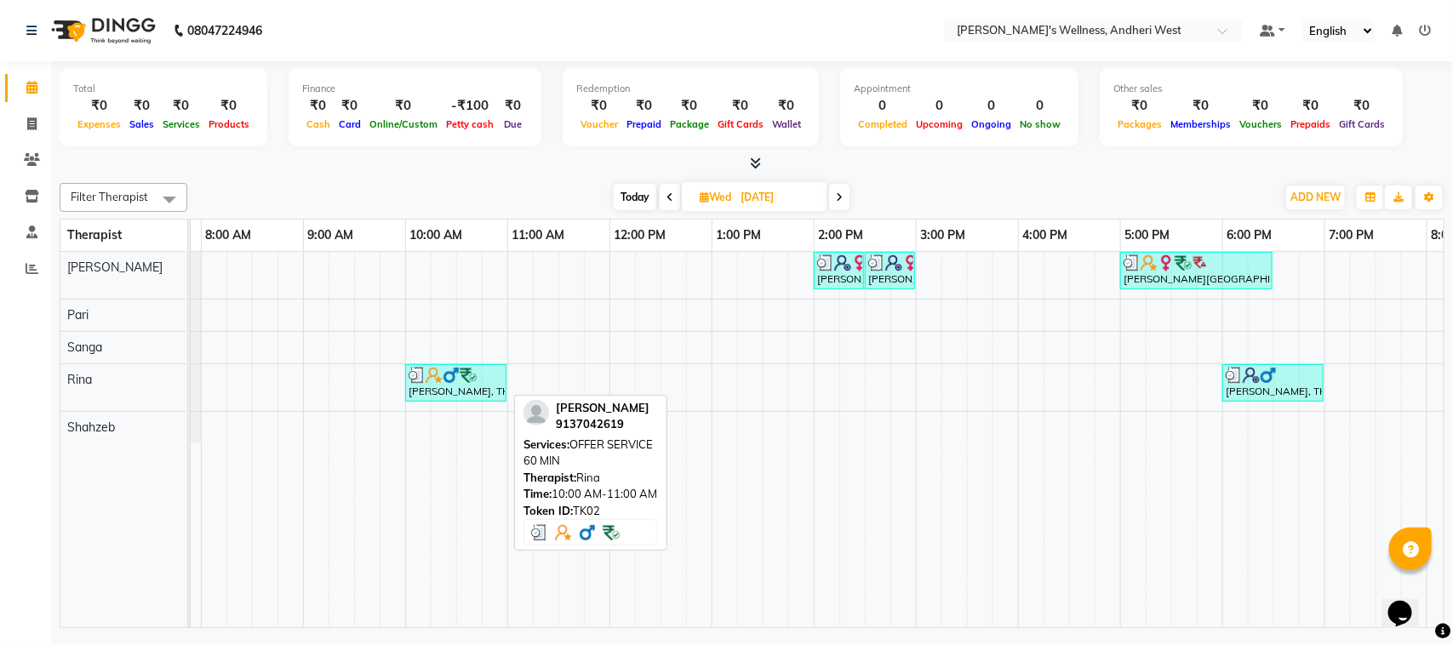
click at [468, 393] on div "[PERSON_NAME], TK02, 10:00 AM-11:00 AM, OFFER SERVICE 60 MIN" at bounding box center [456, 383] width 98 height 32
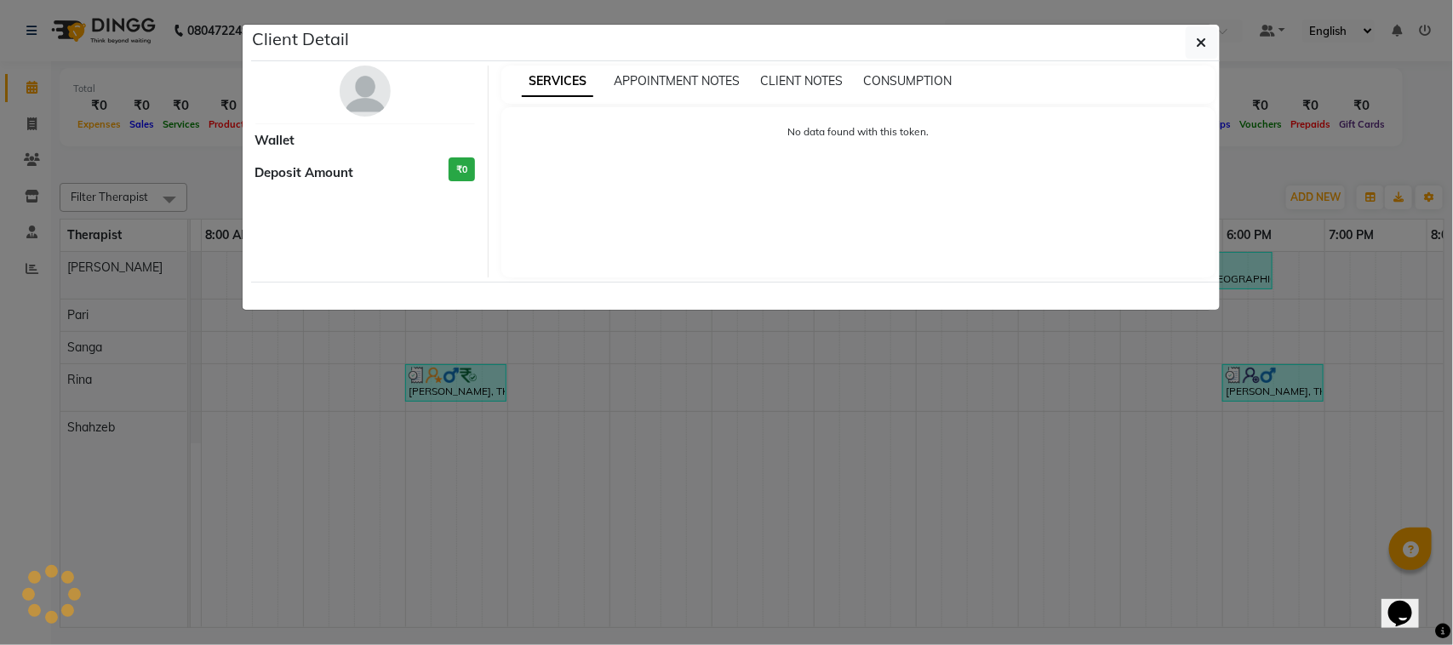
select select "3"
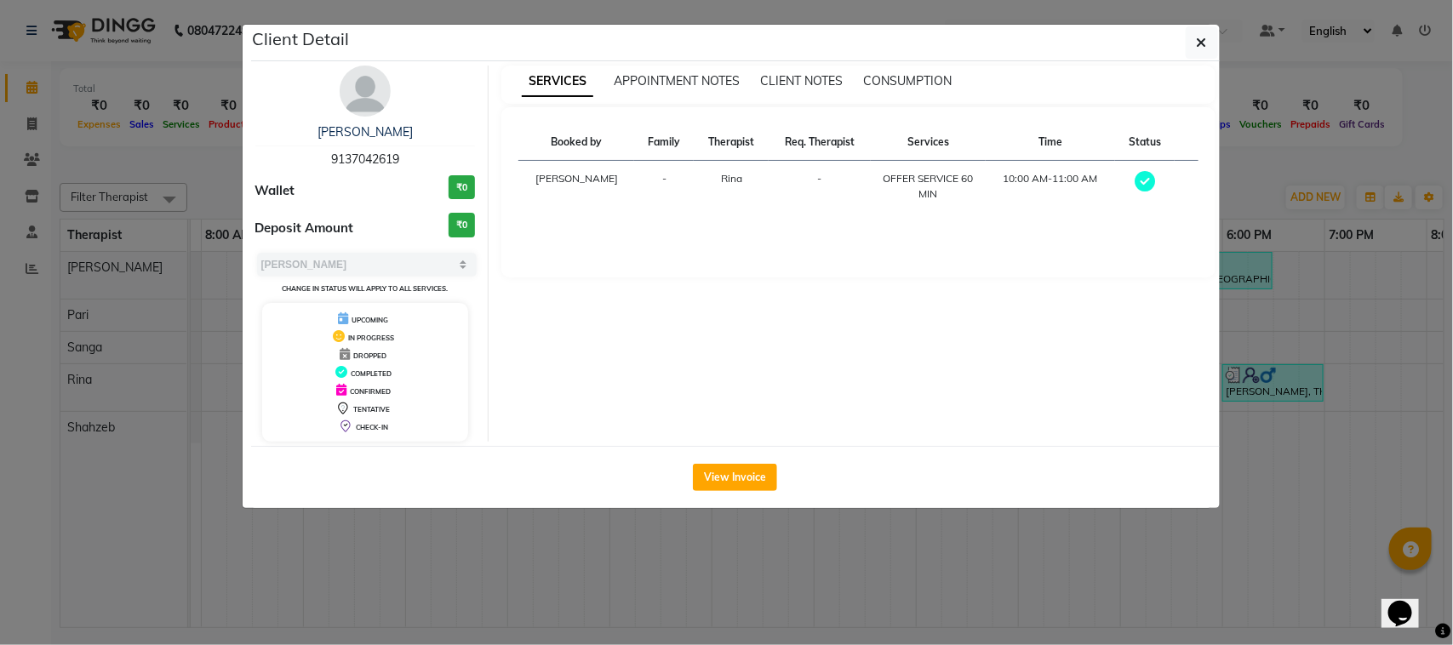
click at [1185, 26] on button "button" at bounding box center [1201, 42] width 32 height 32
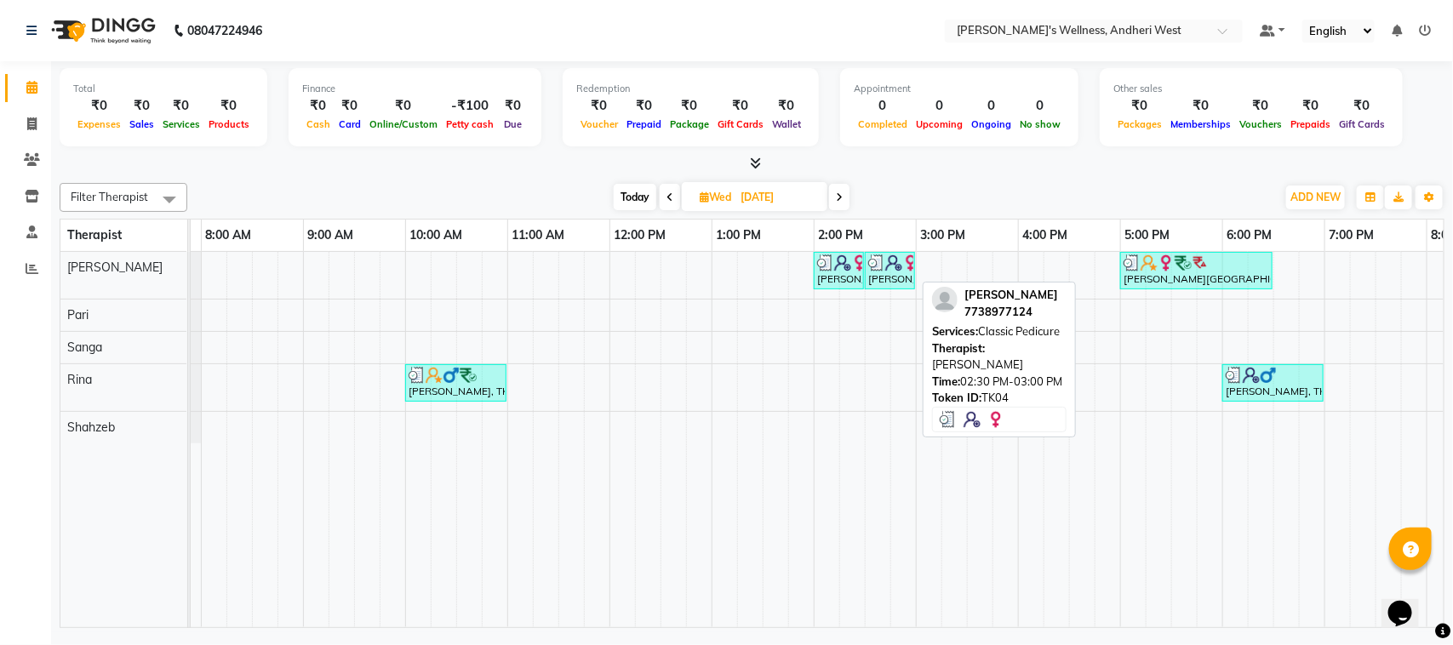
click at [878, 257] on img at bounding box center [876, 262] width 17 height 17
select select "3"
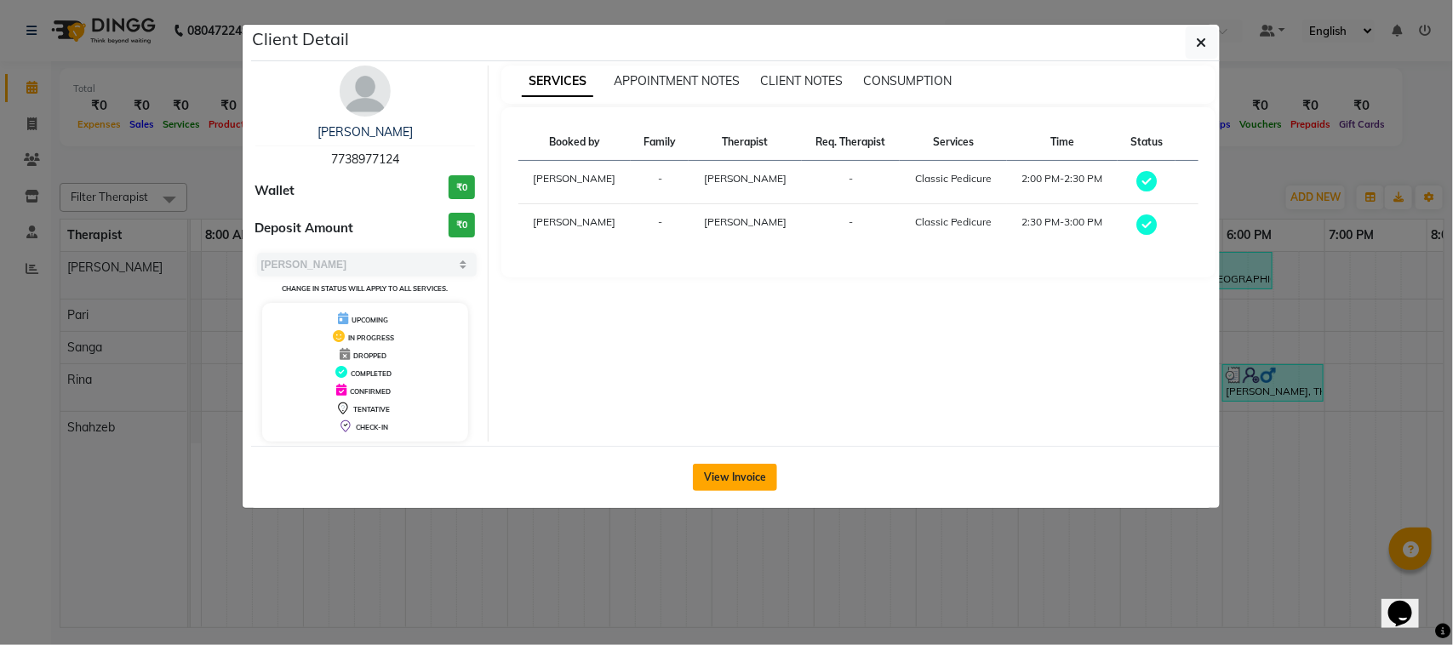
click at [757, 485] on button "View Invoice" at bounding box center [735, 477] width 84 height 27
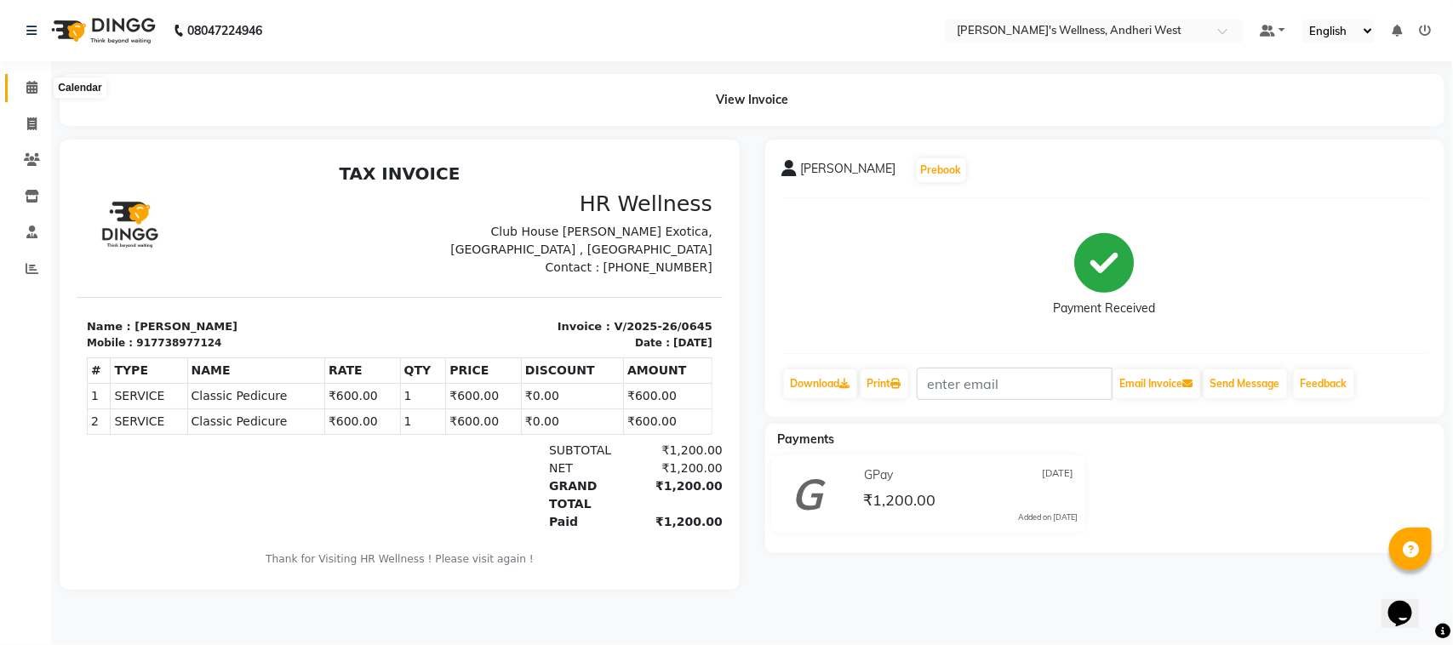
click at [31, 83] on icon at bounding box center [31, 87] width 11 height 13
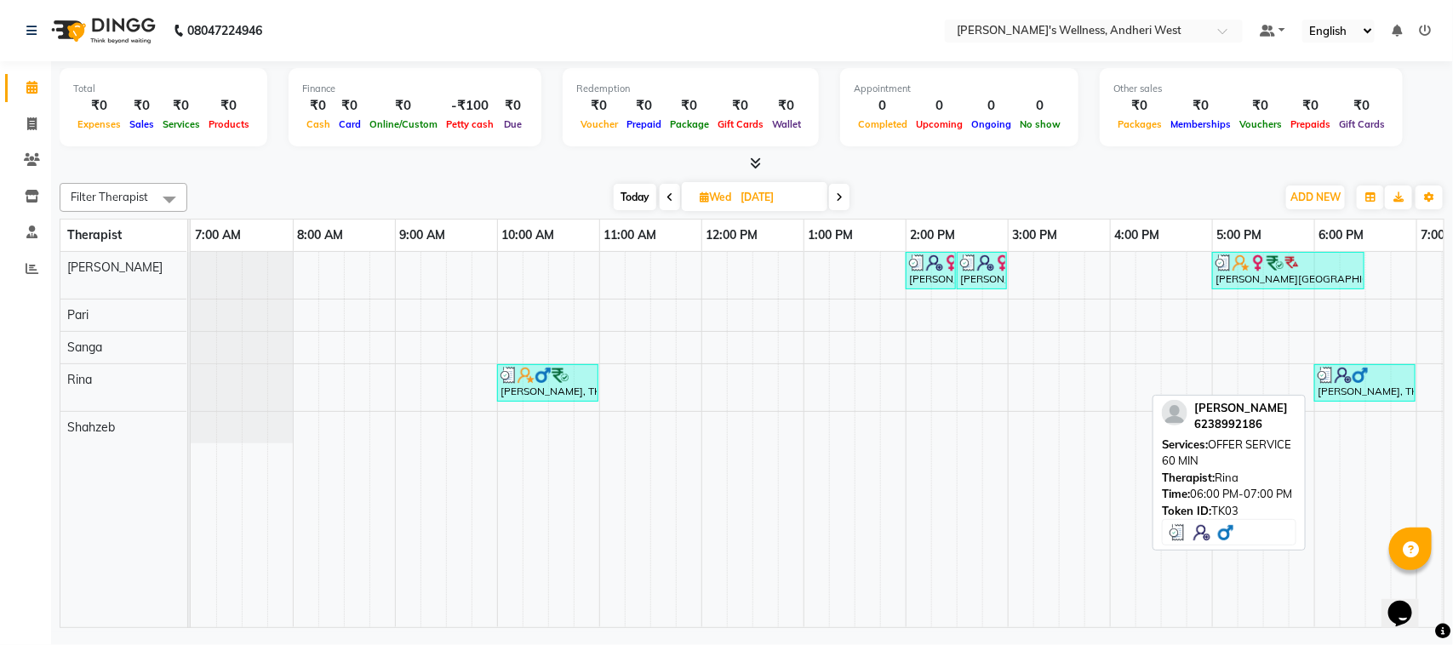
click at [1364, 381] on img at bounding box center [1359, 375] width 17 height 17
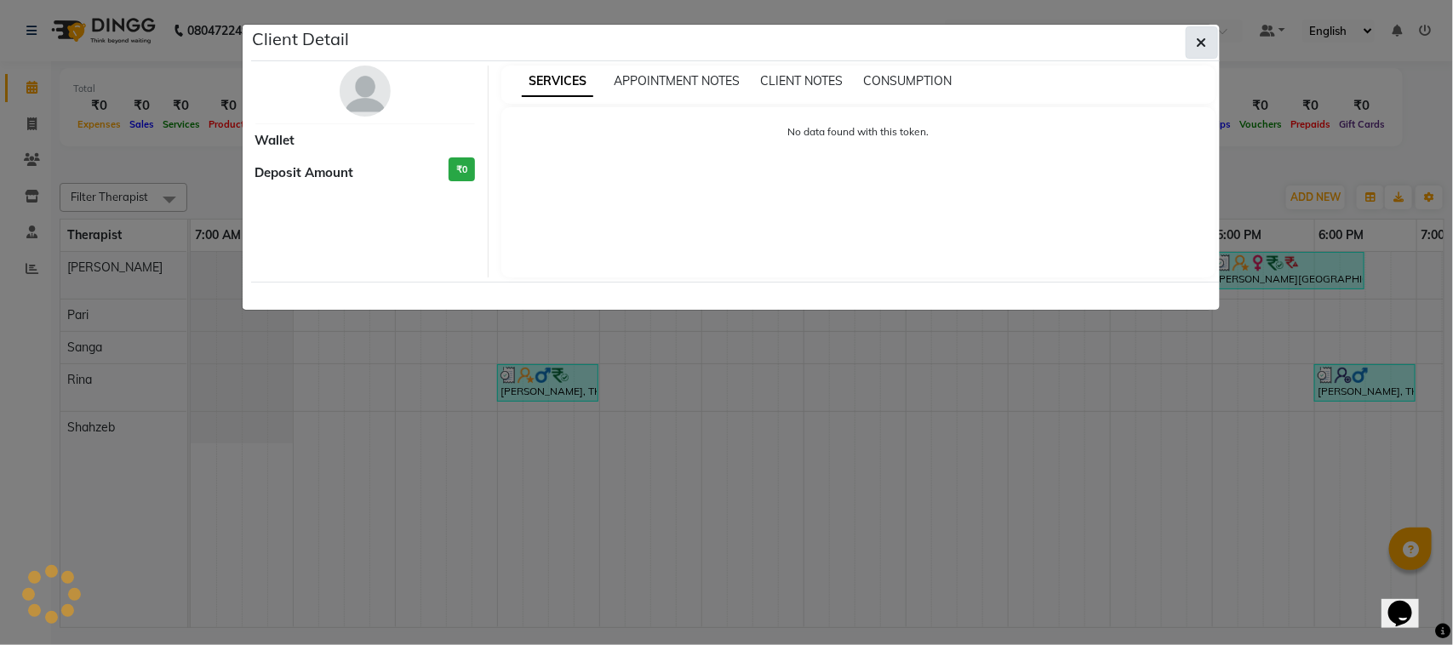
click at [1201, 40] on icon "button" at bounding box center [1201, 43] width 10 height 14
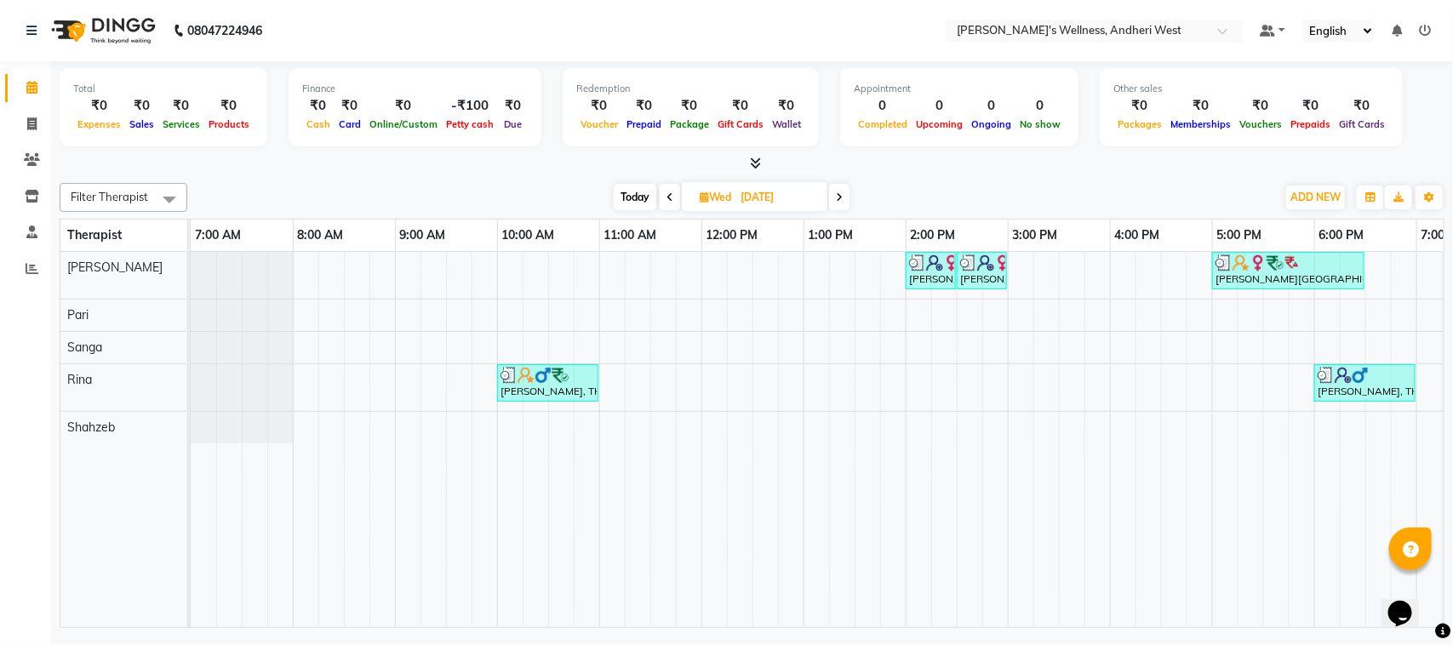
click at [842, 192] on icon at bounding box center [839, 197] width 7 height 10
type input "[DATE]"
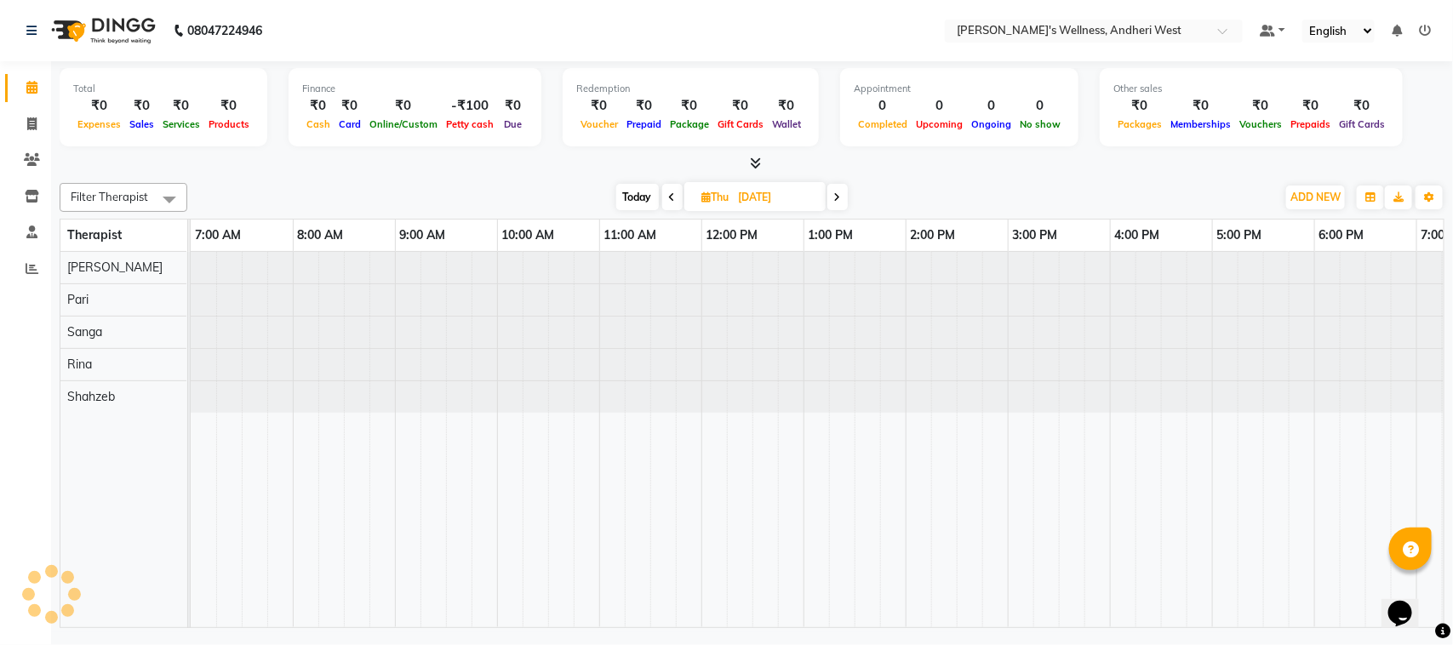
scroll to position [0, 278]
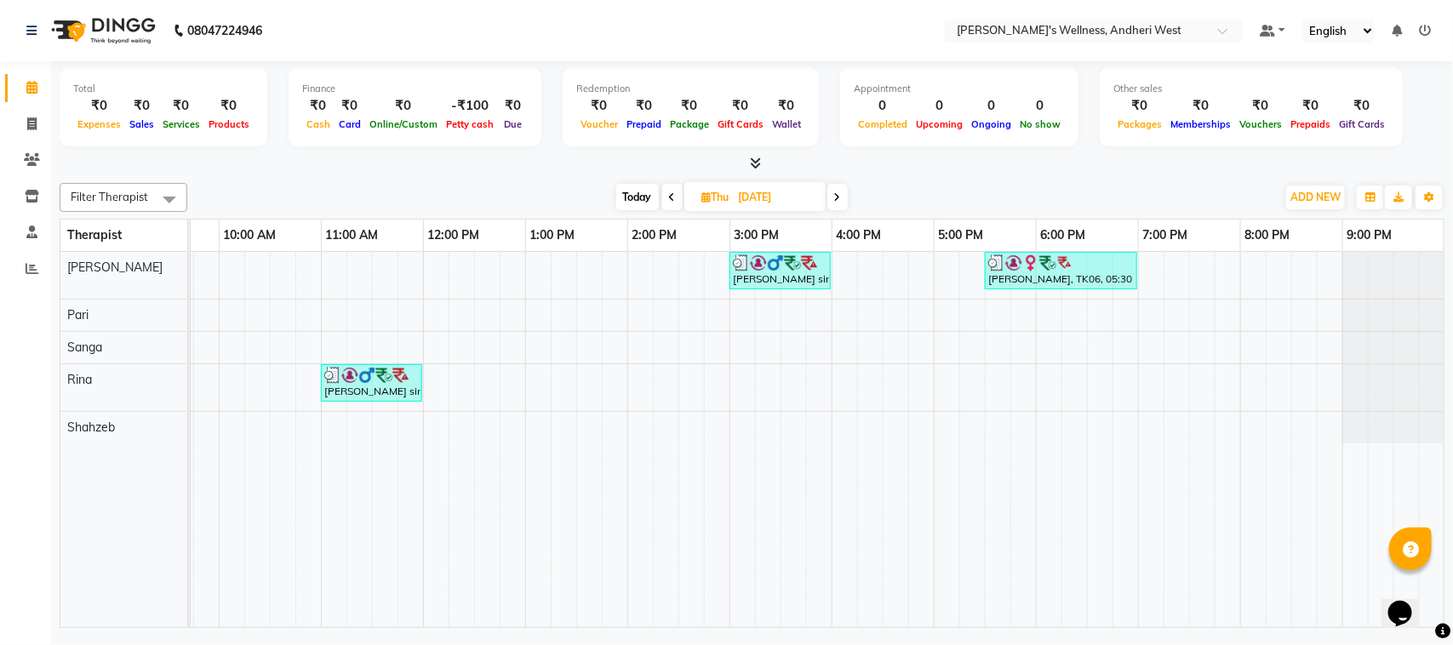
drag, startPoint x: 842, startPoint y: 192, endPoint x: 889, endPoint y: 196, distance: 46.9
click at [889, 196] on div "[DATE] [DATE]" at bounding box center [731, 198] width 1071 height 26
click at [882, 203] on div "[DATE] [DATE]" at bounding box center [731, 198] width 1071 height 26
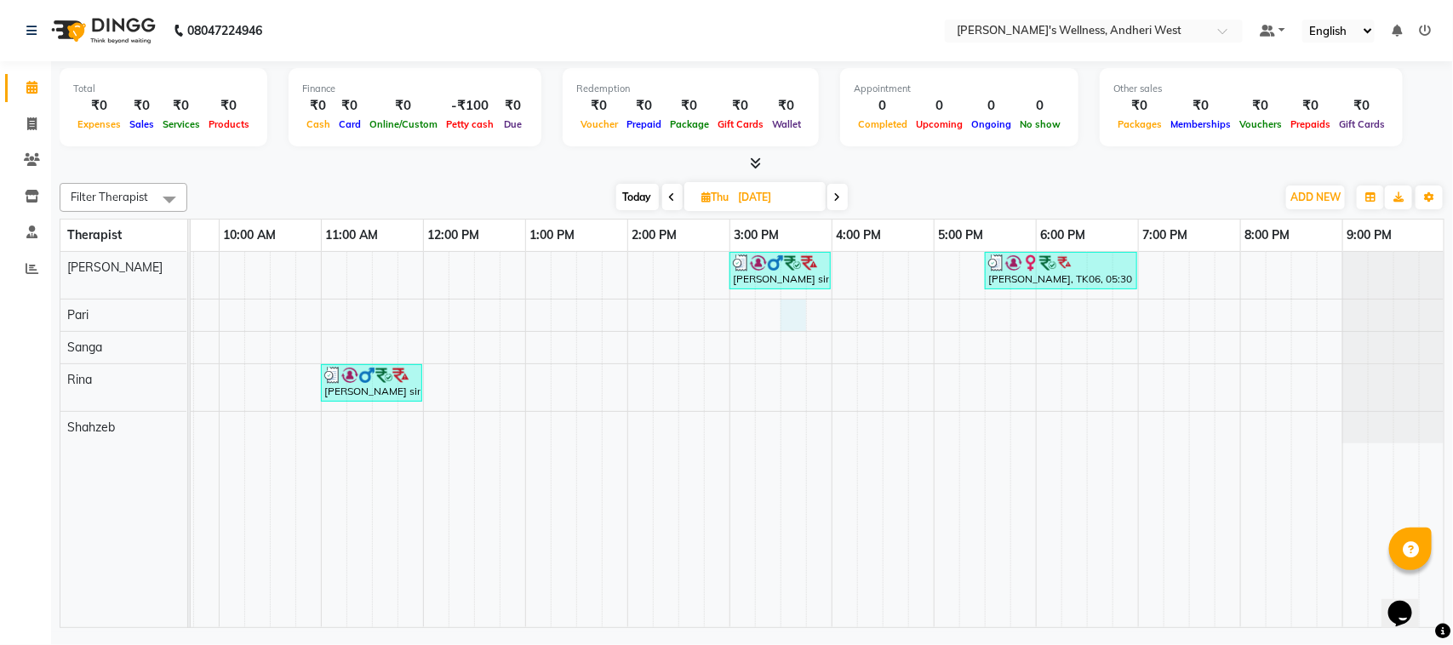
click at [785, 306] on div "[PERSON_NAME] sir, TK05, 03:00 PM-04:00 PM, OFFER SERVICE 60 MIN [PERSON_NAME],…" at bounding box center [678, 439] width 1532 height 375
select select "67186"
select select "tentative"
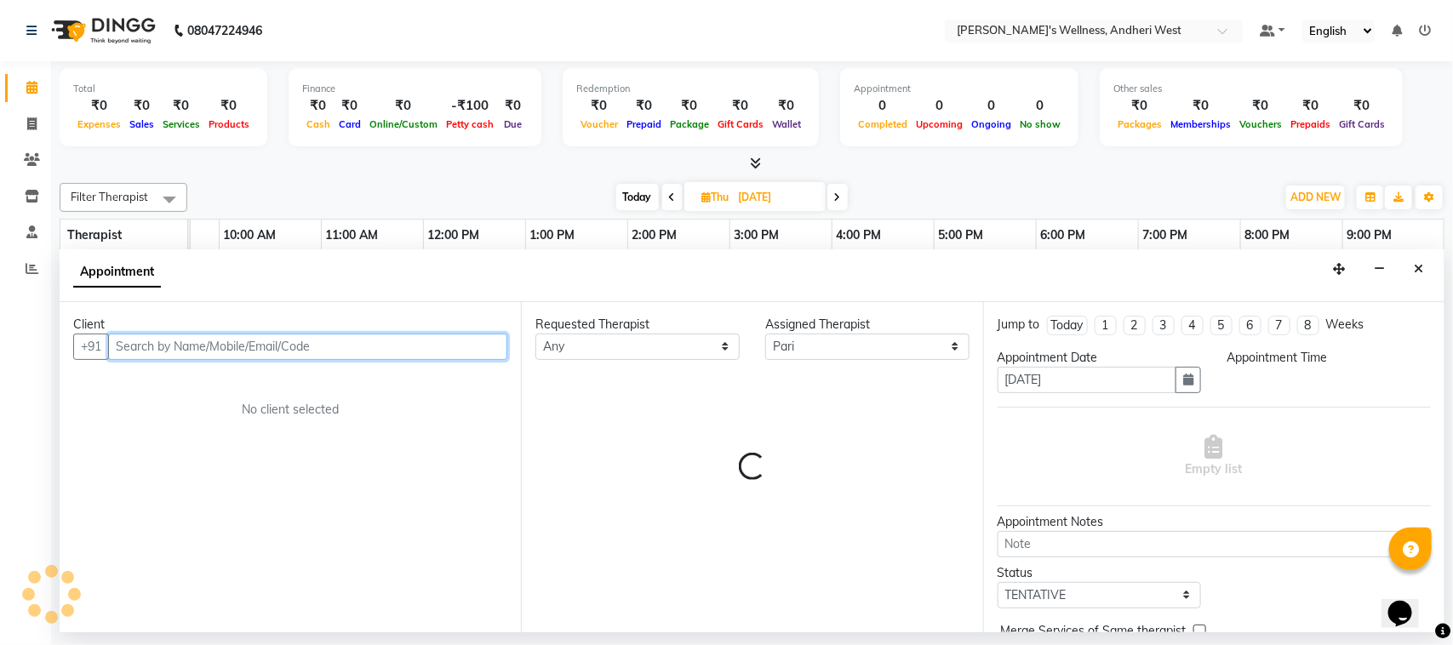
select select "930"
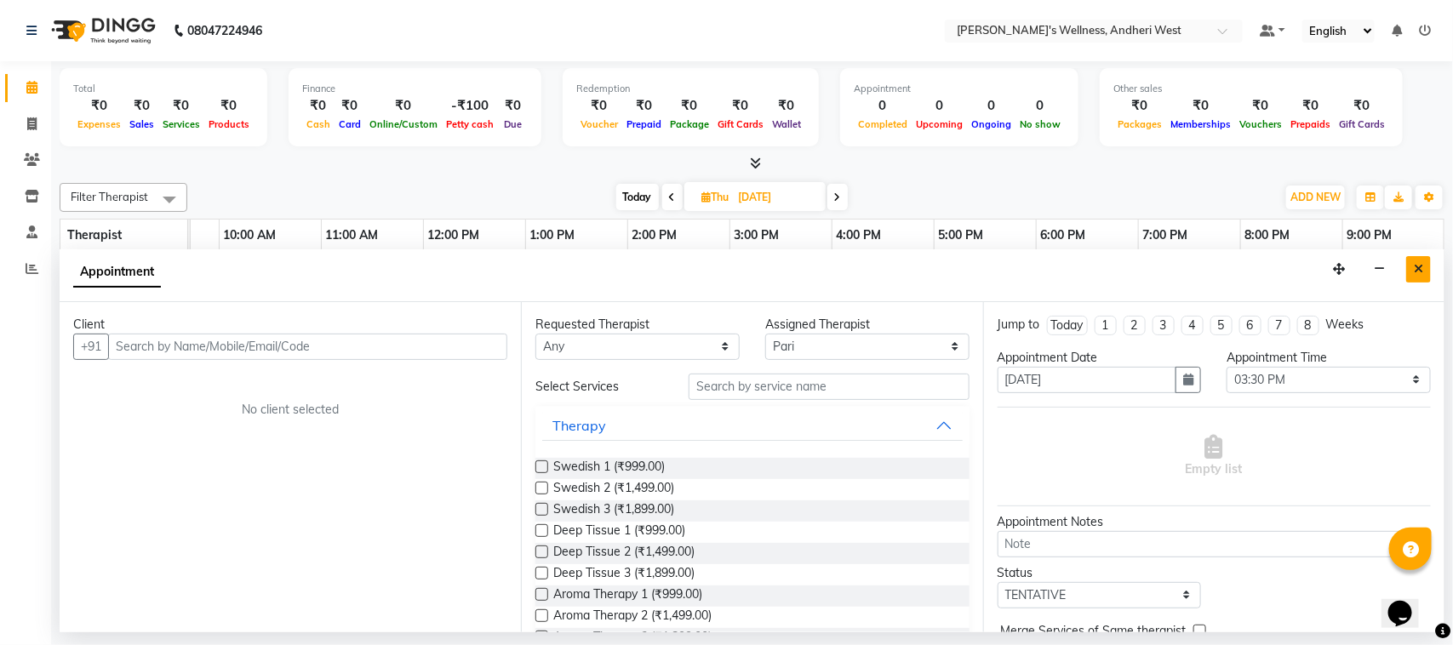
click at [1424, 274] on button "Close" at bounding box center [1418, 269] width 25 height 26
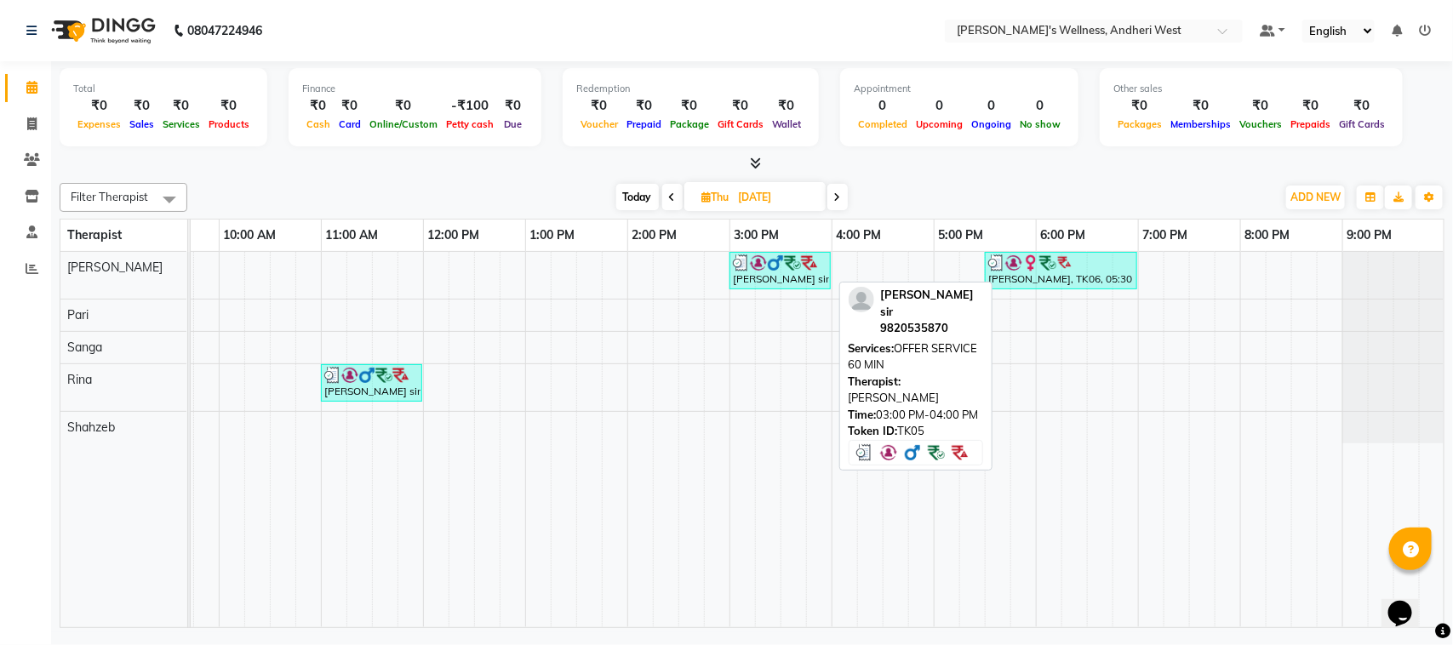
click at [750, 271] on div "[PERSON_NAME] sir, TK05, 03:00 PM-04:00 PM, OFFER SERVICE 60 MIN" at bounding box center [780, 270] width 98 height 32
select select "3"
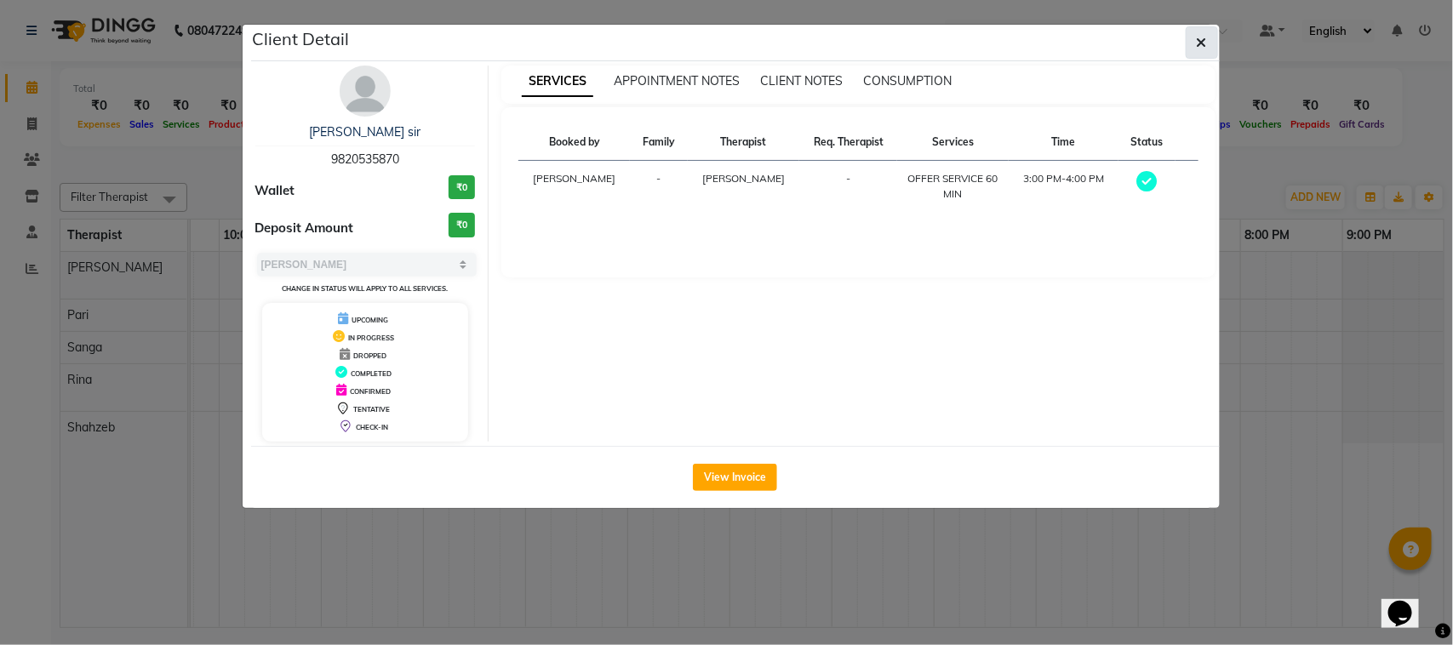
click at [1200, 49] on icon "button" at bounding box center [1201, 43] width 10 height 14
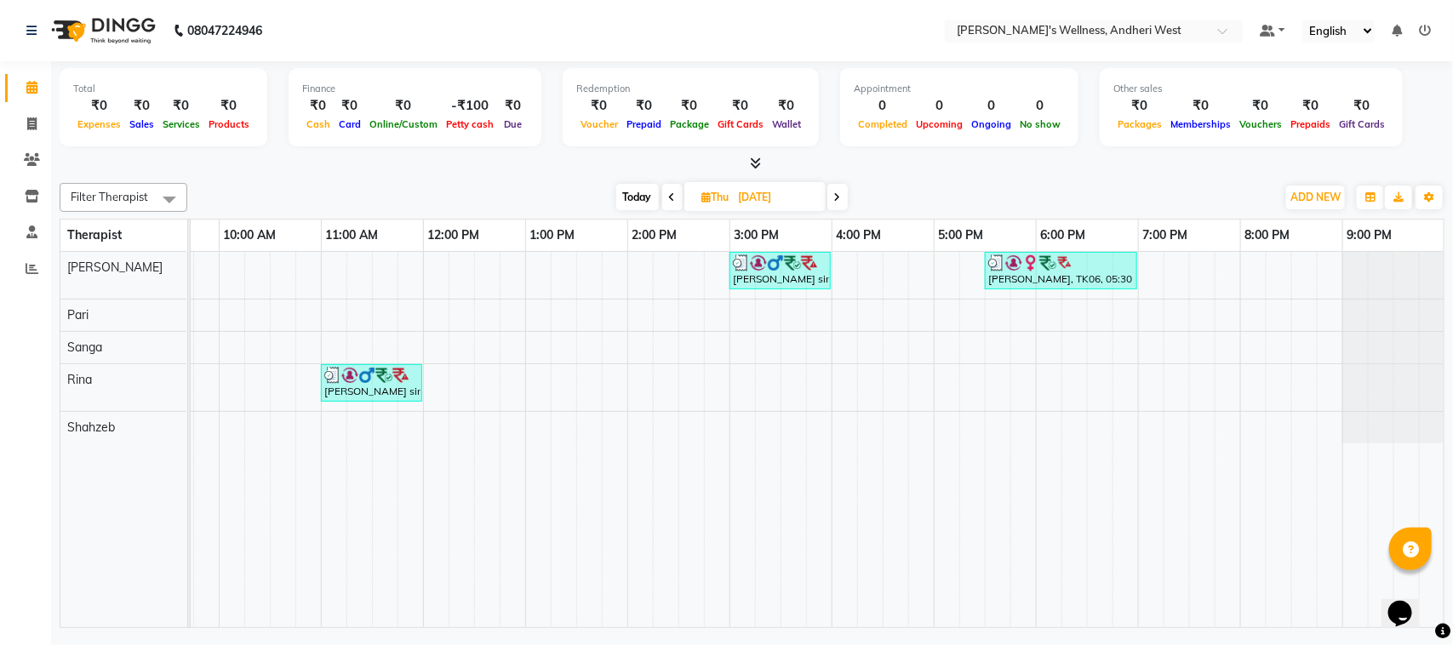
click at [842, 193] on span at bounding box center [837, 197] width 20 height 26
type input "[DATE]"
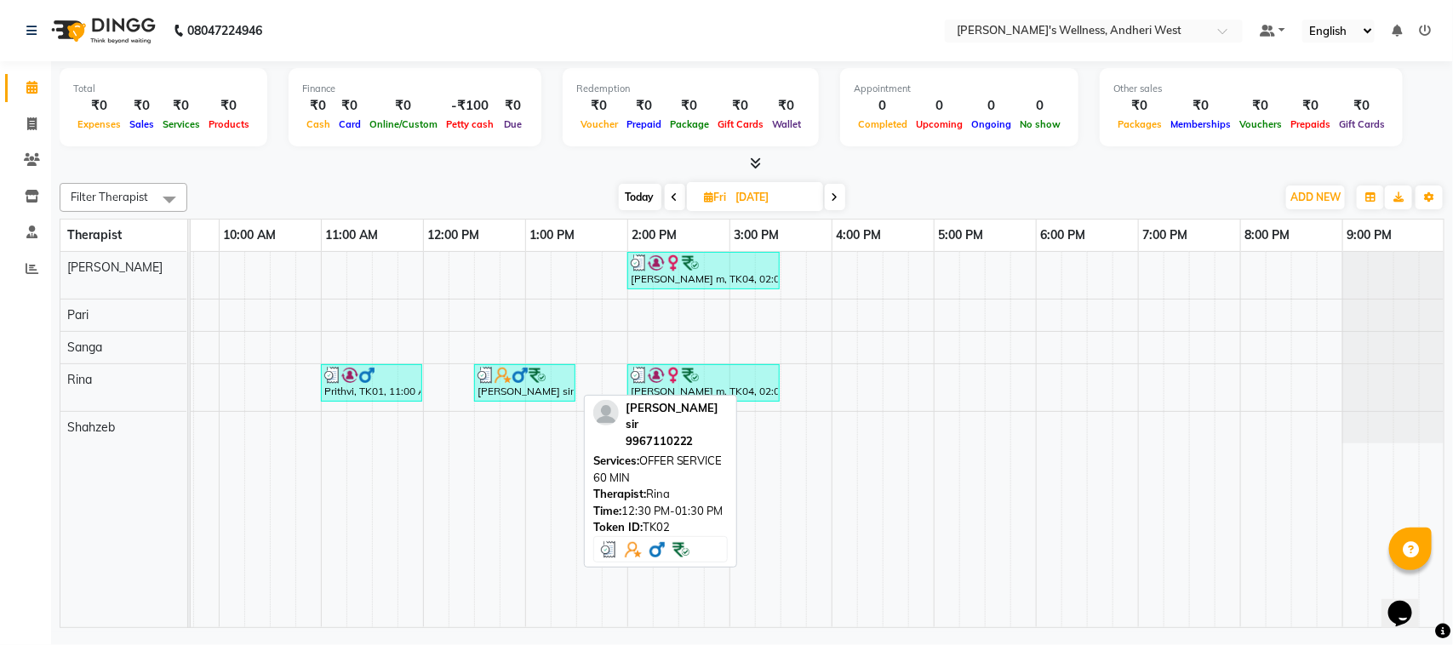
click at [508, 399] on div "[PERSON_NAME] sir, TK02, 12:30 PM-01:30 PM, OFFER SERVICE 60 MIN" at bounding box center [525, 383] width 98 height 32
select select "3"
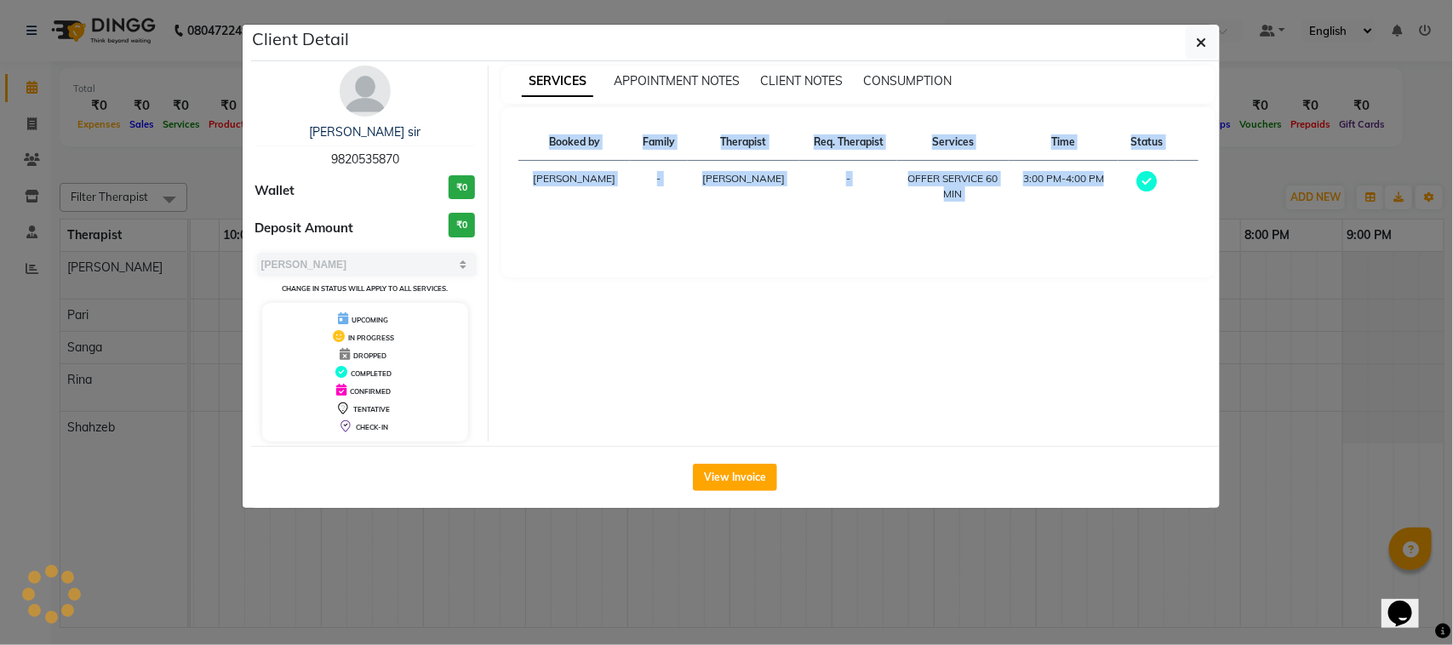
click at [508, 400] on div "SERVICES APPOINTMENT NOTES CLIENT NOTES CONSUMPTION Booked by Family Therapist …" at bounding box center [857, 254] width 739 height 376
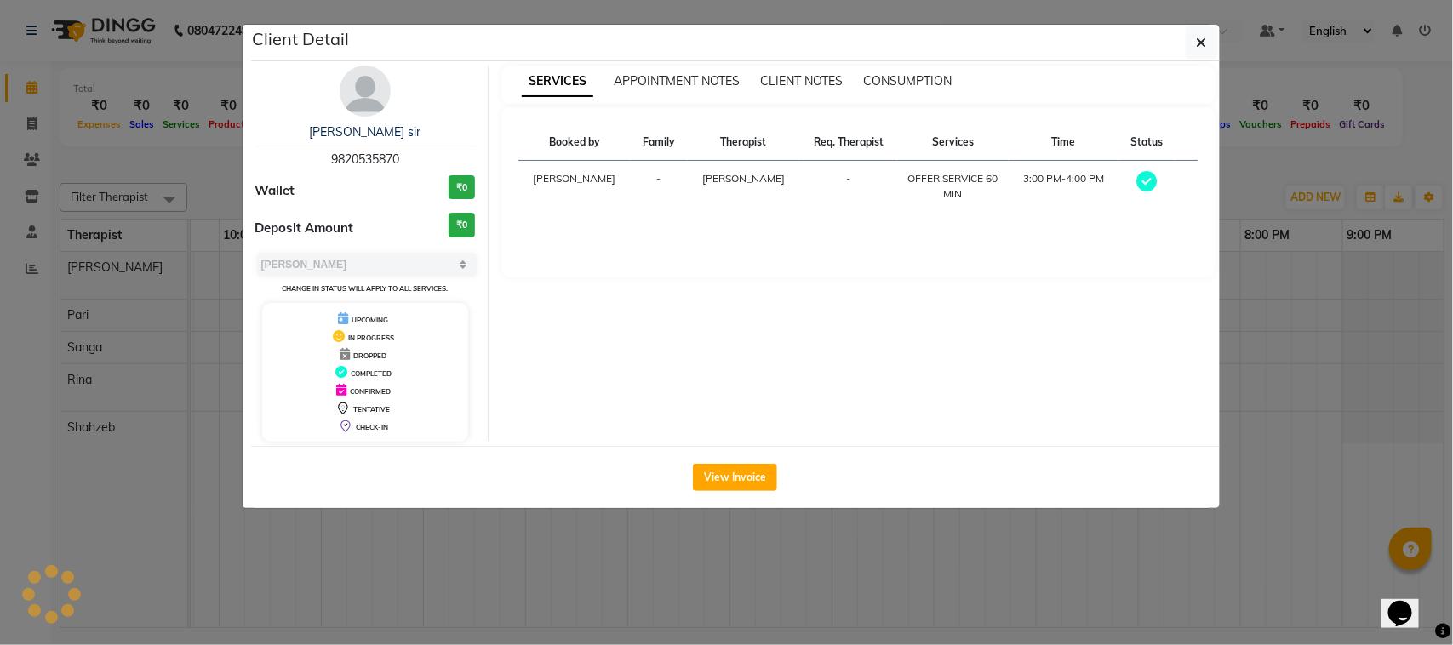
click at [508, 400] on div "SERVICES APPOINTMENT NOTES CLIENT NOTES CONSUMPTION Booked by Family Therapist …" at bounding box center [857, 254] width 739 height 376
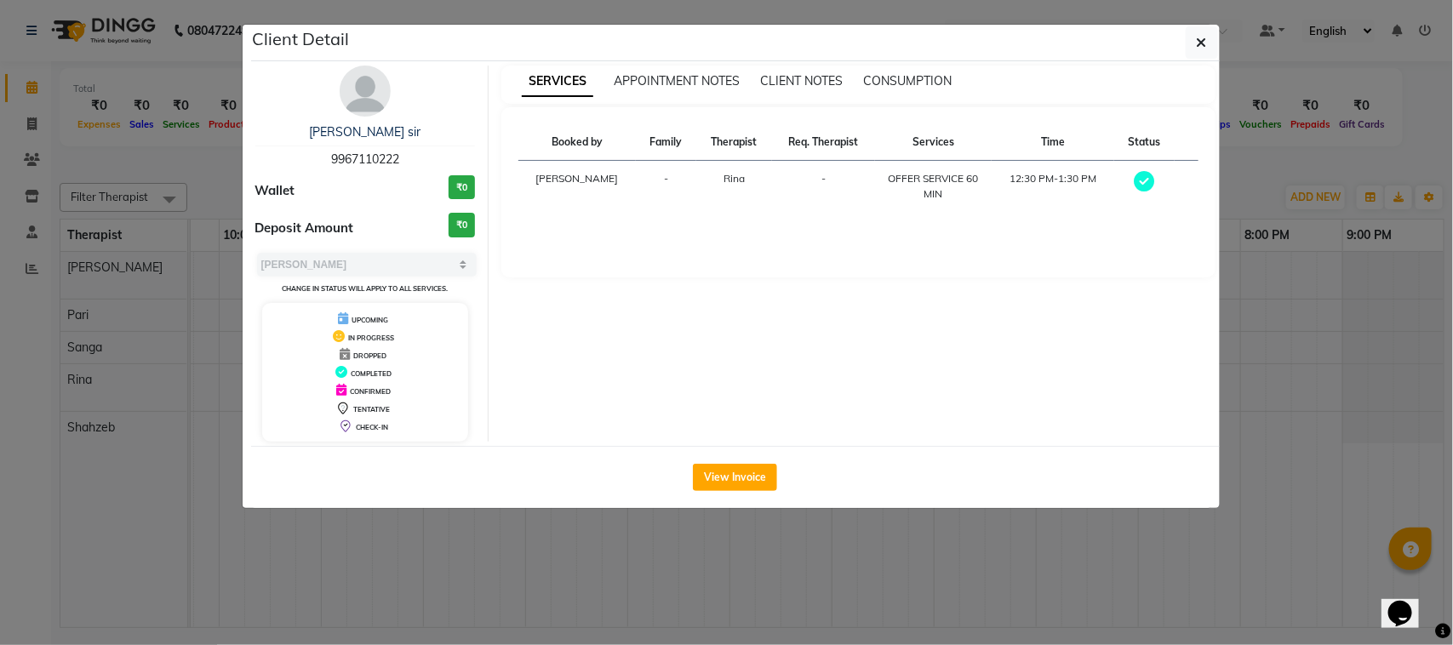
click at [508, 400] on div "SERVICES APPOINTMENT NOTES CLIENT NOTES CONSUMPTION Booked by Family Therapist …" at bounding box center [857, 254] width 739 height 376
click at [1205, 44] on icon "button" at bounding box center [1201, 43] width 10 height 14
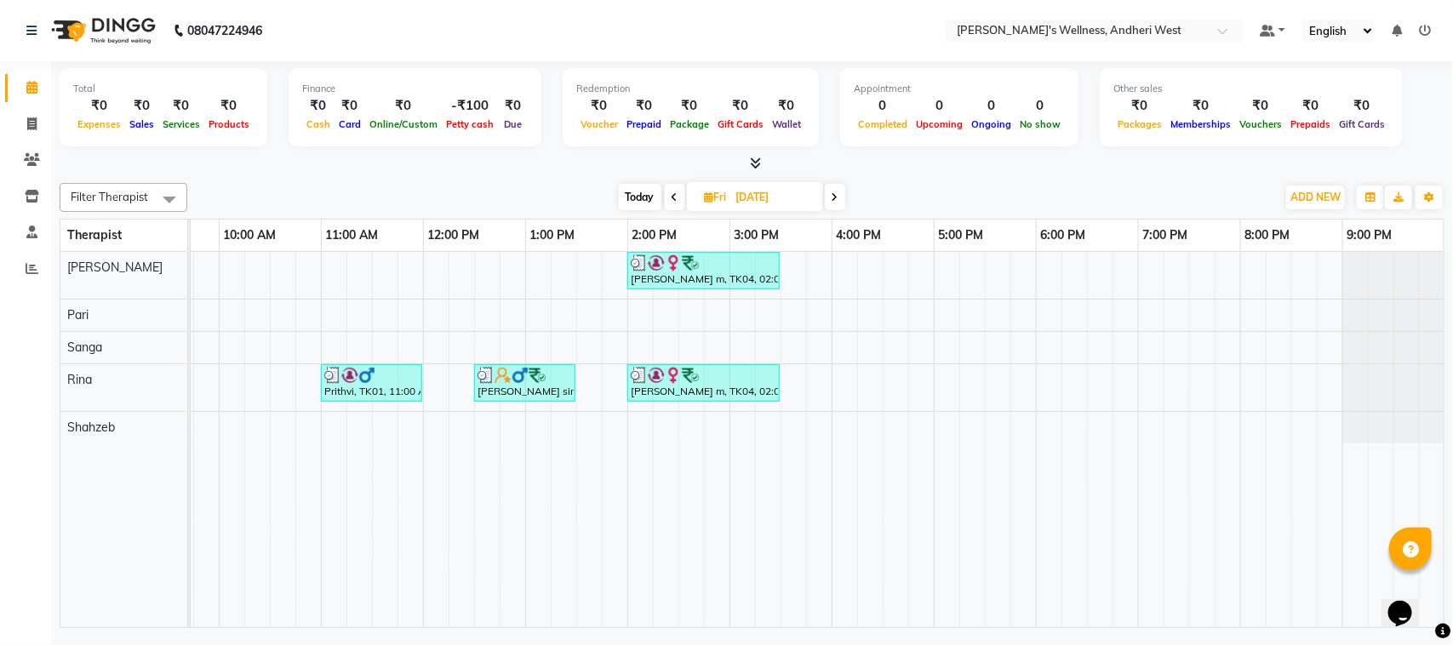
drag, startPoint x: 923, startPoint y: 302, endPoint x: 875, endPoint y: 279, distance: 53.7
click at [875, 279] on tr at bounding box center [678, 439] width 1532 height 375
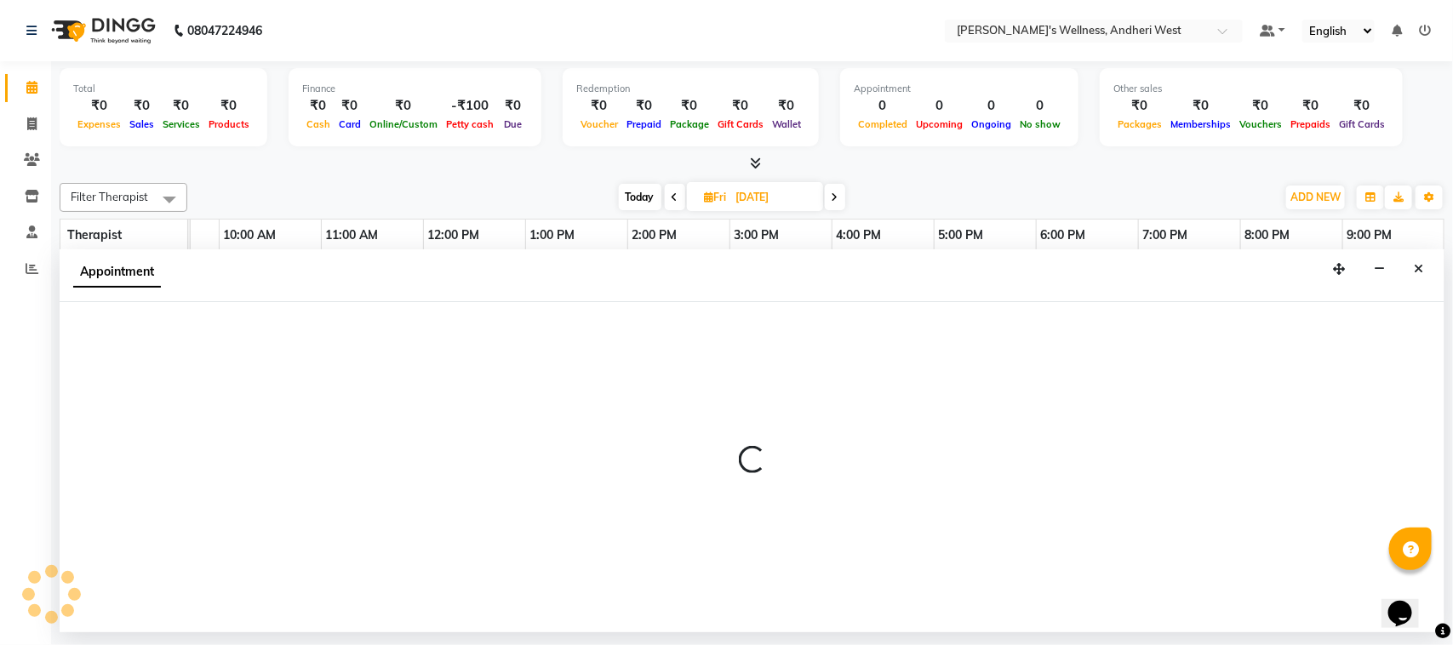
select select "67186"
select select "975"
select select "tentative"
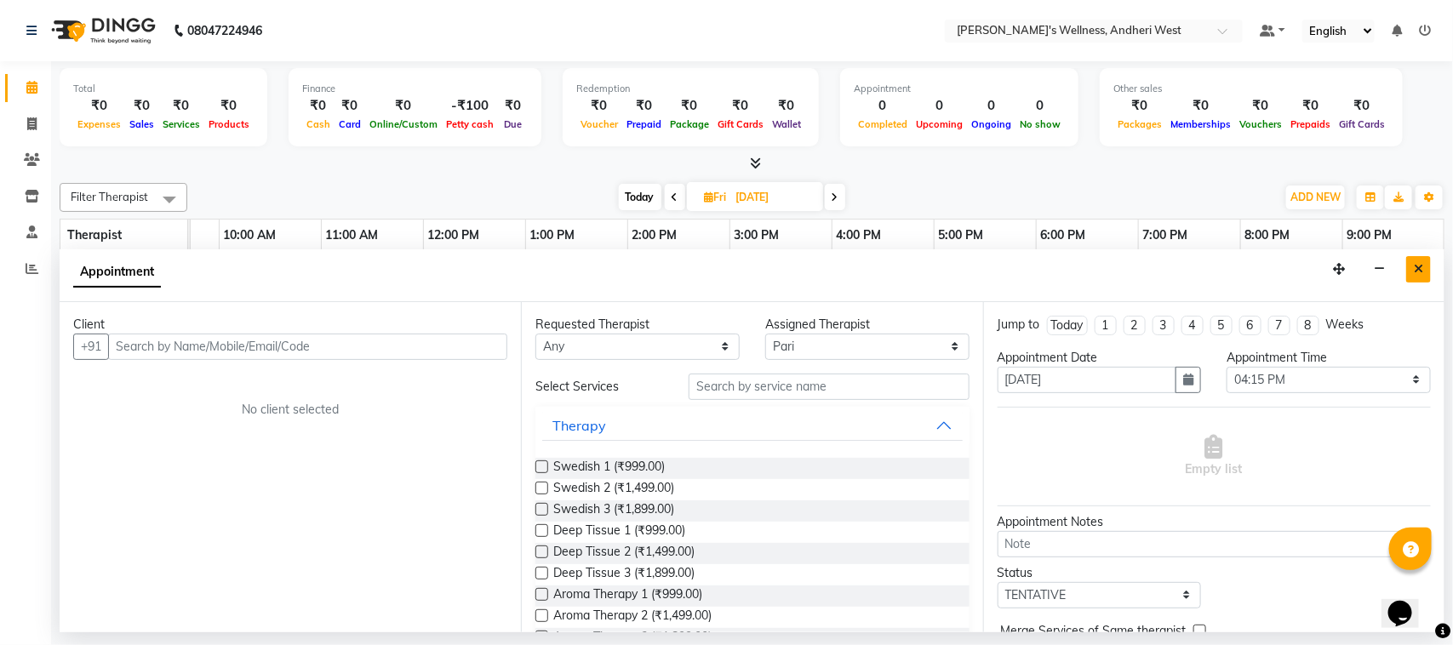
click at [1421, 261] on button "Close" at bounding box center [1418, 269] width 25 height 26
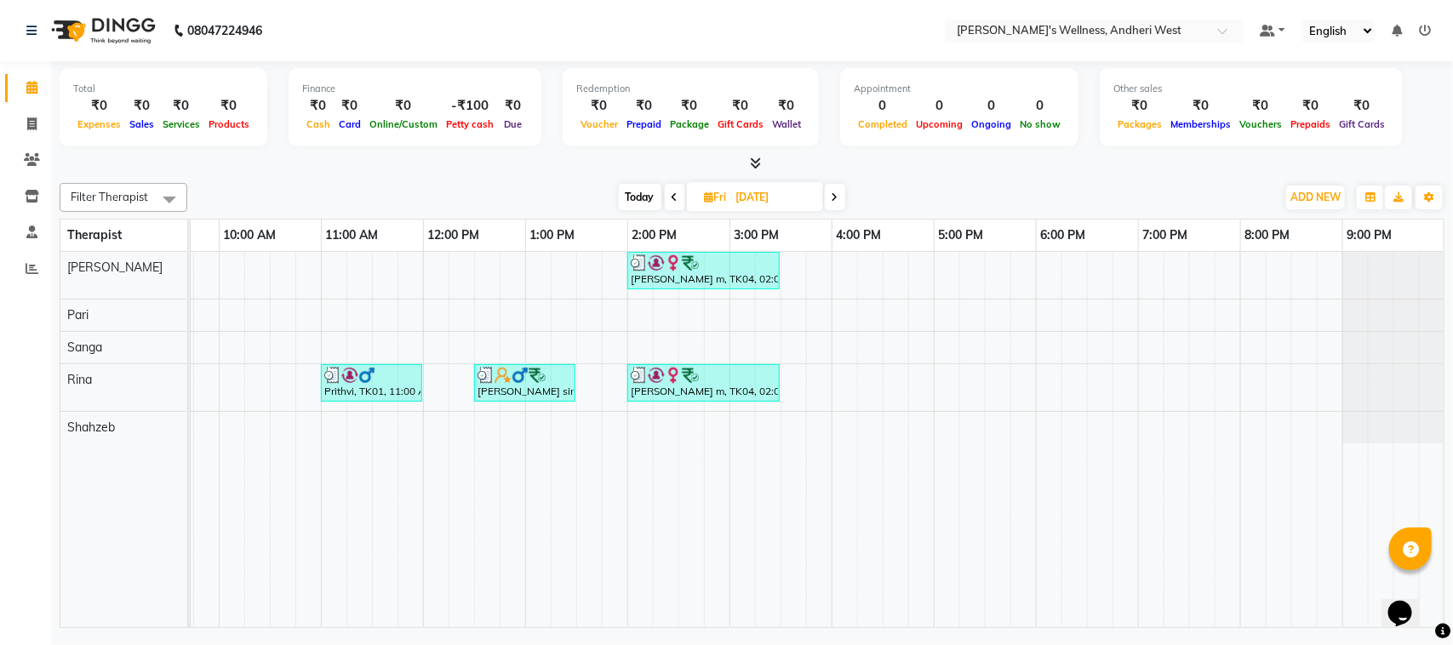
click at [834, 198] on icon at bounding box center [834, 197] width 7 height 10
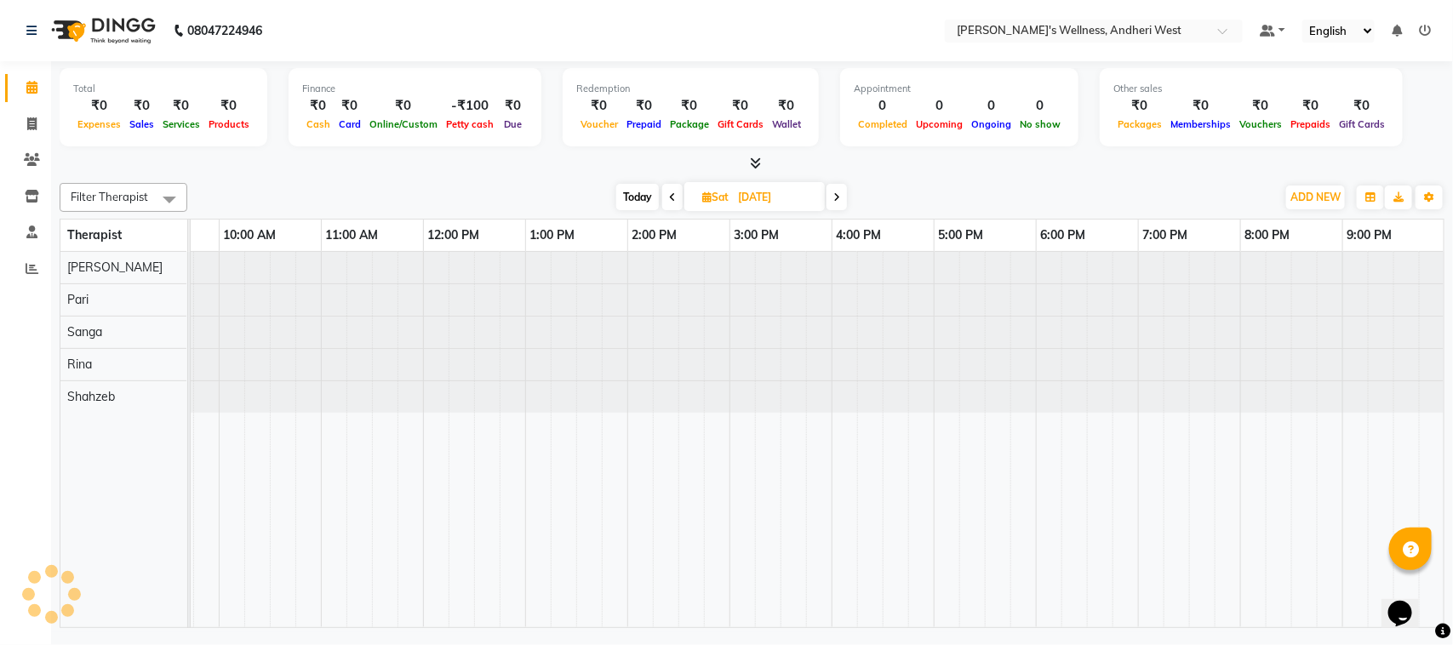
type input "[DATE]"
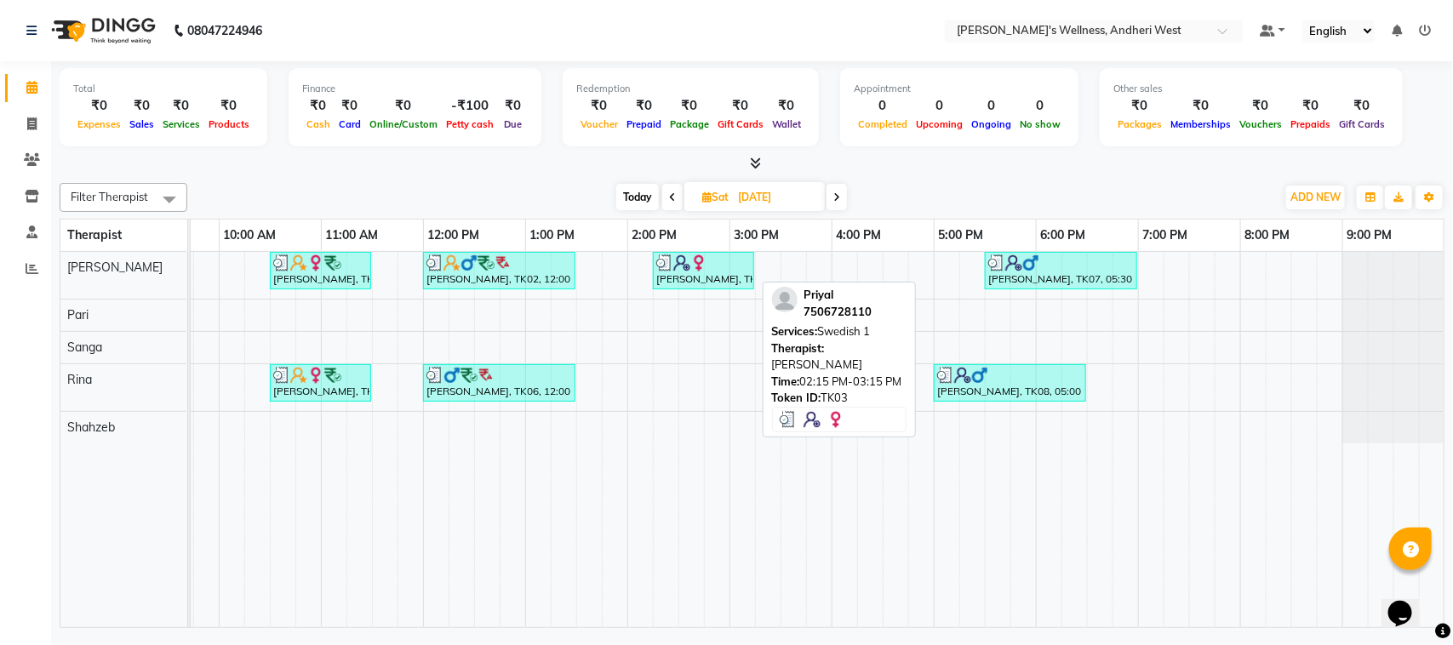
click at [694, 288] on link "[PERSON_NAME], TK03, 02:15 PM-03:15 PM, Swedish 1" at bounding box center [703, 270] width 101 height 37
select select "3"
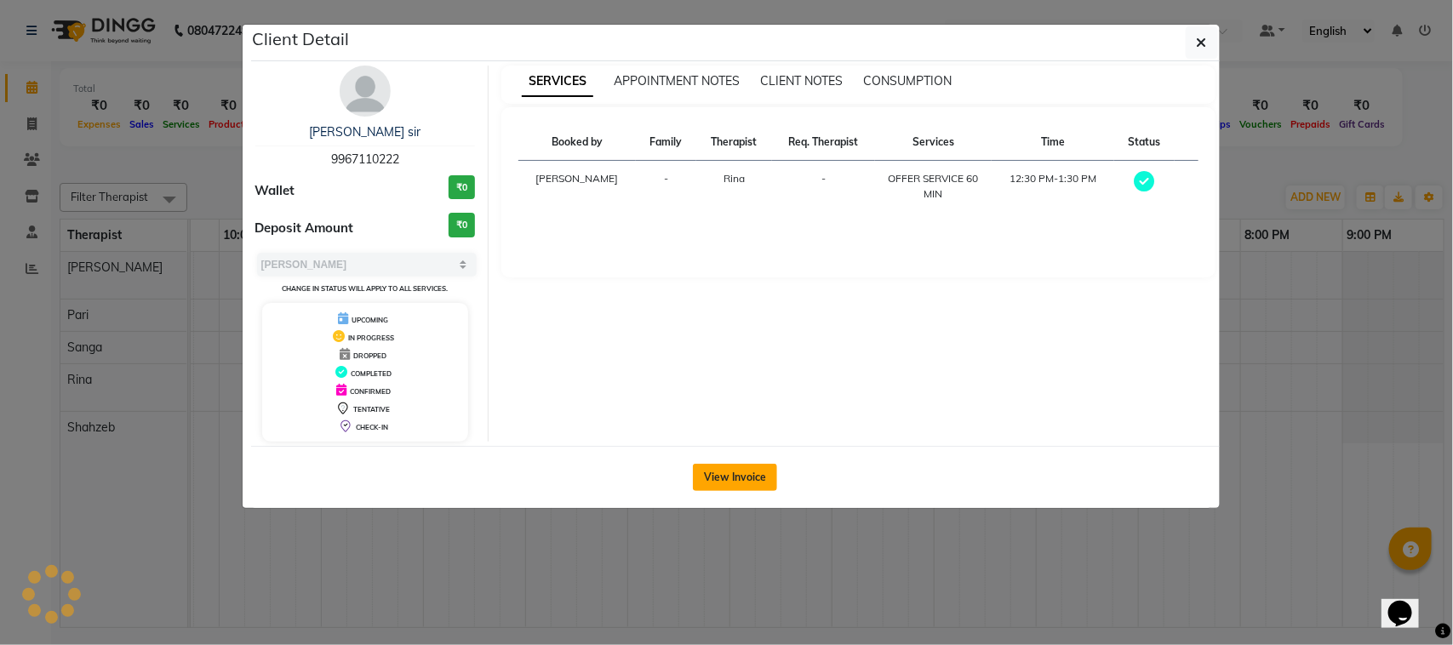
click at [743, 469] on button "View Invoice" at bounding box center [735, 477] width 84 height 27
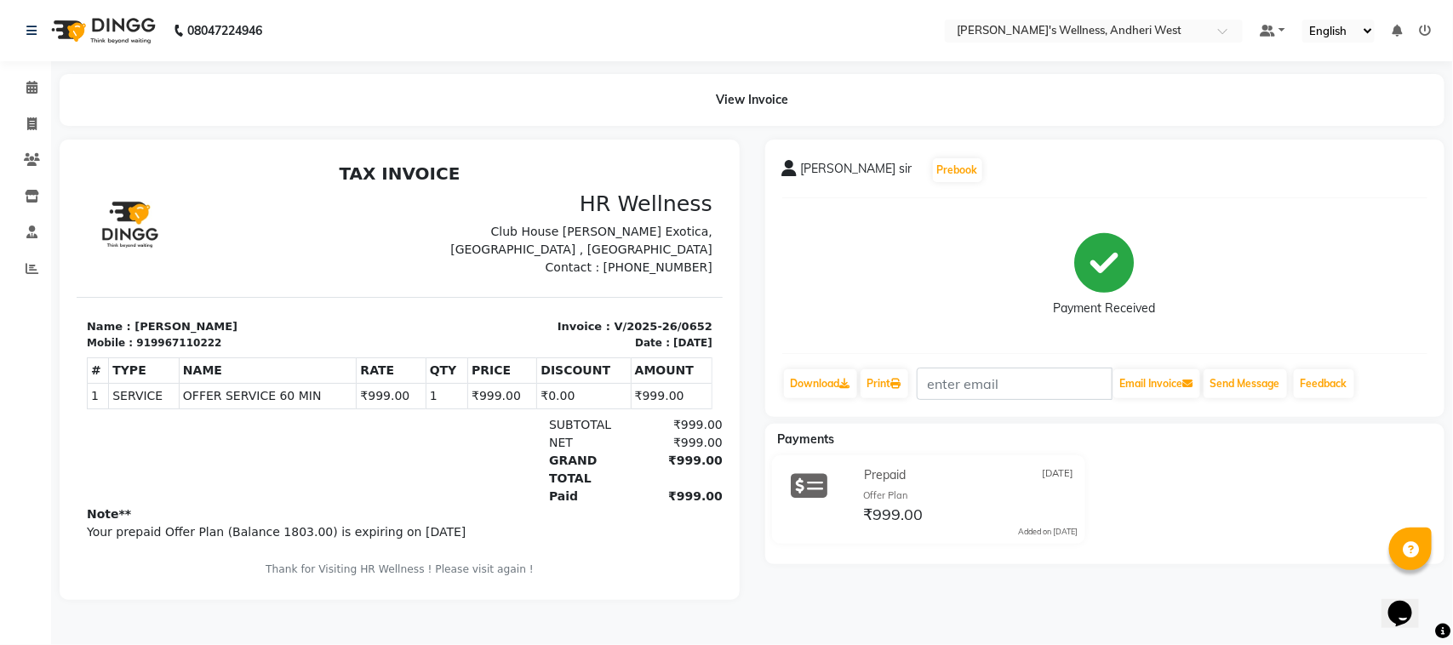
click at [776, 517] on div at bounding box center [807, 499] width 82 height 75
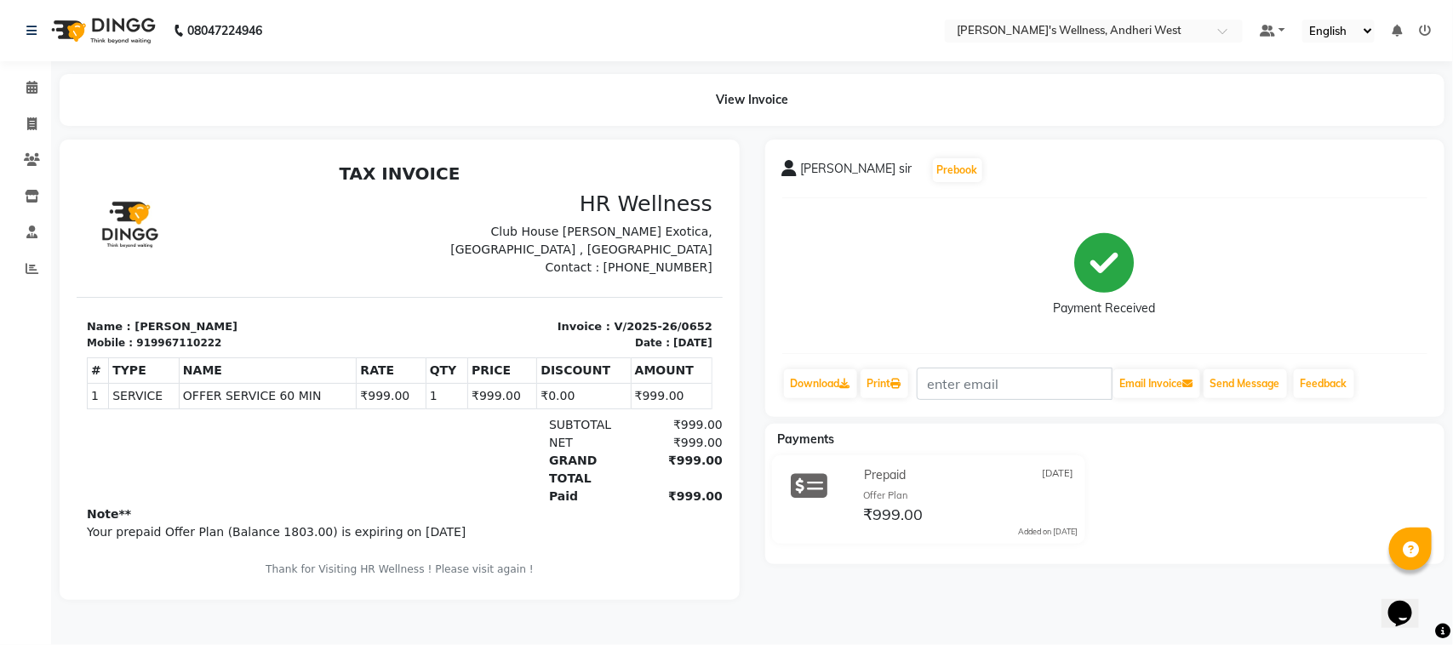
click at [776, 517] on div at bounding box center [807, 499] width 82 height 75
drag, startPoint x: 776, startPoint y: 517, endPoint x: 904, endPoint y: 570, distance: 138.4
click at [904, 570] on div "shrikant sir Prebook Payment Received Download Print Email Invoice Send Message…" at bounding box center [1104, 370] width 705 height 460
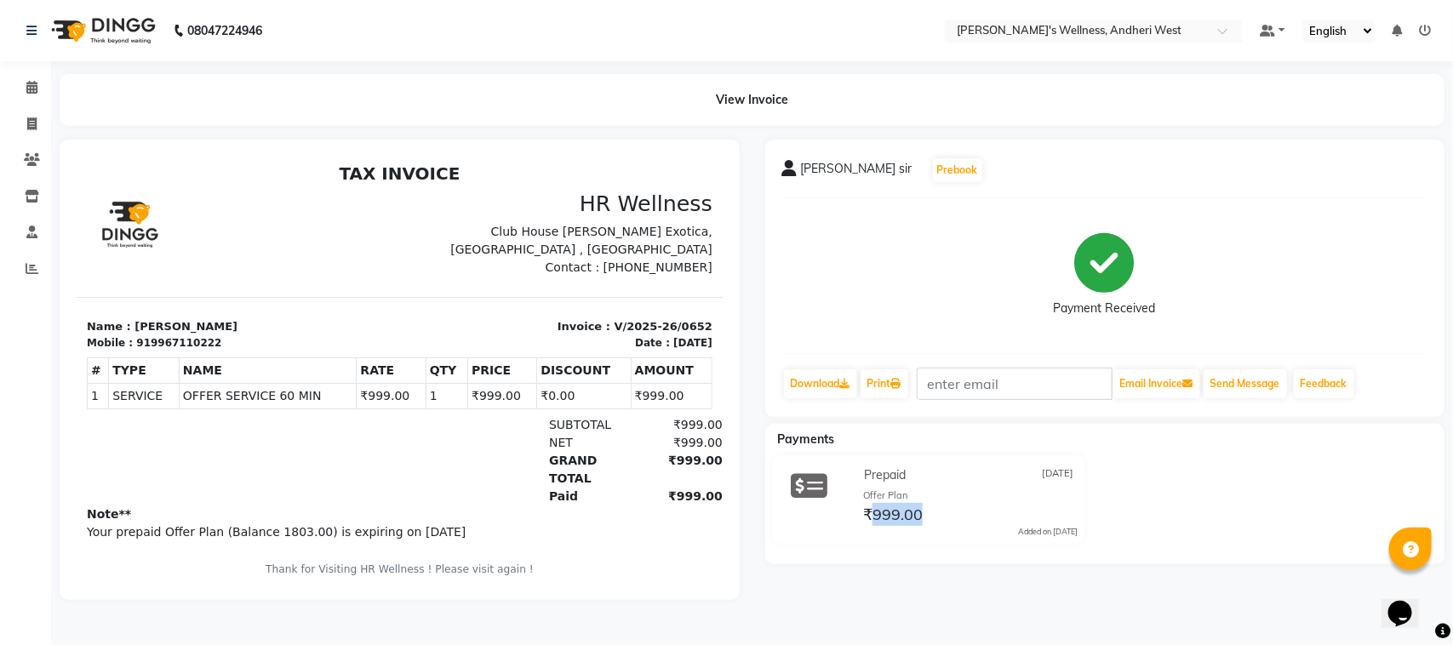
click at [904, 570] on div "shrikant sir Prebook Payment Received Download Print Email Invoice Send Message…" at bounding box center [1104, 370] width 705 height 460
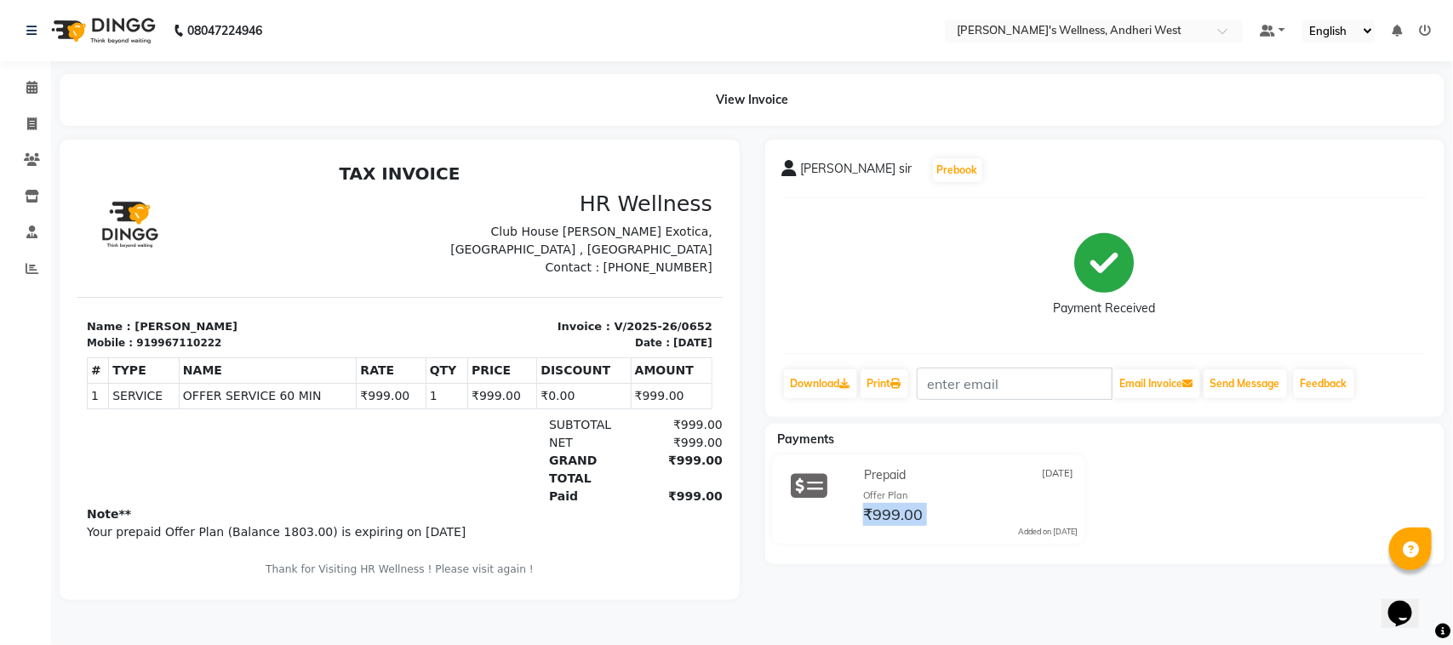
click at [904, 570] on div "shrikant sir Prebook Payment Received Download Print Email Invoice Send Message…" at bounding box center [1104, 370] width 705 height 460
click at [902, 564] on div "shrikant sir Prebook Payment Received Download Print Email Invoice Send Message…" at bounding box center [1104, 370] width 705 height 460
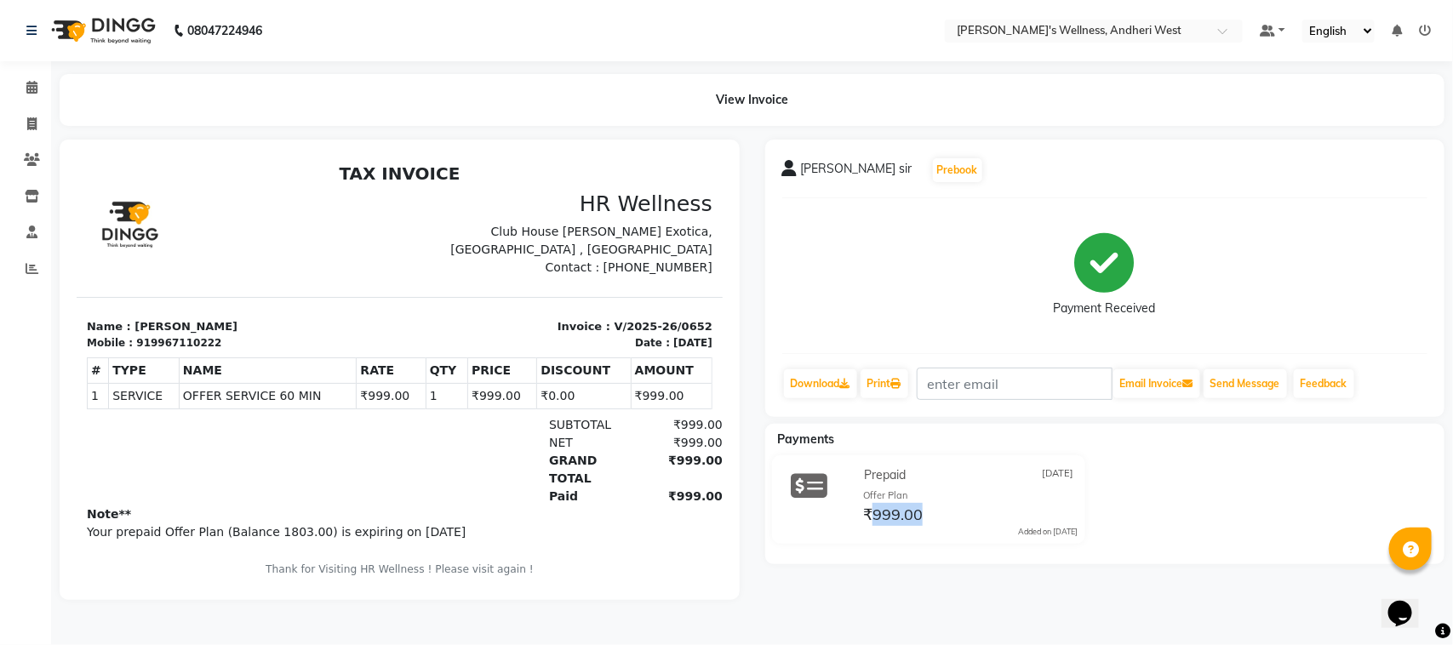
click at [902, 564] on div "shrikant sir Prebook Payment Received Download Print Email Invoice Send Message…" at bounding box center [1104, 370] width 705 height 460
click at [902, 568] on div "shrikant sir Prebook Payment Received Download Print Email Invoice Send Message…" at bounding box center [1104, 370] width 705 height 460
click at [1338, 600] on div "shrikant sir Prebook Payment Received Download Print Email Invoice Send Message…" at bounding box center [1104, 370] width 705 height 460
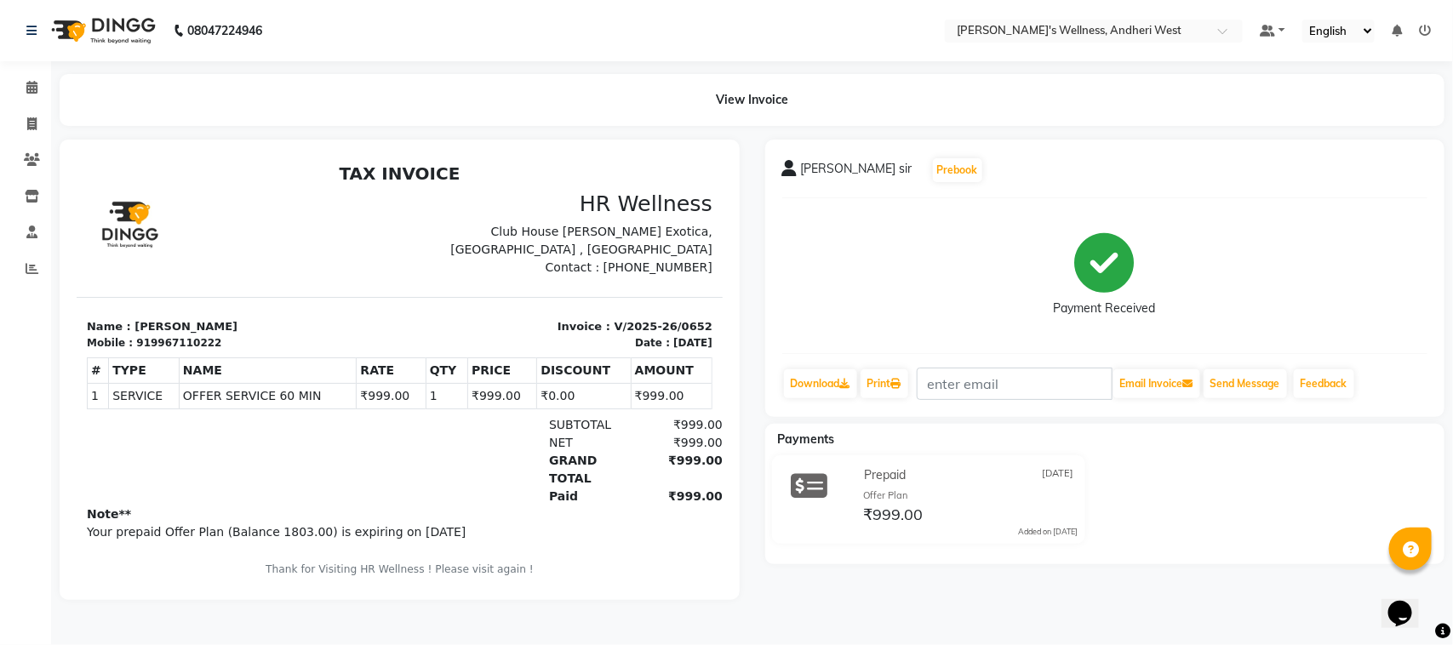
drag, startPoint x: 1338, startPoint y: 604, endPoint x: 1452, endPoint y: 517, distance: 143.8
click at [1422, 555] on body "08047224946 Select Location × Sumi's Wellness, Andheri West Default Panel My Pa…" at bounding box center [726, 322] width 1453 height 645
click at [1406, 524] on div "Prepaid 22-08-2025 Offer Plan ₹999.00 Added on 22-08-2025" at bounding box center [1104, 502] width 705 height 95
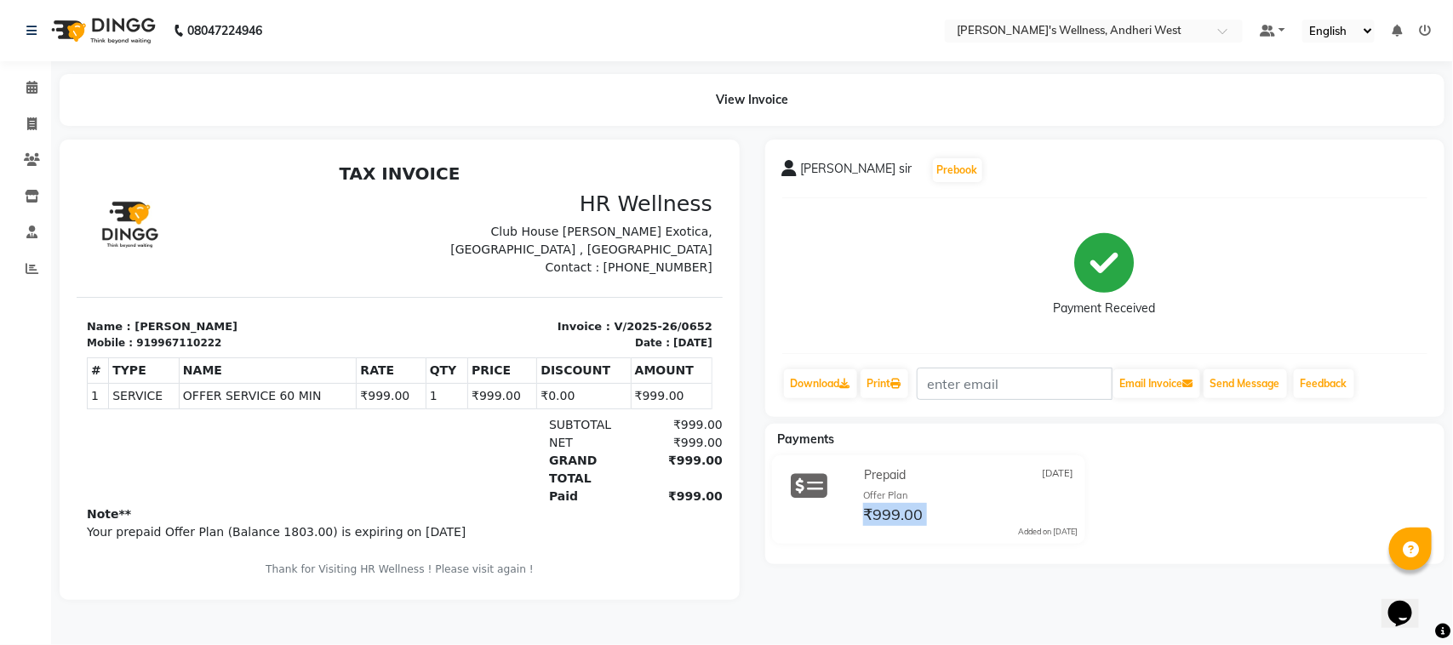
click at [1406, 524] on div "Prepaid 22-08-2025 Offer Plan ₹999.00 Added on 22-08-2025" at bounding box center [1104, 502] width 705 height 95
drag, startPoint x: 1406, startPoint y: 524, endPoint x: 1274, endPoint y: 576, distance: 141.7
click at [1274, 576] on div "shrikant sir Prebook Payment Received Download Print Email Invoice Send Message…" at bounding box center [1104, 370] width 705 height 460
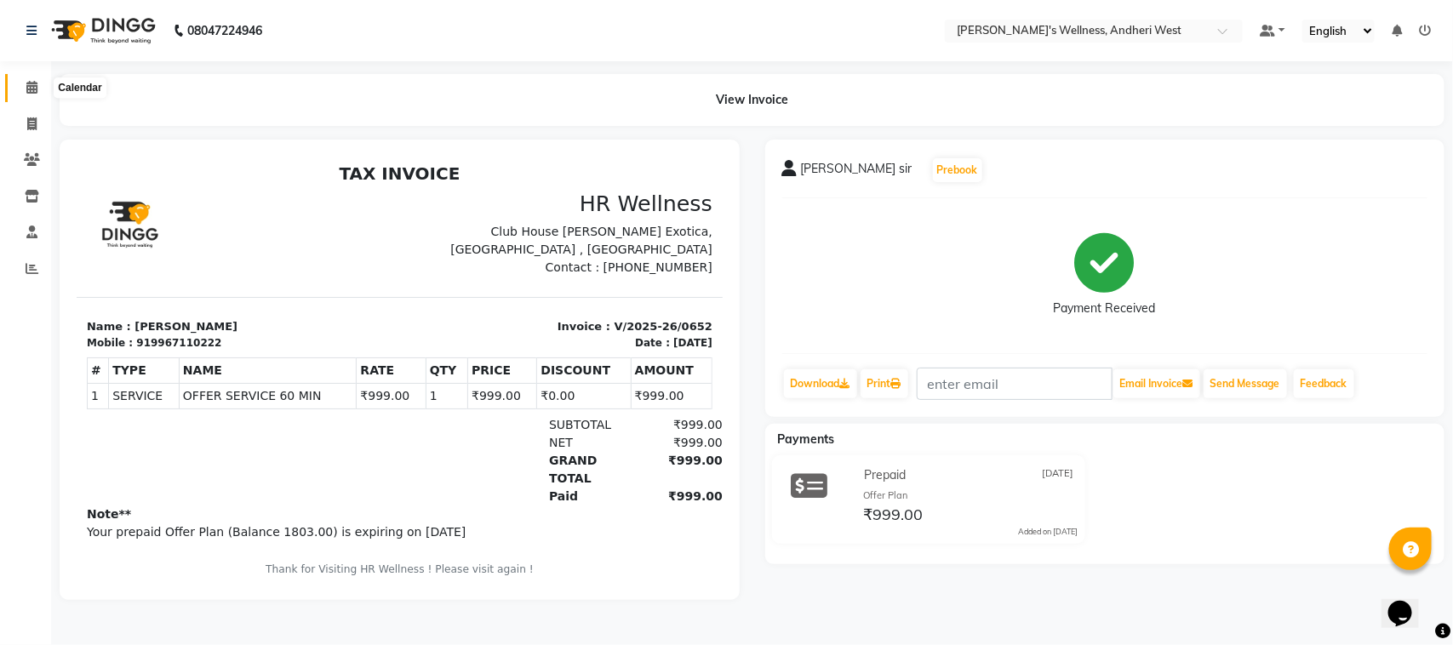
click at [37, 86] on span at bounding box center [32, 88] width 30 height 20
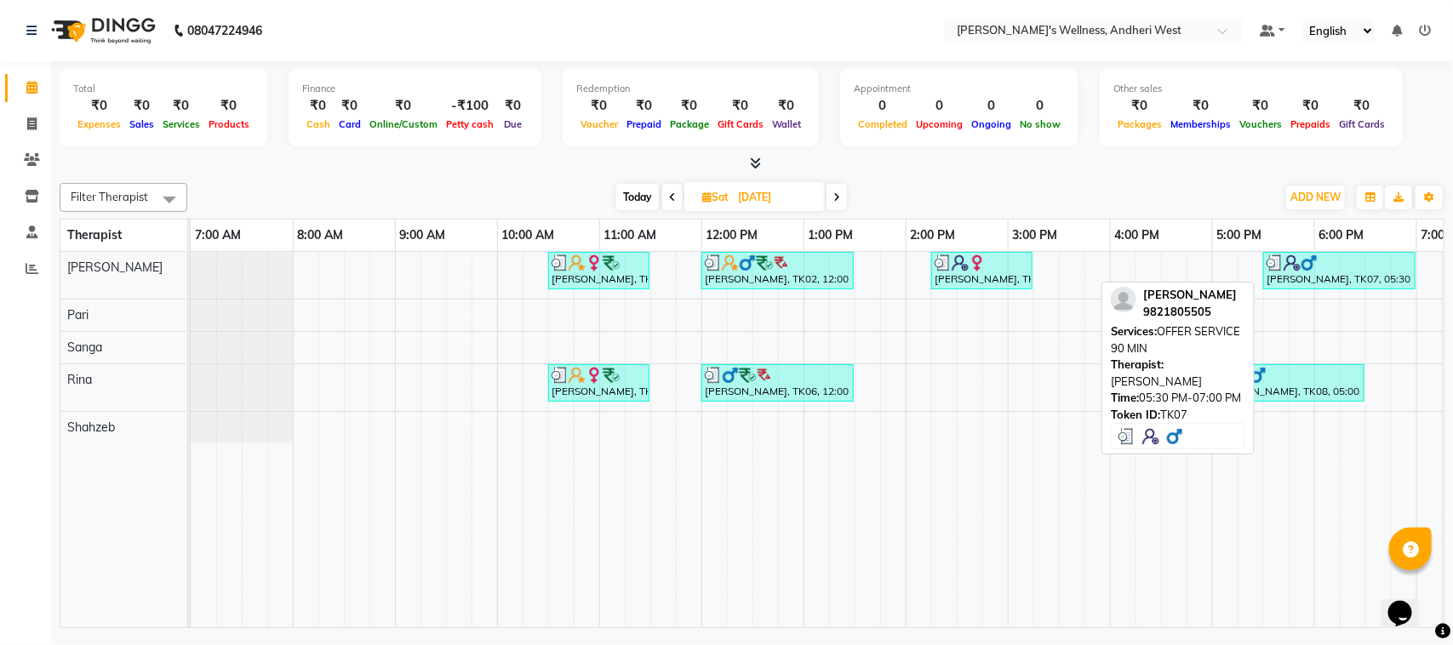
click at [1338, 282] on div "Adil shaikh, TK07, 05:30 PM-07:00 PM, OFFER SERVICE 90 MIN" at bounding box center [1339, 270] width 149 height 32
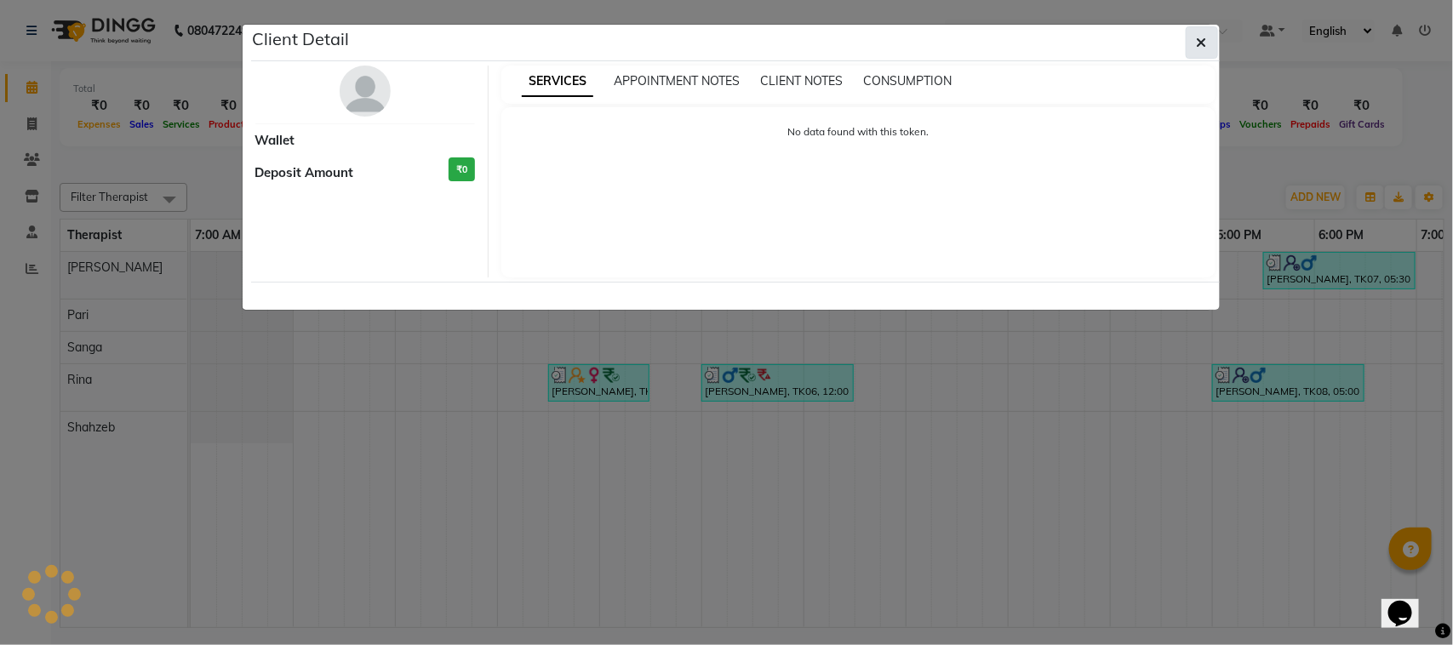
click at [1204, 48] on icon "button" at bounding box center [1201, 43] width 10 height 14
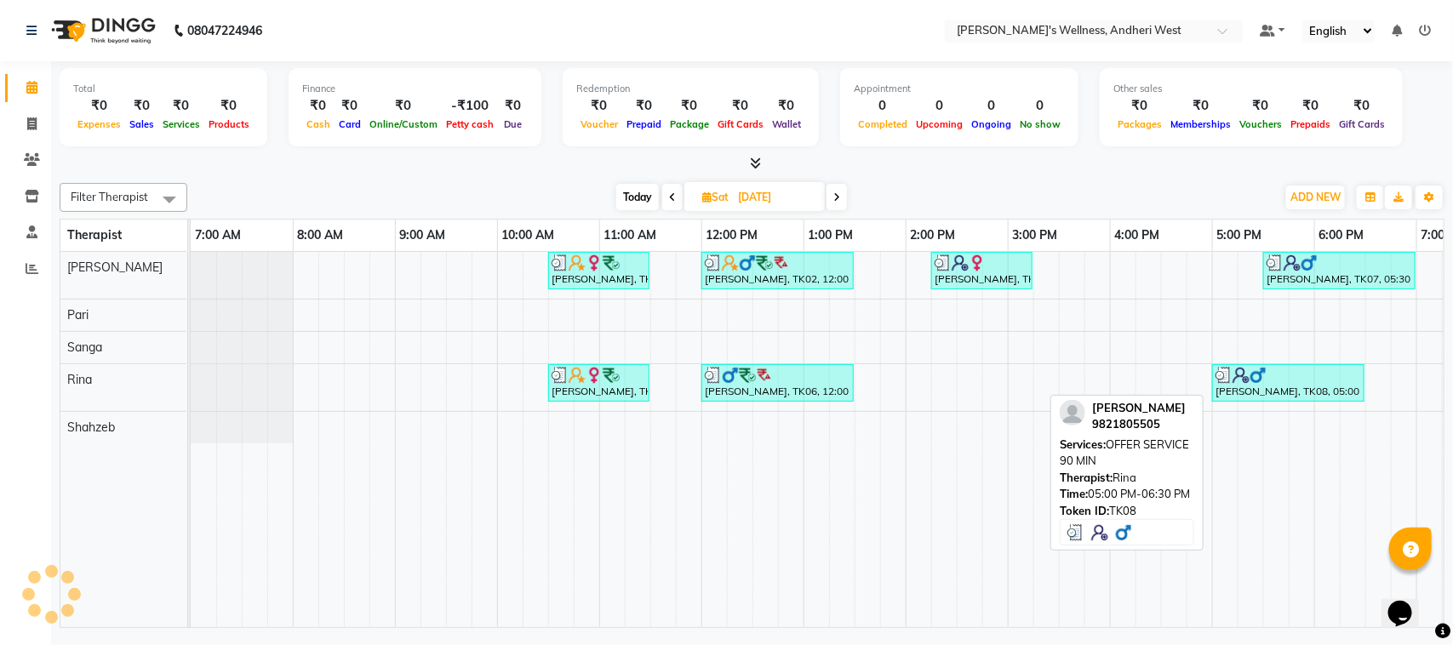
click at [1218, 364] on link "Adil shaikh, TK08, 05:00 PM-06:30 PM, OFFER SERVICE 90 MIN" at bounding box center [1288, 382] width 152 height 37
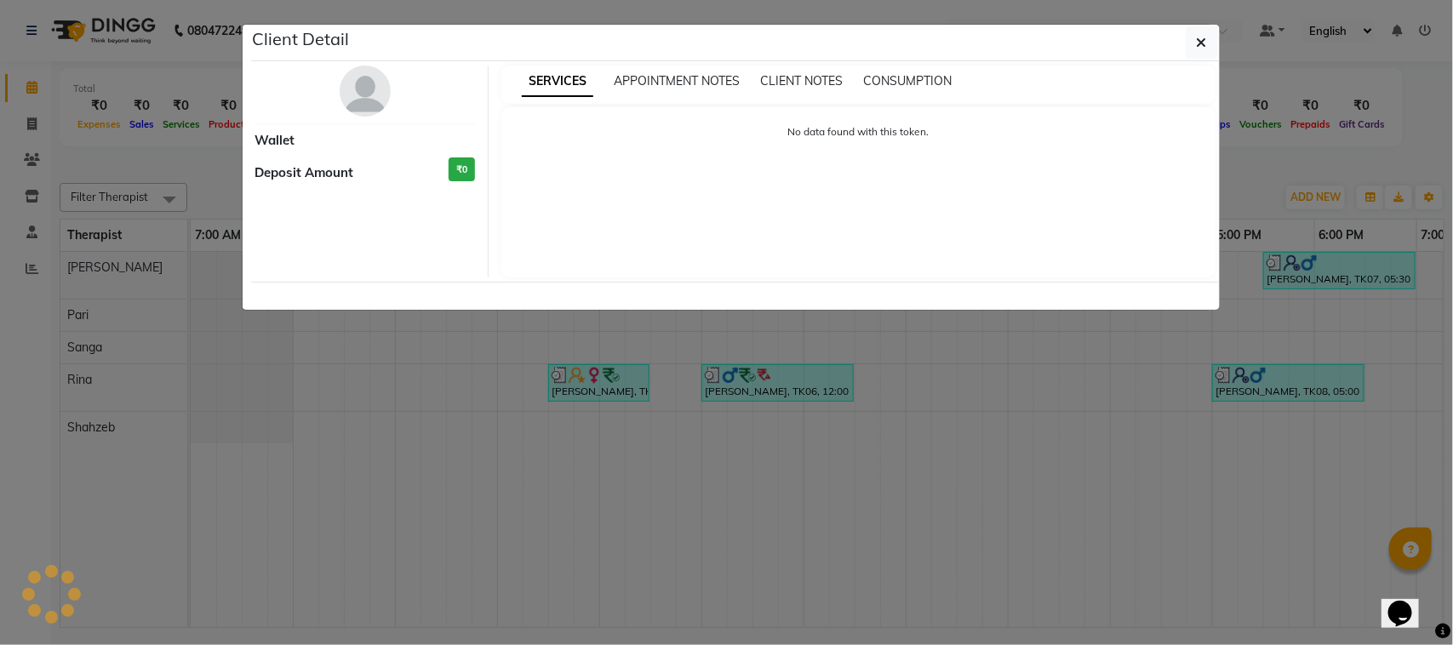
click at [1243, 389] on ngb-modal-window "Client Detail Wallet Deposit Amount ₹0 SERVICES APPOINTMENT NOTES CLIENT NOTES …" at bounding box center [726, 322] width 1453 height 645
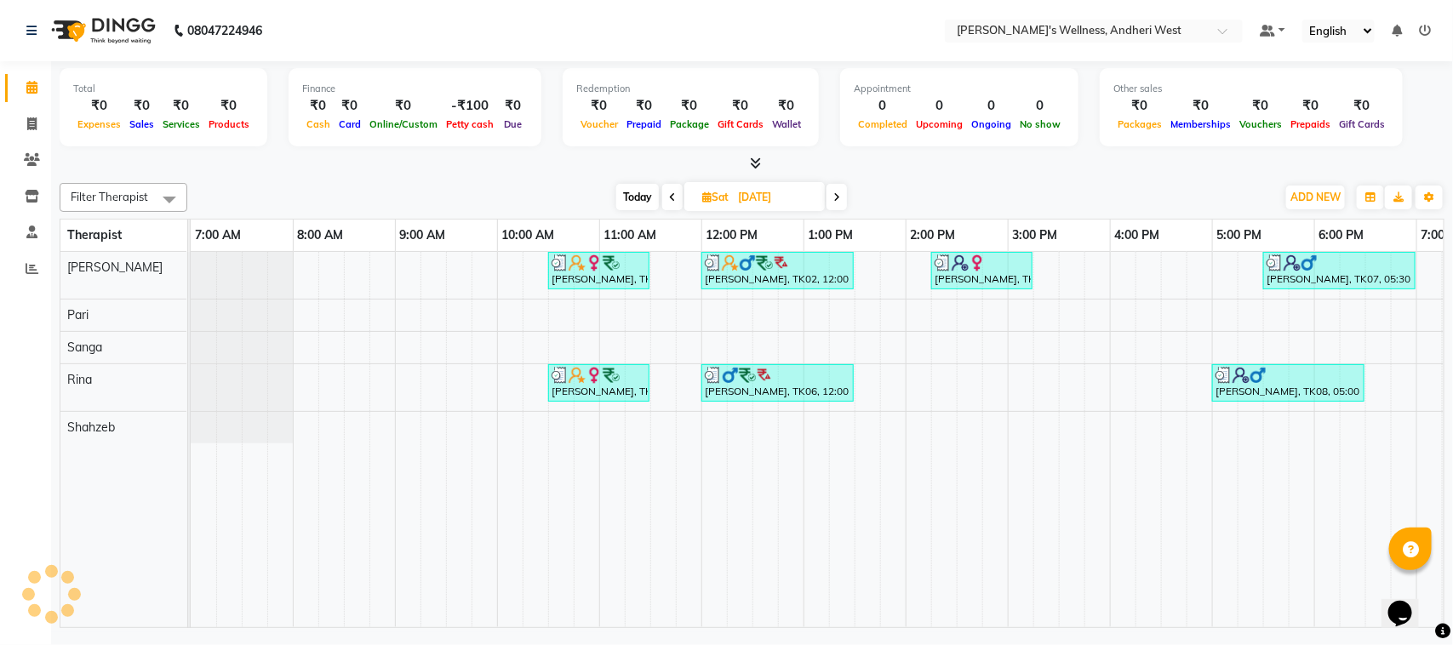
click at [1243, 389] on ngb-modal-window "Client Detail Wallet Deposit Amount ₹0 SERVICES APPOINTMENT NOTES CLIENT NOTES …" at bounding box center [726, 322] width 1453 height 645
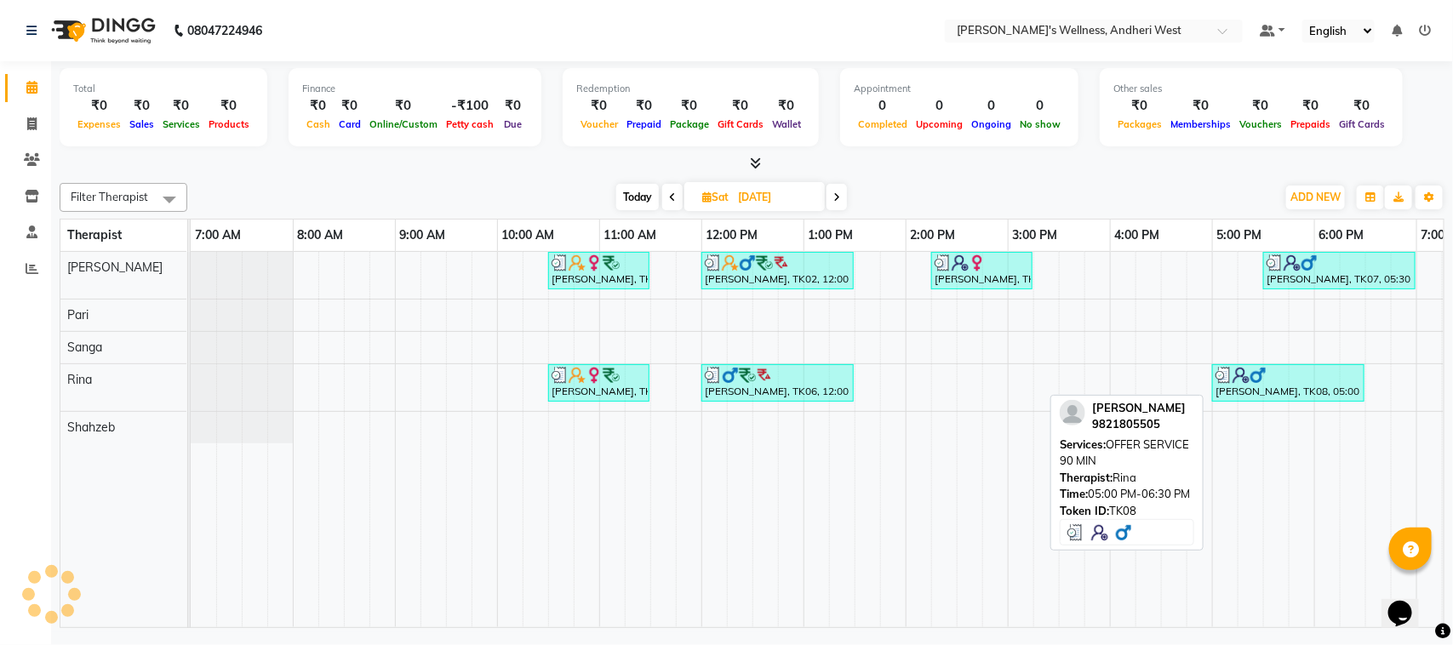
click at [1243, 389] on div "Adil shaikh, TK08, 05:00 PM-06:30 PM, OFFER SERVICE 90 MIN" at bounding box center [1287, 383] width 149 height 32
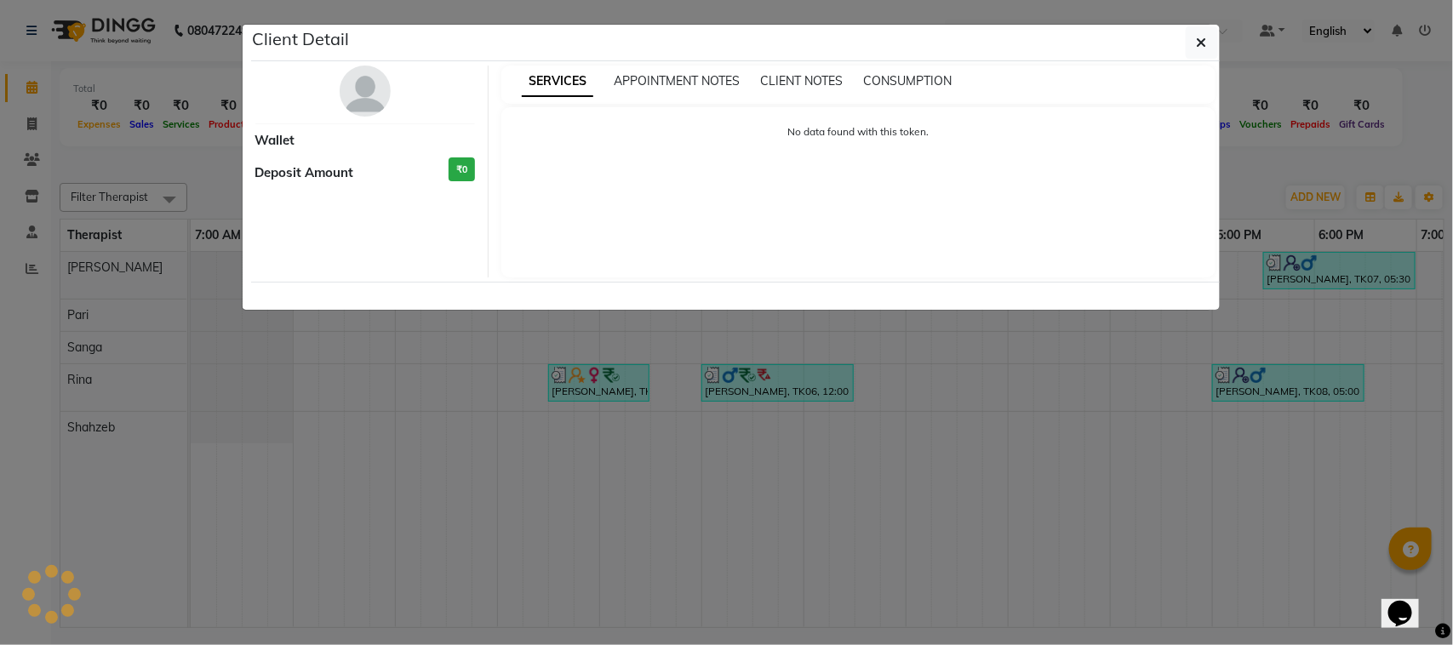
click at [1251, 385] on ngb-modal-window "Client Detail Wallet Deposit Amount ₹0 SERVICES APPOINTMENT NOTES CLIENT NOTES …" at bounding box center [726, 322] width 1453 height 645
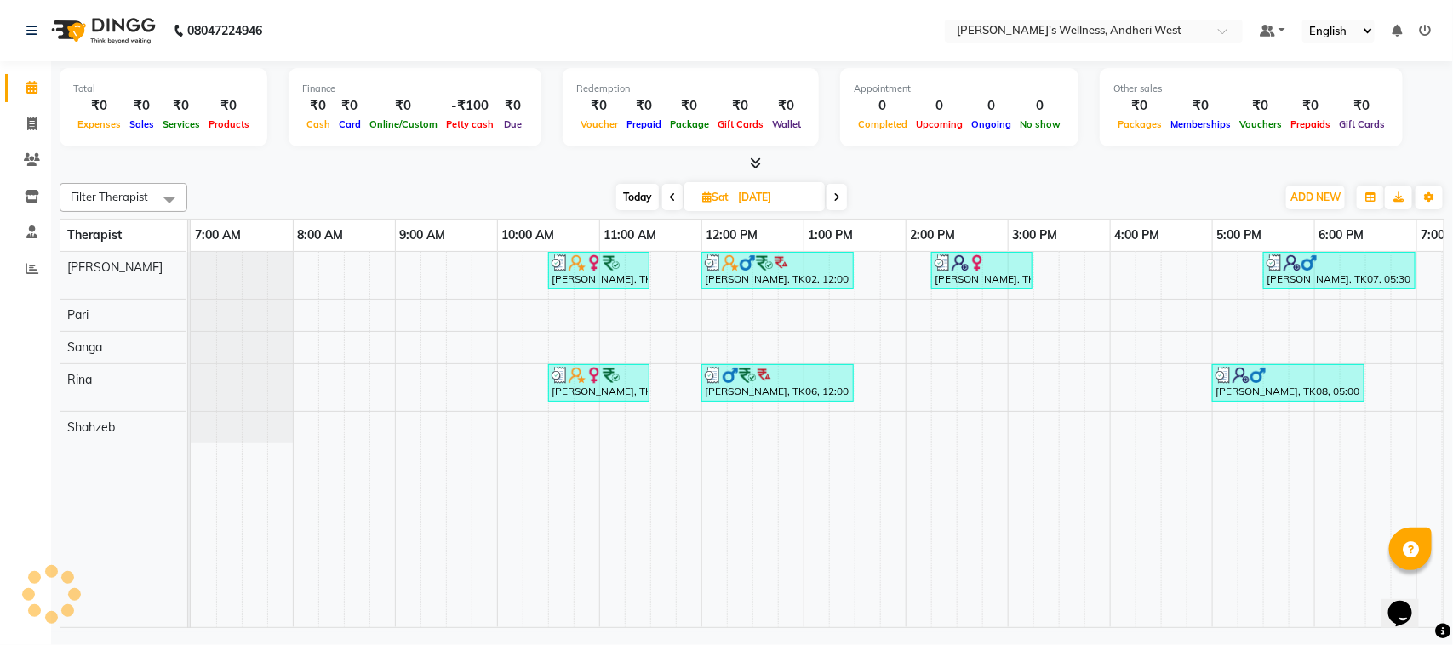
click at [1251, 385] on ngb-modal-window "Client Detail Wallet Deposit Amount ₹0 SERVICES APPOINTMENT NOTES CLIENT NOTES …" at bounding box center [726, 322] width 1453 height 645
click at [928, 180] on div "Filter Therapist Select All Monika Pari Rina Sanga Shahzeb Today Sat 23-08-2025…" at bounding box center [752, 402] width 1385 height 452
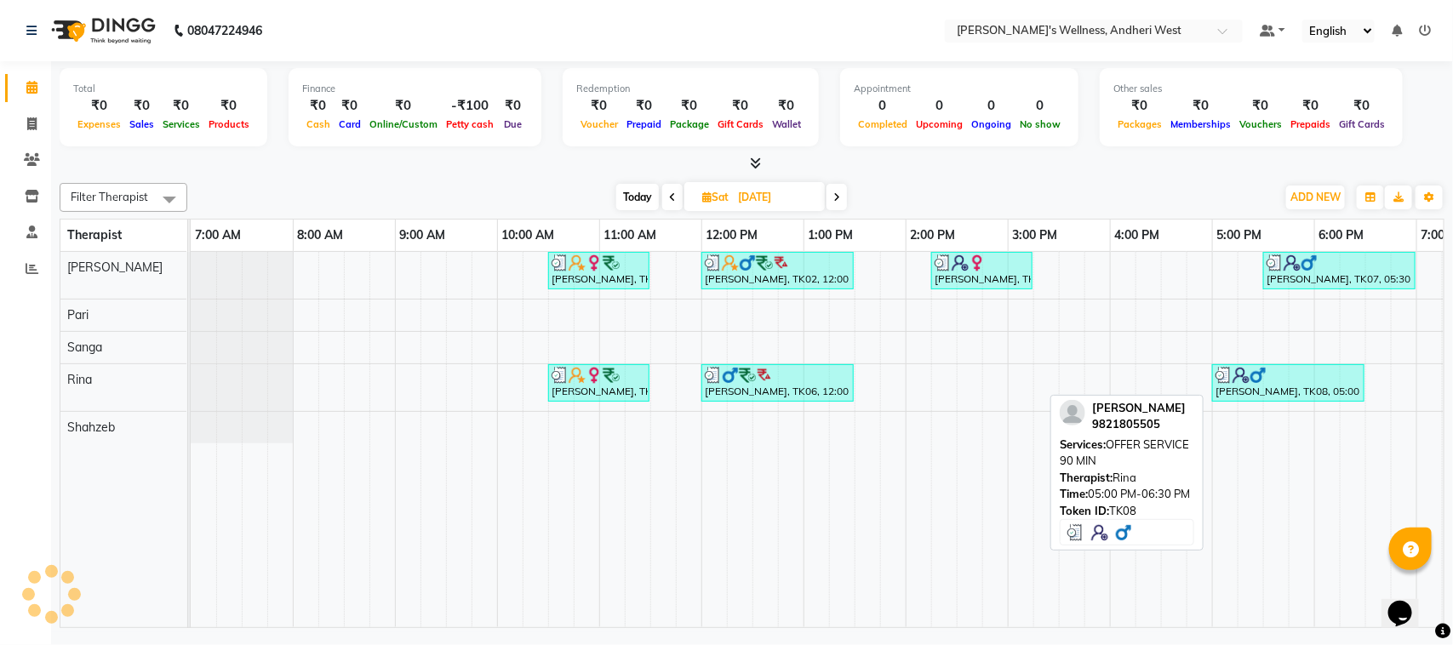
click at [1272, 396] on div "Adil shaikh, TK08, 05:00 PM-06:30 PM, OFFER SERVICE 90 MIN" at bounding box center [1287, 383] width 149 height 32
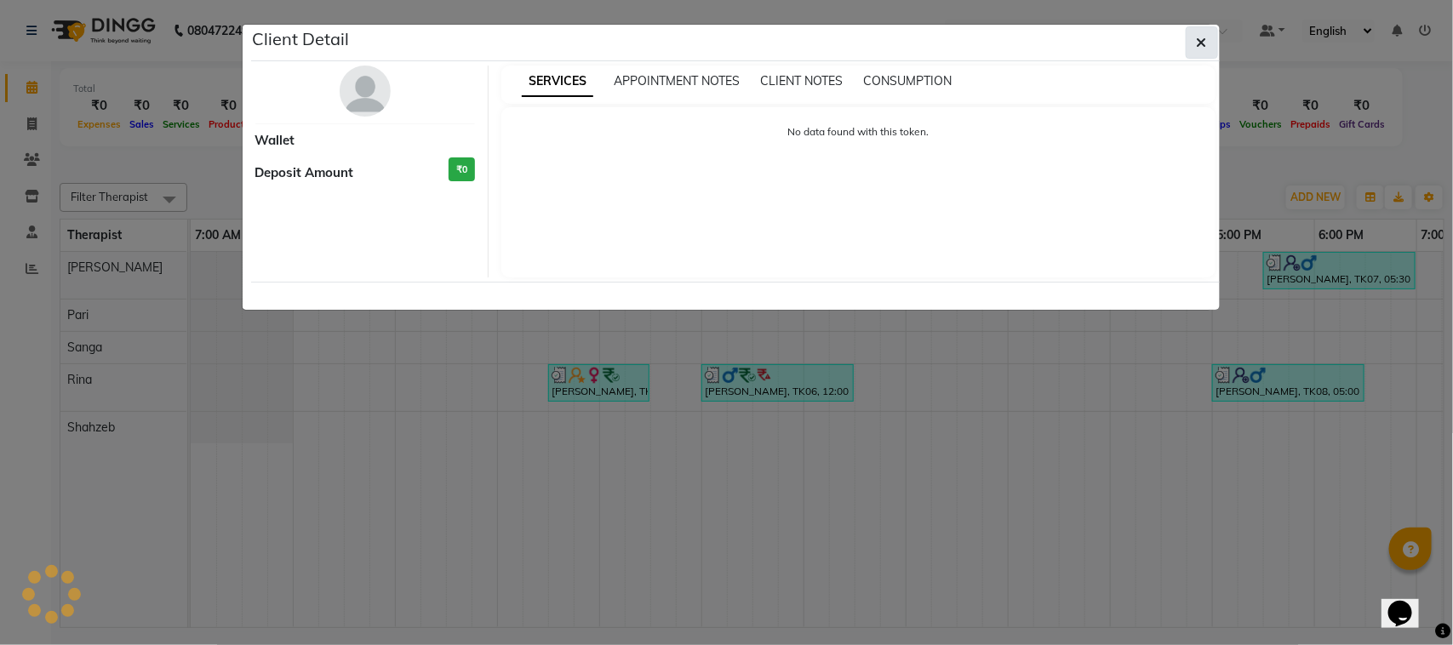
select select "3"
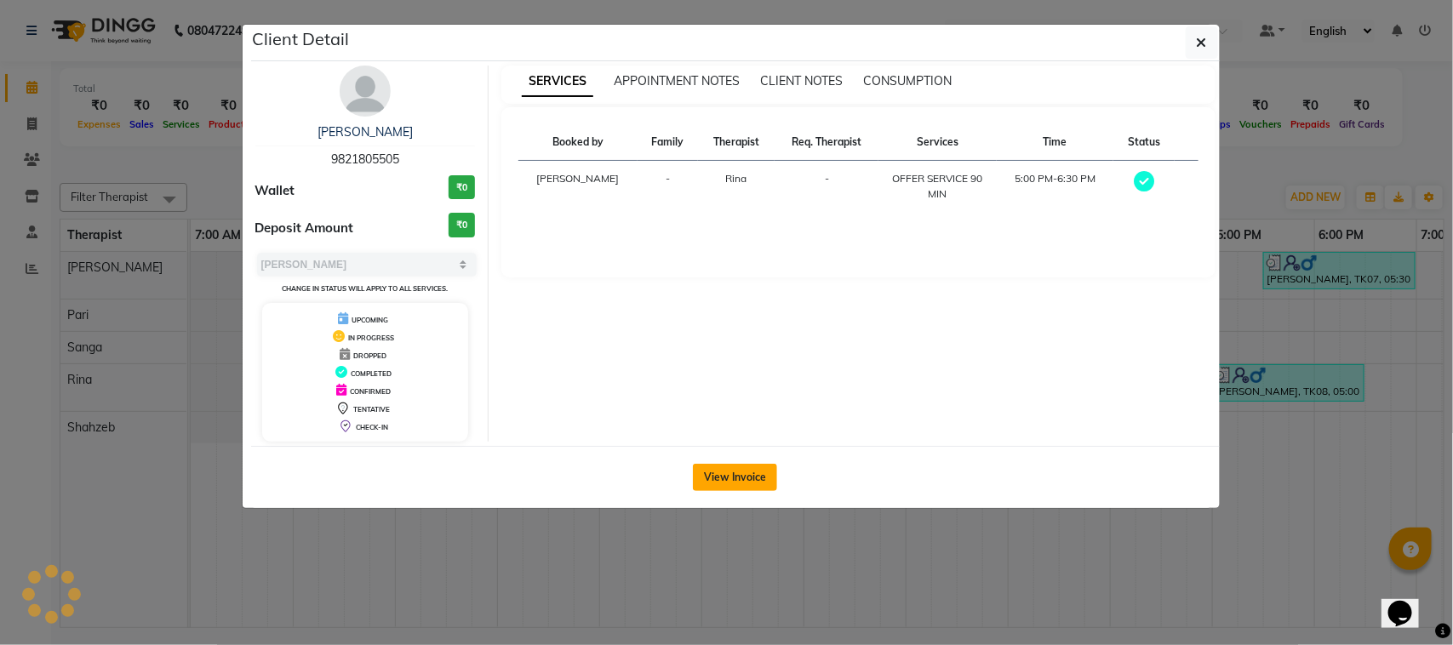
click at [708, 487] on button "View Invoice" at bounding box center [735, 477] width 84 height 27
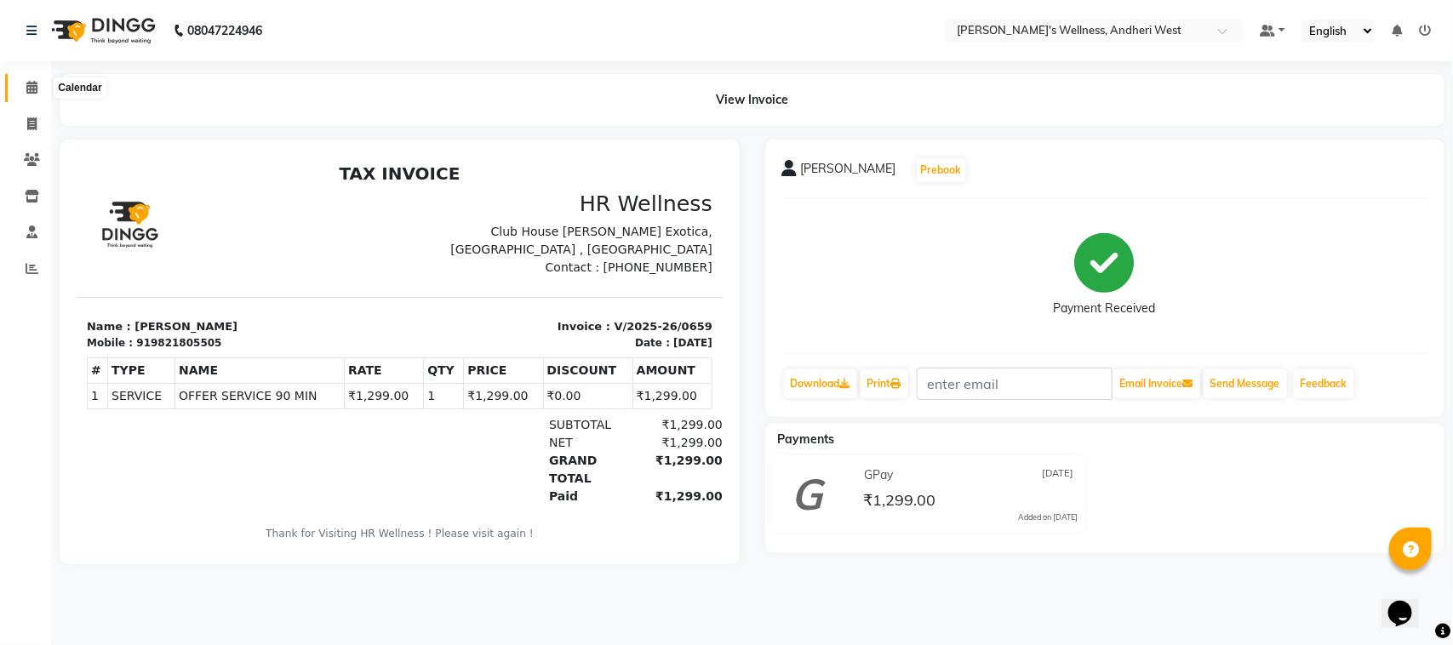
click at [26, 89] on icon at bounding box center [31, 87] width 11 height 13
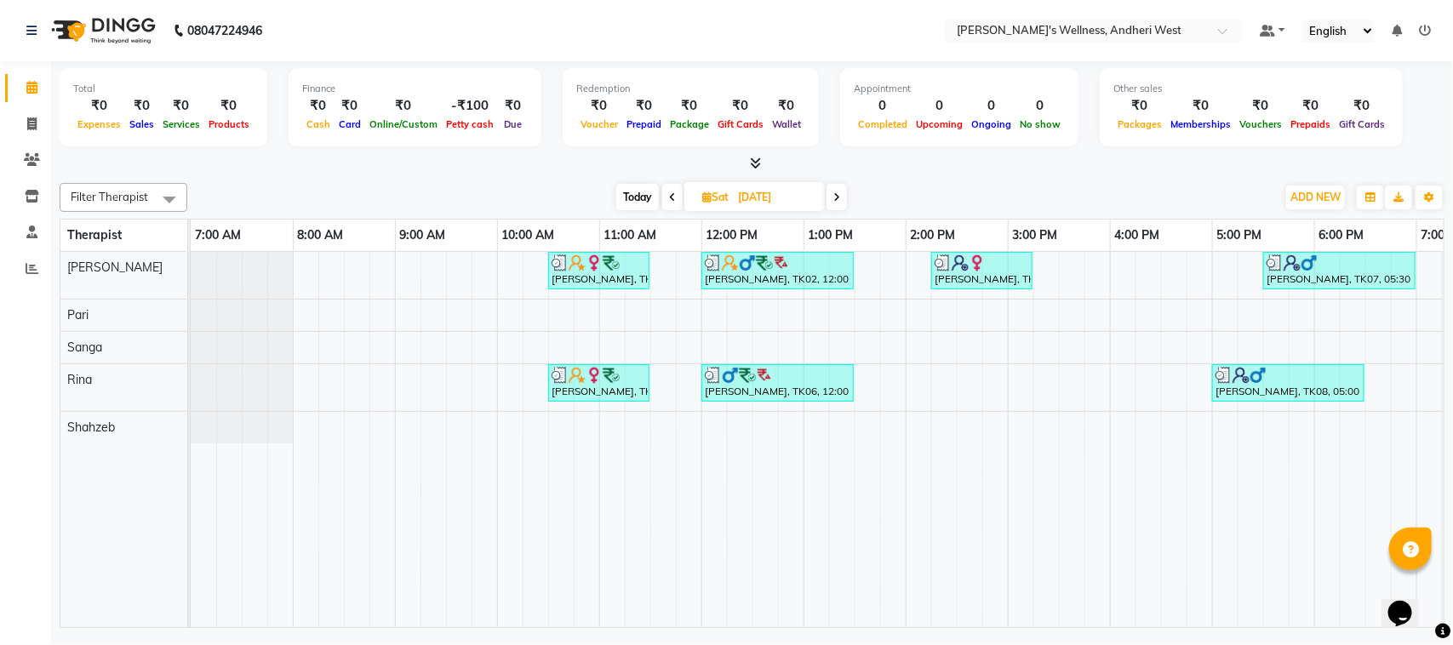
click at [836, 203] on icon at bounding box center [836, 197] width 7 height 10
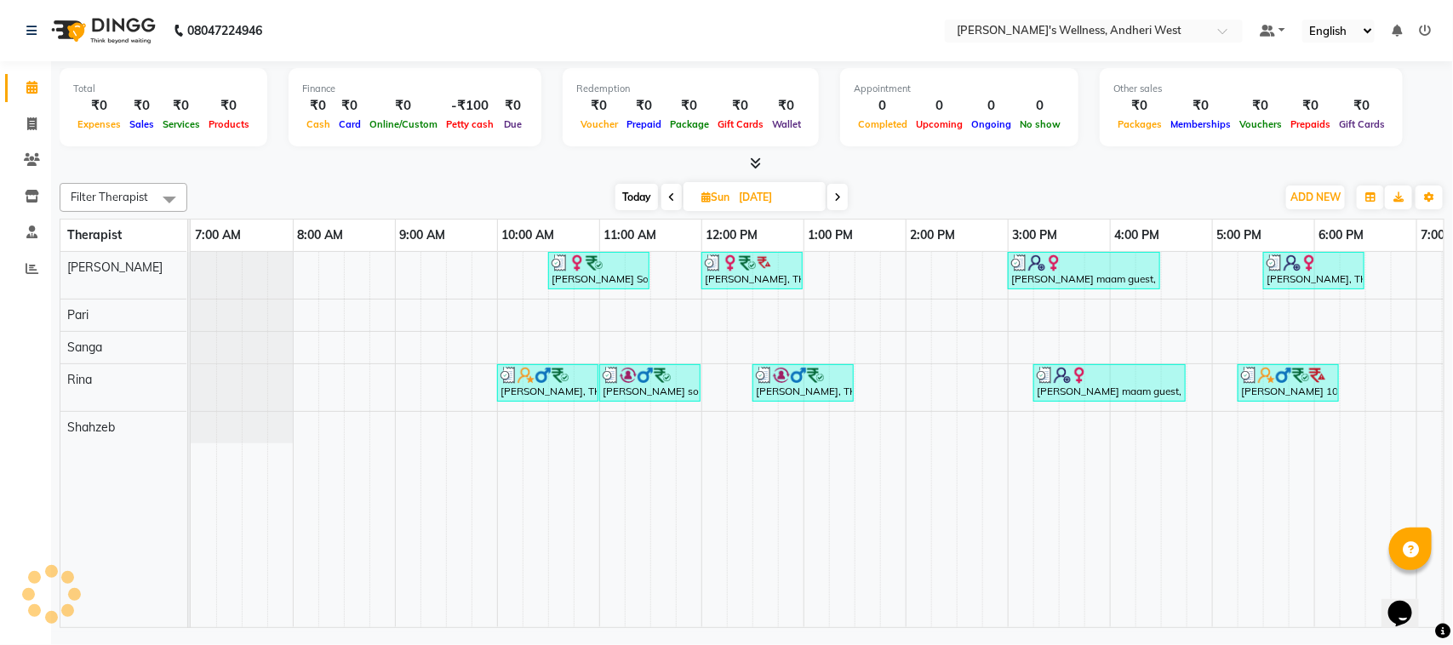
scroll to position [0, 278]
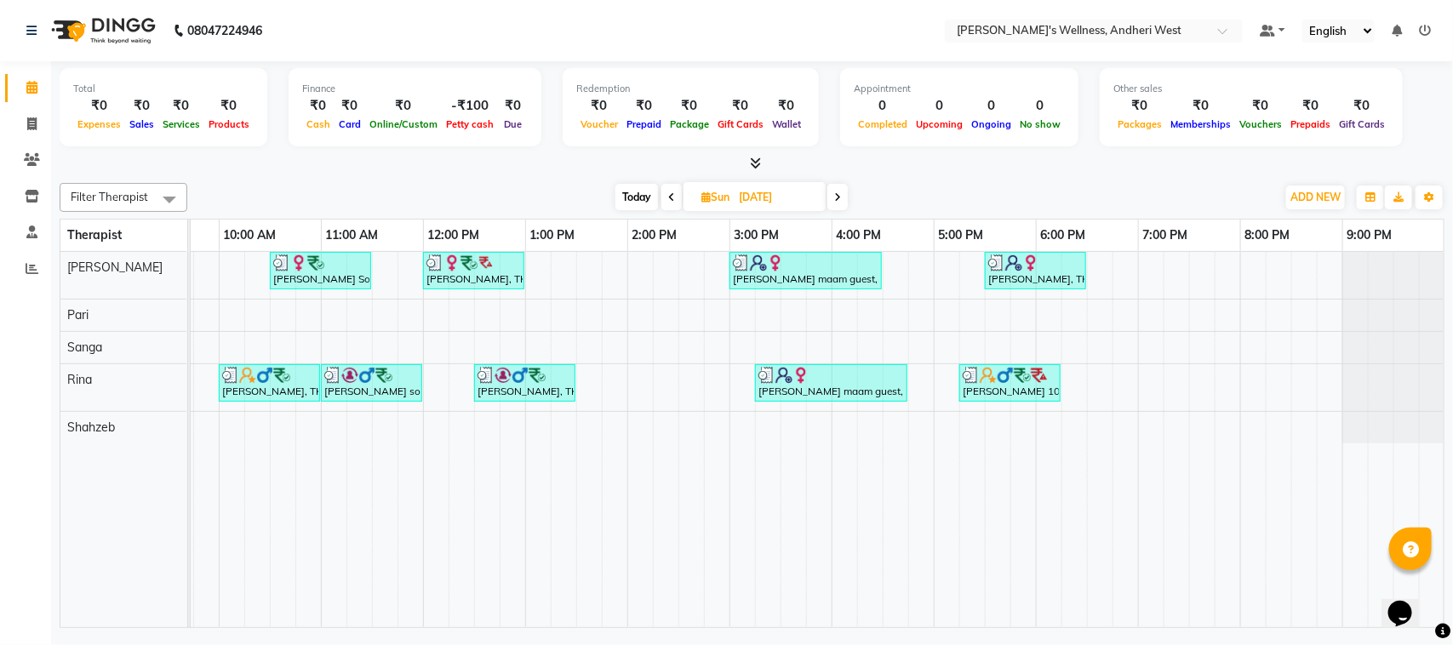
click at [639, 188] on span "Today" at bounding box center [636, 197] width 43 height 26
type input "02-09-2025"
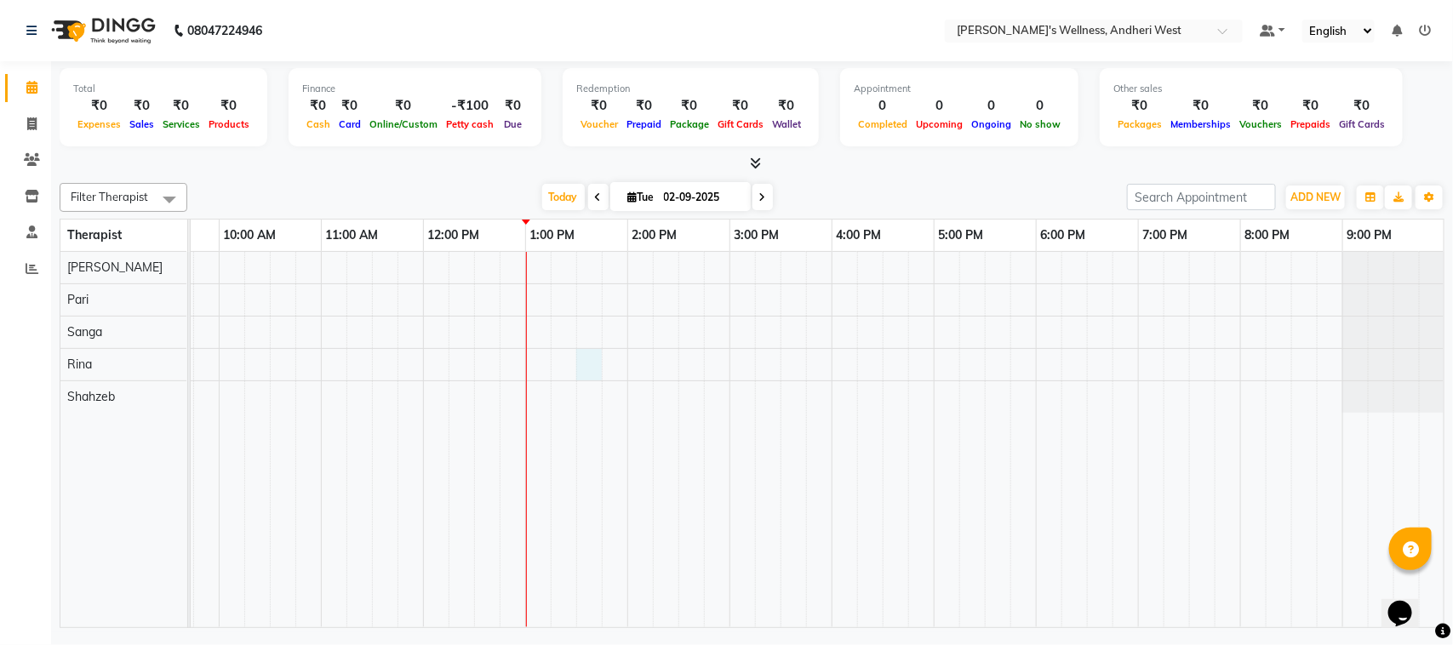
click at [584, 358] on div at bounding box center [678, 439] width 1532 height 375
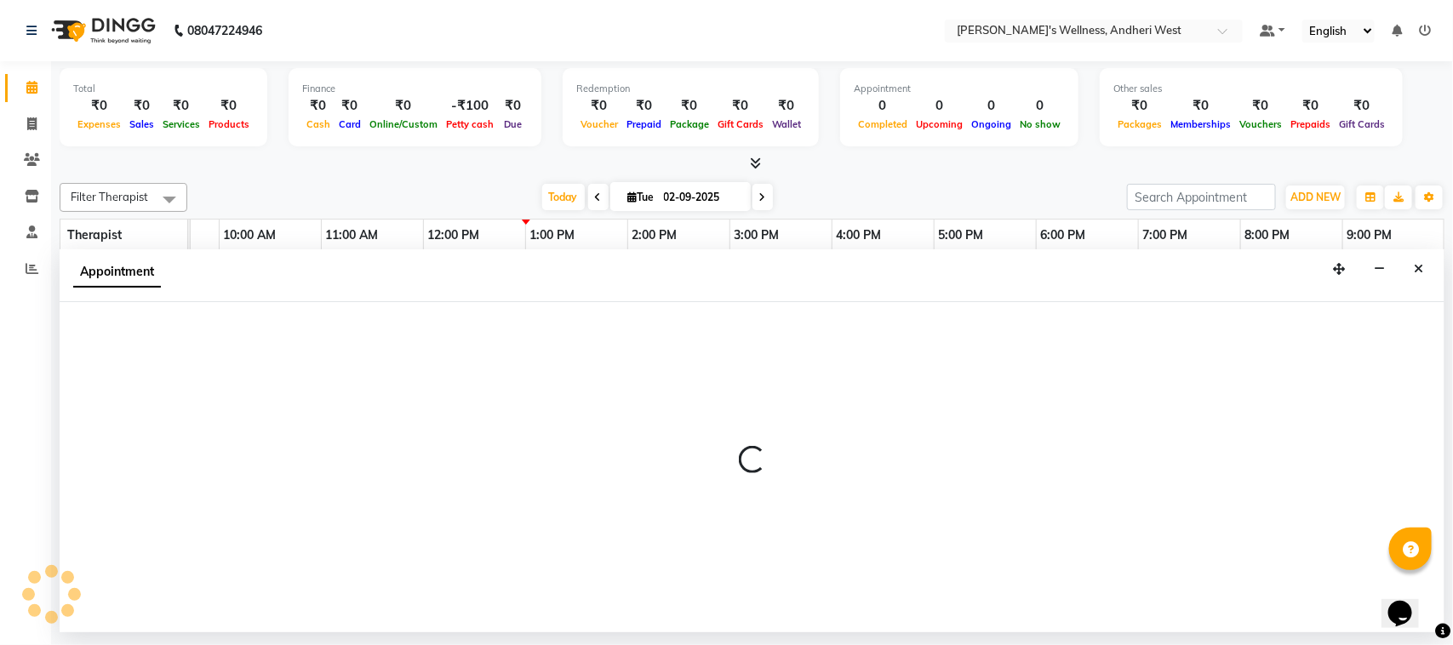
select select "80732"
select select "810"
select select "tentative"
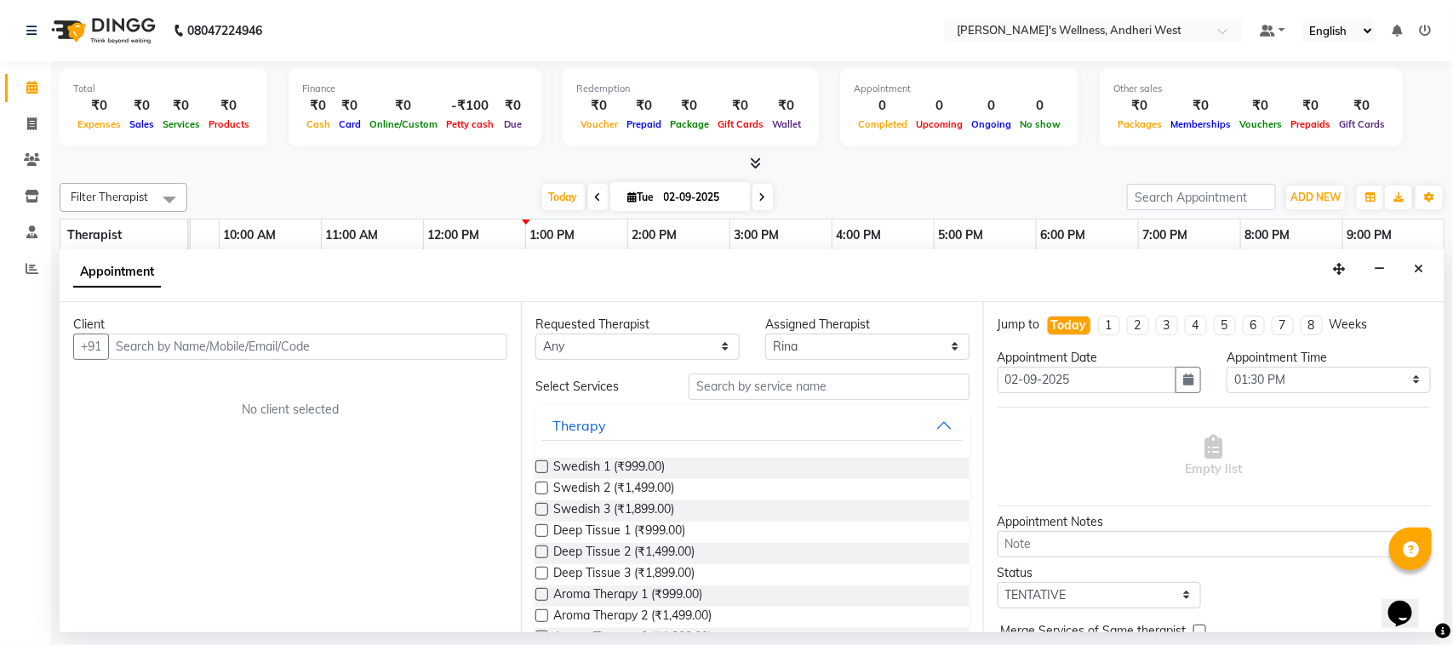
type input "j"
click at [334, 349] on input "text" at bounding box center [307, 347] width 399 height 26
type input "9833613162"
click at [483, 351] on span "Add Client" at bounding box center [471, 346] width 57 height 15
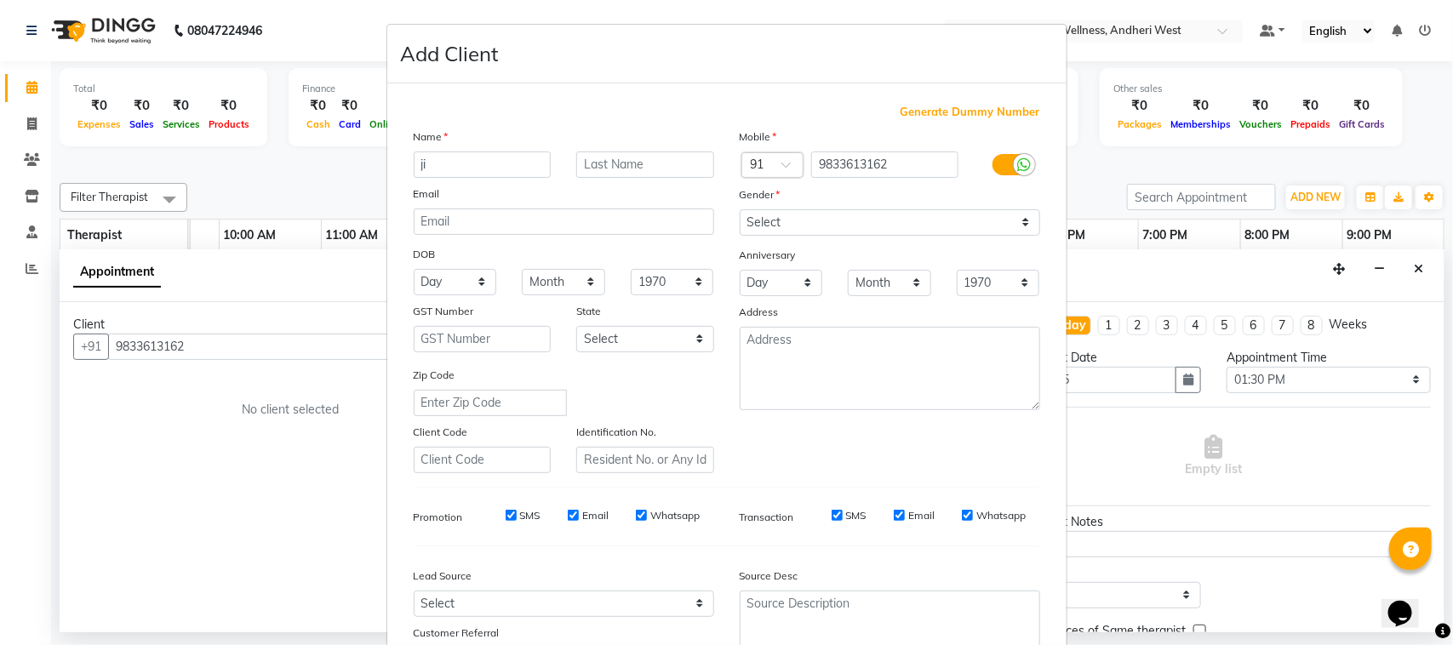
type input "j"
type input "Jidnesh sir"
click at [797, 217] on select "Select Male Female Other Prefer Not To Say" at bounding box center [889, 222] width 300 height 26
select select "male"
click at [739, 209] on select "Select Male Female Other Prefer Not To Say" at bounding box center [889, 222] width 300 height 26
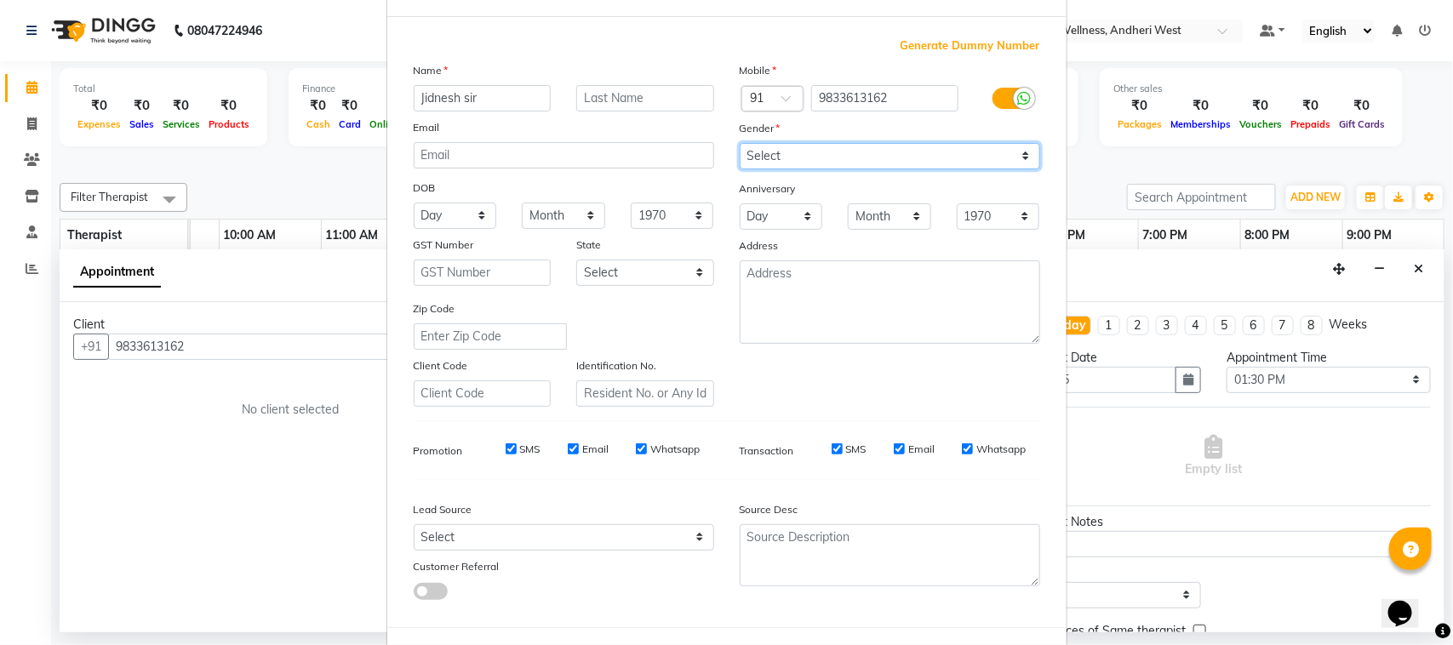
scroll to position [134, 0]
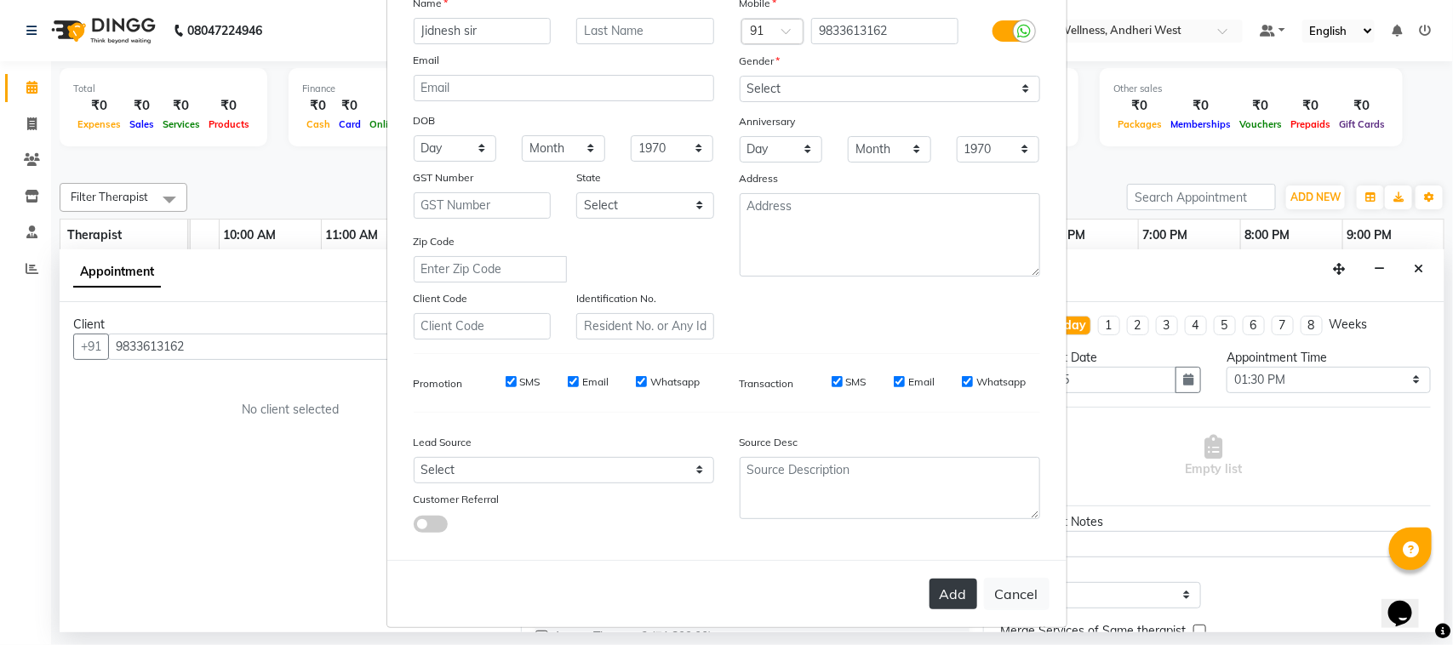
click at [930, 581] on button "Add" at bounding box center [953, 594] width 48 height 31
select select
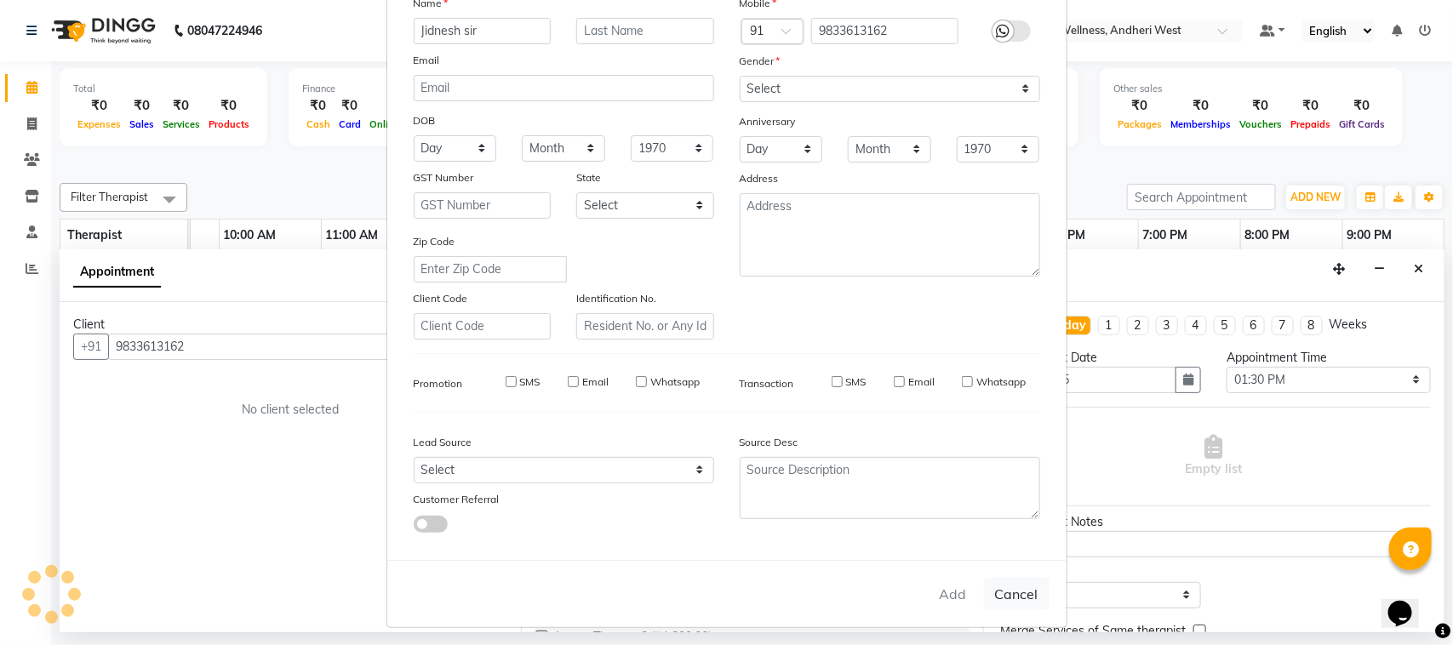
select select
checkbox input "false"
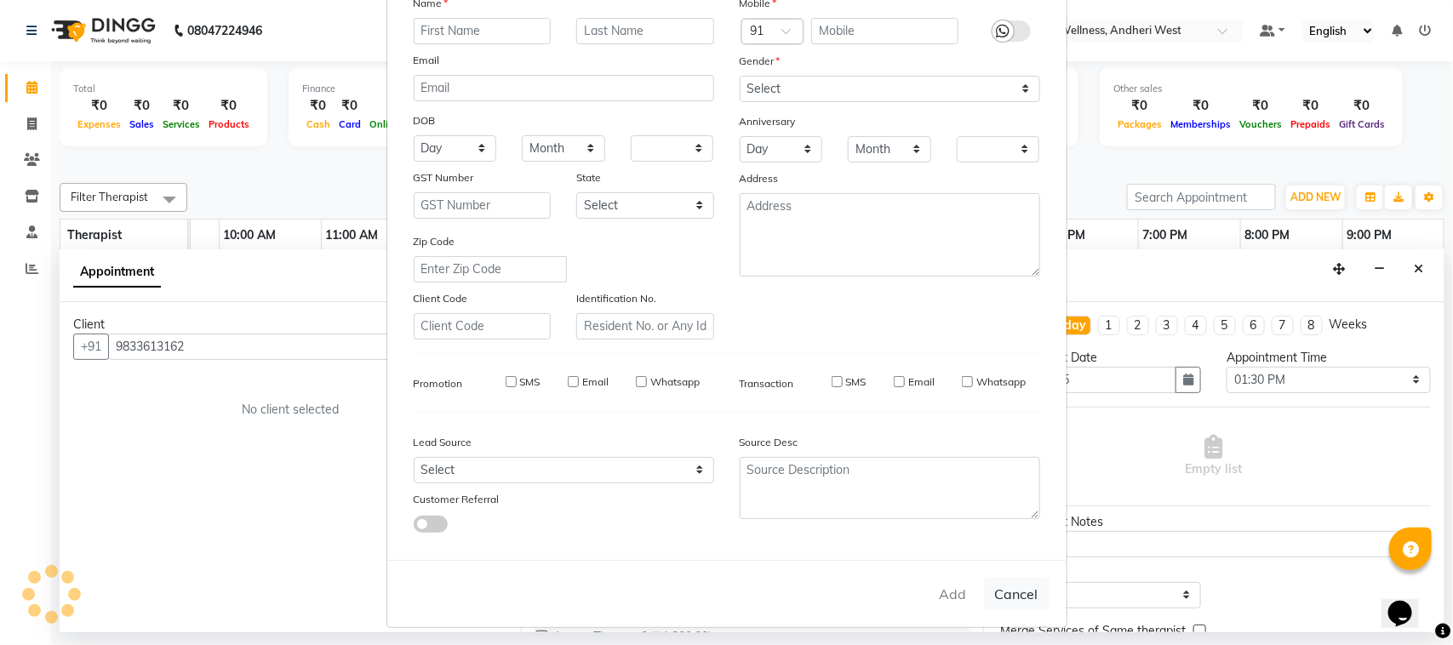
checkbox input "false"
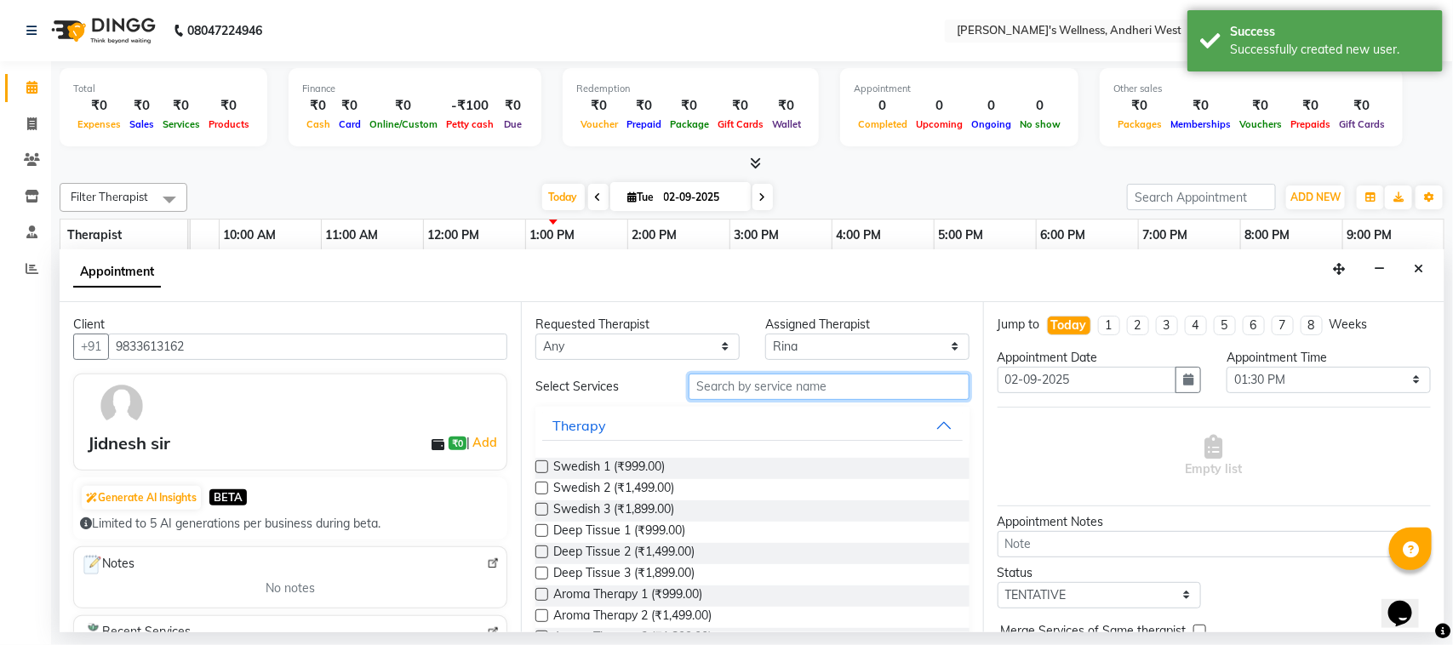
click at [734, 384] on input "text" at bounding box center [828, 387] width 281 height 26
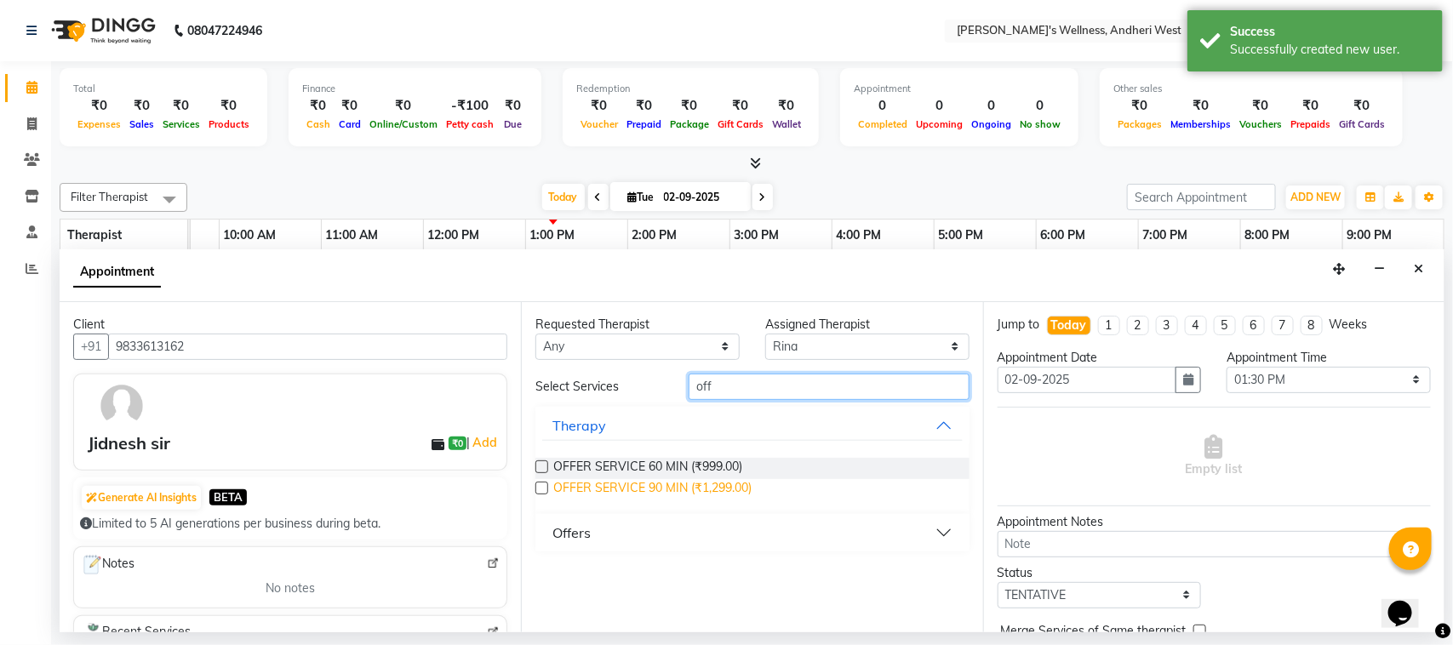
type input "off"
click at [655, 491] on span "OFFER SERVICE 90 MIN (₹1,299.00)" at bounding box center [652, 489] width 198 height 21
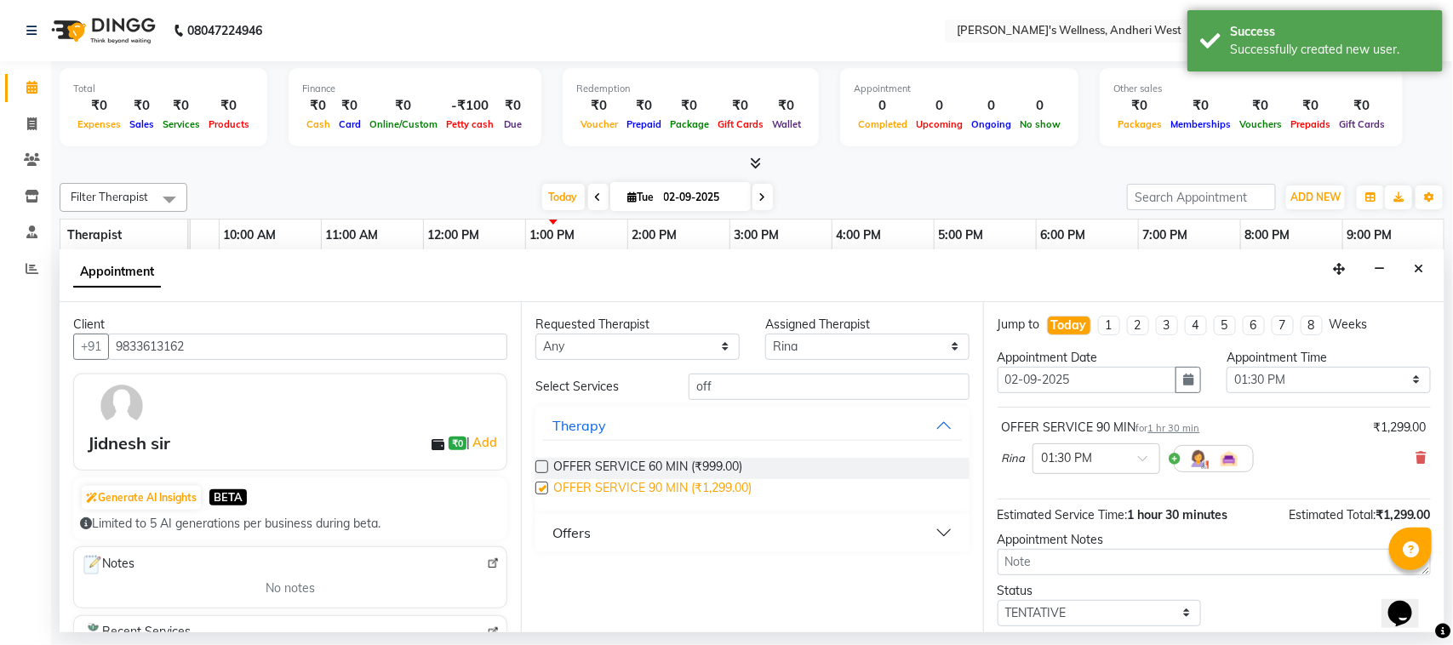
checkbox input "false"
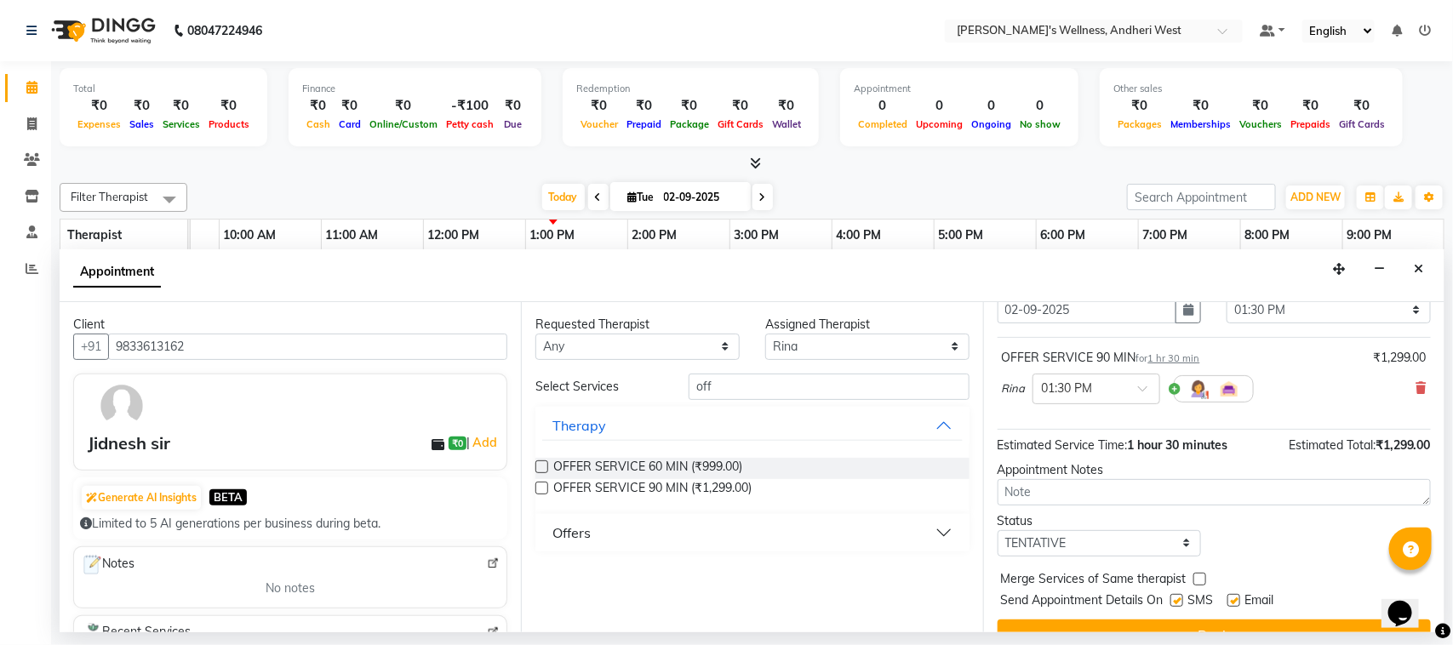
scroll to position [103, 0]
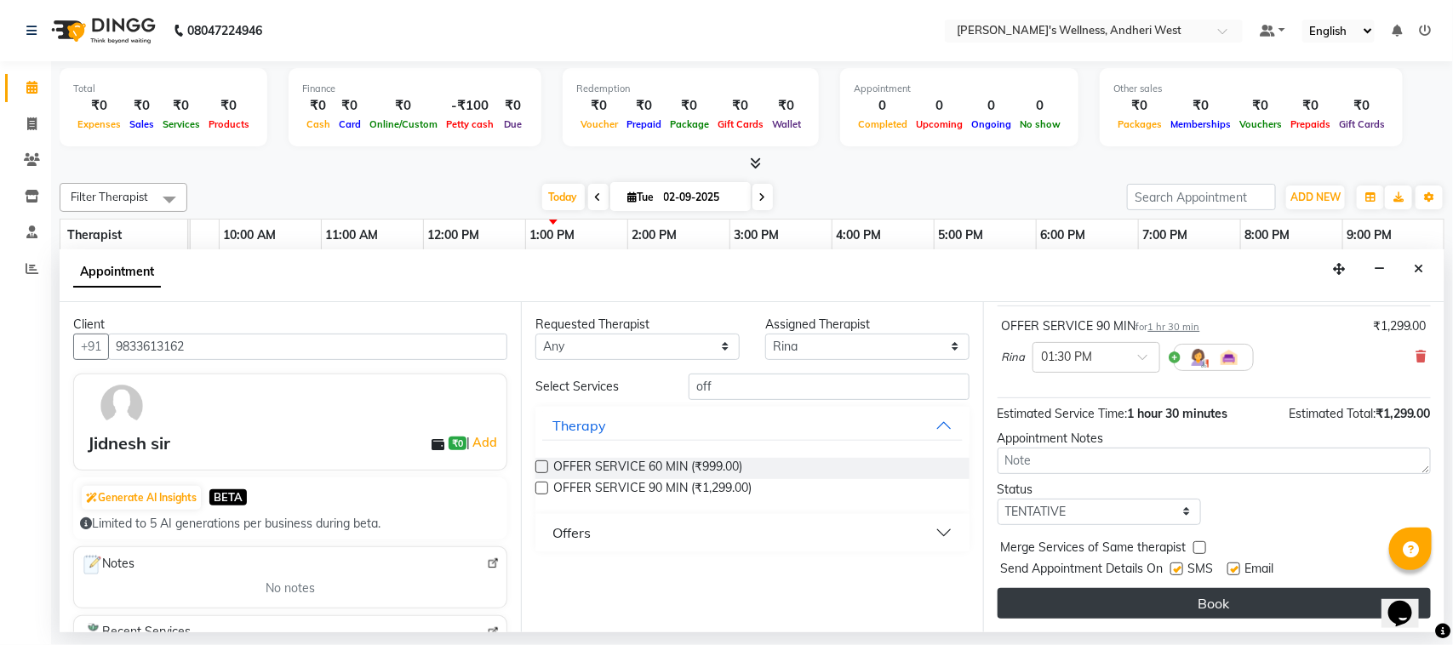
click at [1158, 607] on button "Book" at bounding box center [1213, 603] width 433 height 31
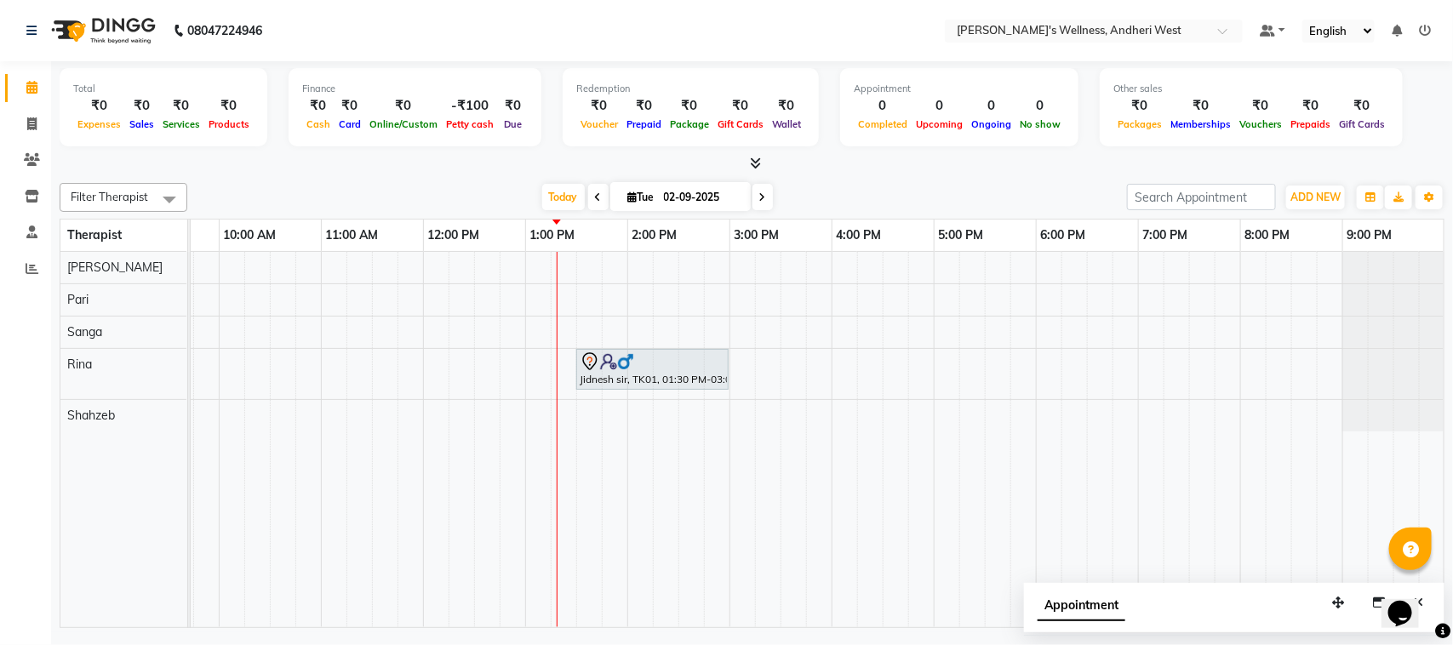
click at [695, 201] on input "02-09-2025" at bounding box center [701, 198] width 85 height 26
select select "9"
select select "2025"
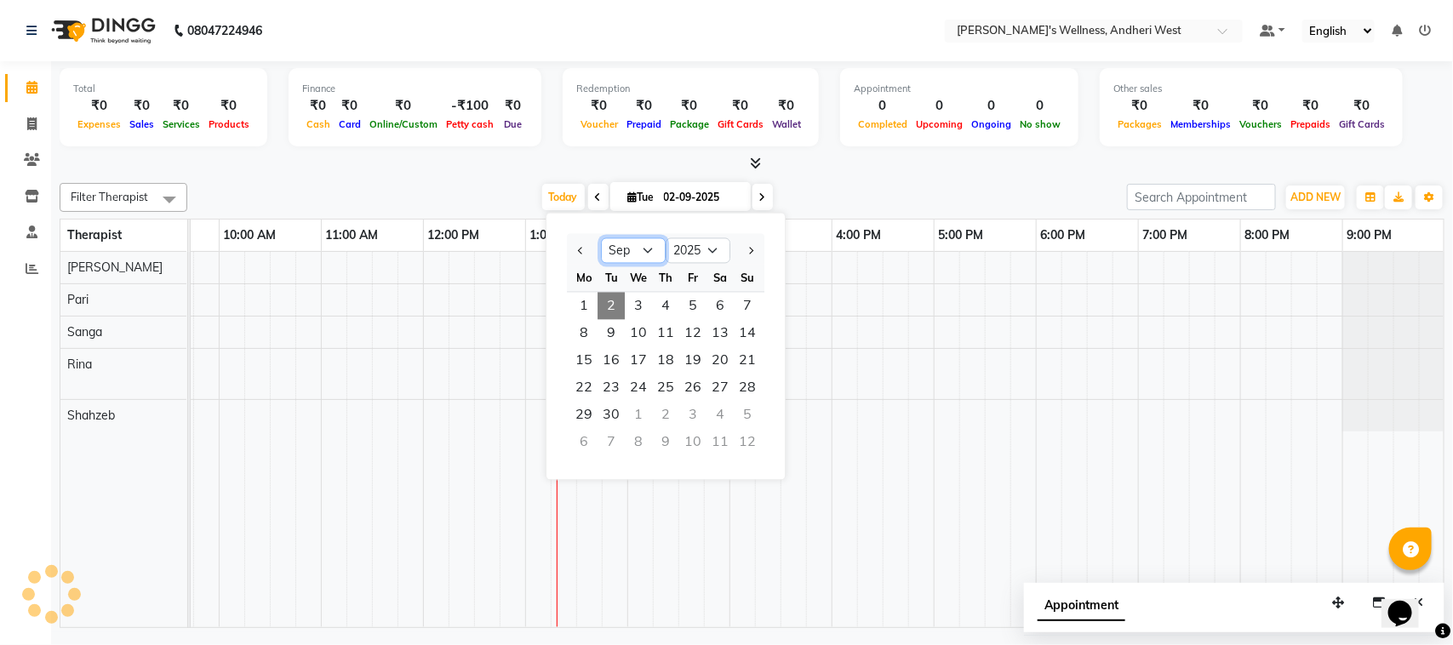
click at [609, 245] on select "Jan Feb Mar Apr May Jun Jul Aug Sep Oct Nov Dec" at bounding box center [633, 251] width 65 height 26
select select "8"
click at [601, 238] on select "Jan Feb Mar Apr May Jun Jul Aug Sep Oct Nov Dec" at bounding box center [633, 251] width 65 height 26
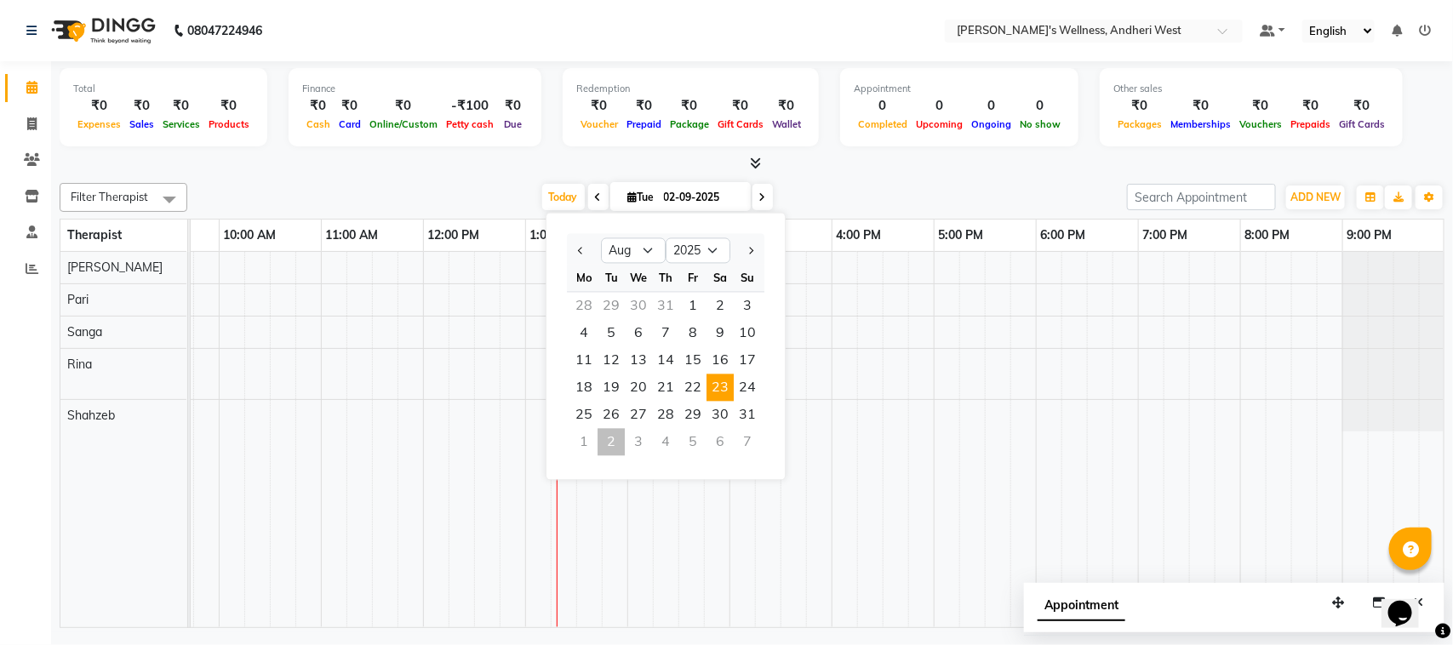
click at [709, 387] on span "23" at bounding box center [719, 387] width 27 height 27
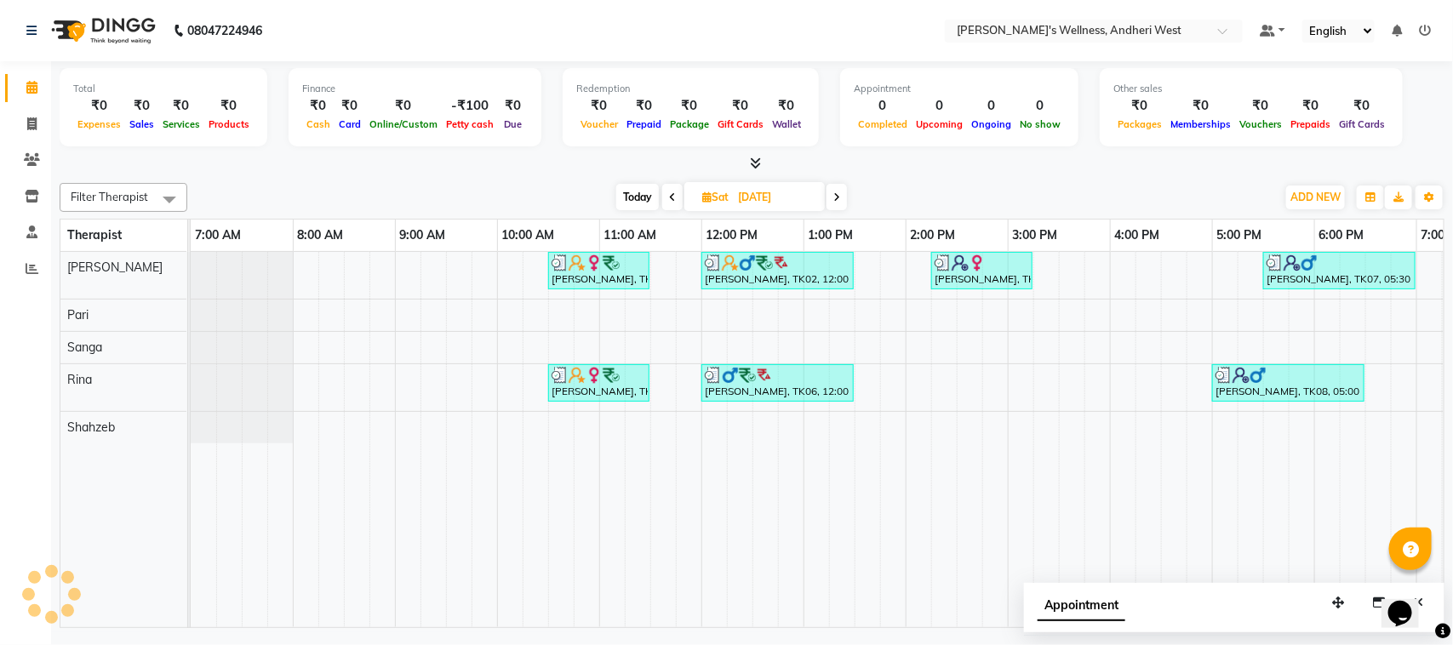
scroll to position [0, 278]
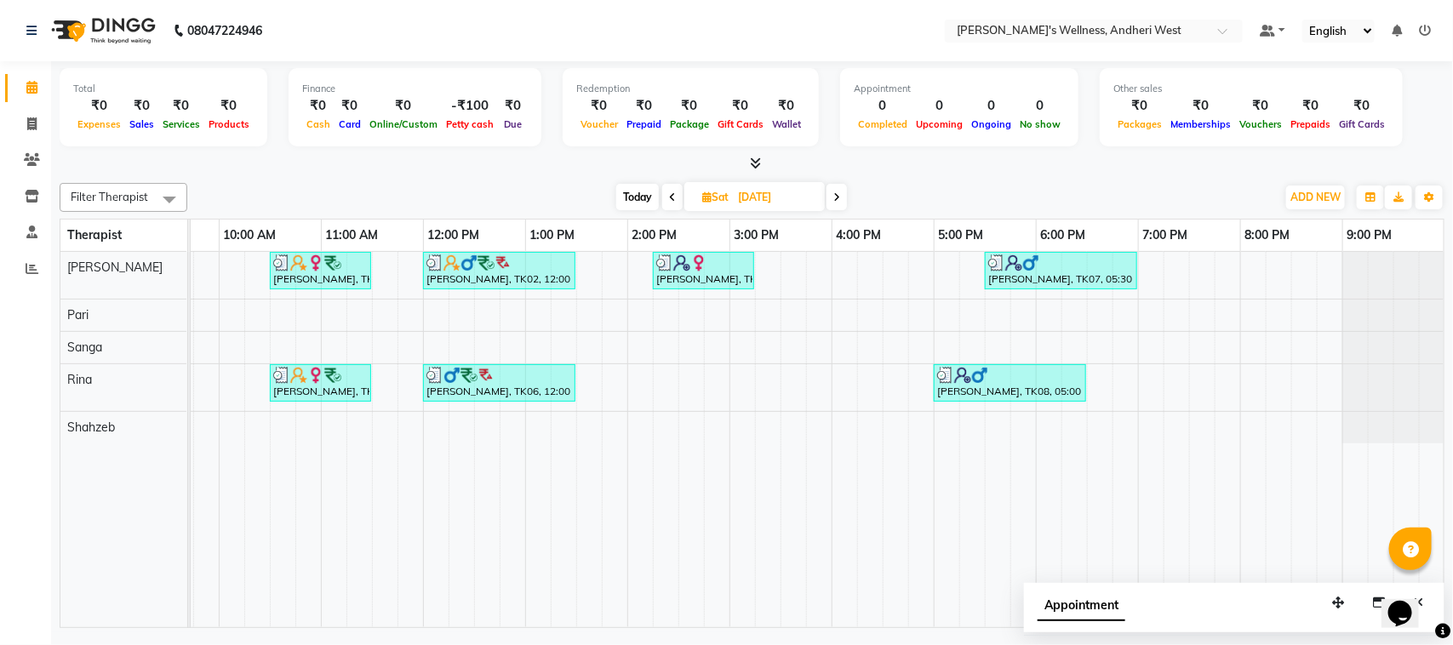
click at [840, 194] on icon at bounding box center [836, 197] width 7 height 10
type input "24-08-2025"
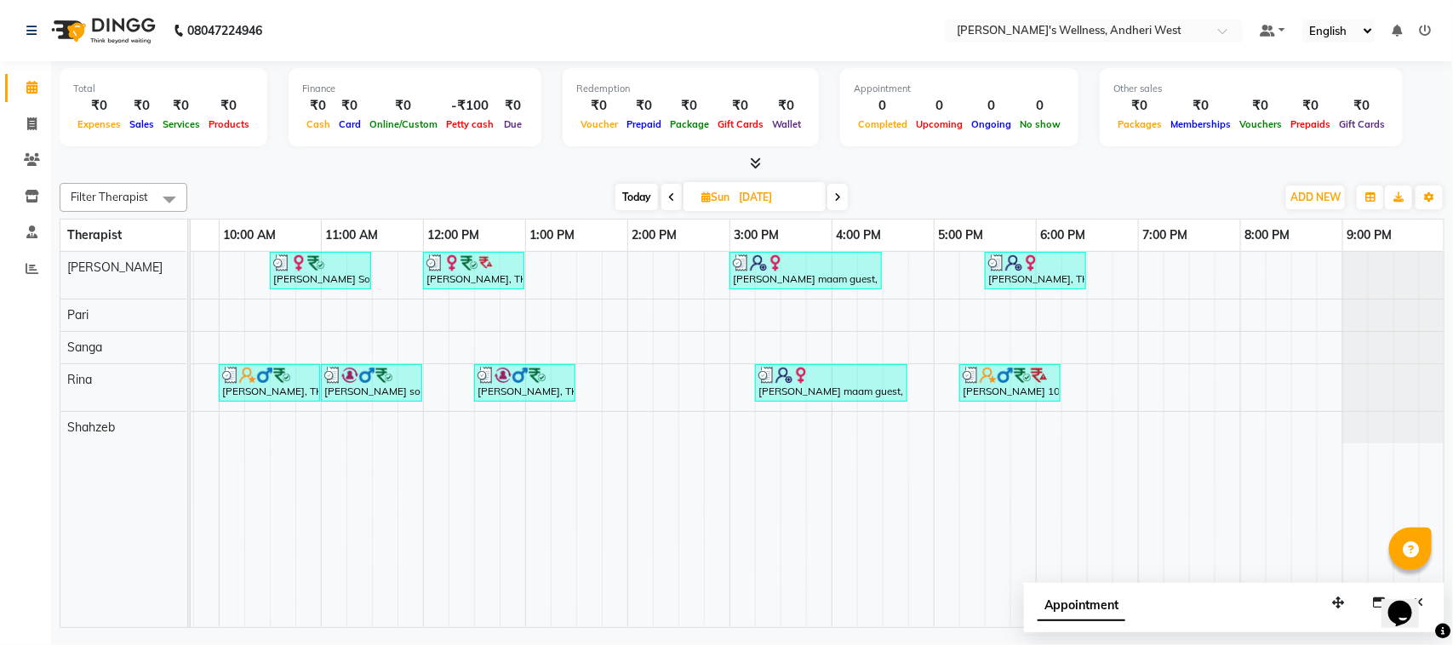
click at [997, 347] on div "Maitreyee tambe Sorento 2005 A, TK01, 10:30 AM-11:30 AM, OFFER SERVICE 60 MIN M…" at bounding box center [678, 439] width 1532 height 375
click at [997, 347] on td at bounding box center [998, 439] width 26 height 375
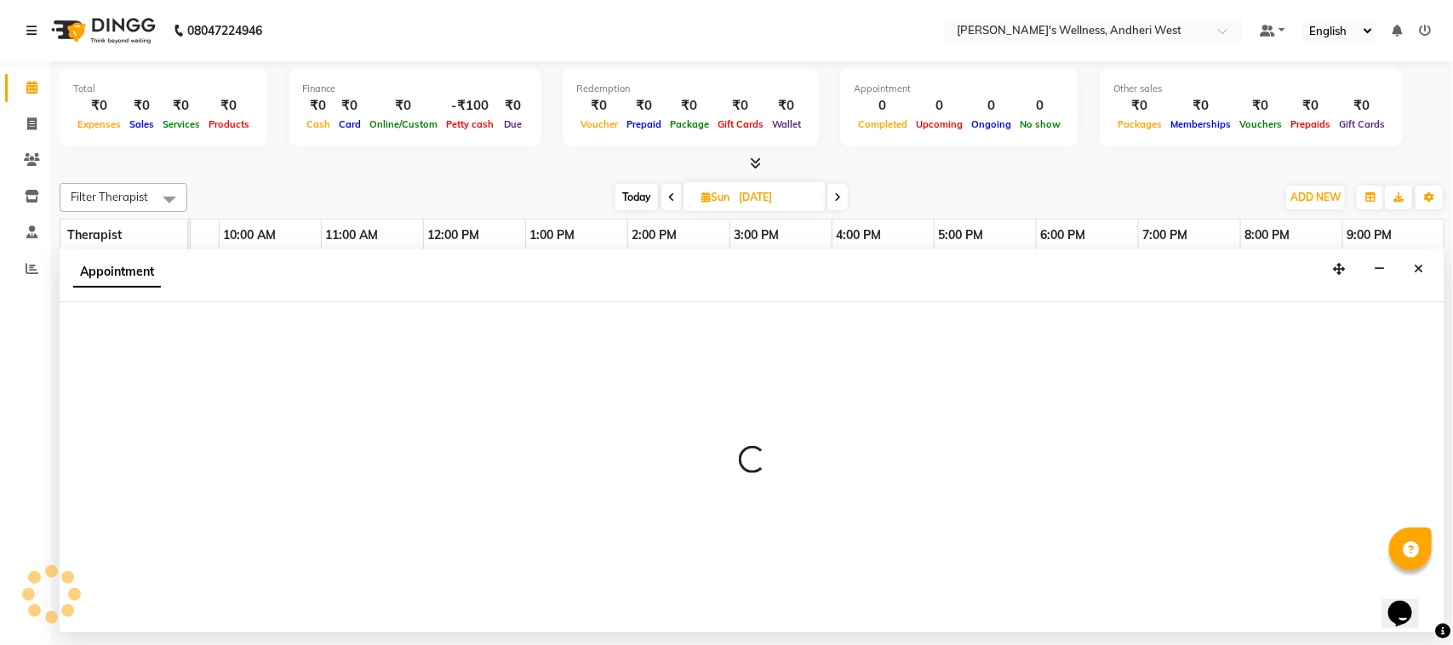
select select "77787"
select select "1050"
select select "tentative"
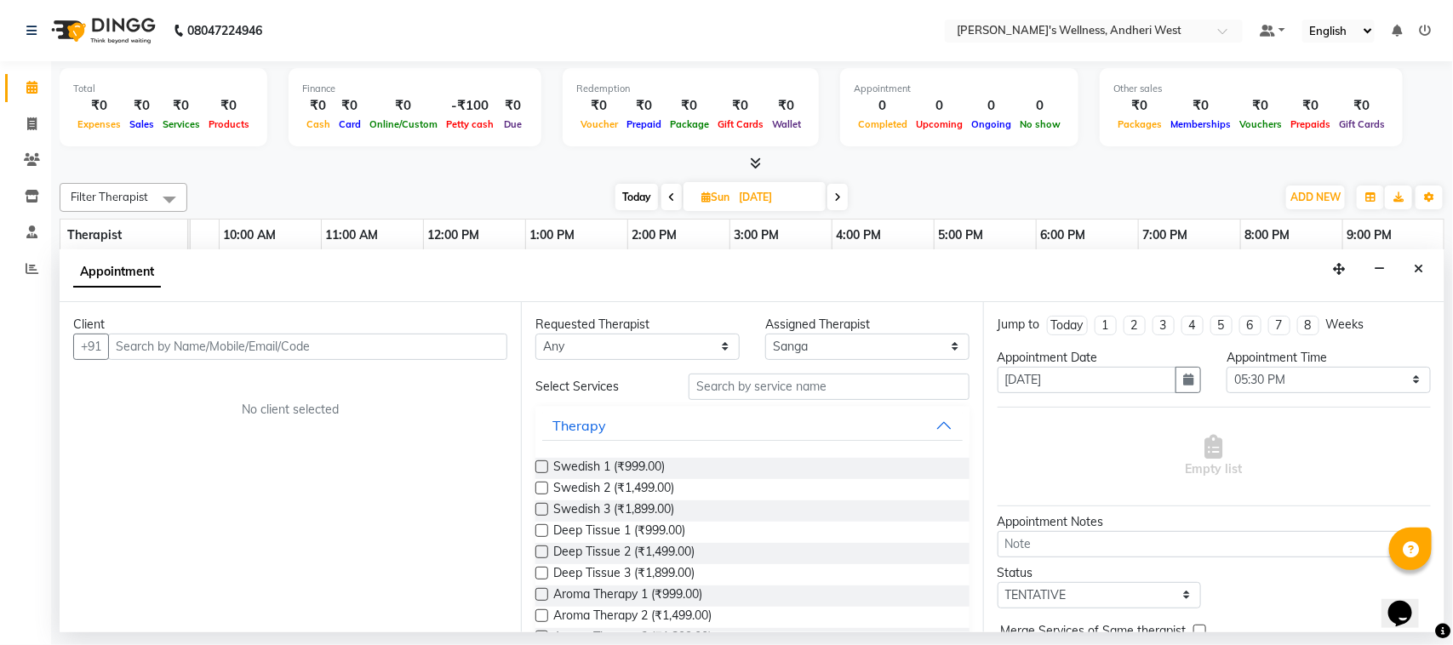
drag, startPoint x: 997, startPoint y: 347, endPoint x: 925, endPoint y: 173, distance: 188.8
click at [925, 176] on div "Filter Therapist Select All Monika Pari Rina Sanga Shahzeb Today Sun 24-08-2025…" at bounding box center [752, 402] width 1385 height 452
click at [1421, 274] on icon "Close" at bounding box center [1417, 269] width 9 height 12
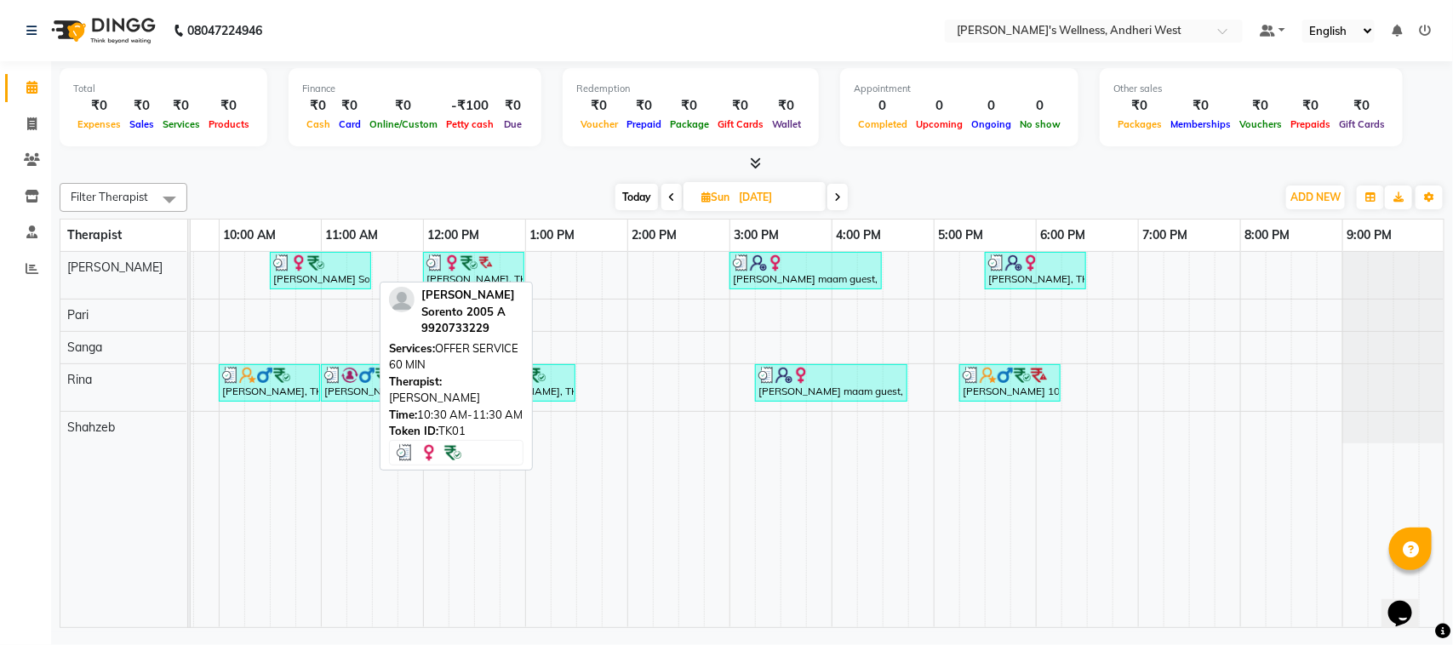
click at [343, 287] on div "Maitreyee tambe Sorento 2005 A, TK01, 10:30 AM-11:30 AM, OFFER SERVICE 60 MIN" at bounding box center [320, 270] width 98 height 32
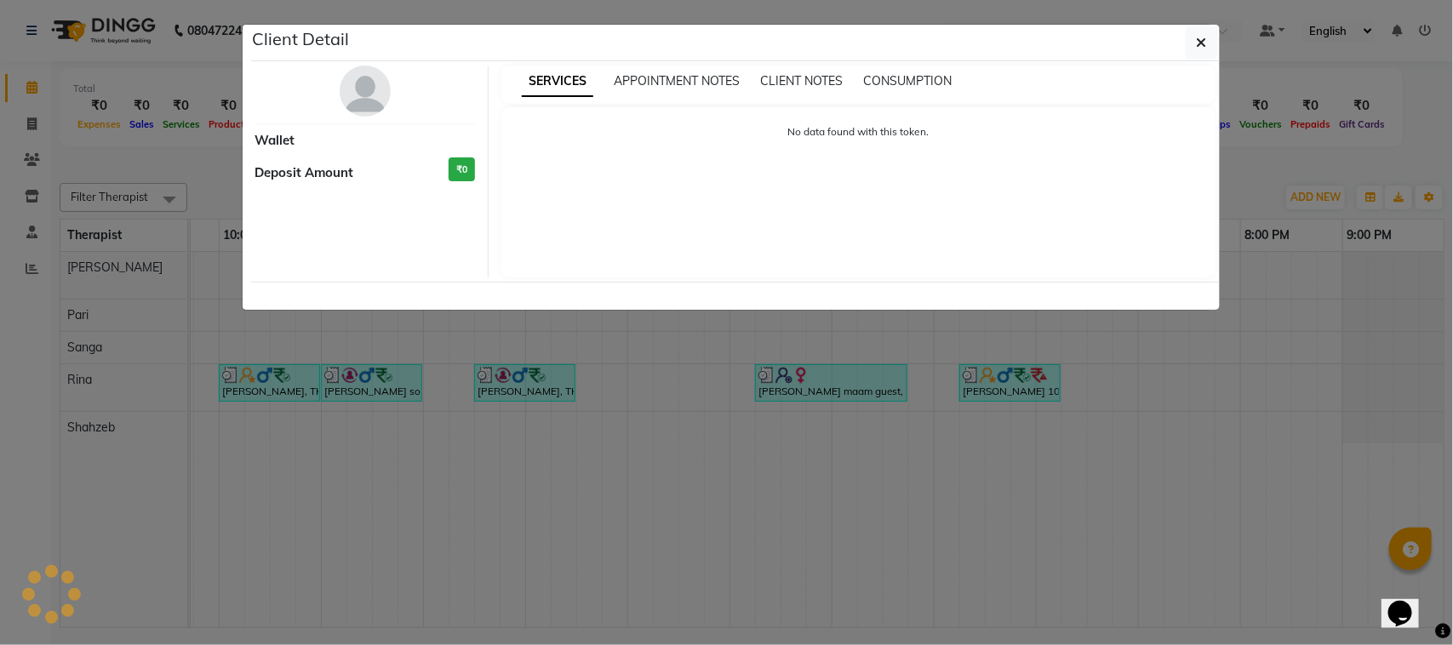
select select "3"
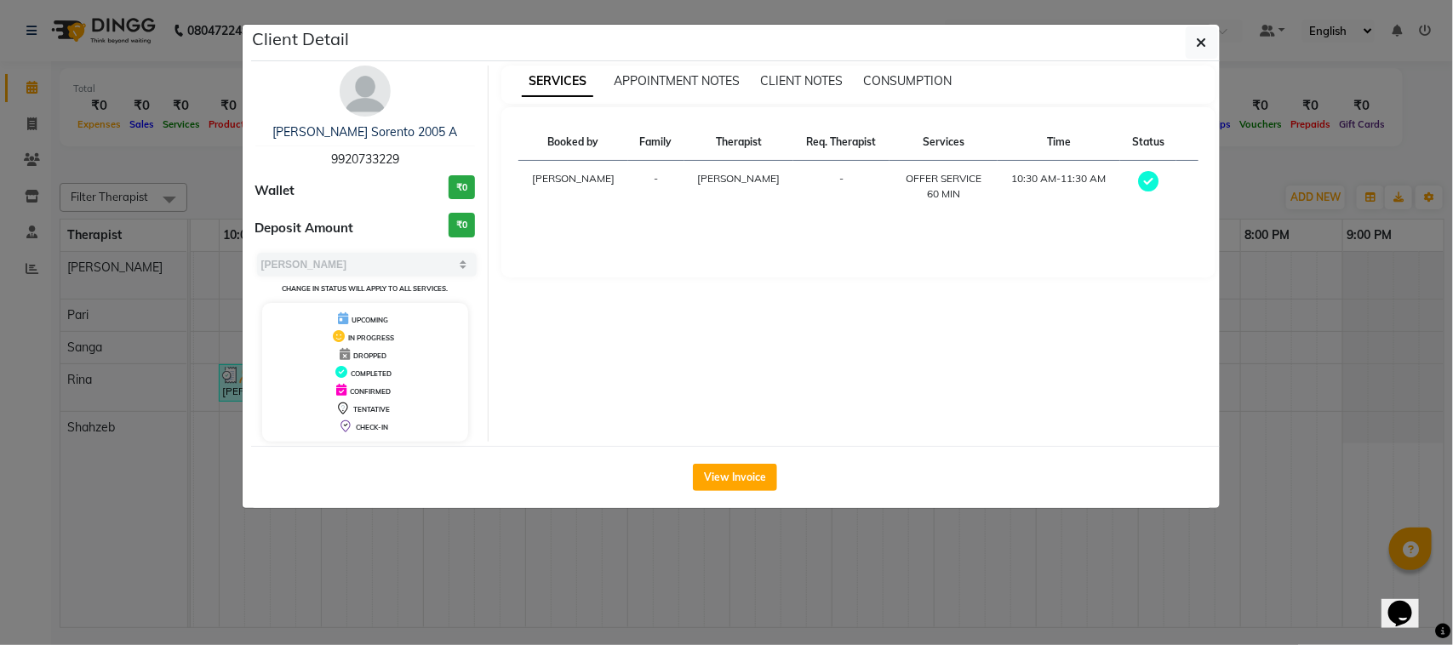
click at [317, 283] on div "Select MARK DONE UPCOMING Change in status will apply to all services." at bounding box center [365, 273] width 220 height 45
click at [1196, 48] on icon "button" at bounding box center [1201, 43] width 10 height 14
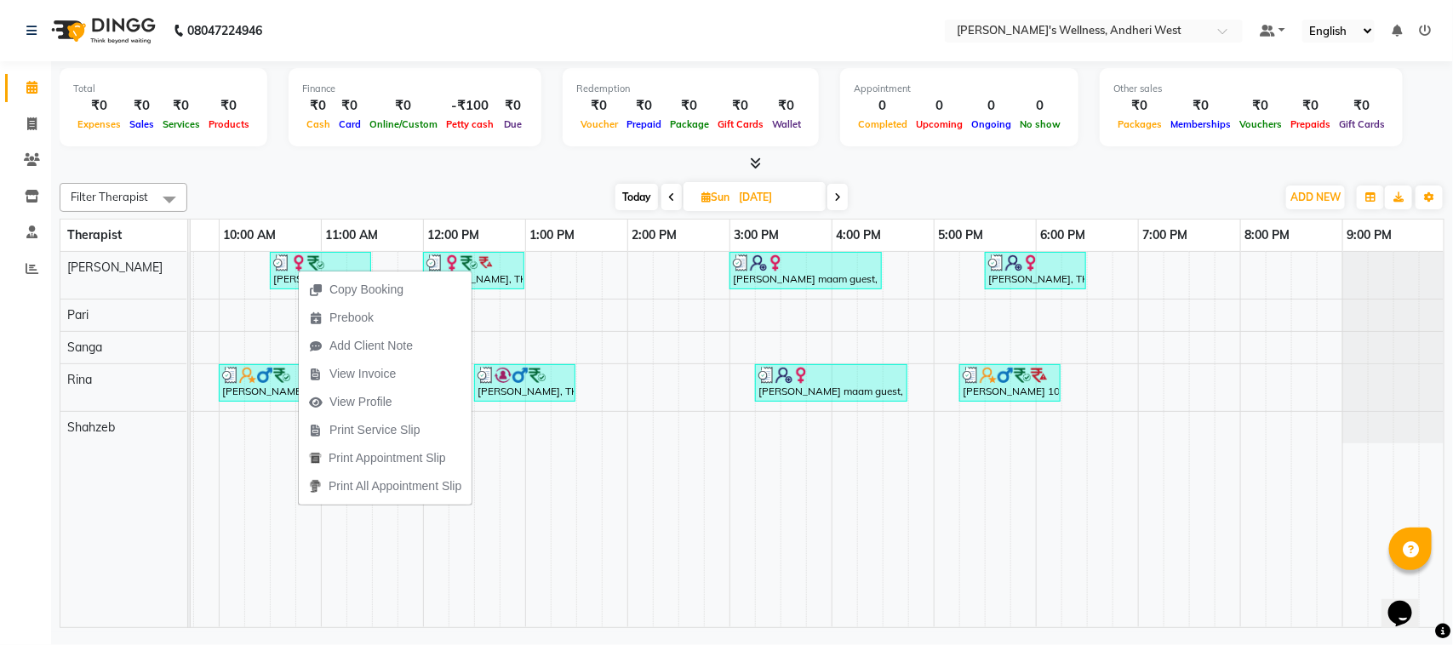
drag, startPoint x: 298, startPoint y: 269, endPoint x: 243, endPoint y: 177, distance: 106.8
click at [243, 177] on div "Filter Therapist Select All Monika Pari Rina Sanga Shahzeb Today Sun 24-08-2025…" at bounding box center [752, 402] width 1385 height 452
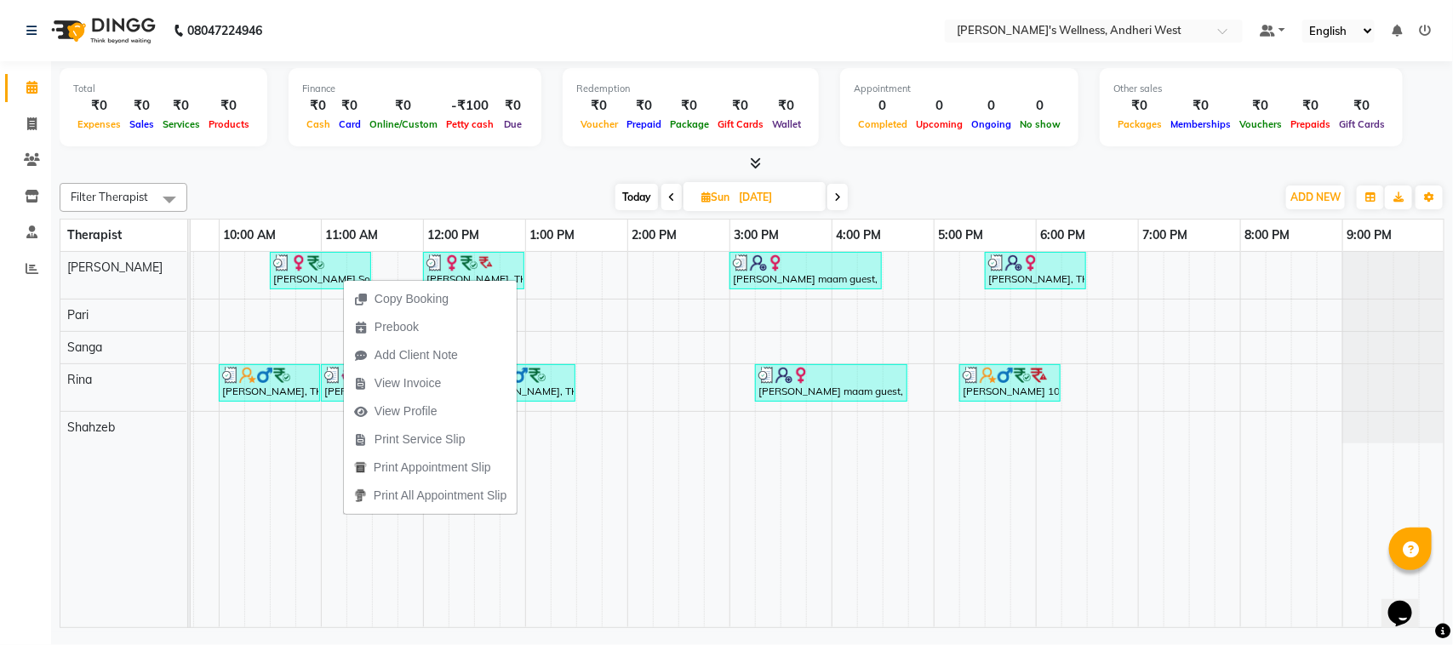
click at [343, 278] on div "Copy Booking Prebook Add Client Note View Invoice View Profile Print Service Sl…" at bounding box center [430, 396] width 174 height 237
click at [357, 180] on div "Filter Therapist Select All Monika Pari Rina Sanga Shahzeb Today Sun 24-08-2025…" at bounding box center [752, 402] width 1385 height 452
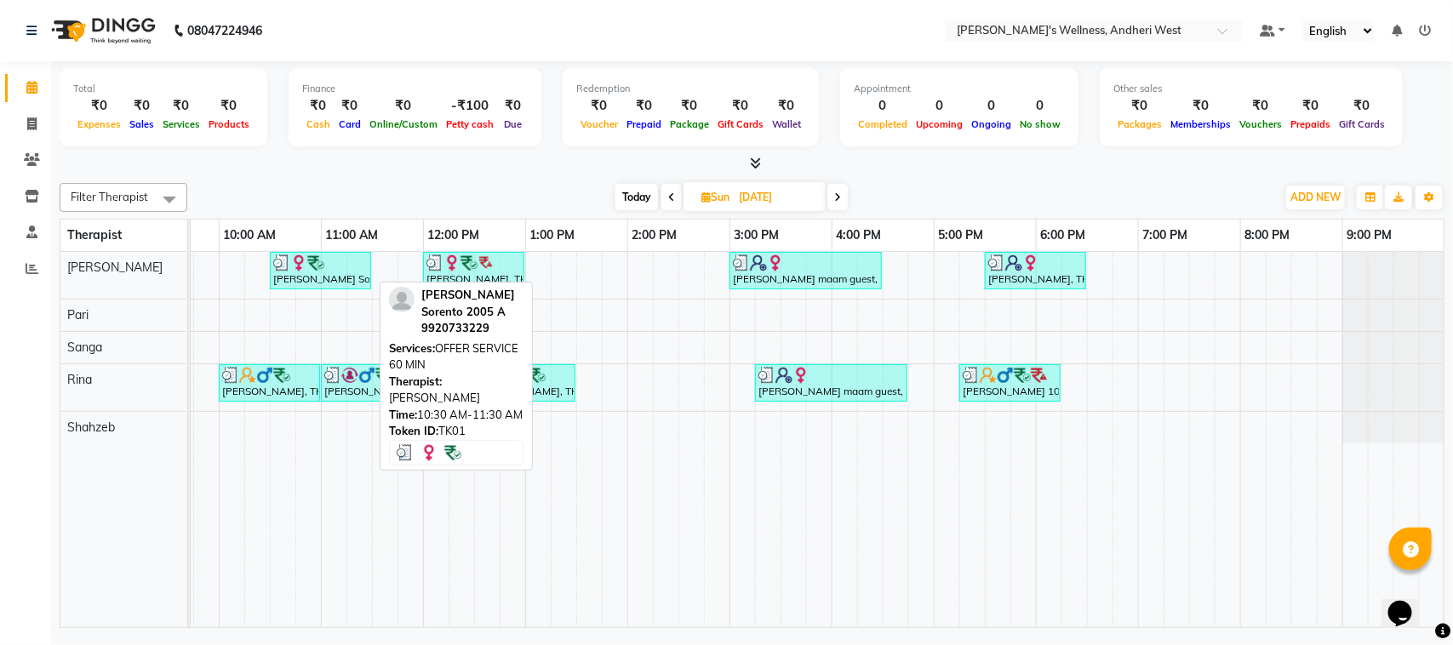
click at [309, 272] on div "Maitreyee tambe Sorento 2005 A, TK01, 10:30 AM-11:30 AM, OFFER SERVICE 60 MIN" at bounding box center [320, 270] width 98 height 32
select select "3"
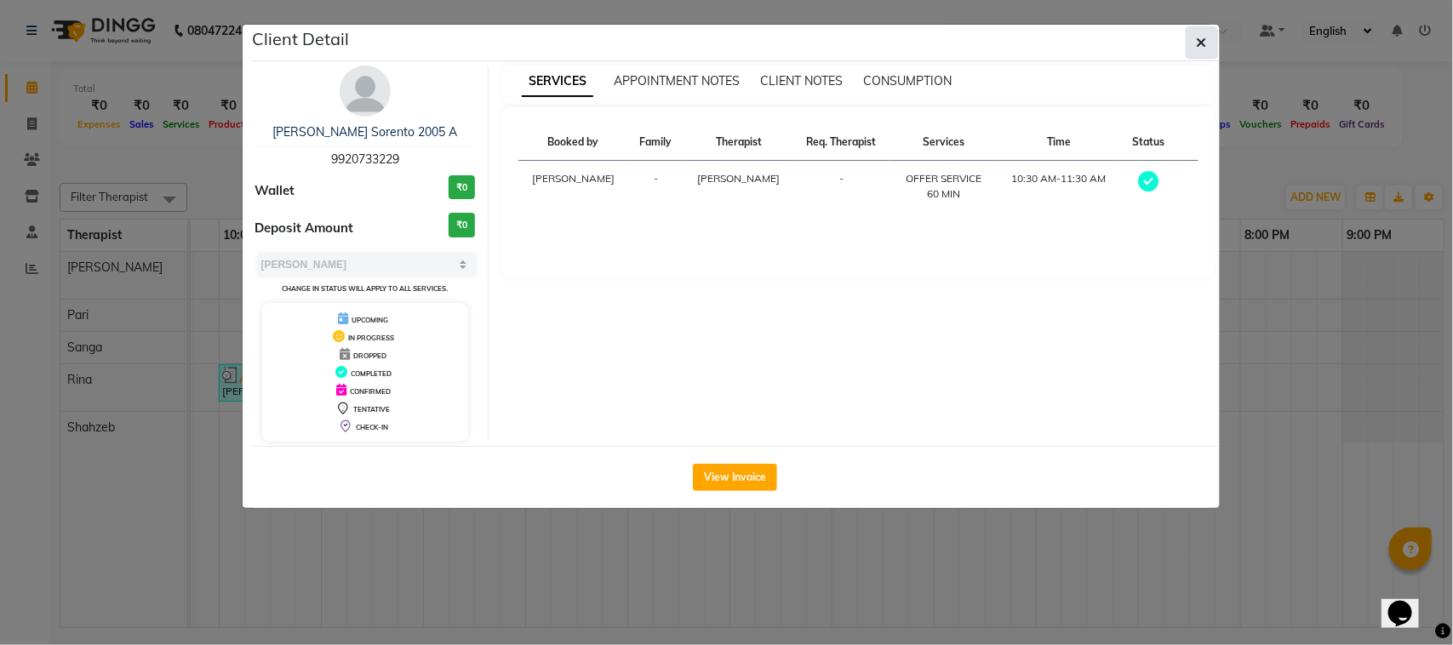
click at [1196, 44] on icon "button" at bounding box center [1201, 43] width 10 height 14
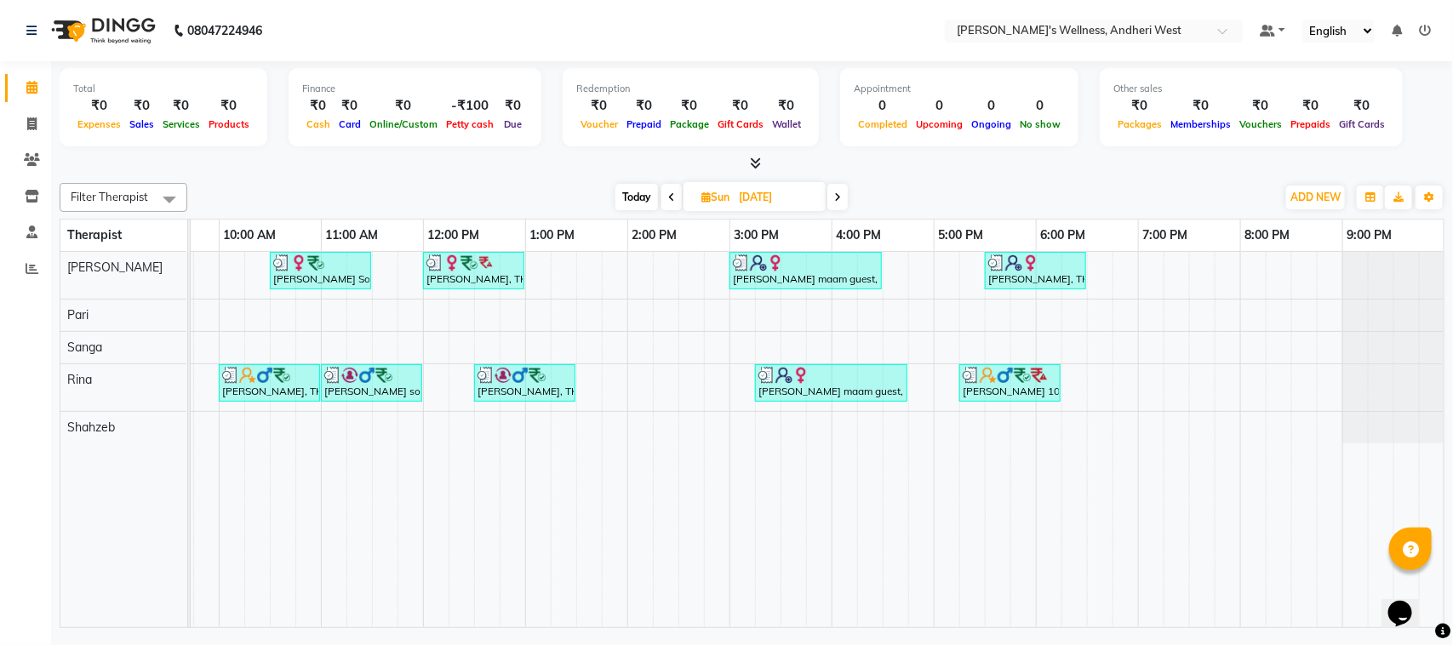
drag, startPoint x: 1196, startPoint y: 44, endPoint x: 1187, endPoint y: 47, distance: 9.7
click at [1187, 47] on nav "08047224946 Select Location × Sumi's Wellness, Andheri West Default Panel My Pa…" at bounding box center [726, 30] width 1453 height 61
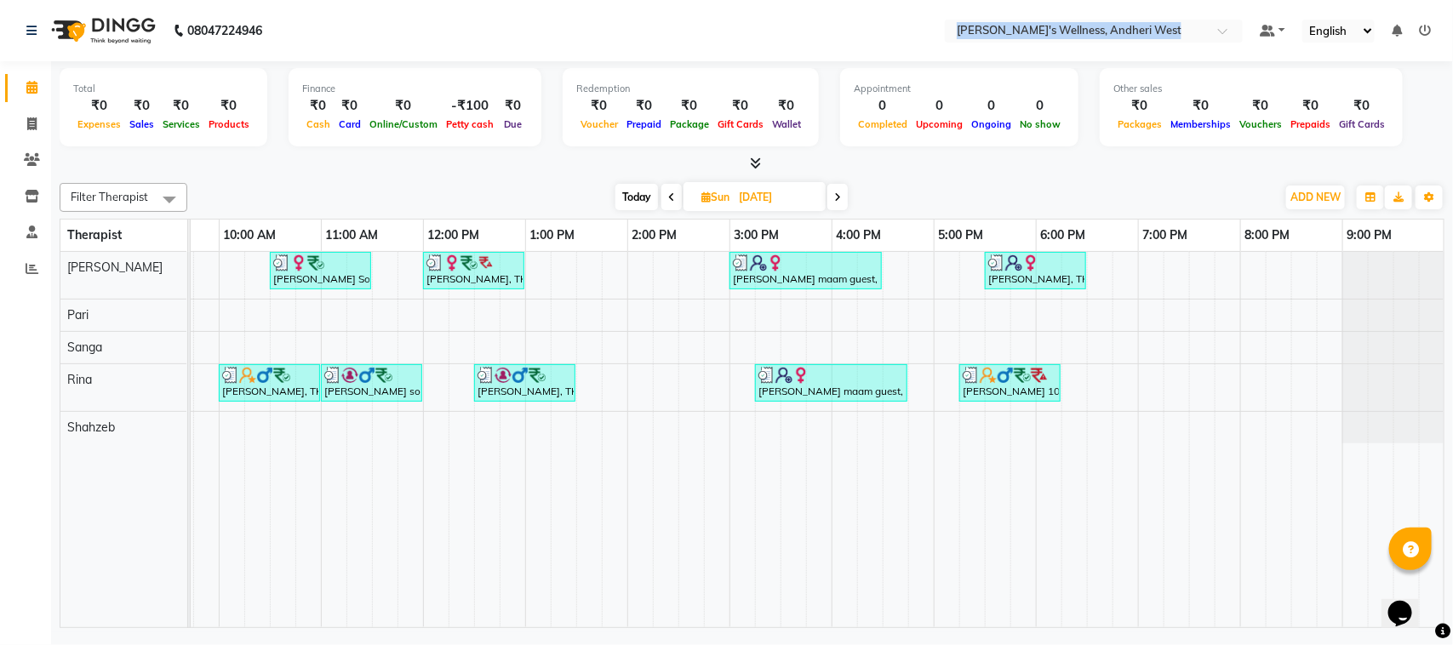
click at [1187, 47] on nav "08047224946 Select Location × Sumi's Wellness, Andheri West Default Panel My Pa…" at bounding box center [726, 30] width 1453 height 61
click at [432, 236] on link "12:00 PM" at bounding box center [454, 235] width 60 height 25
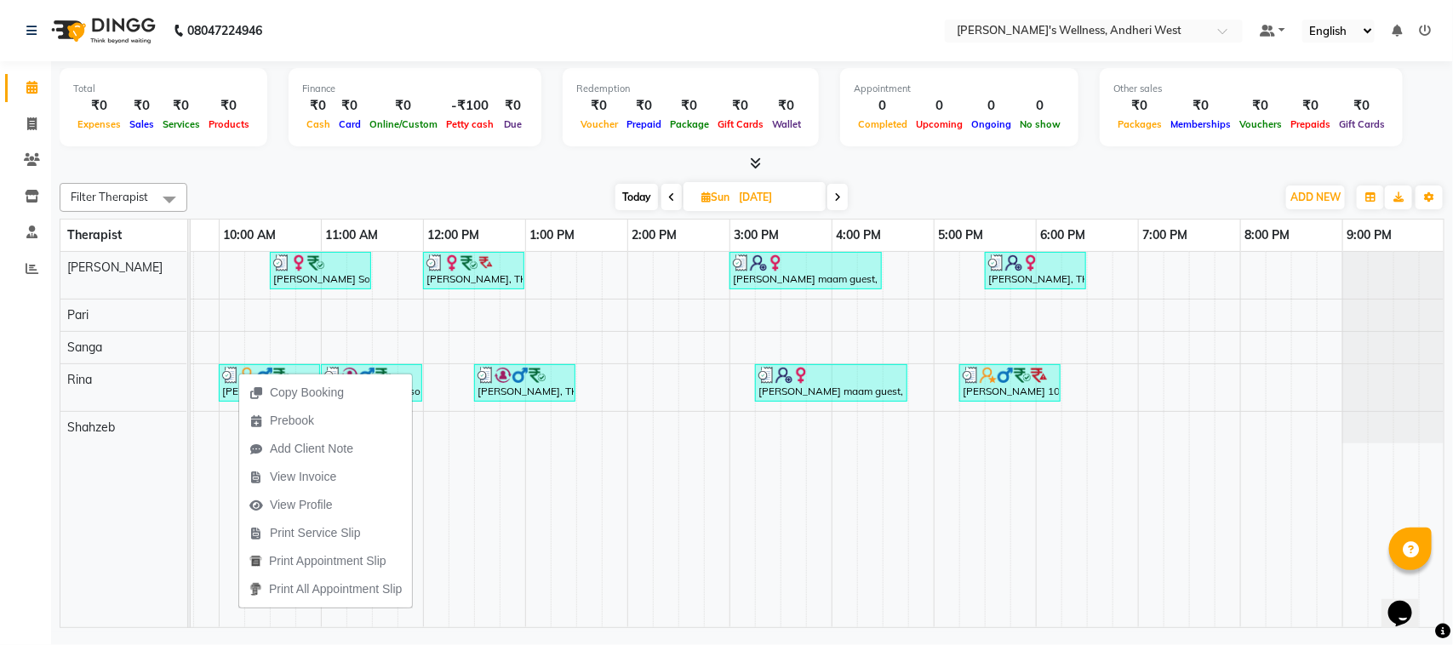
click at [427, 185] on div "Today Sun 24-08-2025" at bounding box center [731, 198] width 1071 height 26
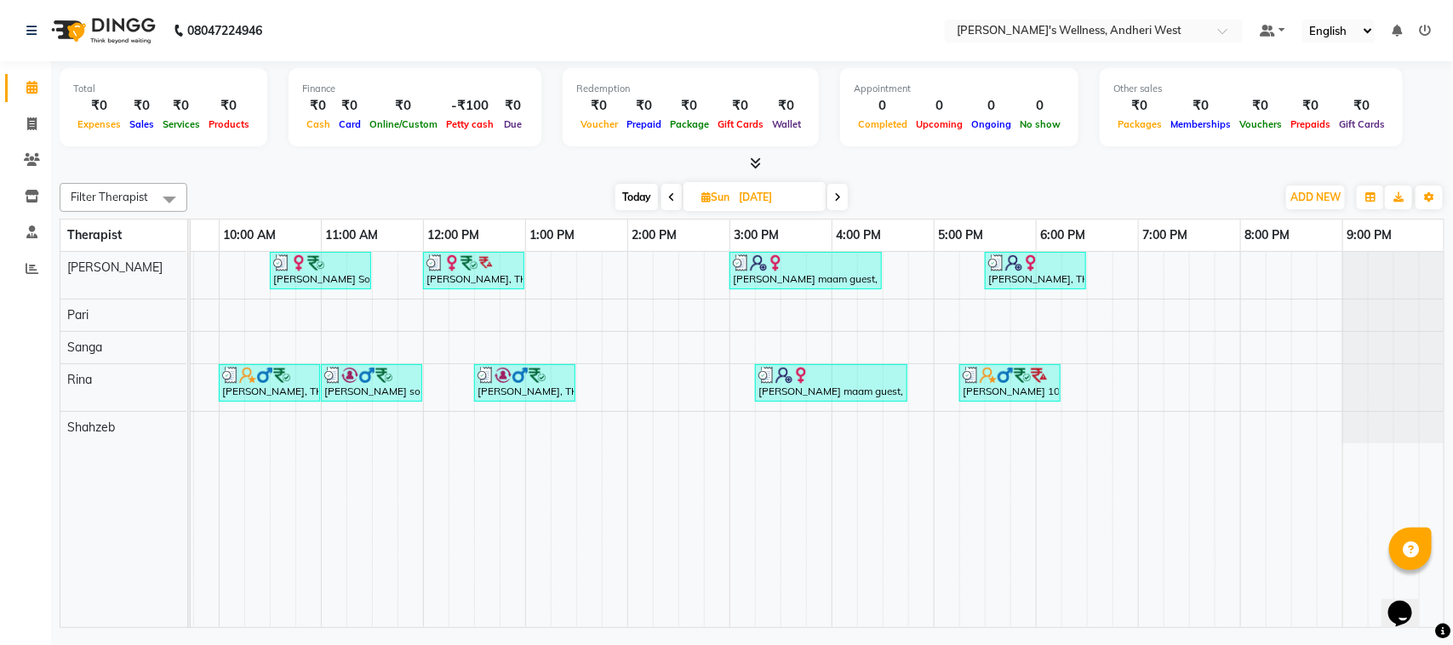
click at [440, 362] on div "Maitreyee tambe Sorento 2005 A, TK01, 10:30 AM-11:30 AM, OFFER SERVICE 60 MIN M…" at bounding box center [678, 439] width 1532 height 375
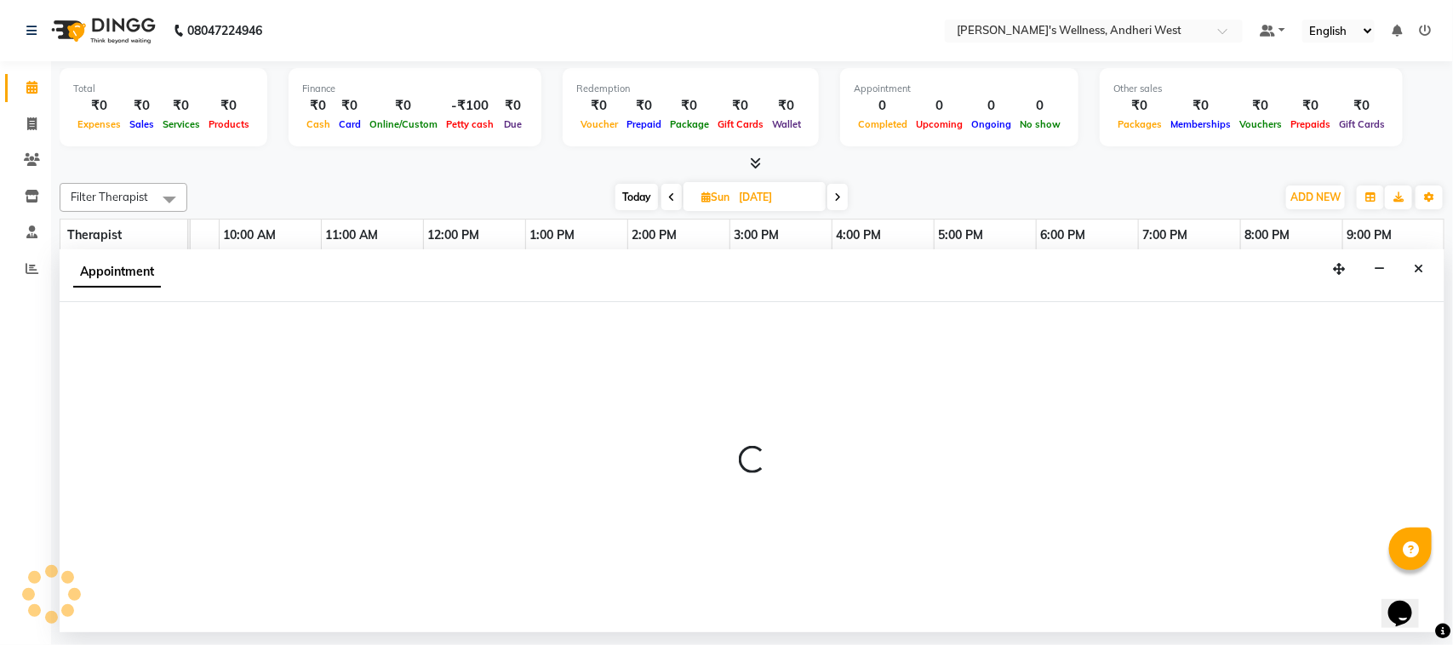
click at [440, 362] on div at bounding box center [752, 467] width 1385 height 330
click at [1415, 266] on icon "Close" at bounding box center [1417, 269] width 9 height 12
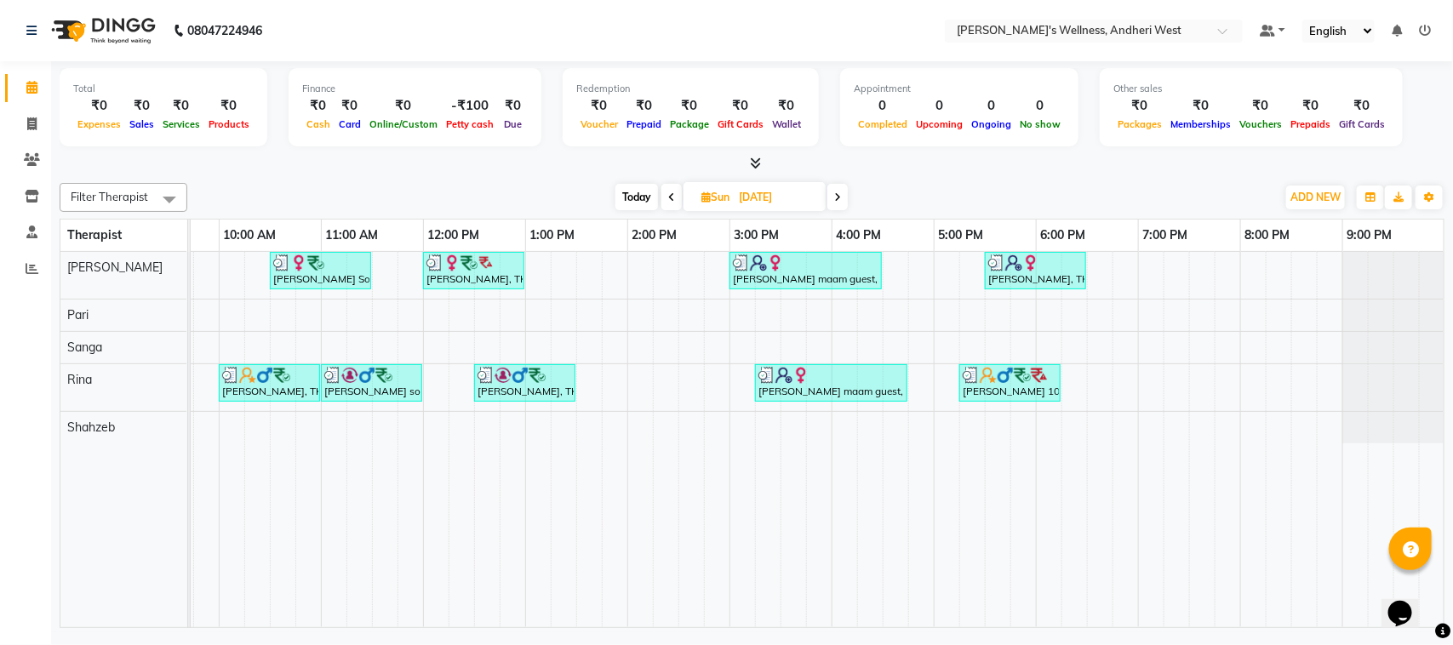
click at [974, 356] on div "Maitreyee tambe Sorento 2005 A, TK01, 10:30 AM-11:30 AM, OFFER SERVICE 60 MIN M…" at bounding box center [678, 439] width 1532 height 375
select select "77787"
select select "1035"
select select "tentative"
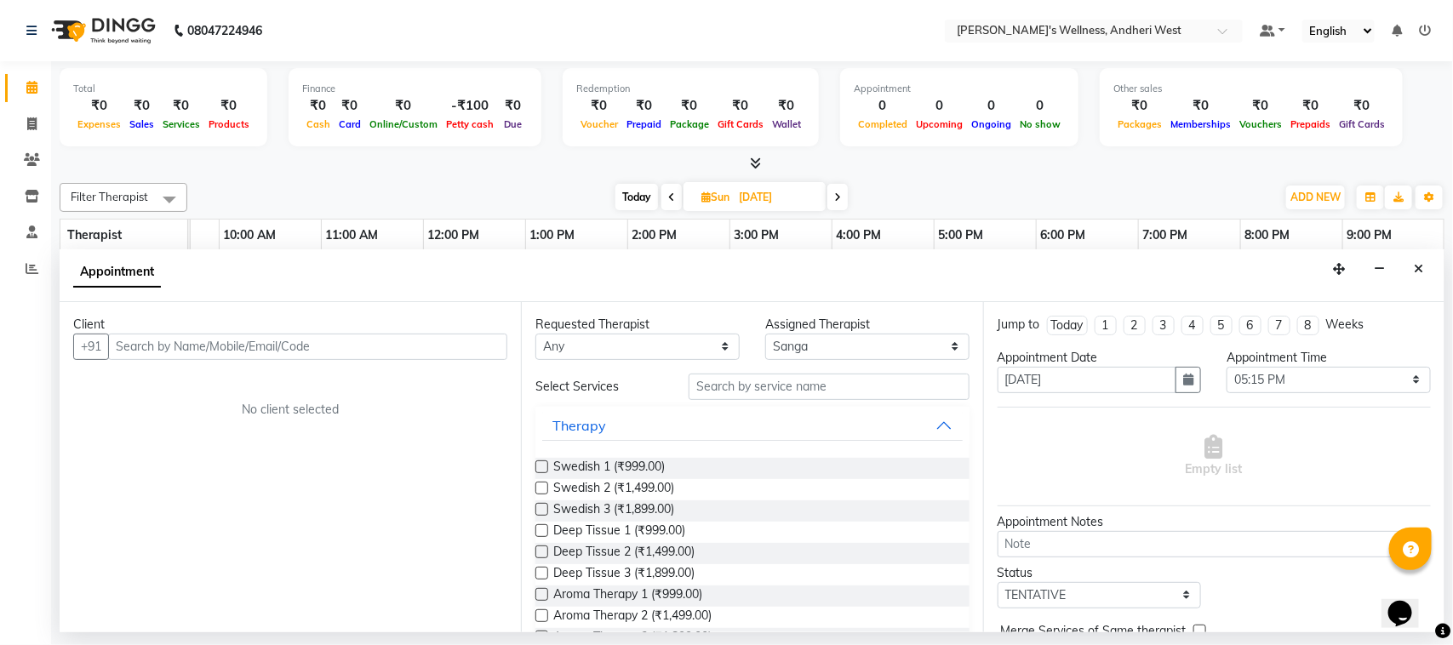
click at [993, 354] on div "Appointment Date 24-08-2025" at bounding box center [1100, 378] width 230 height 58
click at [1417, 271] on icon "Close" at bounding box center [1417, 269] width 9 height 12
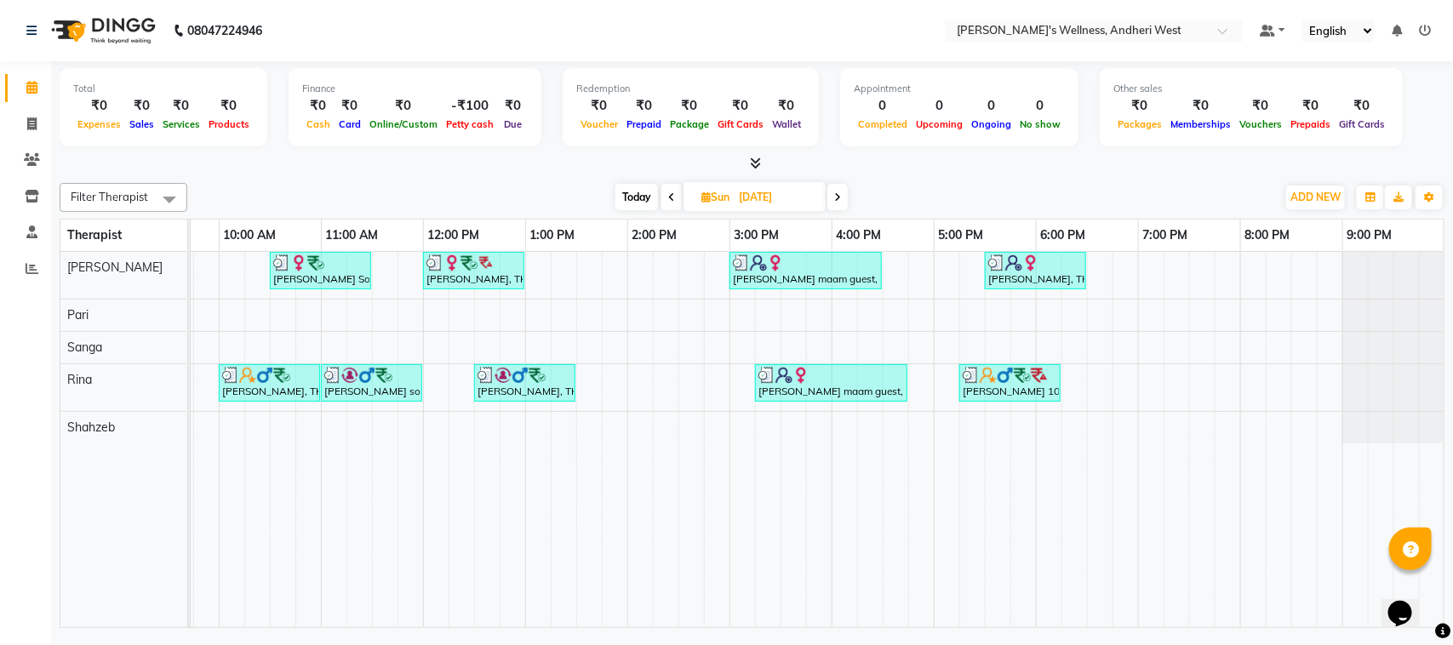
click at [445, 445] on td at bounding box center [436, 439] width 26 height 375
click at [453, 420] on div "Maitreyee tambe Sorento 2005 A, TK01, 10:30 AM-11:30 AM, OFFER SERVICE 60 MIN M…" at bounding box center [678, 439] width 1532 height 375
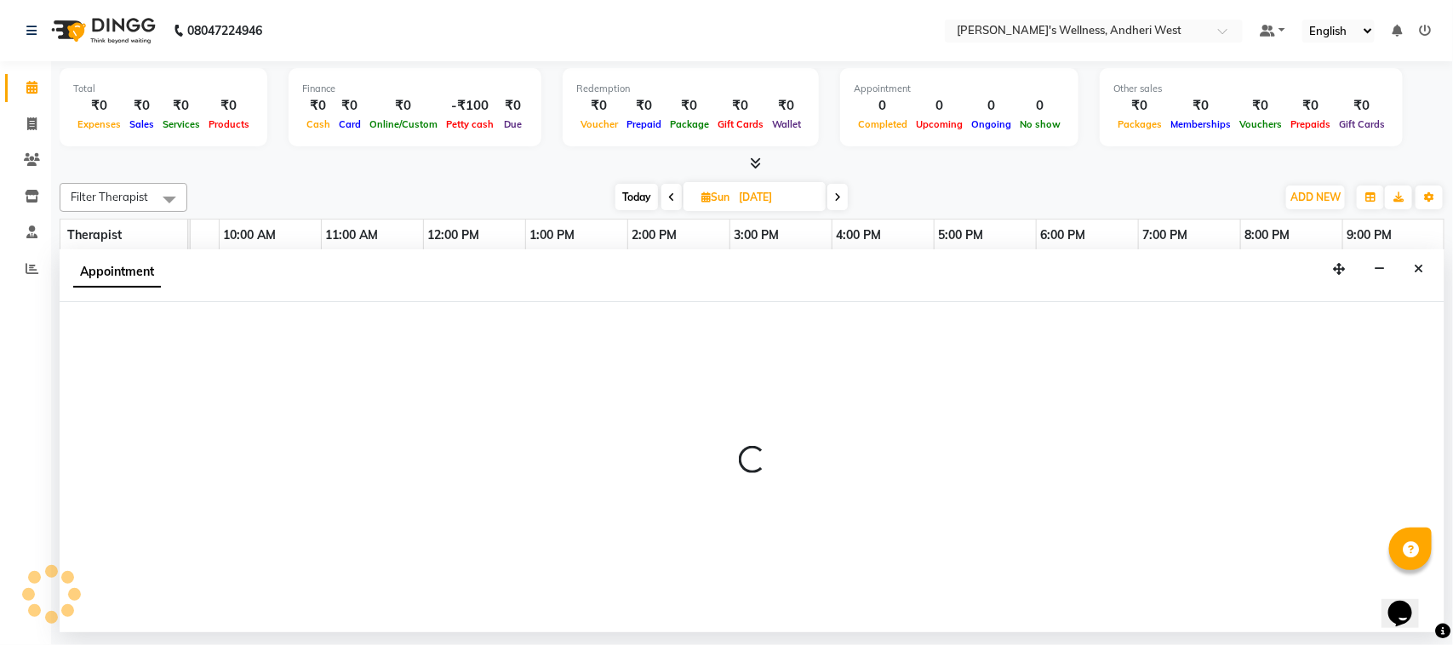
select select "85816"
select select "735"
select select "tentative"
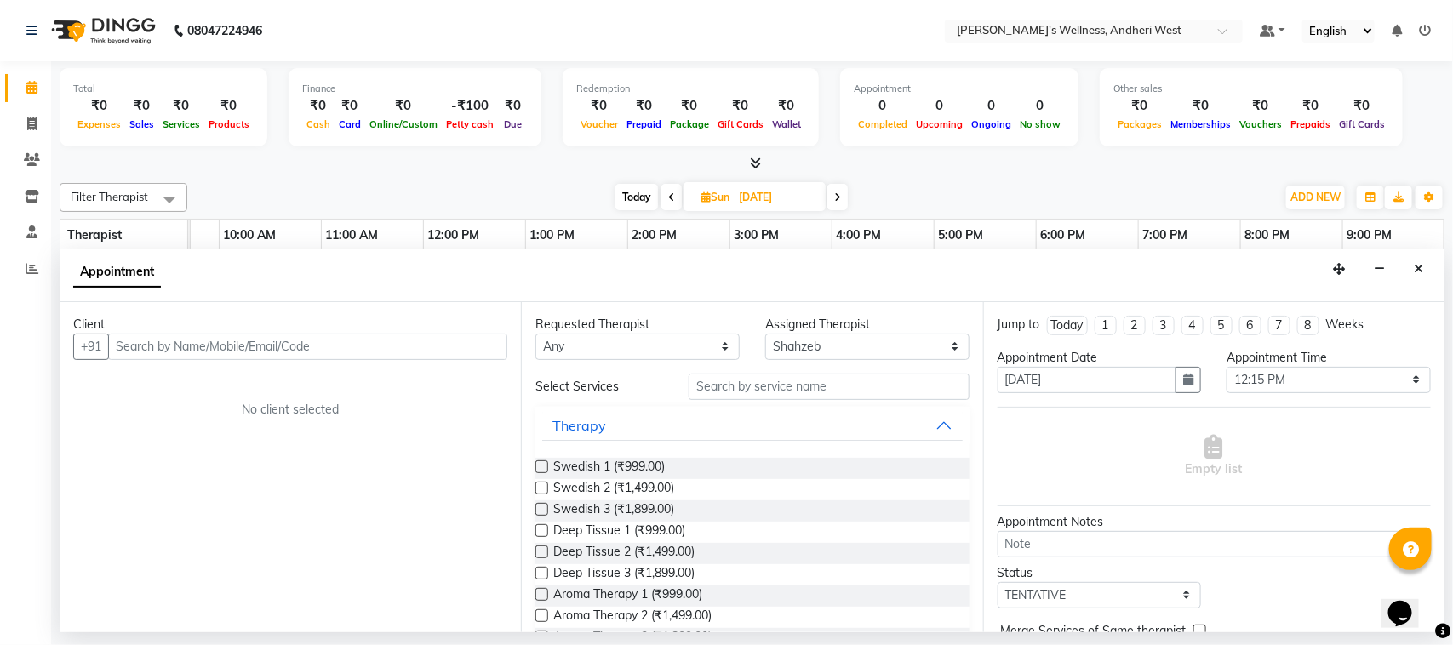
drag, startPoint x: 453, startPoint y: 420, endPoint x: 455, endPoint y: 408, distance: 11.4
click at [455, 408] on div "Client +91 No client selected" at bounding box center [290, 467] width 461 height 330
click at [1413, 272] on icon "Close" at bounding box center [1417, 269] width 9 height 12
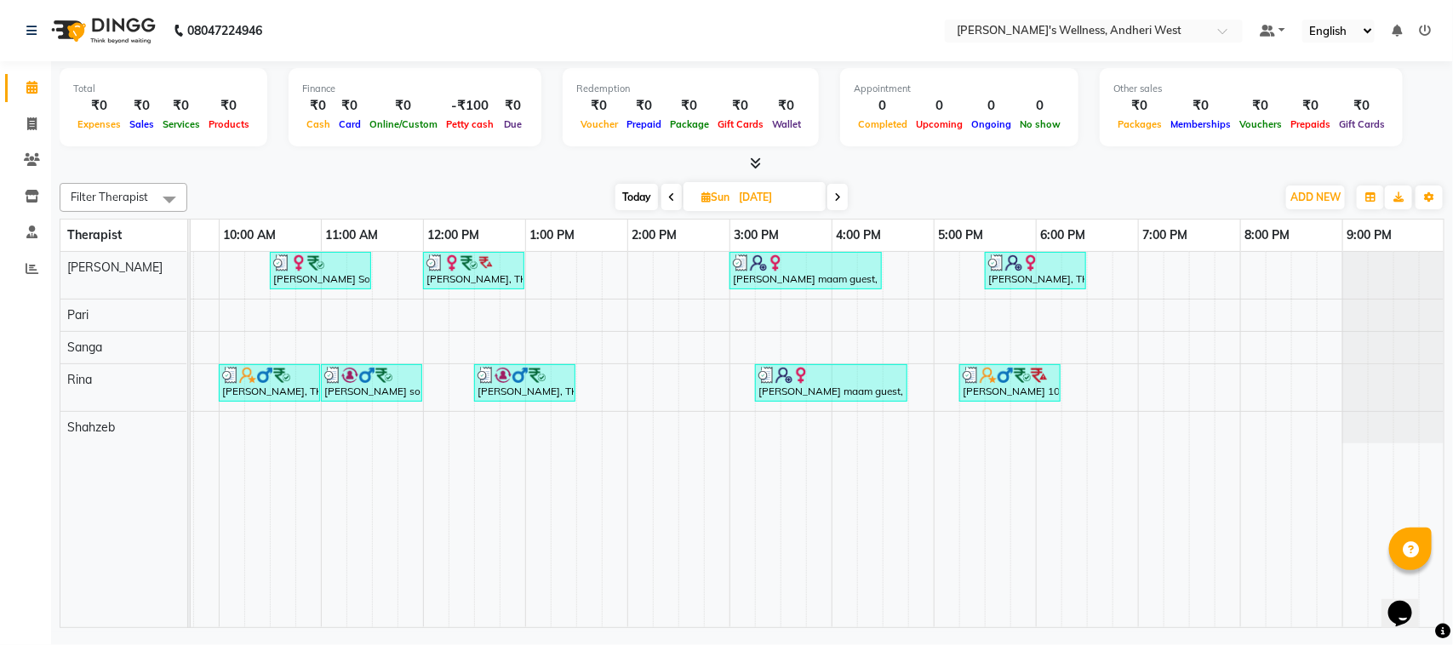
click at [1413, 272] on div at bounding box center [1392, 275] width 101 height 47
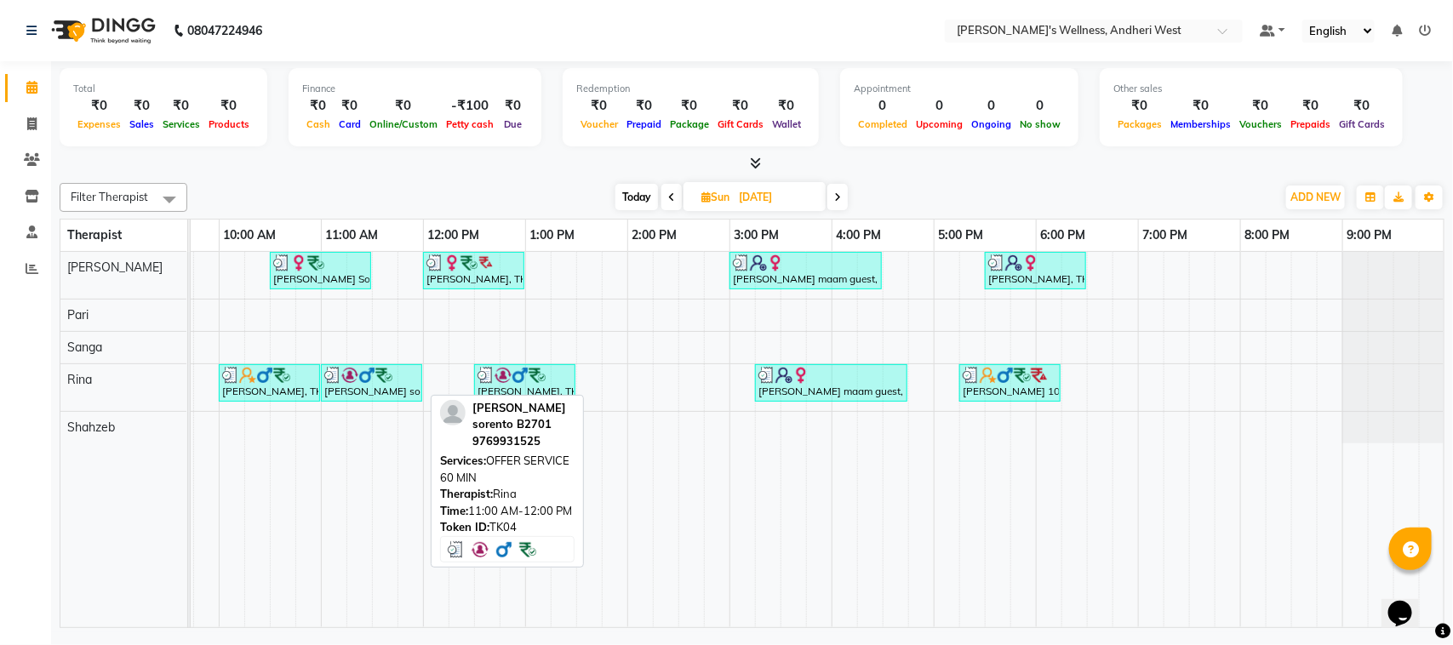
click at [387, 402] on link "vivek sorento B2701, TK04, 11:00 AM-12:00 PM, OFFER SERVICE 60 MIN" at bounding box center [371, 382] width 101 height 37
select select "3"
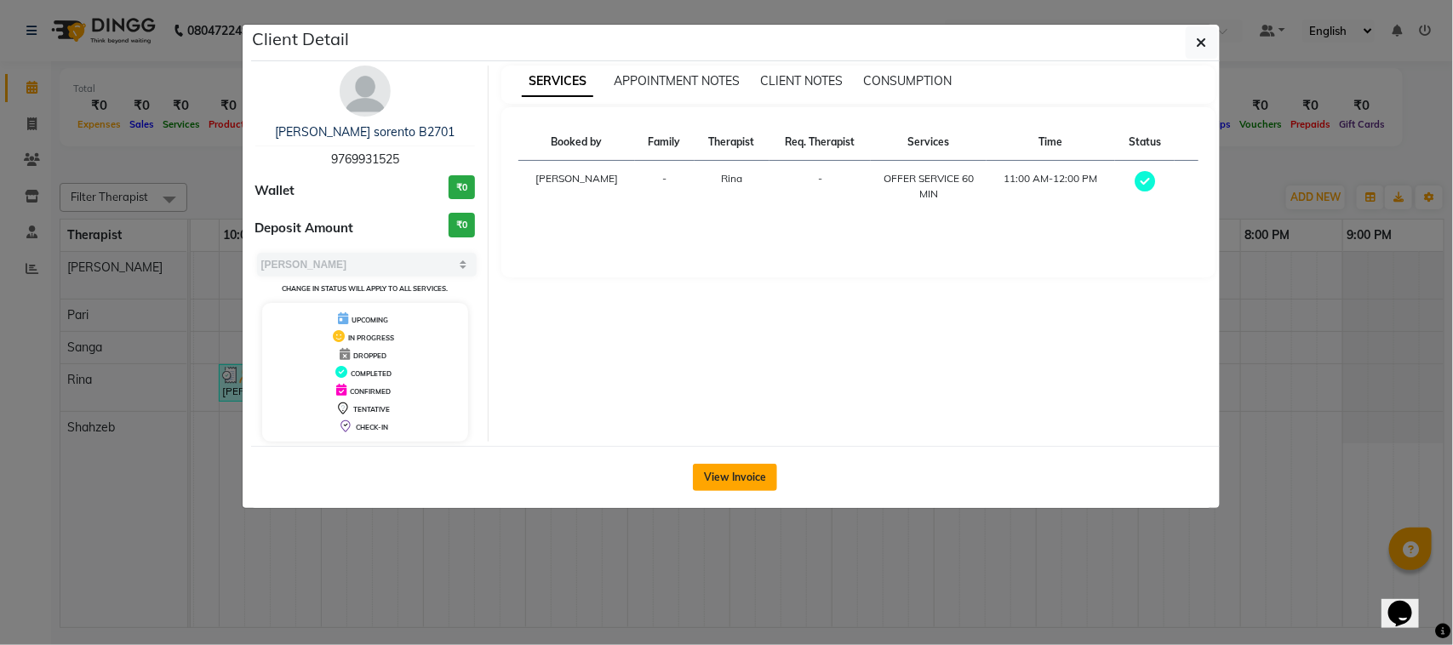
click at [729, 473] on button "View Invoice" at bounding box center [735, 477] width 84 height 27
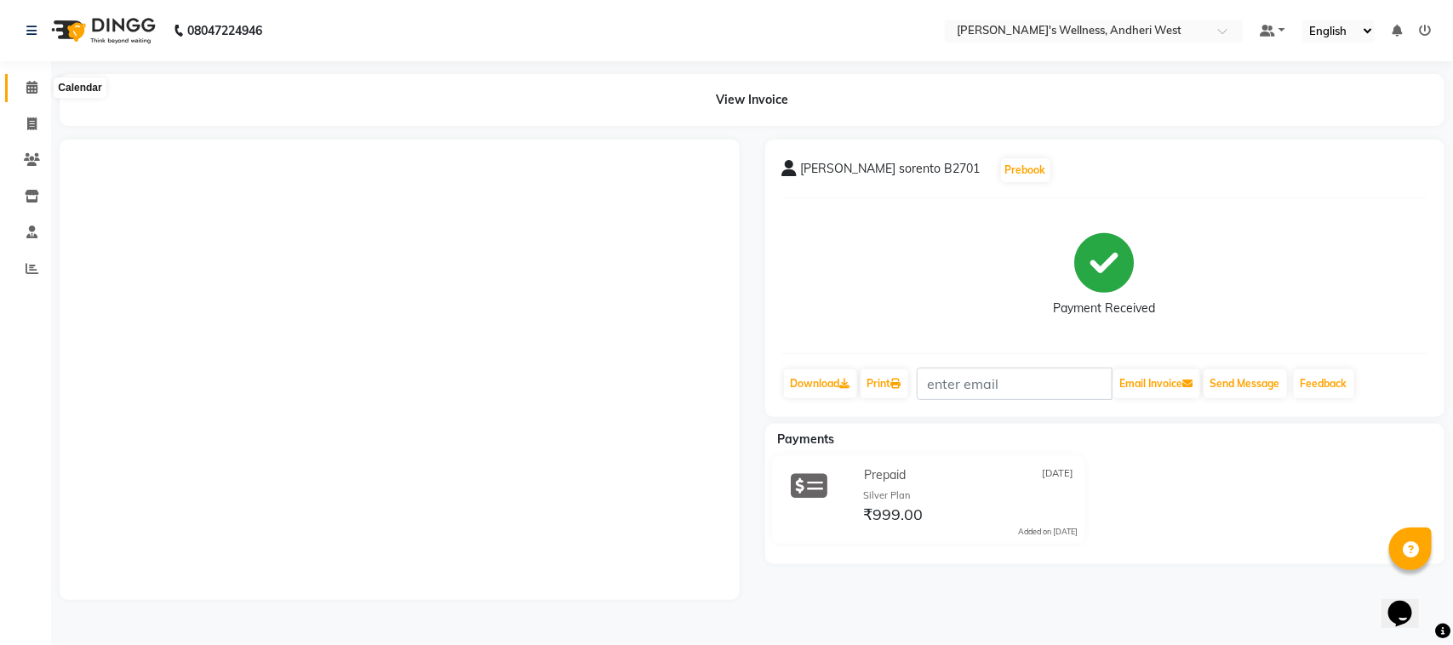
click at [23, 91] on span at bounding box center [32, 88] width 30 height 20
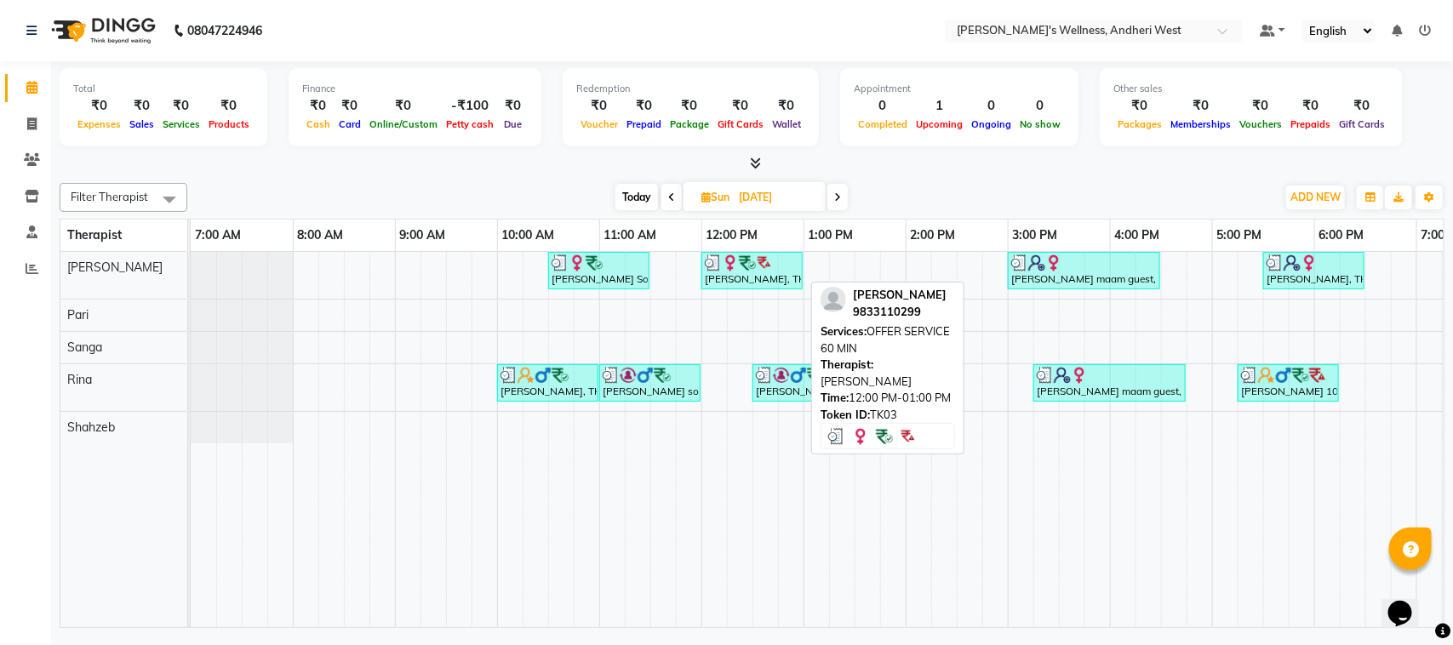
click at [730, 265] on img at bounding box center [730, 262] width 17 height 17
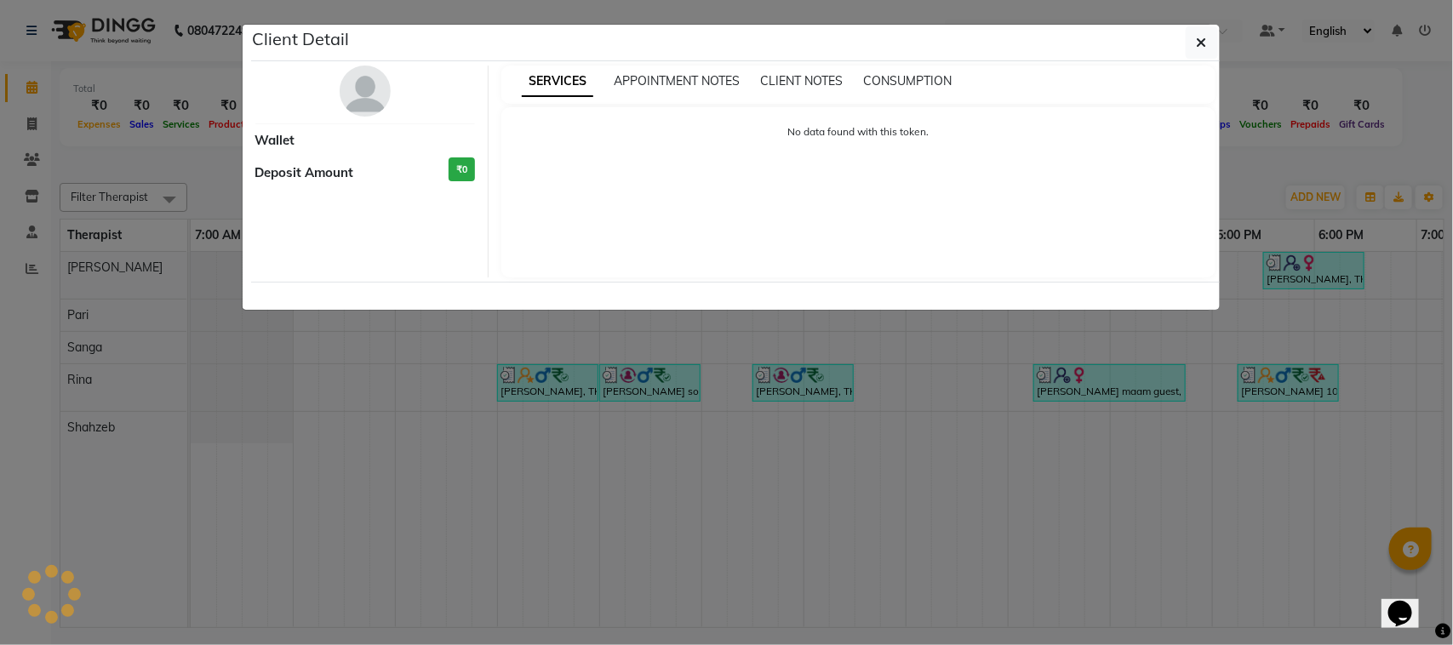
select select "3"
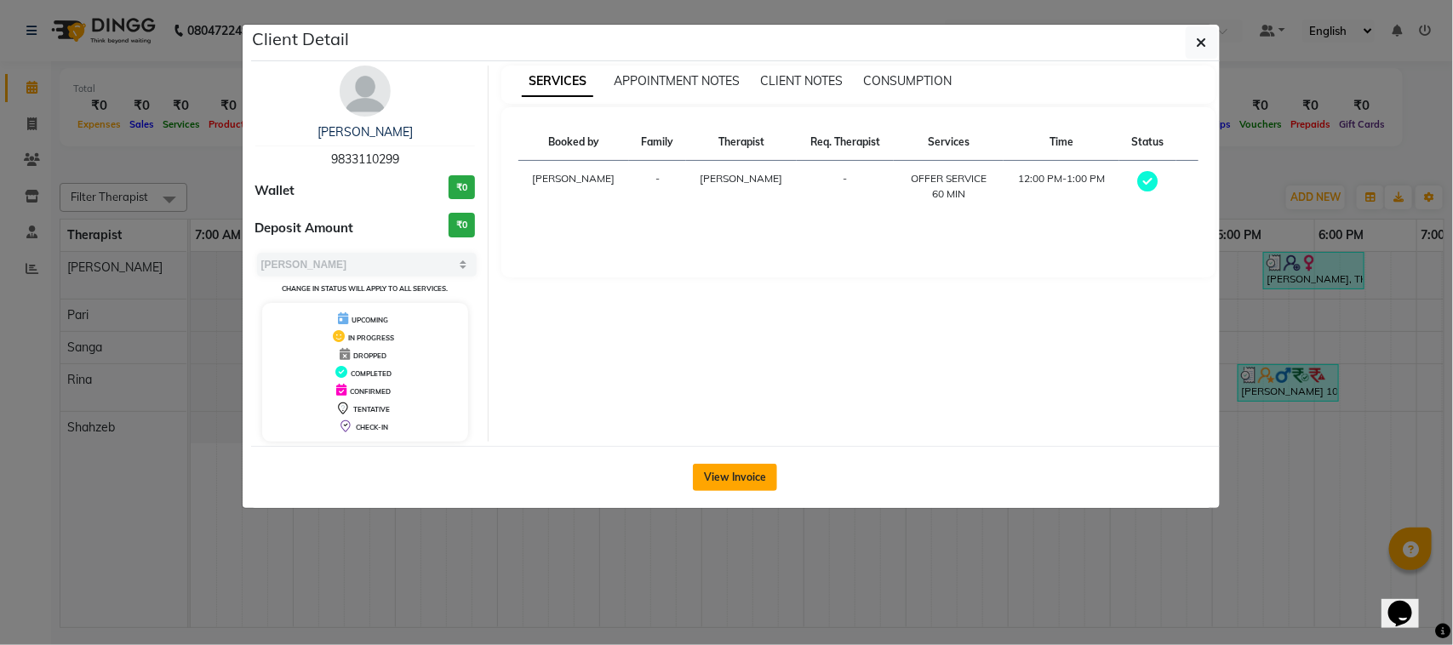
click at [760, 474] on button "View Invoice" at bounding box center [735, 477] width 84 height 27
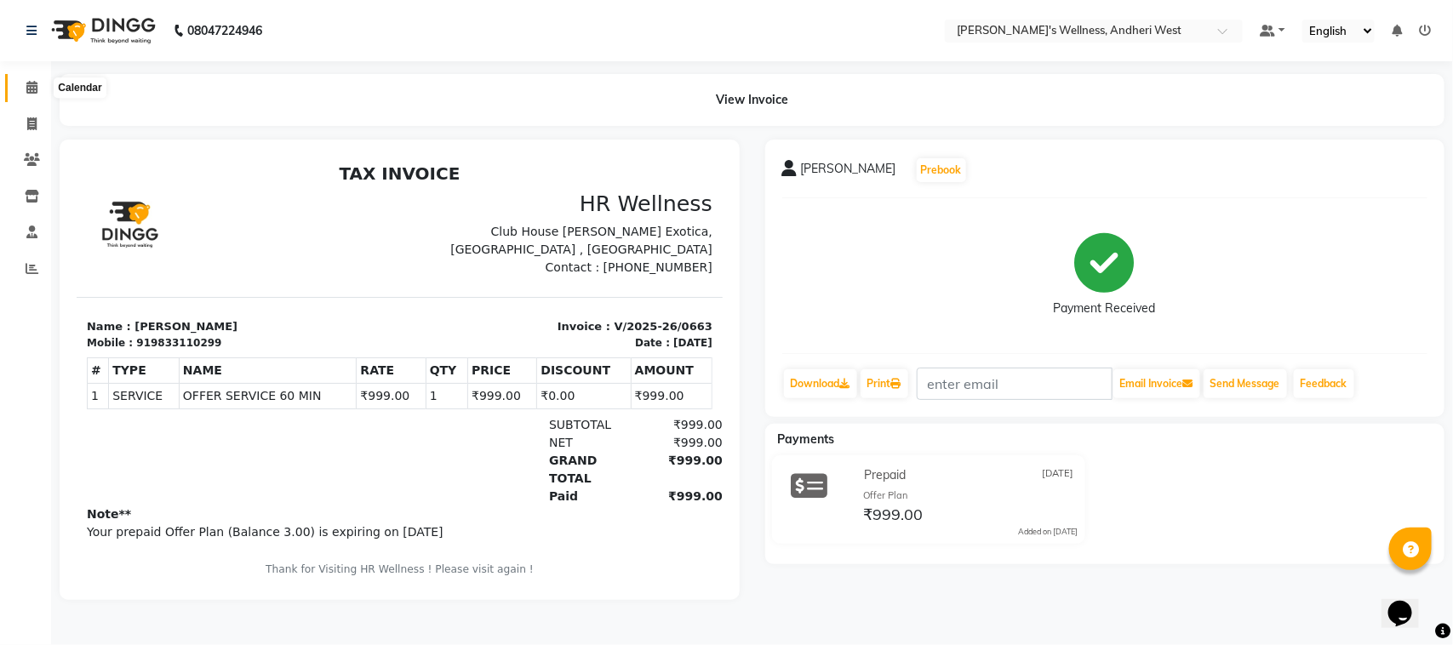
click at [31, 87] on icon at bounding box center [31, 87] width 11 height 13
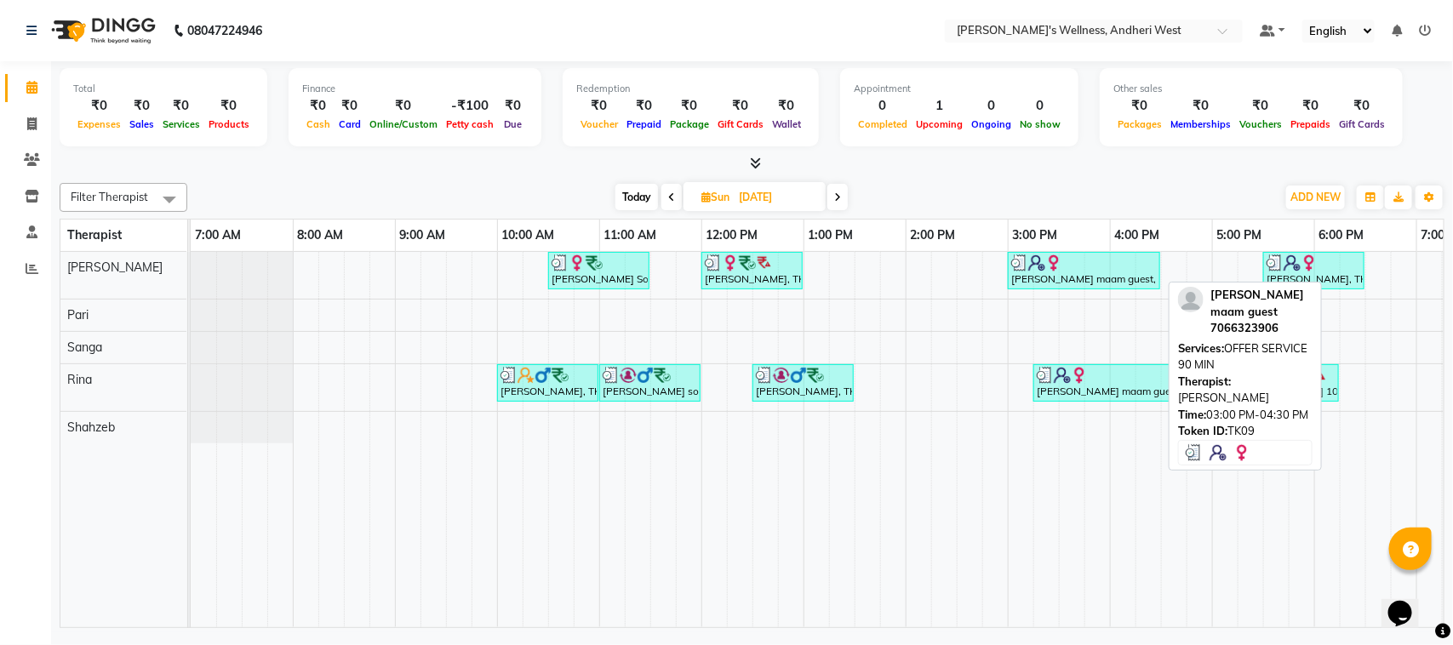
click at [1042, 269] on img at bounding box center [1036, 262] width 17 height 17
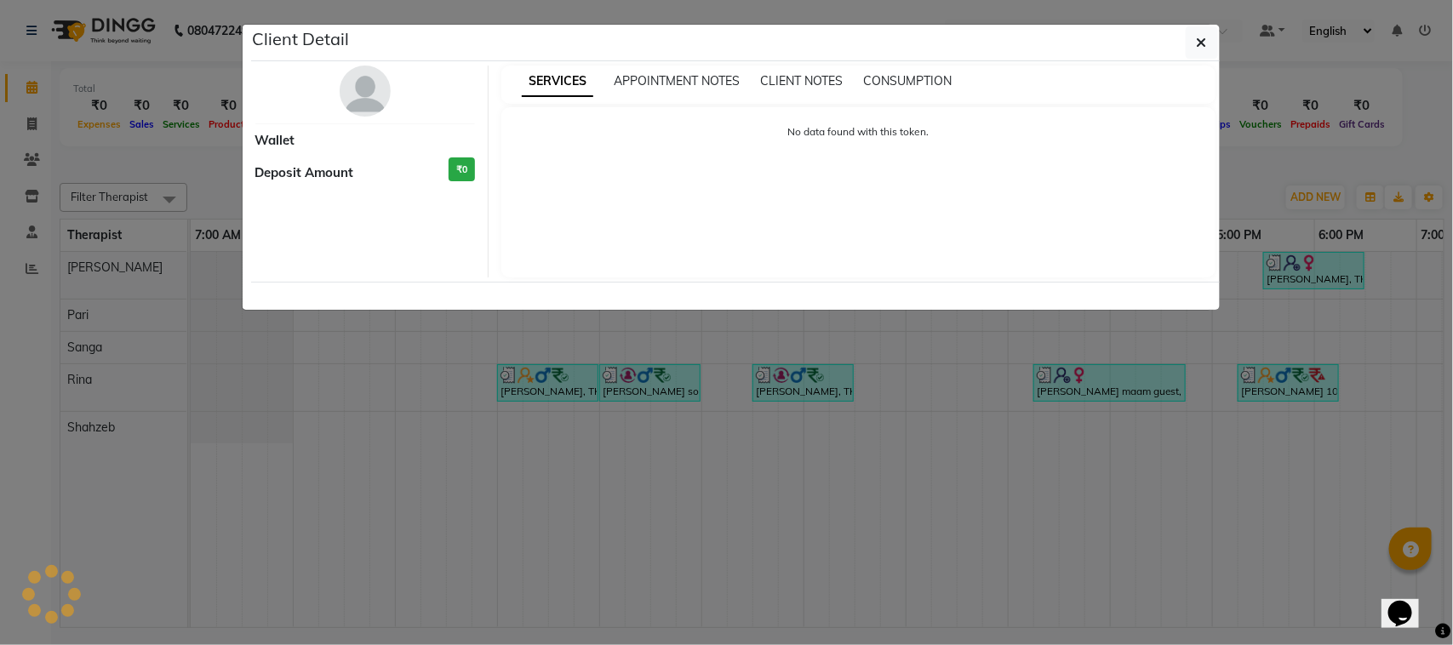
select select "3"
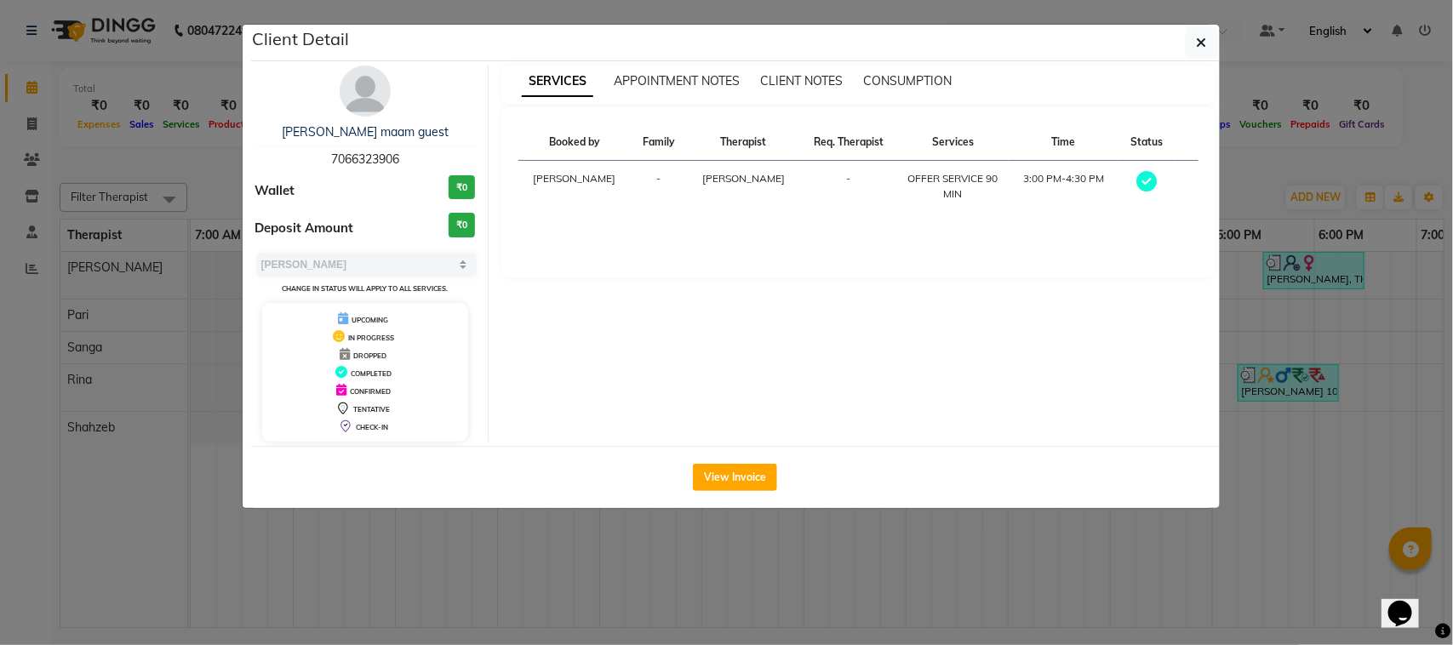
click at [734, 492] on div "View Invoice" at bounding box center [735, 477] width 968 height 62
click at [738, 486] on button "View Invoice" at bounding box center [735, 477] width 84 height 27
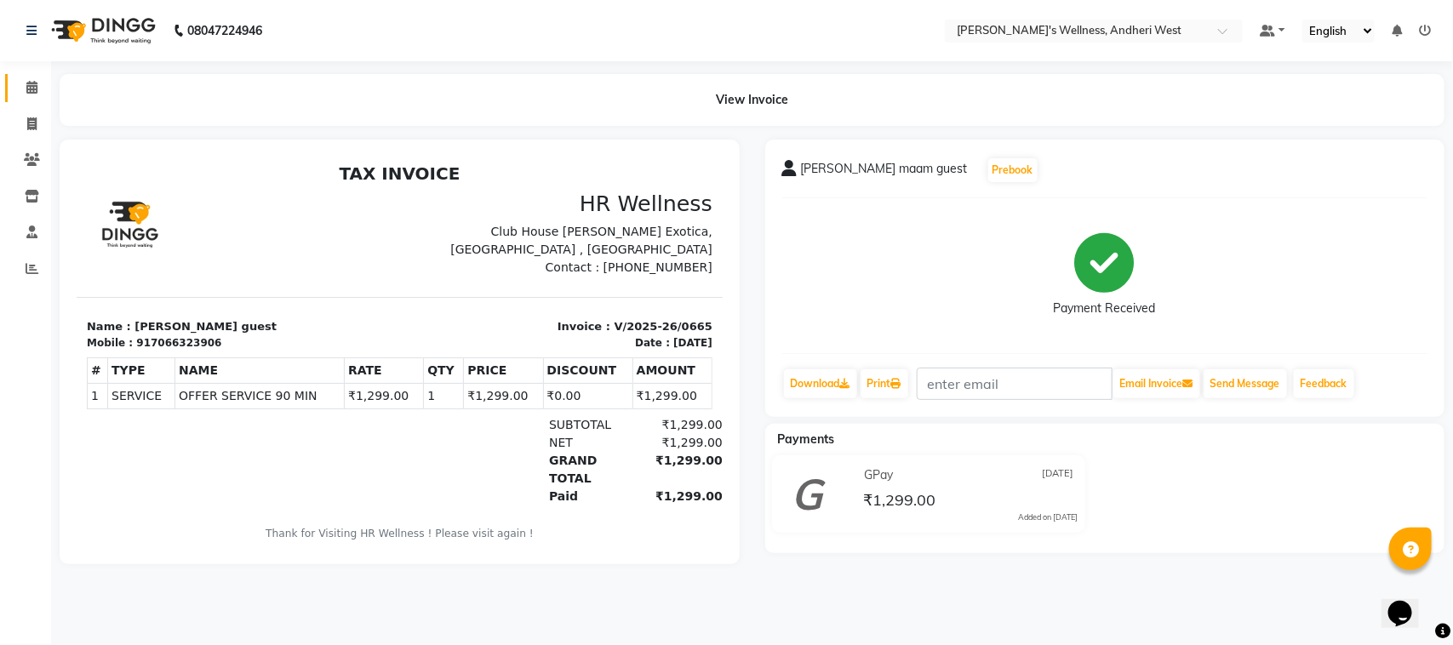
click at [30, 99] on link "Calendar" at bounding box center [25, 88] width 41 height 28
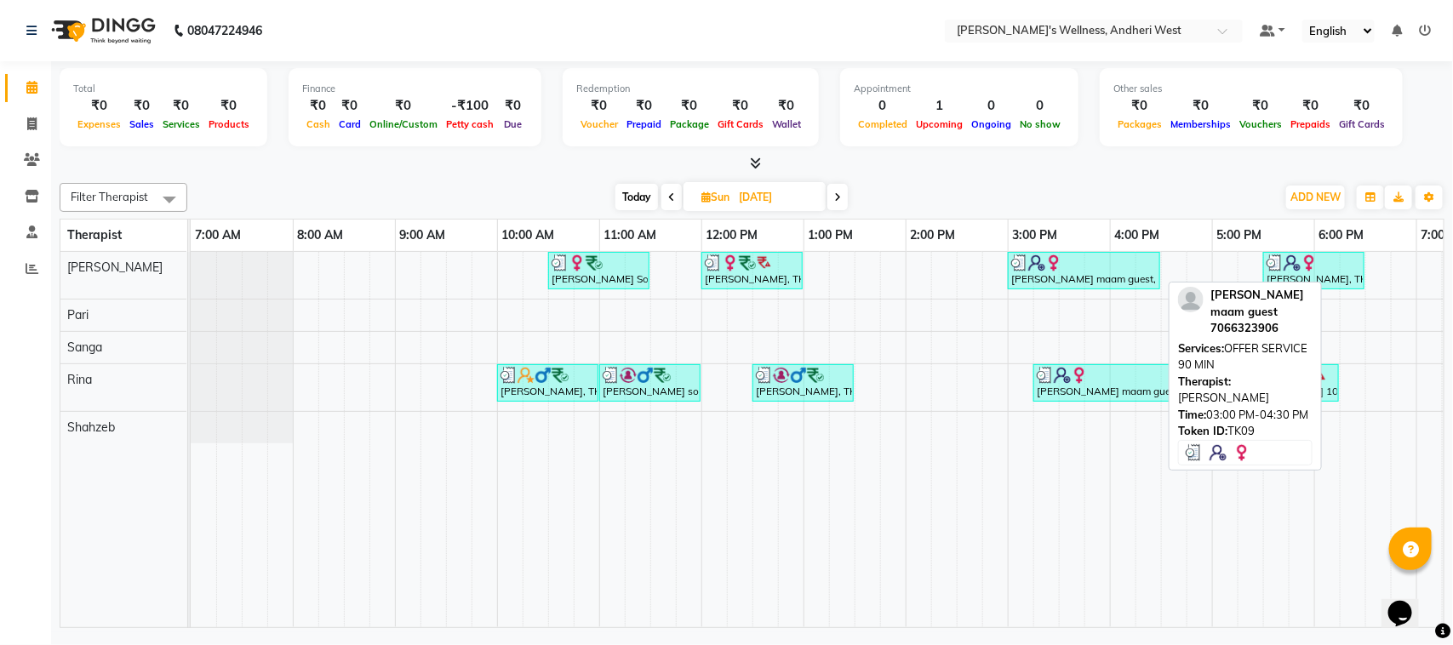
click at [1096, 283] on div "jovita maam guest, TK09, 03:00 PM-04:30 PM, OFFER SERVICE 90 MIN" at bounding box center [1083, 270] width 149 height 32
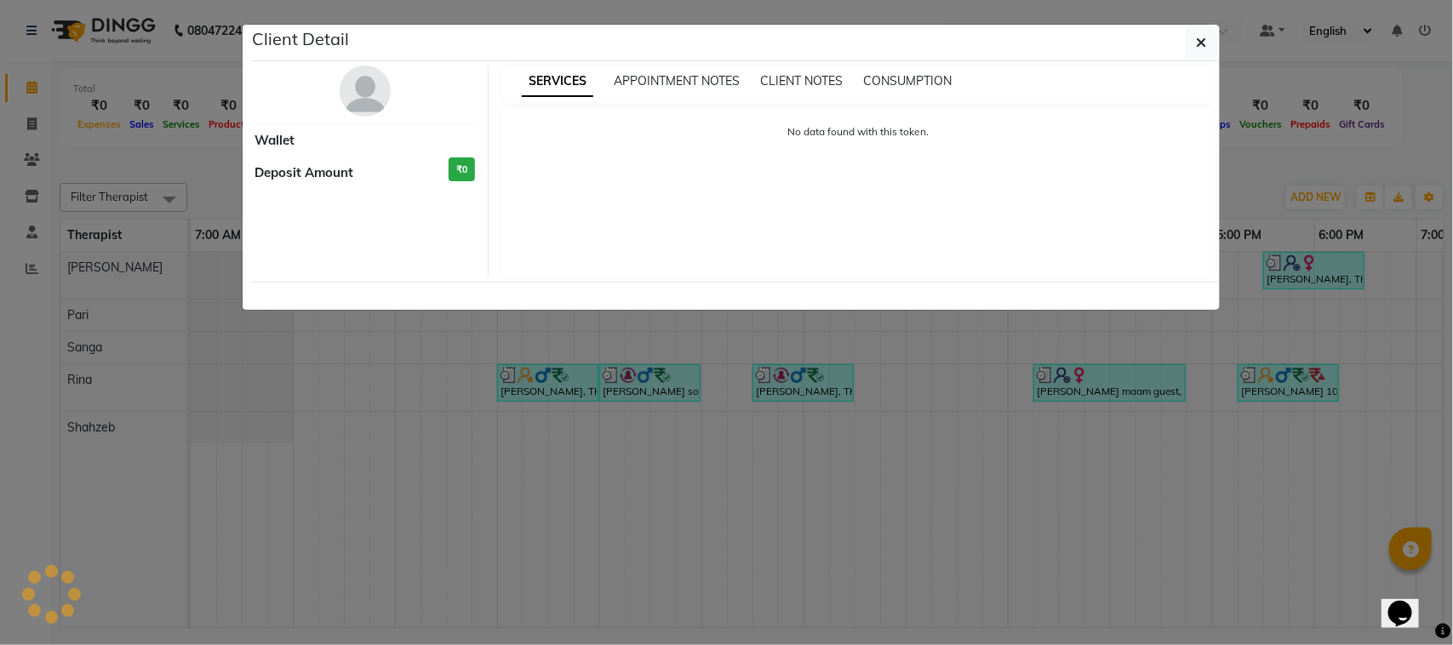
select select "3"
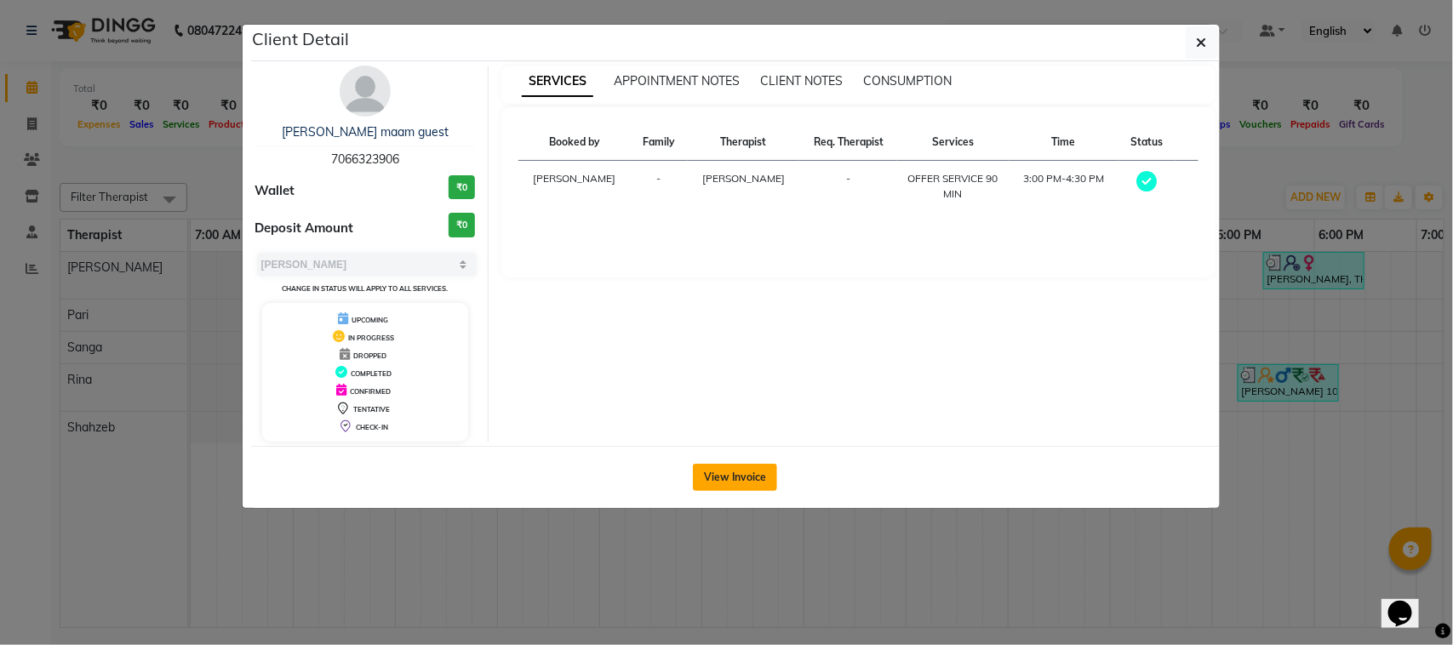
click at [734, 471] on button "View Invoice" at bounding box center [735, 477] width 84 height 27
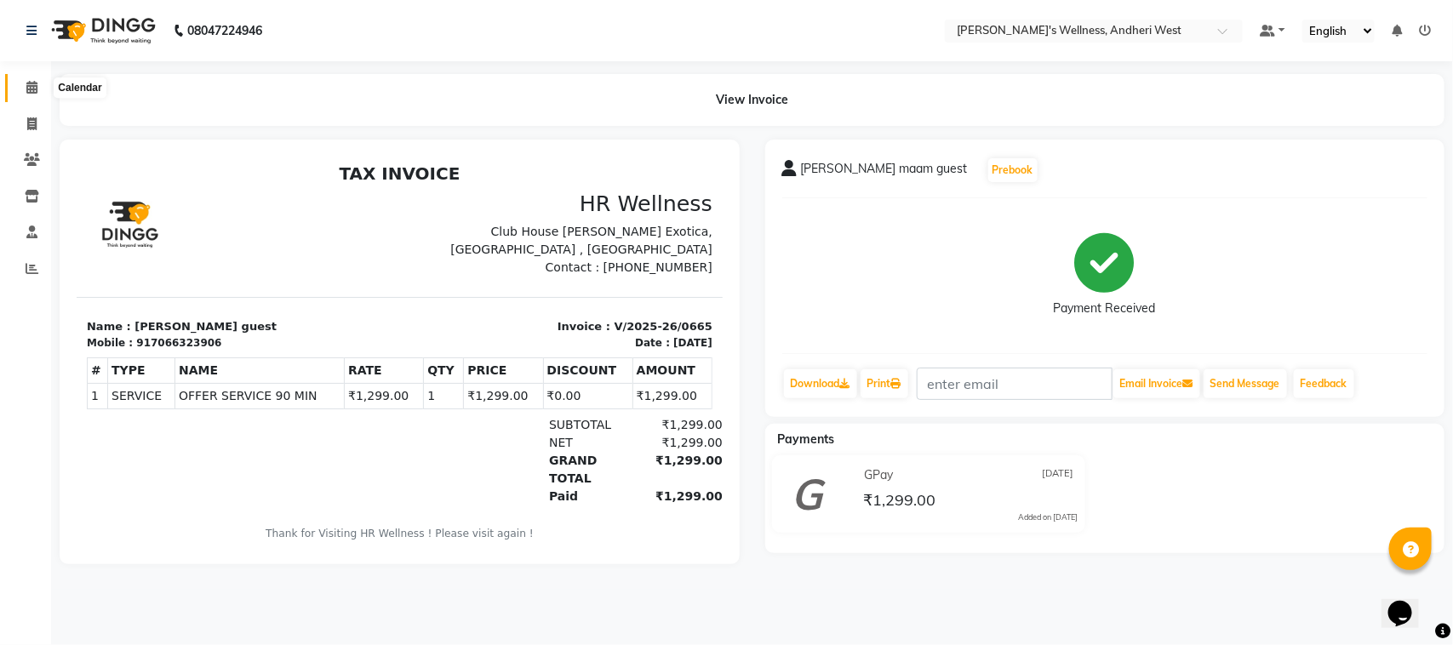
click at [34, 82] on icon at bounding box center [31, 87] width 11 height 13
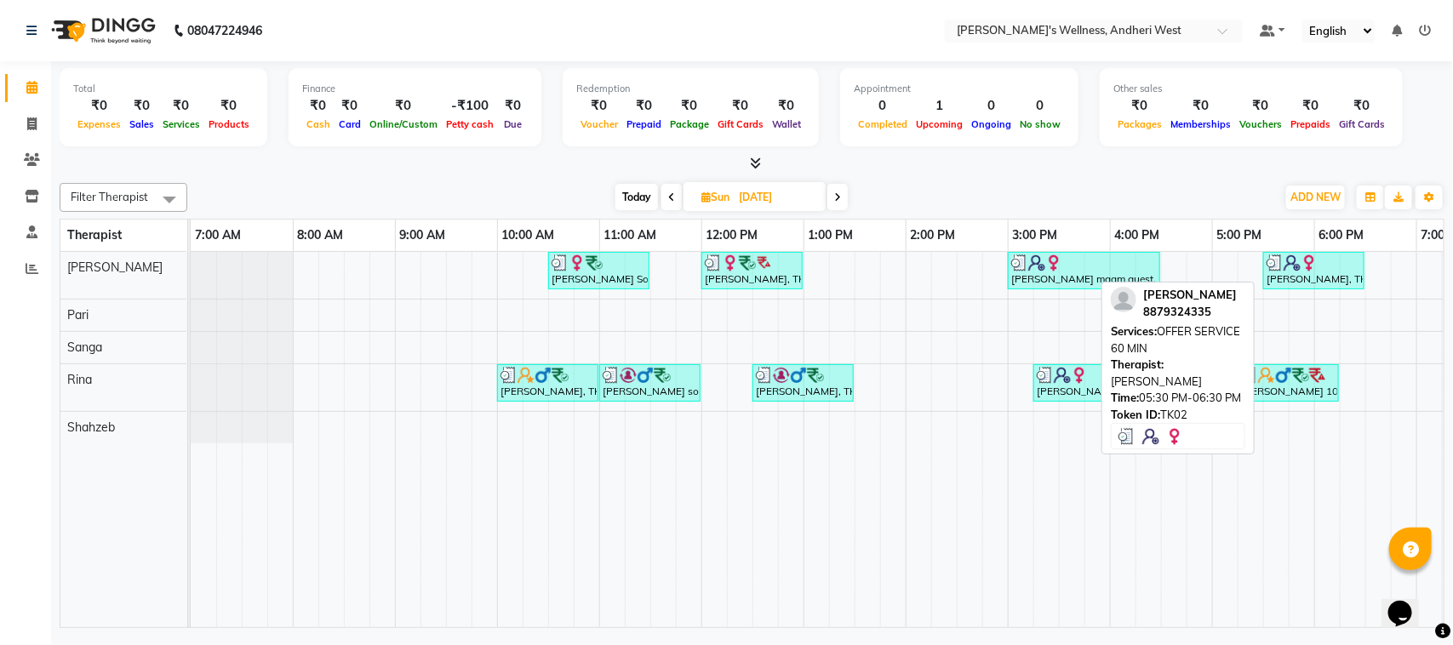
click at [1309, 277] on div "sarah hashmi, TK02, 05:30 PM-06:30 PM, OFFER SERVICE 60 MIN" at bounding box center [1314, 270] width 98 height 32
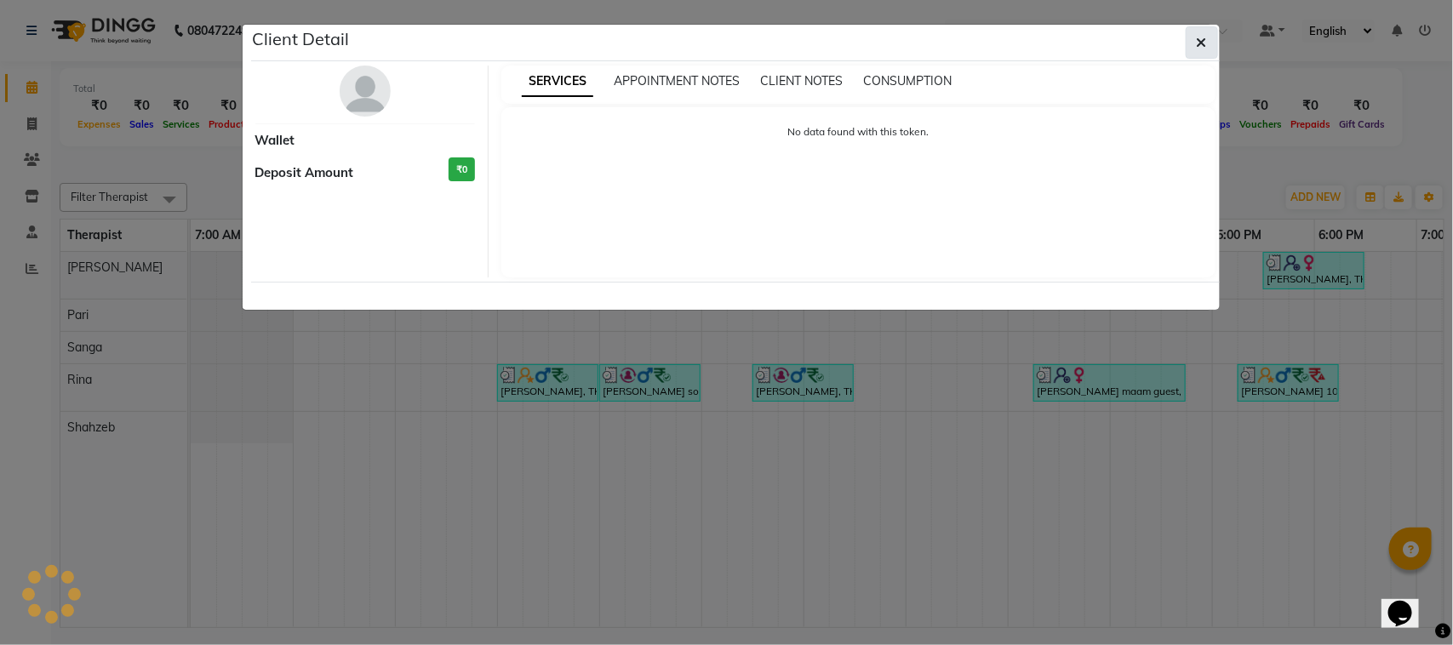
click at [1201, 38] on icon "button" at bounding box center [1201, 43] width 10 height 14
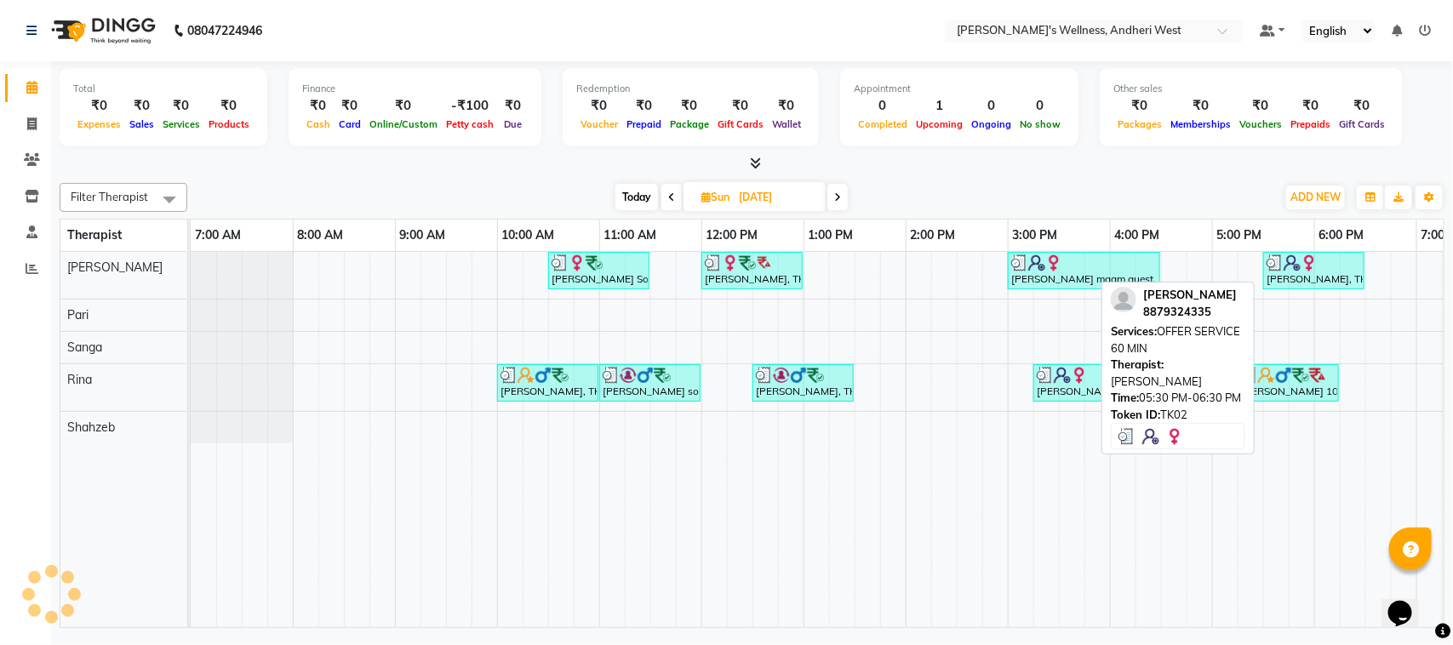
click at [1287, 288] on link "sarah hashmi, TK02, 05:30 PM-06:30 PM, OFFER SERVICE 60 MIN" at bounding box center [1313, 270] width 101 height 37
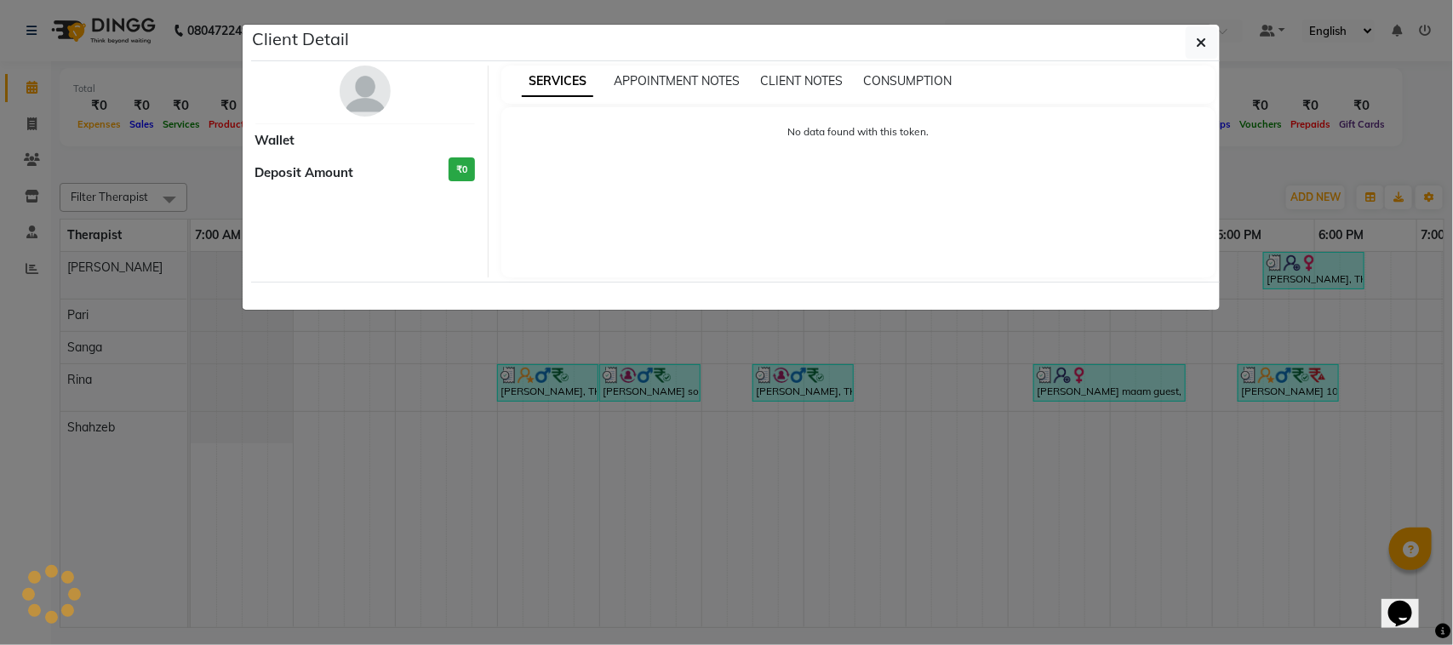
click at [1358, 111] on ngb-modal-window "Client Detail Wallet Deposit Amount ₹0 SERVICES APPOINTMENT NOTES CLIENT NOTES …" at bounding box center [726, 322] width 1453 height 645
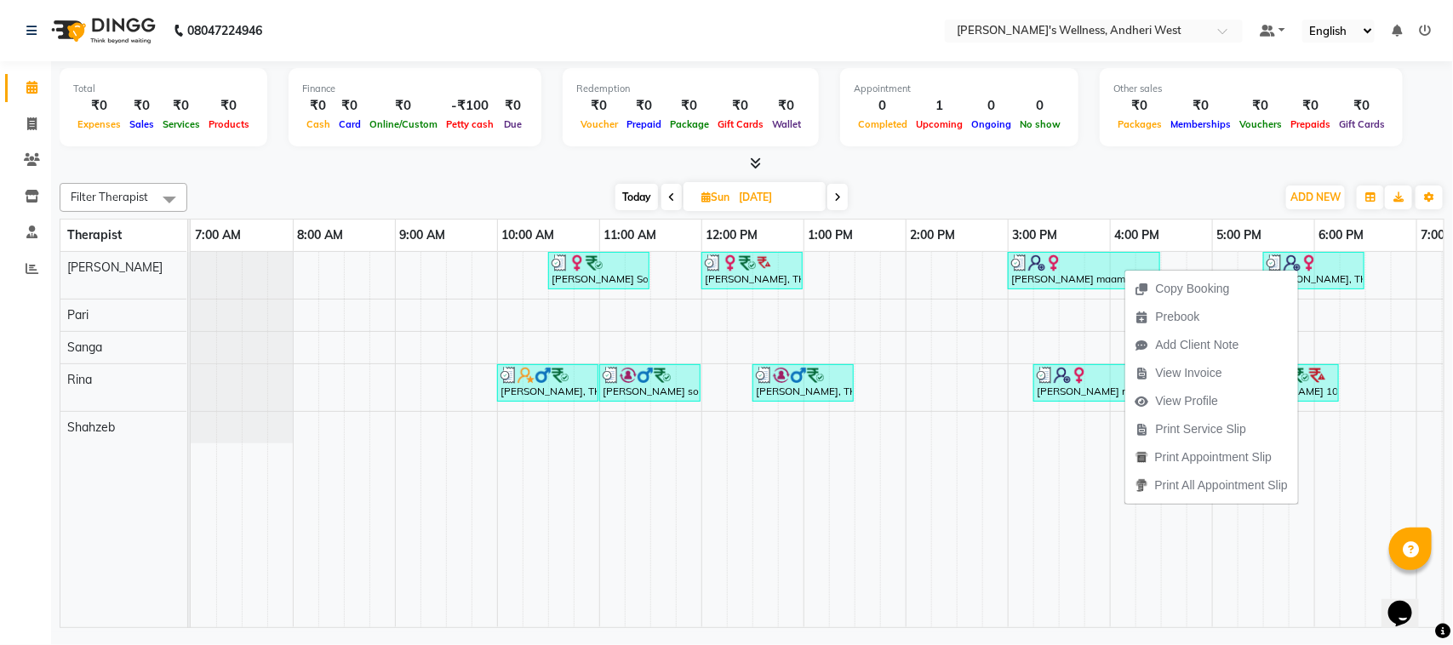
click at [1176, 204] on div "Today Sun 24-08-2025" at bounding box center [731, 198] width 1071 height 26
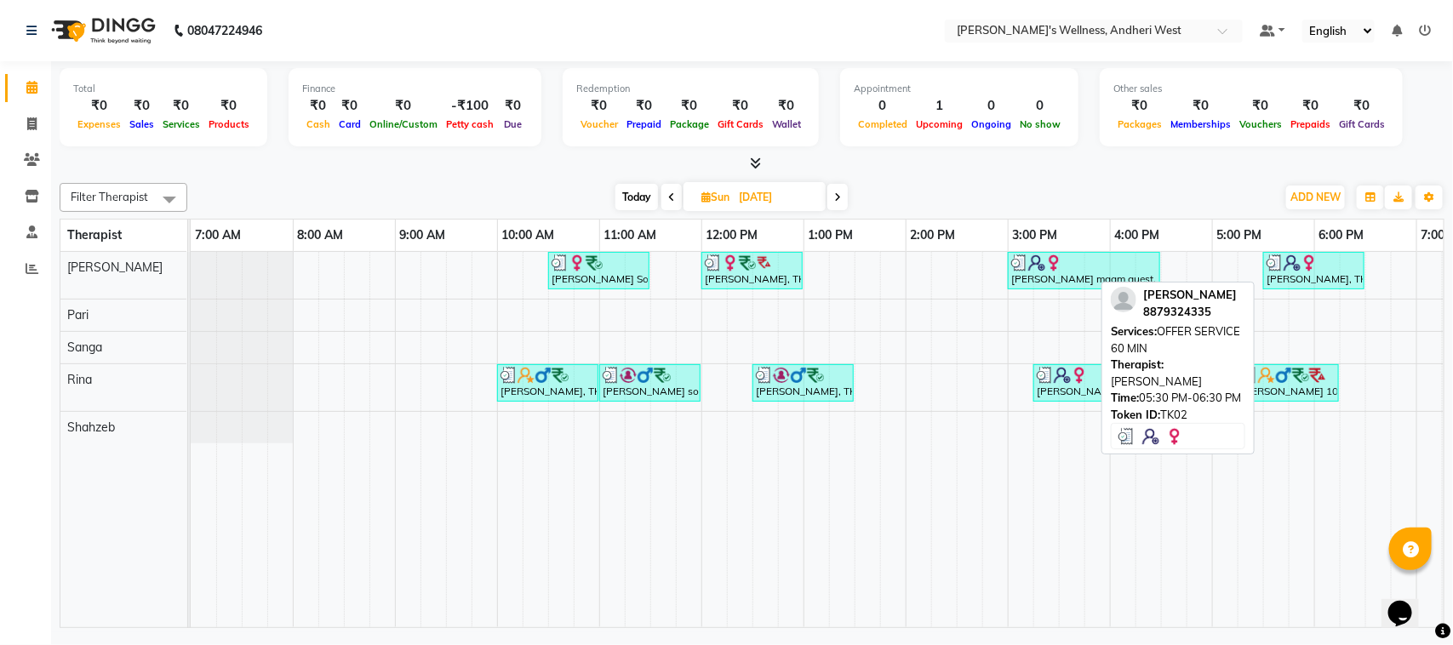
click at [1300, 260] on img at bounding box center [1308, 262] width 17 height 17
select select "3"
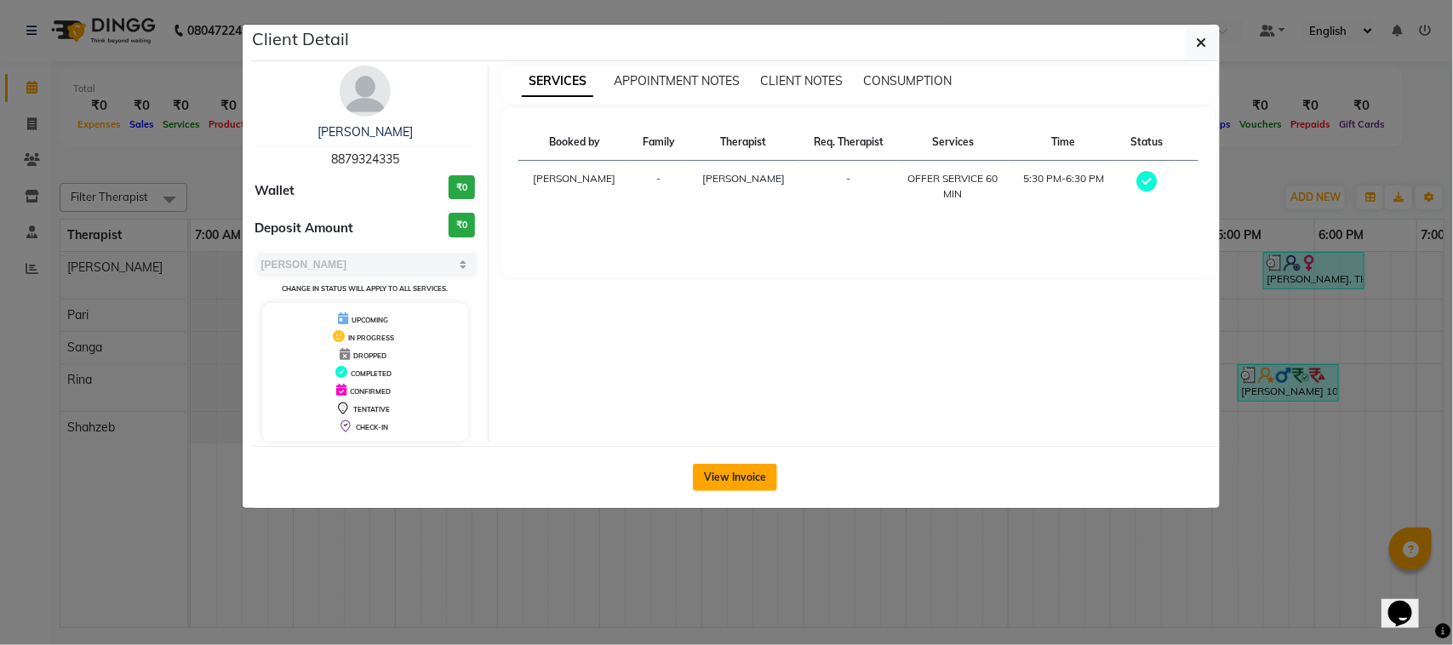
click at [715, 488] on button "View Invoice" at bounding box center [735, 477] width 84 height 27
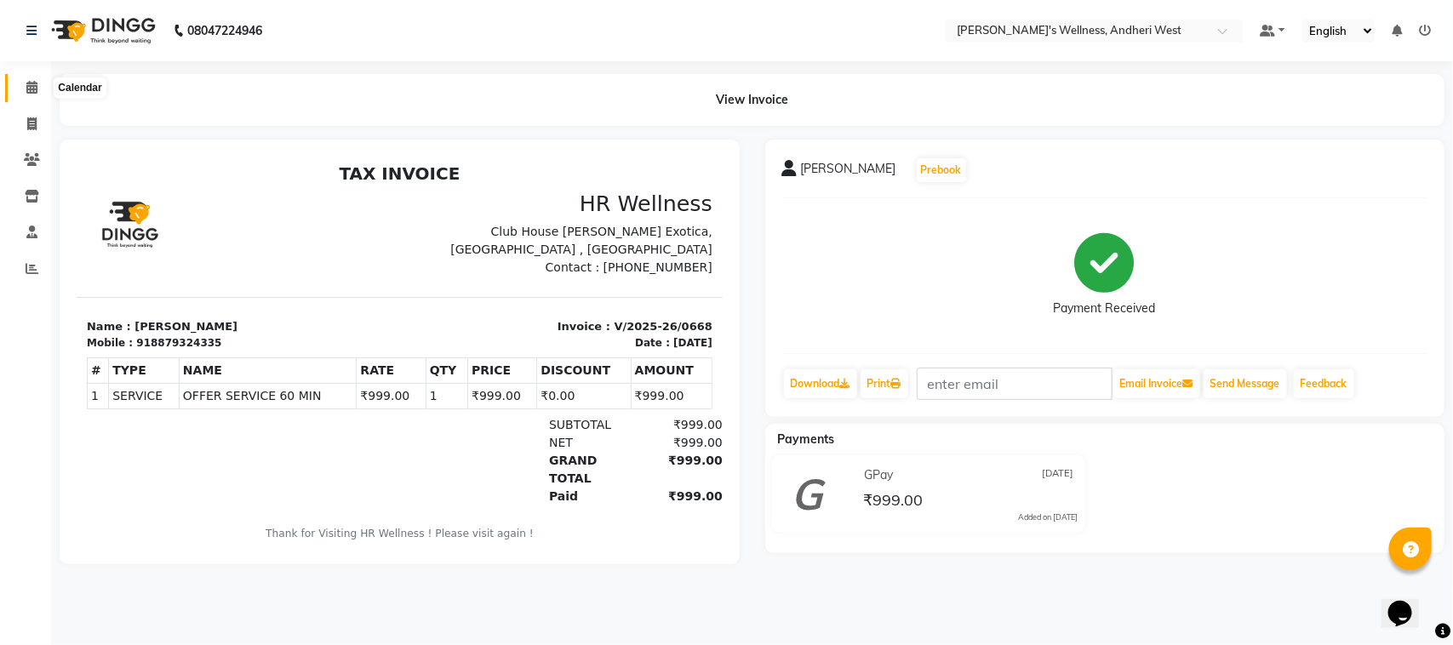
click at [31, 83] on icon at bounding box center [31, 87] width 11 height 13
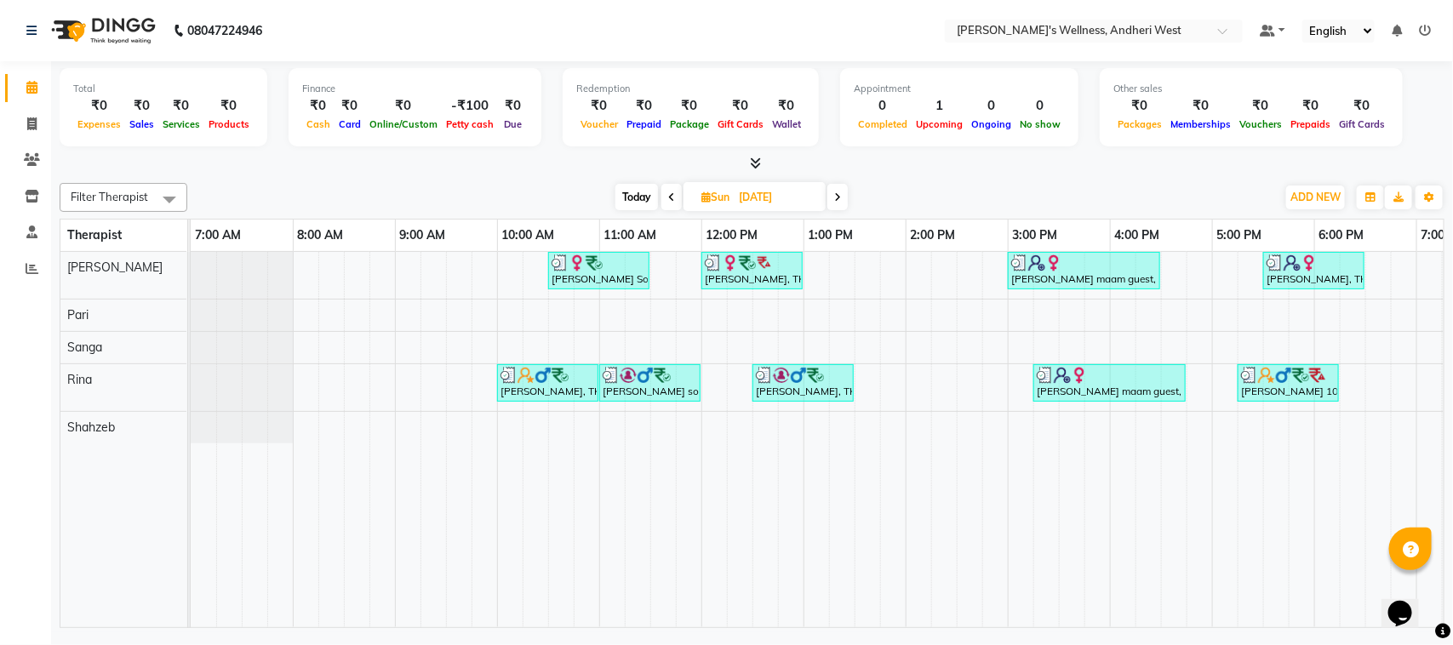
click at [838, 192] on icon at bounding box center [837, 197] width 7 height 10
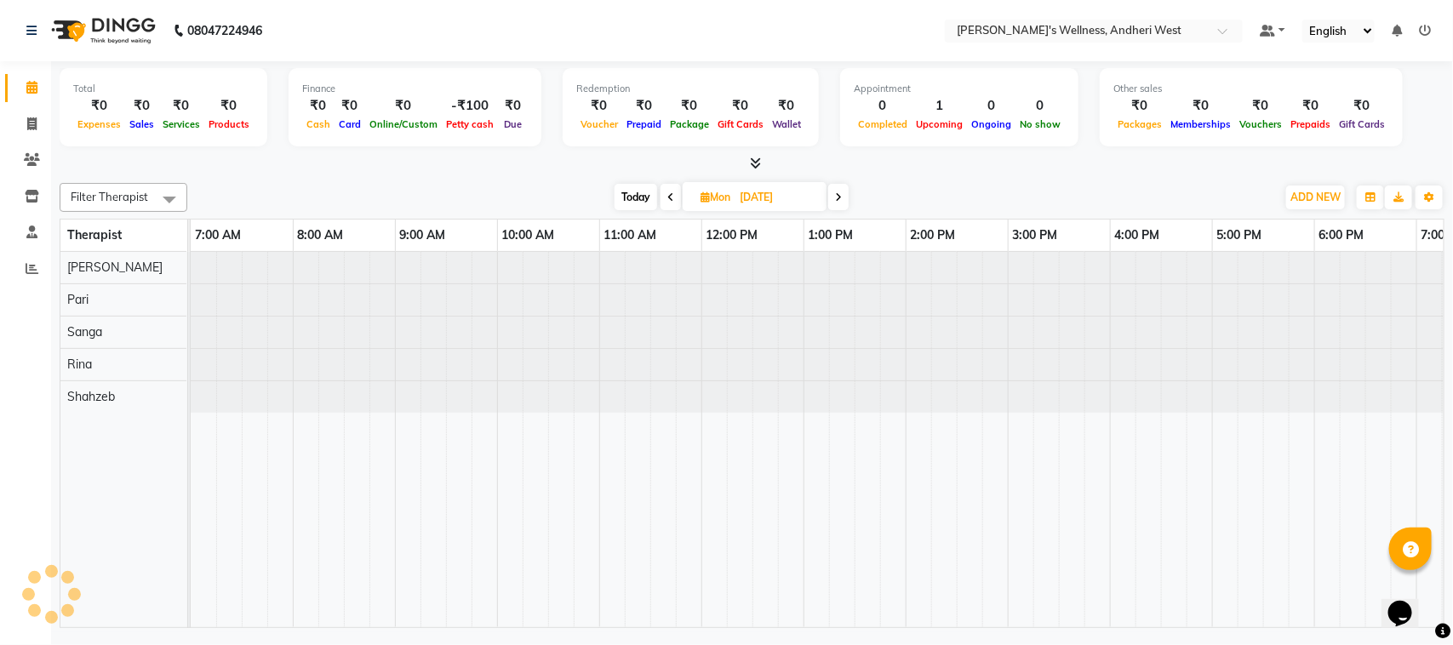
click at [838, 192] on icon at bounding box center [838, 197] width 7 height 10
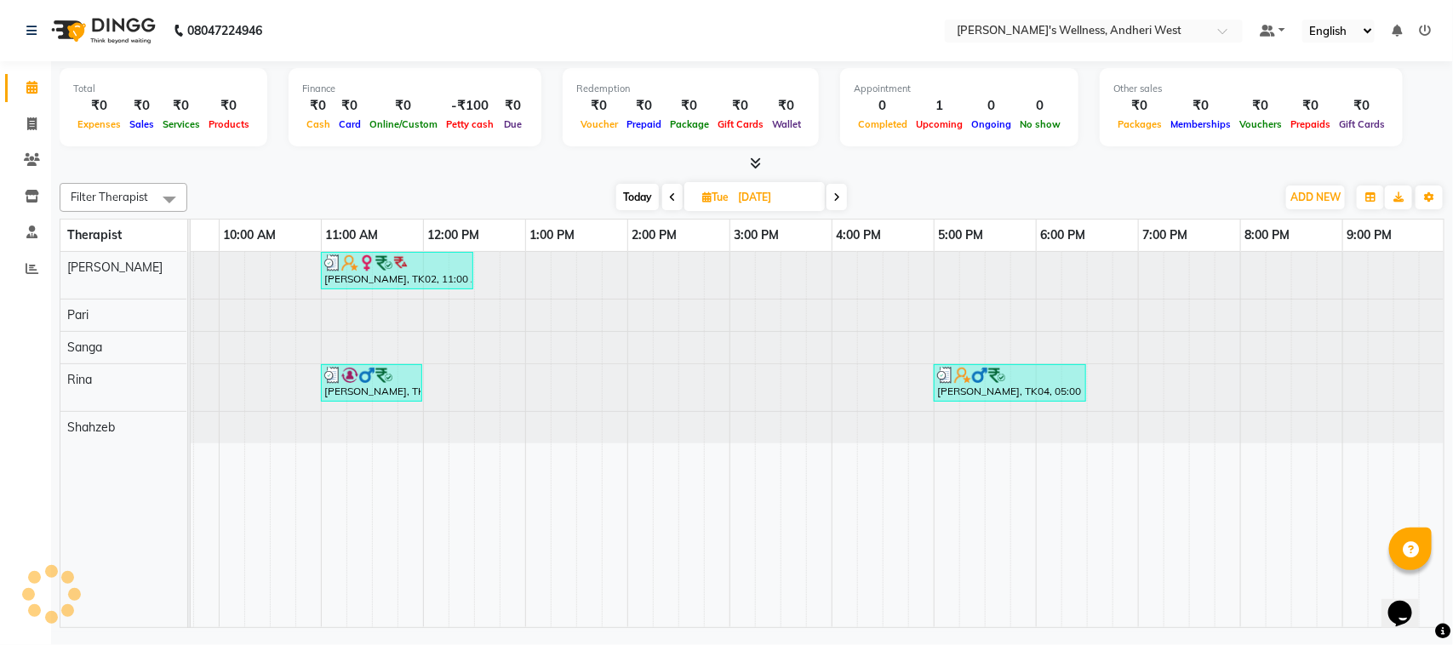
scroll to position [0, 294]
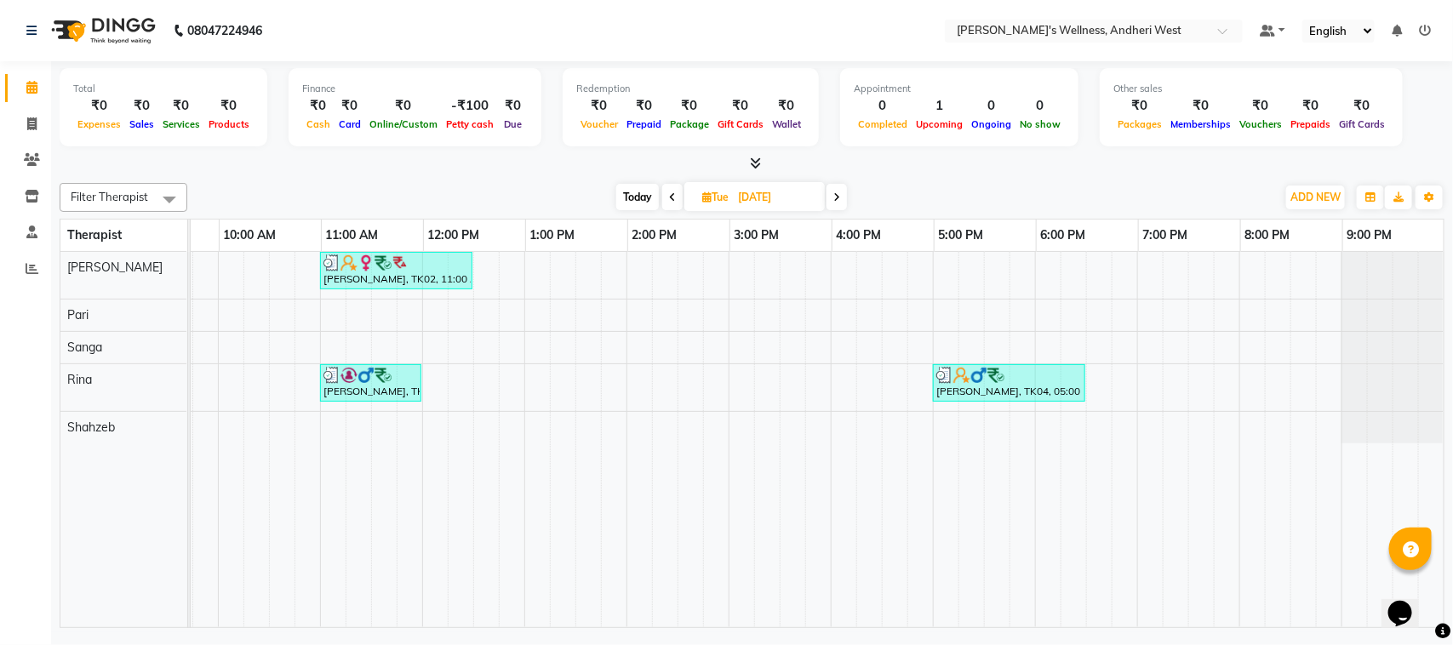
click at [835, 197] on icon at bounding box center [836, 197] width 7 height 10
type input "27-08-2025"
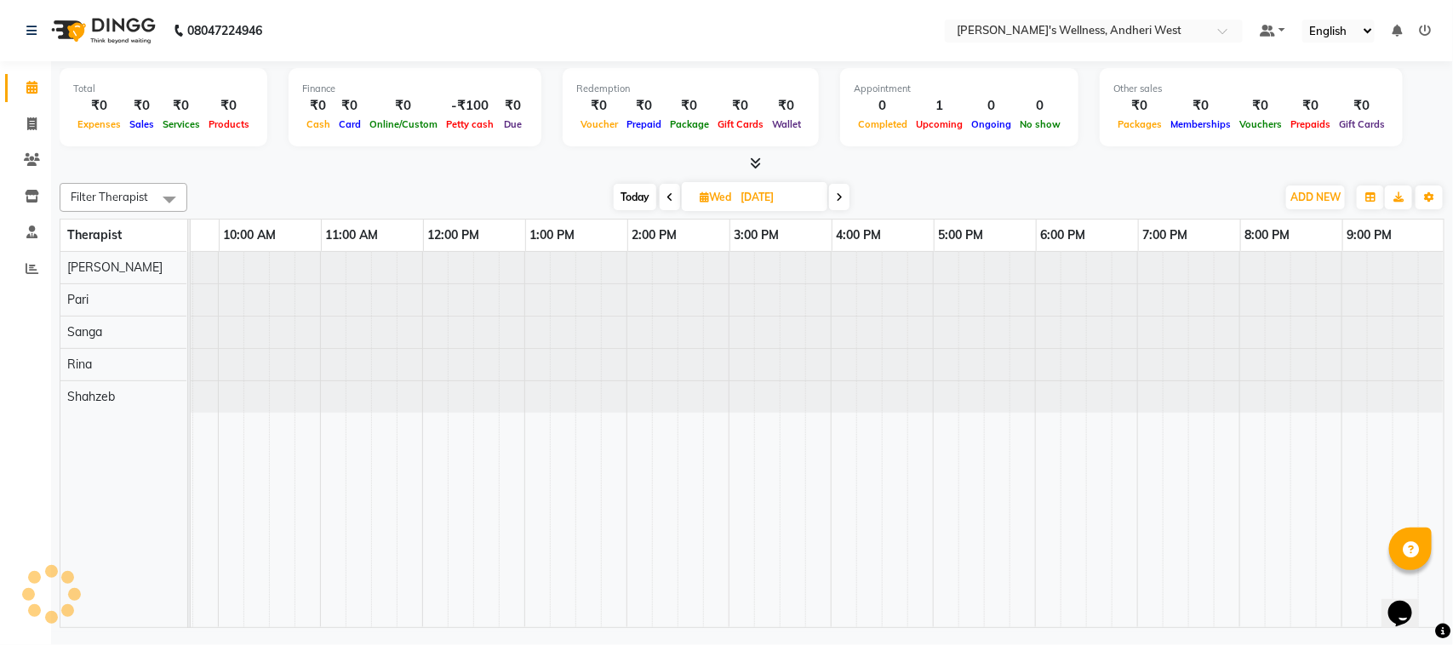
scroll to position [0, 278]
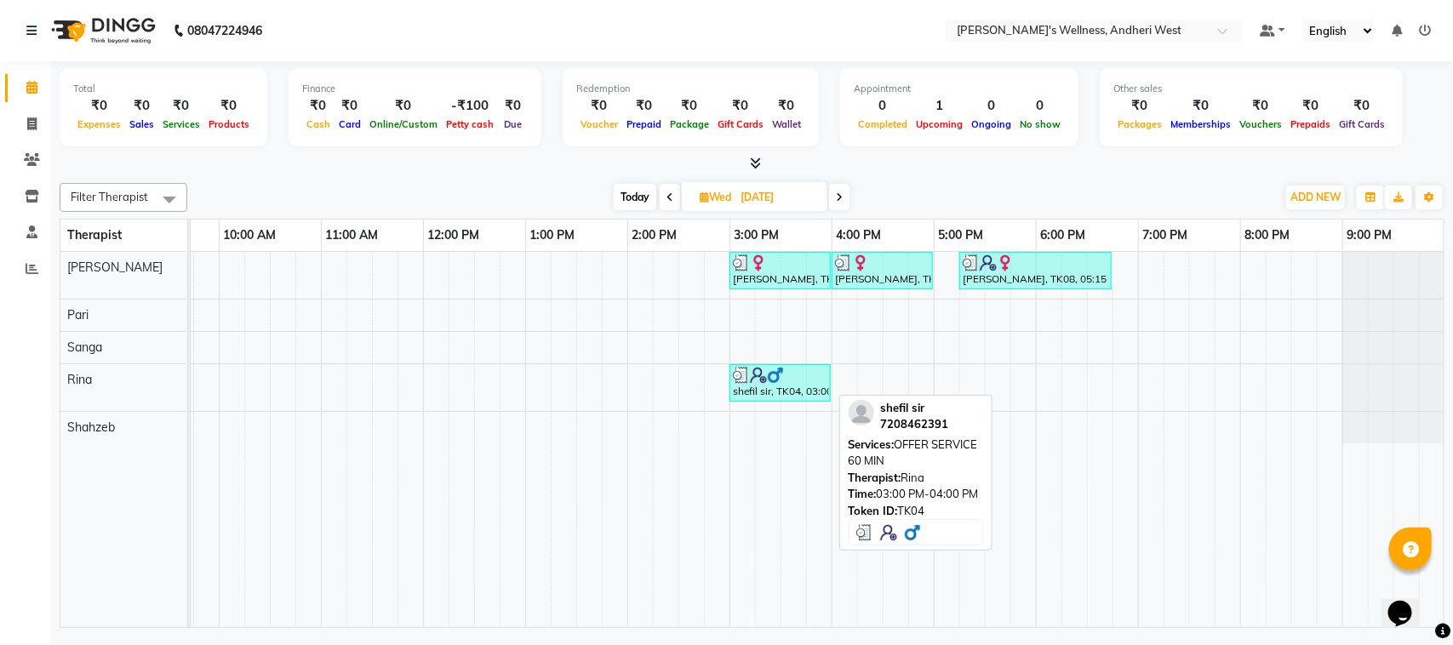
click at [740, 402] on link "shefil sir, TK04, 03:00 PM-04:00 PM, OFFER SERVICE 60 MIN" at bounding box center [779, 382] width 101 height 37
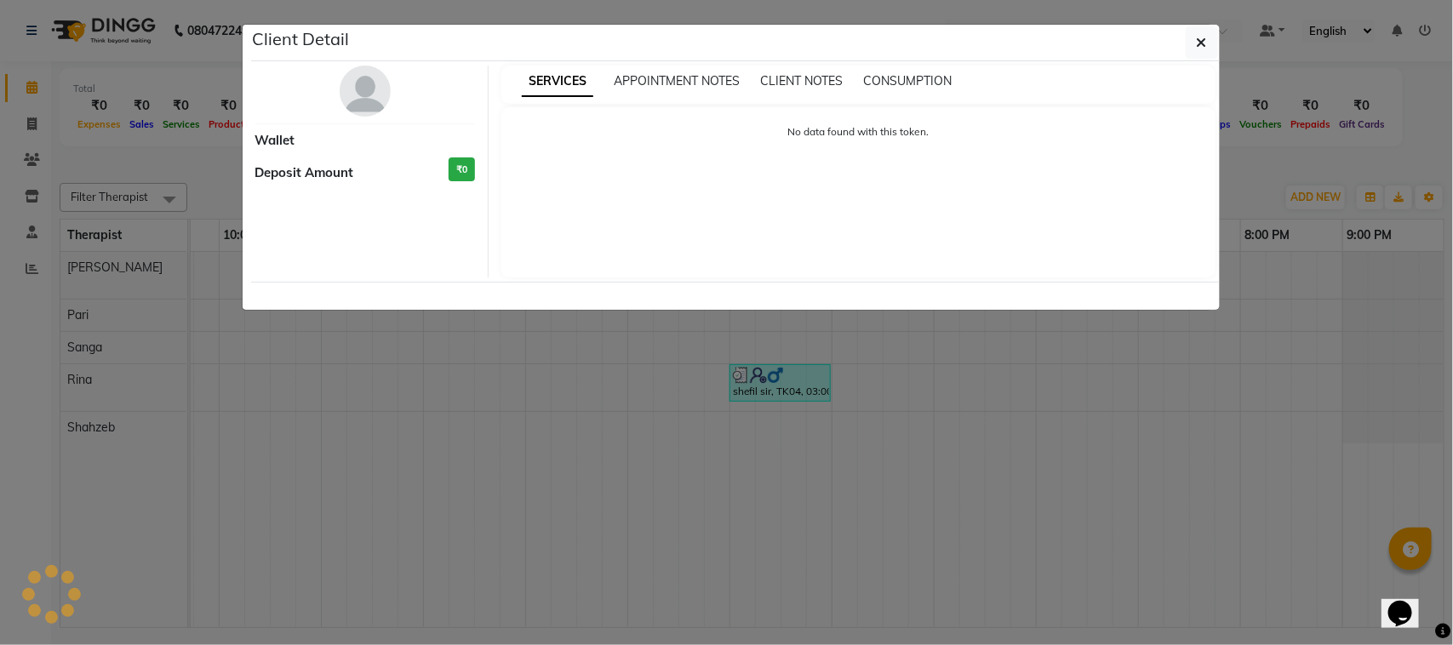
select select "3"
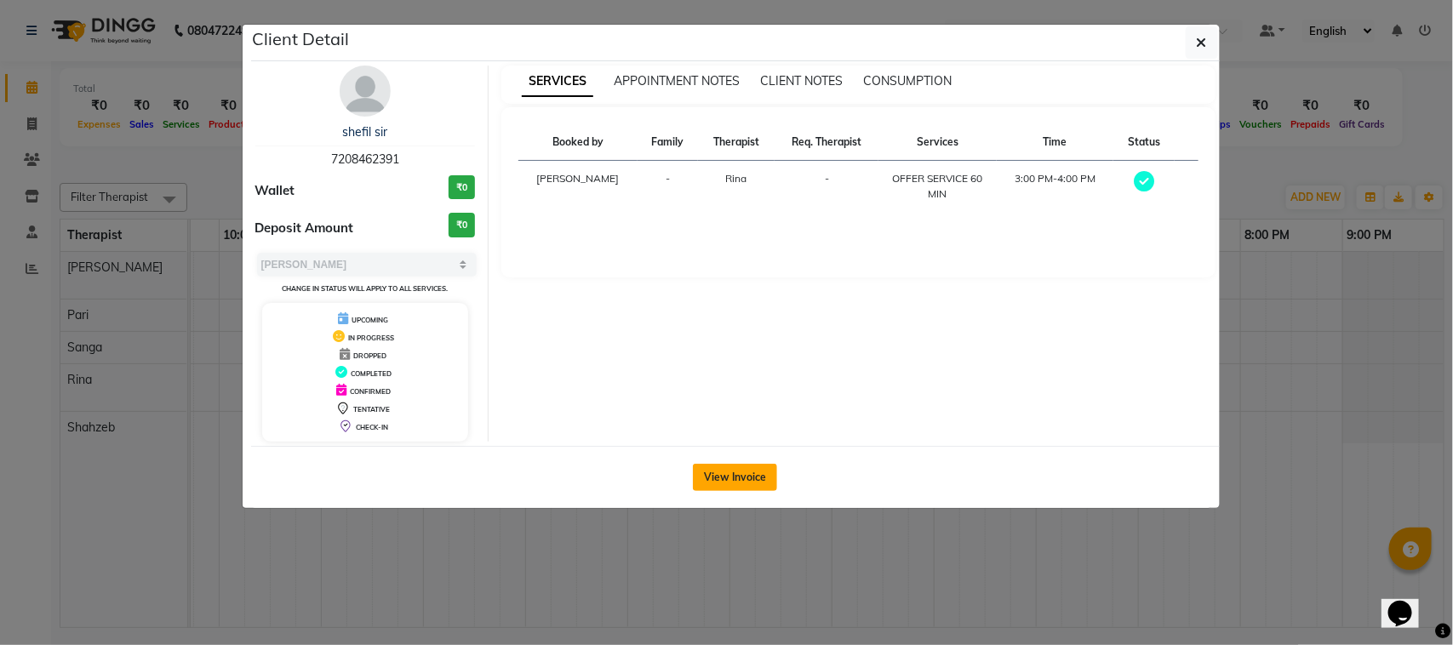
click at [766, 471] on button "View Invoice" at bounding box center [735, 477] width 84 height 27
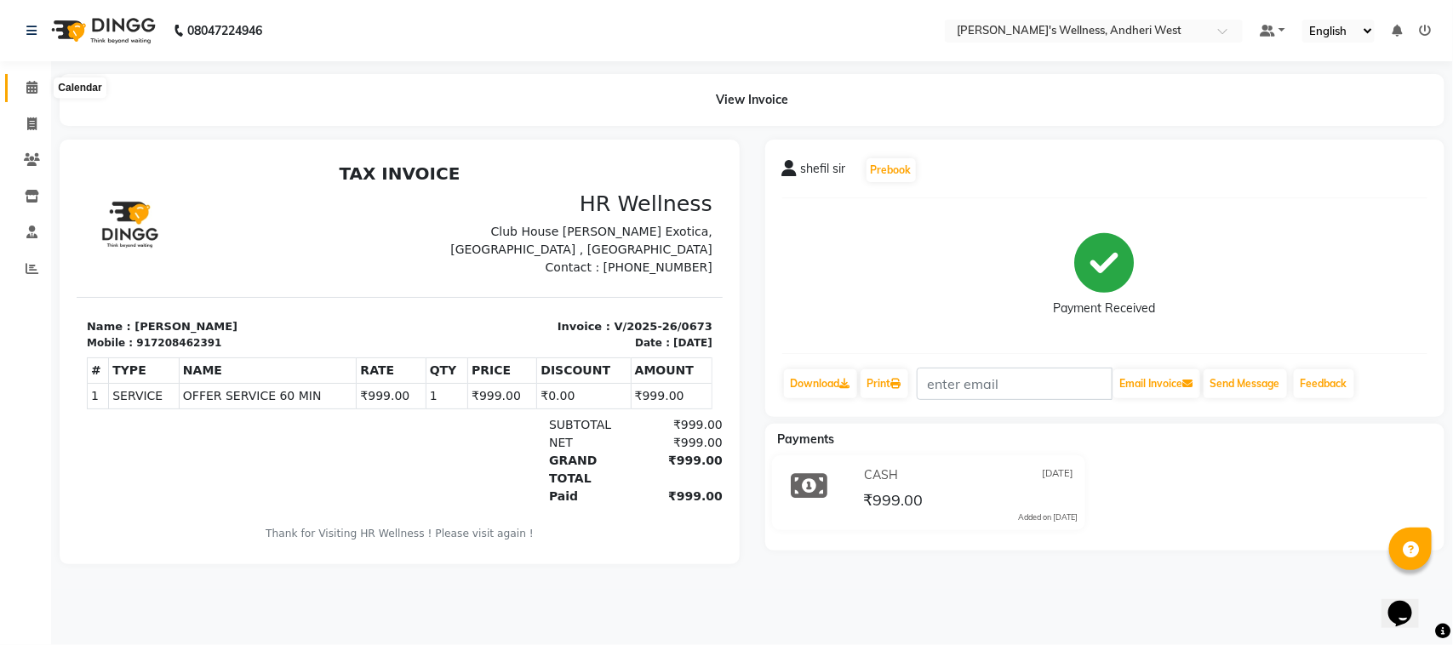
click at [30, 86] on icon at bounding box center [31, 87] width 11 height 13
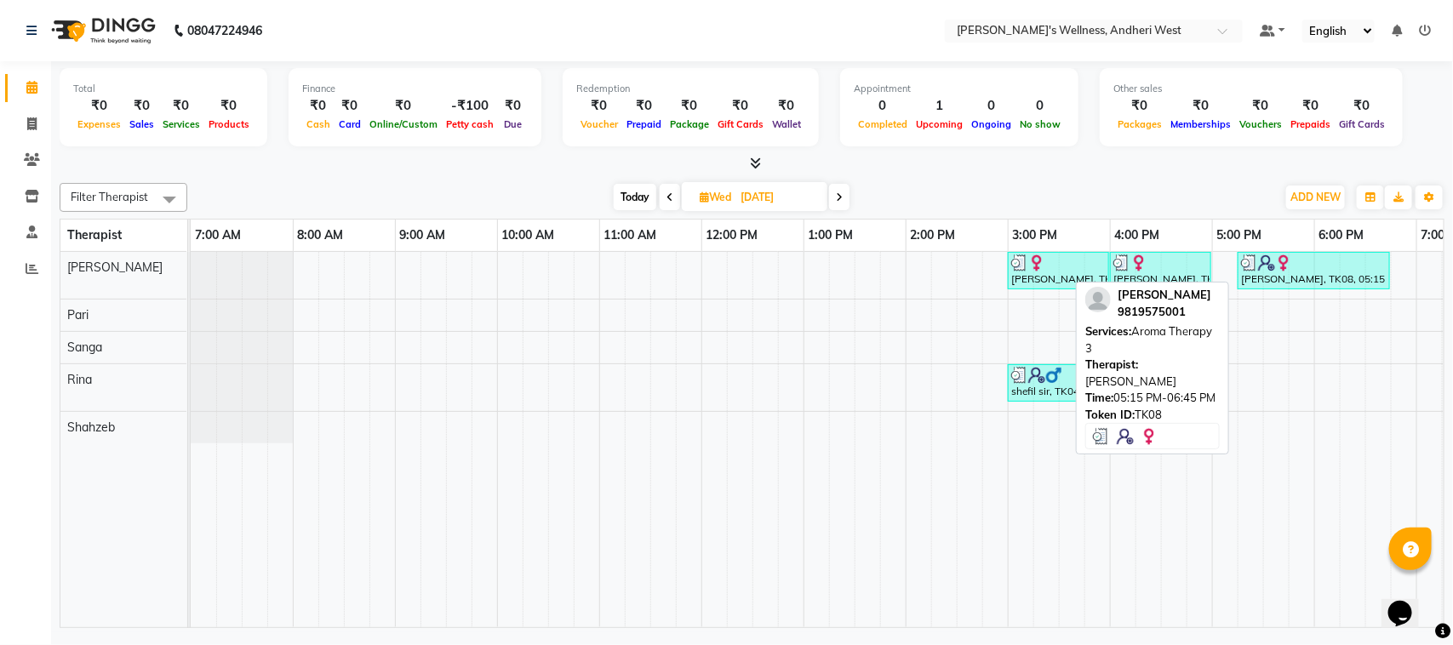
click at [1270, 264] on img at bounding box center [1266, 262] width 17 height 17
select select "3"
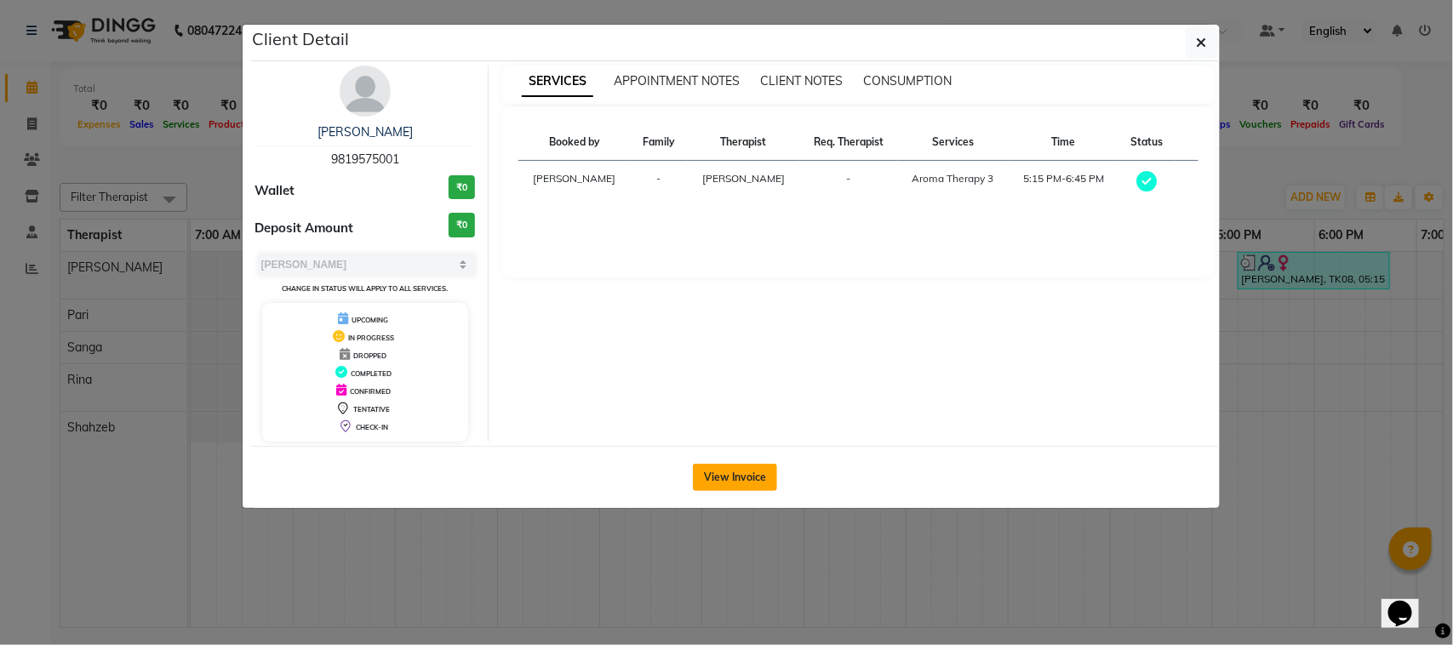
click at [749, 471] on button "View Invoice" at bounding box center [735, 477] width 84 height 27
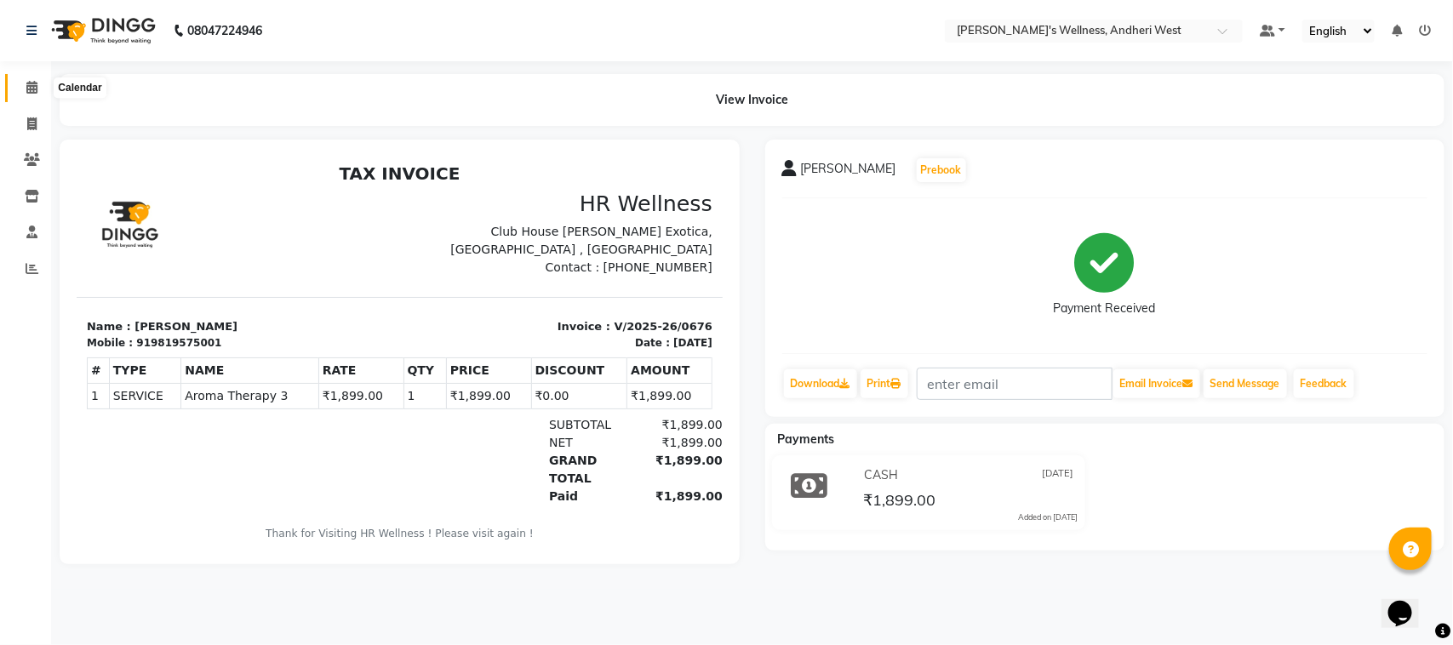
click at [22, 83] on span at bounding box center [32, 88] width 30 height 20
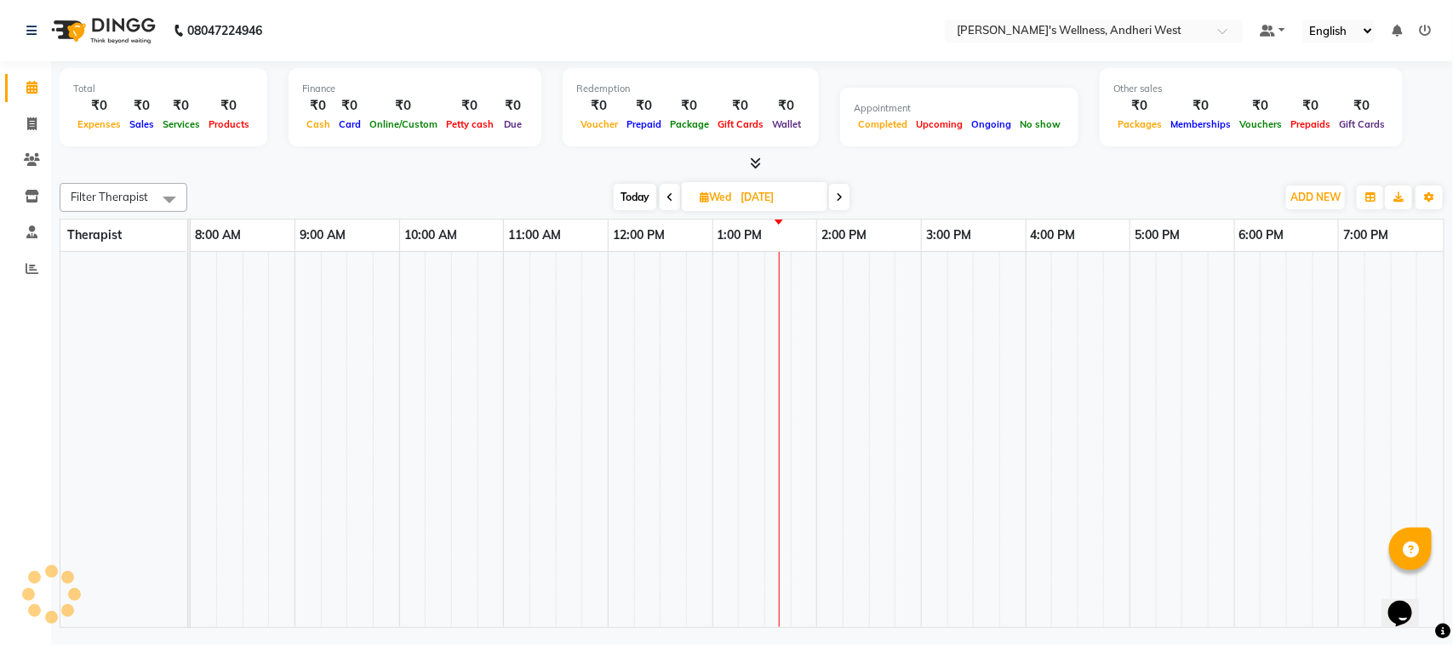
click at [836, 201] on span at bounding box center [839, 197] width 20 height 26
type input "28-08-2025"
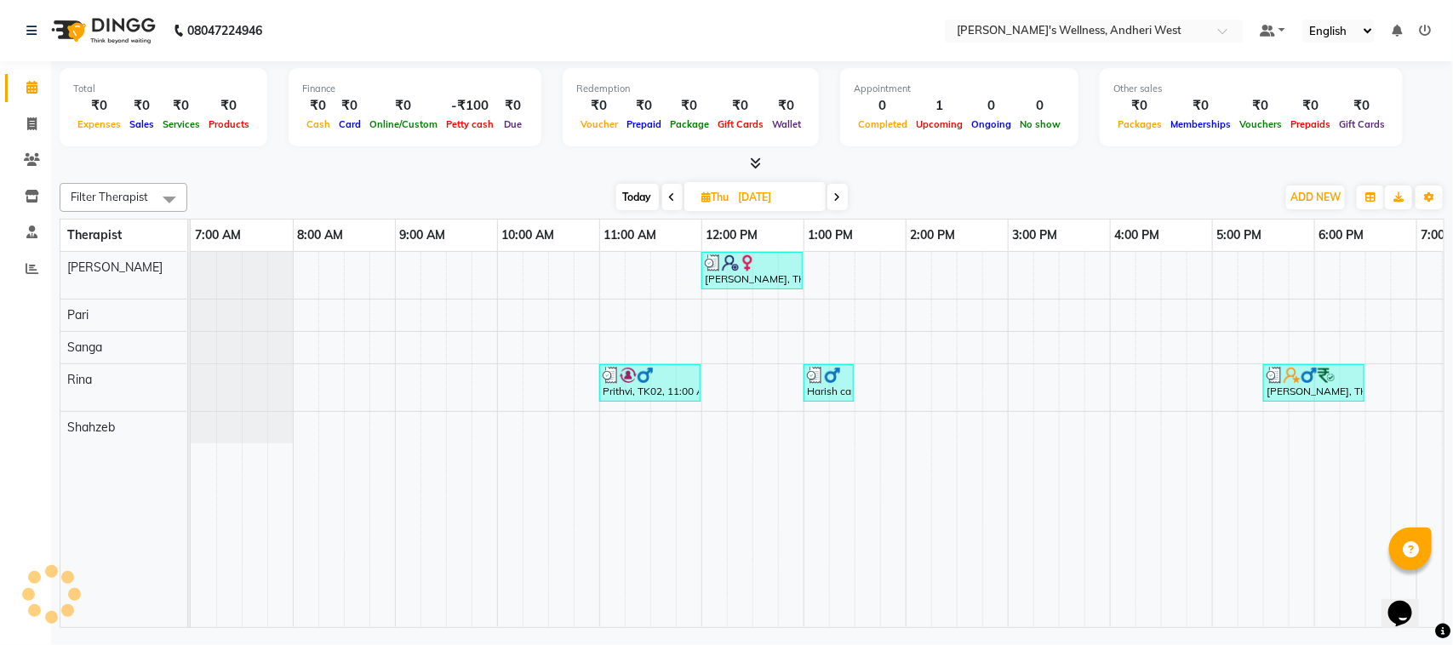
scroll to position [0, 278]
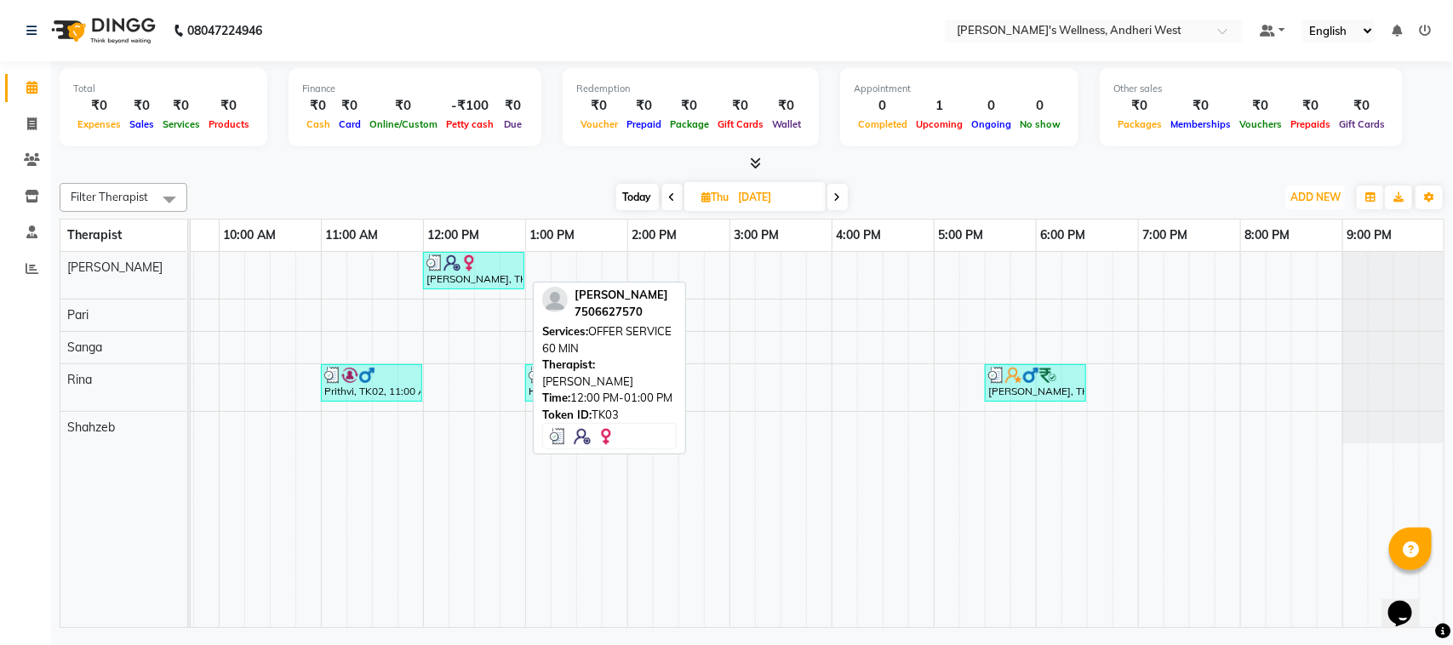
click at [477, 283] on div "Ridhi, TK03, 12:00 PM-01:00 PM, OFFER SERVICE 60 MIN" at bounding box center [474, 270] width 98 height 32
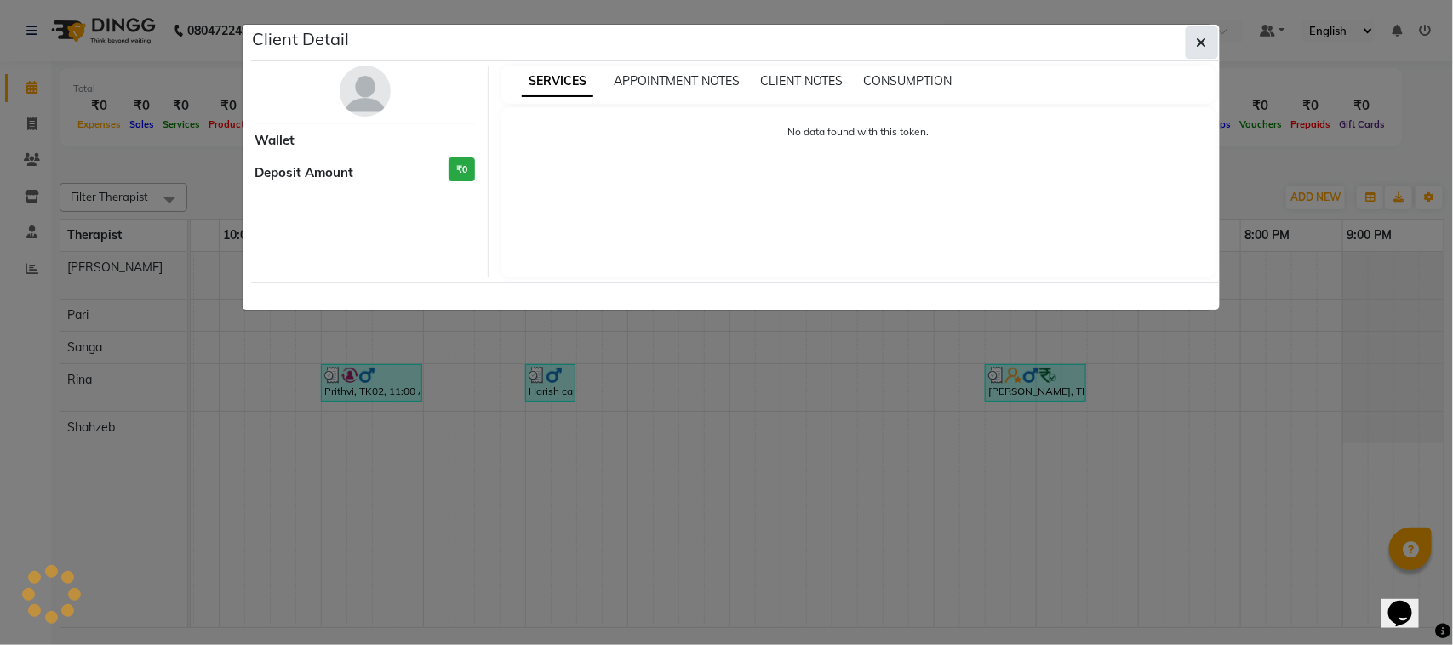
click at [1202, 51] on button "button" at bounding box center [1201, 42] width 32 height 32
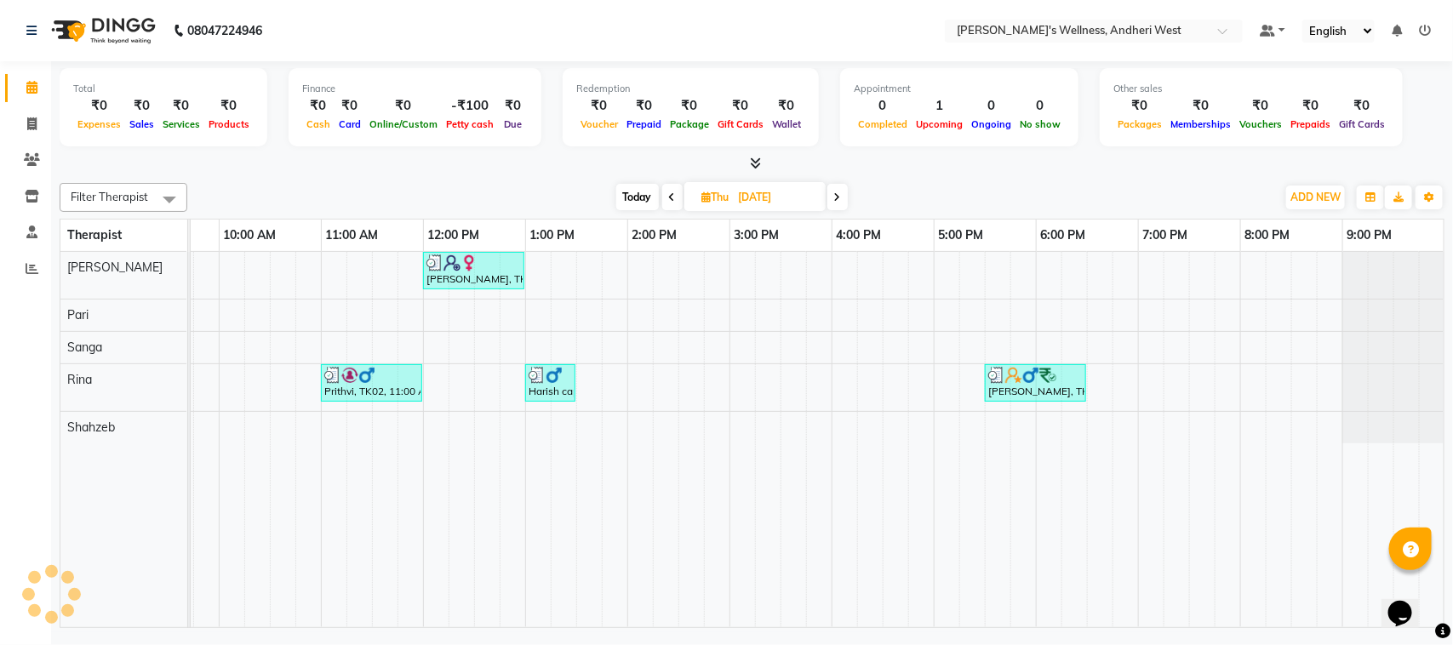
click at [928, 189] on div "Today Thu 28-08-2025" at bounding box center [731, 198] width 1071 height 26
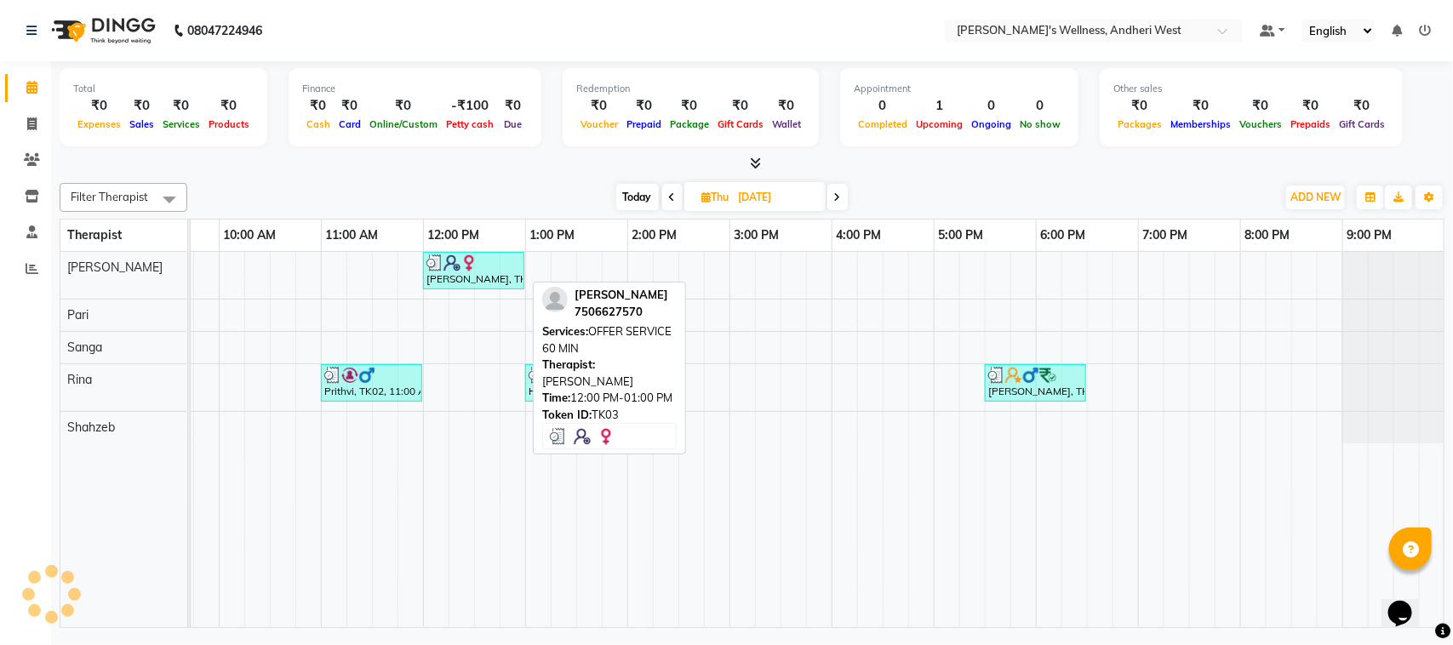
click at [430, 281] on div "Ridhi, TK03, 12:00 PM-01:00 PM, OFFER SERVICE 60 MIN" at bounding box center [474, 270] width 98 height 32
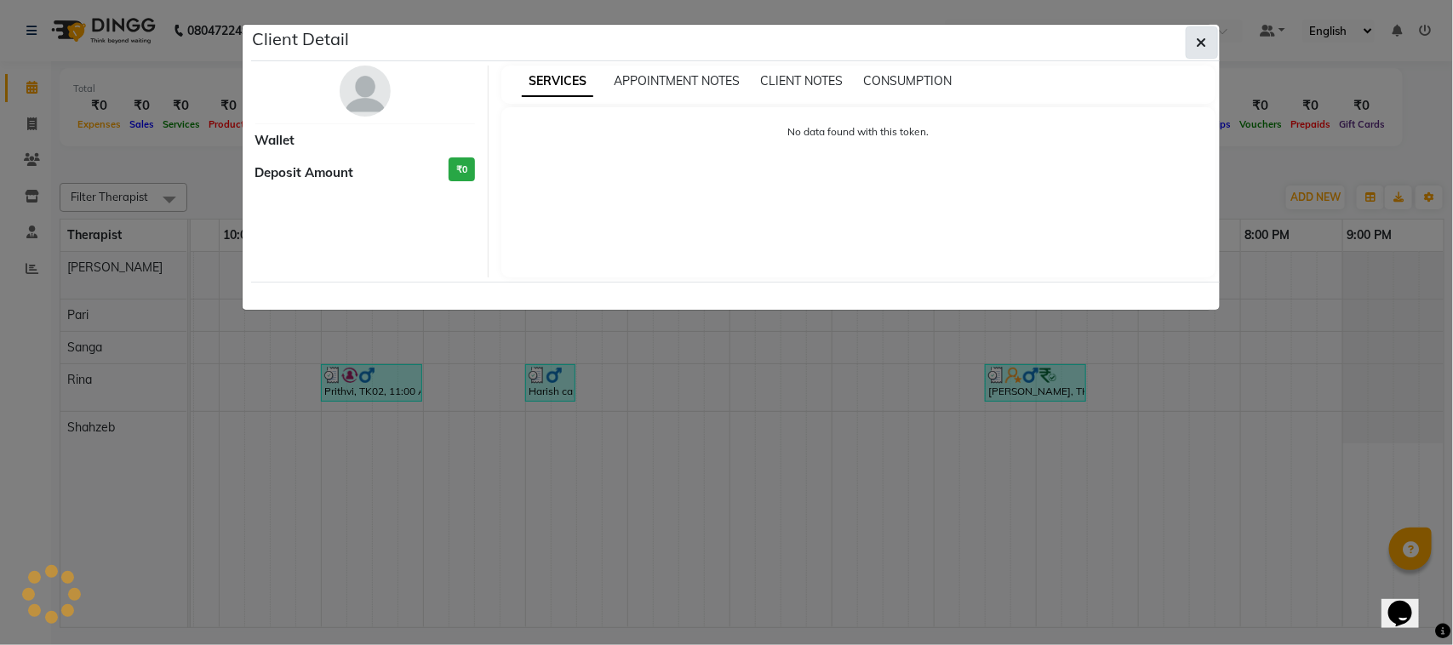
click at [1202, 52] on button "button" at bounding box center [1201, 42] width 32 height 32
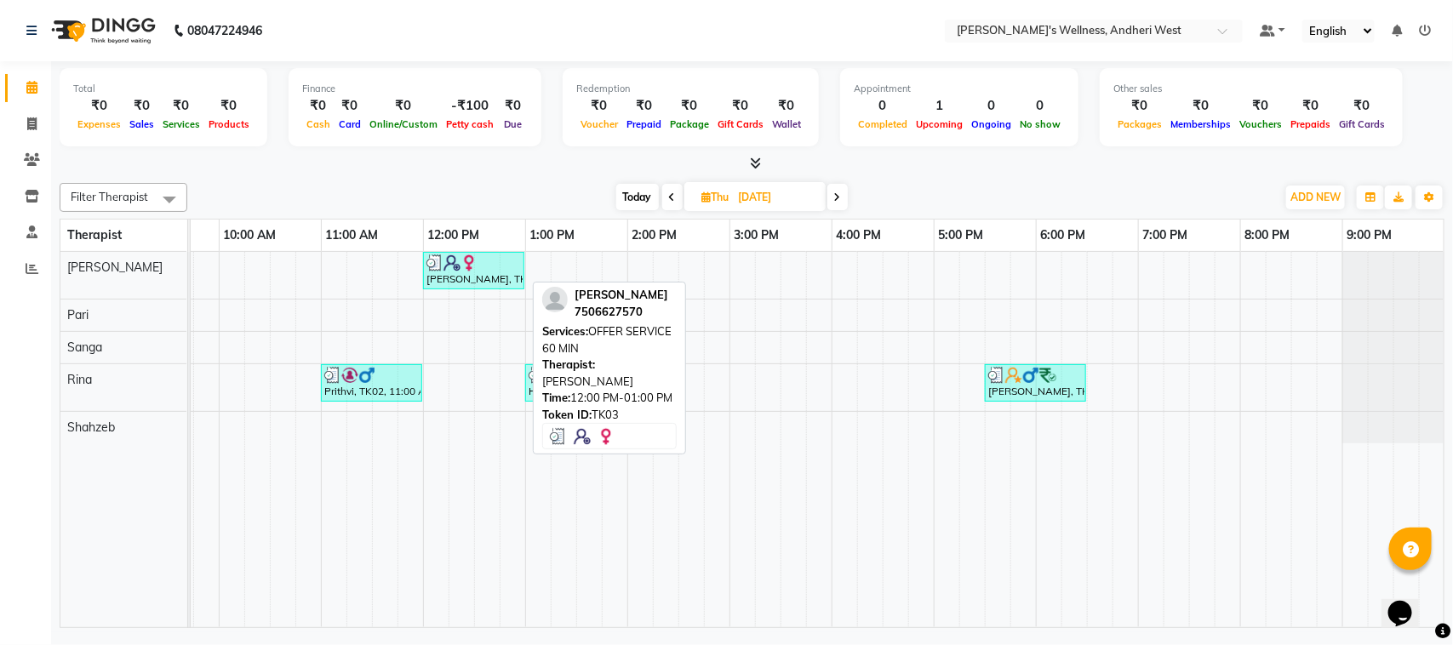
click at [448, 282] on div "Ridhi, TK03, 12:00 PM-01:00 PM, OFFER SERVICE 60 MIN" at bounding box center [474, 270] width 98 height 32
select select "3"
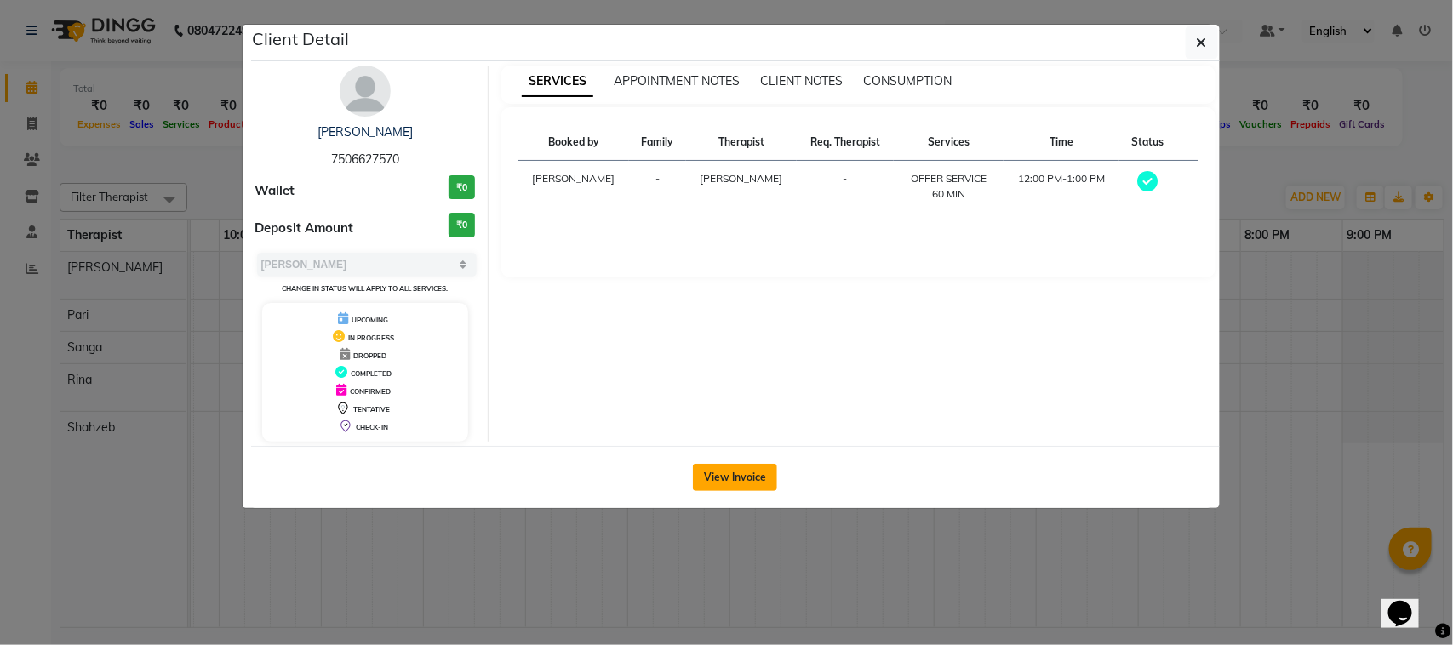
click at [711, 483] on button "View Invoice" at bounding box center [735, 477] width 84 height 27
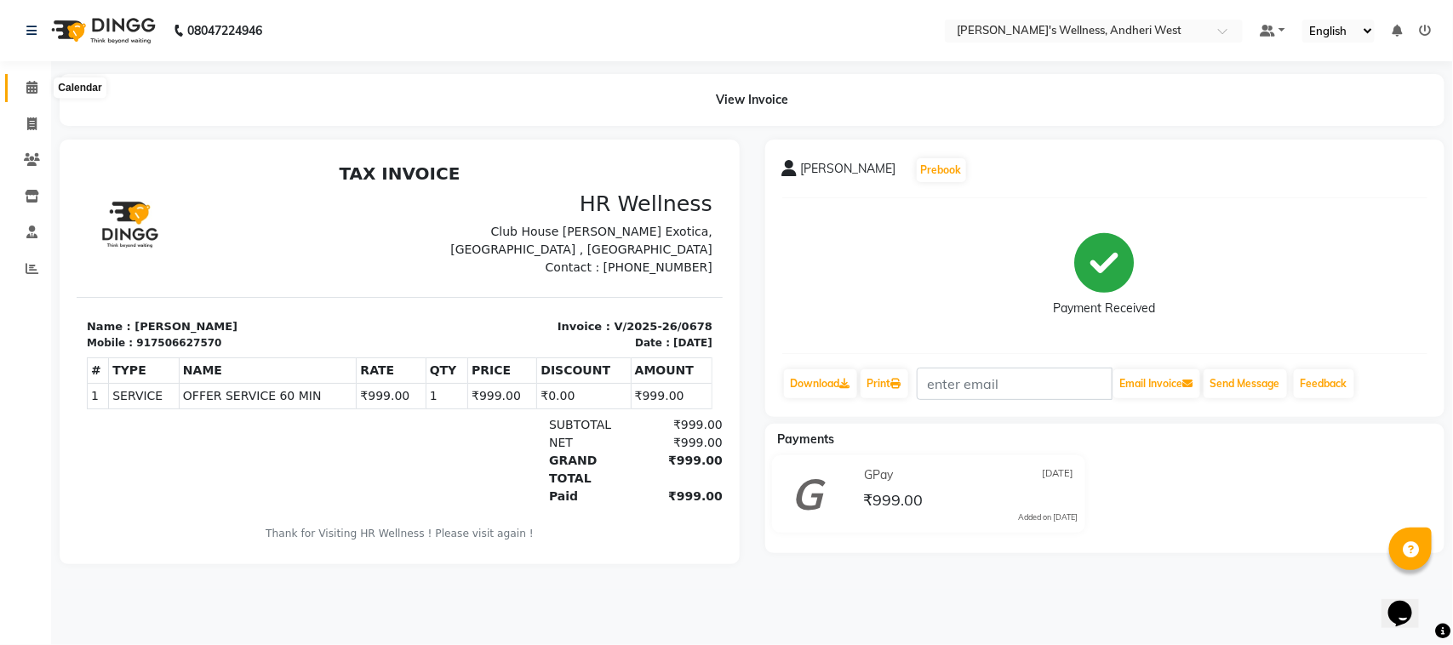
click at [31, 83] on icon at bounding box center [31, 87] width 11 height 13
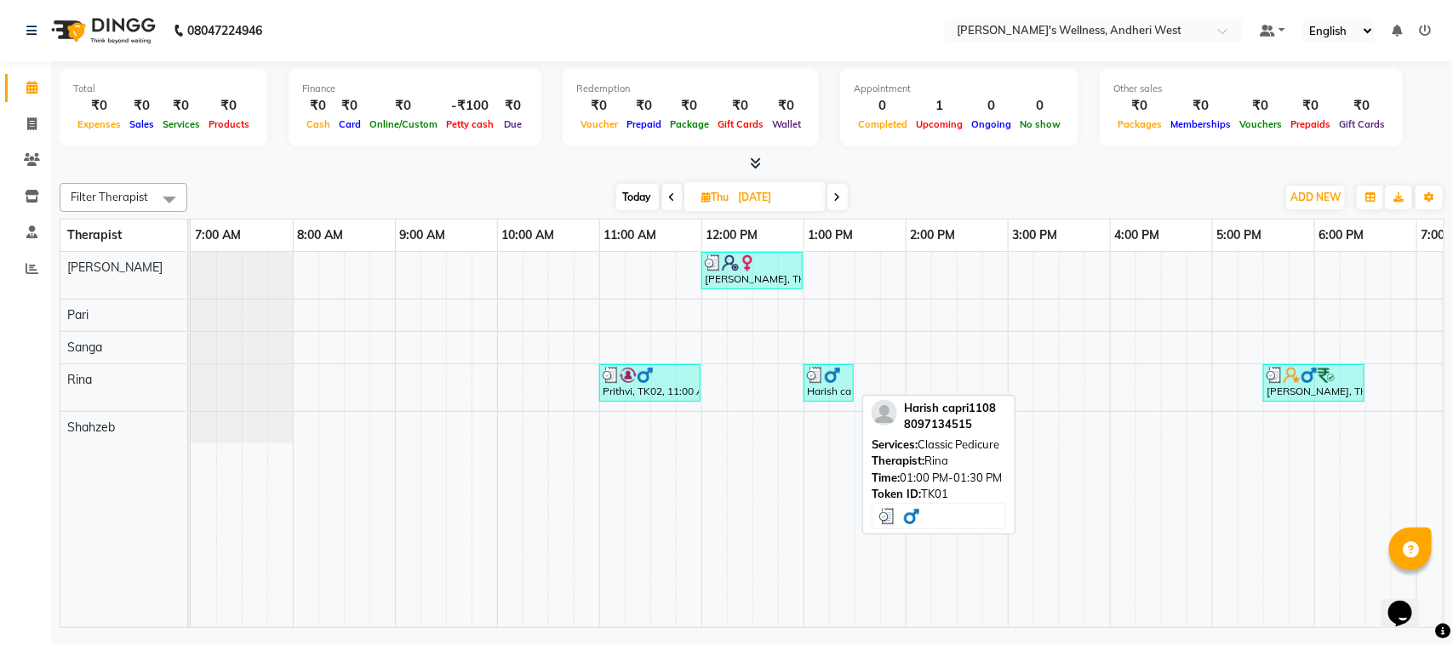
click at [825, 384] on img at bounding box center [832, 375] width 17 height 17
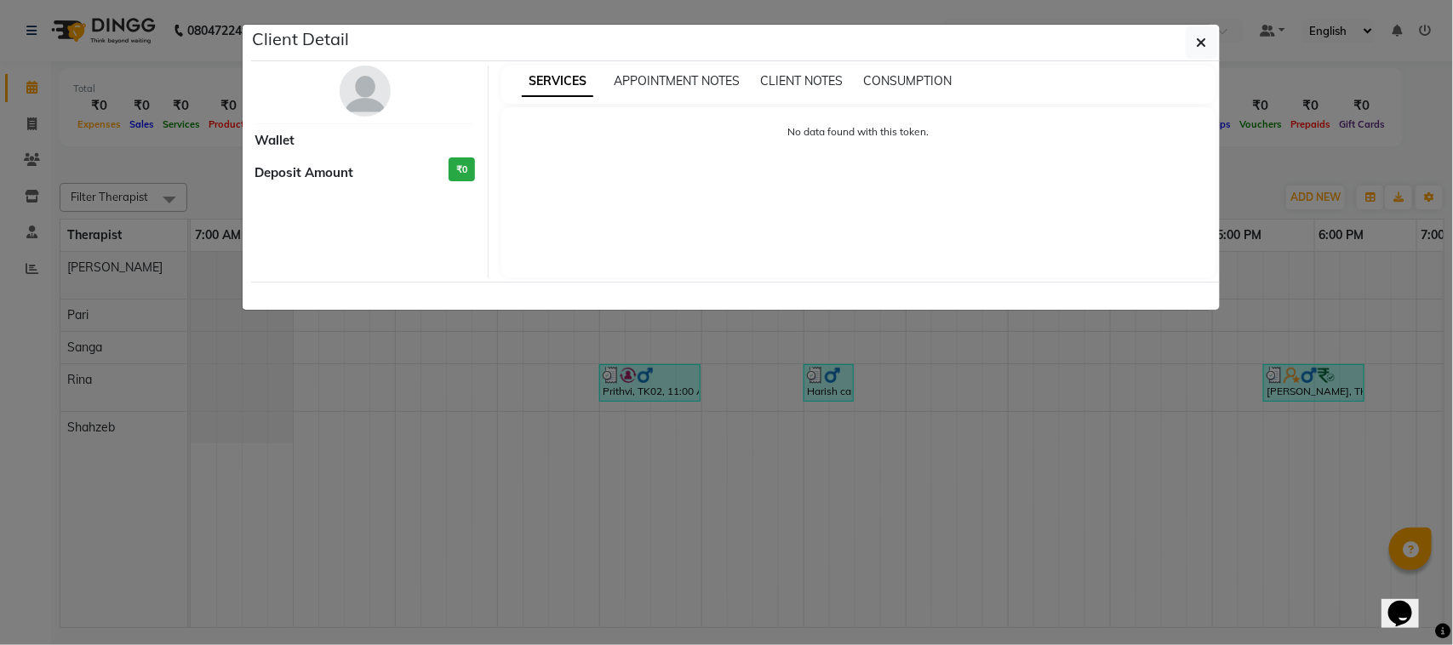
select select "3"
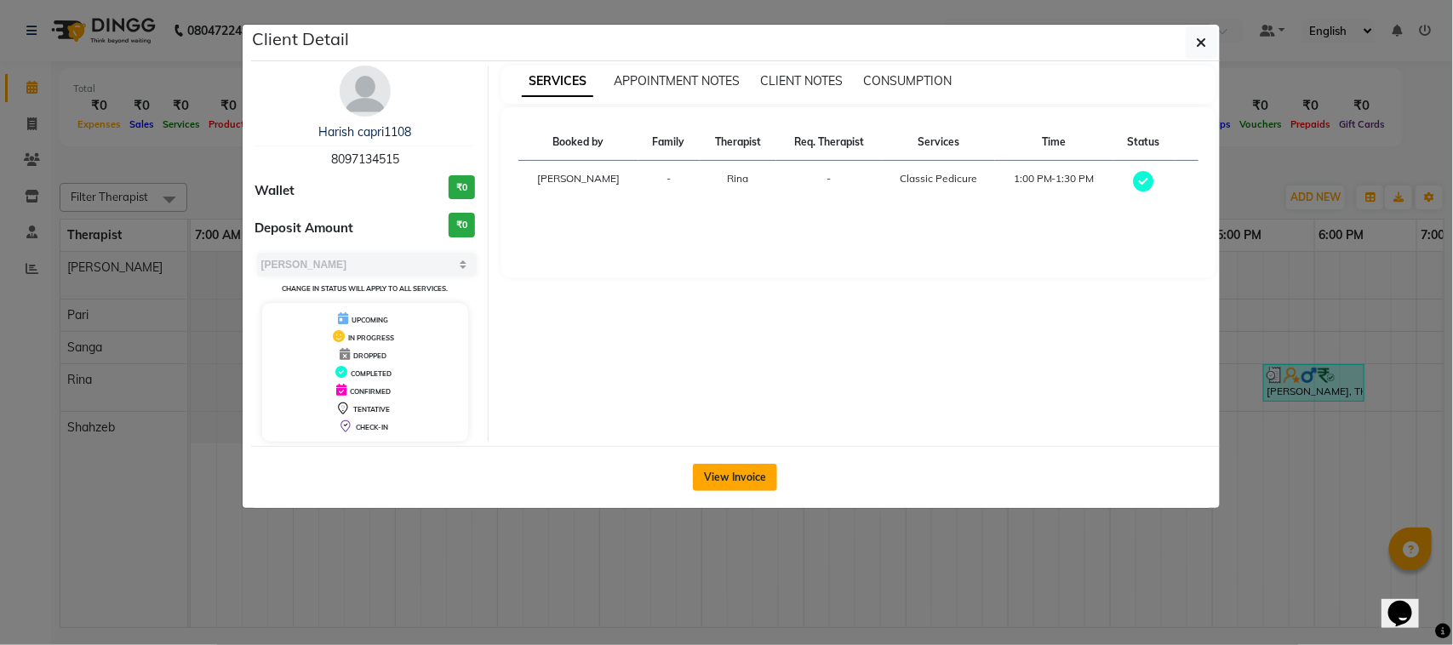
click at [739, 468] on button "View Invoice" at bounding box center [735, 477] width 84 height 27
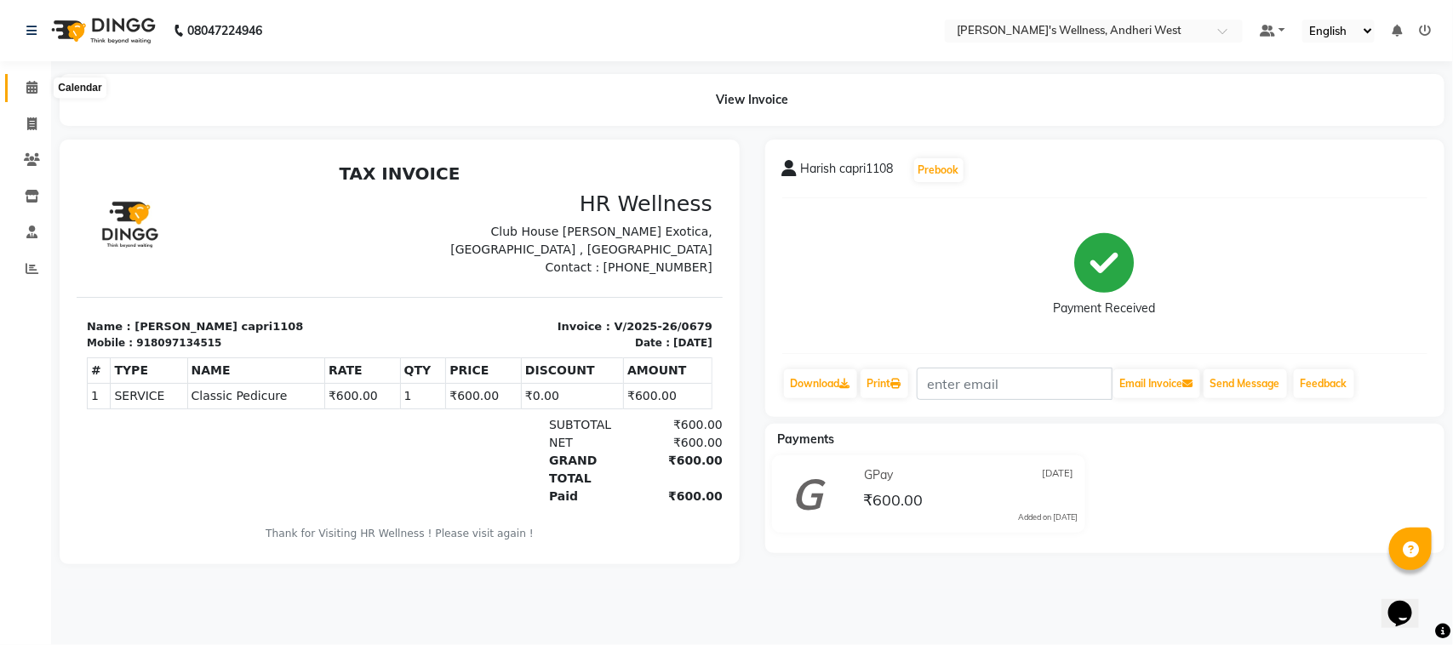
click at [34, 81] on icon at bounding box center [31, 87] width 11 height 13
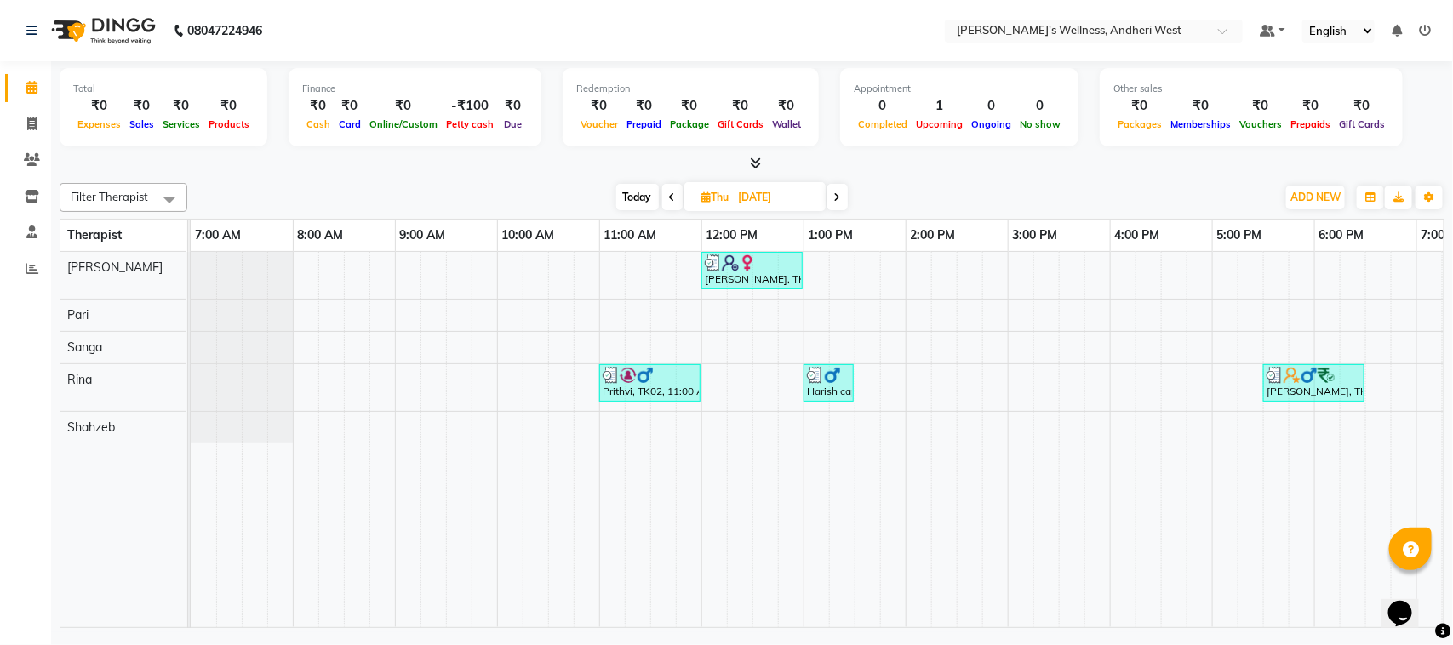
click at [841, 188] on span at bounding box center [837, 197] width 20 height 26
type input "[DATE]"
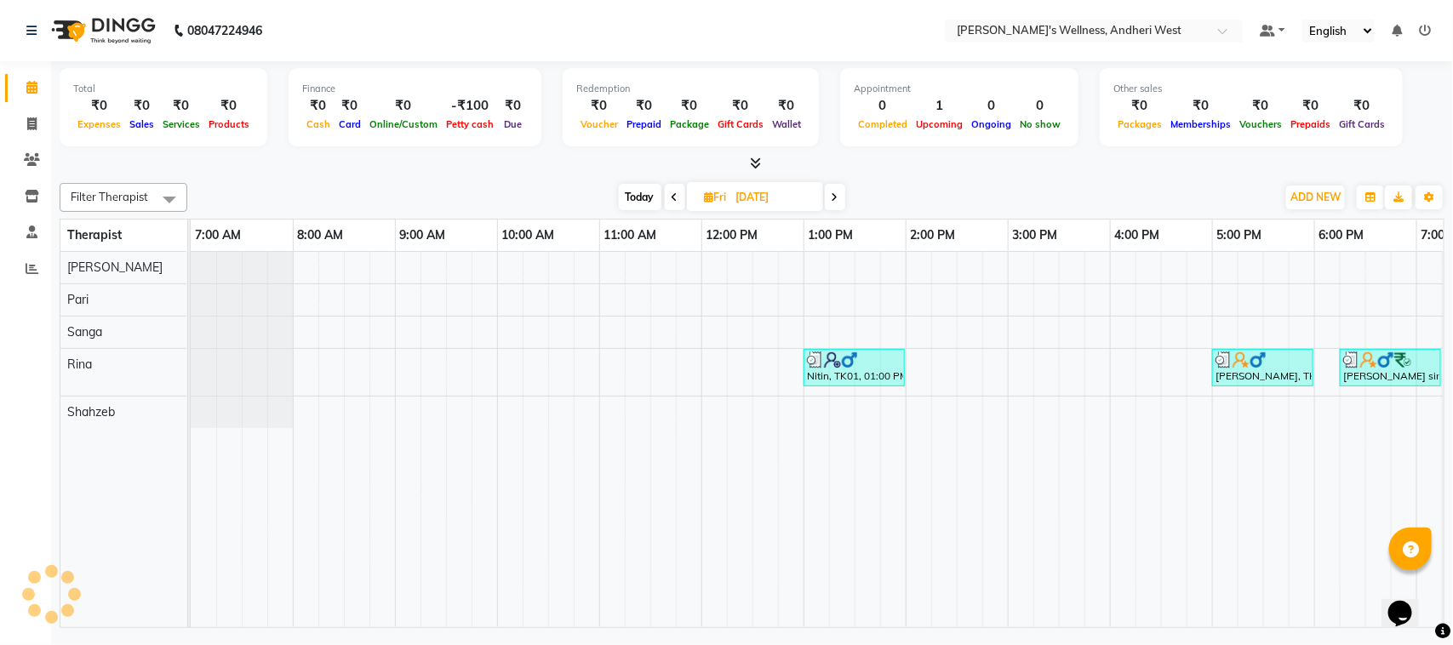
scroll to position [0, 278]
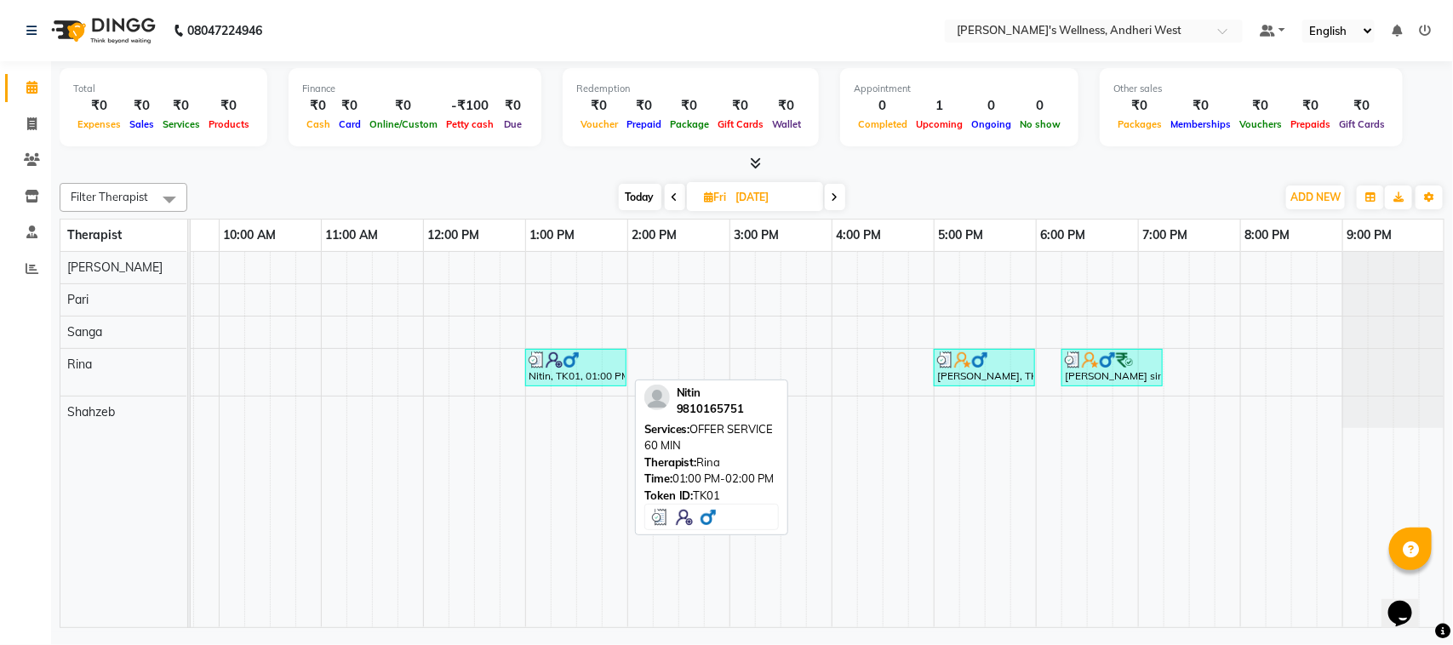
click at [560, 380] on div "Nitin, TK01, 01:00 PM-02:00 PM, OFFER SERVICE 60 MIN" at bounding box center [576, 367] width 98 height 32
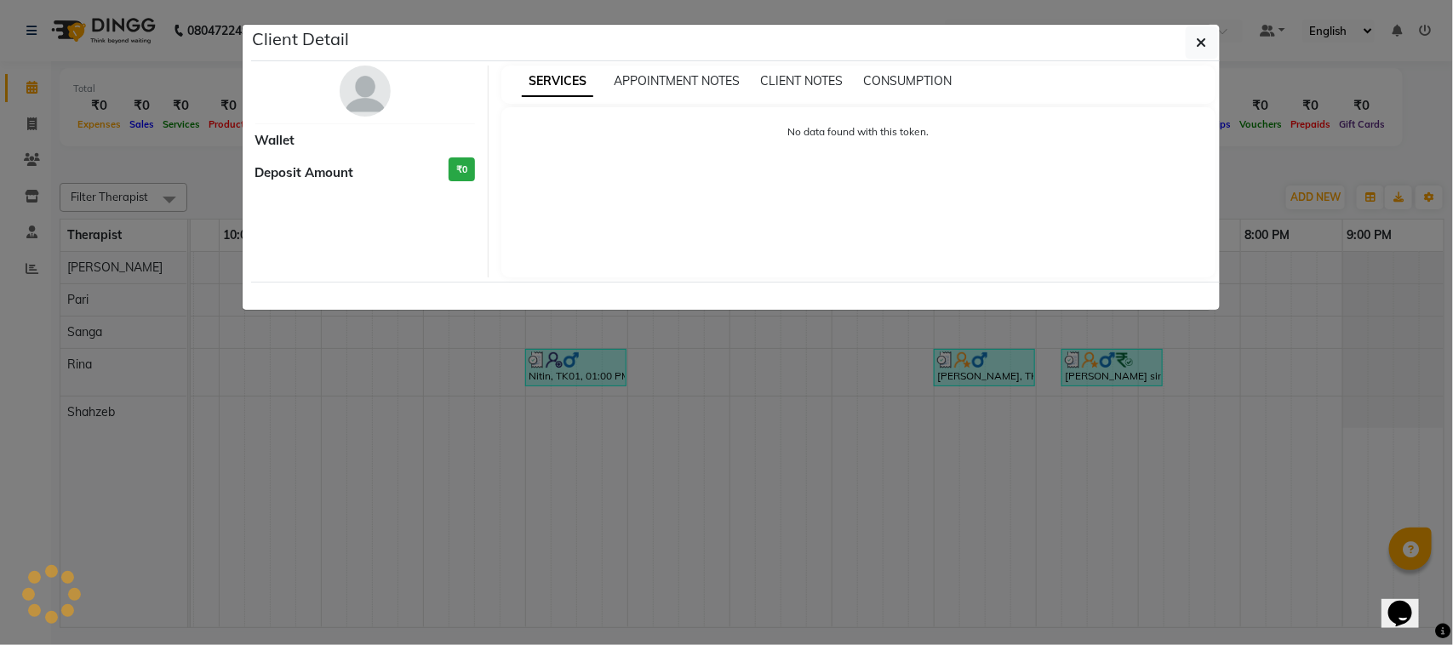
select select "3"
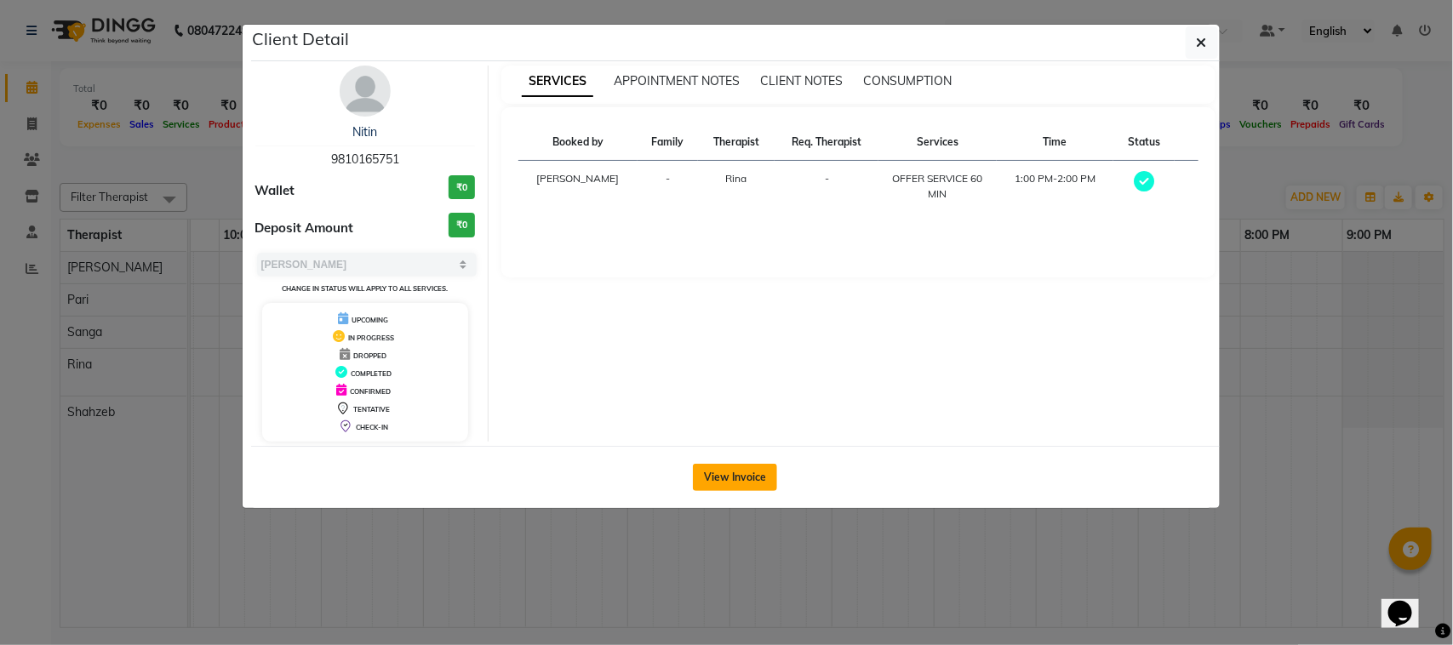
click at [760, 487] on button "View Invoice" at bounding box center [735, 477] width 84 height 27
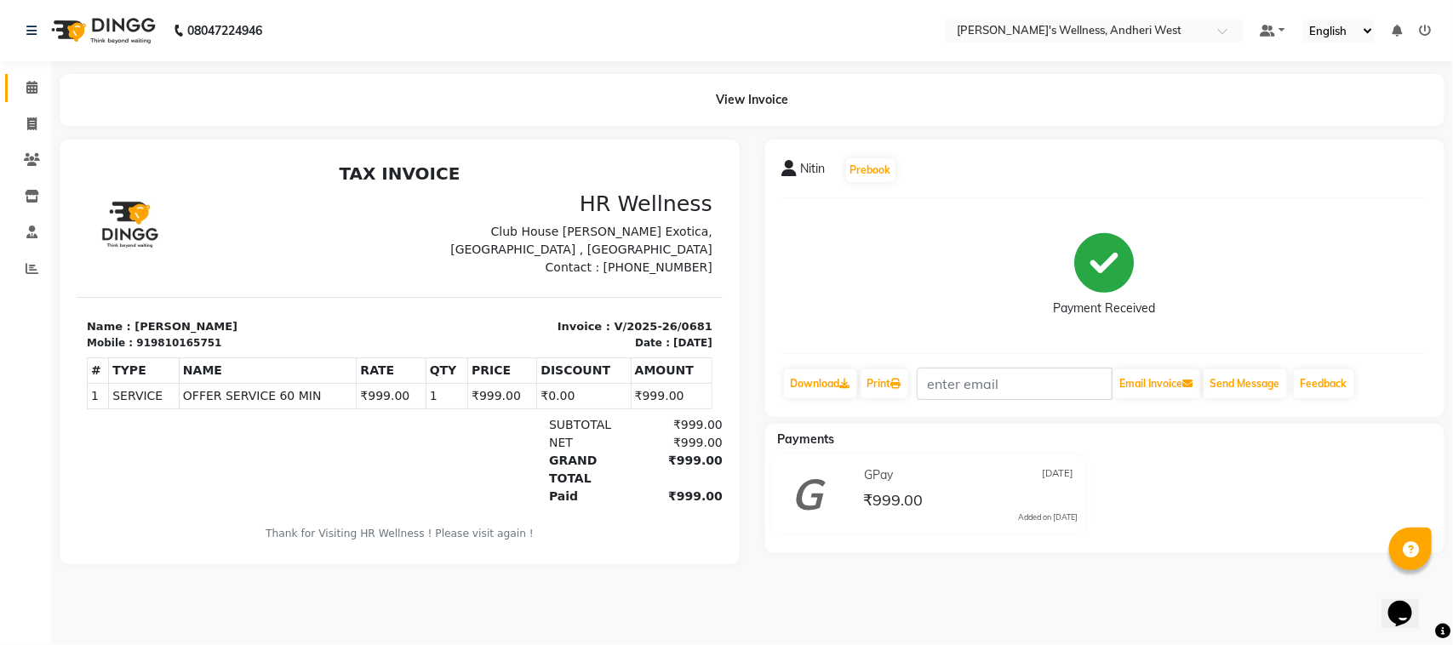
click at [34, 100] on link "Calendar" at bounding box center [25, 88] width 41 height 28
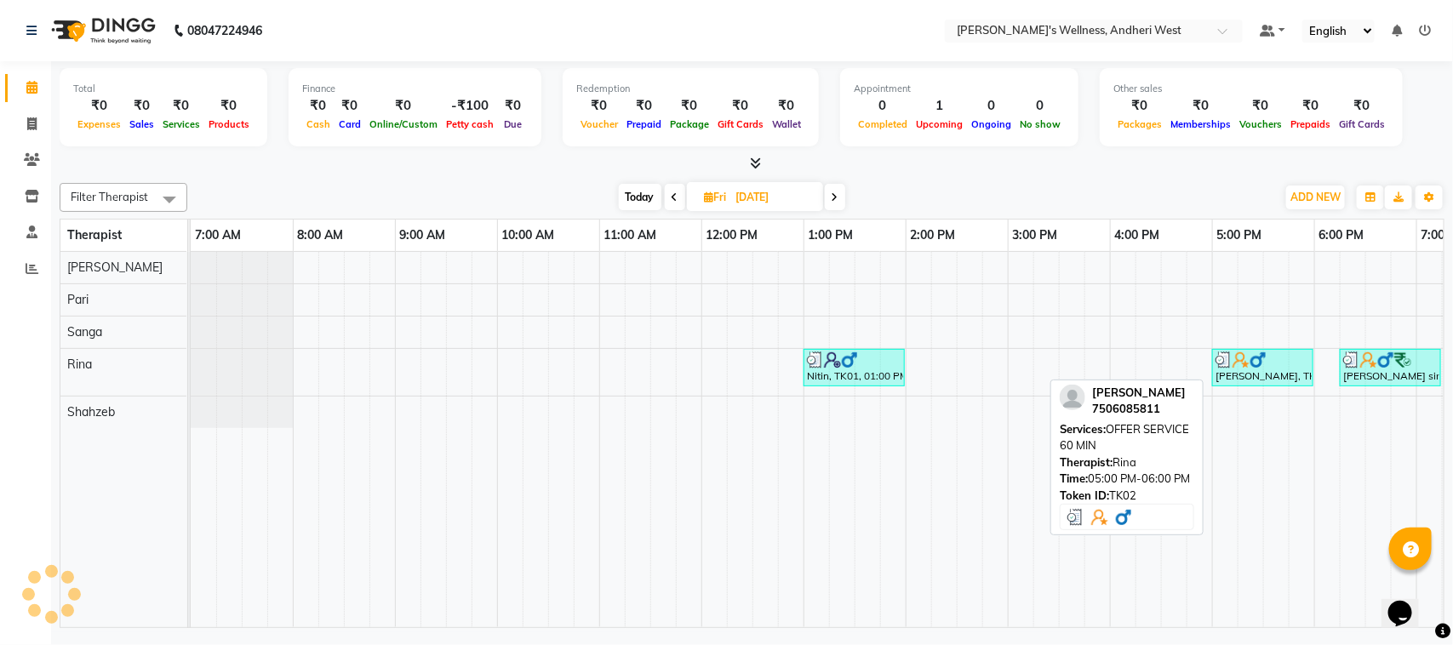
click at [1274, 376] on div "abhimanu kukreja, TK02, 05:00 PM-06:00 PM, OFFER SERVICE 60 MIN" at bounding box center [1262, 367] width 98 height 32
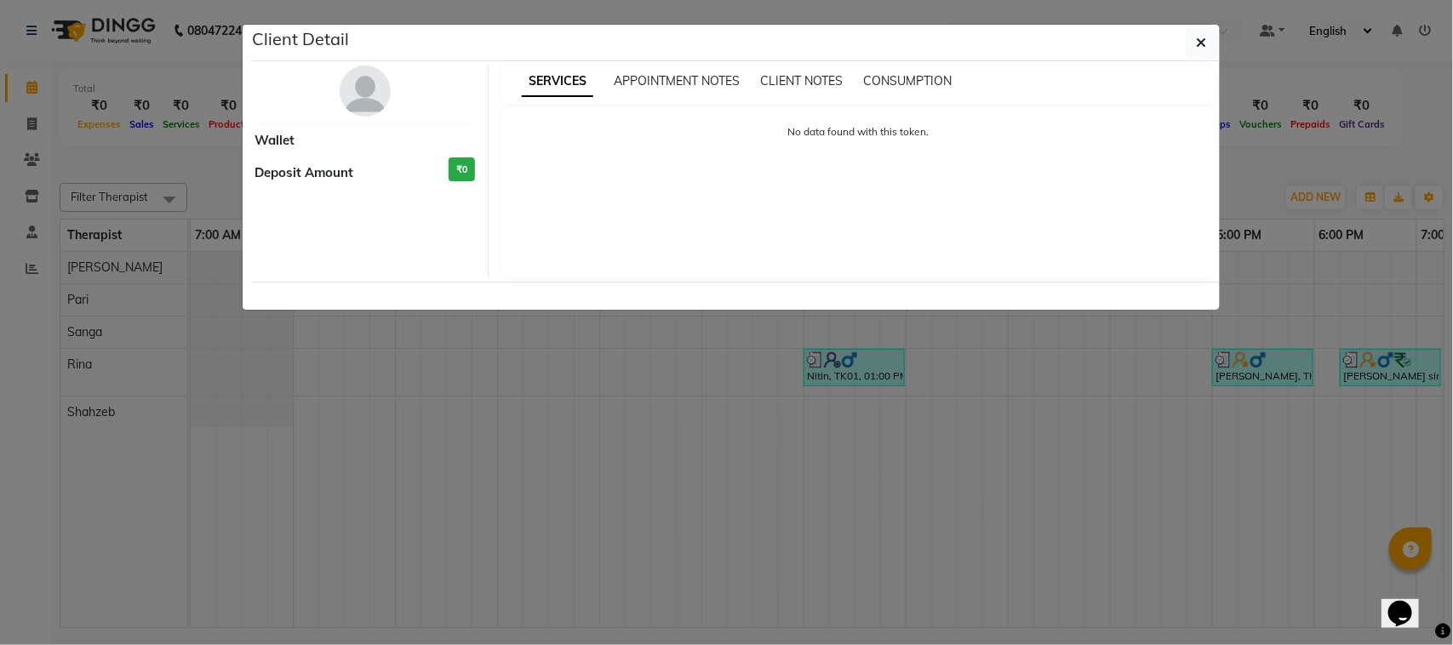
select select "3"
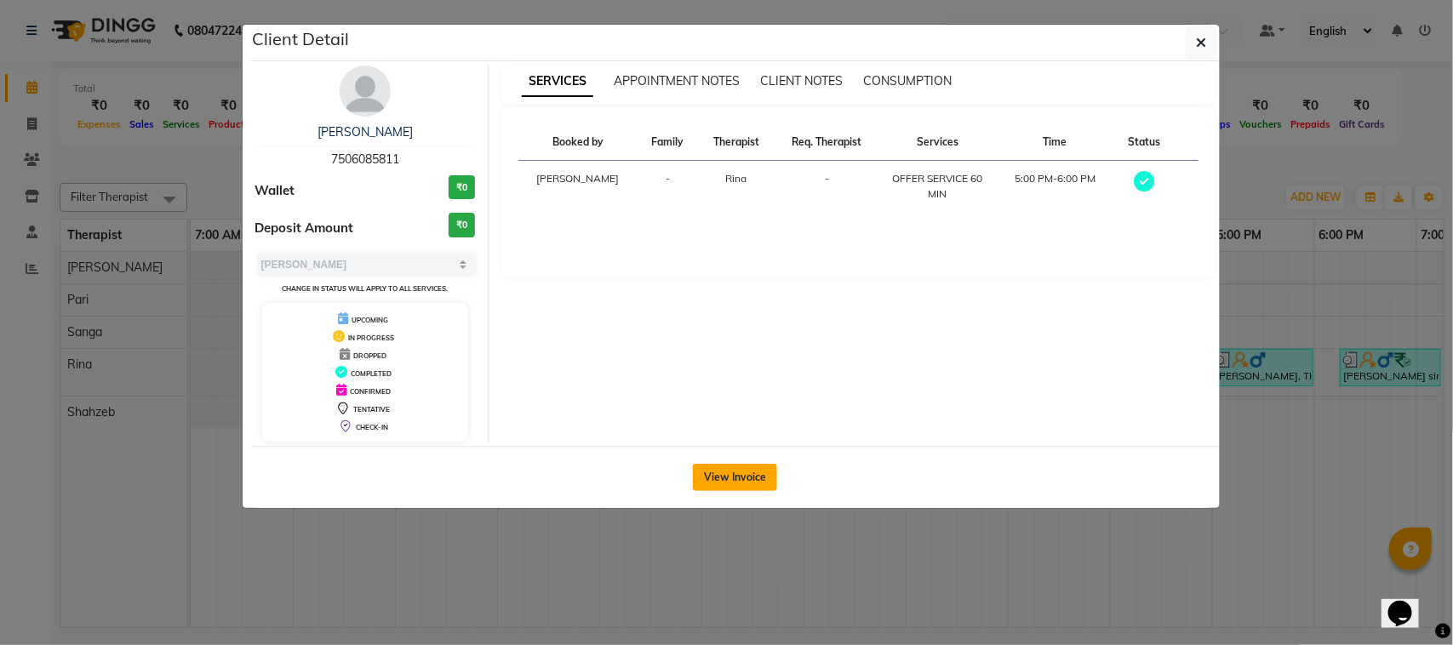
click at [742, 487] on button "View Invoice" at bounding box center [735, 477] width 84 height 27
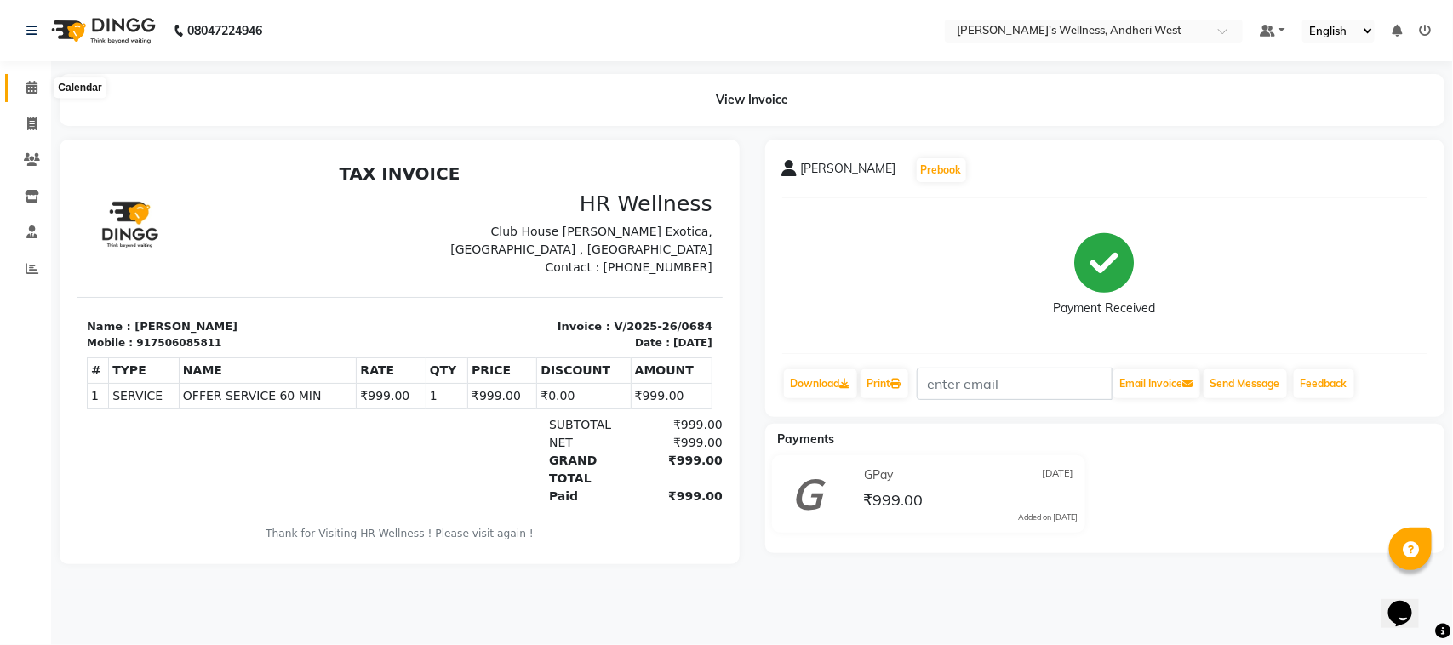
click at [31, 78] on span at bounding box center [32, 88] width 30 height 20
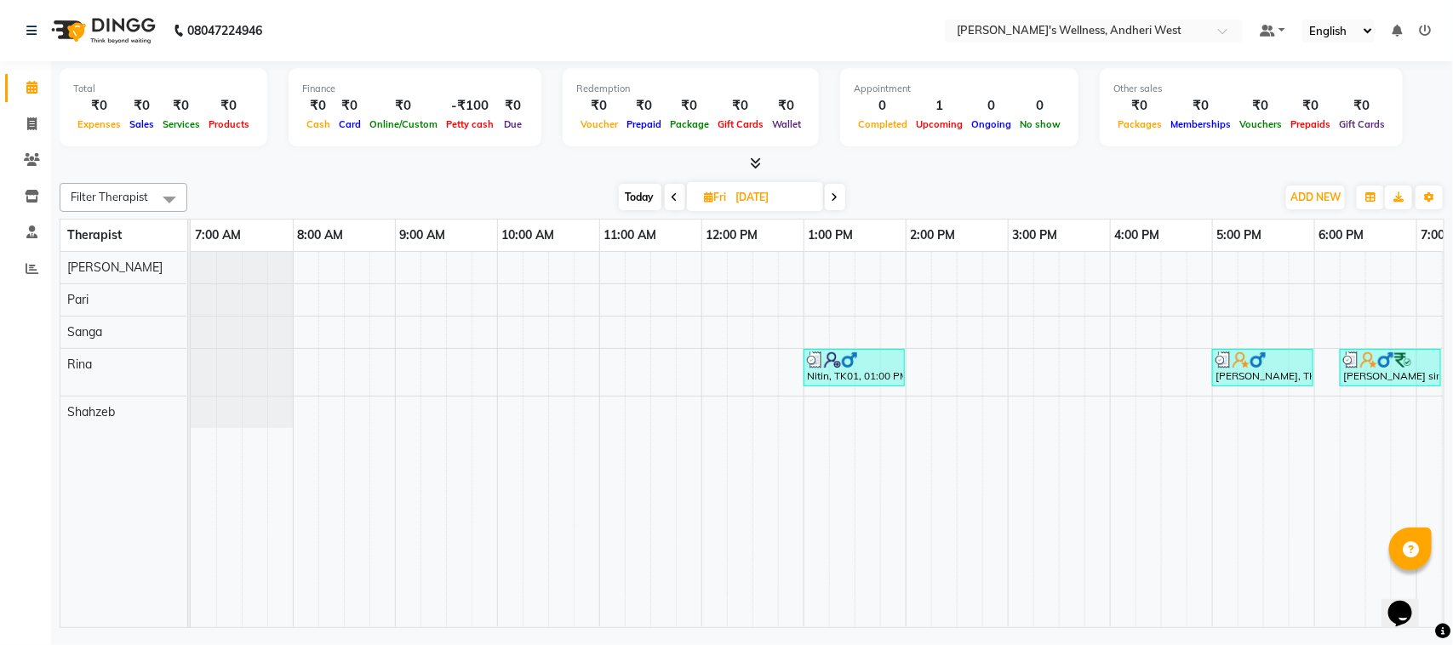
click at [835, 194] on icon at bounding box center [834, 197] width 7 height 10
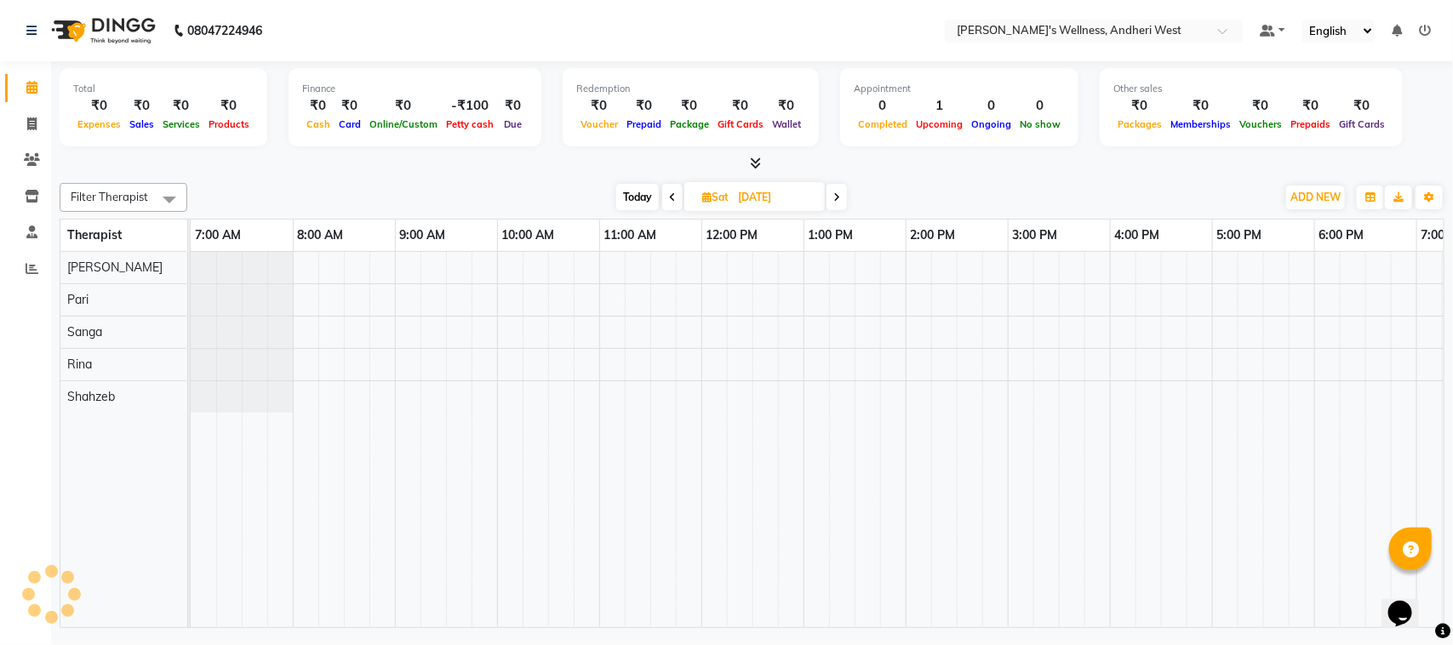
scroll to position [0, 278]
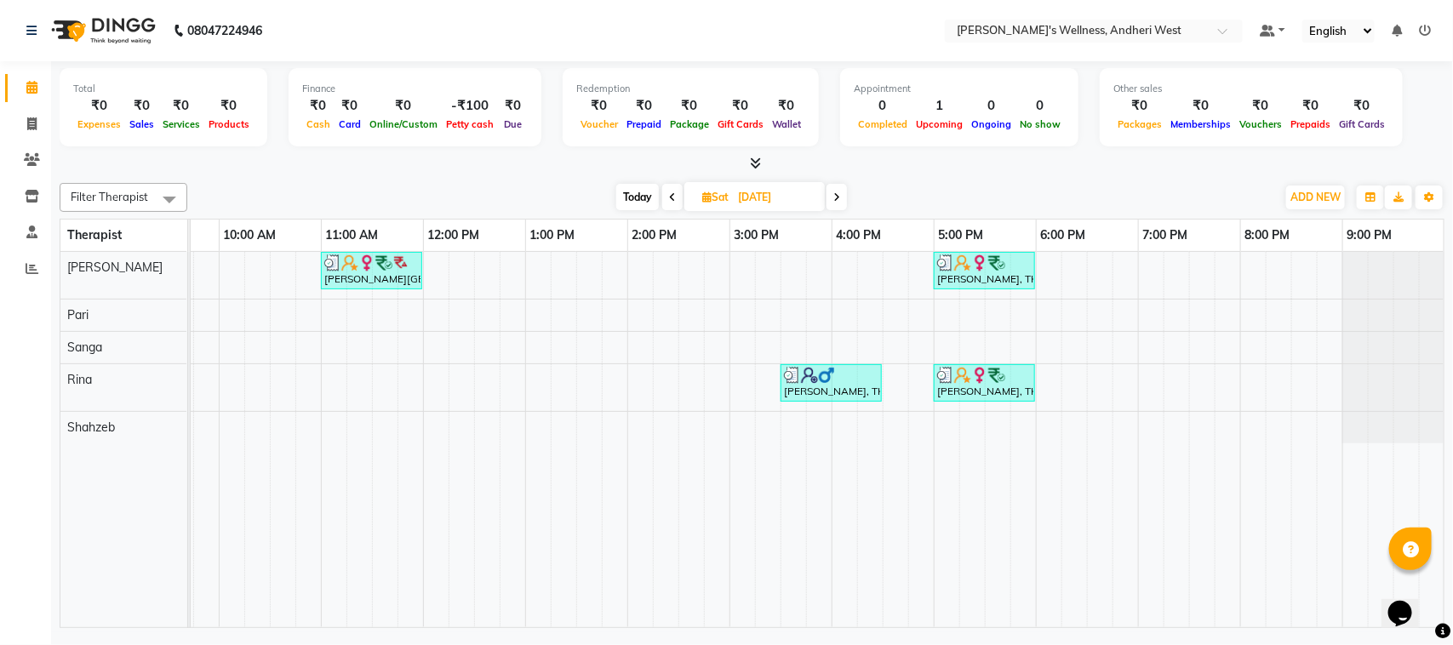
click at [844, 197] on span at bounding box center [836, 197] width 20 height 26
type input "31-08-2025"
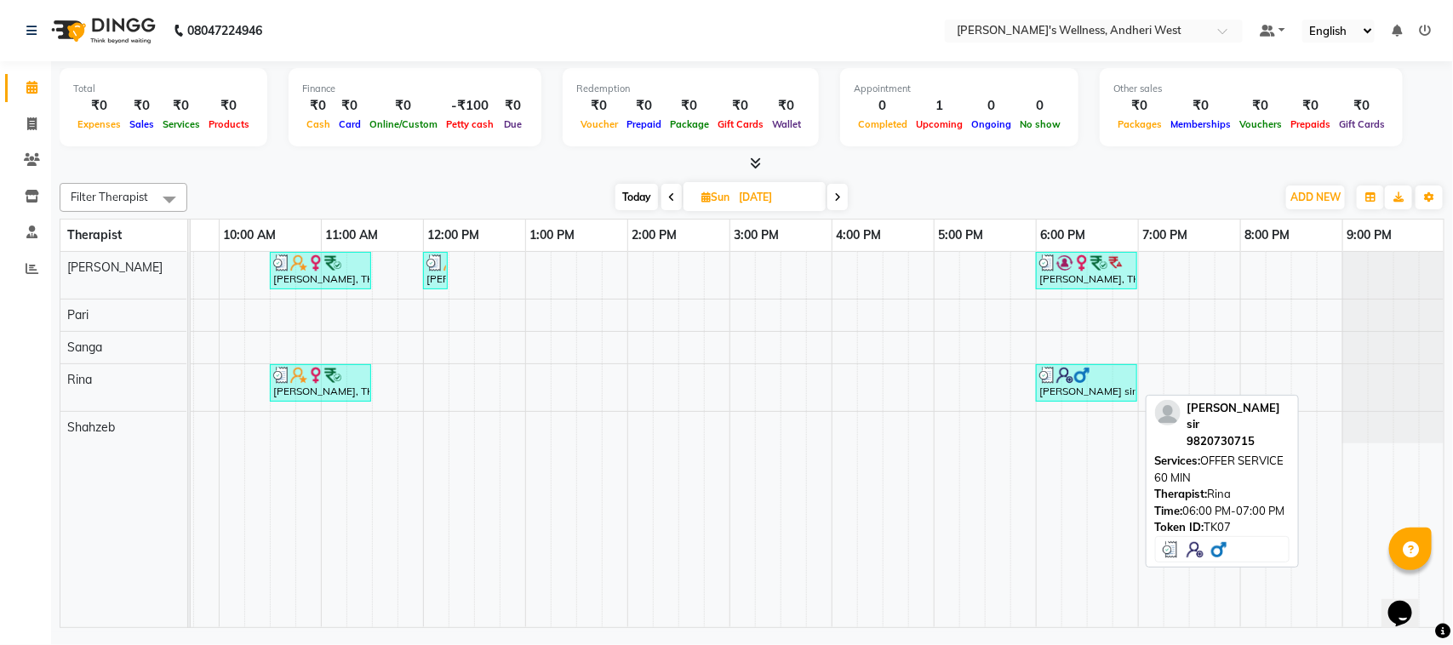
click at [1078, 397] on div "subash sir, TK07, 06:00 PM-07:00 PM, OFFER SERVICE 60 MIN" at bounding box center [1086, 383] width 98 height 32
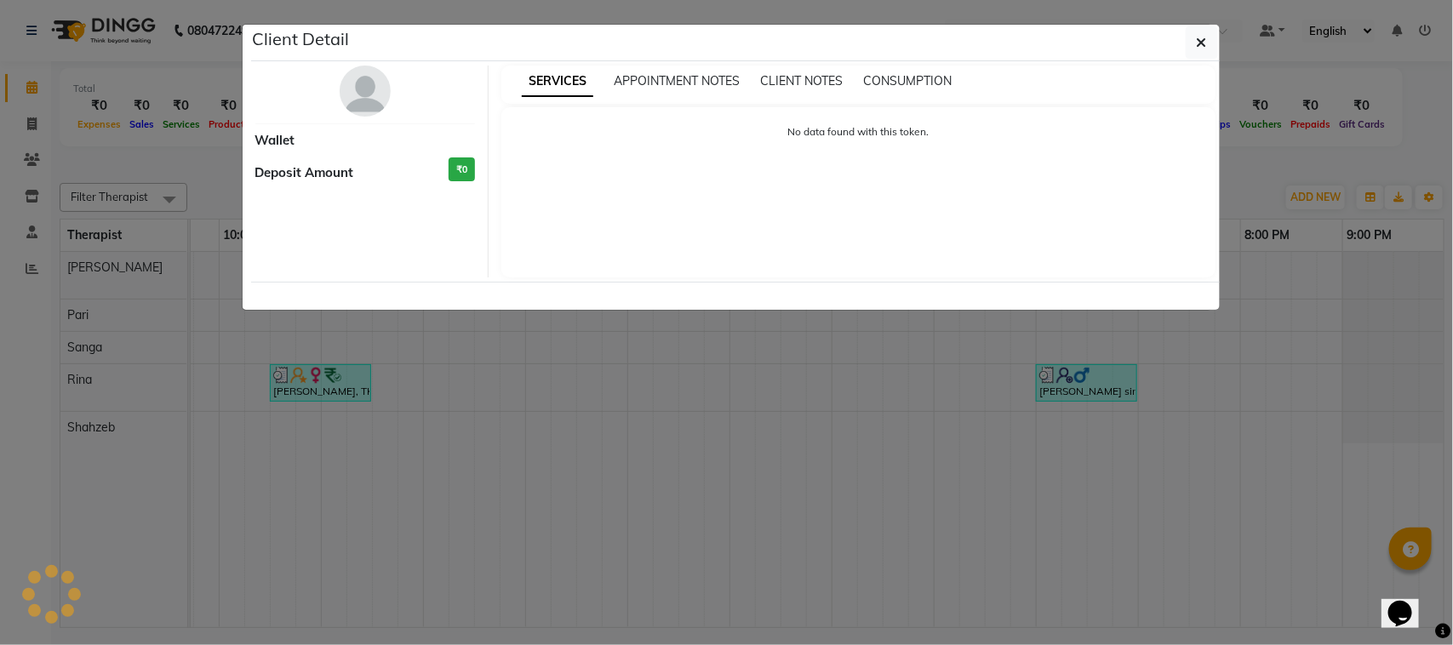
select select "3"
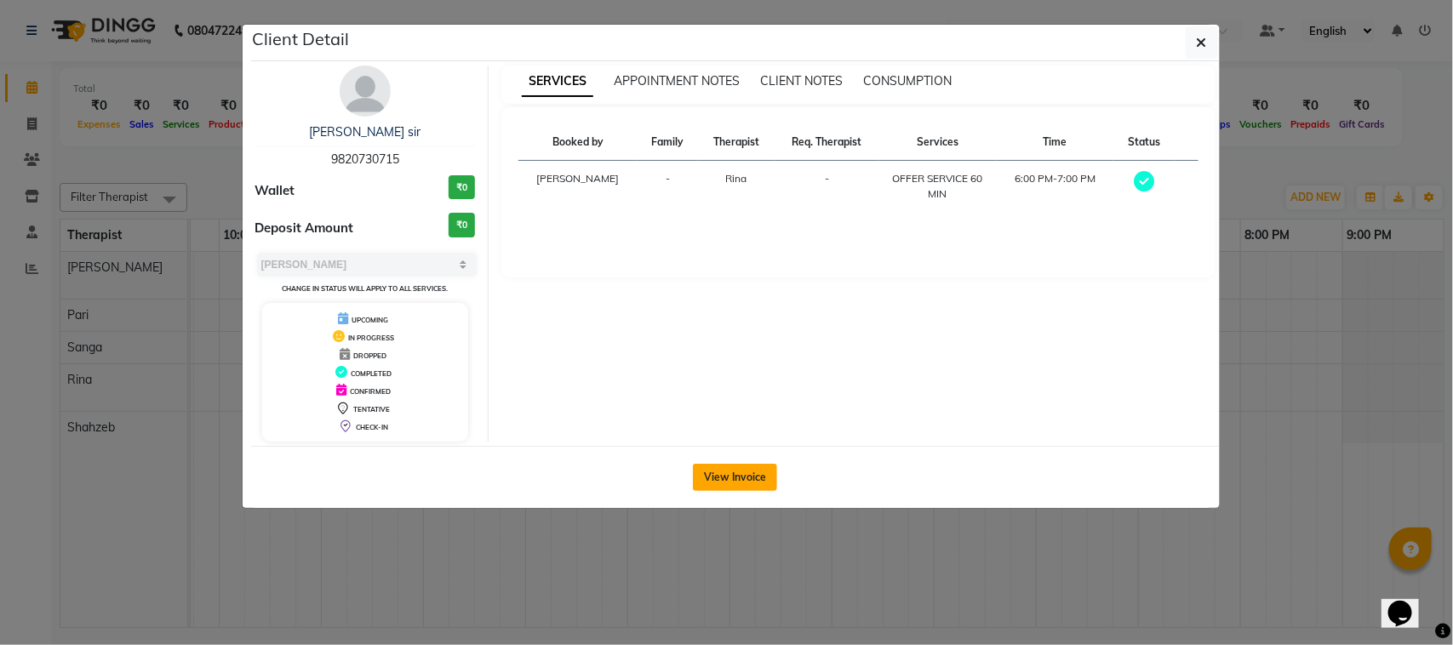
click at [763, 482] on button "View Invoice" at bounding box center [735, 477] width 84 height 27
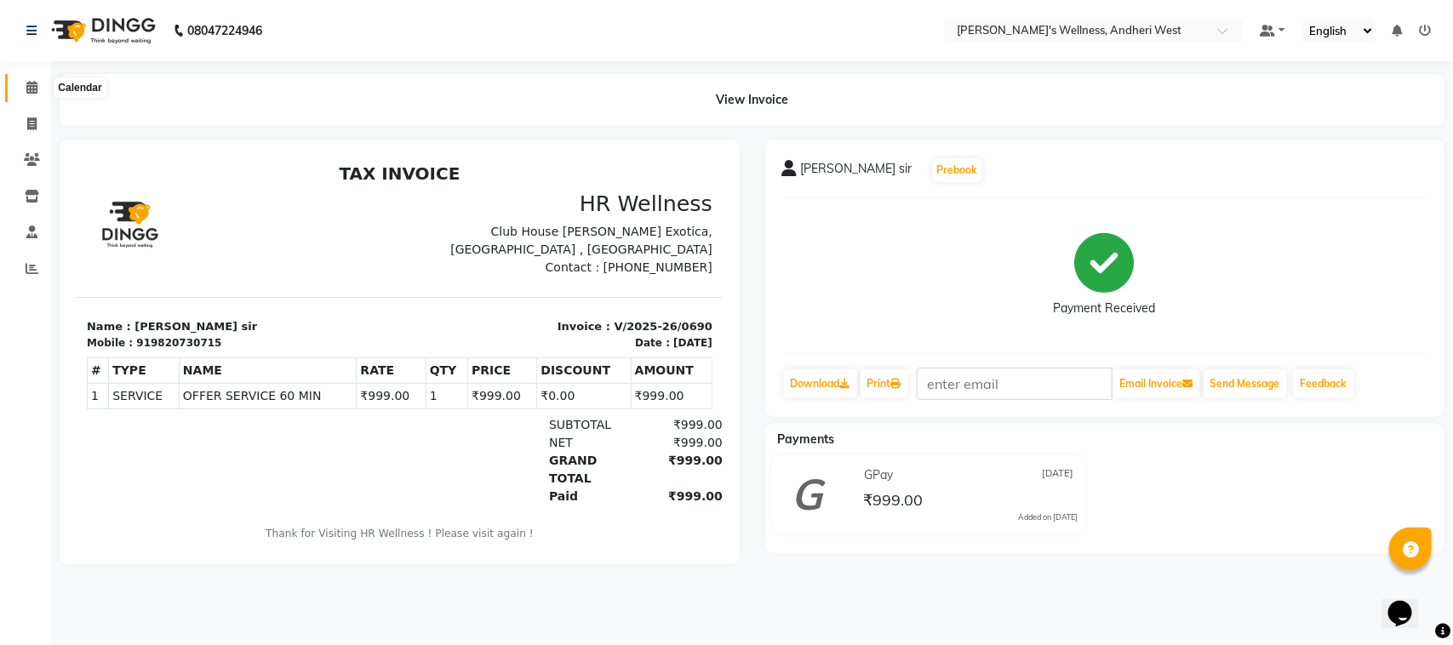
click at [35, 86] on icon at bounding box center [31, 87] width 11 height 13
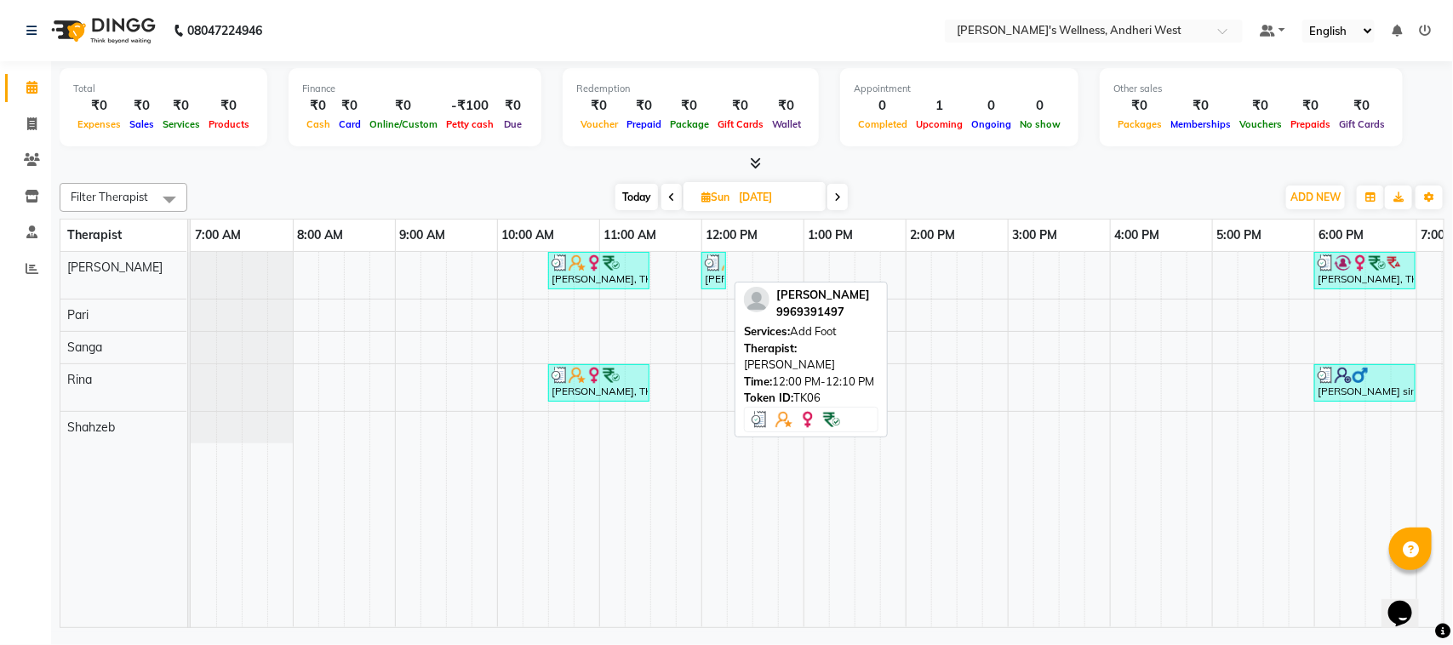
click at [708, 282] on div "swapnali, TK06, 12:00 PM-12:10 PM, Add Foot" at bounding box center [713, 270] width 21 height 32
select select "3"
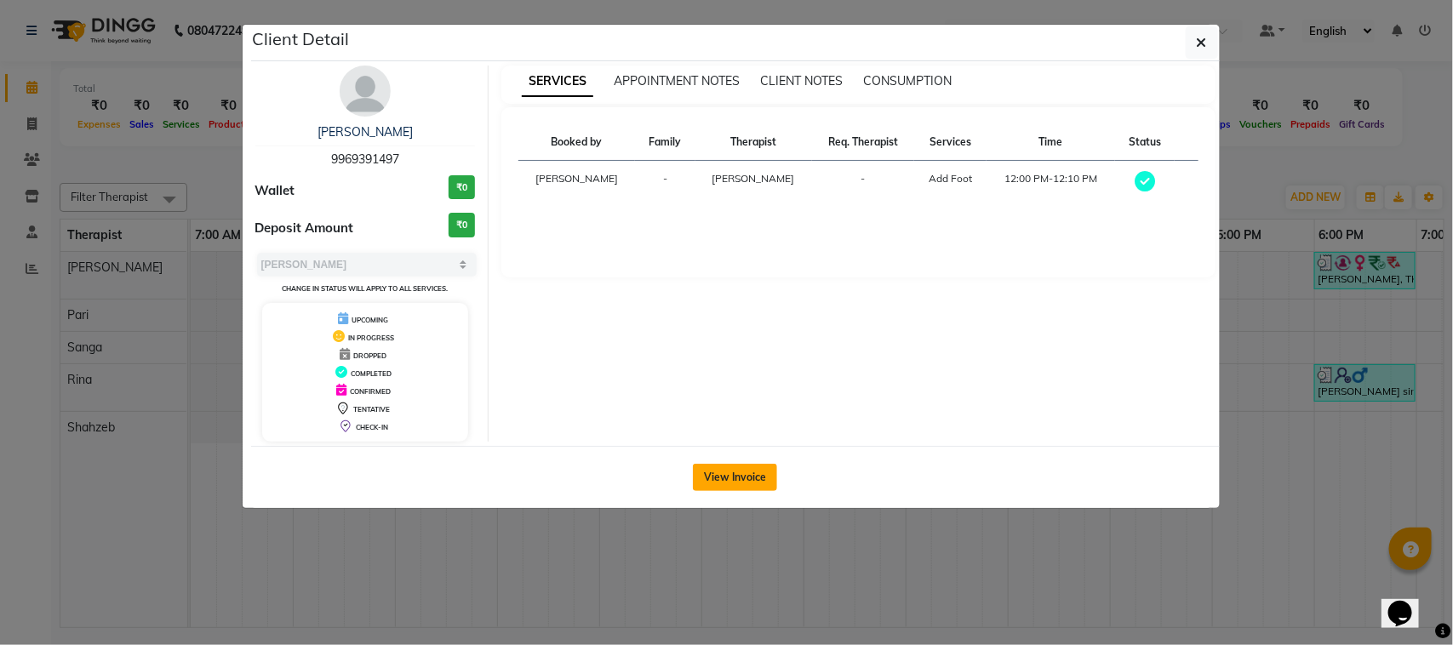
click at [734, 474] on button "View Invoice" at bounding box center [735, 477] width 84 height 27
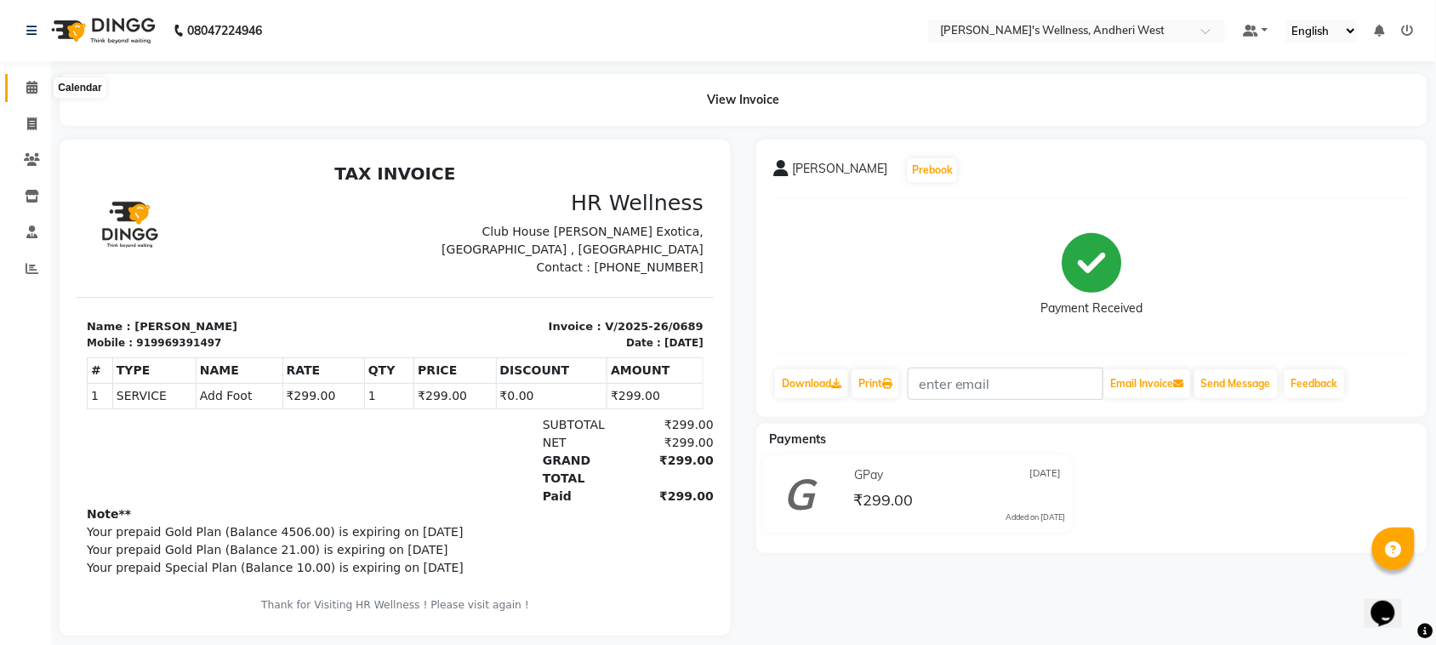
click at [35, 90] on icon at bounding box center [31, 87] width 11 height 13
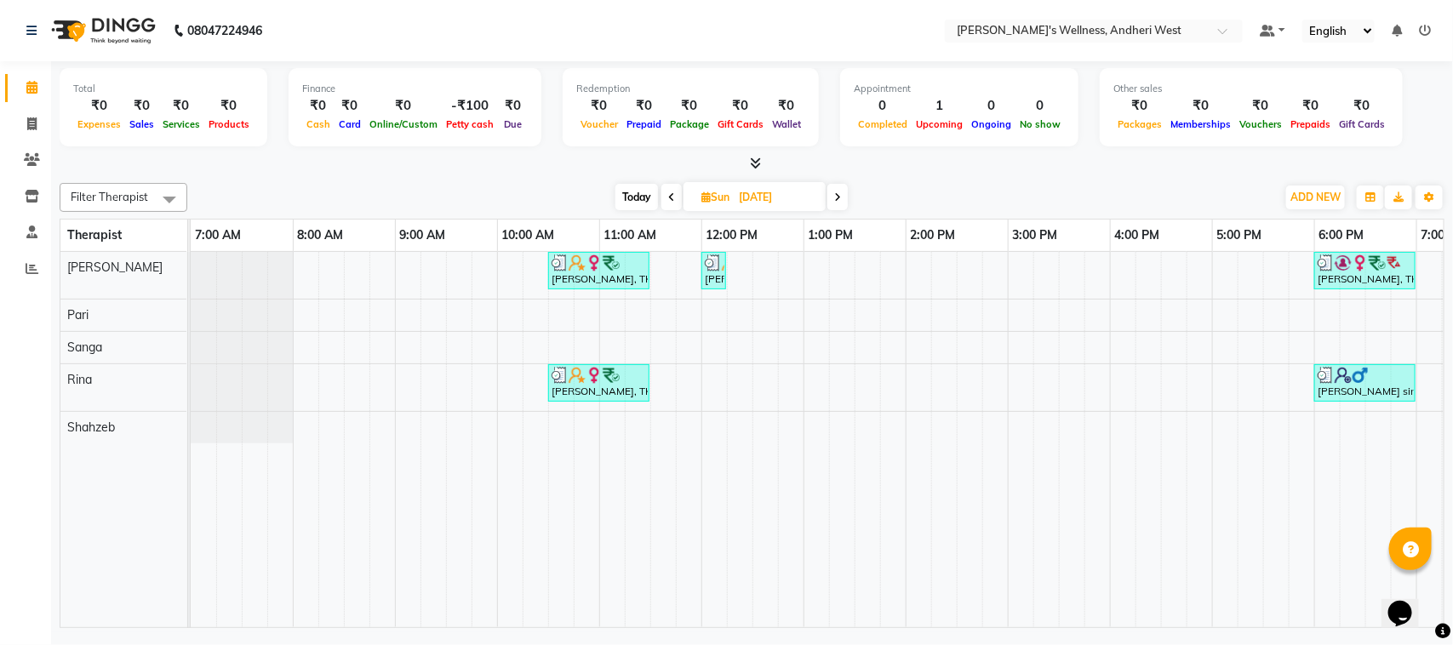
click at [648, 189] on span "Today" at bounding box center [636, 197] width 43 height 26
type input "02-09-2025"
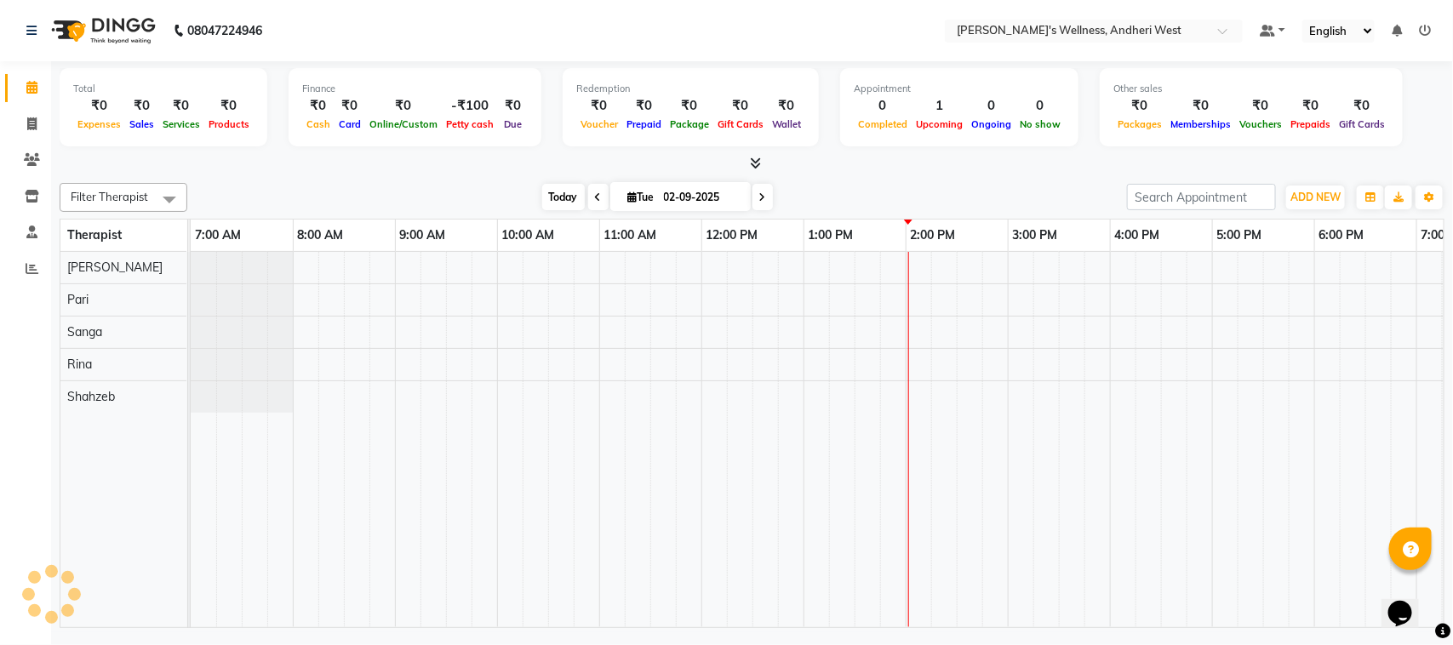
scroll to position [0, 278]
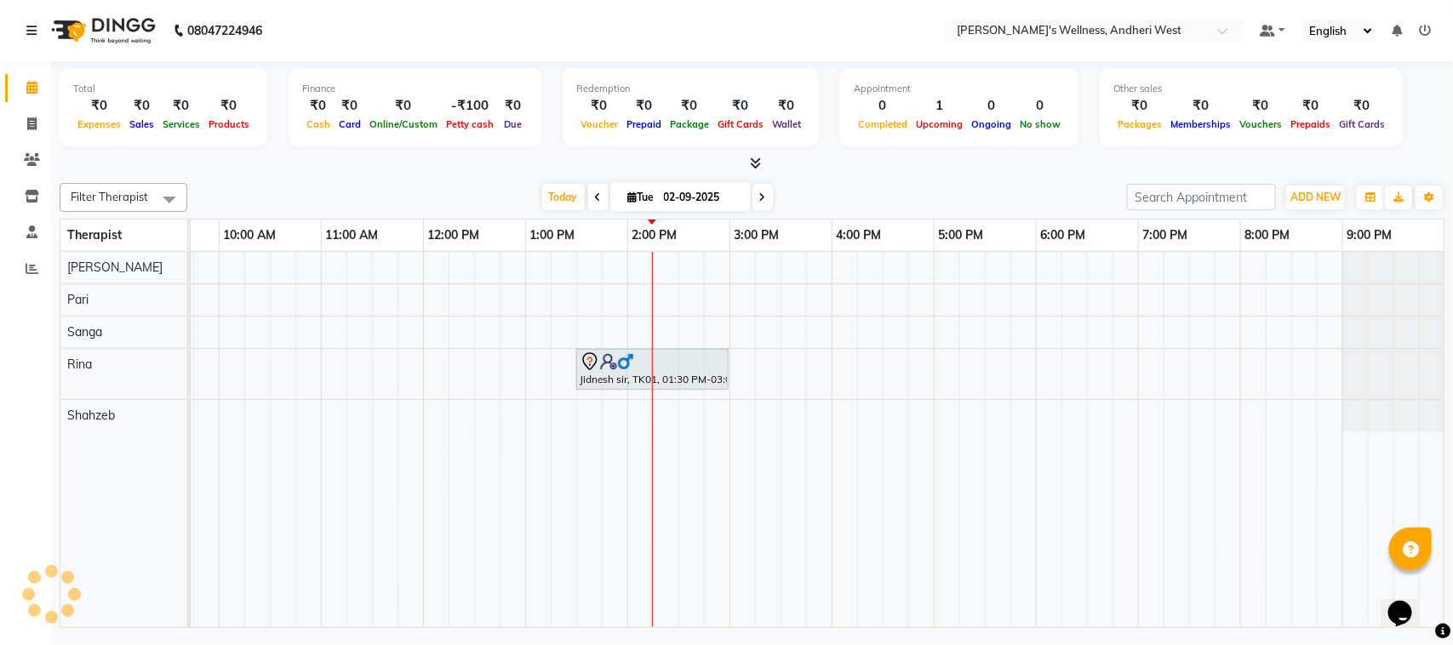
click at [648, 189] on span "Tue 02-09-2025" at bounding box center [680, 196] width 140 height 29
click at [1151, 260] on div "Jidnesh sir, TK01, 01:30 PM-03:00 PM, OFFER SERVICE 90 MIN" at bounding box center [678, 439] width 1532 height 375
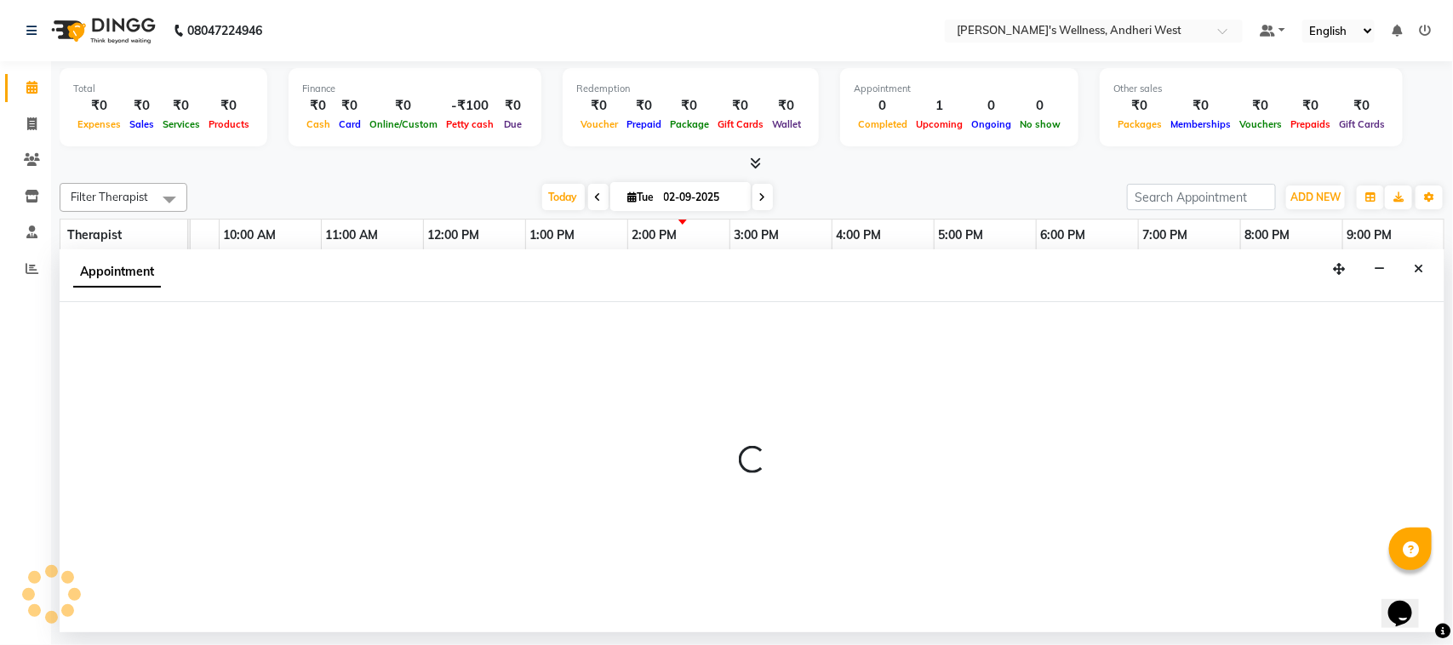
select select "66471"
select select "tentative"
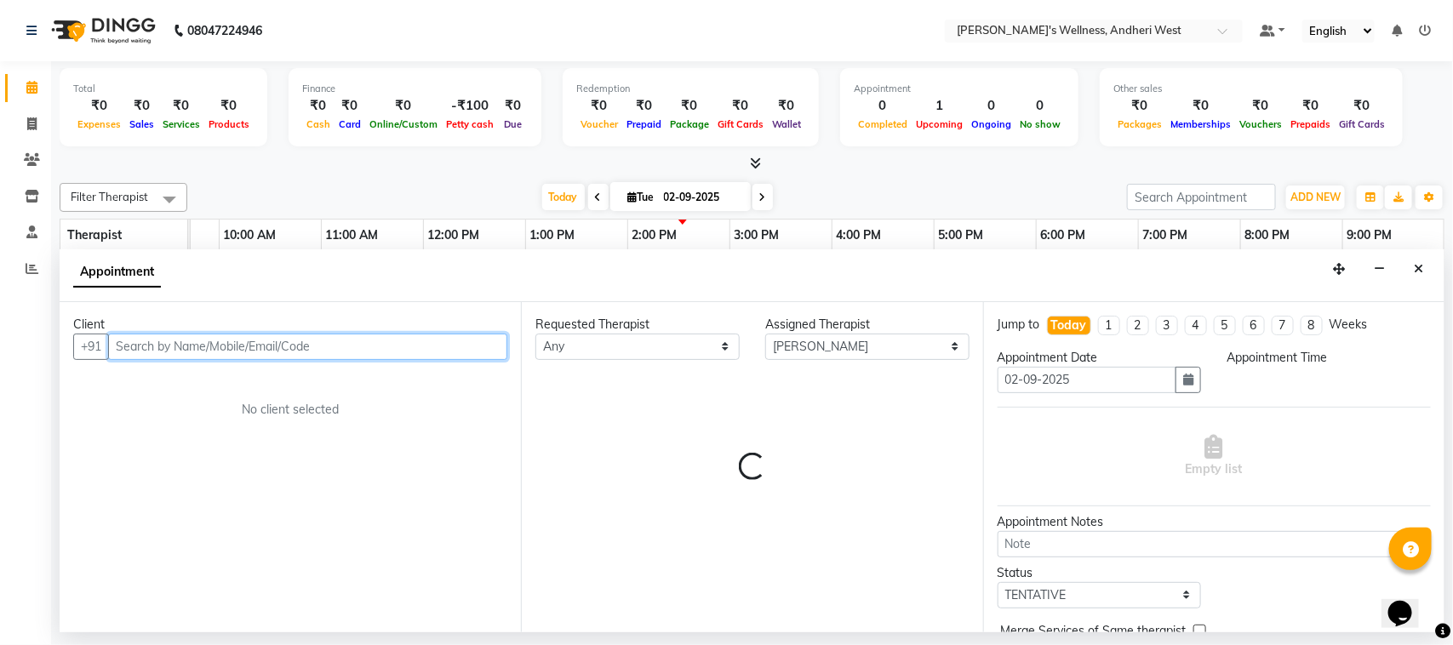
select select "1140"
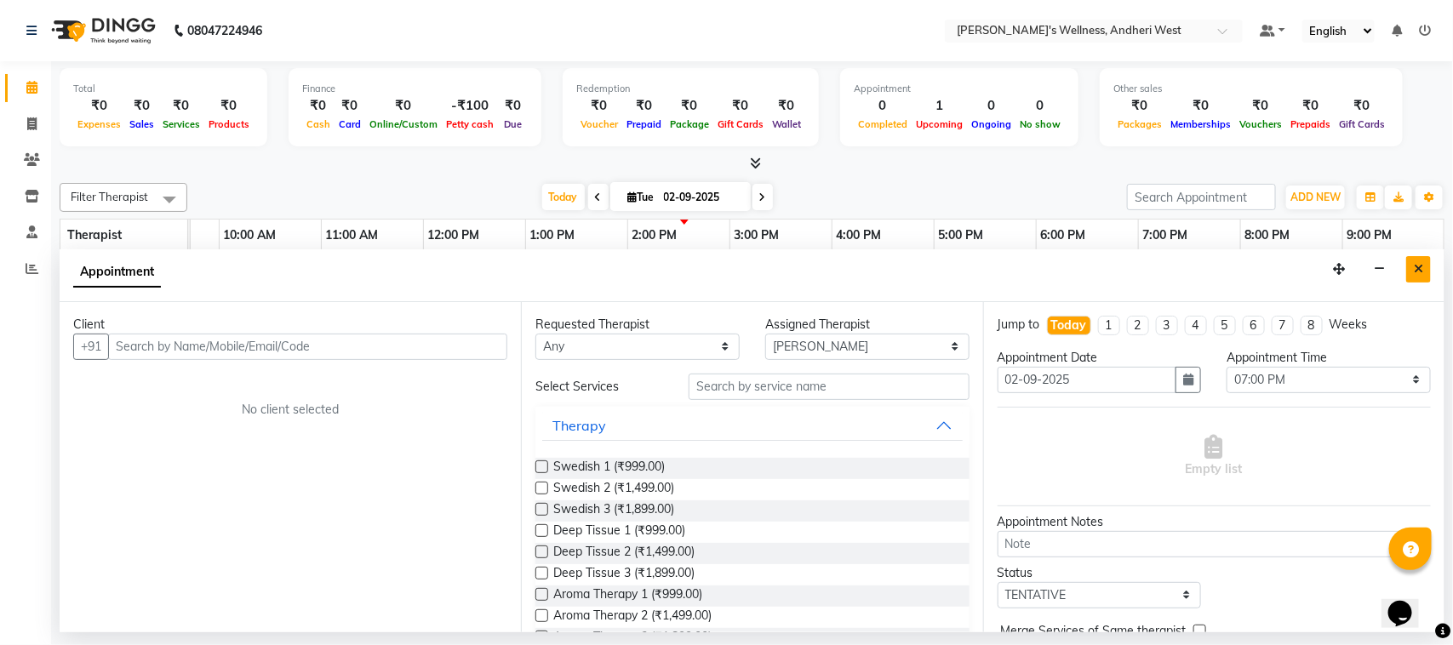
click at [1415, 270] on icon "Close" at bounding box center [1417, 269] width 9 height 12
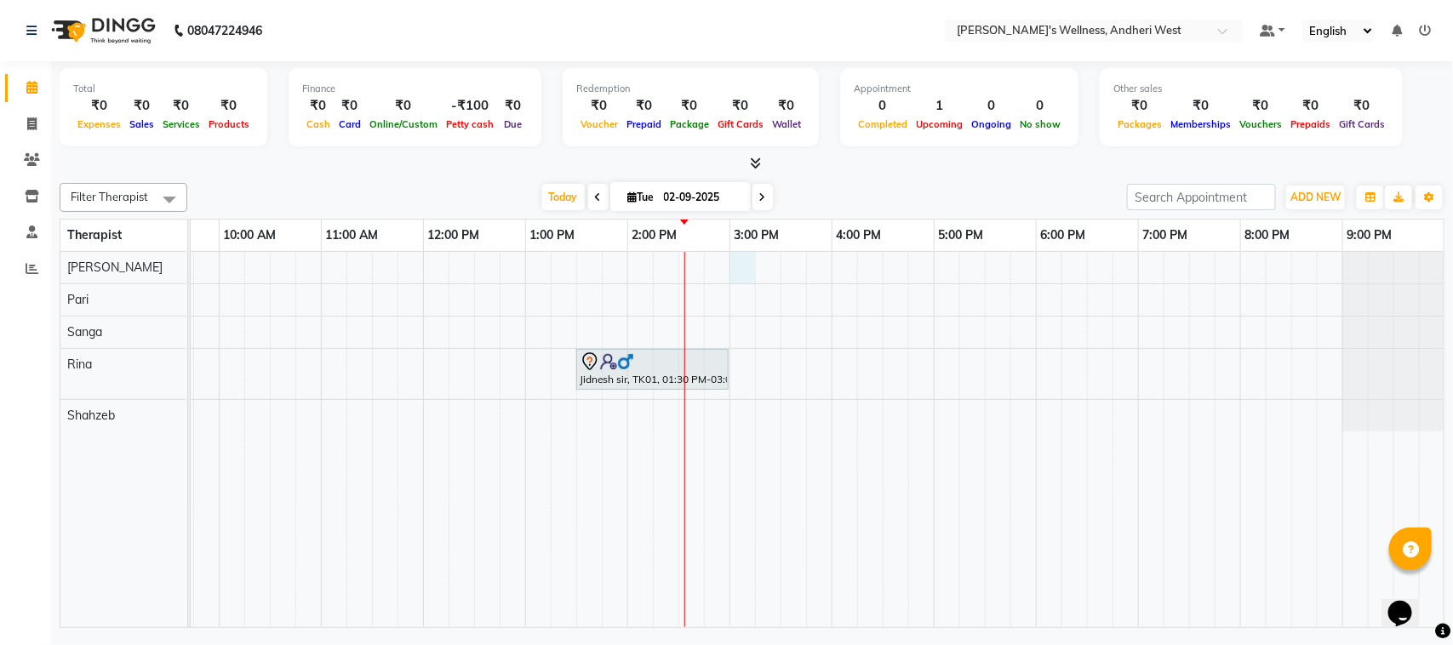
click at [745, 270] on div "Jidnesh sir, TK01, 01:30 PM-03:00 PM, OFFER SERVICE 90 MIN" at bounding box center [678, 439] width 1532 height 375
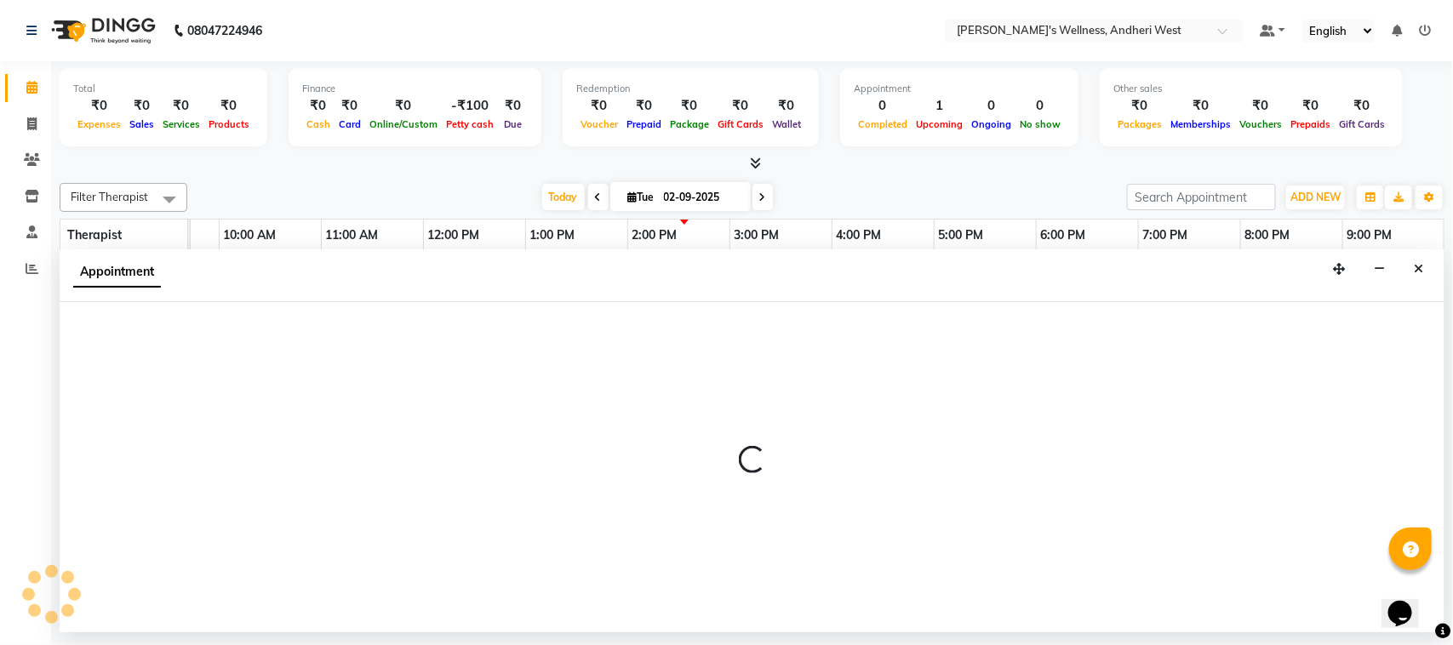
select select "66471"
select select "tentative"
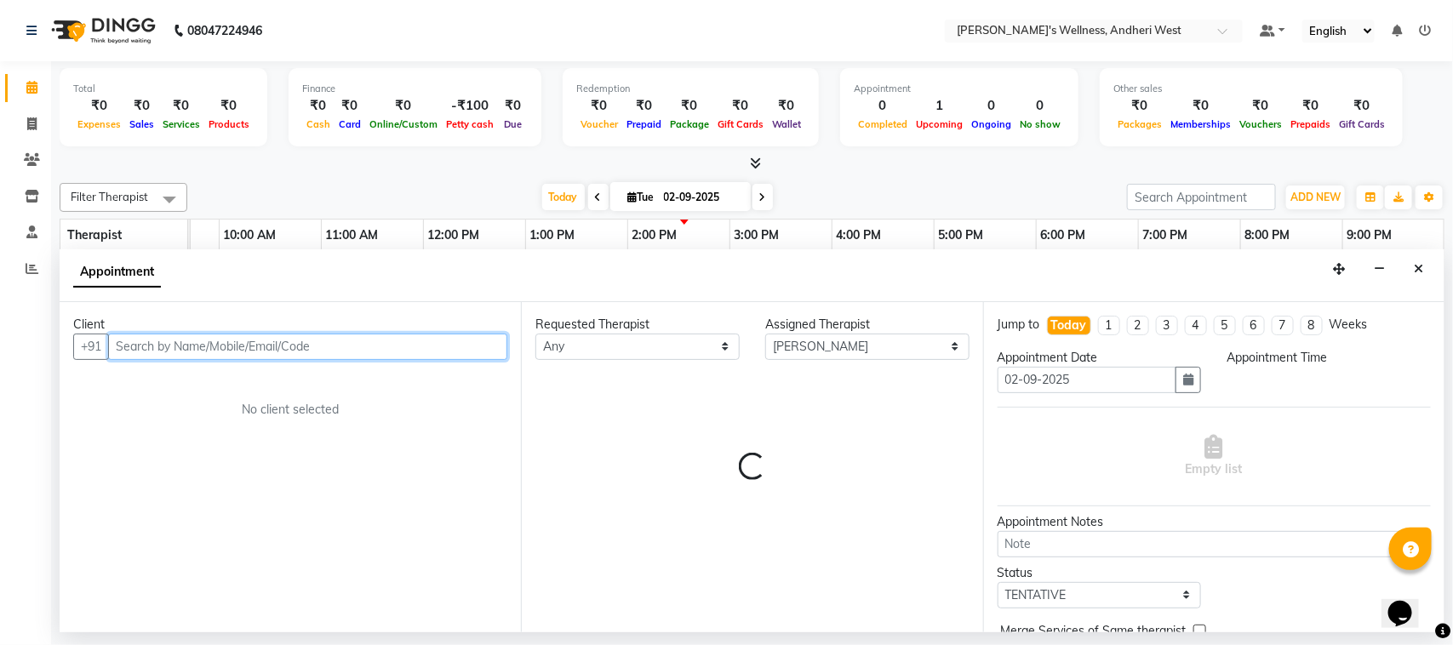
select select "900"
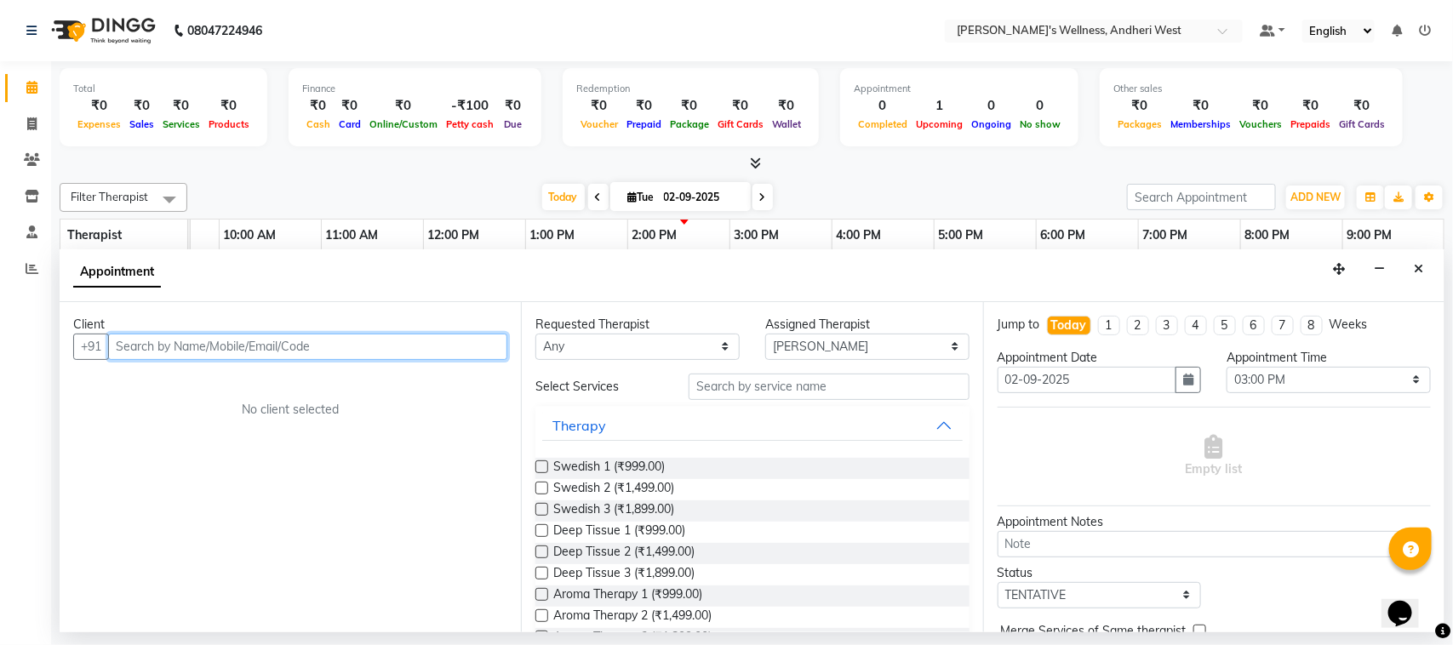
click at [279, 345] on input "text" at bounding box center [307, 347] width 399 height 26
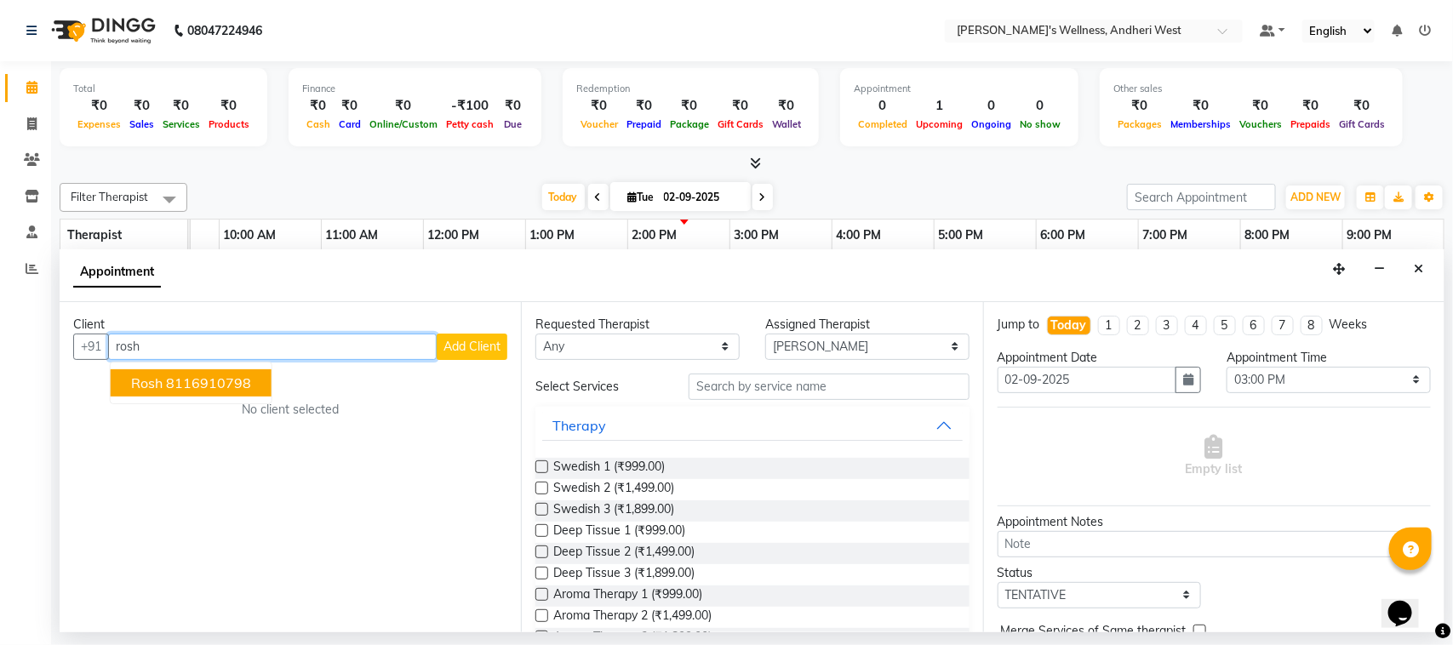
click at [226, 384] on ngb-highlight "8116910798" at bounding box center [208, 382] width 85 height 17
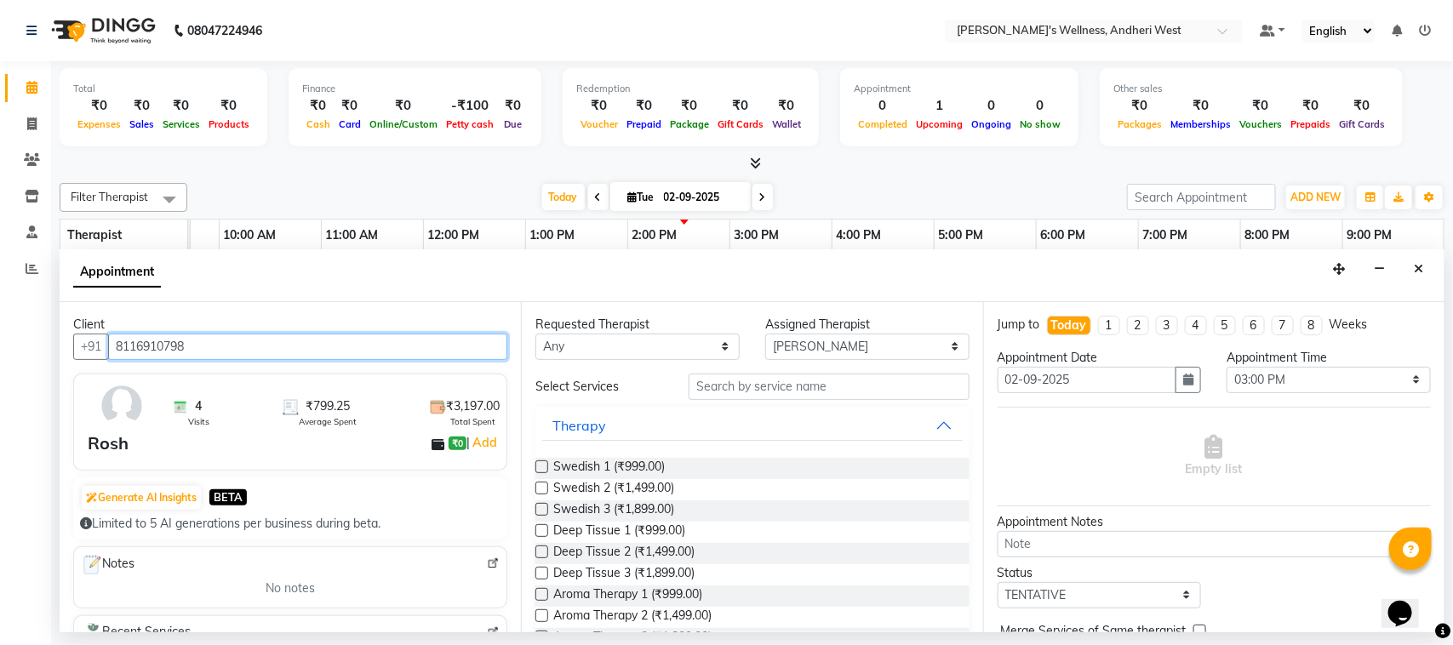
type input "8116910798"
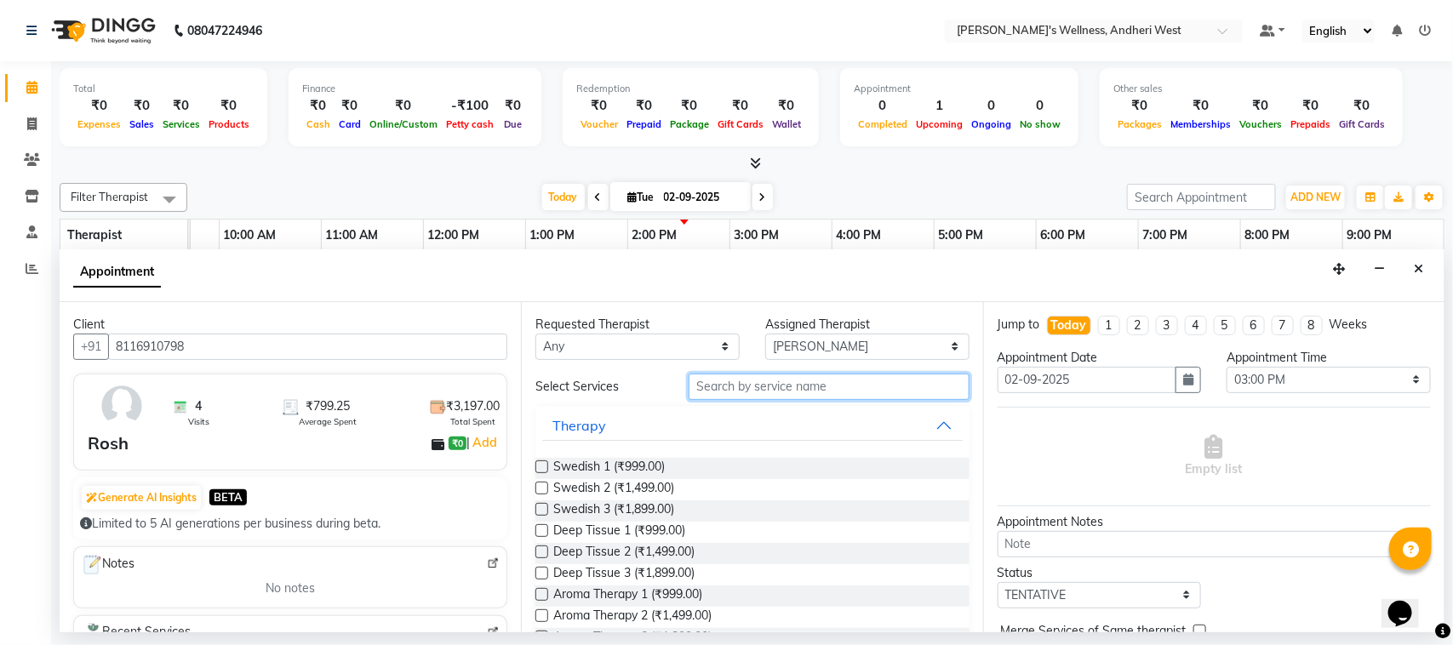
click at [771, 389] on input "text" at bounding box center [828, 387] width 281 height 26
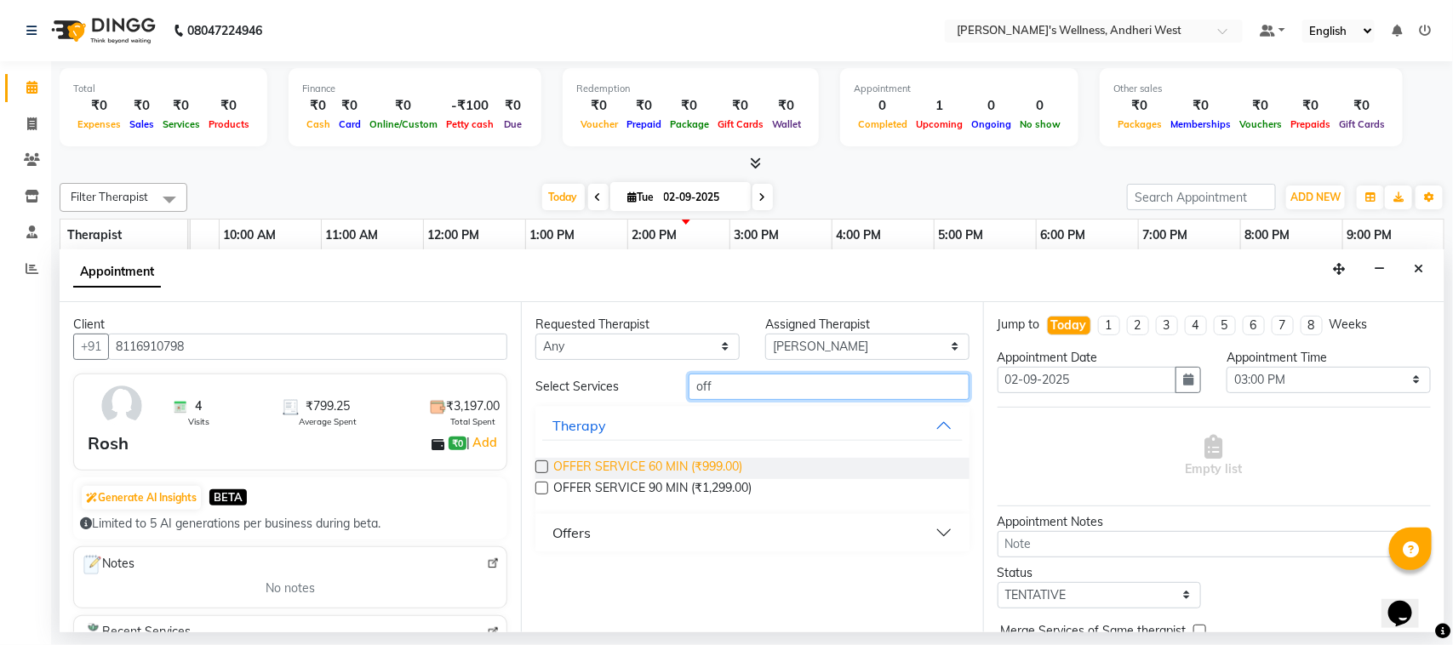
type input "off"
click at [711, 458] on span "OFFER SERVICE 60 MIN (₹999.00)" at bounding box center [647, 468] width 189 height 21
checkbox input "false"
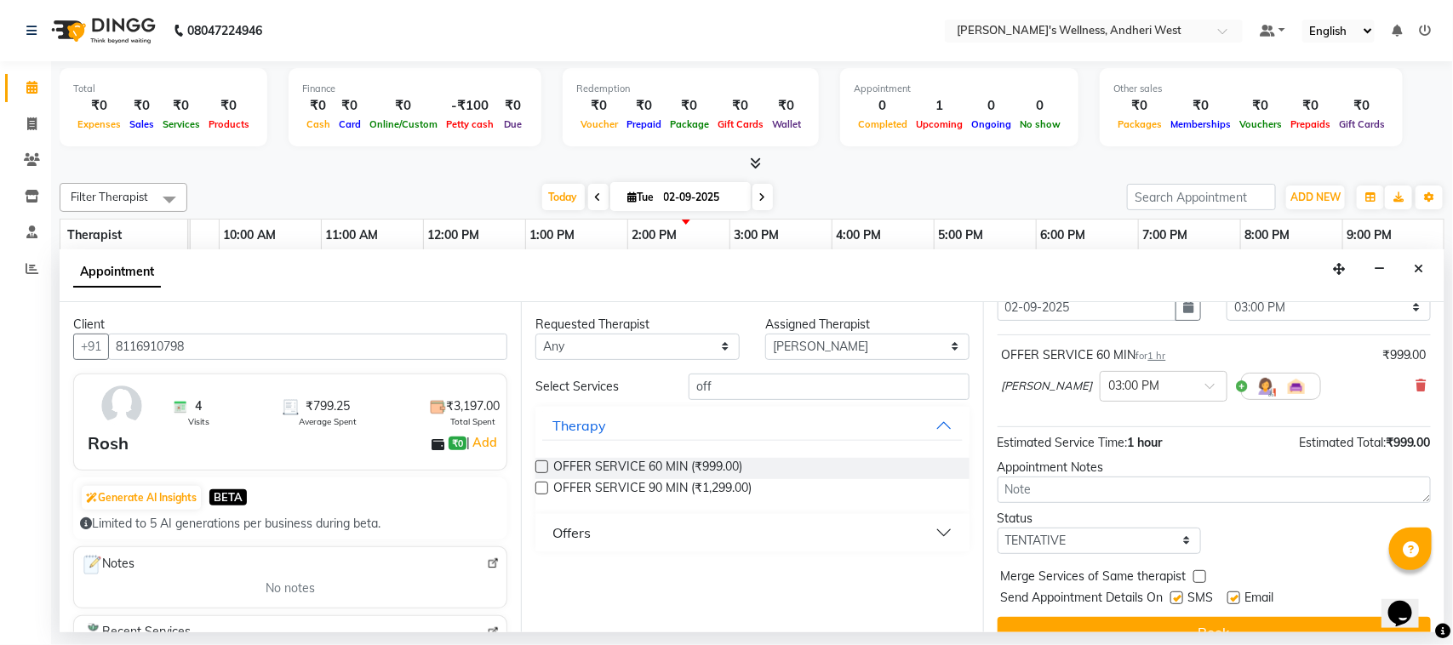
scroll to position [103, 0]
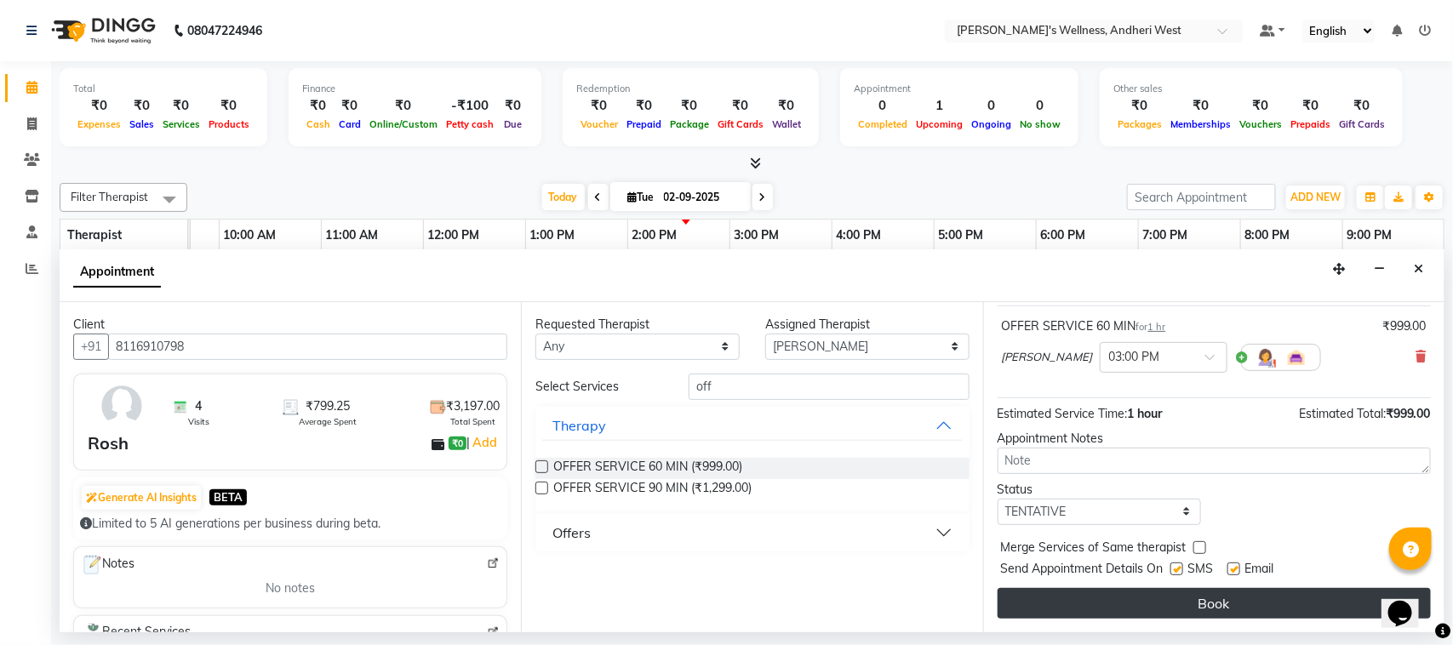
click at [1168, 609] on button "Book" at bounding box center [1213, 603] width 433 height 31
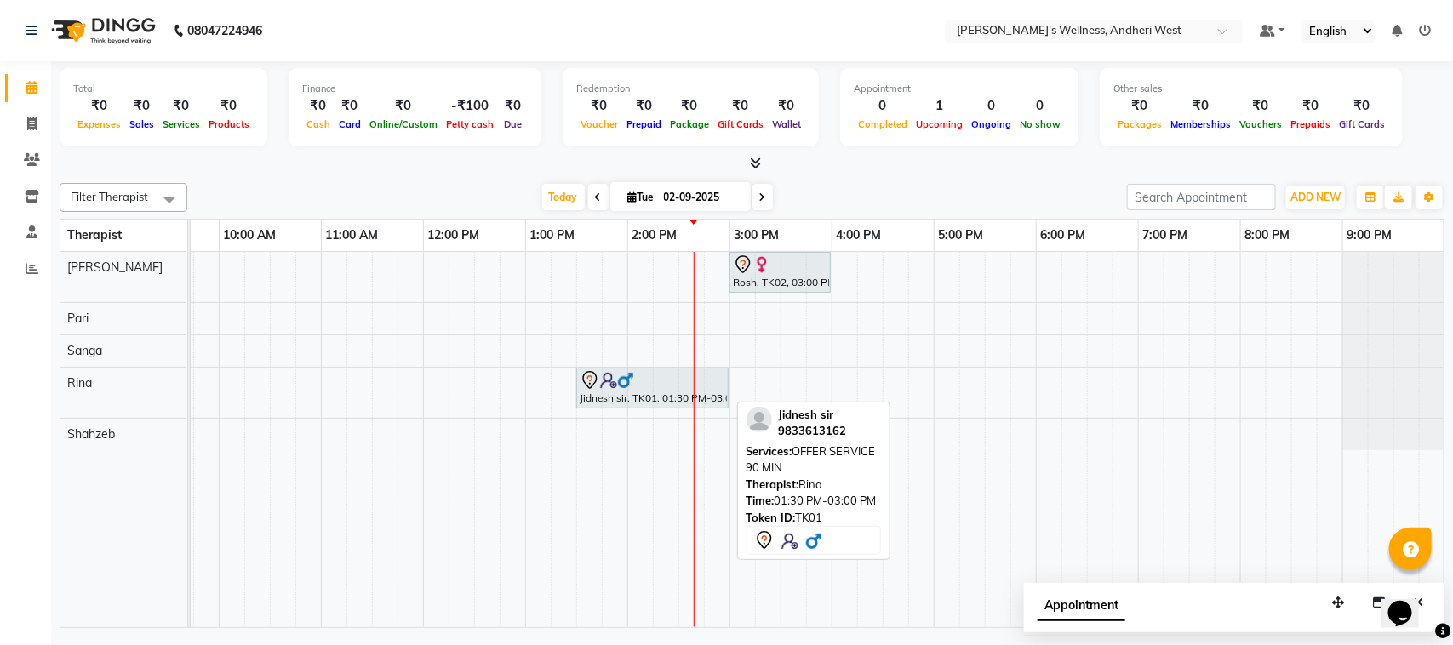
click at [592, 393] on div "Jidnesh sir, TK01, 01:30 PM-03:00 PM, OFFER SERVICE 90 MIN" at bounding box center [652, 388] width 149 height 36
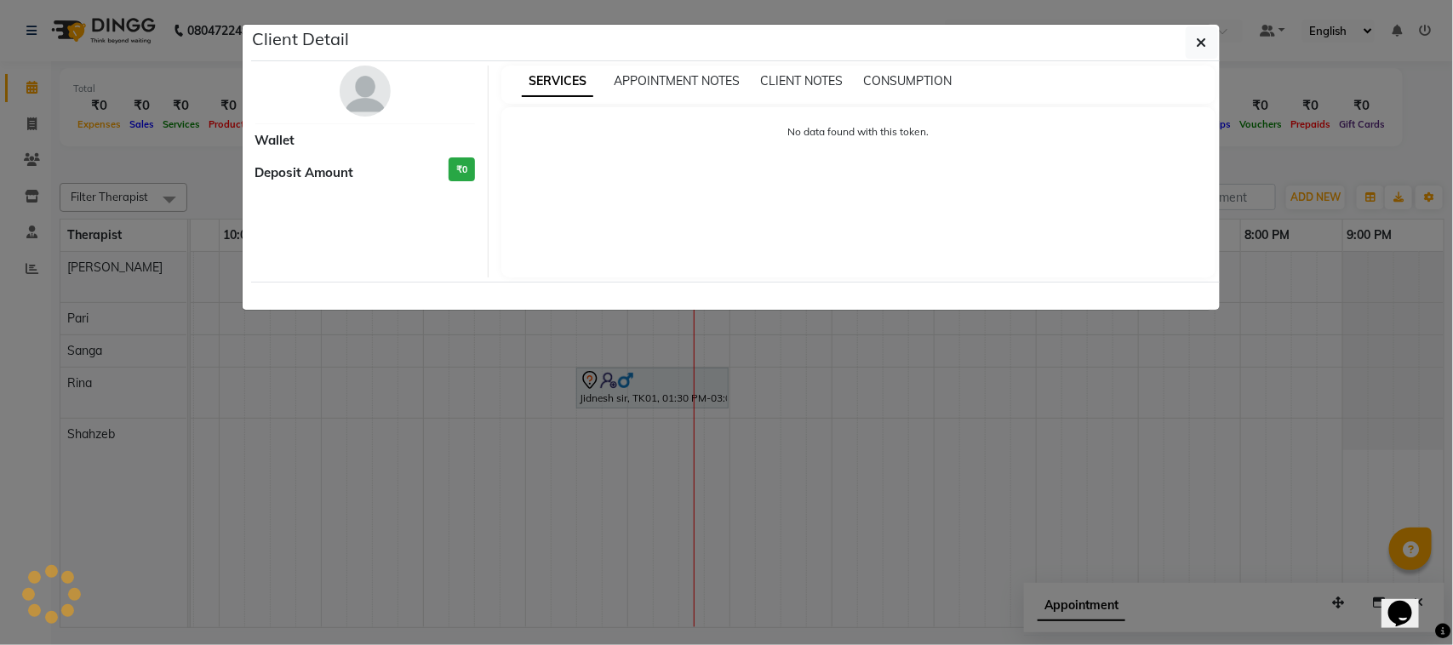
select select "7"
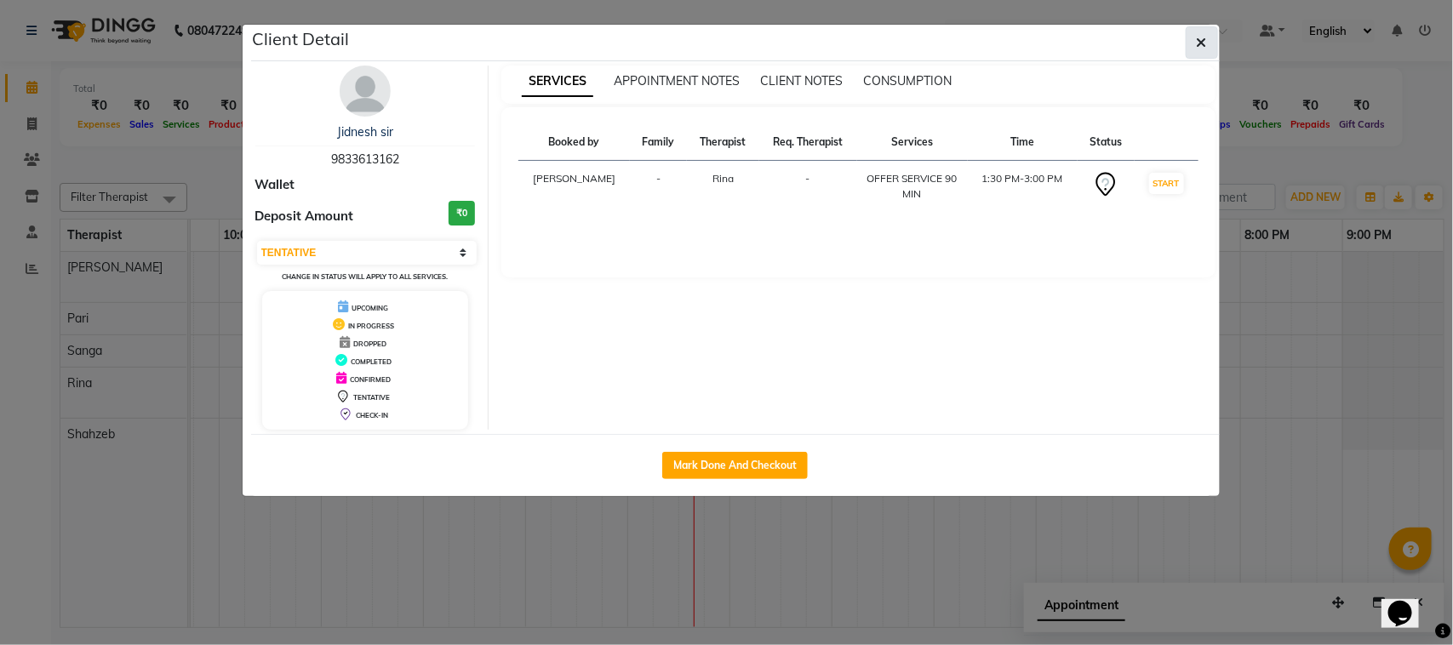
click at [1191, 44] on button "button" at bounding box center [1201, 42] width 32 height 32
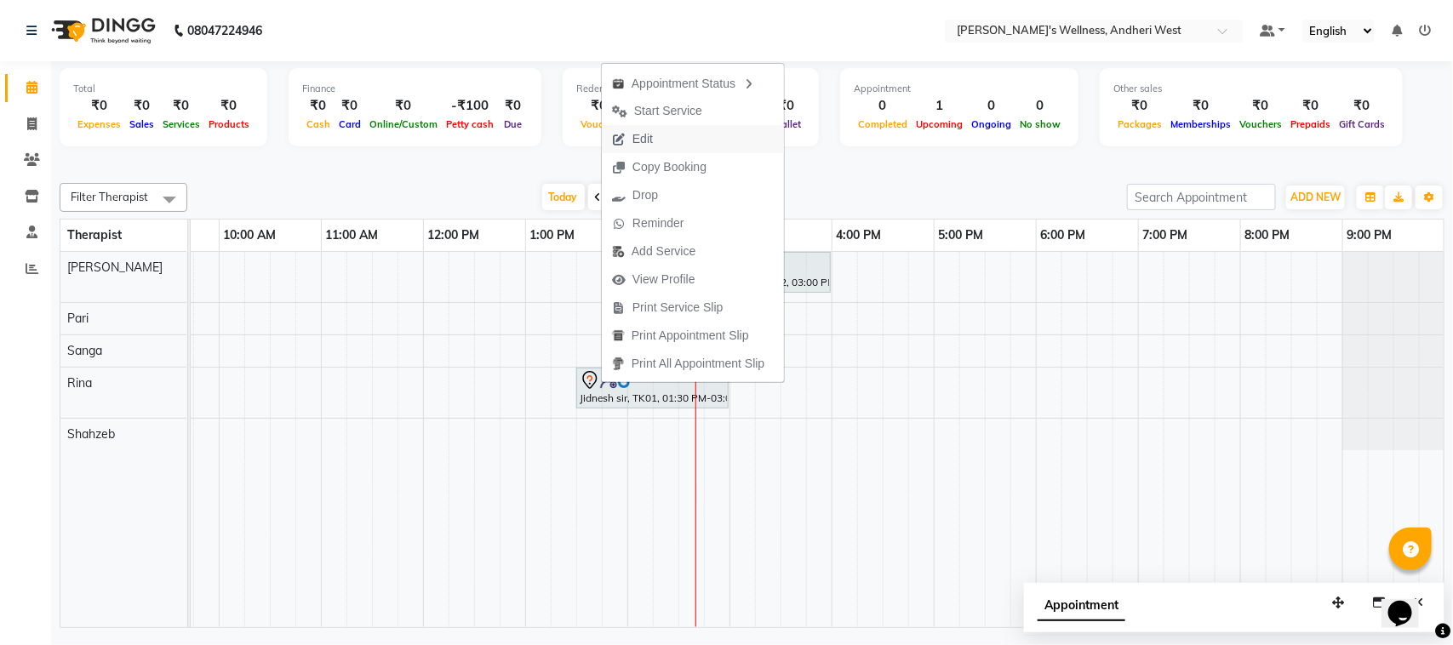
click at [647, 139] on span "Edit" at bounding box center [642, 139] width 20 height 18
select select "tentative"
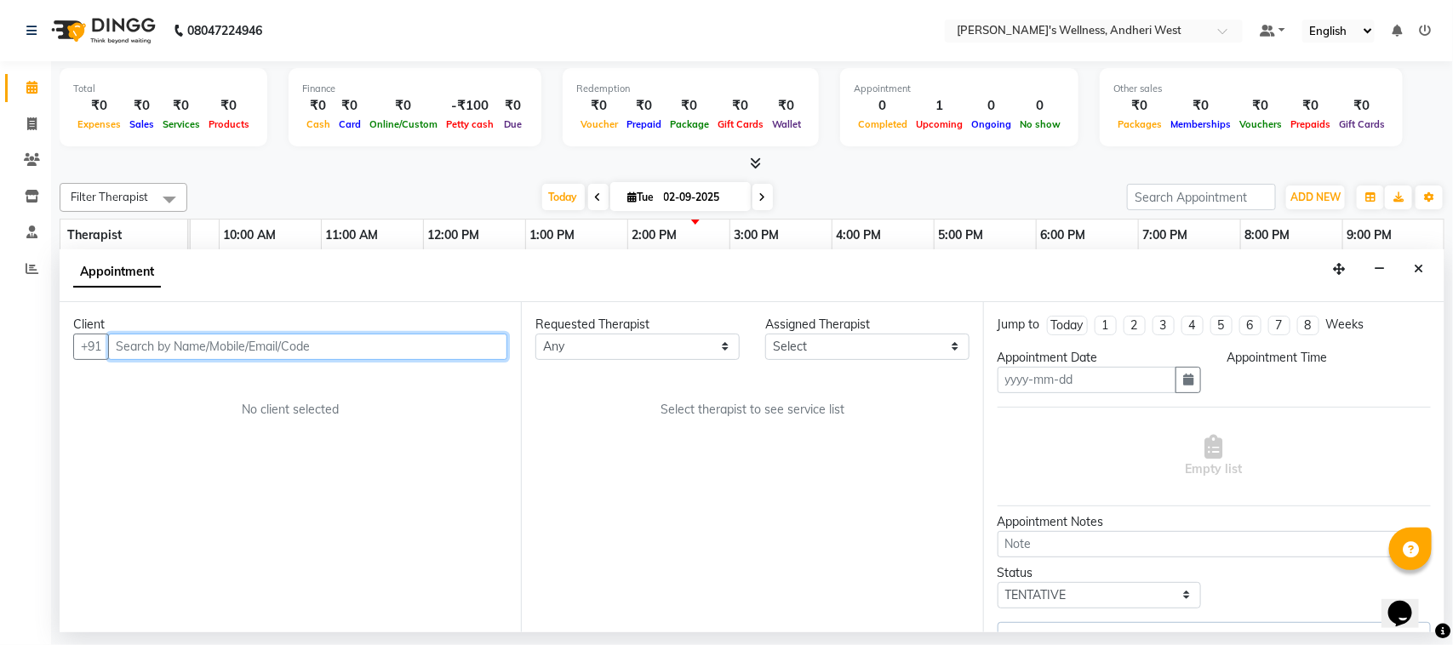
type input "02-09-2025"
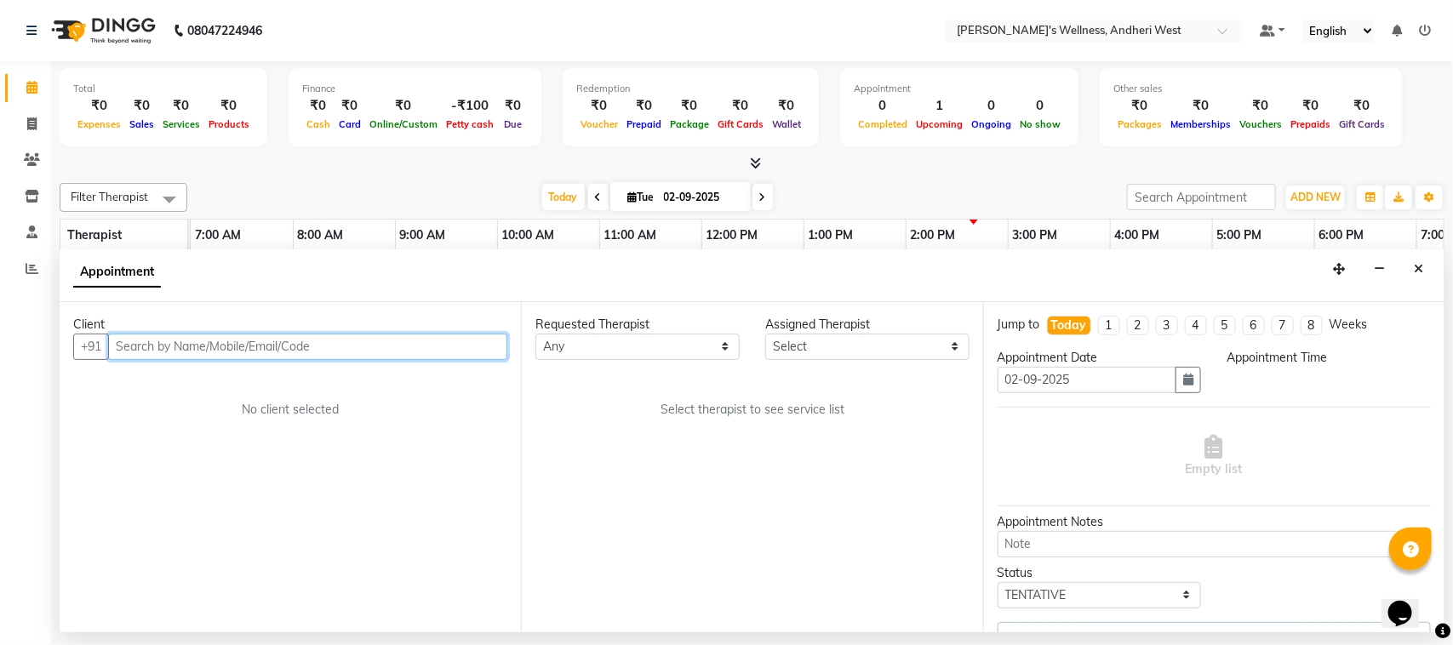
select select "810"
select select "80732"
select select "3705"
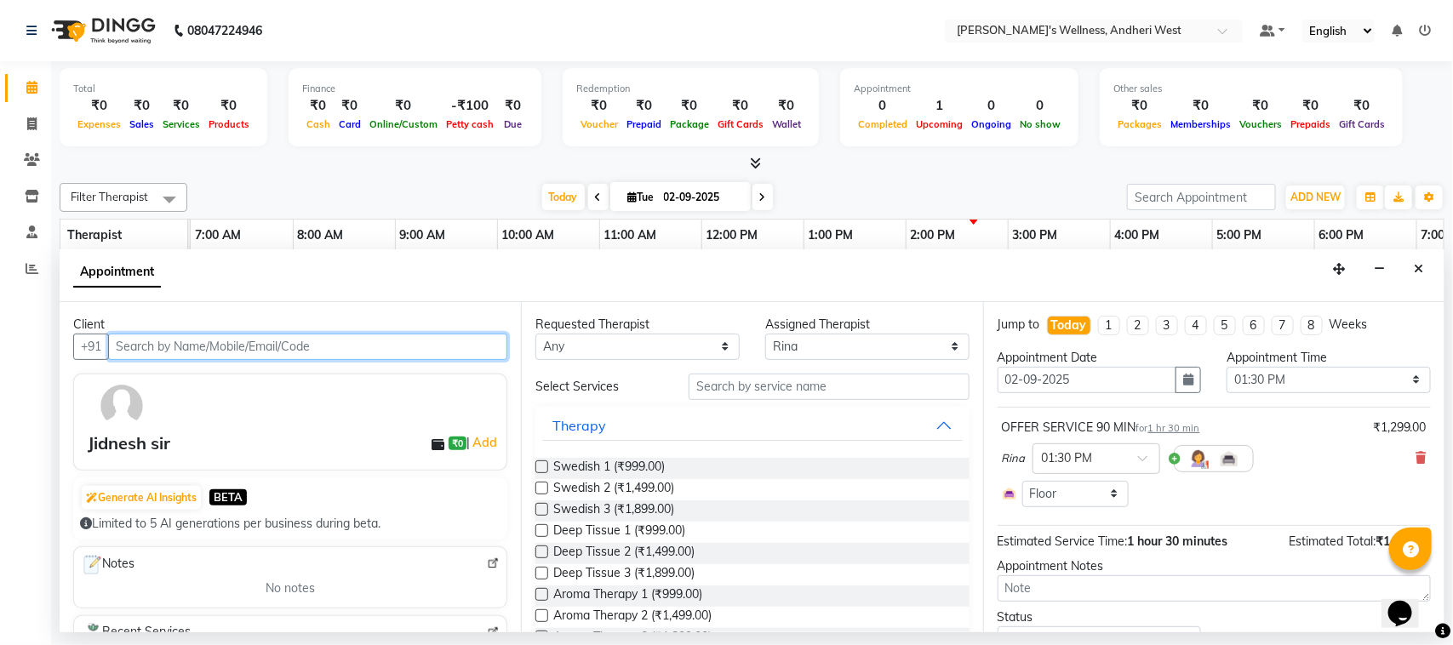
scroll to position [0, 278]
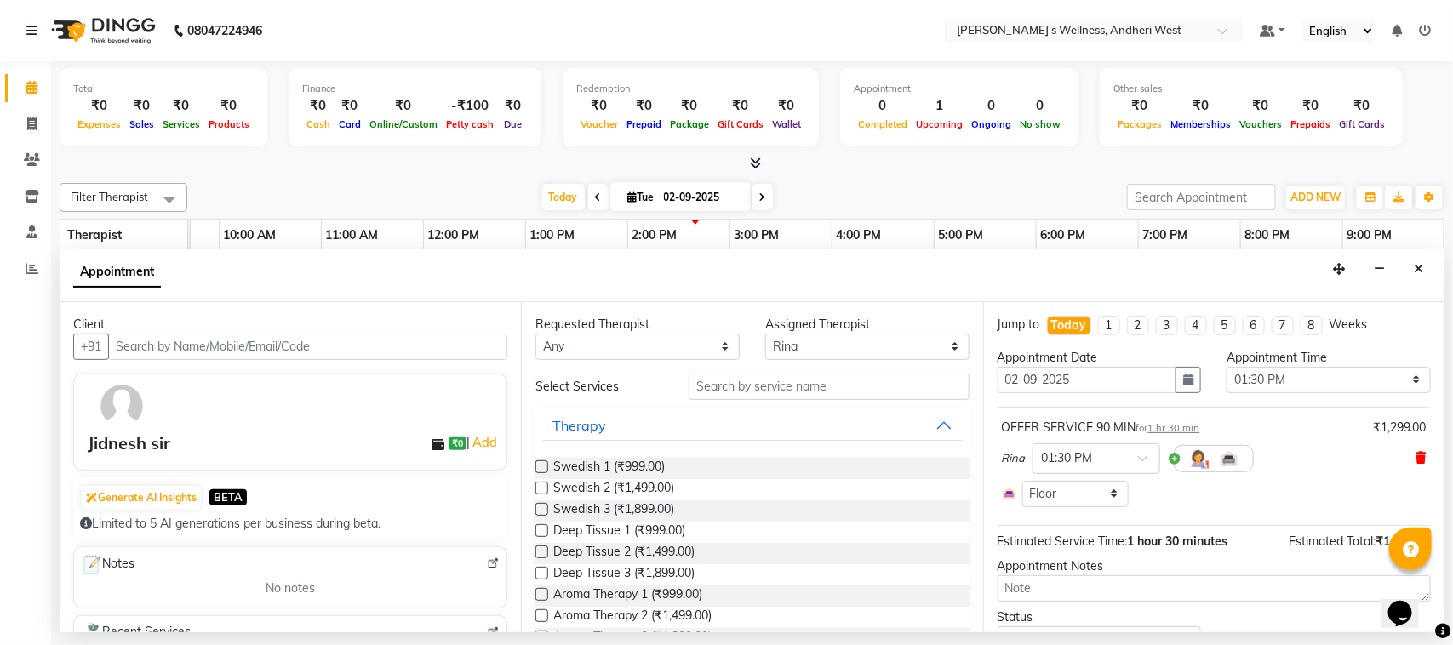
click at [1416, 455] on icon at bounding box center [1421, 458] width 10 height 12
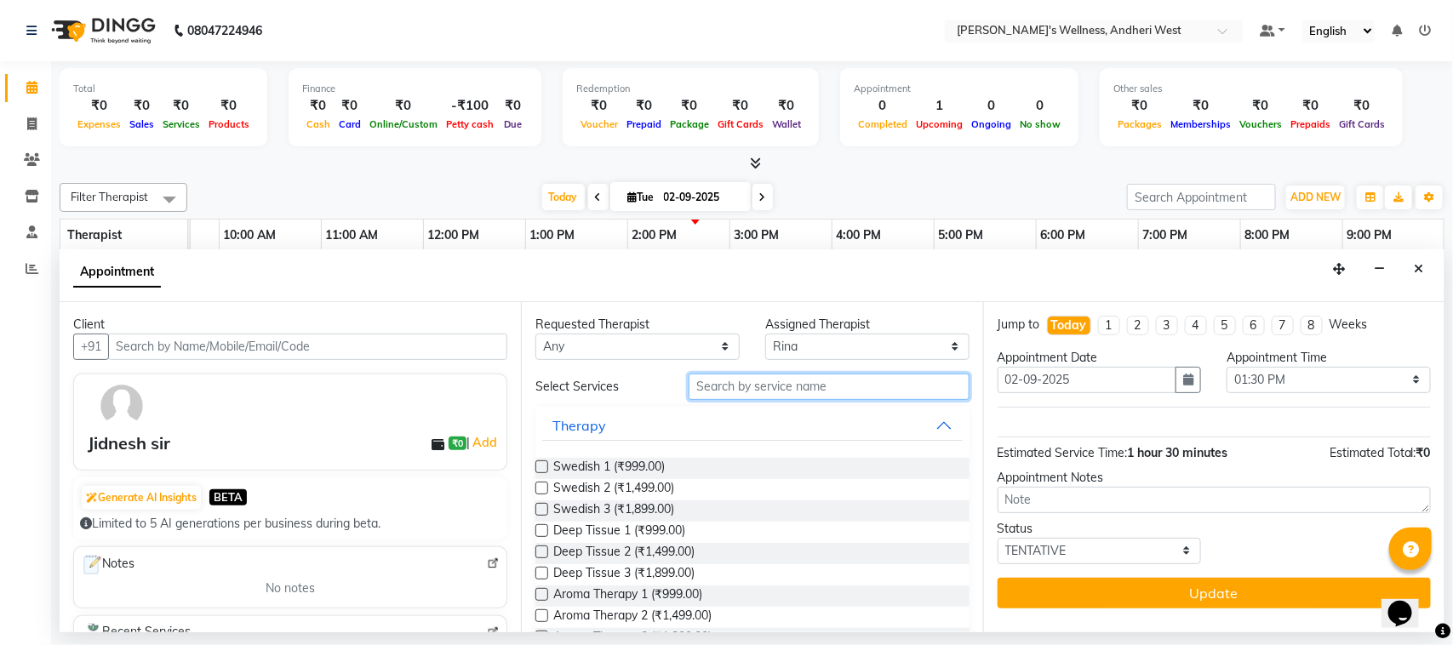
click at [831, 379] on input "text" at bounding box center [828, 387] width 281 height 26
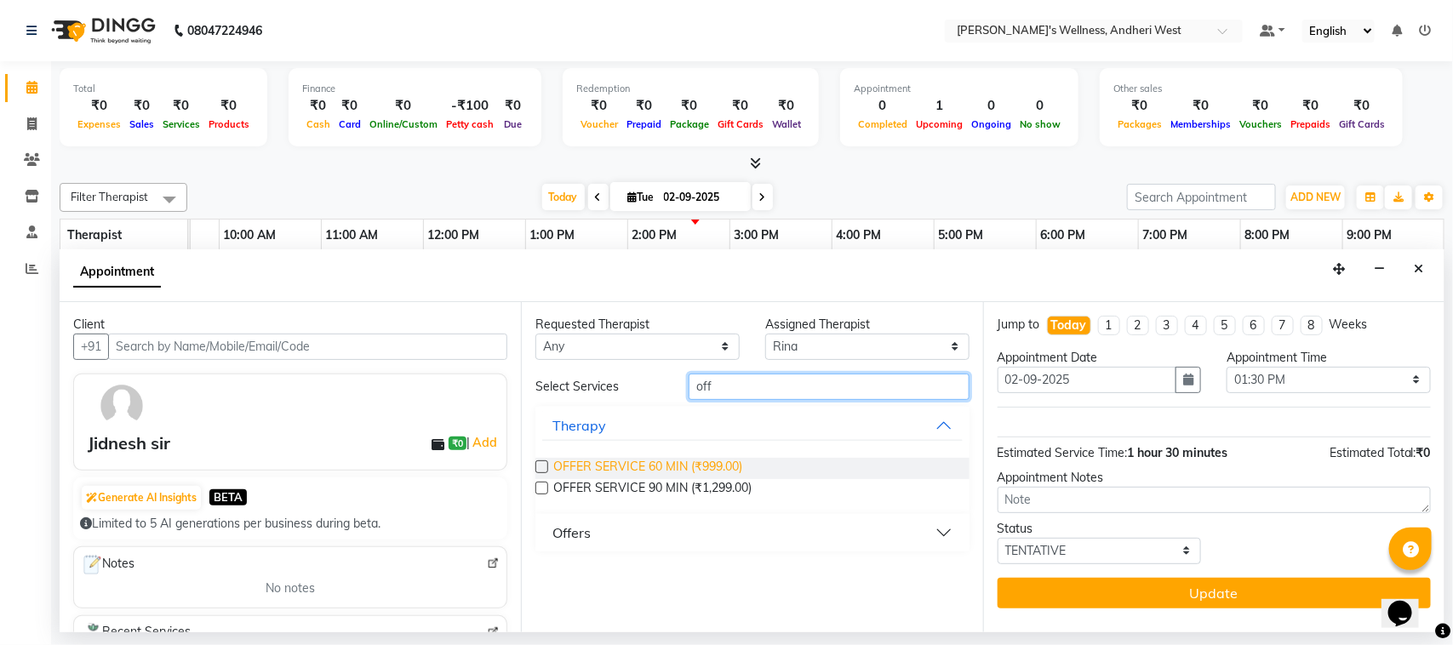
type input "off"
click at [703, 464] on span "OFFER SERVICE 60 MIN (₹999.00)" at bounding box center [647, 468] width 189 height 21
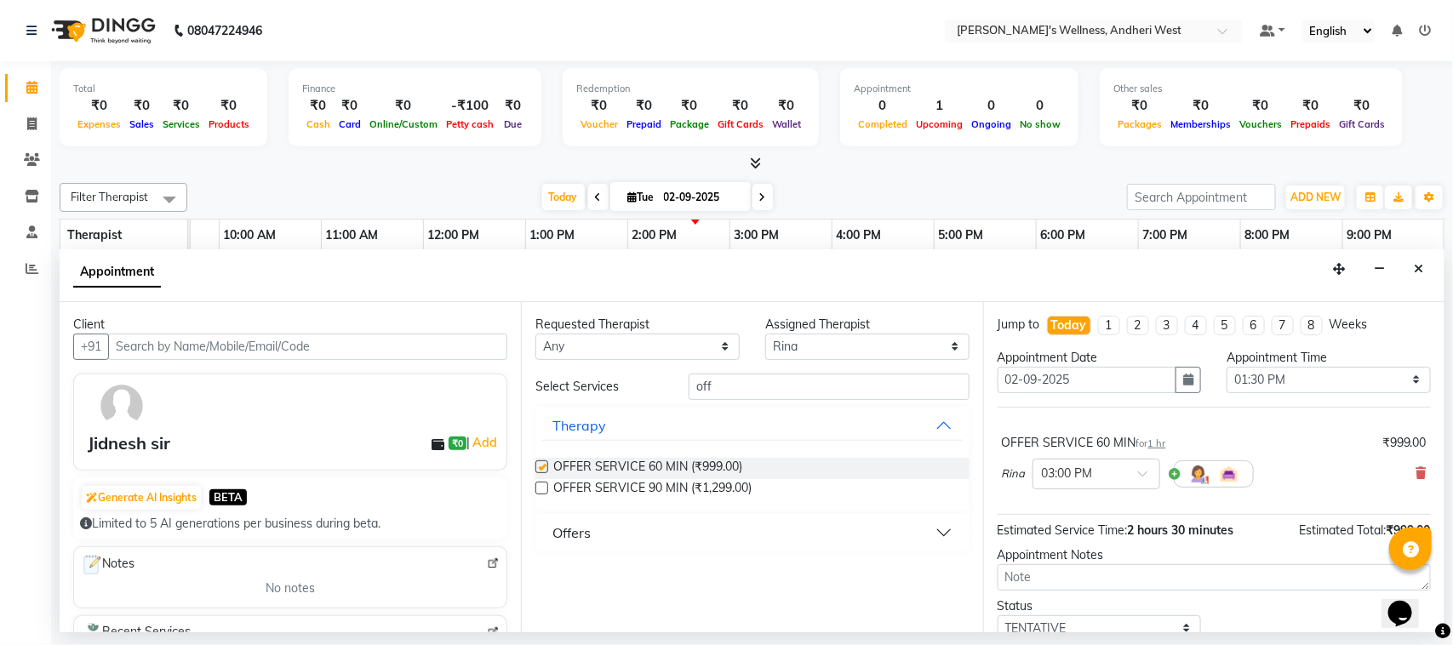
checkbox input "false"
click at [1065, 473] on input "text" at bounding box center [1079, 473] width 75 height 18
click at [1076, 530] on div "01:30 PM" at bounding box center [1096, 529] width 126 height 31
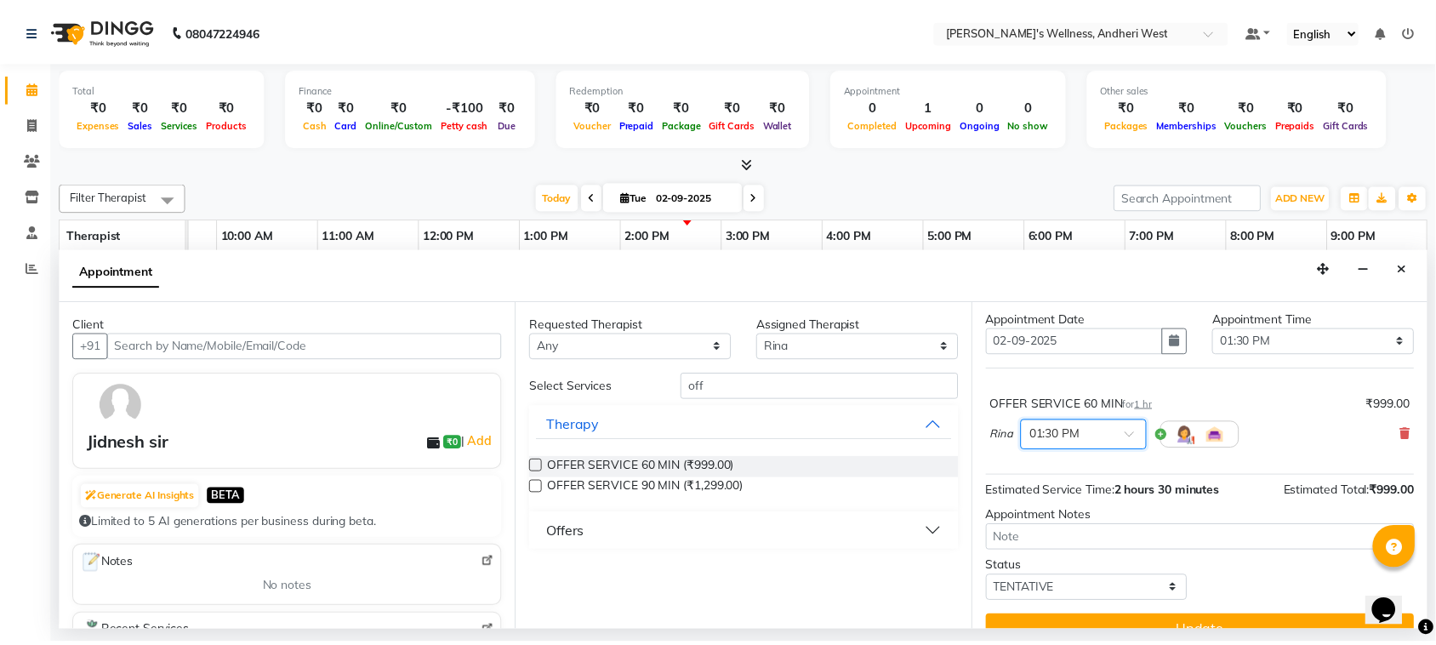
scroll to position [69, 0]
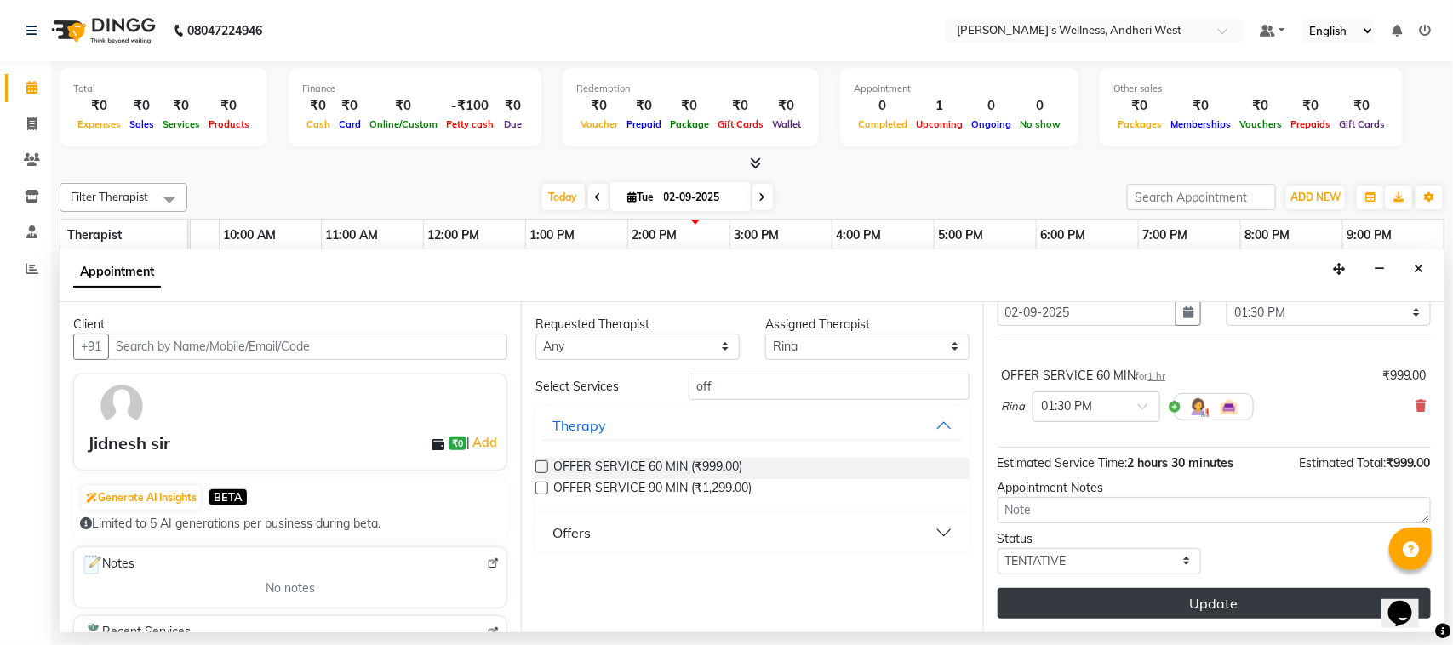
click at [1156, 609] on button "Update" at bounding box center [1213, 603] width 433 height 31
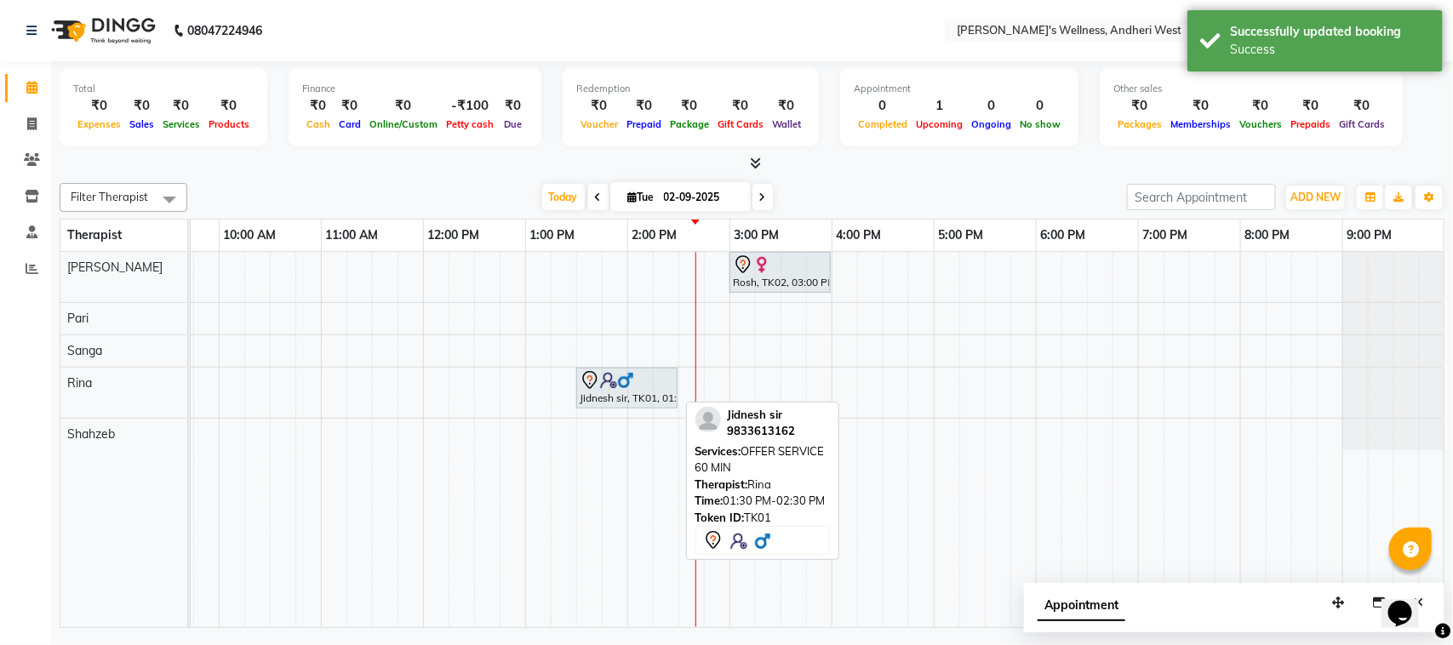
click at [609, 397] on div "Jidnesh sir, TK01, 01:30 PM-02:30 PM, OFFER SERVICE 60 MIN" at bounding box center [627, 388] width 98 height 36
select select "7"
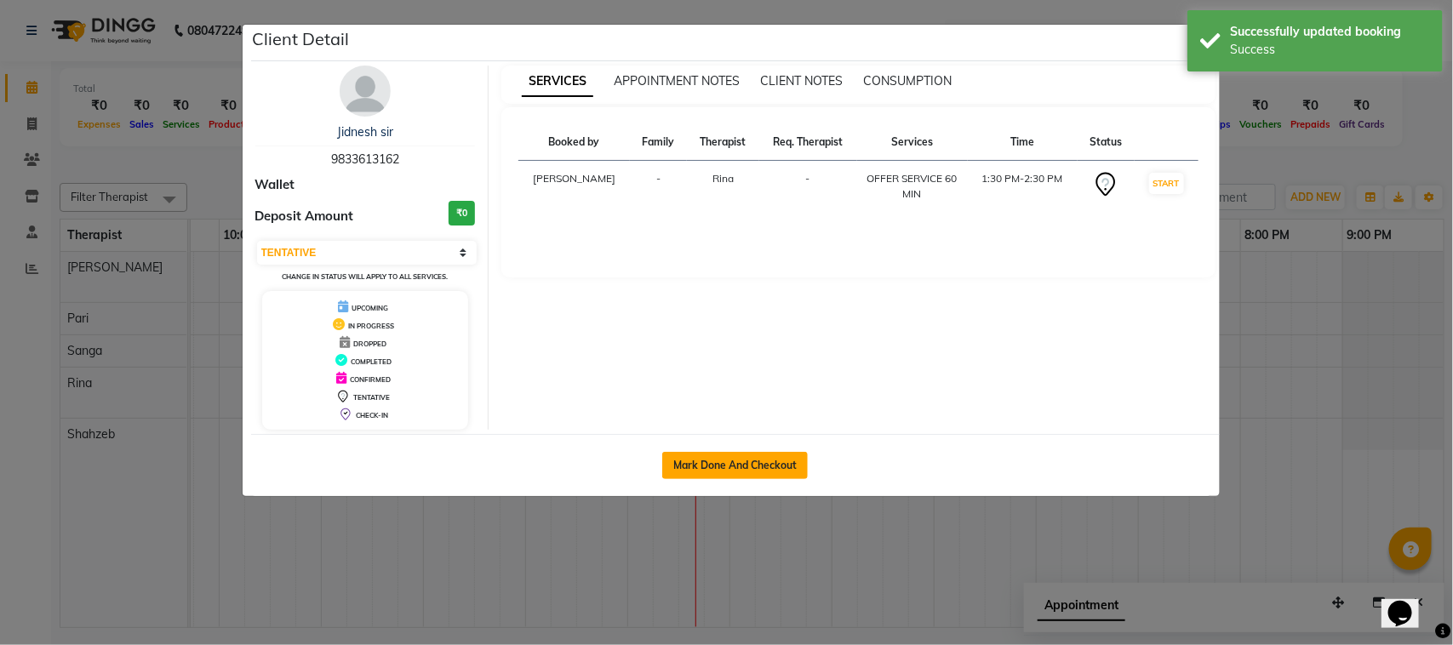
click at [734, 470] on button "Mark Done And Checkout" at bounding box center [735, 465] width 146 height 27
select select "service"
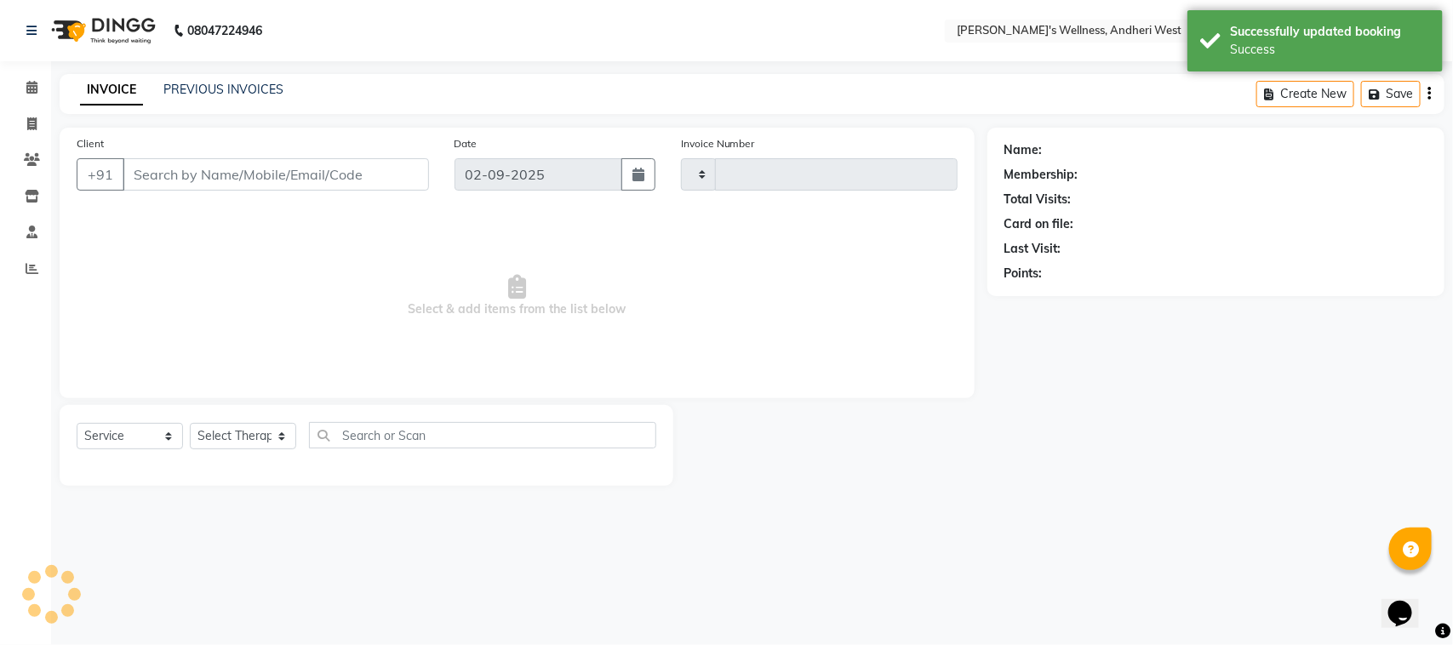
type input "0692"
select select "7384"
type input "9833613162"
select select "80732"
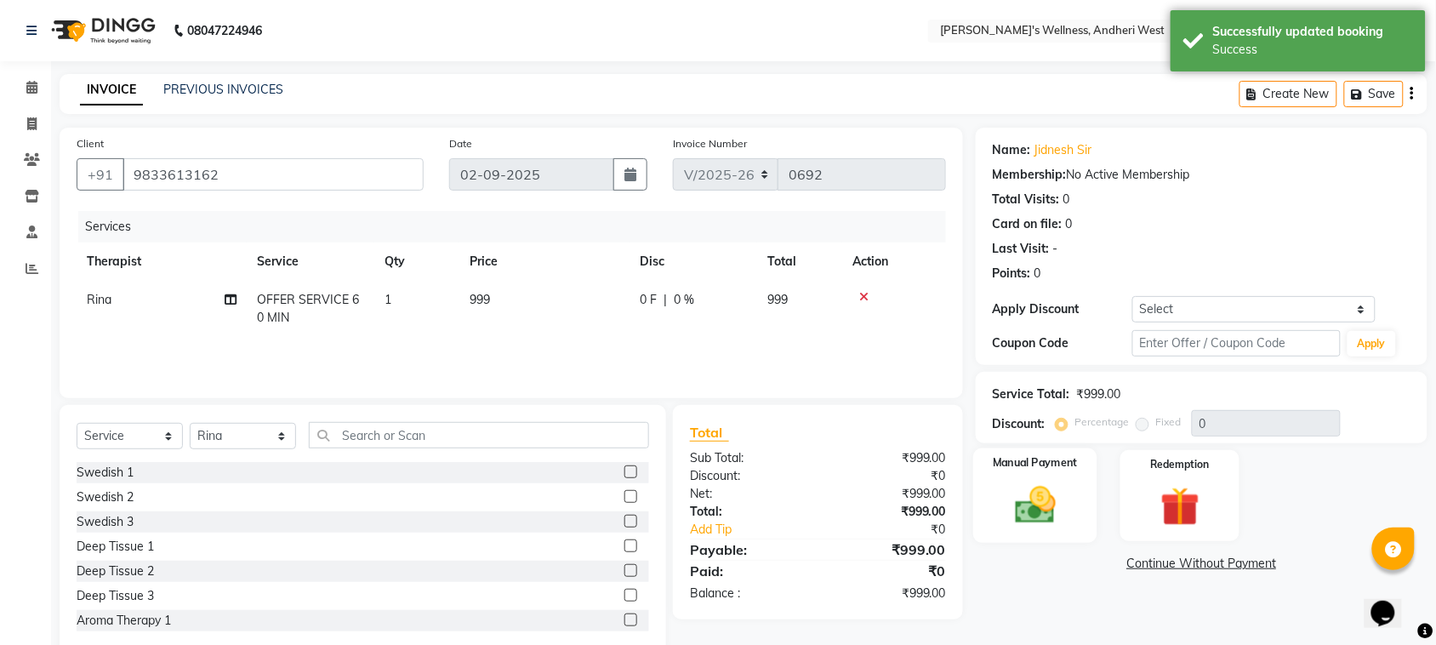
click at [1002, 500] on img at bounding box center [1035, 505] width 66 height 47
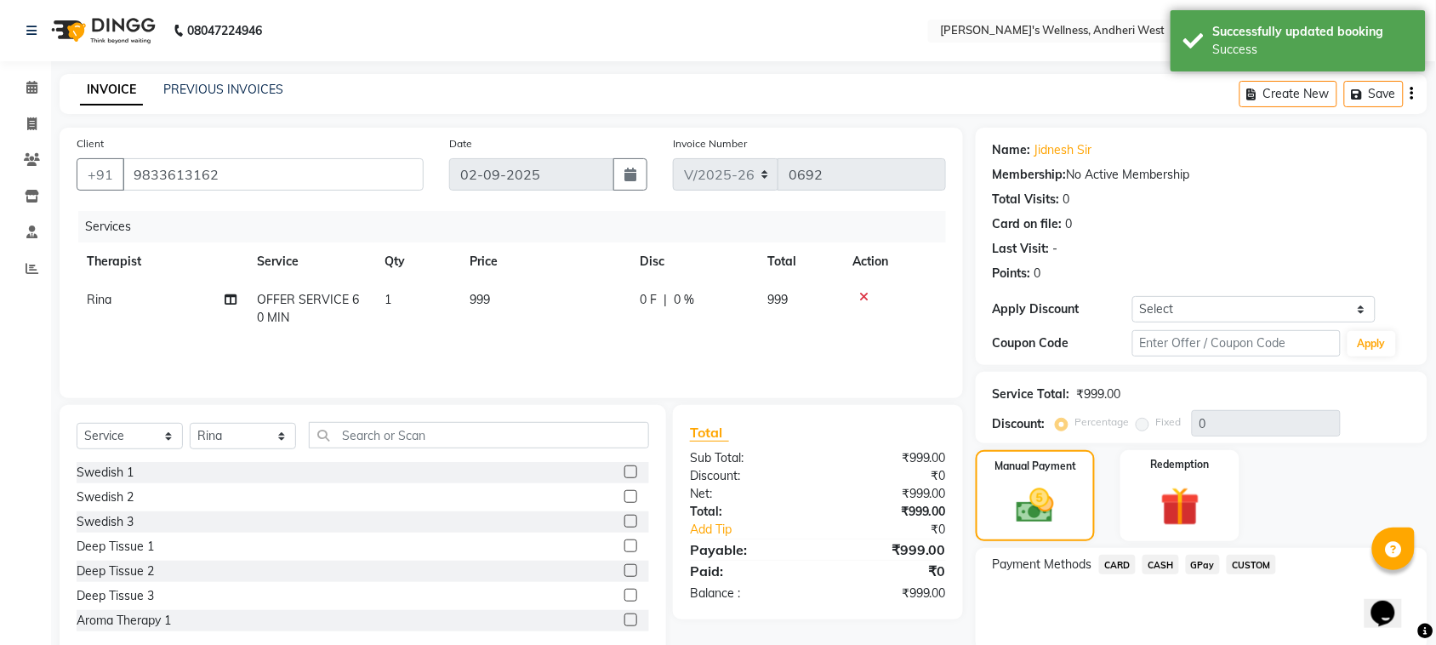
click at [1162, 562] on span "CASH" at bounding box center [1161, 565] width 37 height 20
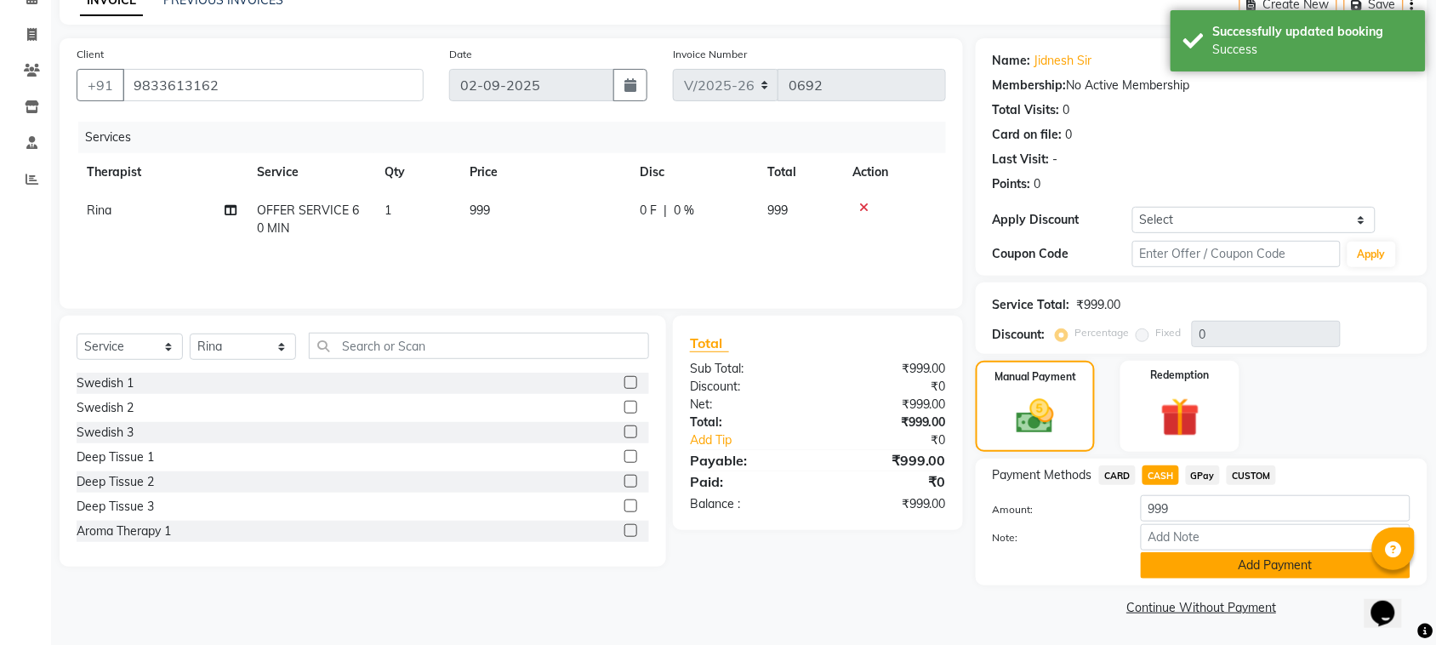
click at [1164, 563] on button "Add Payment" at bounding box center [1276, 565] width 270 height 26
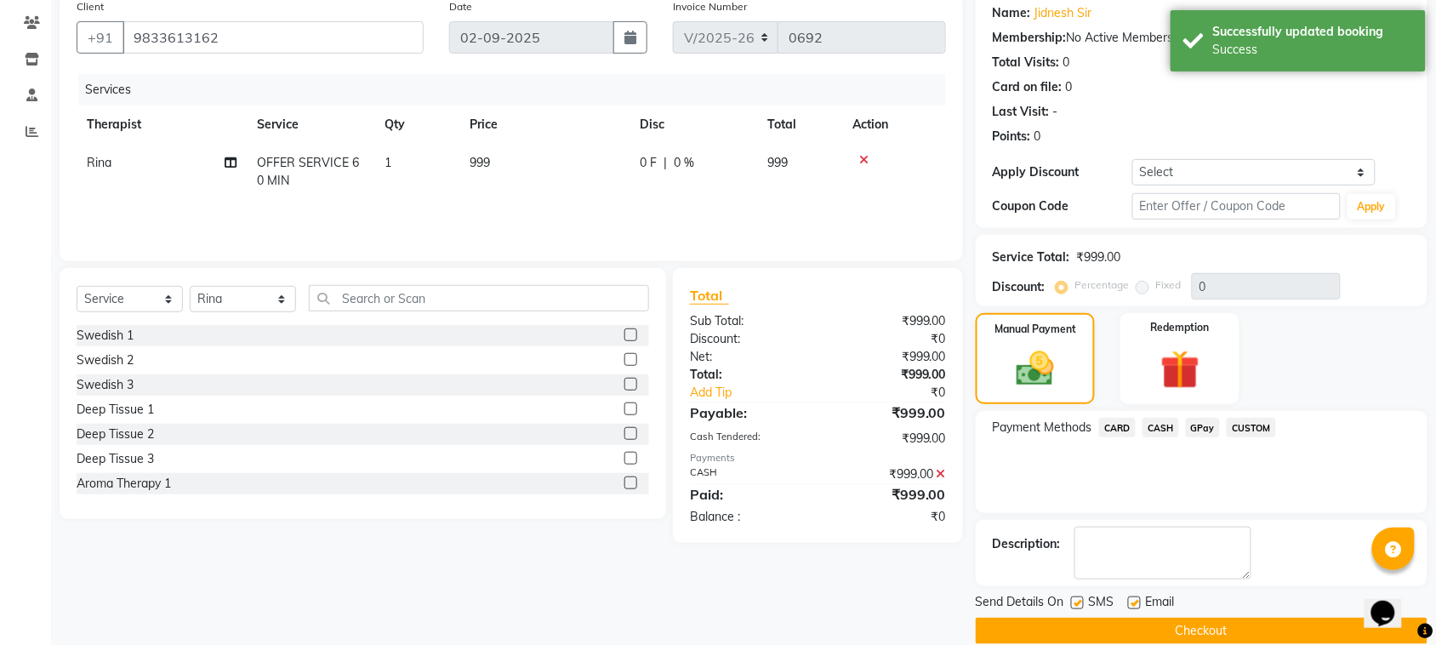
scroll to position [163, 0]
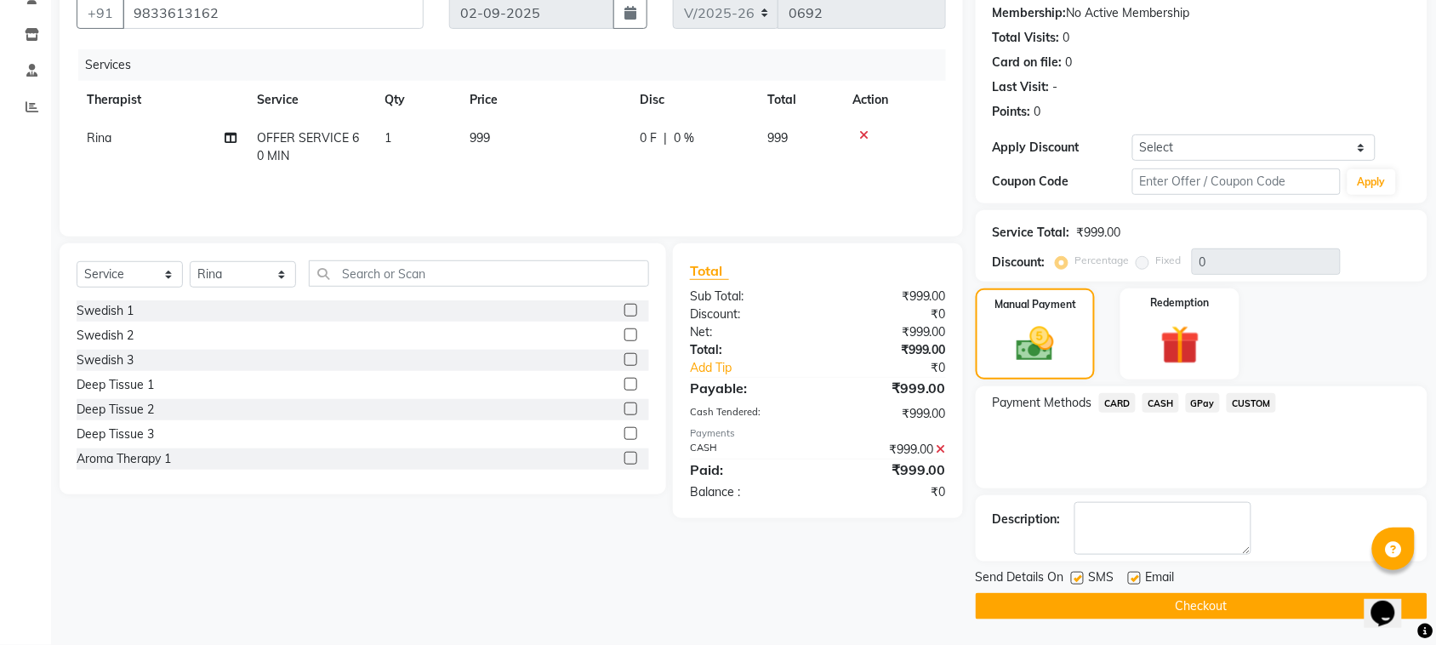
click at [1170, 607] on button "Checkout" at bounding box center [1202, 606] width 452 height 26
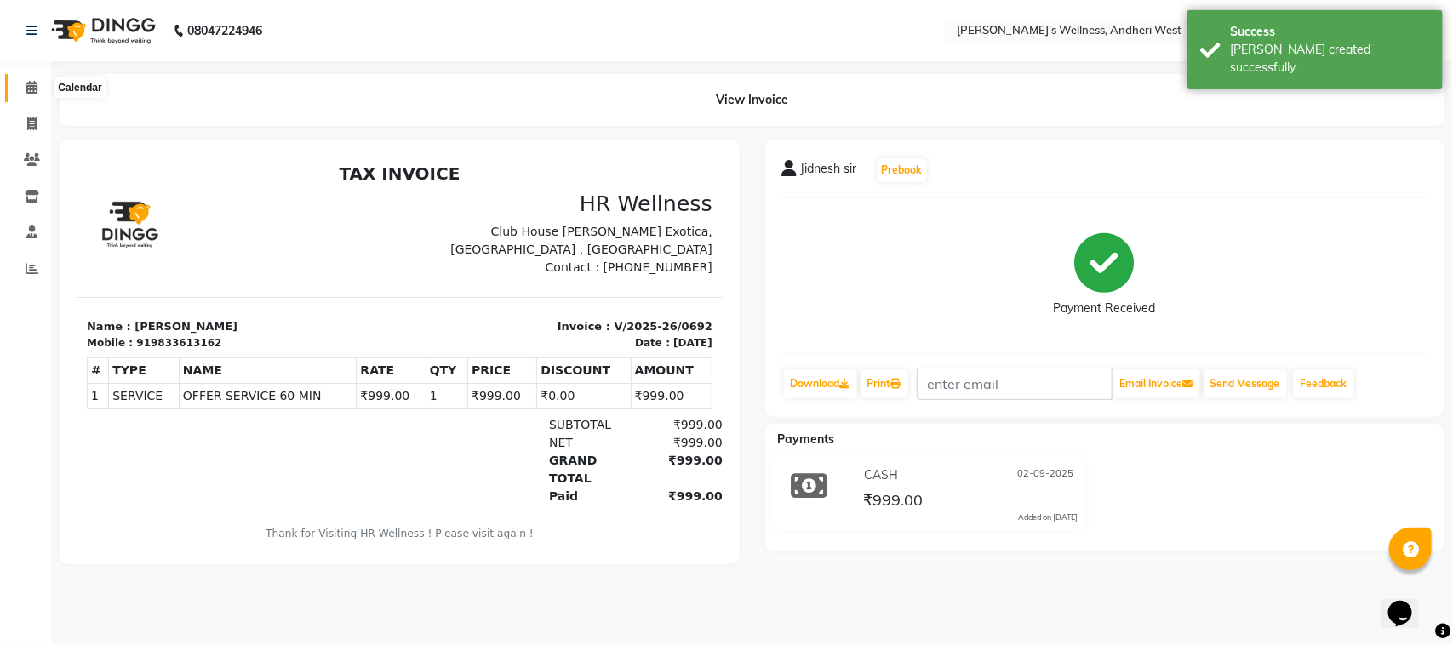
click at [22, 87] on span at bounding box center [32, 88] width 30 height 20
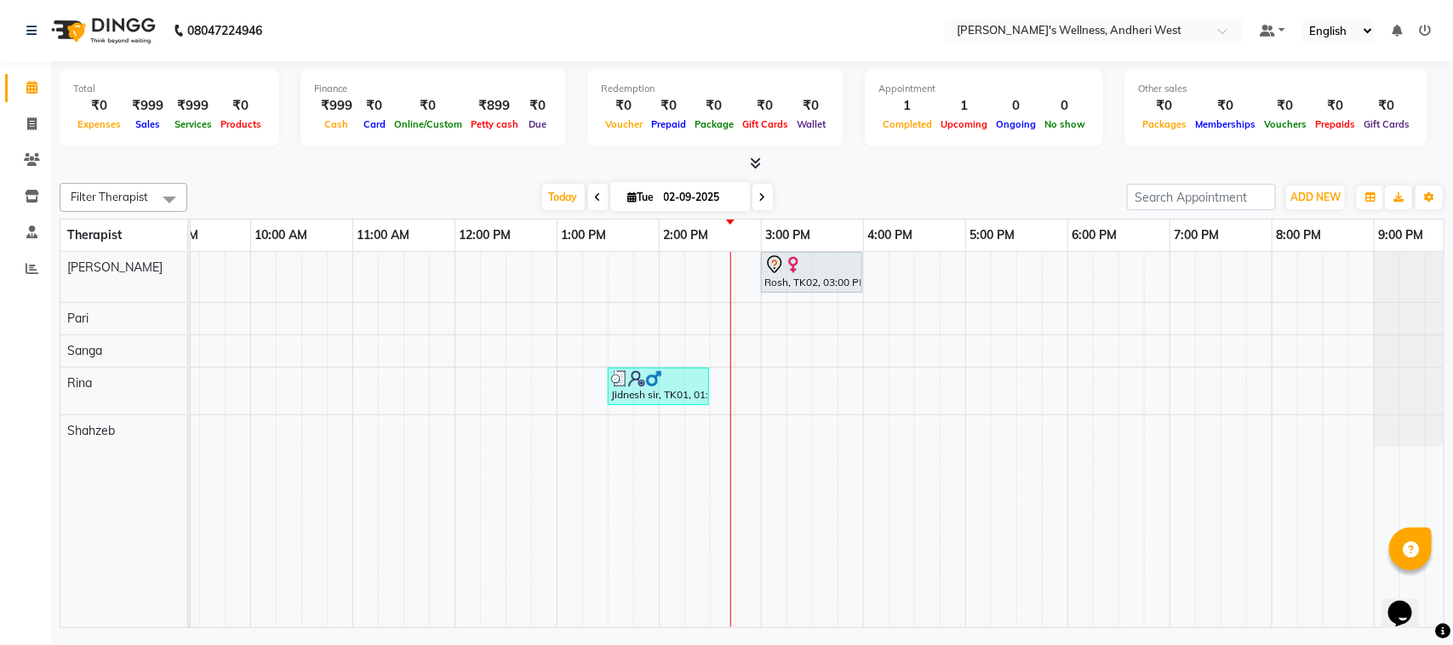
scroll to position [0, 278]
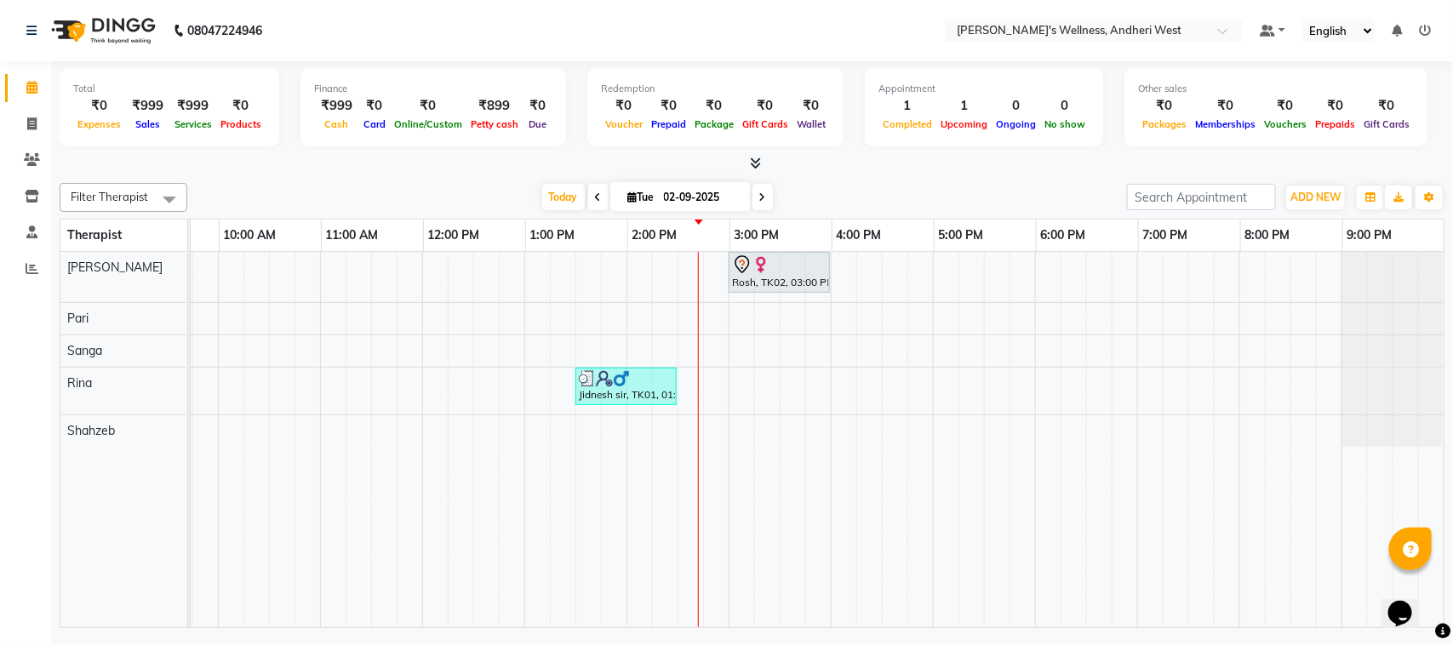
click at [1133, 272] on div "Rosh, TK02, 03:00 PM-04:00 PM, OFFER SERVICE 60 MIN Jidnesh sir, TK01, 01:30 PM…" at bounding box center [678, 439] width 1532 height 375
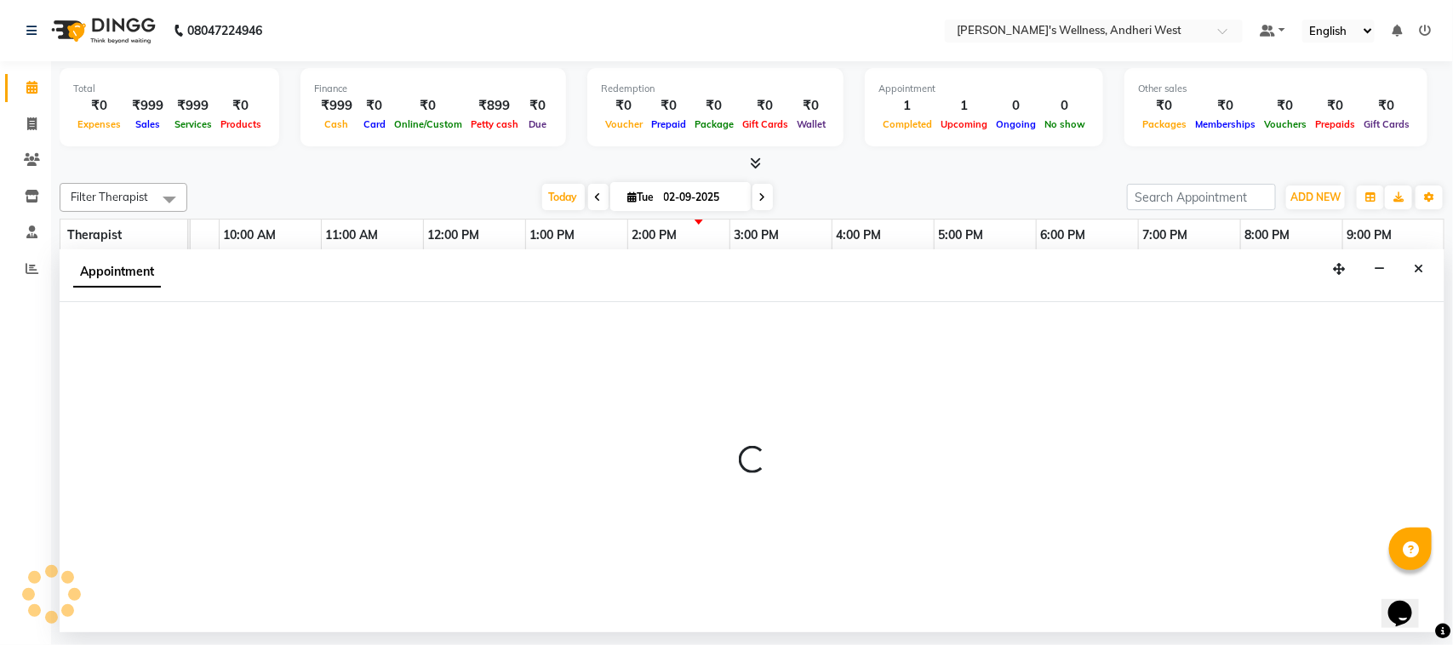
select select "66471"
select select "1140"
select select "tentative"
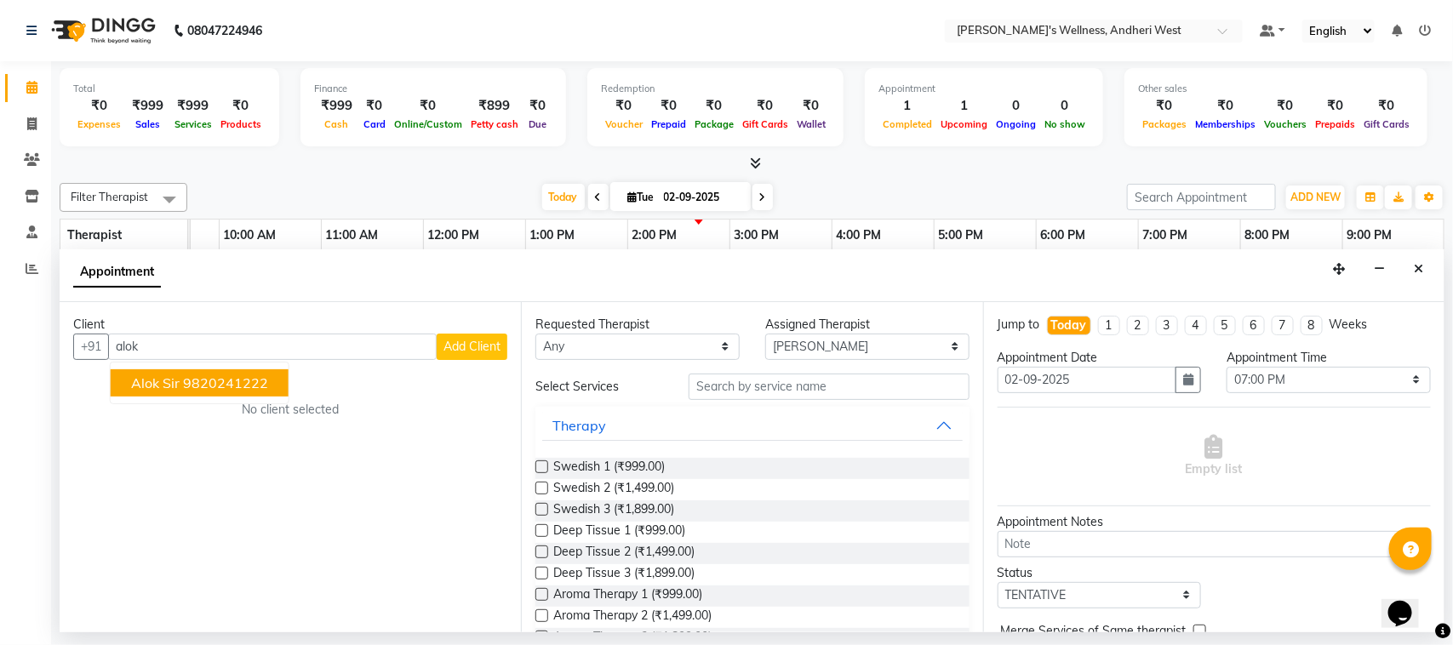
click at [209, 383] on ngb-highlight "9820241222" at bounding box center [225, 382] width 85 height 17
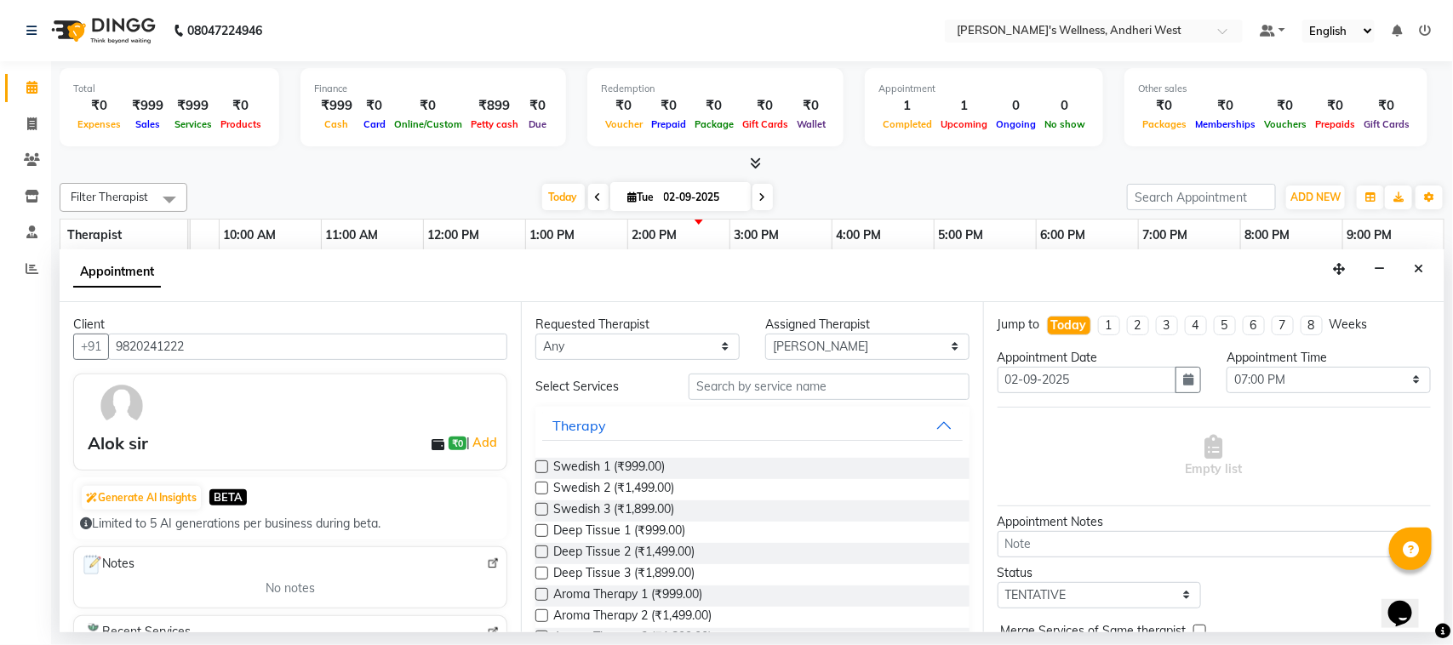
type input "9820241222"
click at [760, 385] on input "text" at bounding box center [828, 387] width 281 height 26
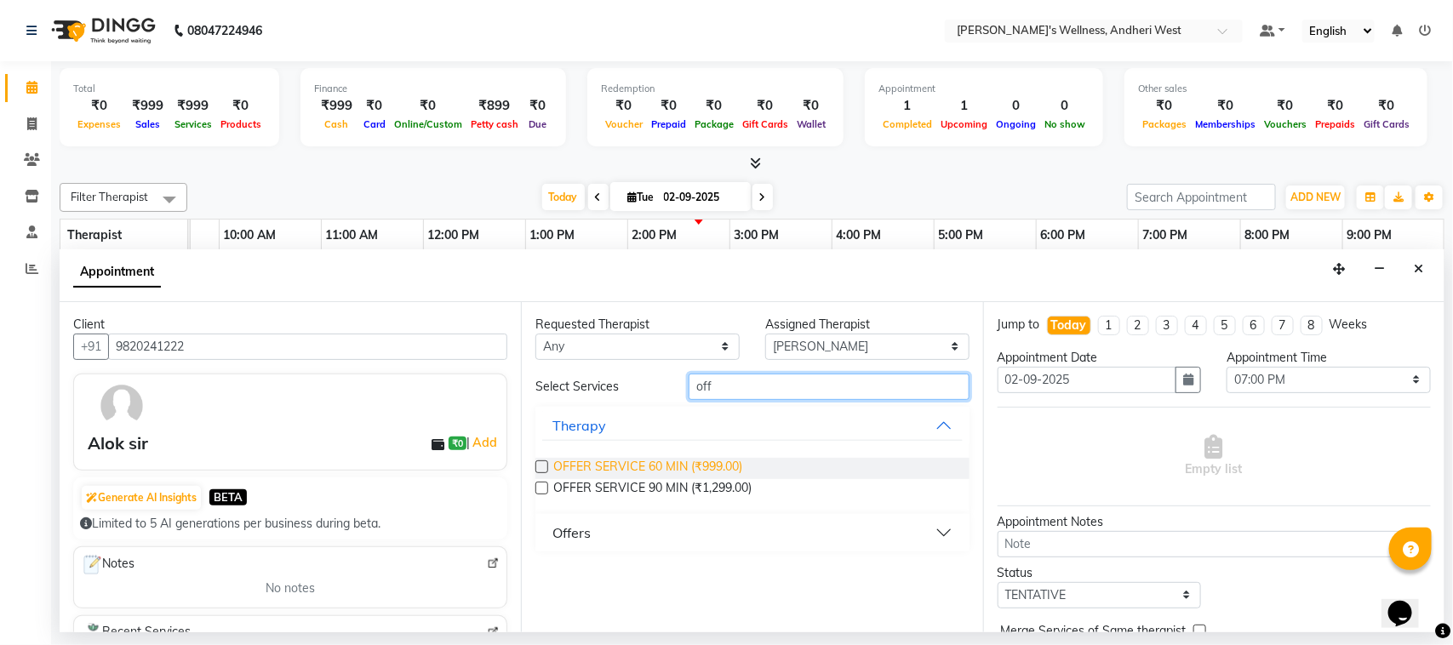
type input "off"
click at [647, 465] on span "OFFER SERVICE 60 MIN (₹999.00)" at bounding box center [647, 468] width 189 height 21
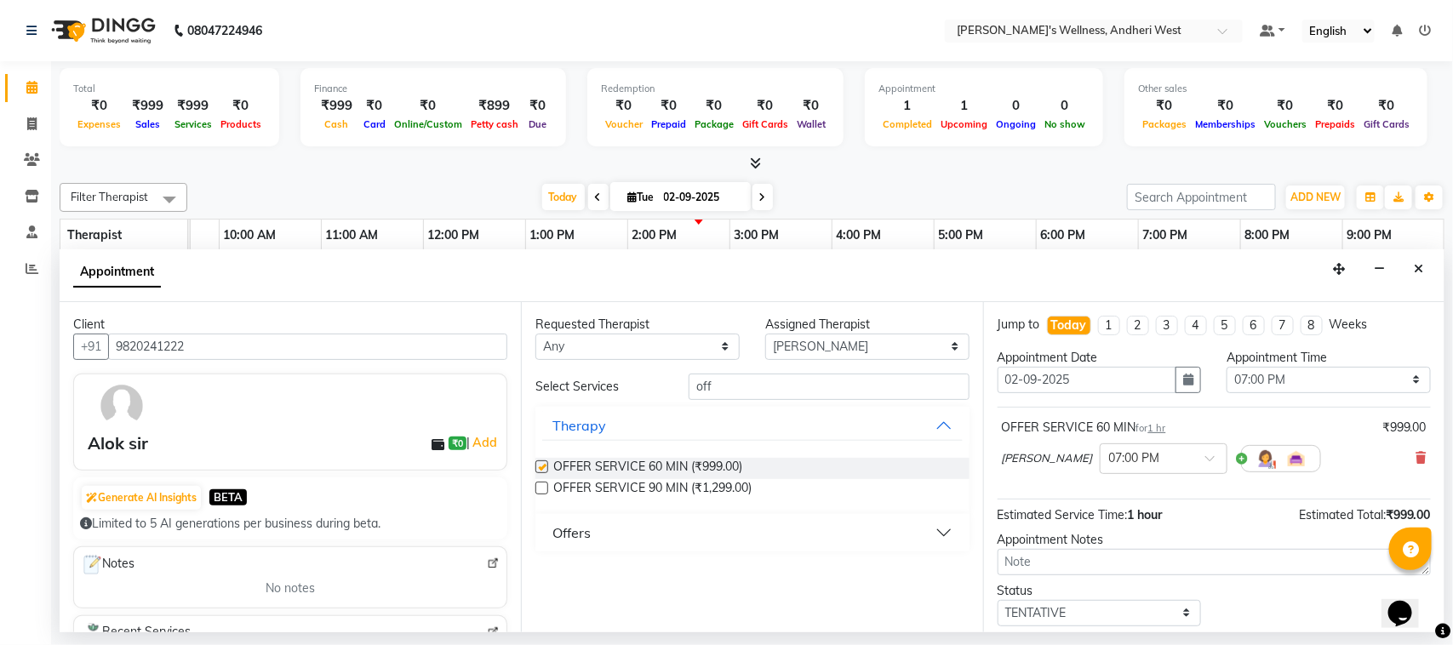
checkbox input "false"
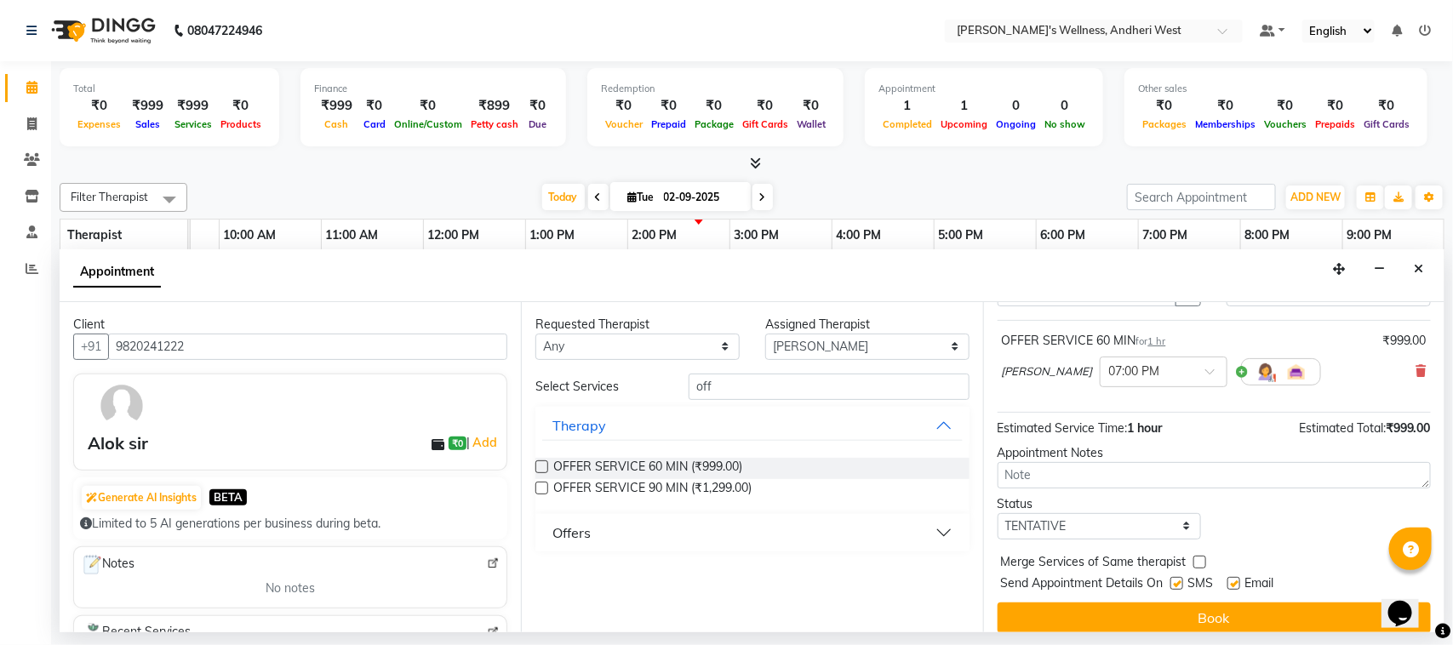
scroll to position [103, 0]
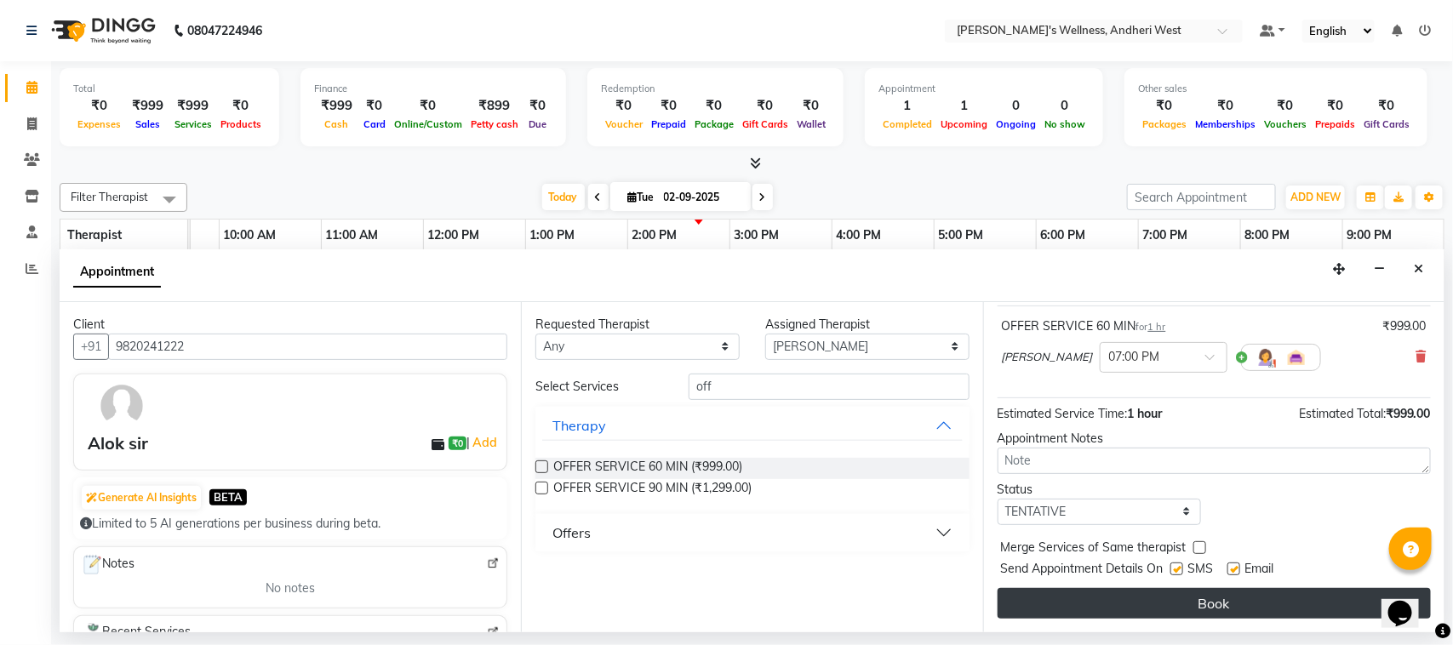
click at [1119, 602] on button "Book" at bounding box center [1213, 603] width 433 height 31
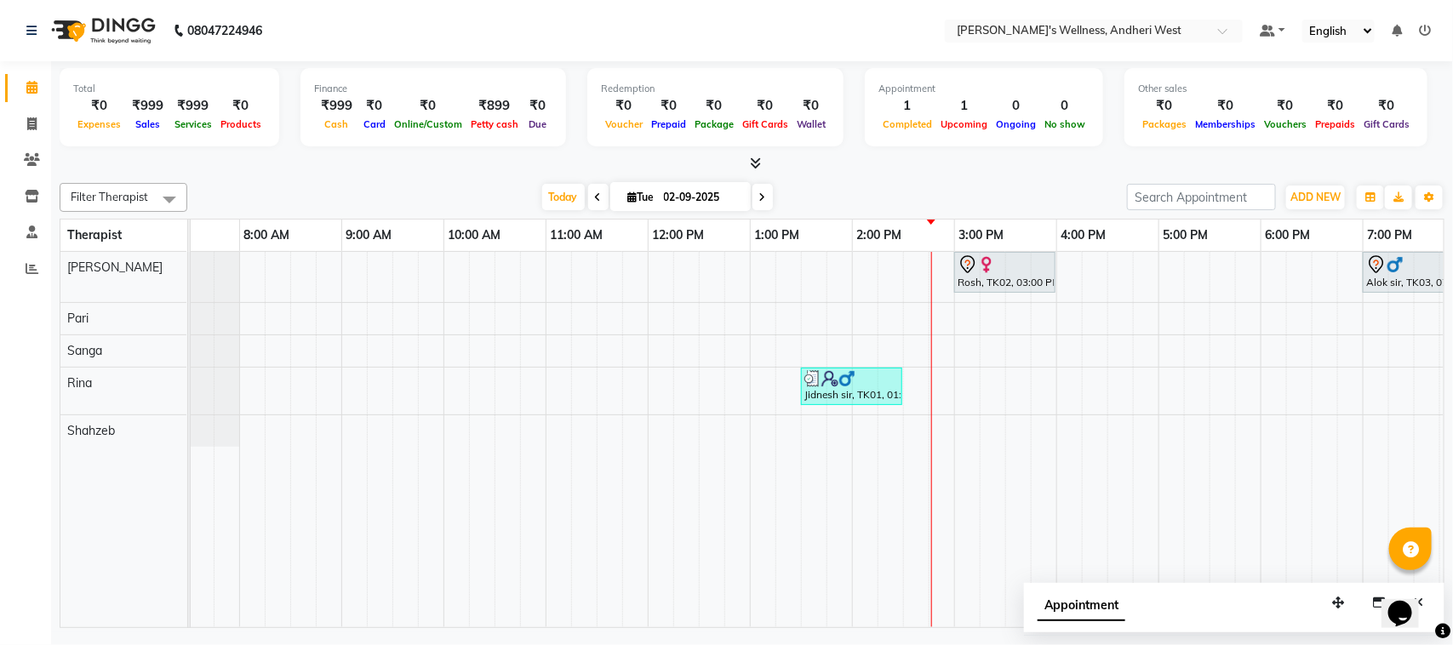
scroll to position [0, 0]
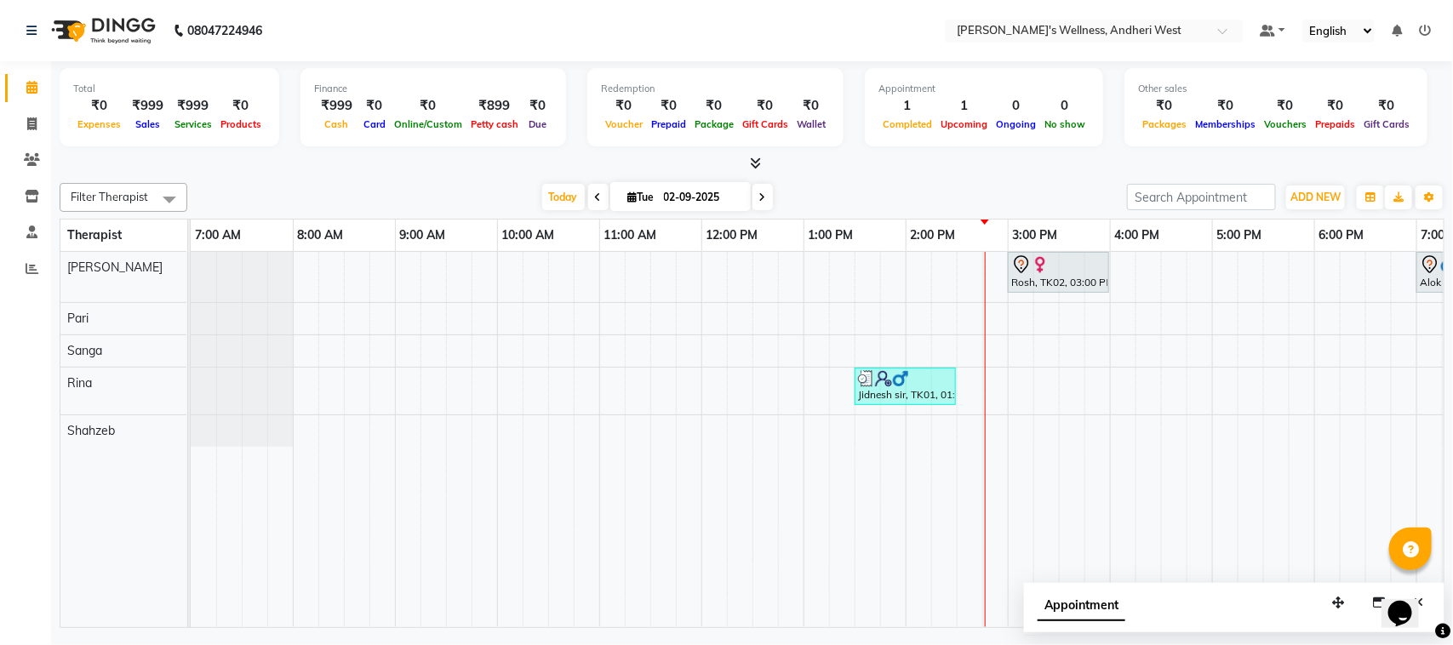
click at [509, 477] on td at bounding box center [510, 439] width 26 height 375
drag, startPoint x: 509, startPoint y: 477, endPoint x: 779, endPoint y: 422, distance: 276.0
click at [779, 422] on tr at bounding box center [957, 439] width 1532 height 375
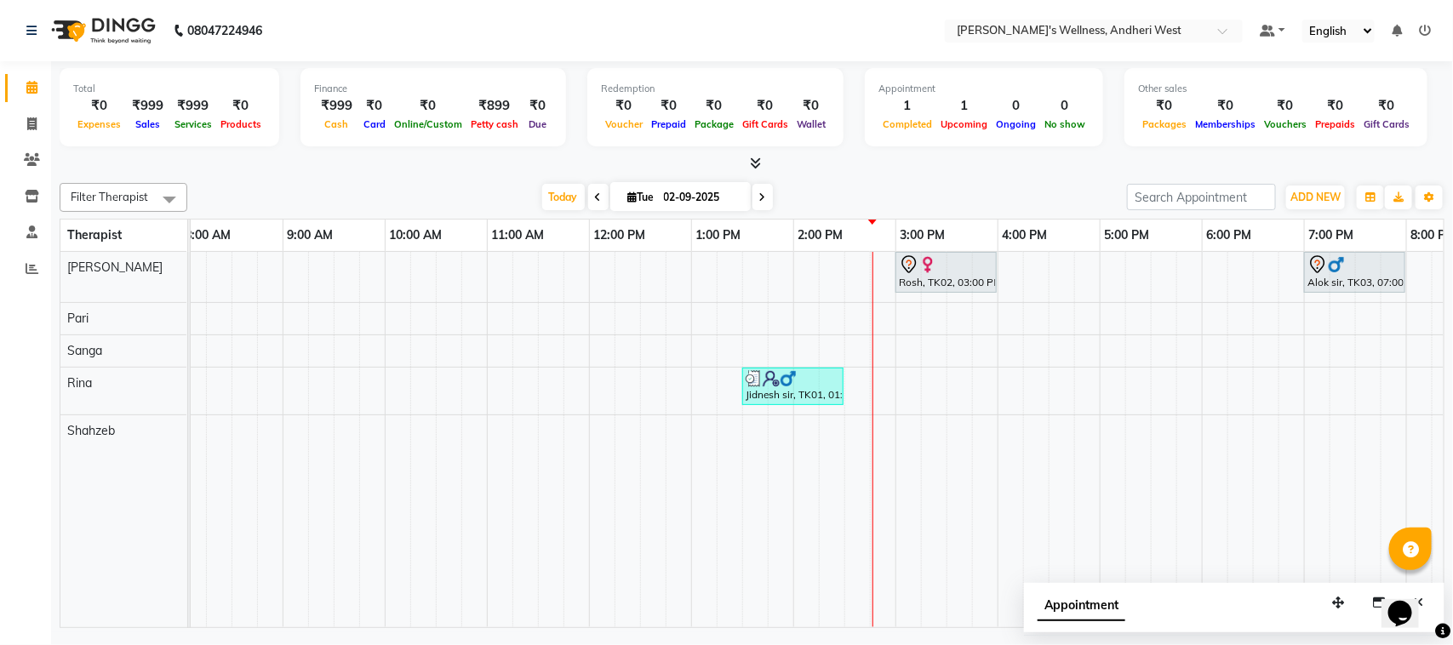
scroll to position [0, 111]
click at [759, 194] on icon at bounding box center [762, 197] width 7 height 10
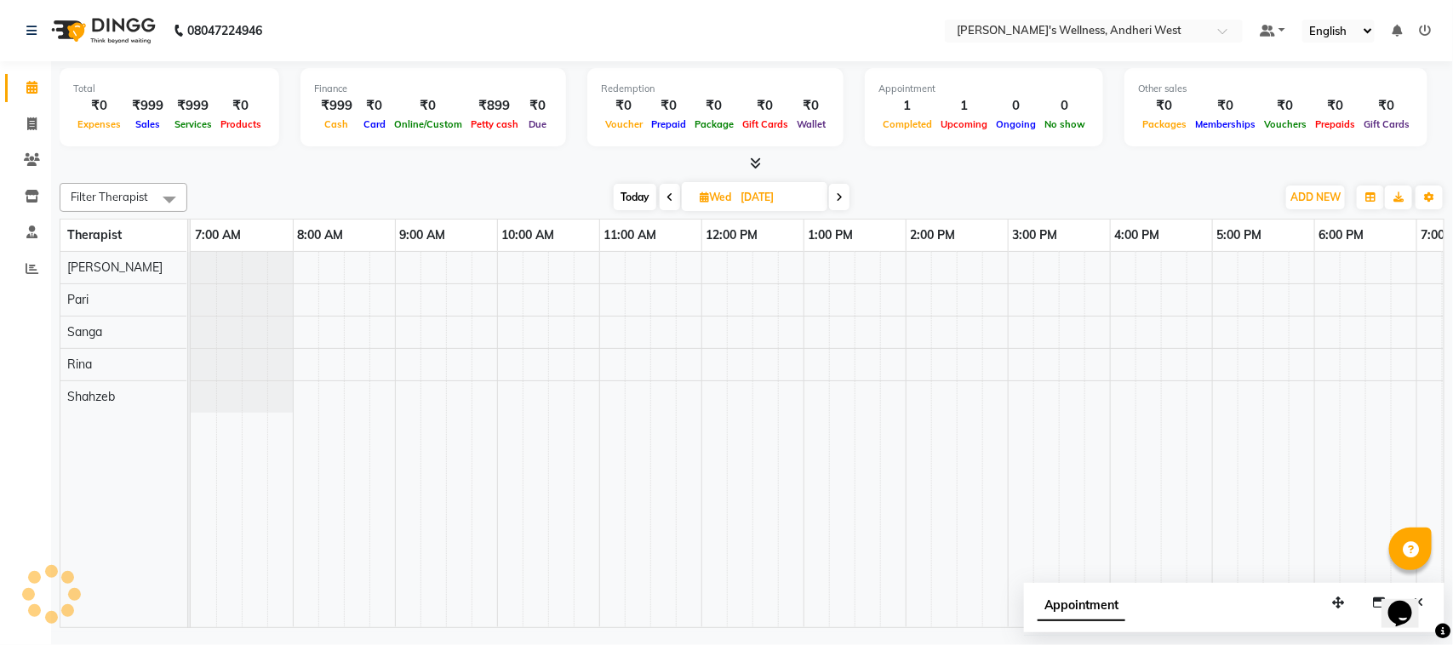
scroll to position [0, 278]
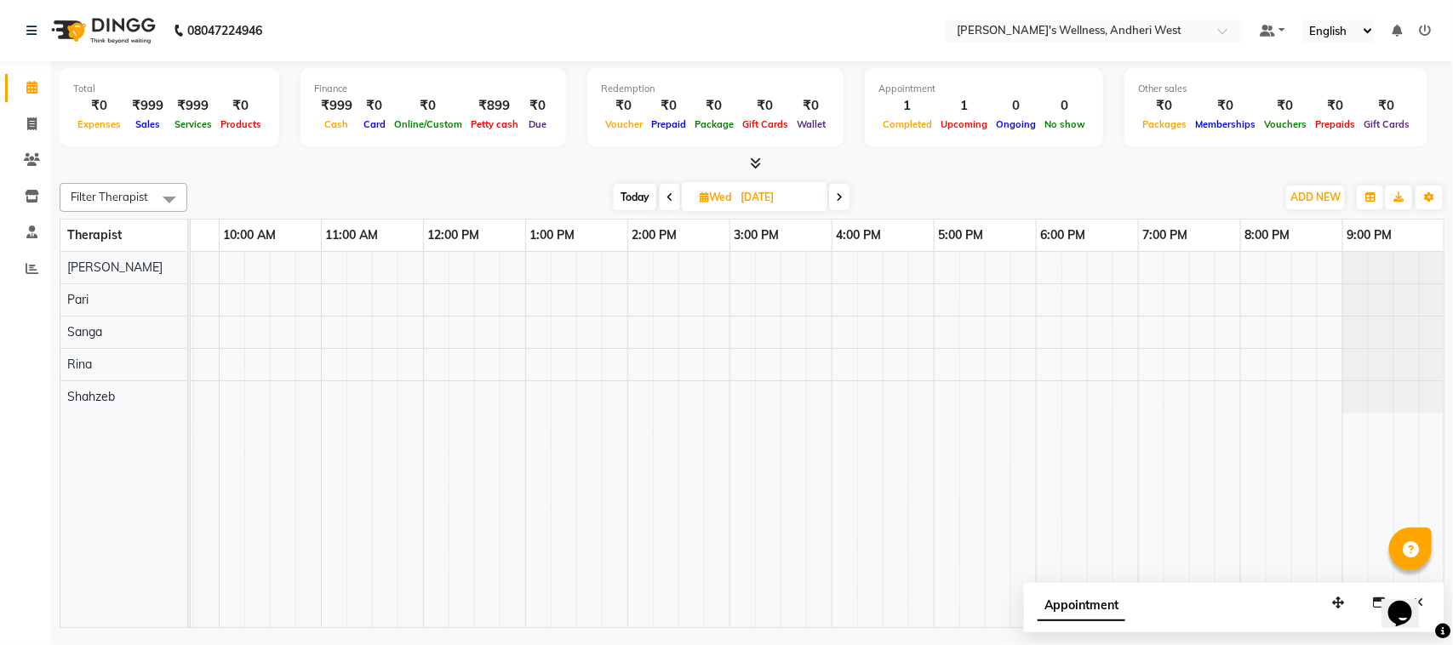
click at [619, 198] on span "Today" at bounding box center [635, 197] width 43 height 26
type input "02-09-2025"
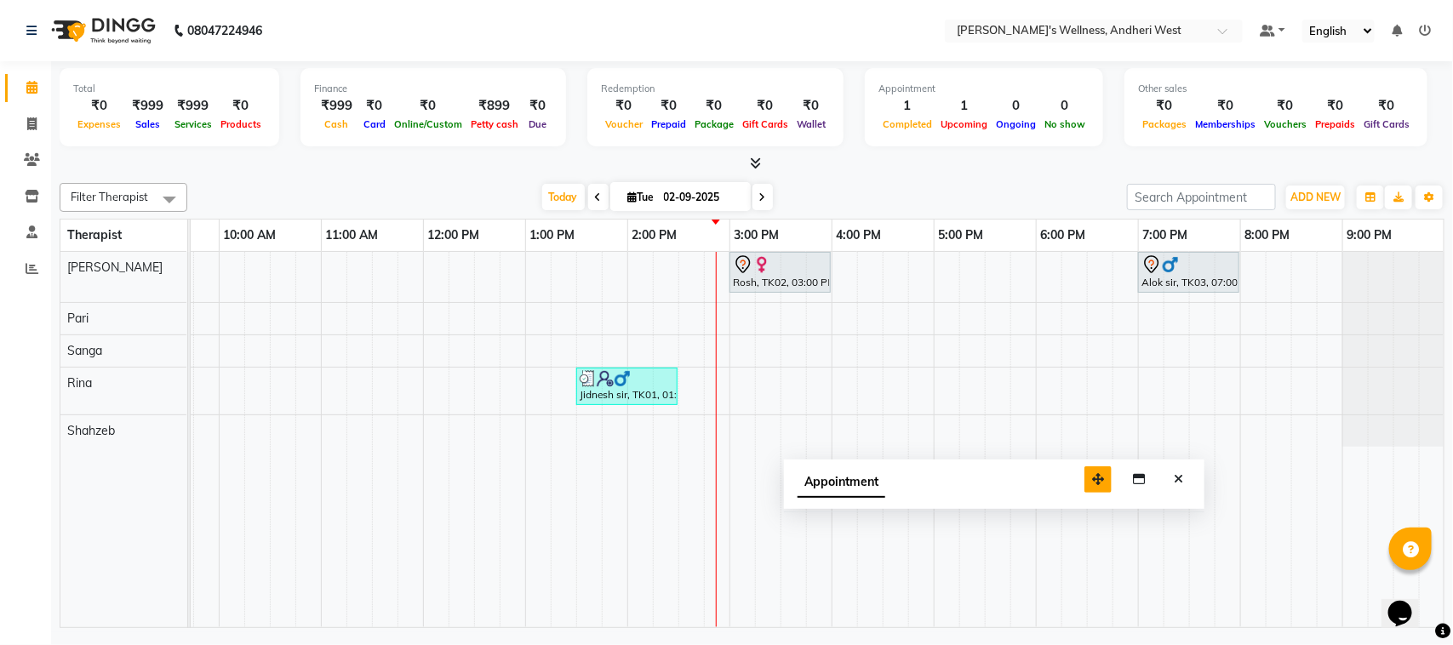
drag, startPoint x: 1330, startPoint y: 605, endPoint x: 1087, endPoint y: 481, distance: 273.3
click at [1092, 481] on icon "button" at bounding box center [1098, 479] width 12 height 12
click at [1177, 482] on icon "Close" at bounding box center [1174, 478] width 9 height 12
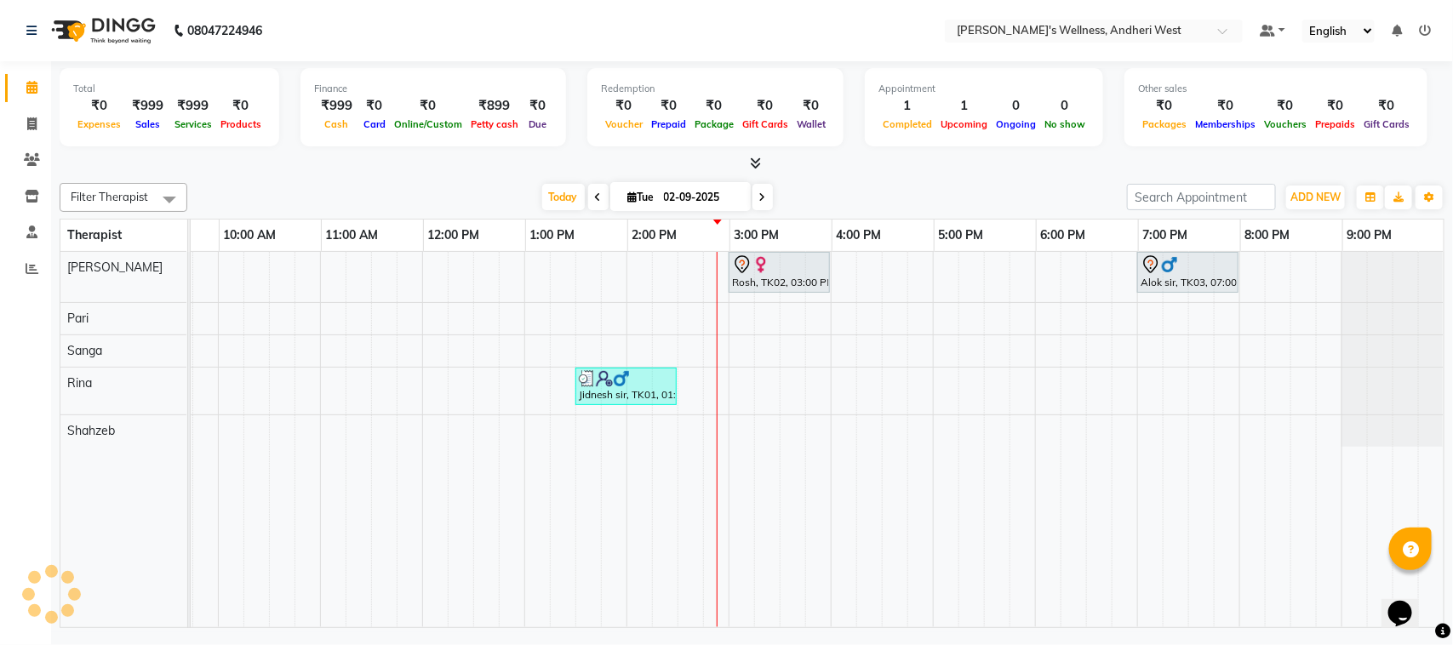
drag, startPoint x: 933, startPoint y: 610, endPoint x: 1048, endPoint y: 576, distance: 119.8
click at [1049, 604] on tr at bounding box center [678, 439] width 1532 height 375
click at [34, 159] on icon at bounding box center [32, 159] width 16 height 13
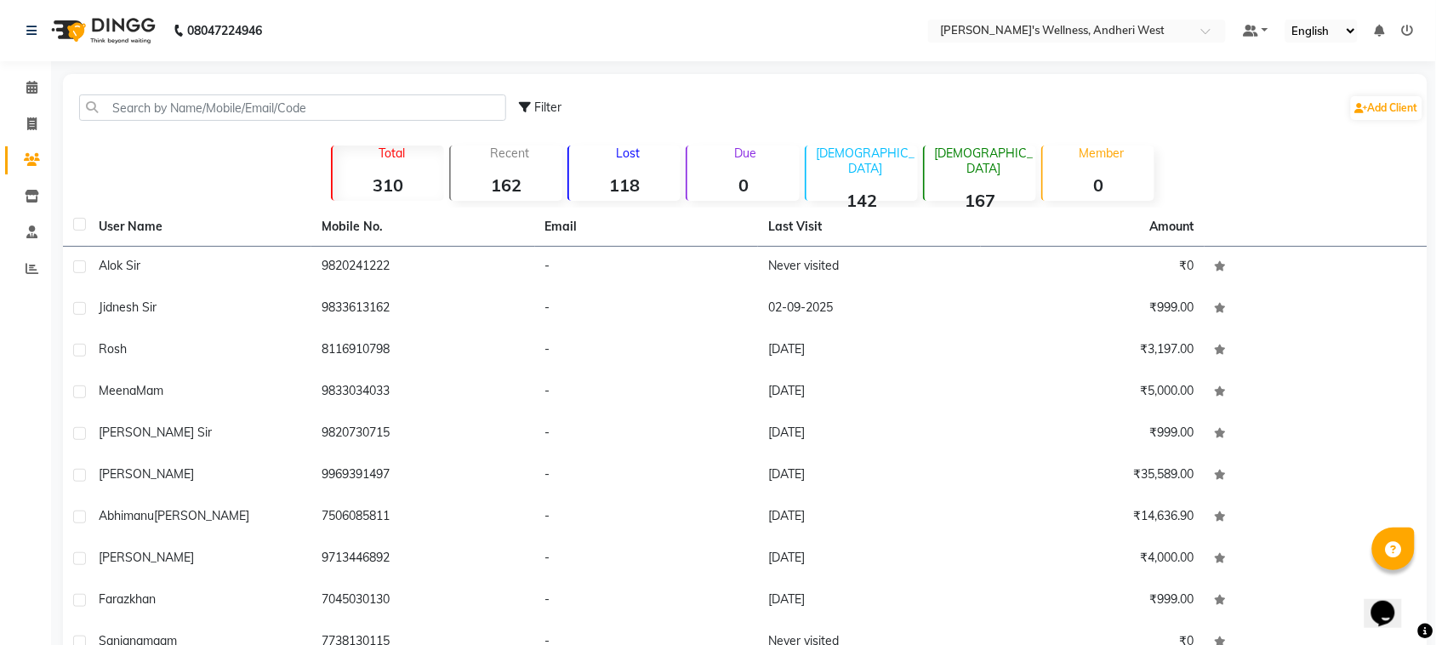
click at [128, 91] on div "Filter Add Client" at bounding box center [745, 108] width 1358 height 54
click at [137, 108] on input "text" at bounding box center [292, 107] width 427 height 26
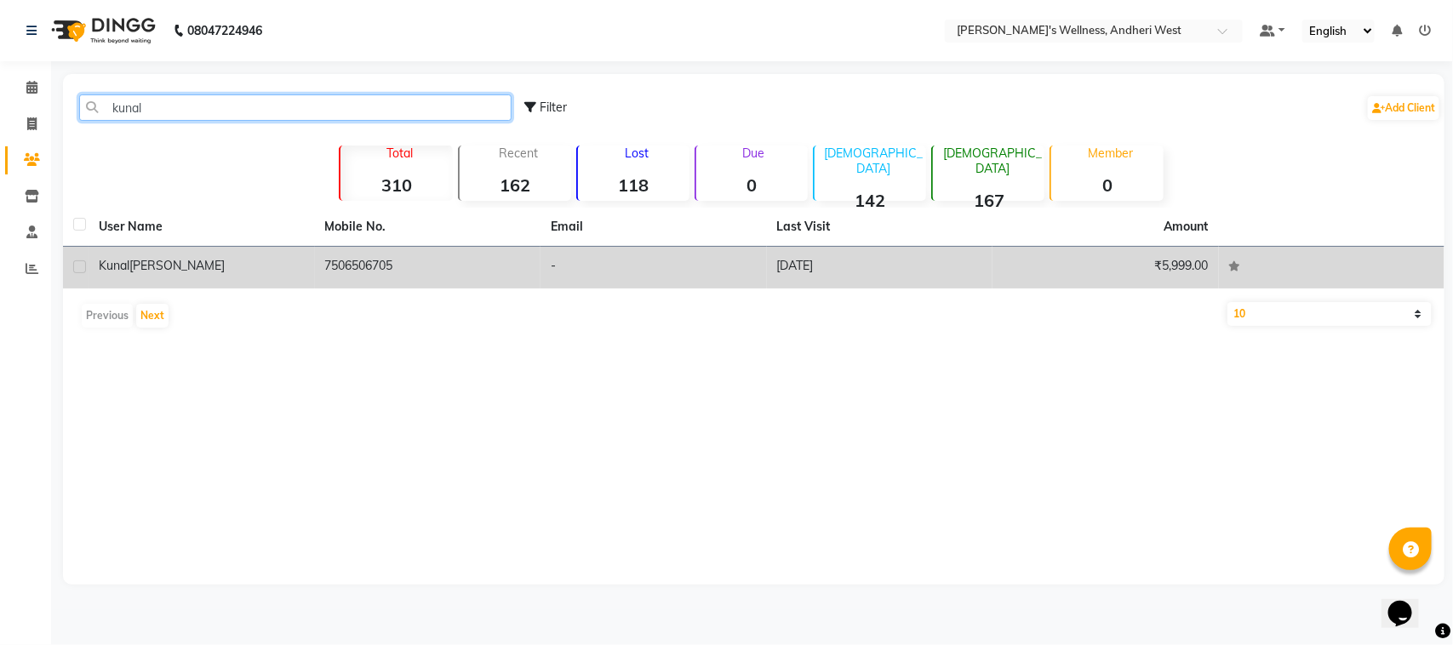
type input "kunal"
click at [373, 262] on td "7506506705" at bounding box center [428, 268] width 226 height 42
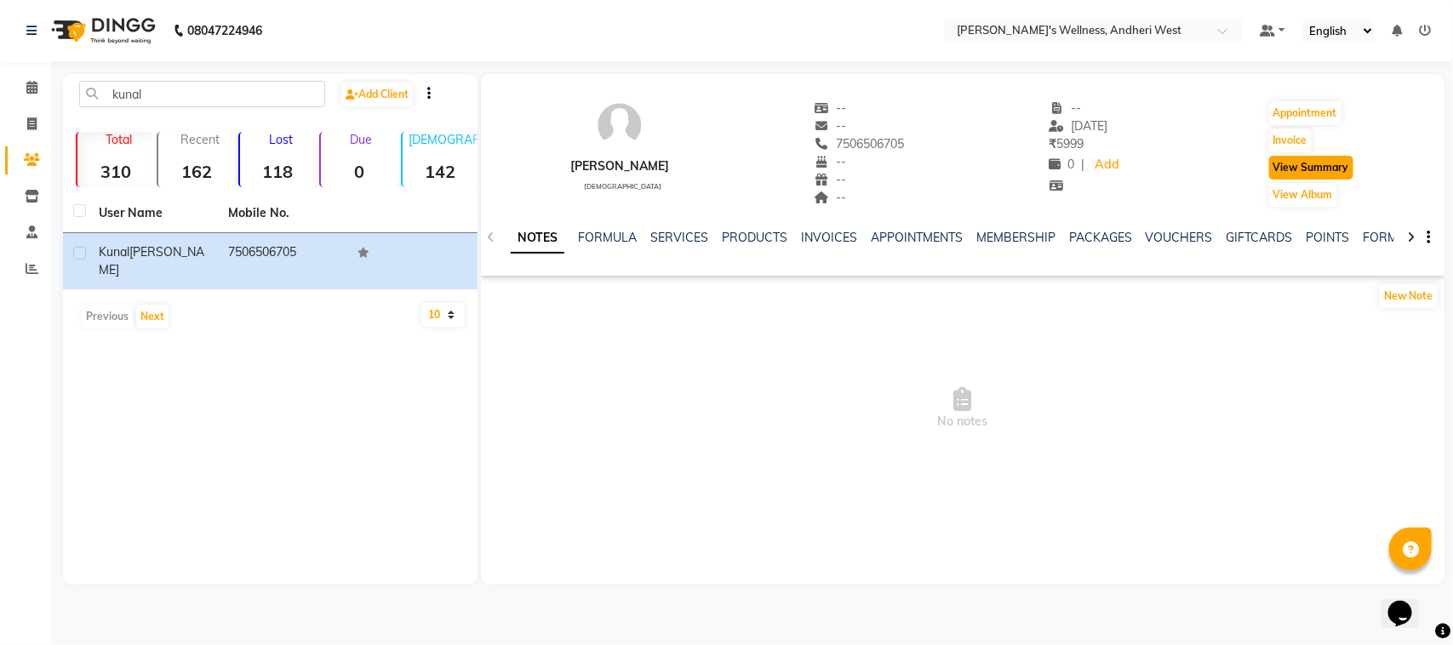
click at [1306, 168] on button "View Summary" at bounding box center [1311, 168] width 84 height 24
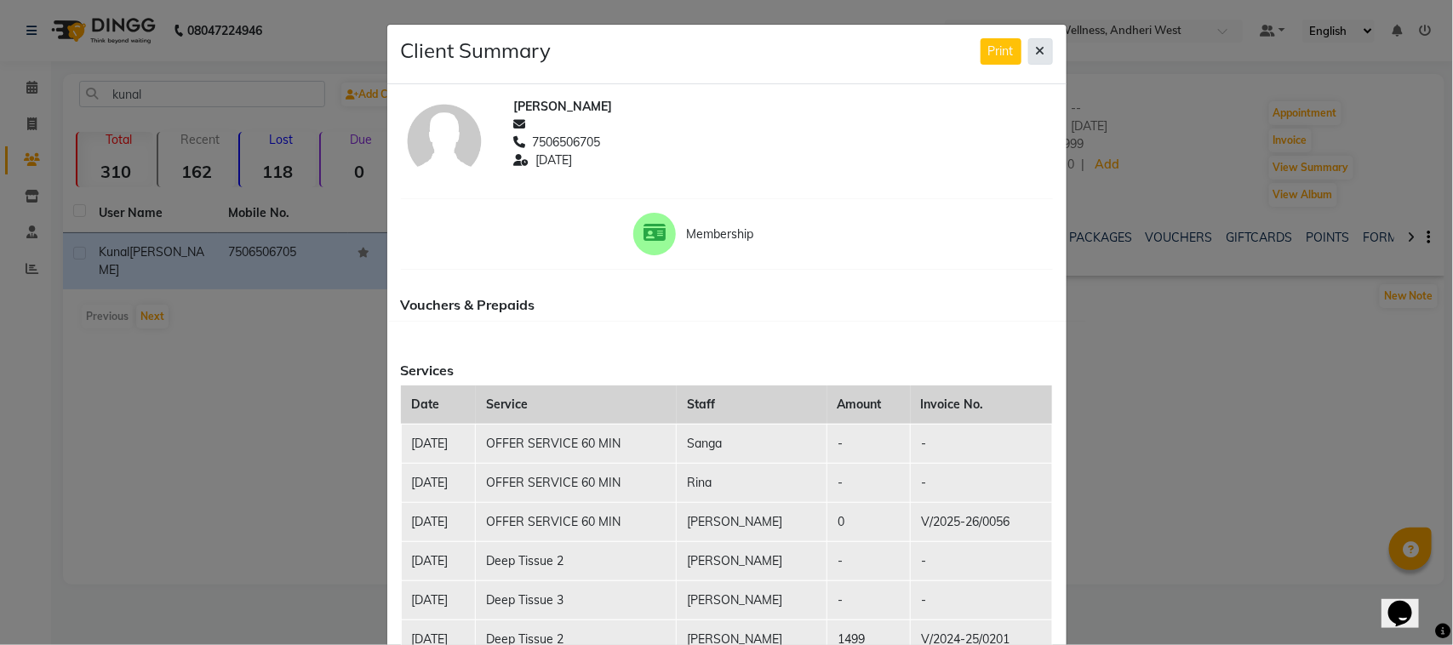
click at [1036, 51] on icon at bounding box center [1040, 51] width 9 height 12
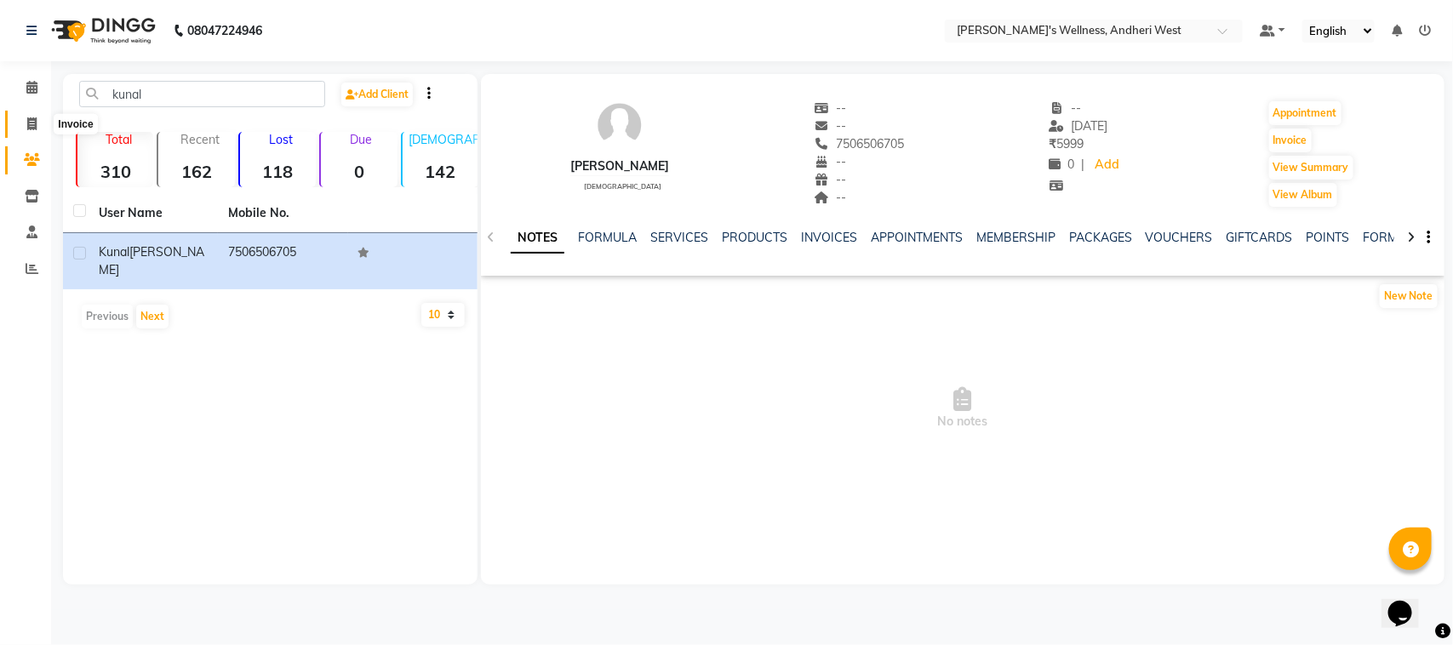
click at [35, 126] on icon at bounding box center [31, 123] width 9 height 13
select select "service"
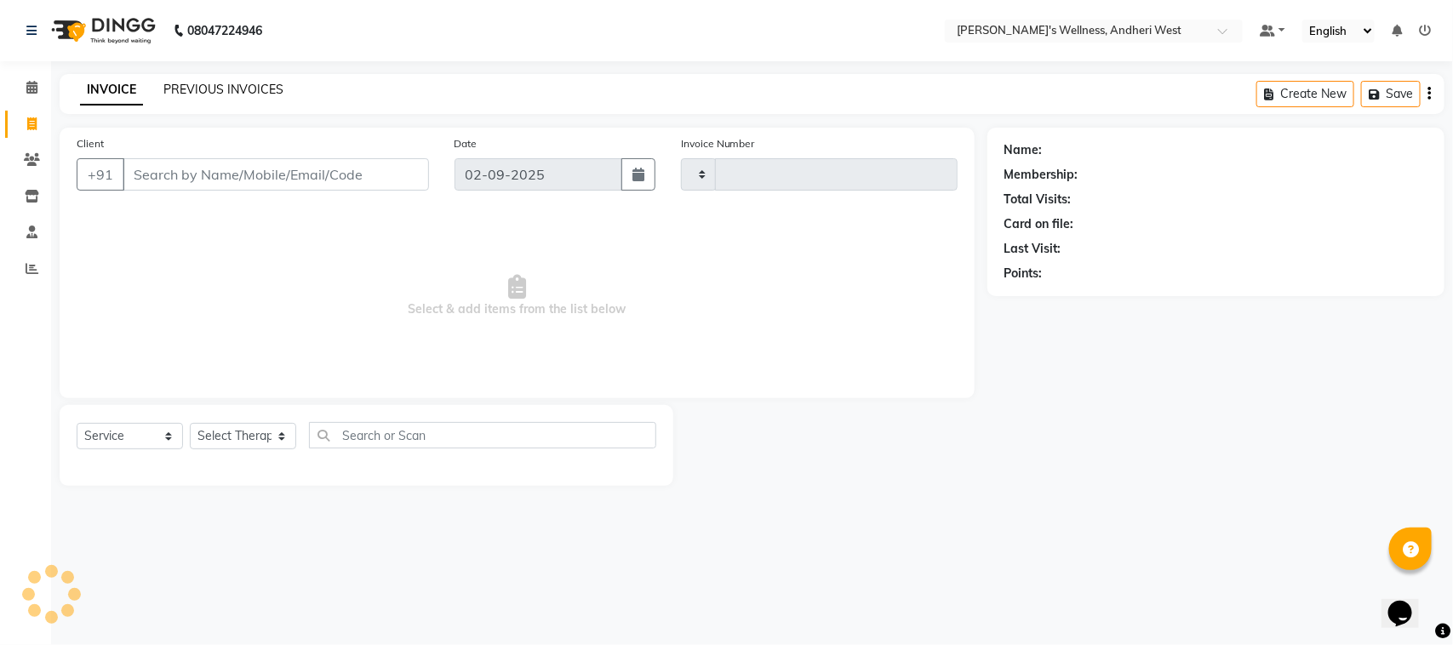
click at [219, 87] on link "PREVIOUS INVOICES" at bounding box center [223, 89] width 120 height 15
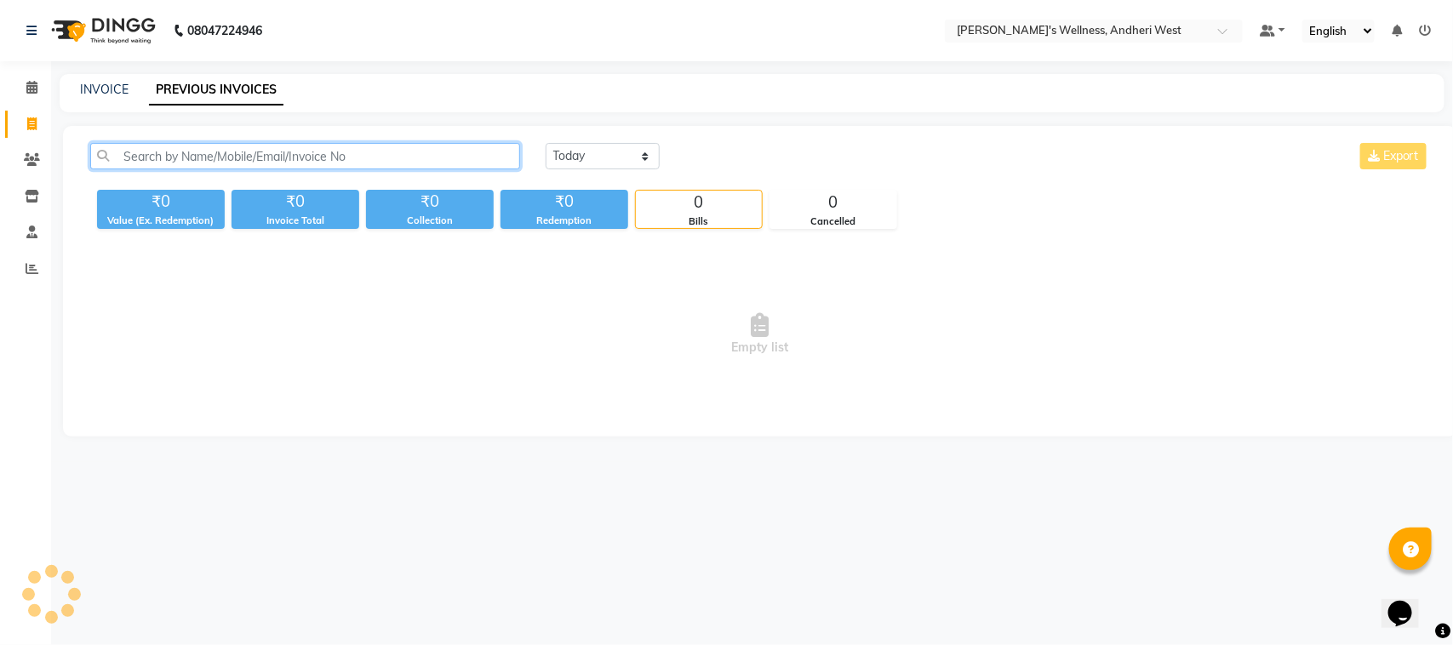
click at [247, 153] on input "text" at bounding box center [305, 156] width 430 height 26
type input "kunal thakur"
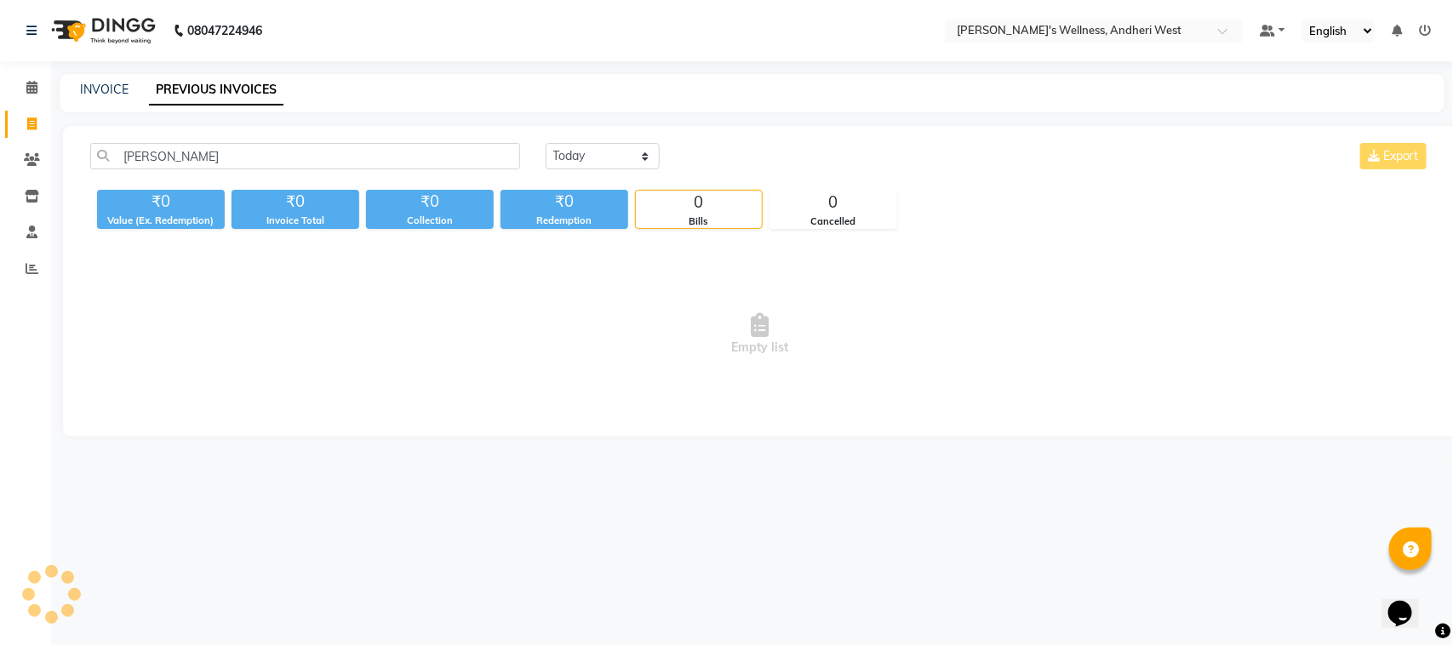
click at [920, 427] on div "kunal thakur Today Yesterday Custom Range Export ₹0 Value (Ex. Redemption) ₹0 I…" at bounding box center [760, 281] width 1394 height 311
click at [232, 162] on input "kunal thakur" at bounding box center [305, 156] width 430 height 26
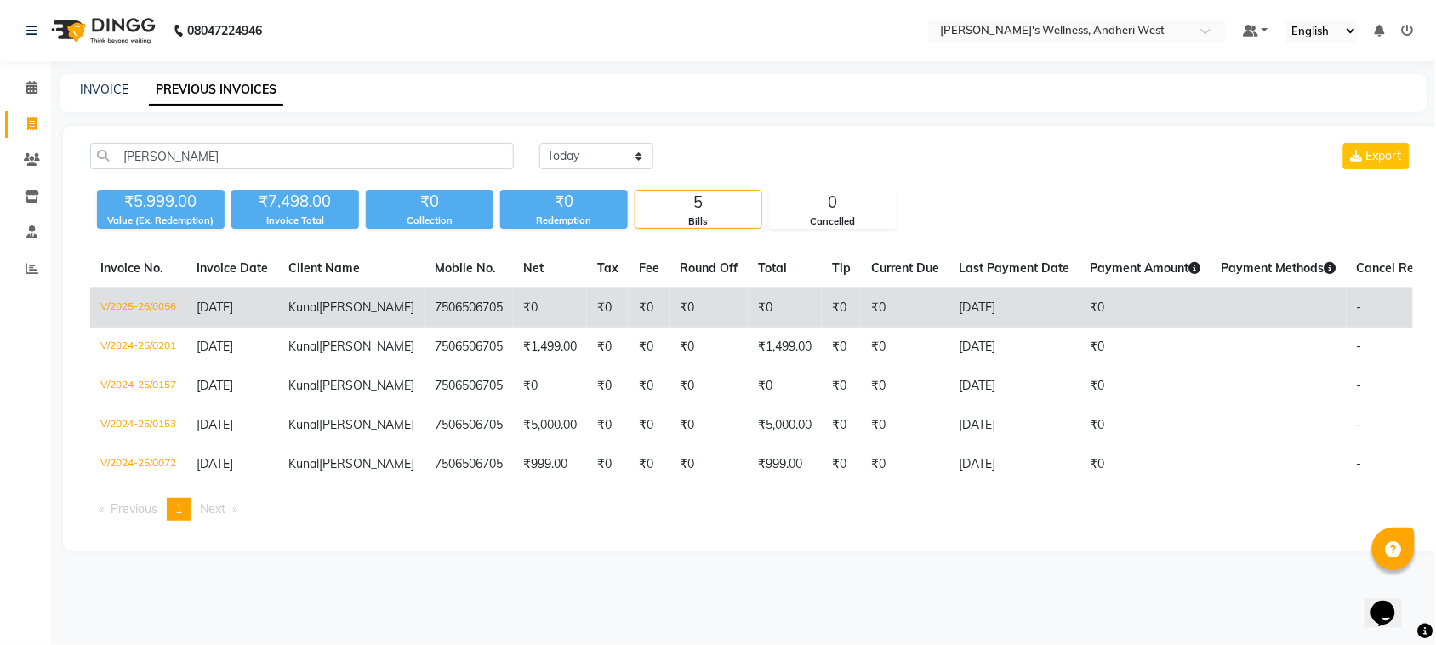
click at [351, 313] on td "[PERSON_NAME]" at bounding box center [351, 308] width 146 height 40
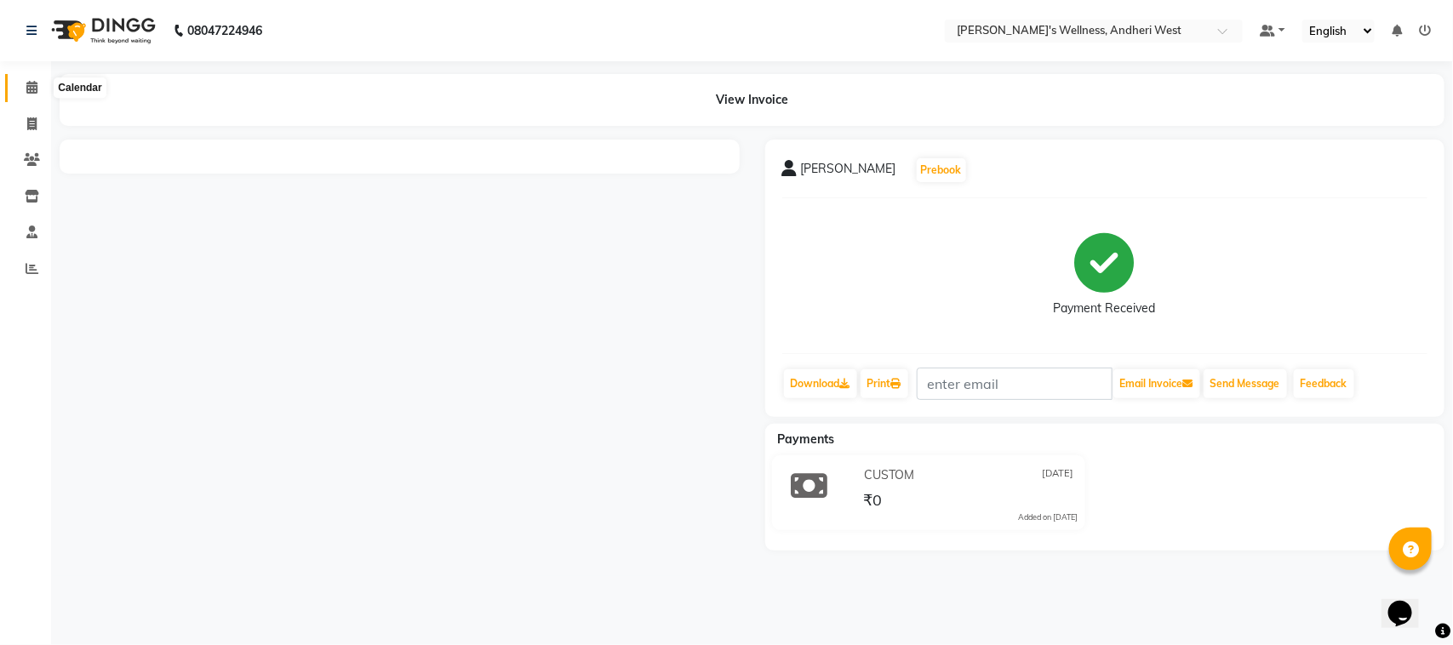
click at [23, 90] on span at bounding box center [32, 88] width 30 height 20
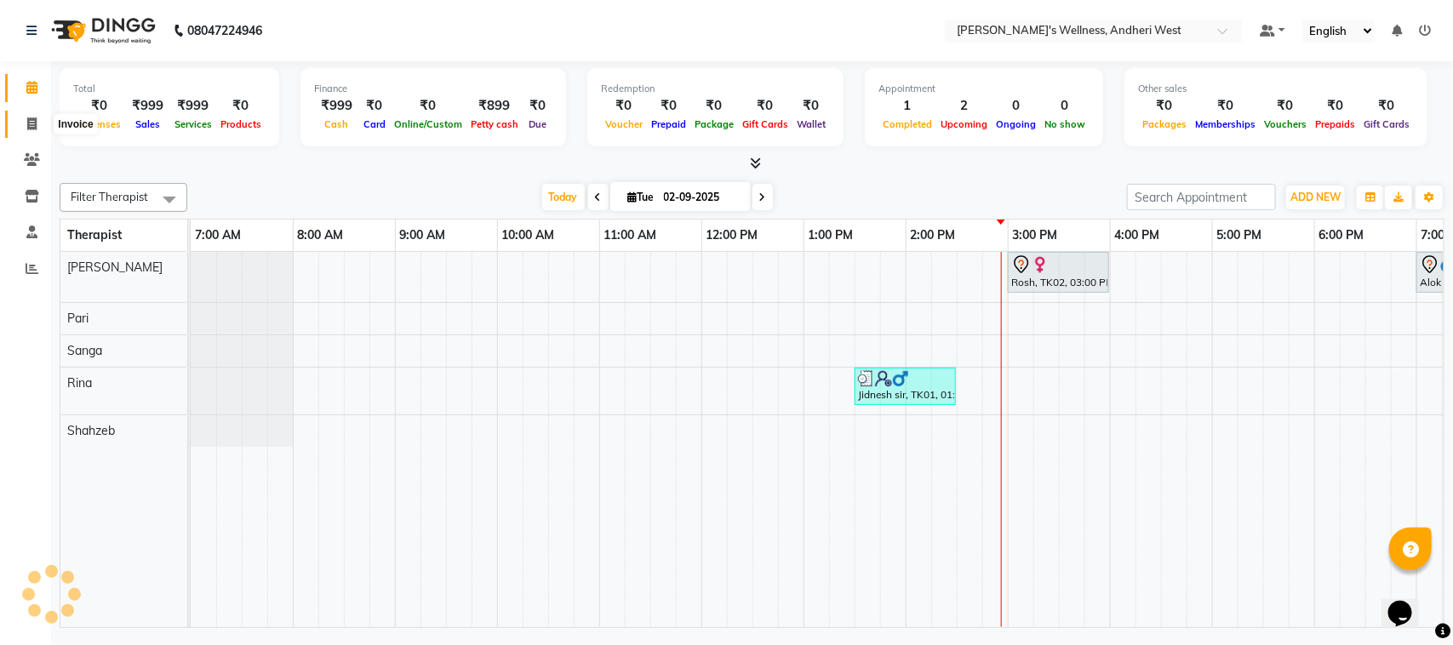
click at [18, 123] on span at bounding box center [32, 125] width 30 height 20
select select "service"
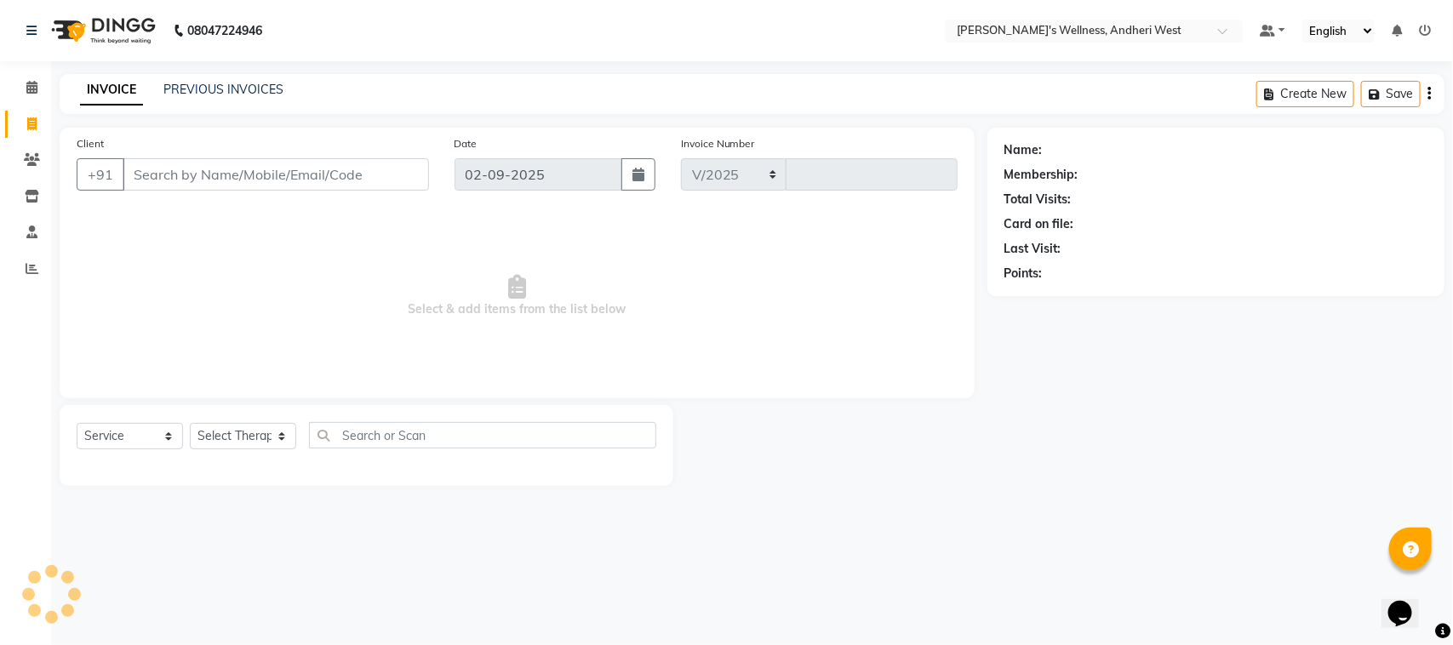
select select "7384"
type input "0693"
click at [208, 81] on div "PREVIOUS INVOICES" at bounding box center [223, 90] width 120 height 18
click at [241, 86] on link "PREVIOUS INVOICES" at bounding box center [223, 89] width 120 height 15
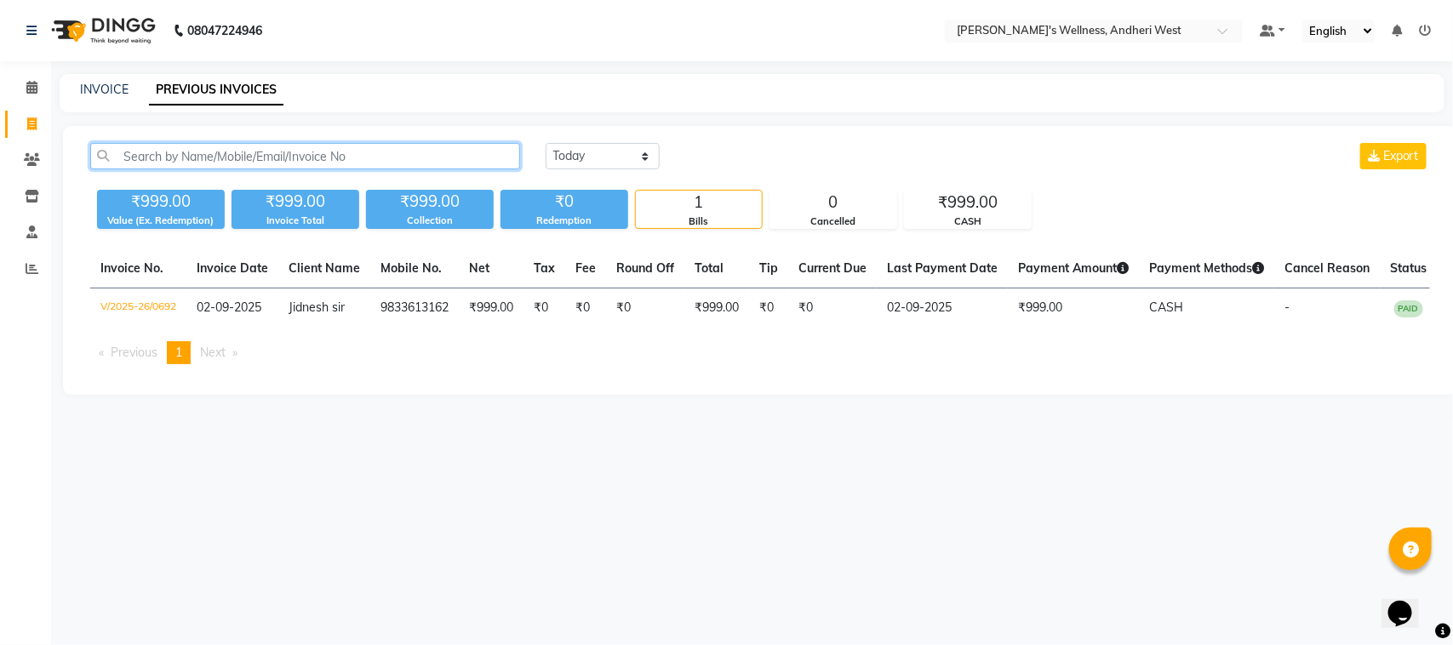
click at [244, 155] on input "text" at bounding box center [305, 156] width 430 height 26
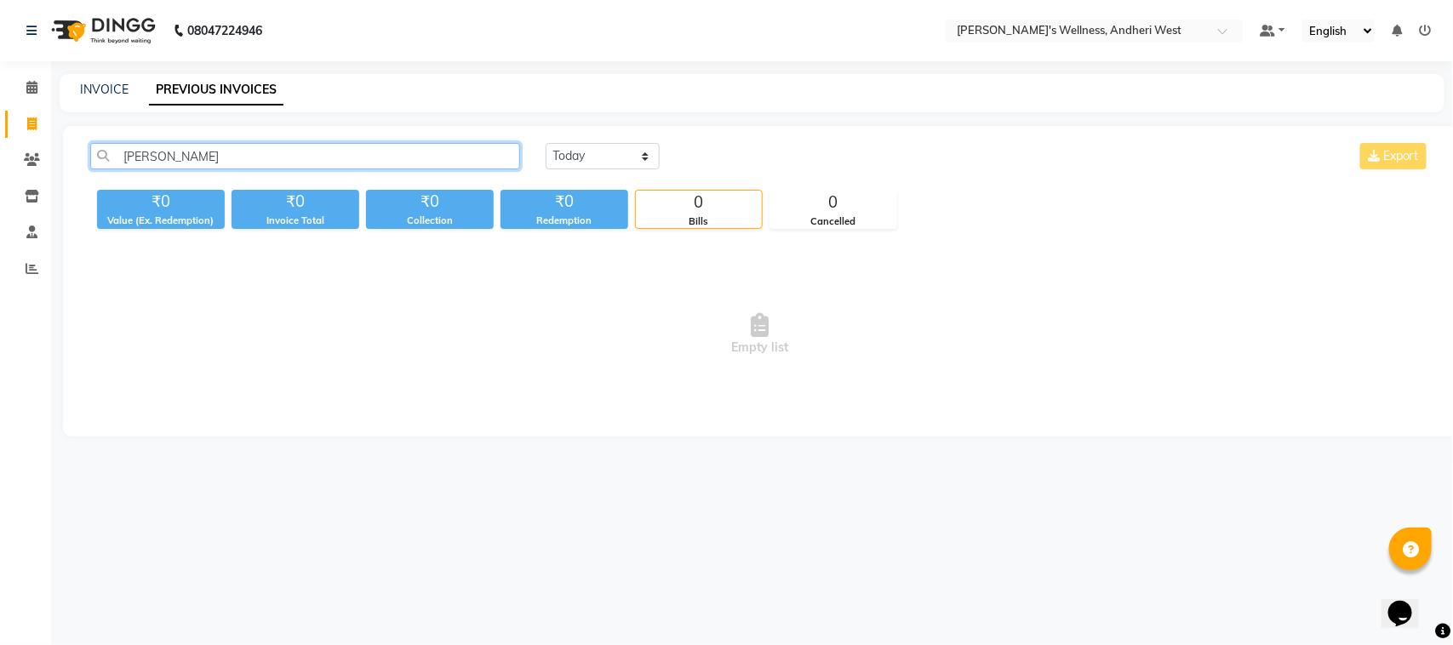
click at [244, 155] on input "[PERSON_NAME]" at bounding box center [305, 156] width 430 height 26
type input "k"
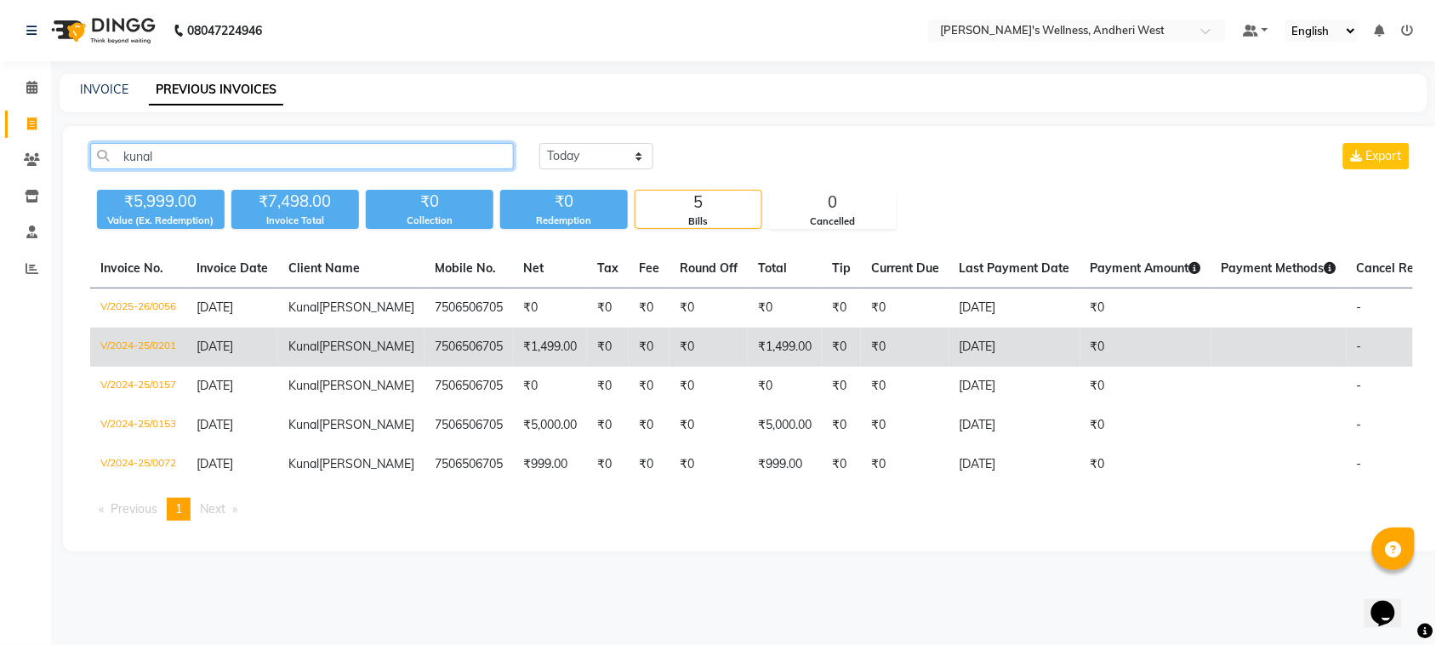
type input "kunal"
click at [629, 367] on td "₹0" at bounding box center [649, 347] width 41 height 39
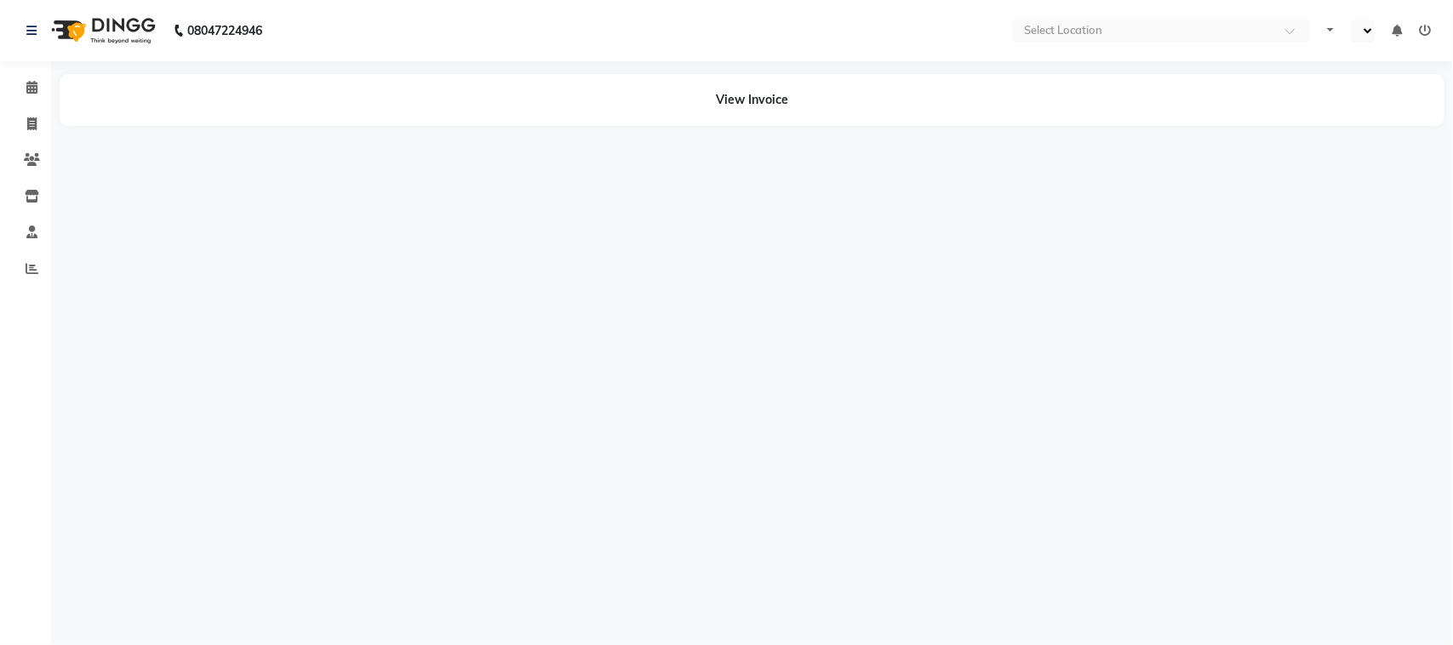
select select "en"
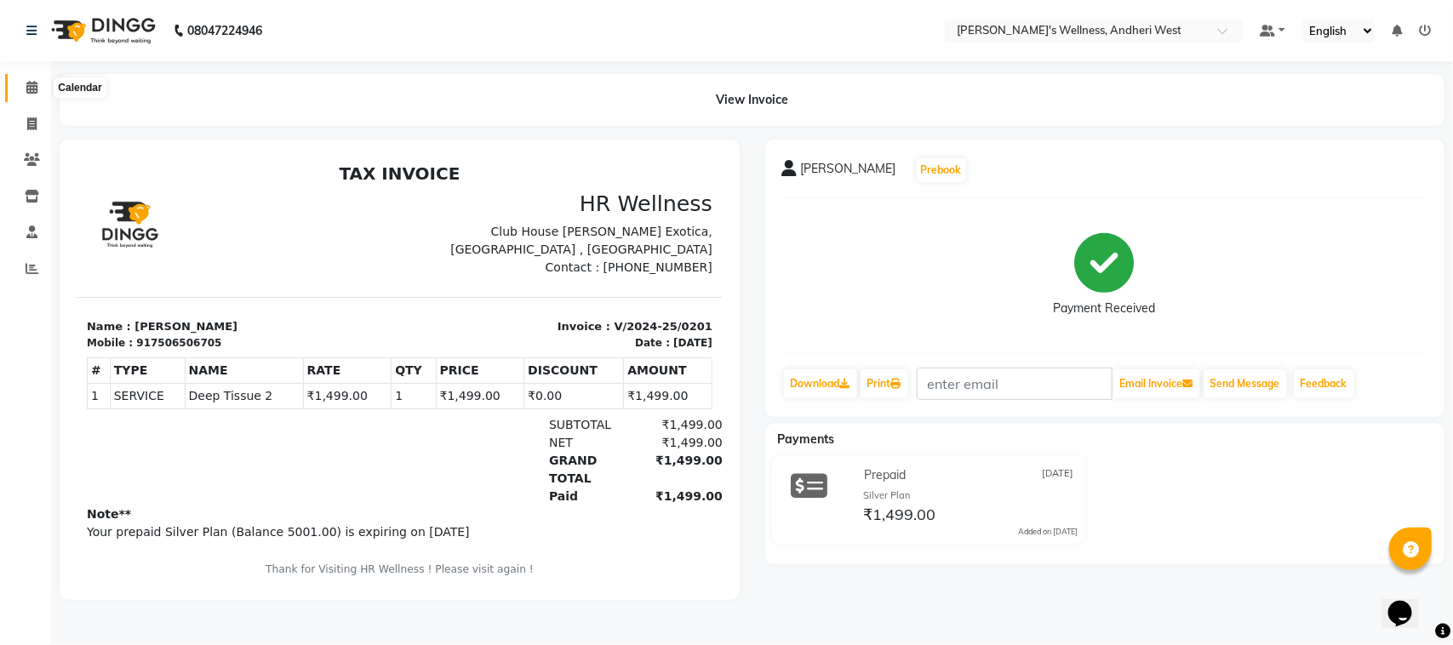
click at [38, 90] on span at bounding box center [32, 88] width 30 height 20
click at [20, 75] on link "Calendar" at bounding box center [25, 88] width 41 height 28
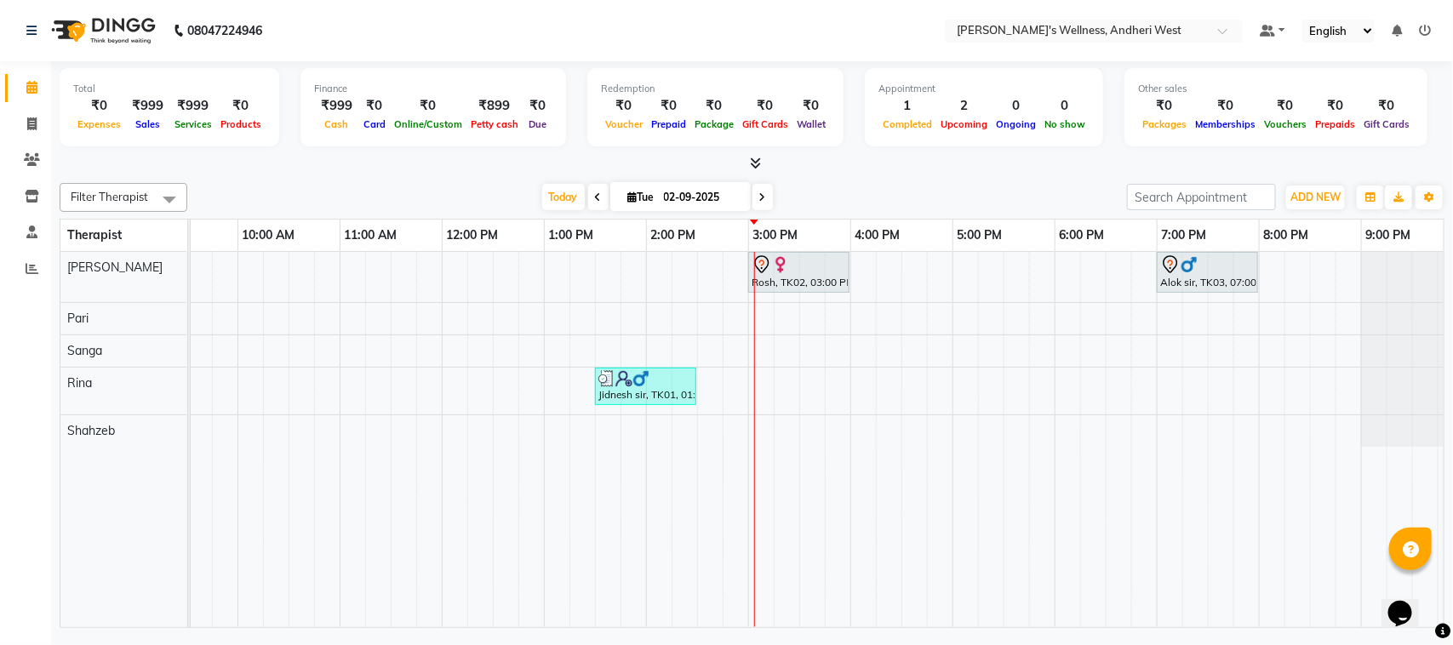
scroll to position [0, 278]
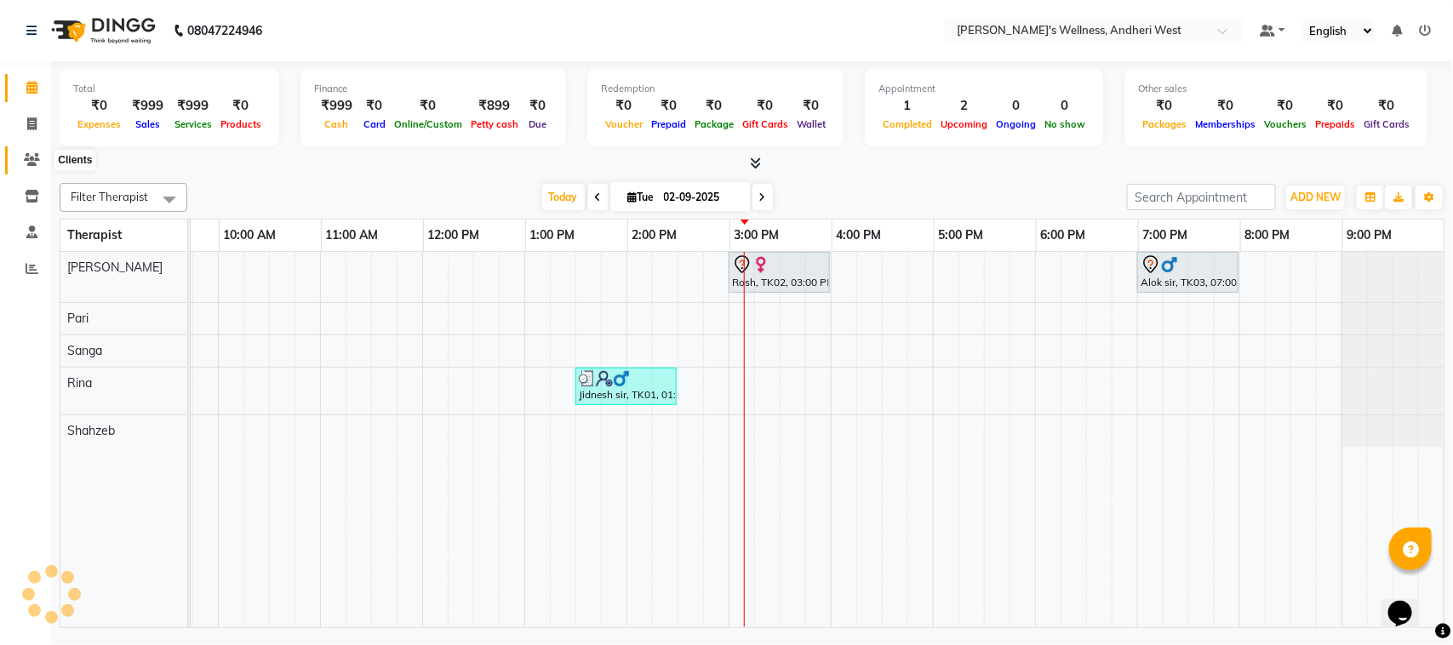
click at [34, 163] on icon at bounding box center [32, 159] width 16 height 13
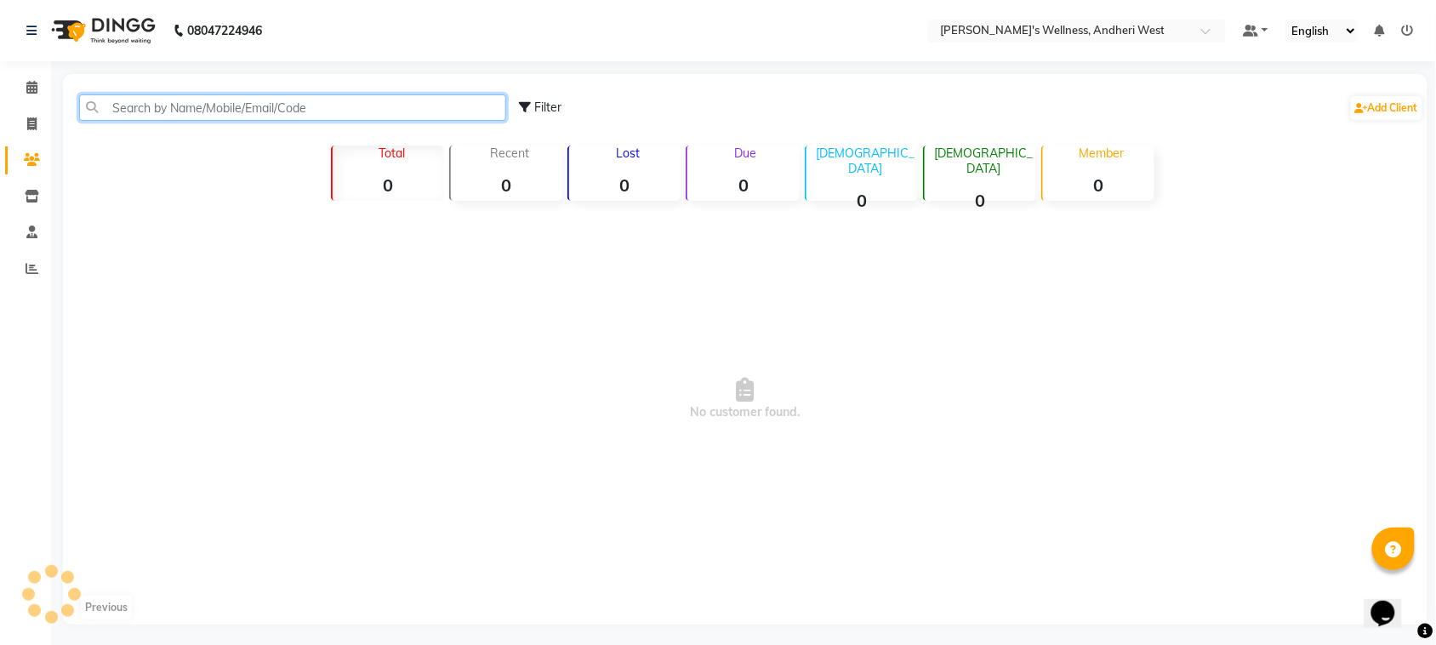
click at [237, 108] on input "text" at bounding box center [292, 107] width 427 height 26
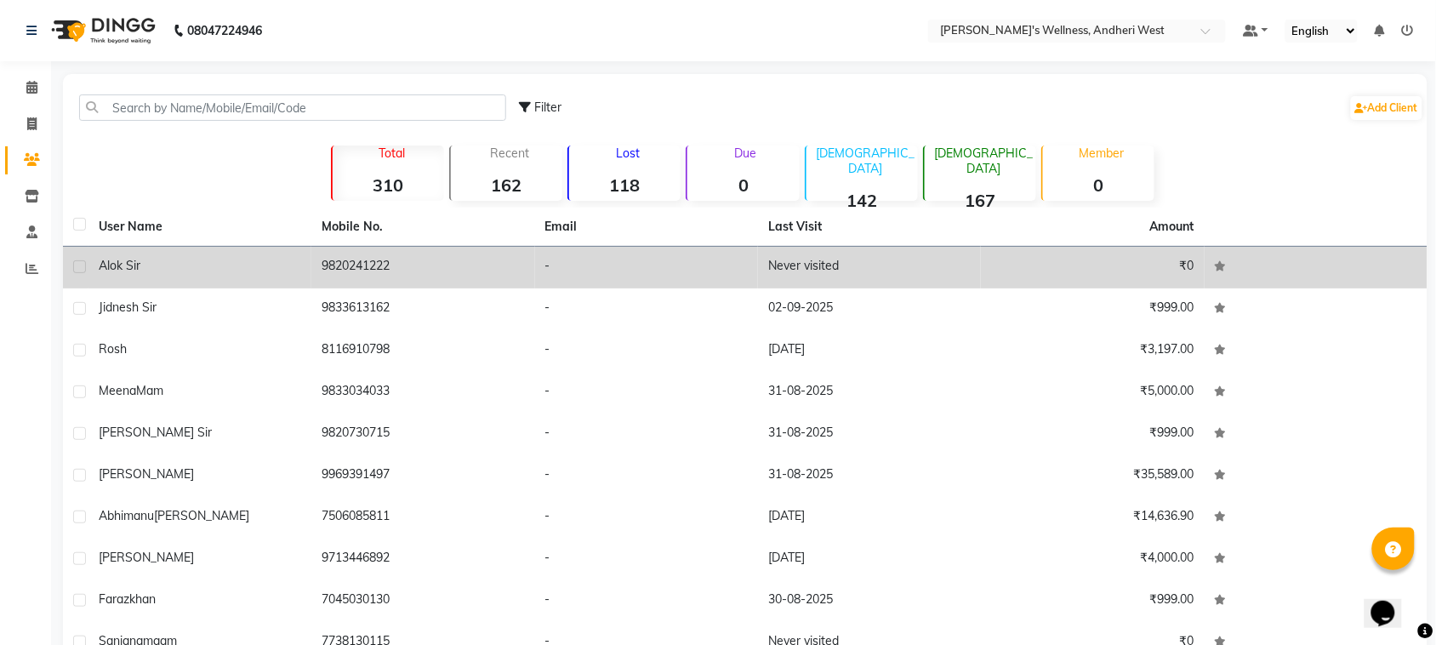
click at [366, 268] on td "9820241222" at bounding box center [422, 268] width 223 height 42
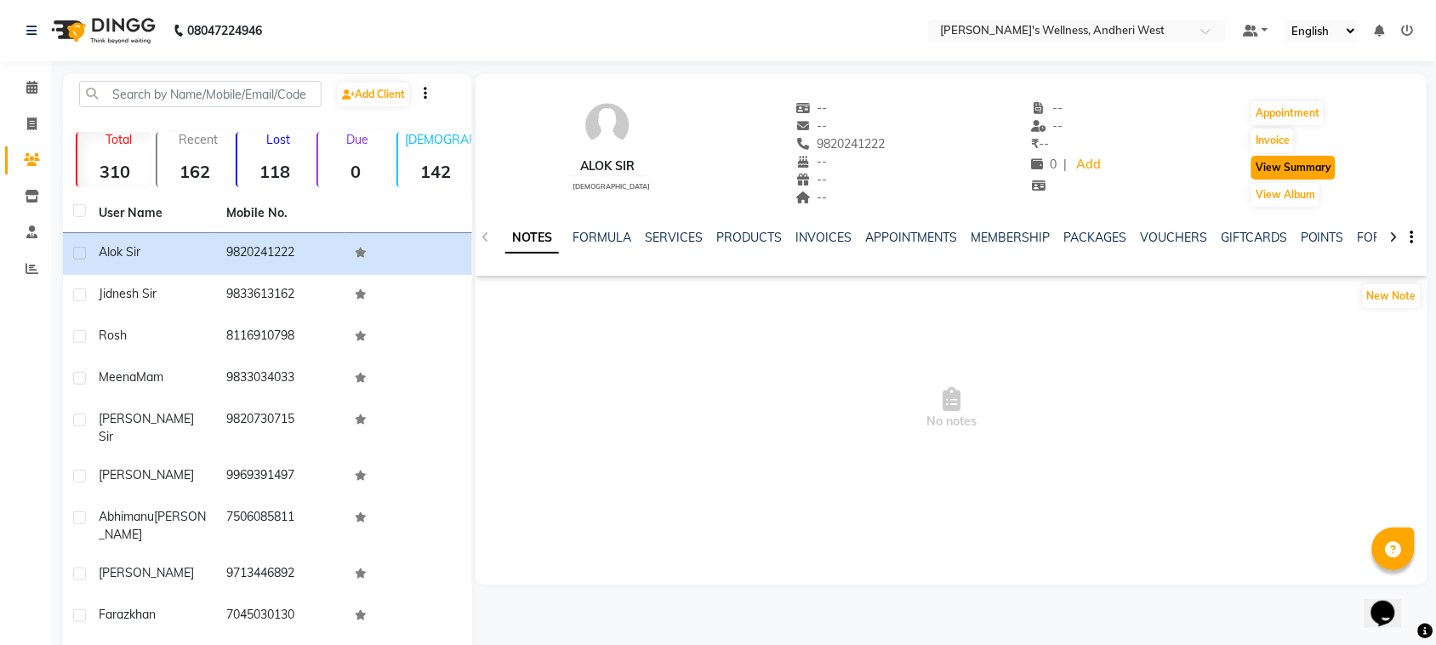
click at [1276, 168] on button "View Summary" at bounding box center [1294, 168] width 84 height 24
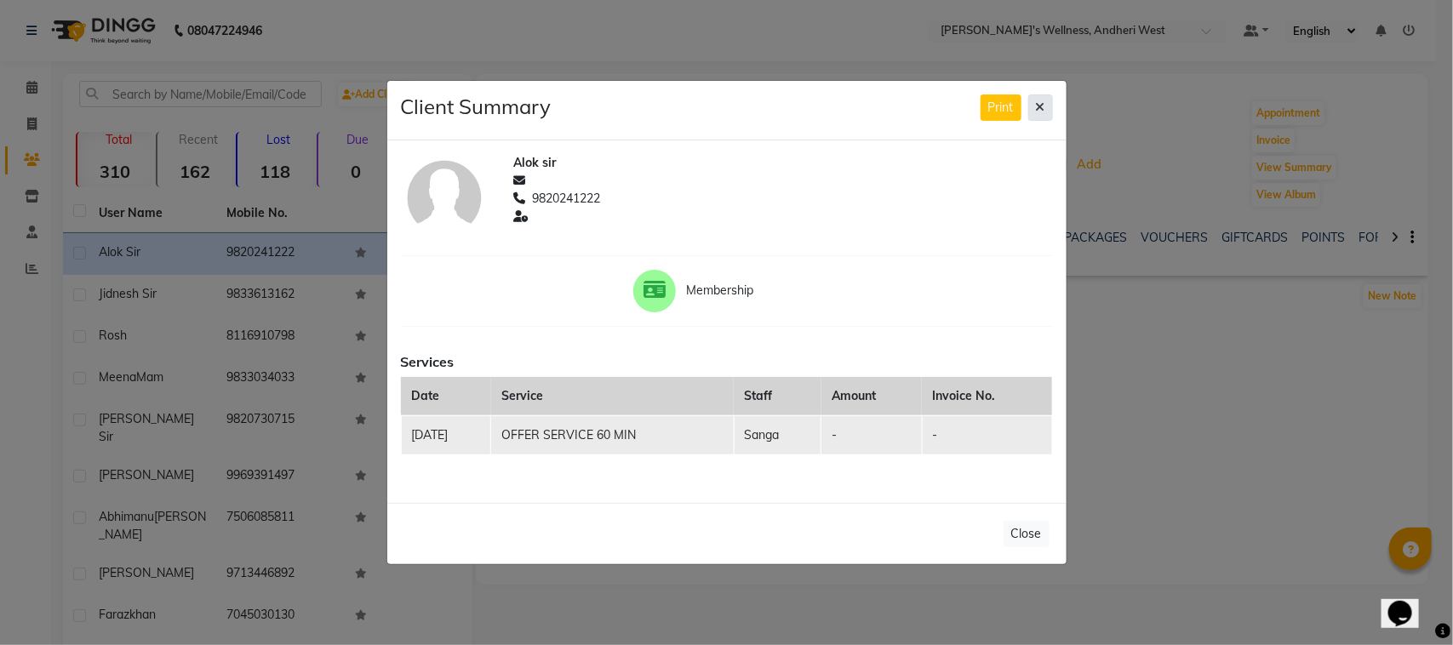
click at [1032, 107] on button at bounding box center [1040, 107] width 25 height 26
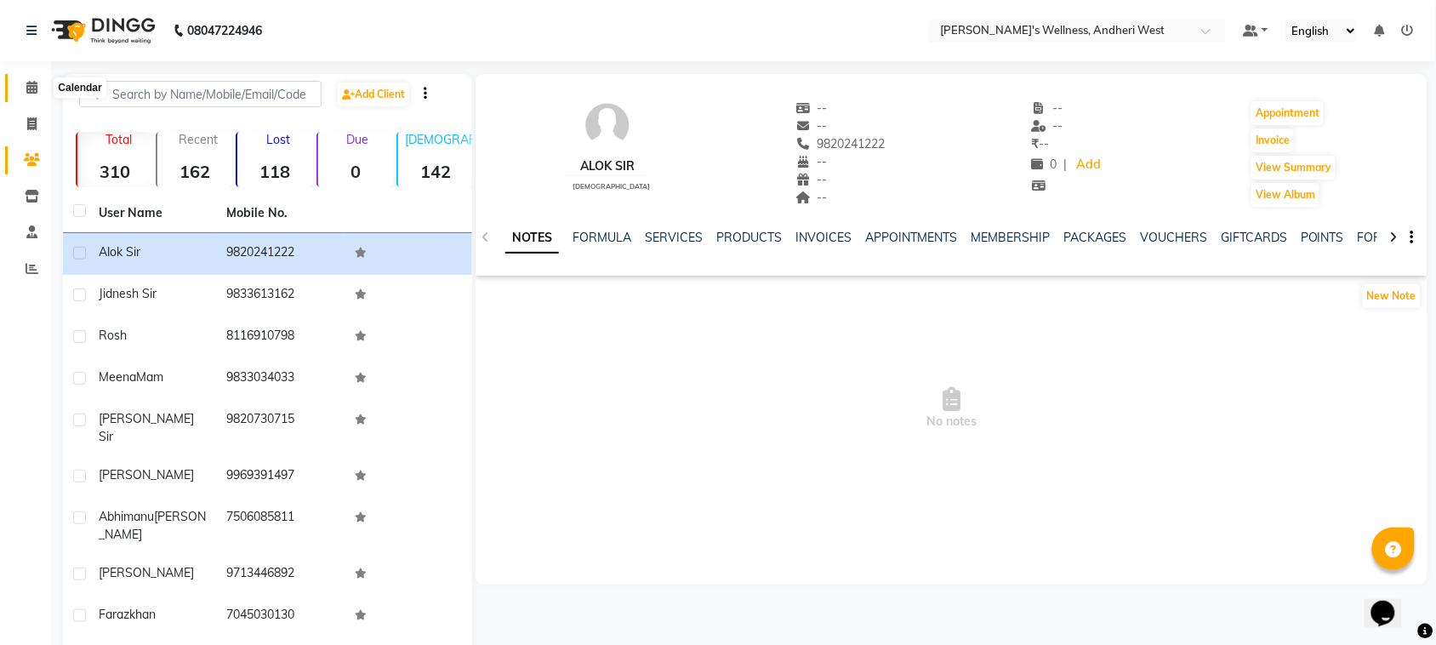
click at [26, 83] on icon at bounding box center [31, 87] width 11 height 13
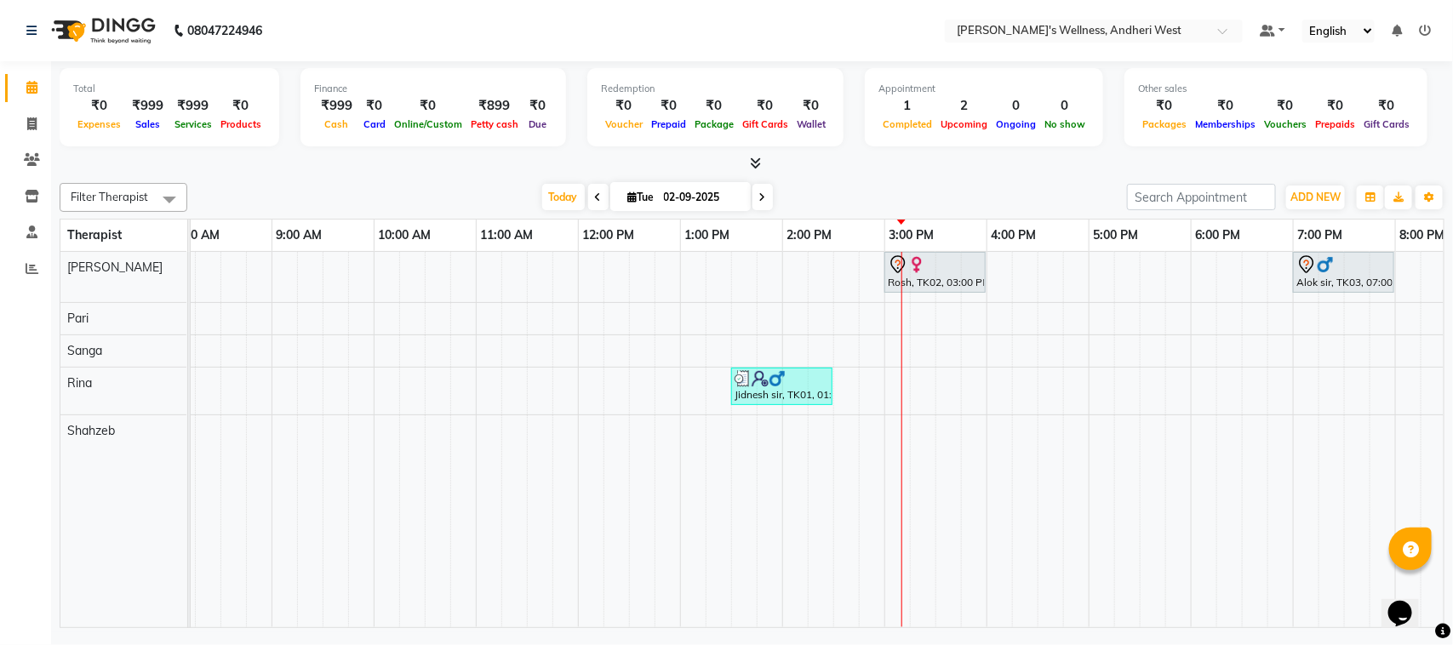
scroll to position [0, 278]
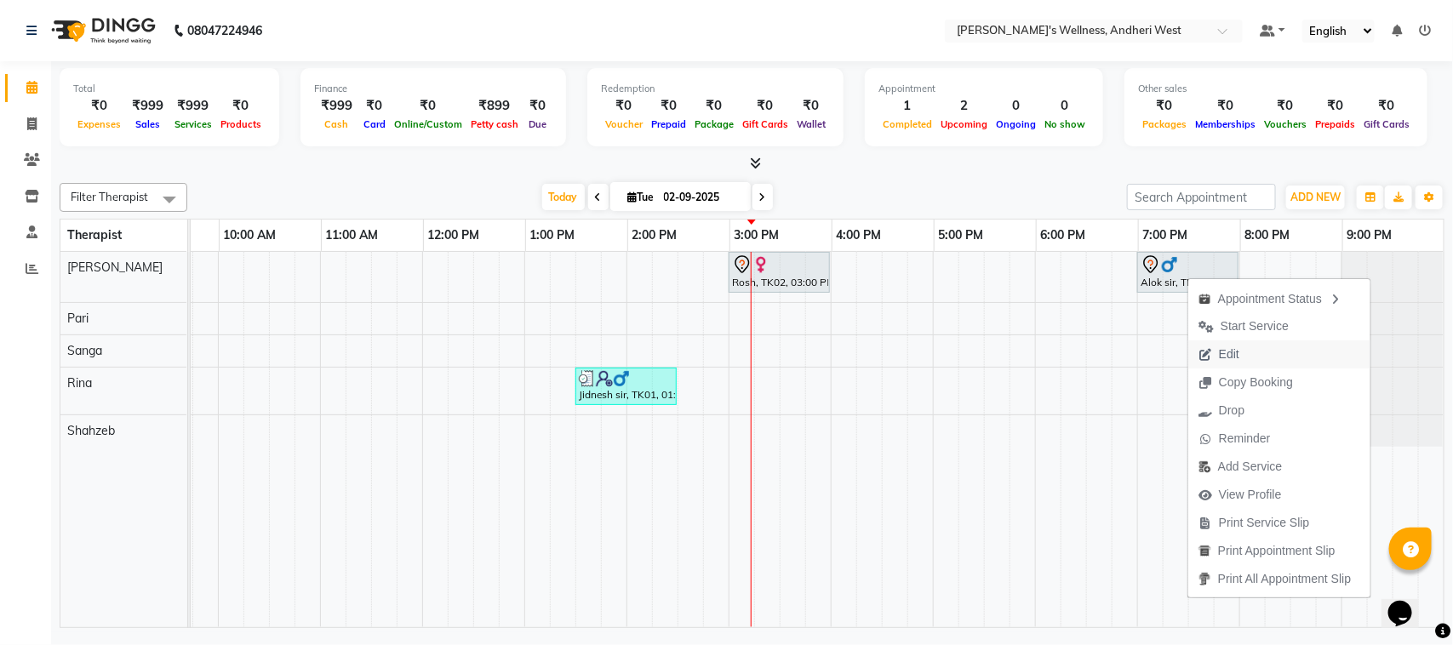
click at [1232, 355] on span "Edit" at bounding box center [1229, 354] width 20 height 18
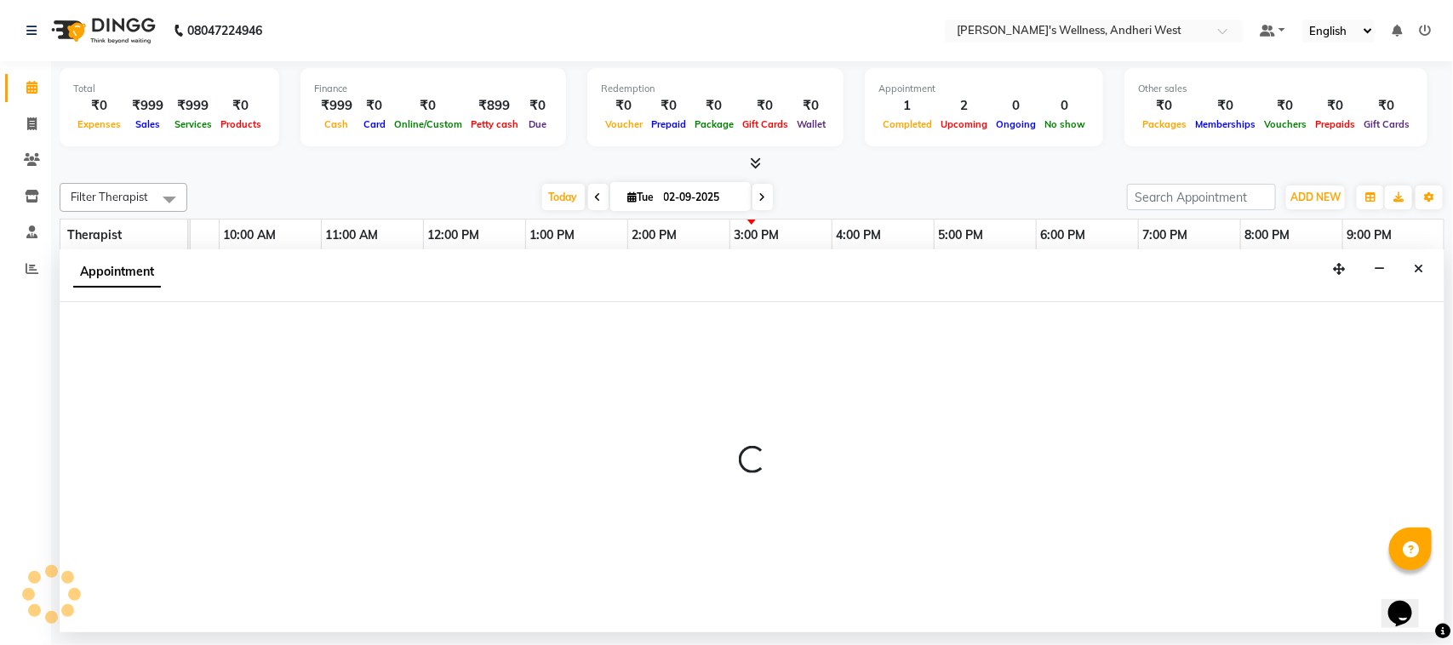
select select "tentative"
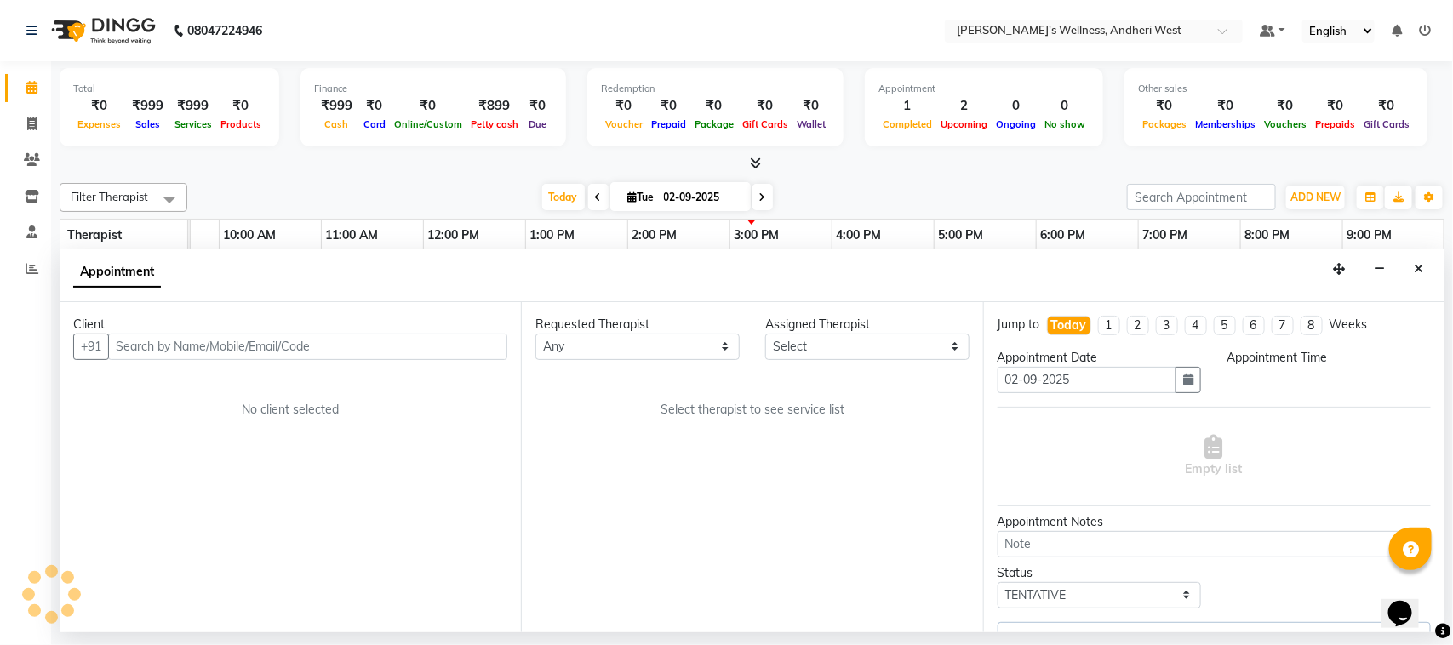
select select "66471"
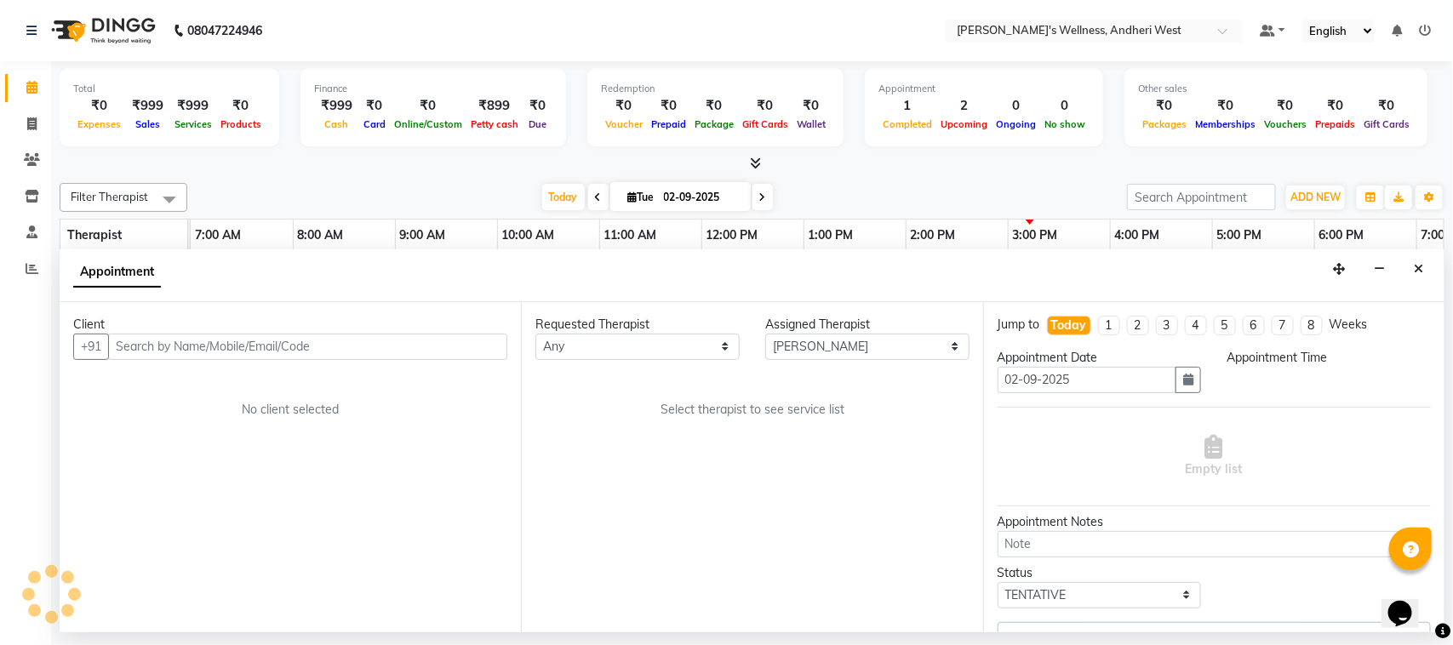
select select "1140"
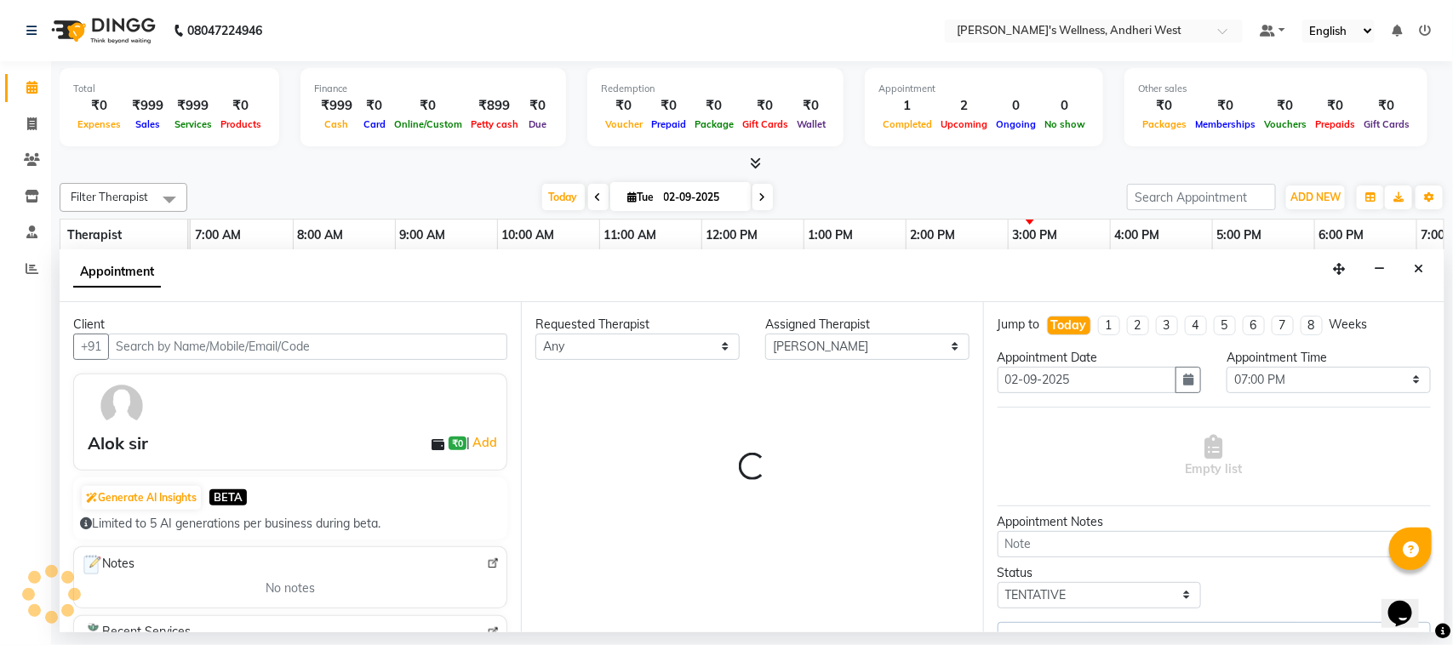
select select "3705"
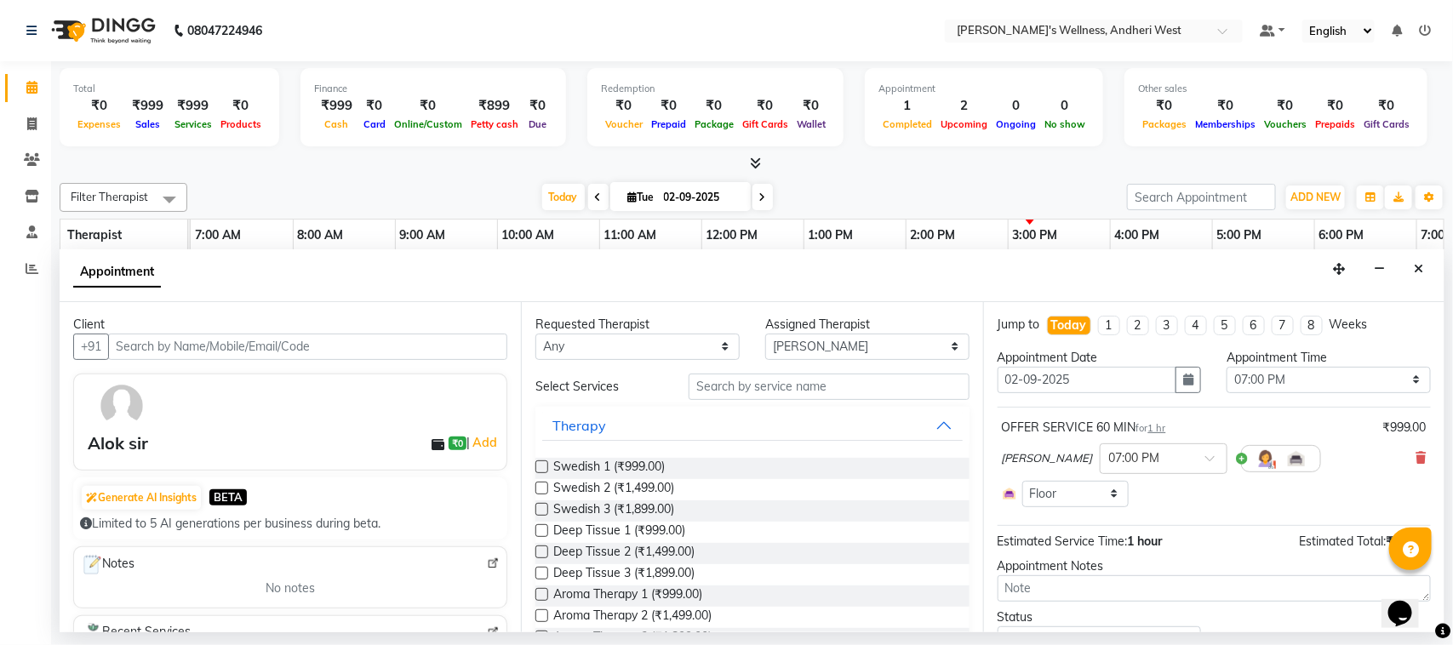
scroll to position [0, 278]
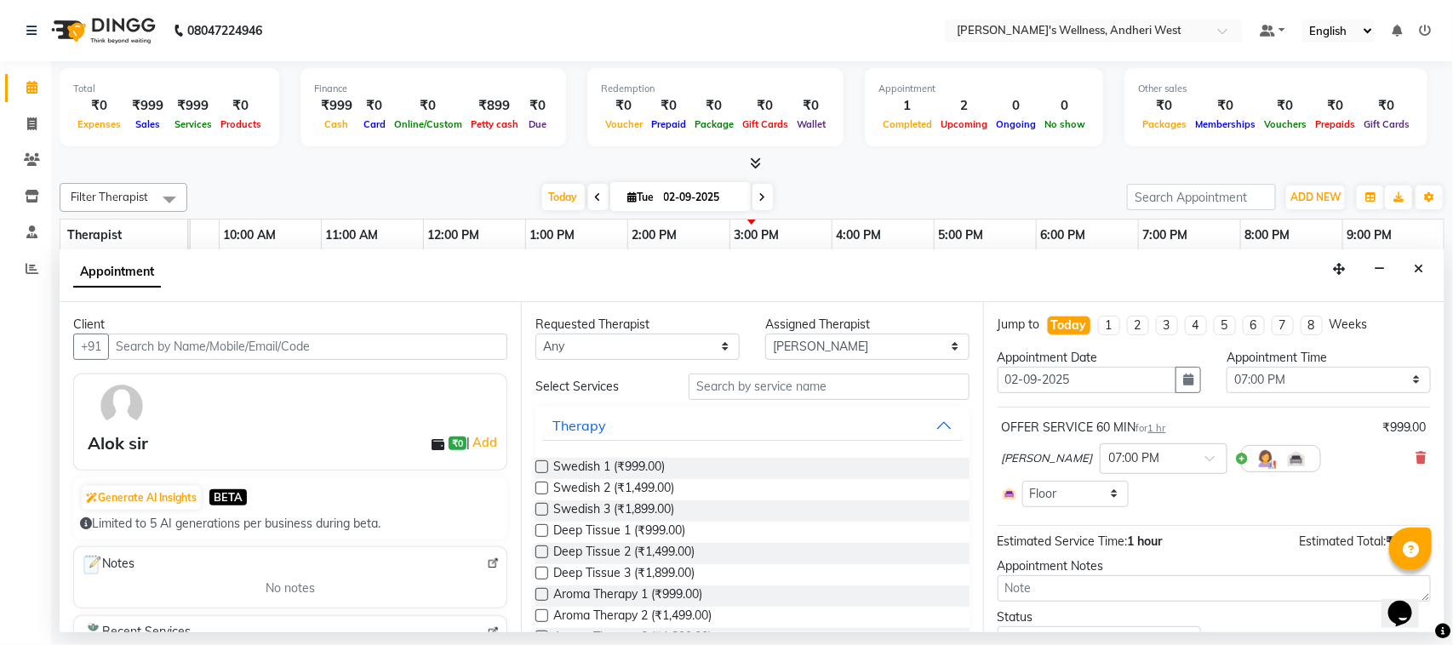
click at [410, 351] on input "text" at bounding box center [307, 347] width 399 height 26
type input "l"
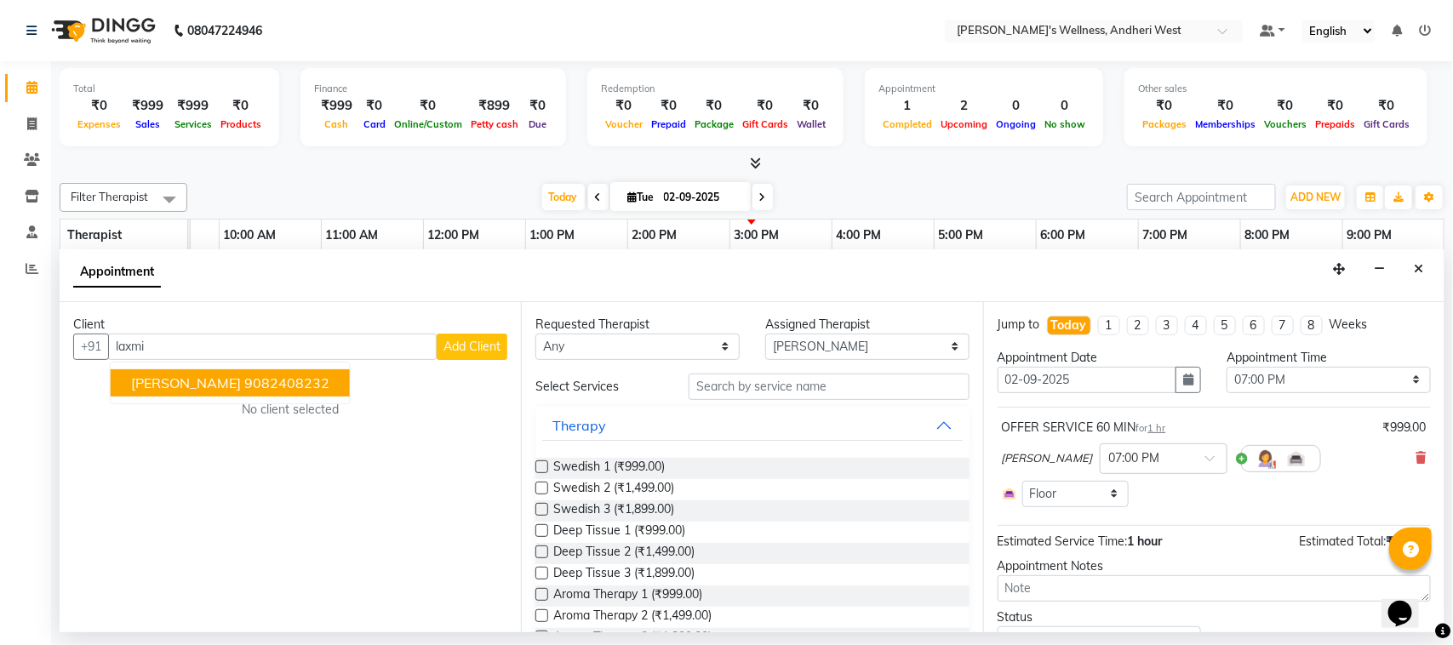
click at [255, 377] on ngb-highlight "9082408232" at bounding box center [286, 382] width 85 height 17
type input "9082408232"
click at [255, 377] on div "Client [PHONE_NUMBER] [PERSON_NAME] 9082408232 Add Client No client selected" at bounding box center [290, 467] width 461 height 330
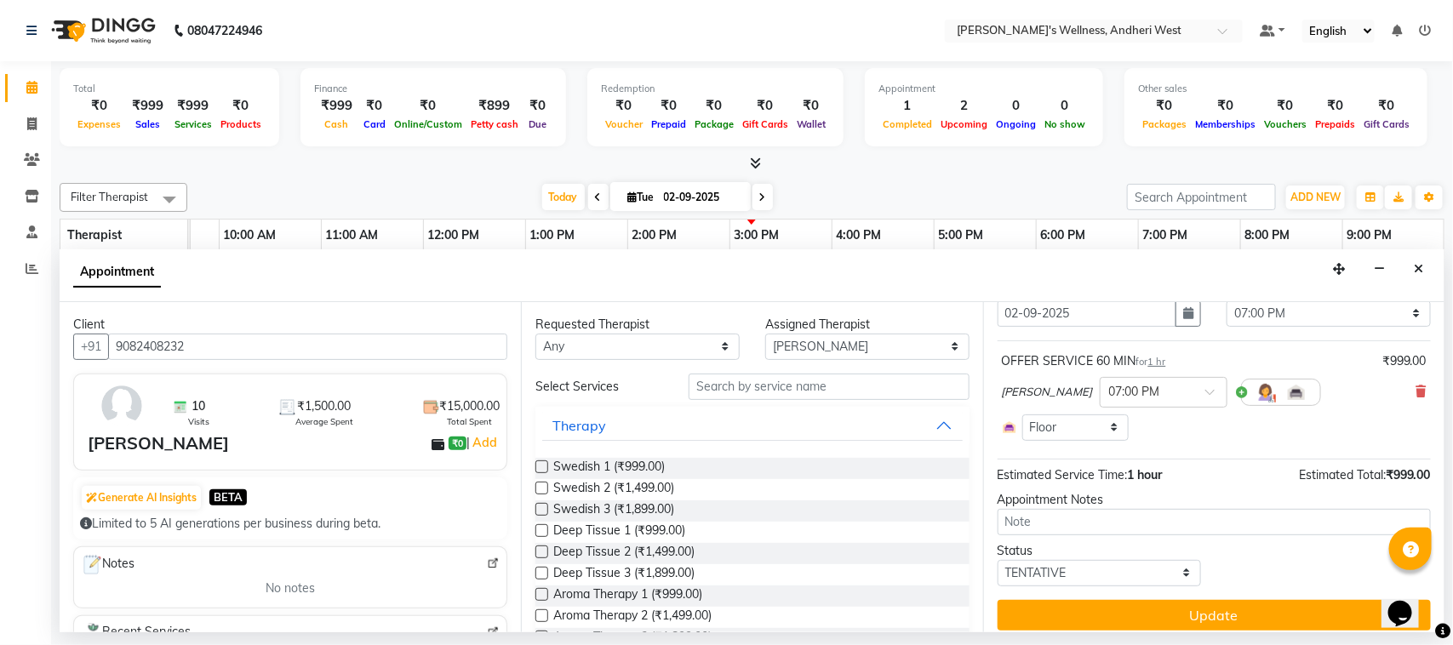
scroll to position [79, 0]
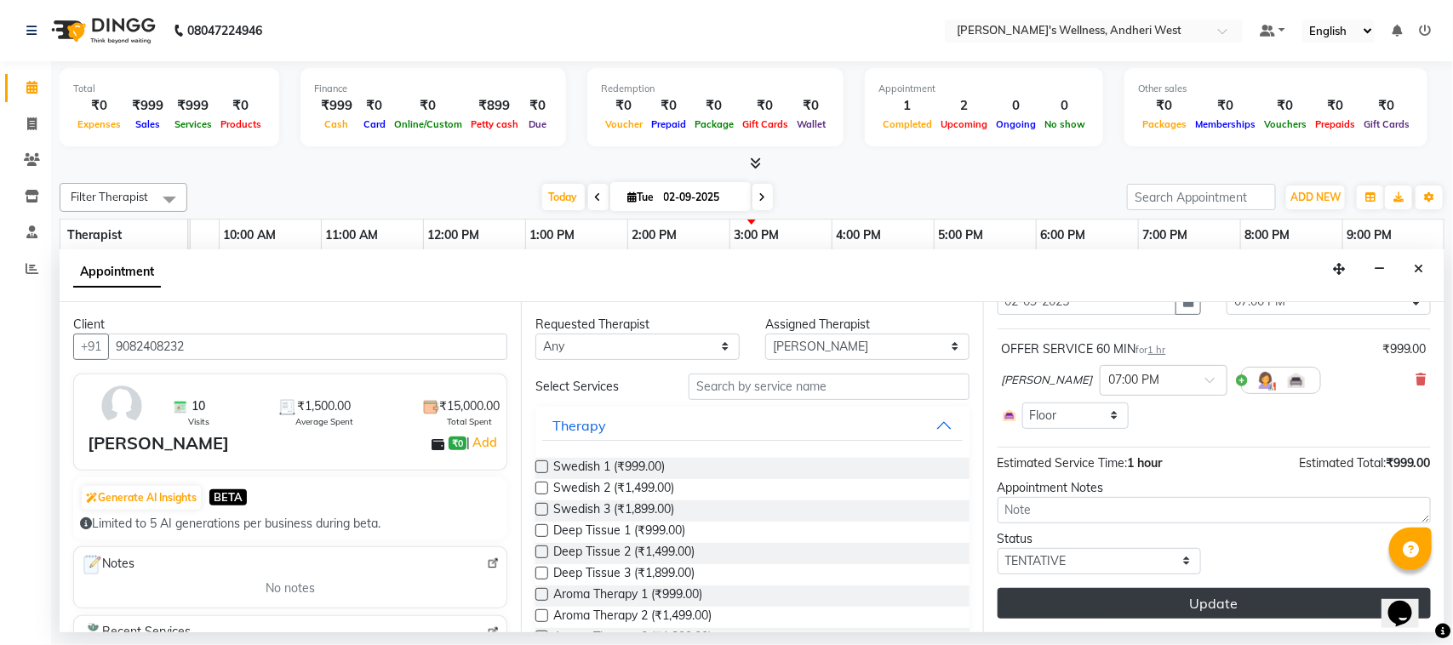
click at [1098, 600] on button "Update" at bounding box center [1213, 603] width 433 height 31
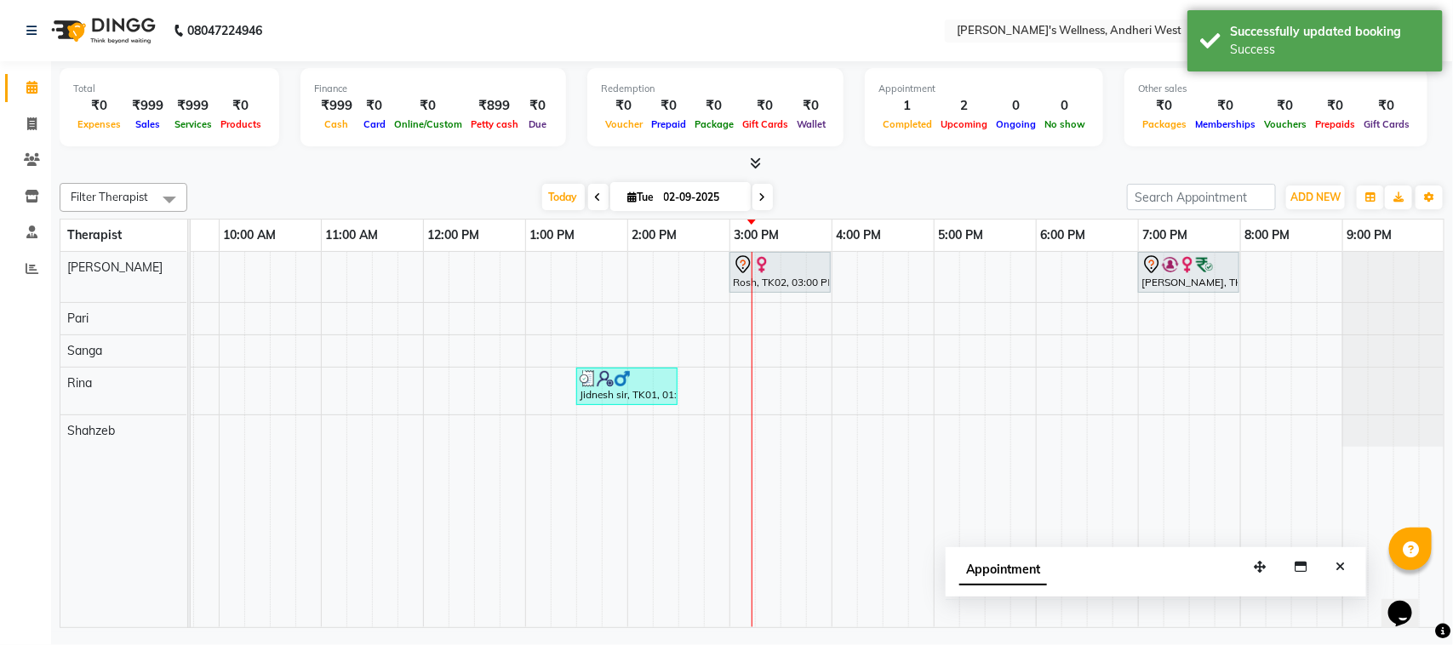
drag, startPoint x: 1336, startPoint y: 606, endPoint x: 1145, endPoint y: 465, distance: 237.2
click at [1253, 561] on icon "button" at bounding box center [1259, 567] width 12 height 12
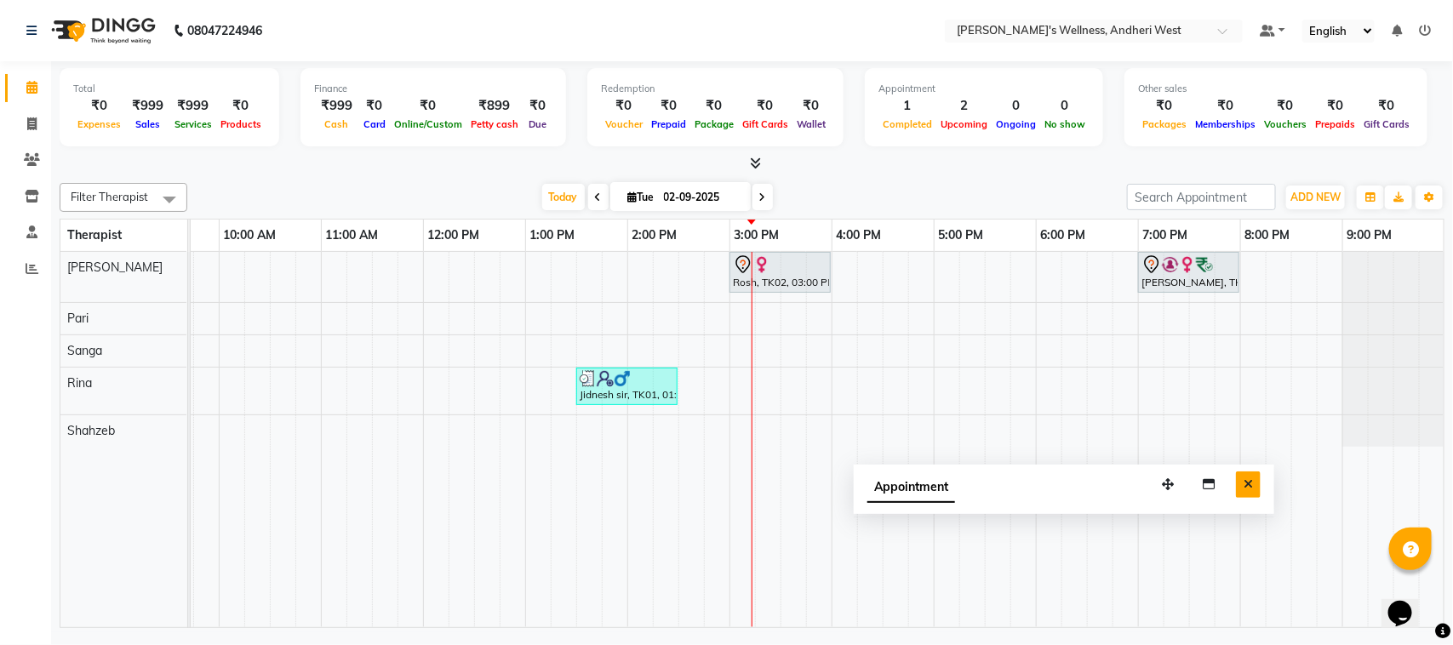
click at [1248, 482] on icon "Close" at bounding box center [1247, 484] width 9 height 12
click at [30, 166] on icon at bounding box center [32, 159] width 16 height 13
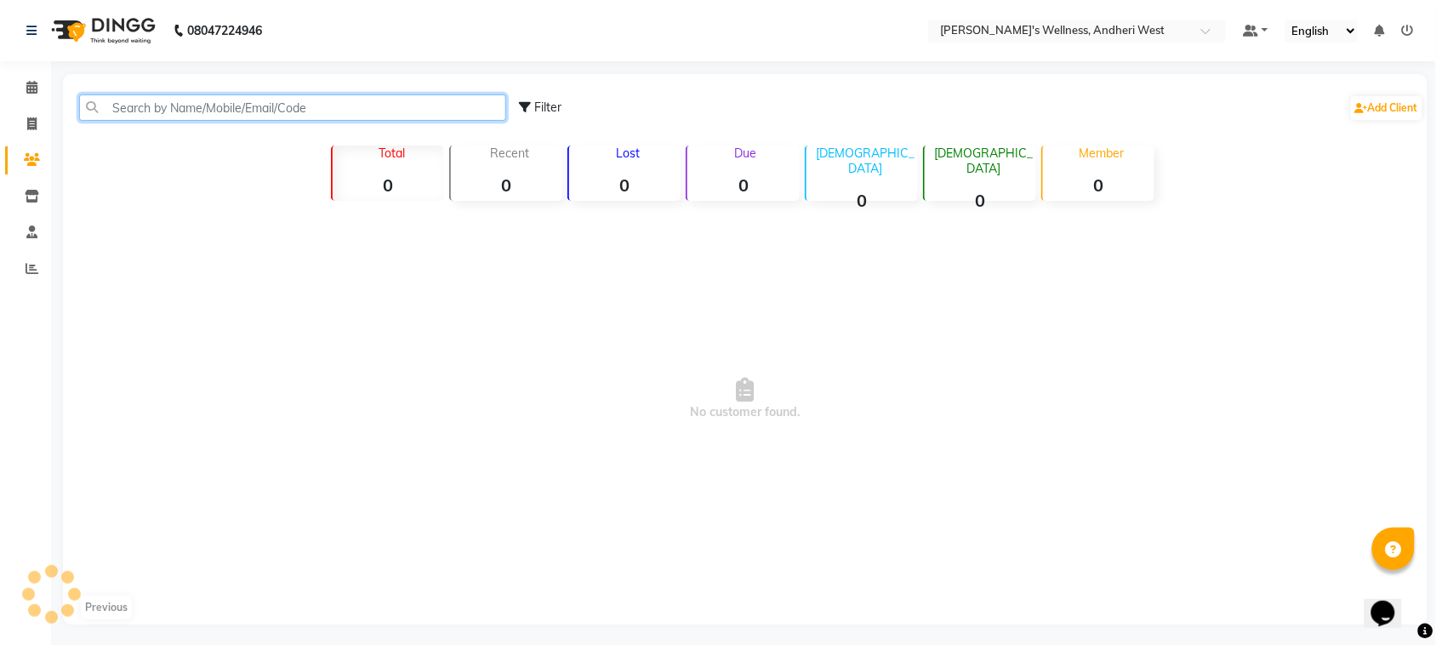
click at [206, 115] on input "text" at bounding box center [292, 107] width 427 height 26
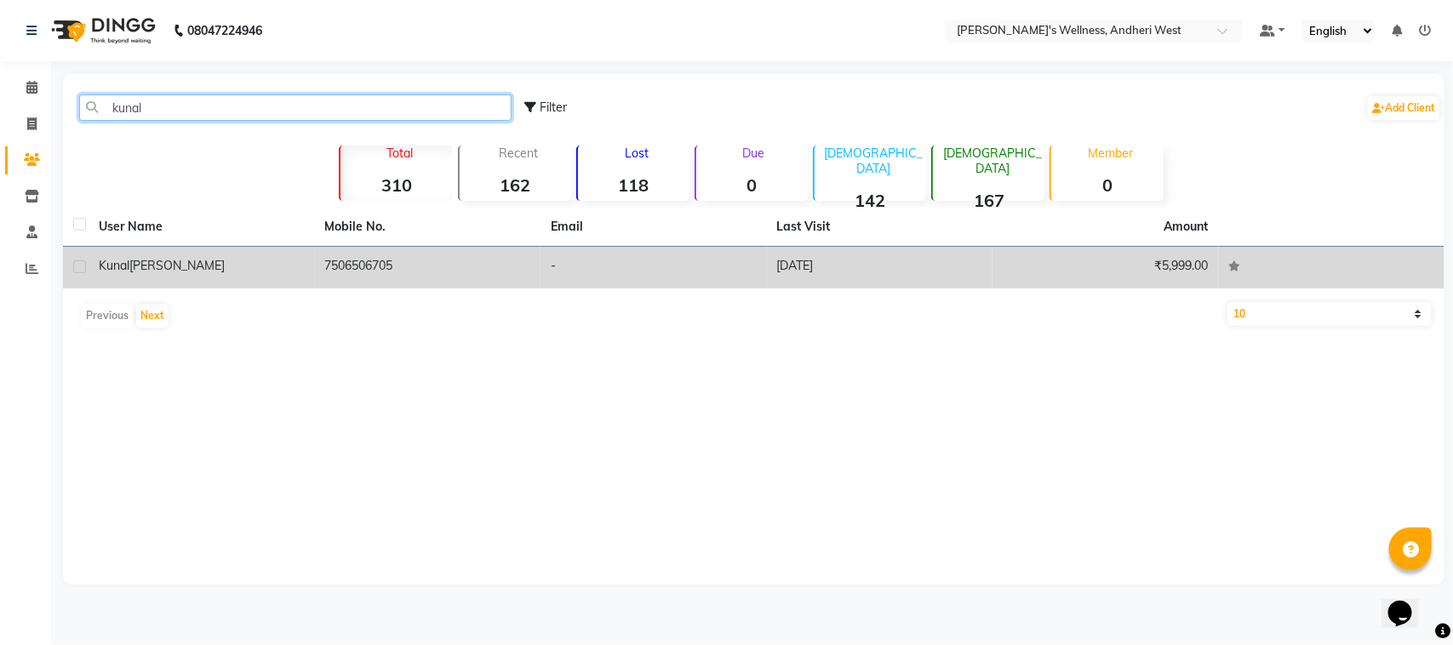
type input "kunal"
click at [300, 257] on div "[PERSON_NAME]" at bounding box center [202, 266] width 206 height 18
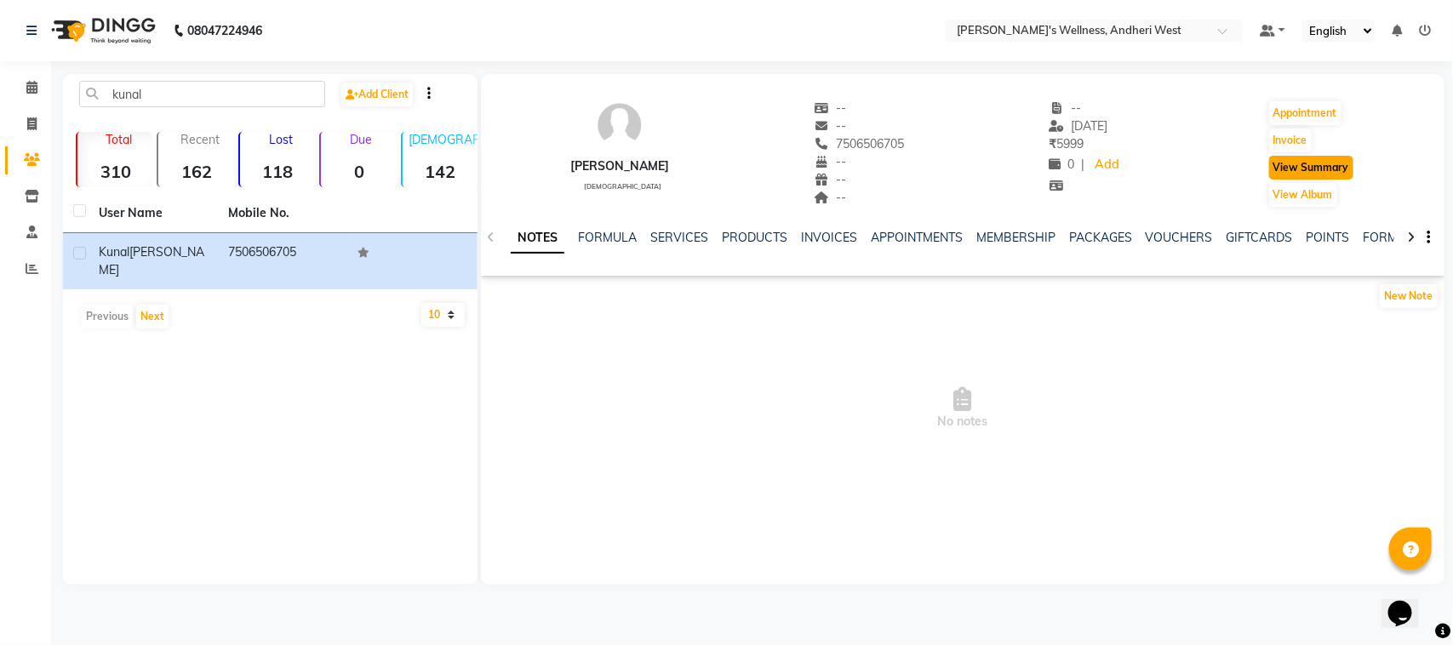
click at [1286, 164] on button "View Summary" at bounding box center [1311, 168] width 84 height 24
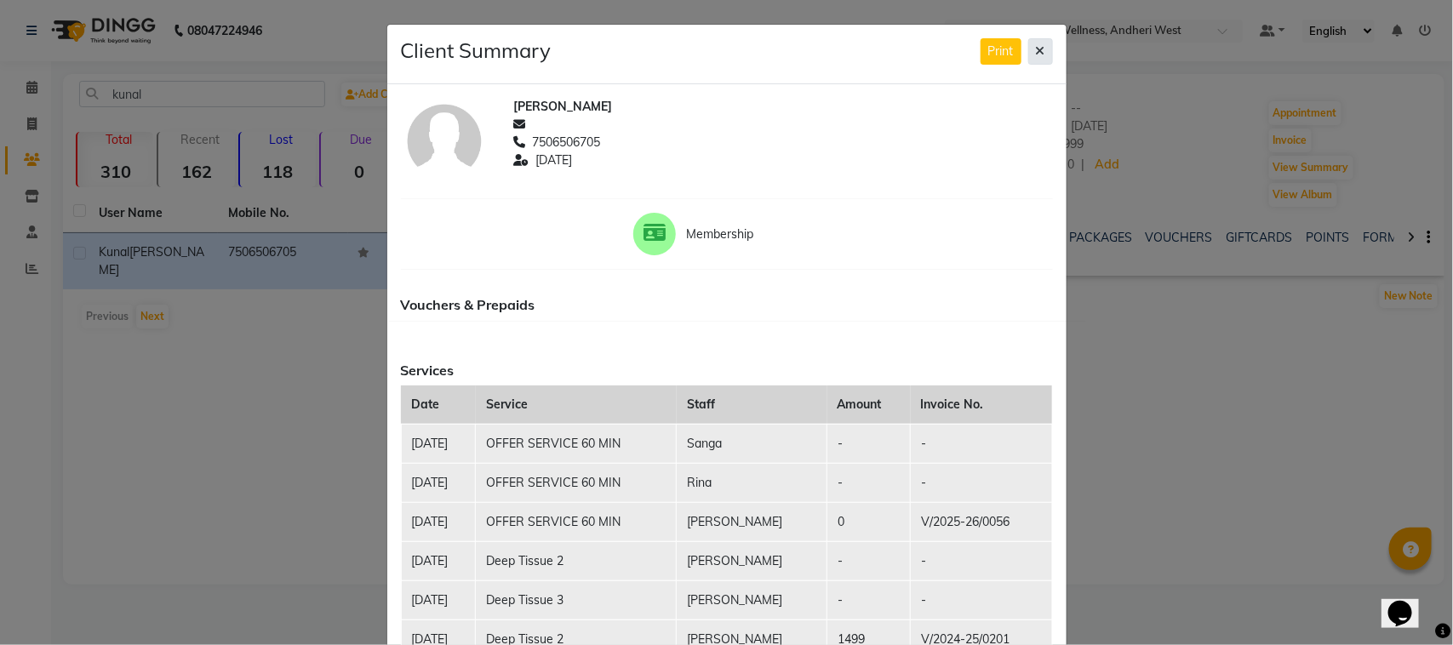
click at [1036, 54] on icon at bounding box center [1040, 51] width 9 height 12
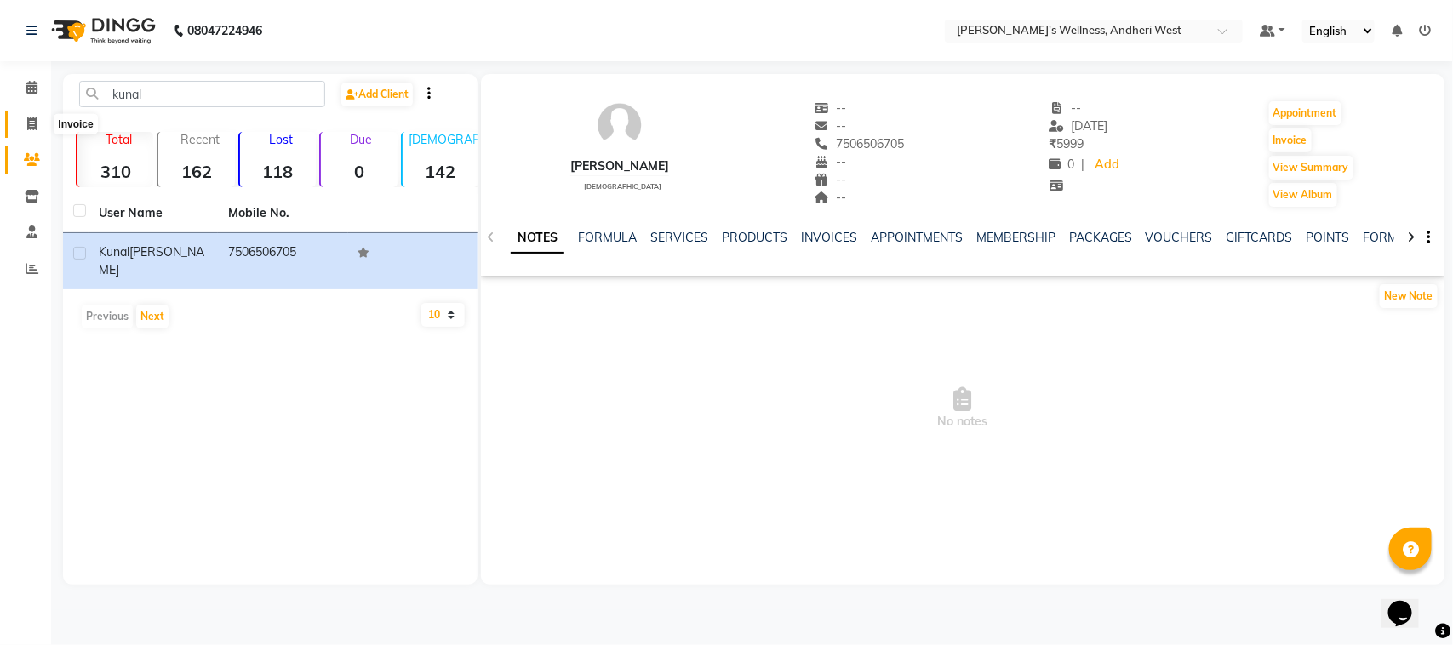
click at [24, 121] on span at bounding box center [32, 125] width 30 height 20
select select "service"
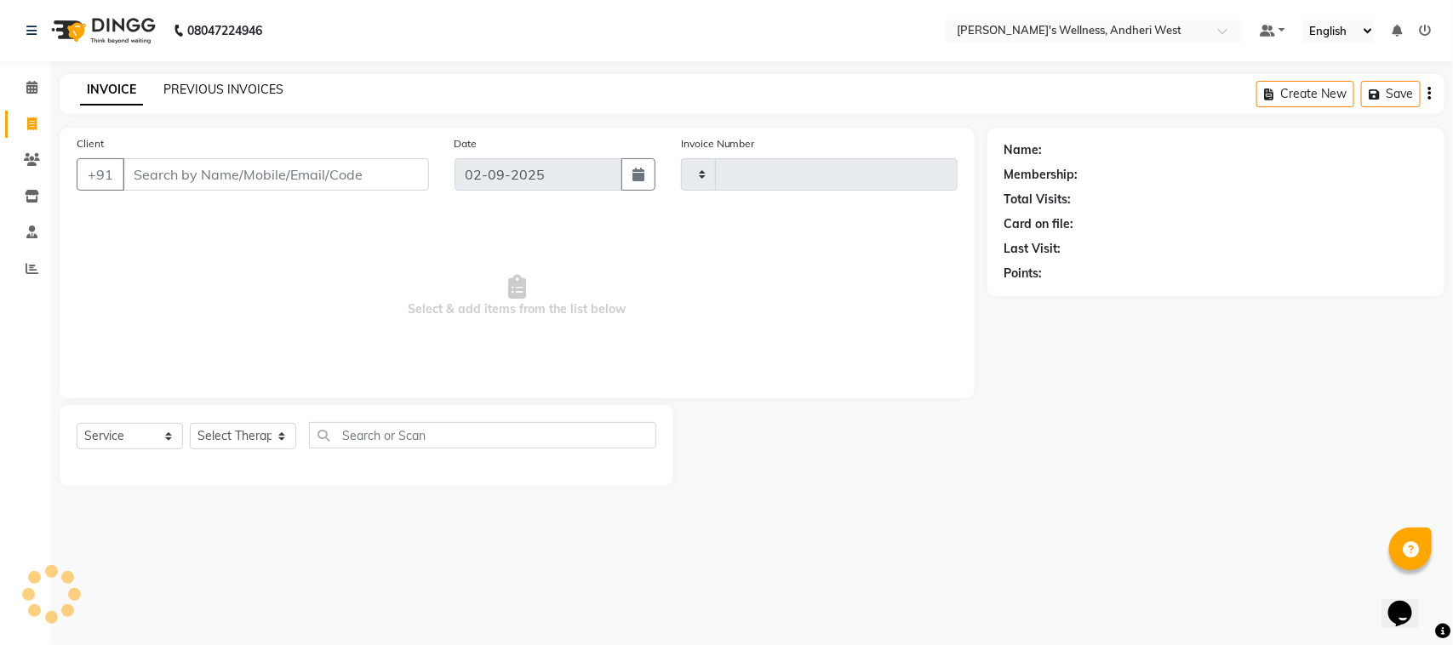
click at [190, 83] on link "PREVIOUS INVOICES" at bounding box center [223, 89] width 120 height 15
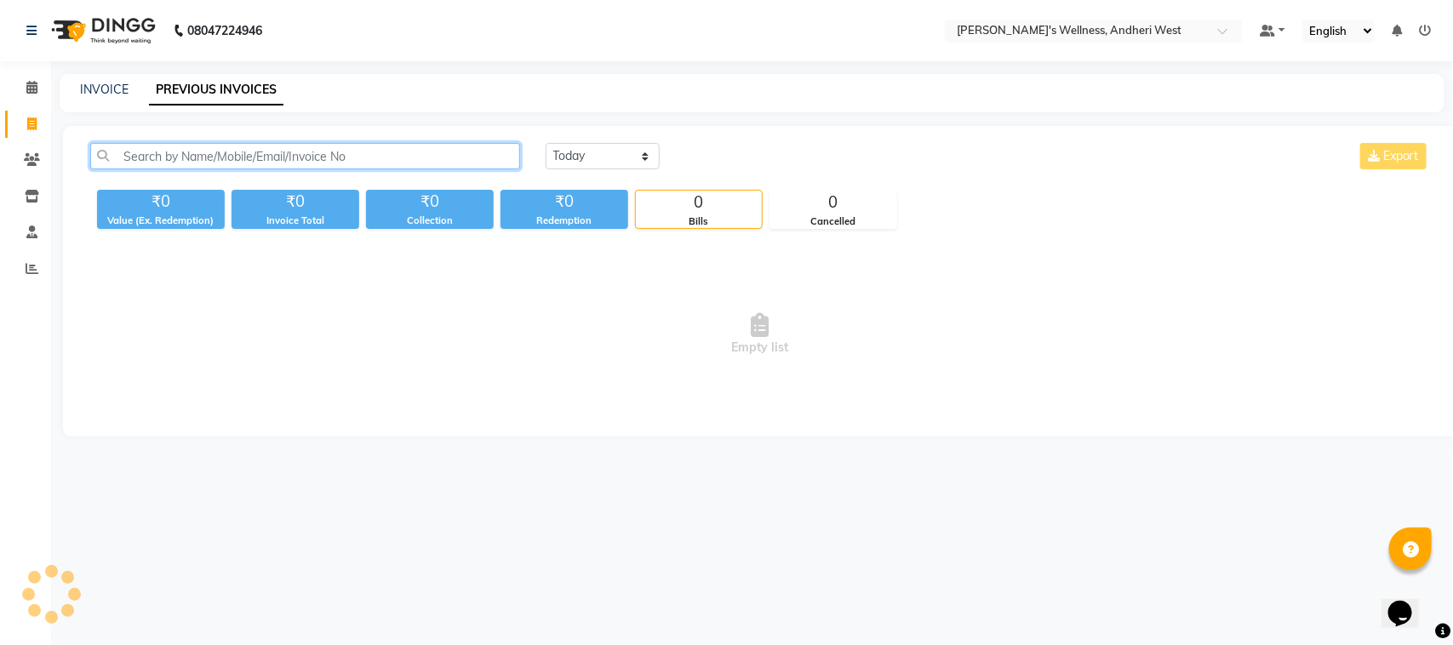
click at [206, 159] on input "text" at bounding box center [305, 156] width 430 height 26
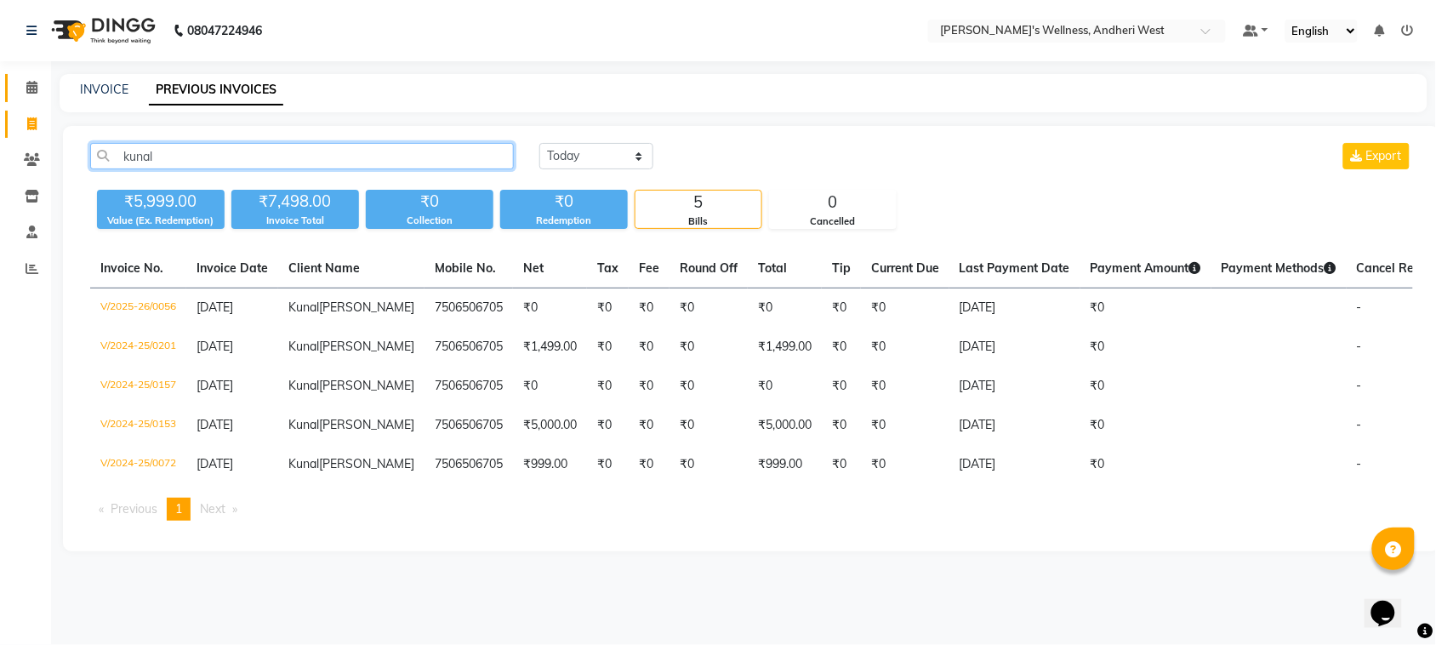
type input "kunal"
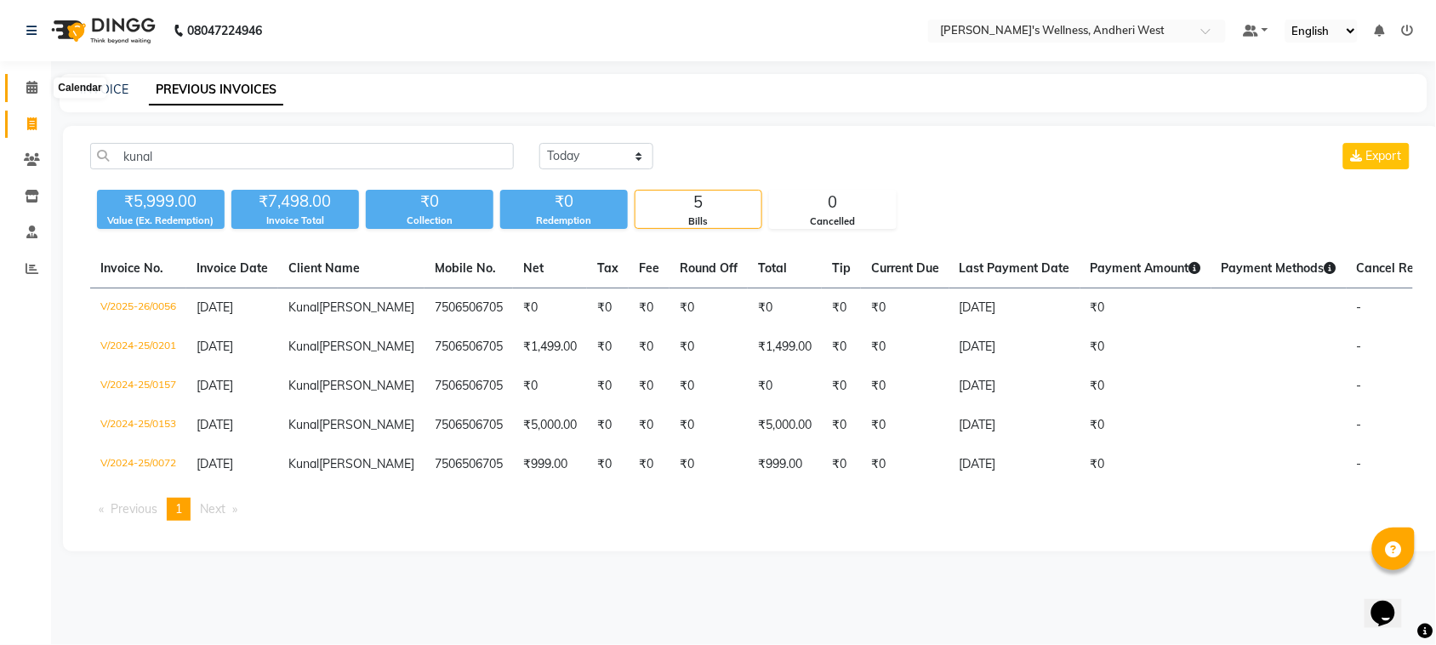
click at [31, 94] on span at bounding box center [32, 88] width 30 height 20
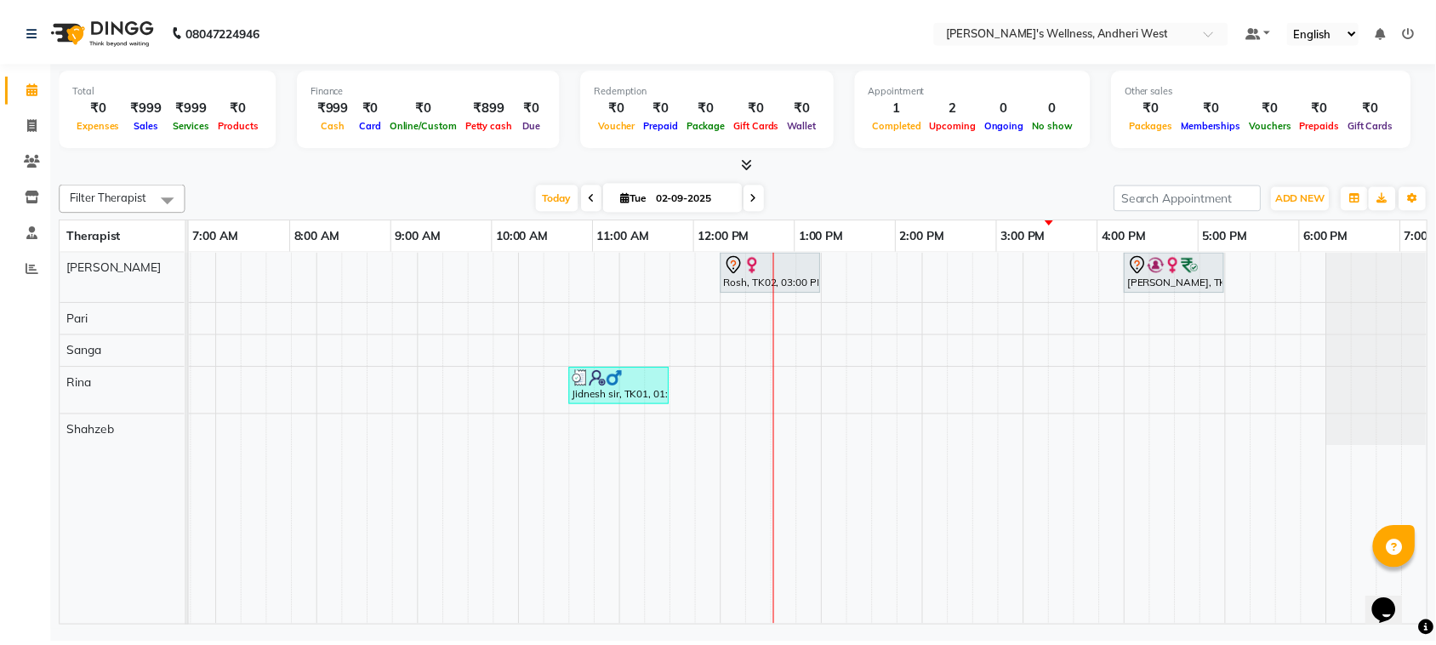
scroll to position [0, 278]
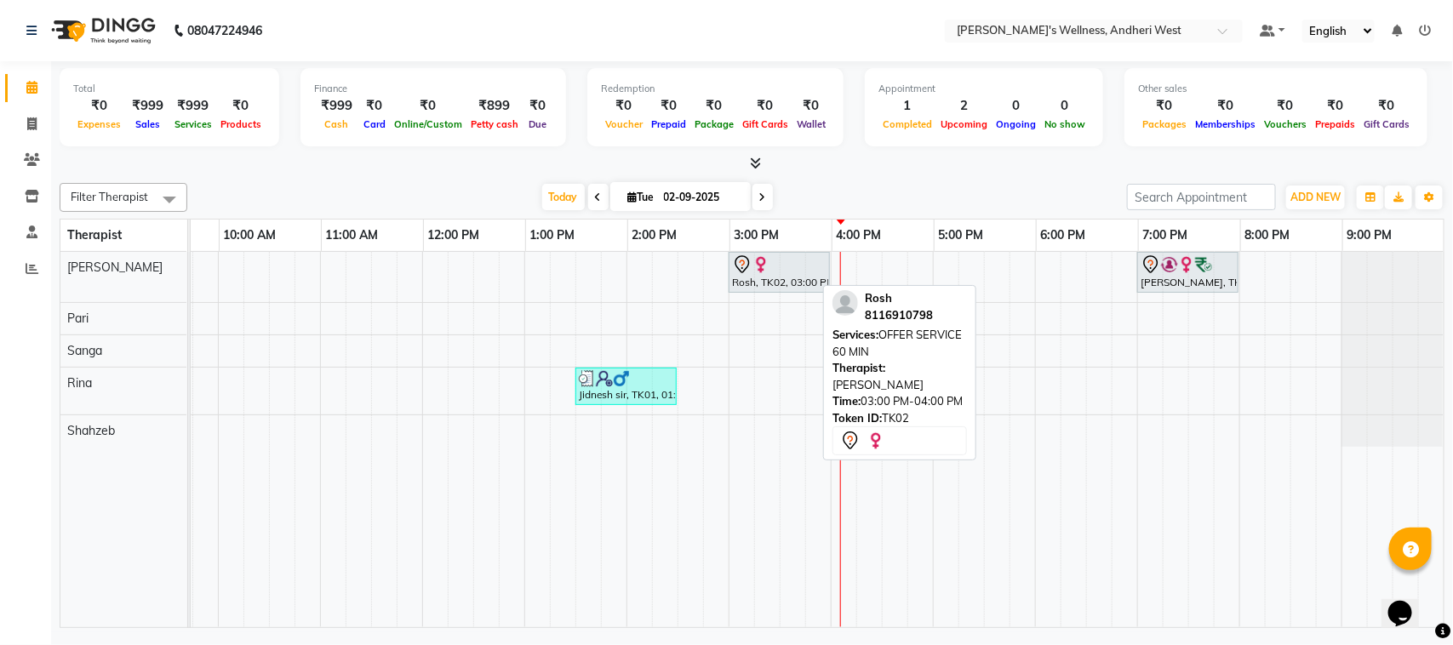
click at [734, 275] on div "Rosh, TK02, 03:00 PM-04:00 PM, OFFER SERVICE 60 MIN" at bounding box center [779, 272] width 98 height 36
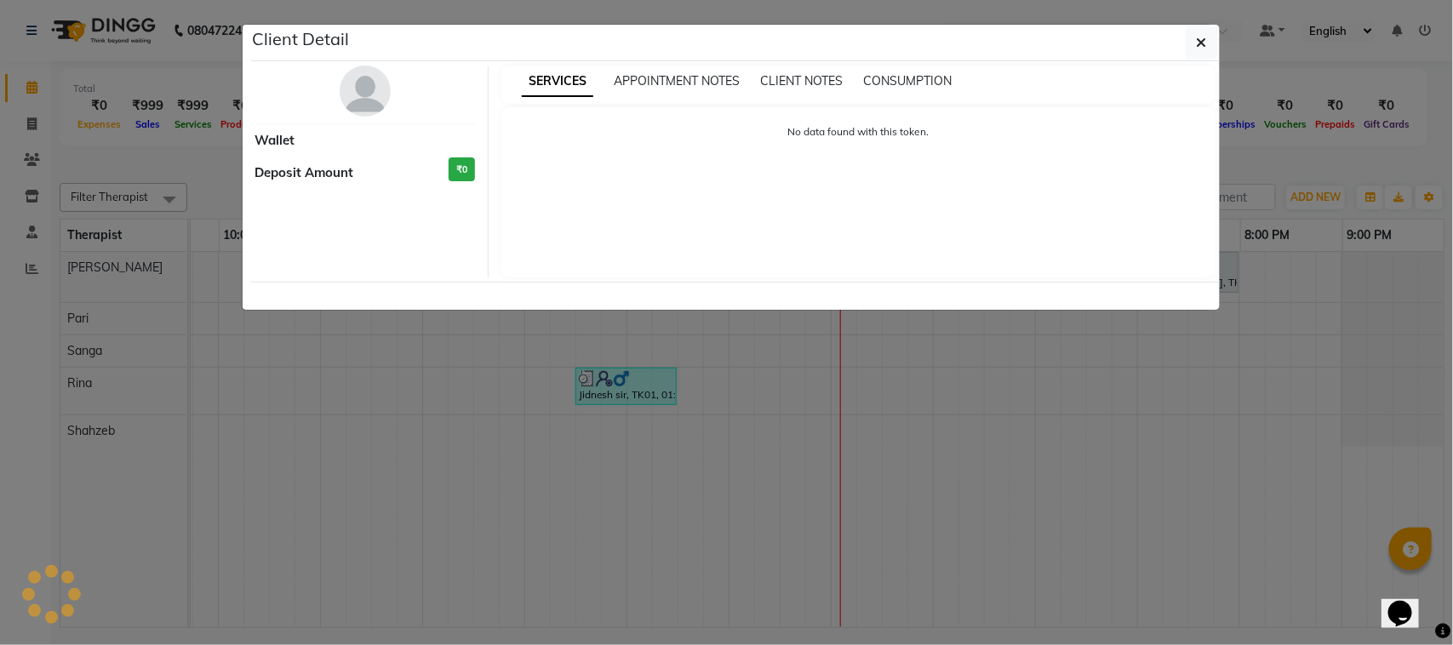
select select "7"
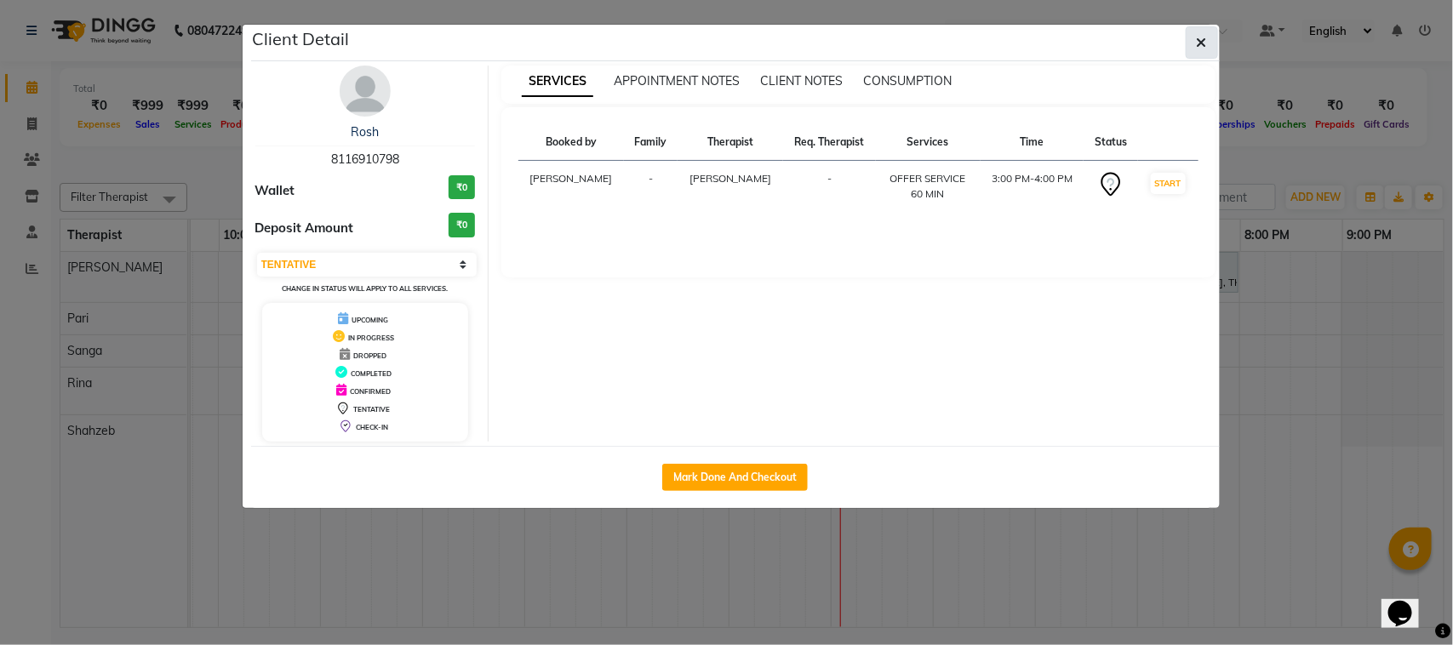
click at [1210, 41] on button "button" at bounding box center [1201, 42] width 32 height 32
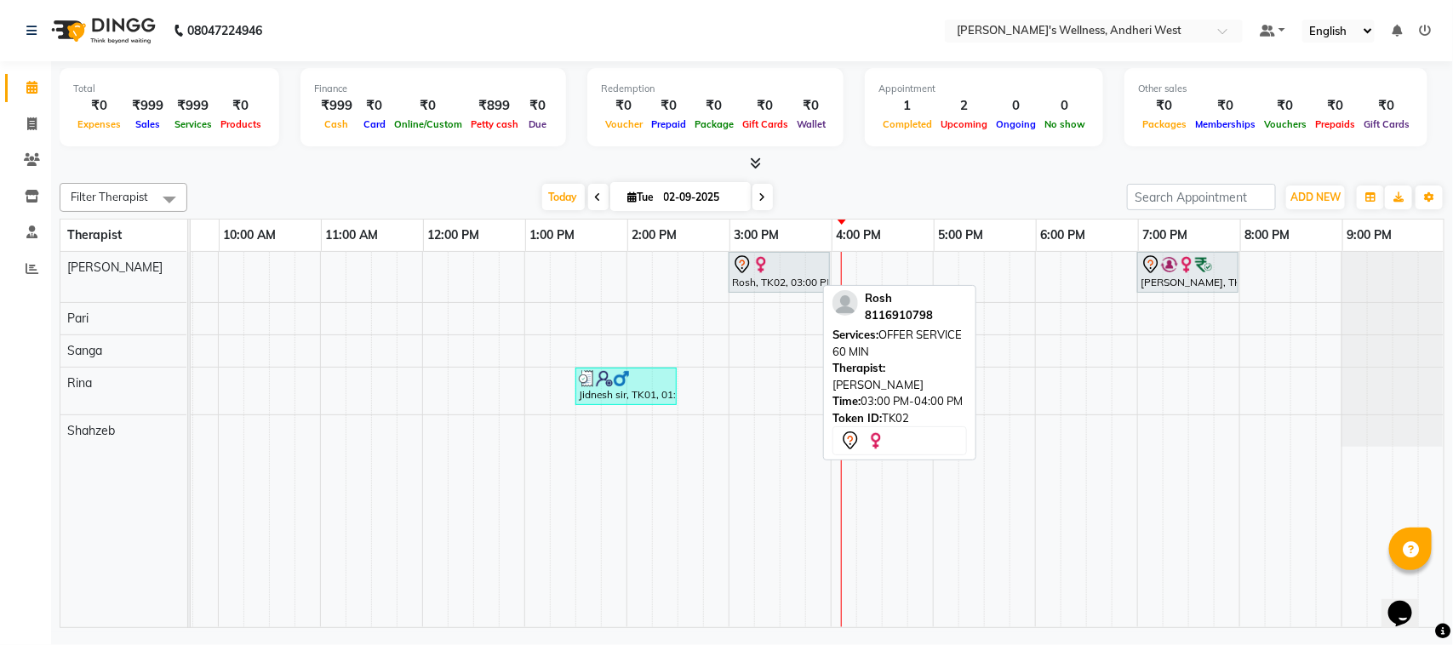
click at [762, 270] on div at bounding box center [779, 264] width 94 height 20
select select "7"
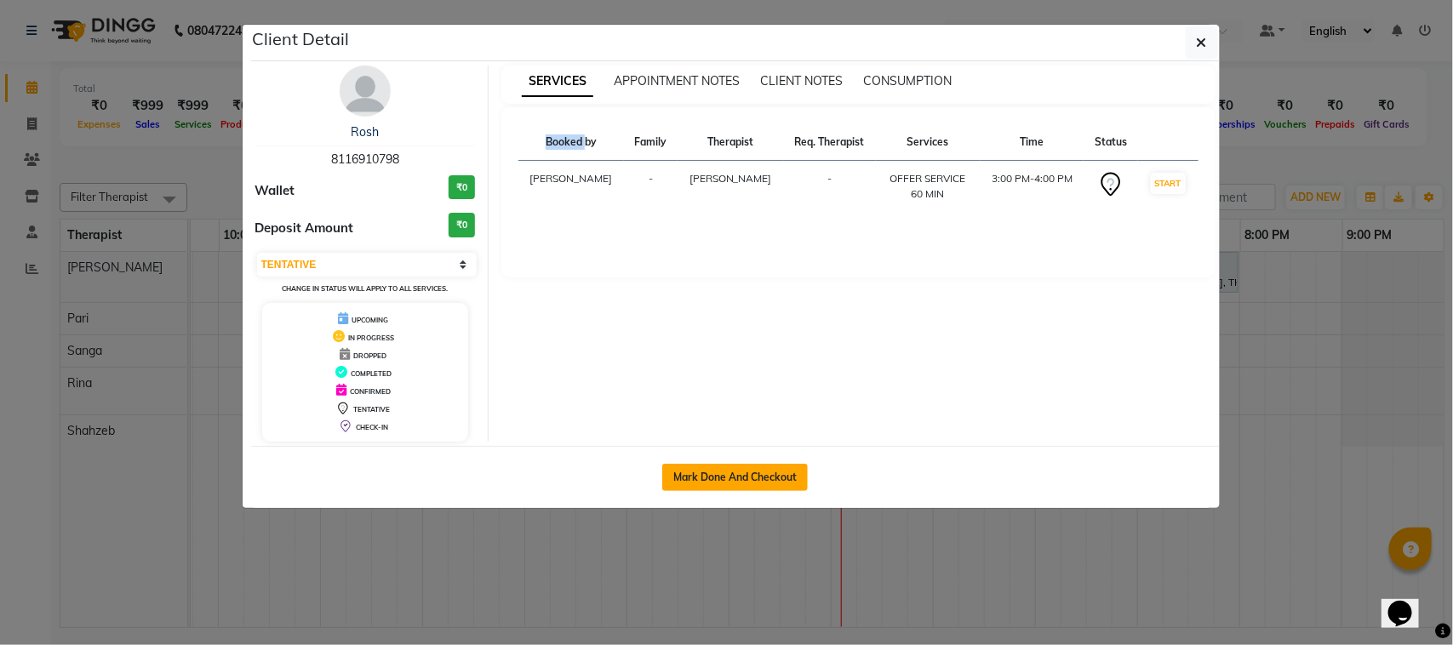
click at [745, 483] on button "Mark Done And Checkout" at bounding box center [735, 477] width 146 height 27
select select "service"
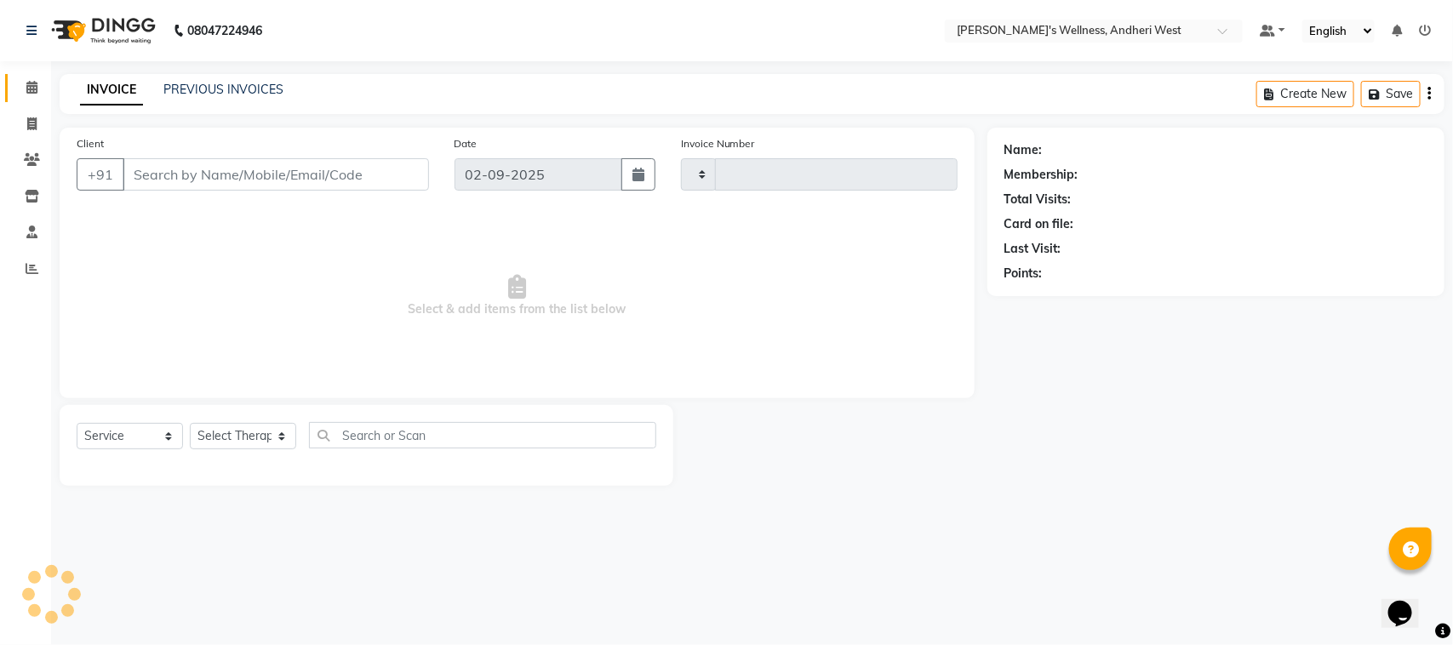
type input "0693"
select select "7384"
type input "8116910798"
select select "66471"
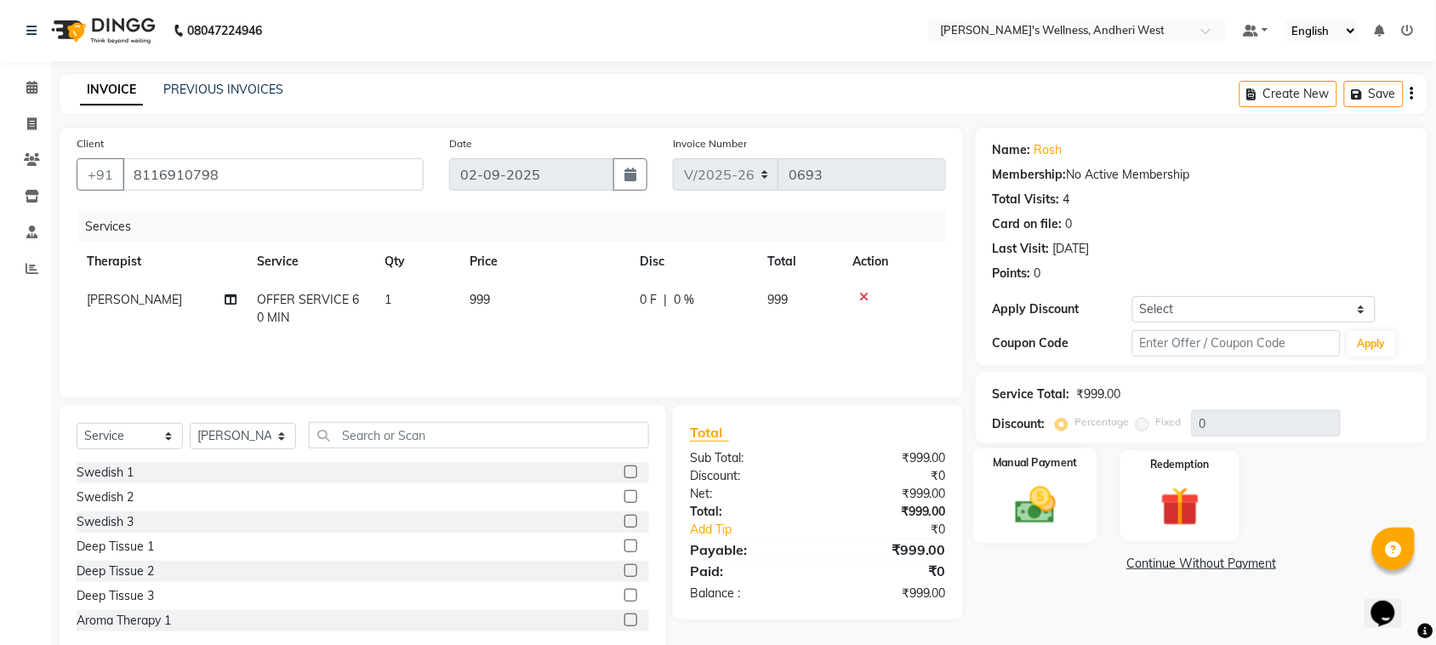
click at [1038, 526] on img at bounding box center [1035, 505] width 66 height 47
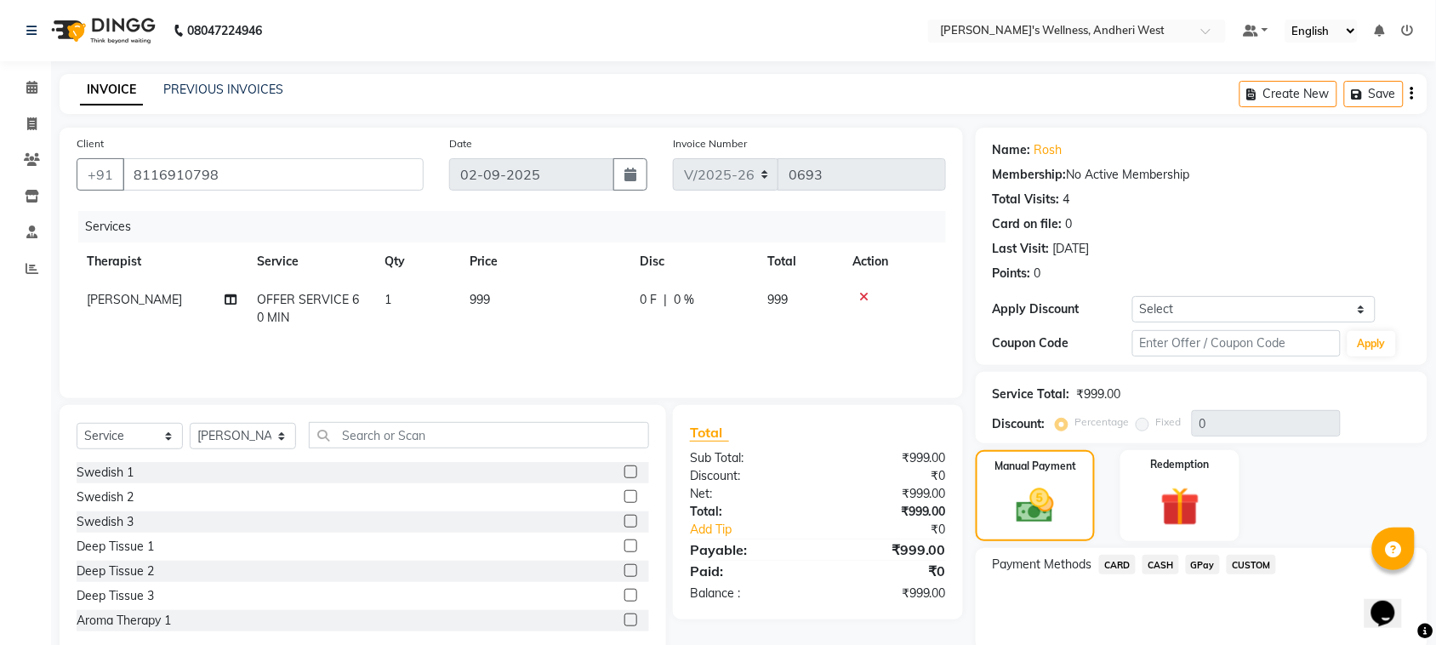
click at [1201, 557] on span "GPay" at bounding box center [1203, 565] width 35 height 20
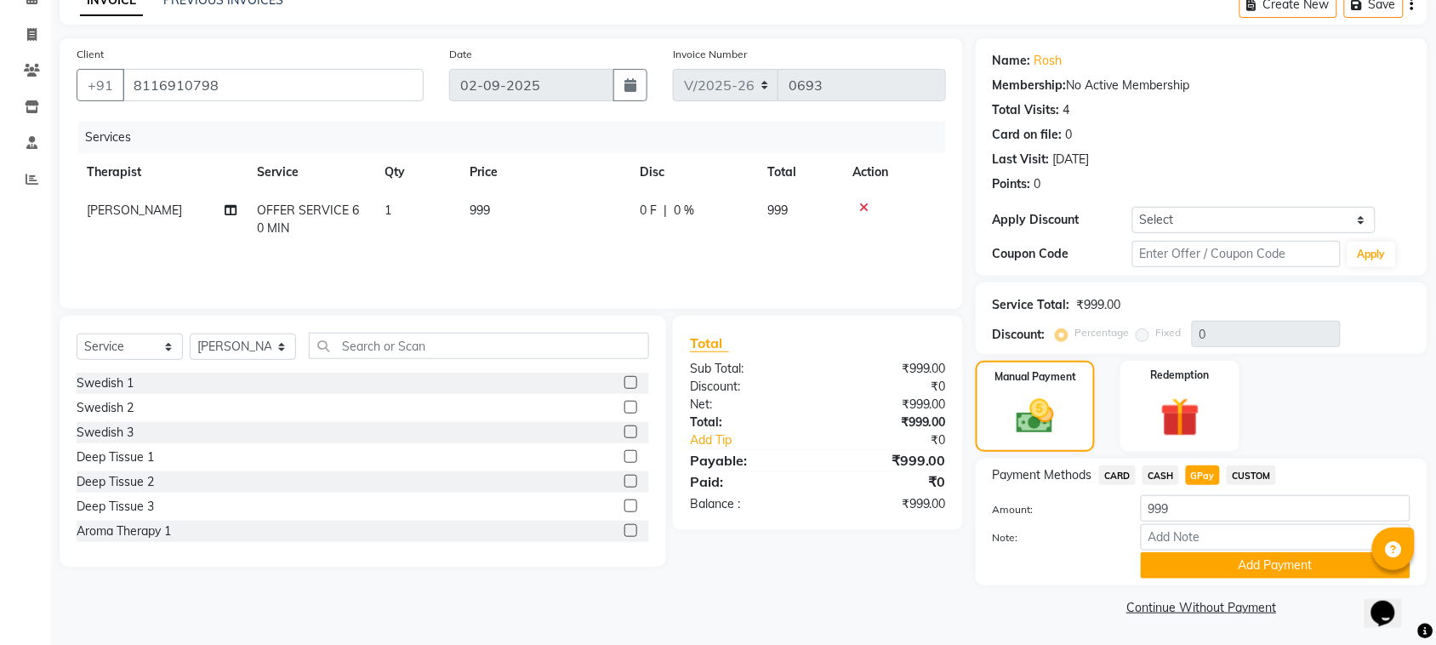
click at [1201, 557] on button "Add Payment" at bounding box center [1276, 565] width 270 height 26
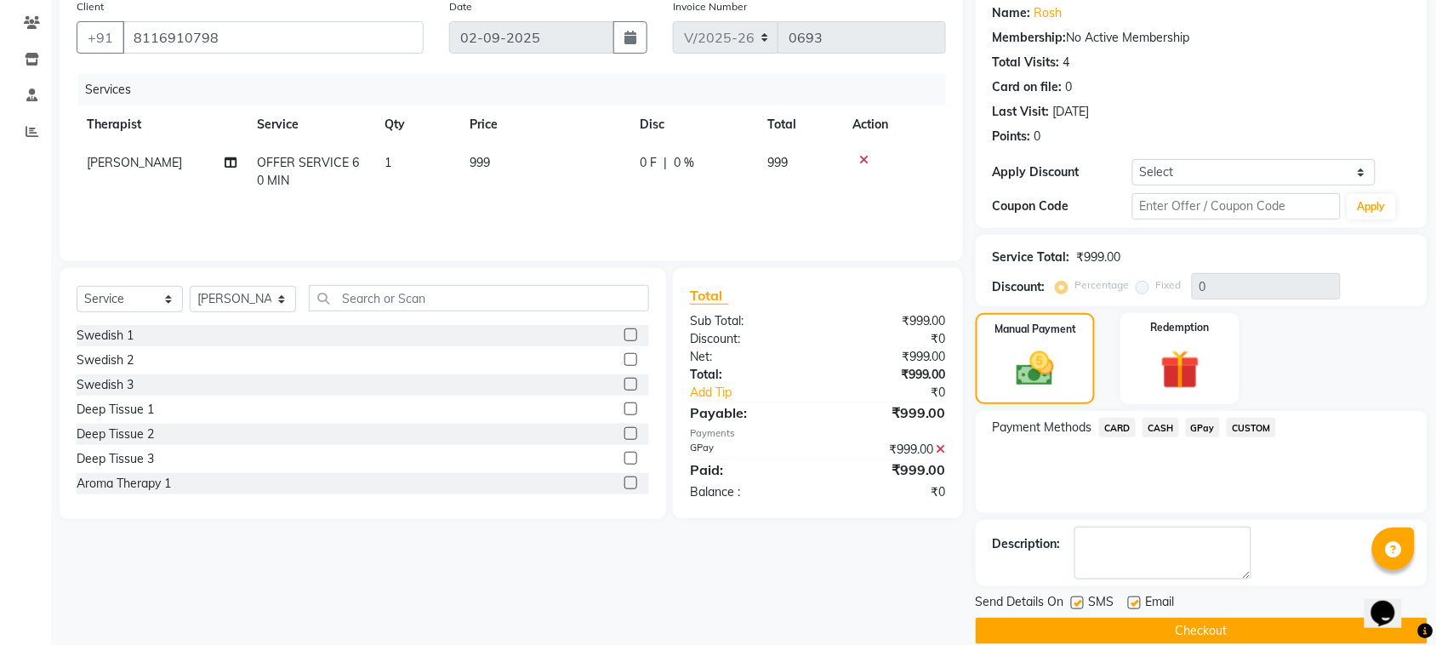
scroll to position [163, 0]
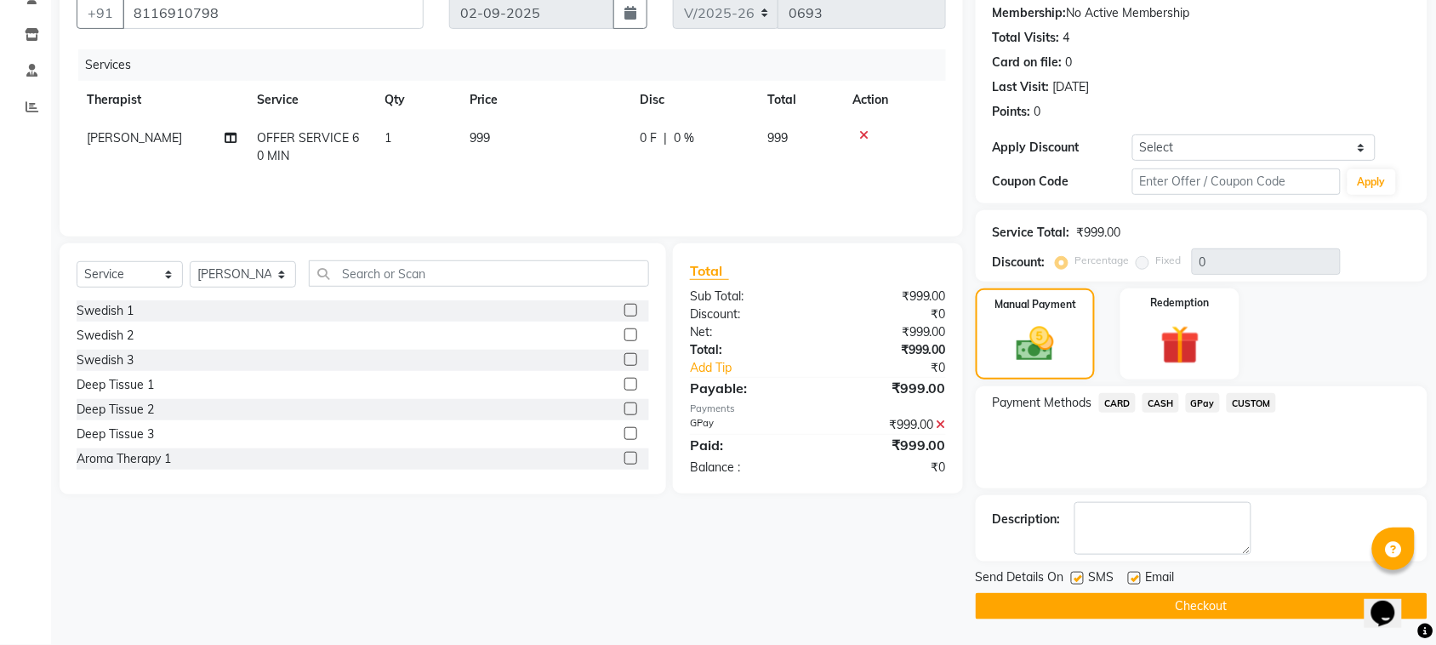
click at [1201, 609] on button "Checkout" at bounding box center [1202, 606] width 452 height 26
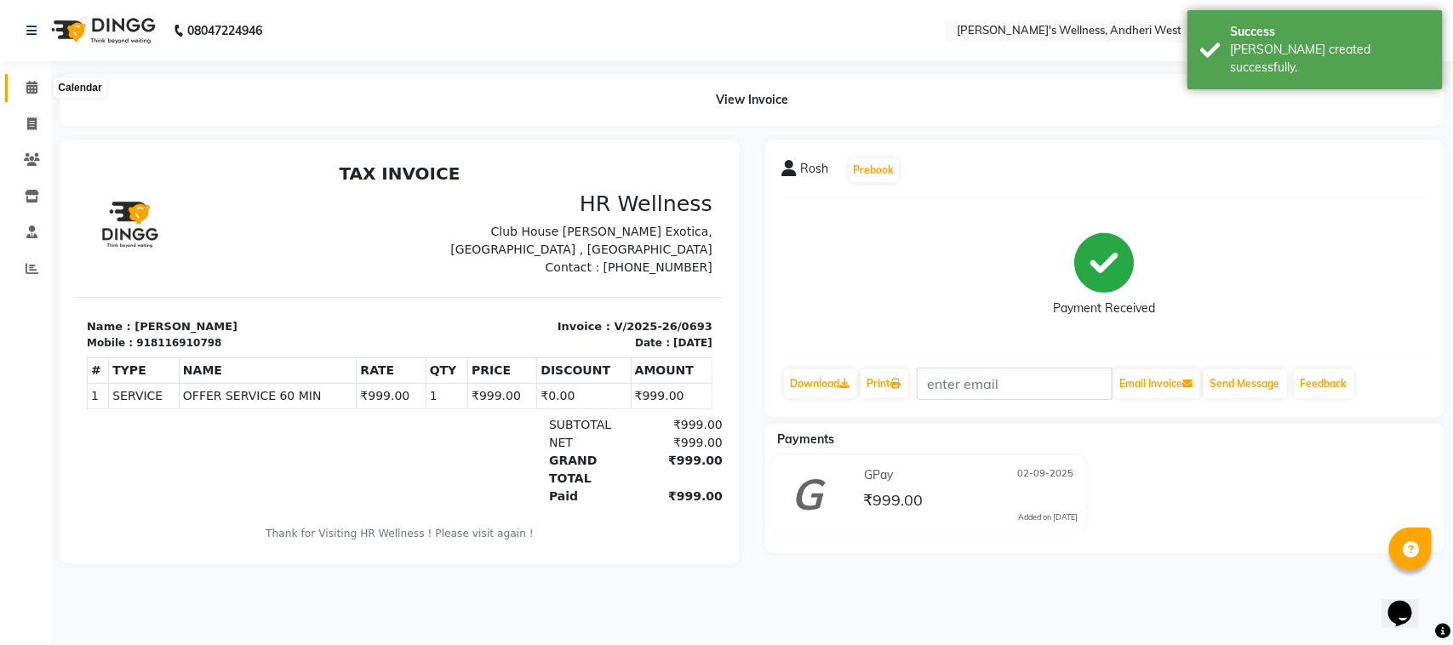
click at [27, 90] on icon at bounding box center [31, 87] width 11 height 13
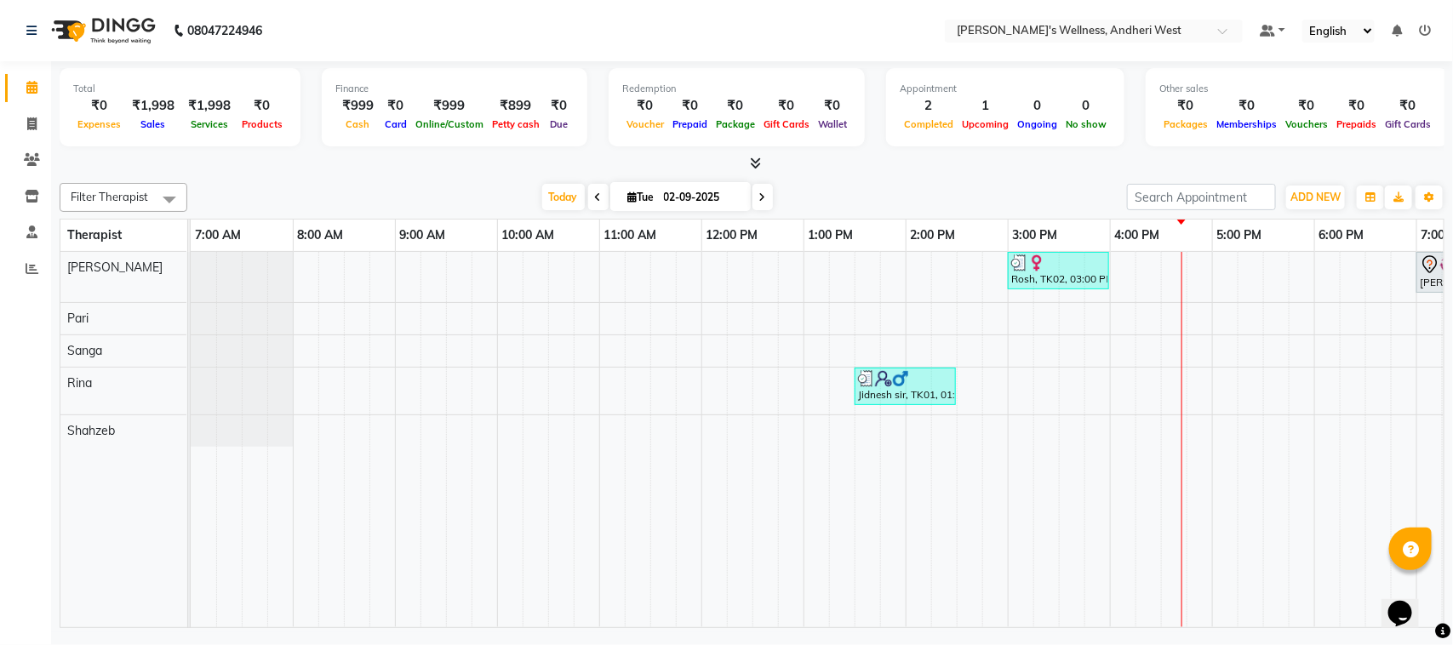
click at [810, 516] on td at bounding box center [816, 439] width 26 height 375
